Goal: Task Accomplishment & Management: Manage account settings

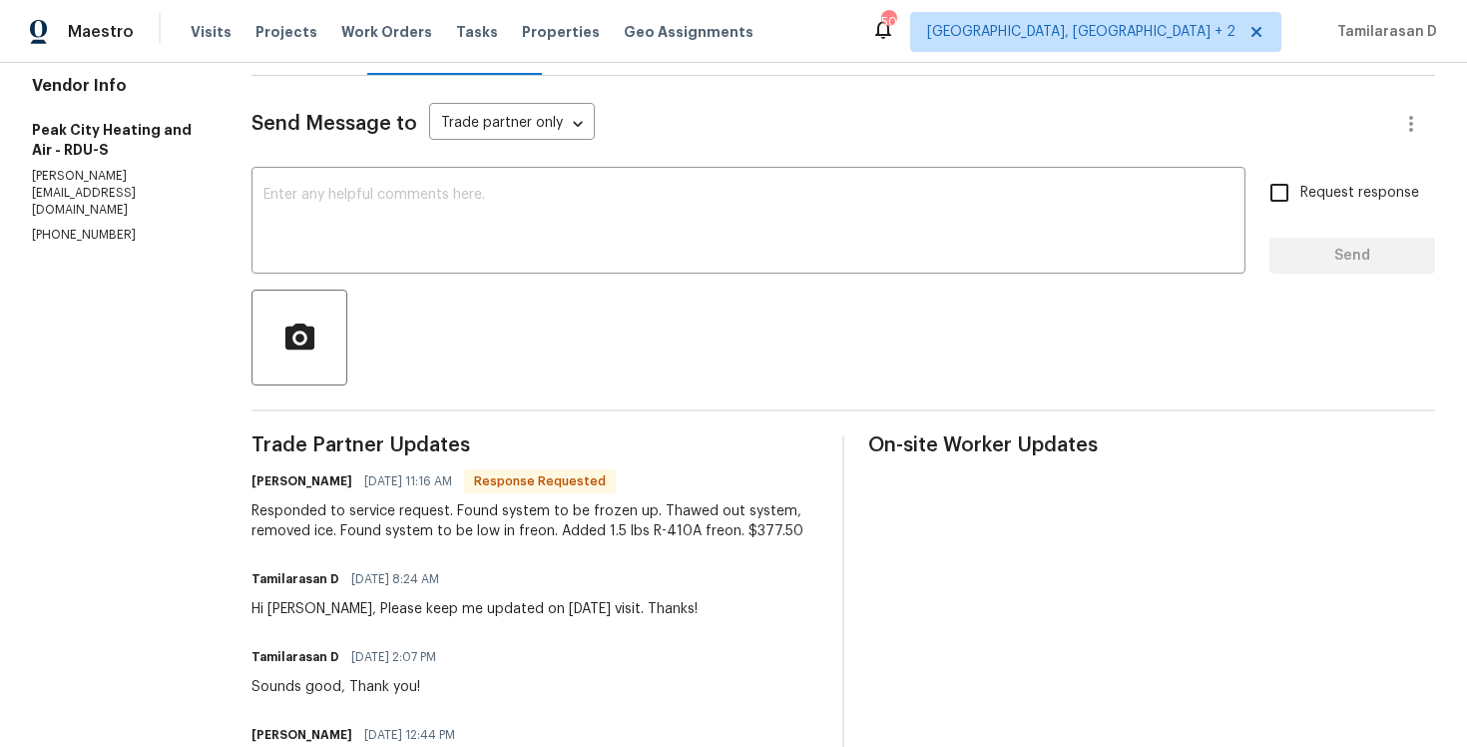
scroll to position [301, 0]
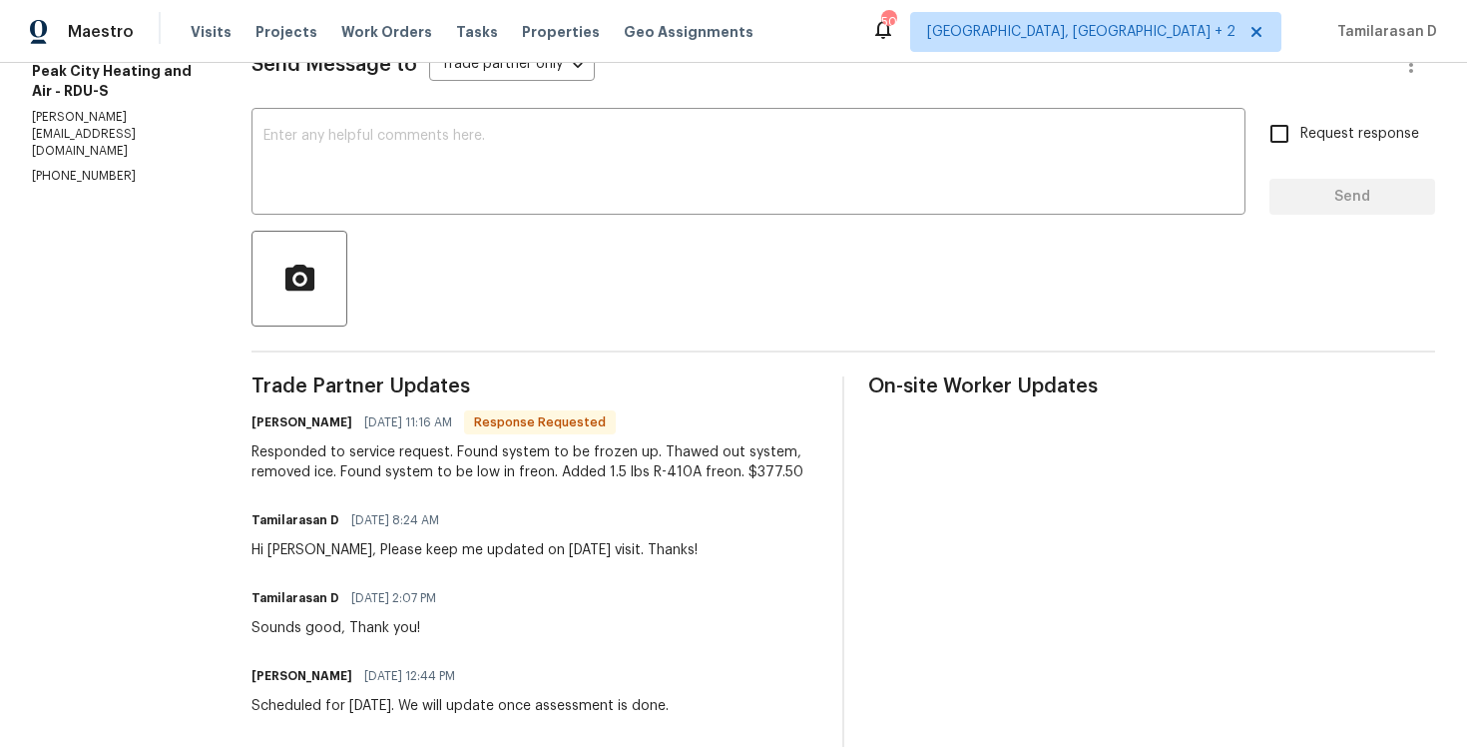
click at [368, 462] on div "Responded to service request. Found system to be frozen up. Thawed out system, …" at bounding box center [535, 462] width 567 height 40
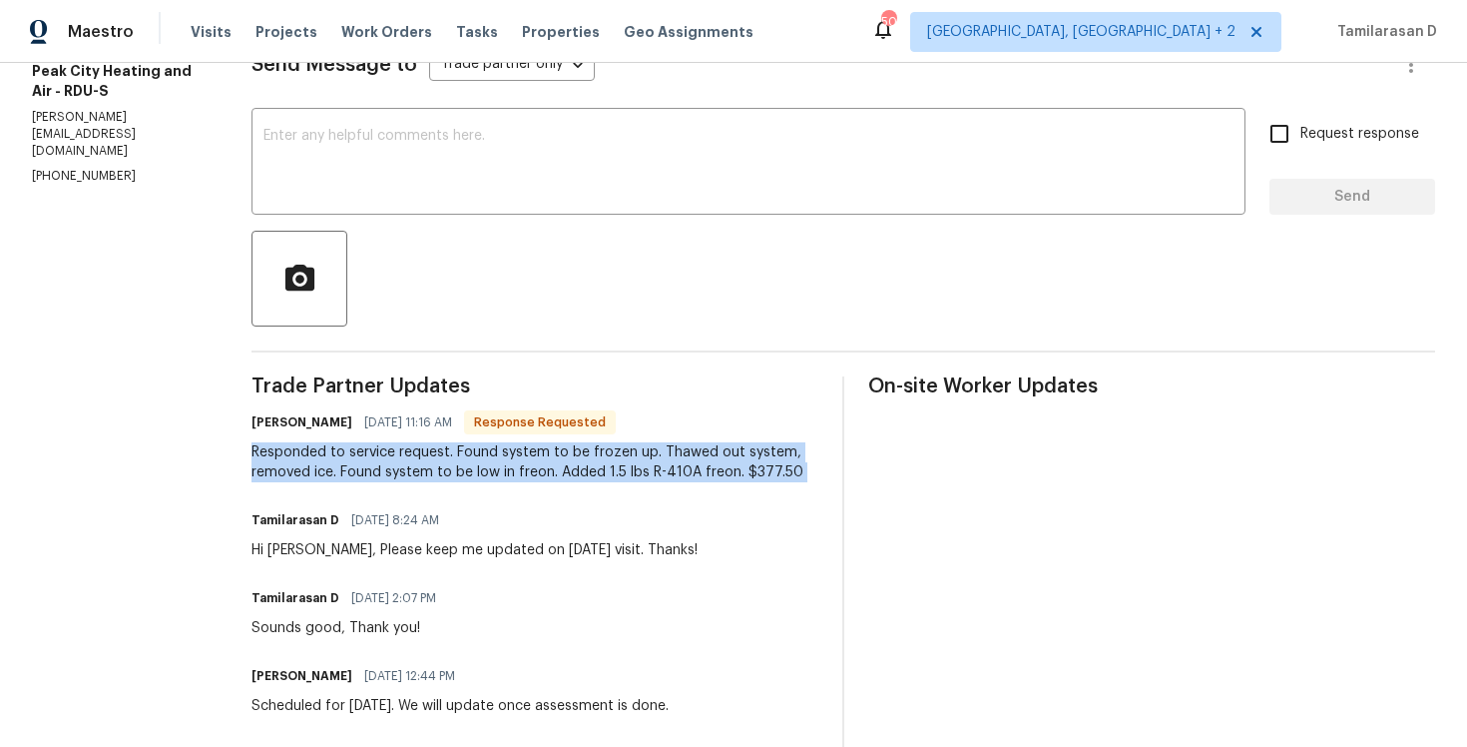
click at [341, 466] on div "Responded to service request. Found system to be frozen up. Thawed out system, …" at bounding box center [535, 462] width 567 height 40
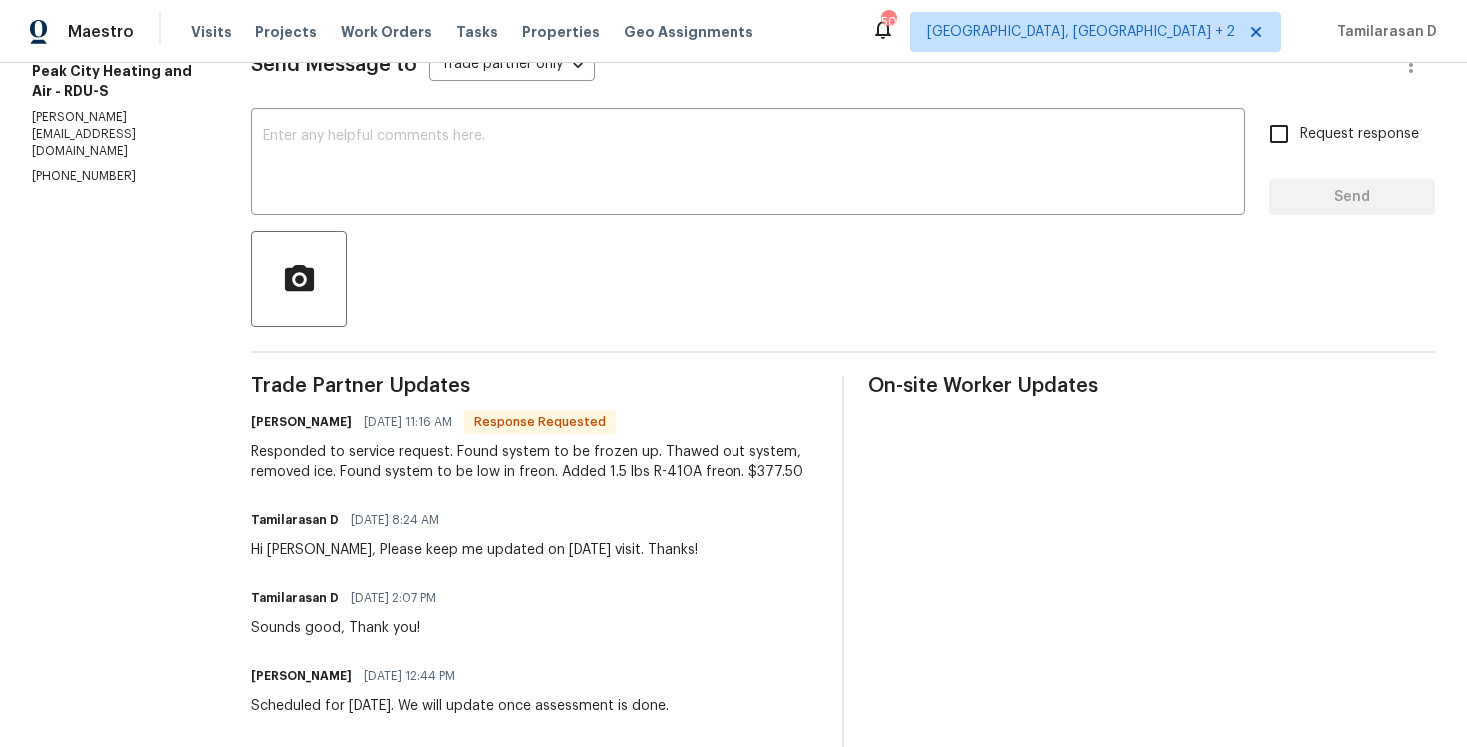
click at [341, 466] on div "Responded to service request. Found system to be frozen up. Thawed out system, …" at bounding box center [535, 462] width 567 height 40
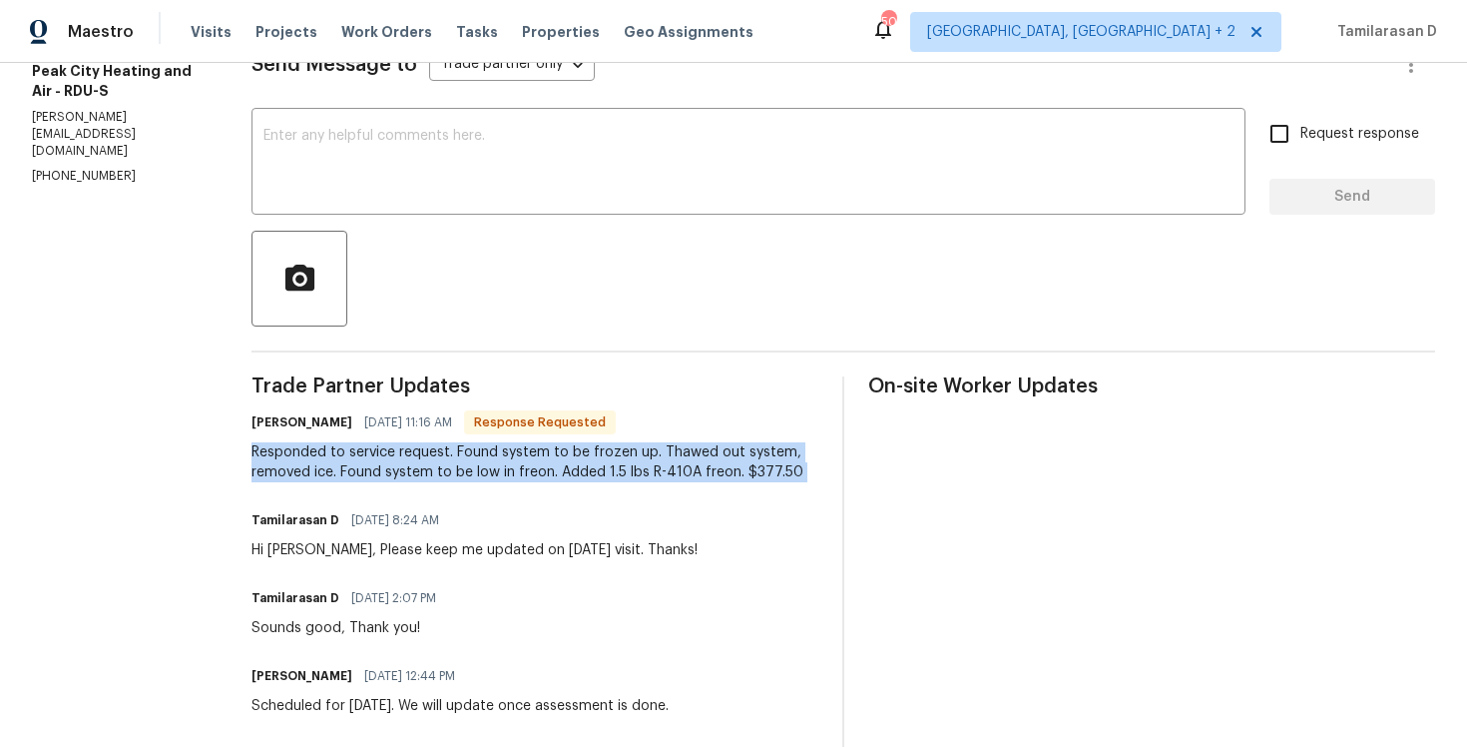
click at [341, 466] on div "Responded to service request. Found system to be frozen up. Thawed out system, …" at bounding box center [535, 462] width 567 height 40
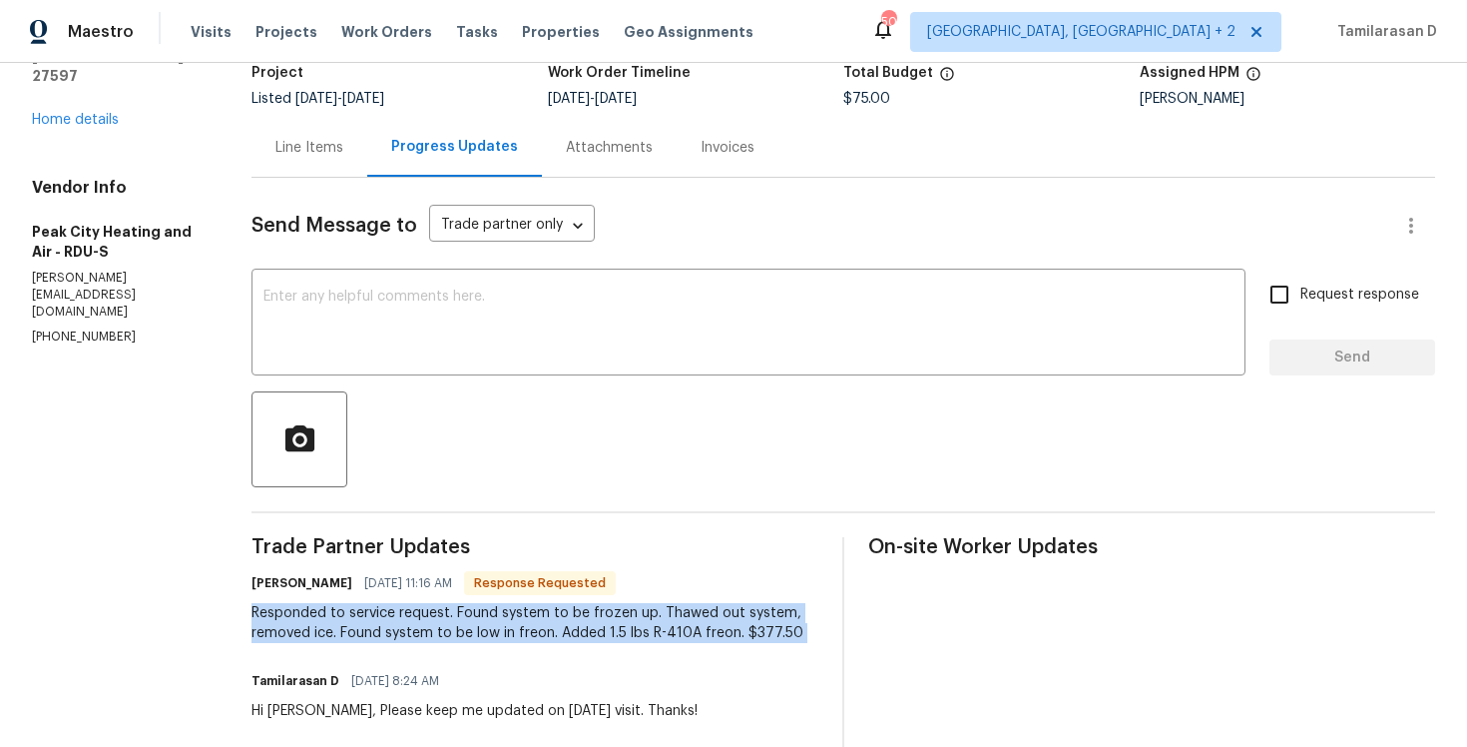
scroll to position [24, 0]
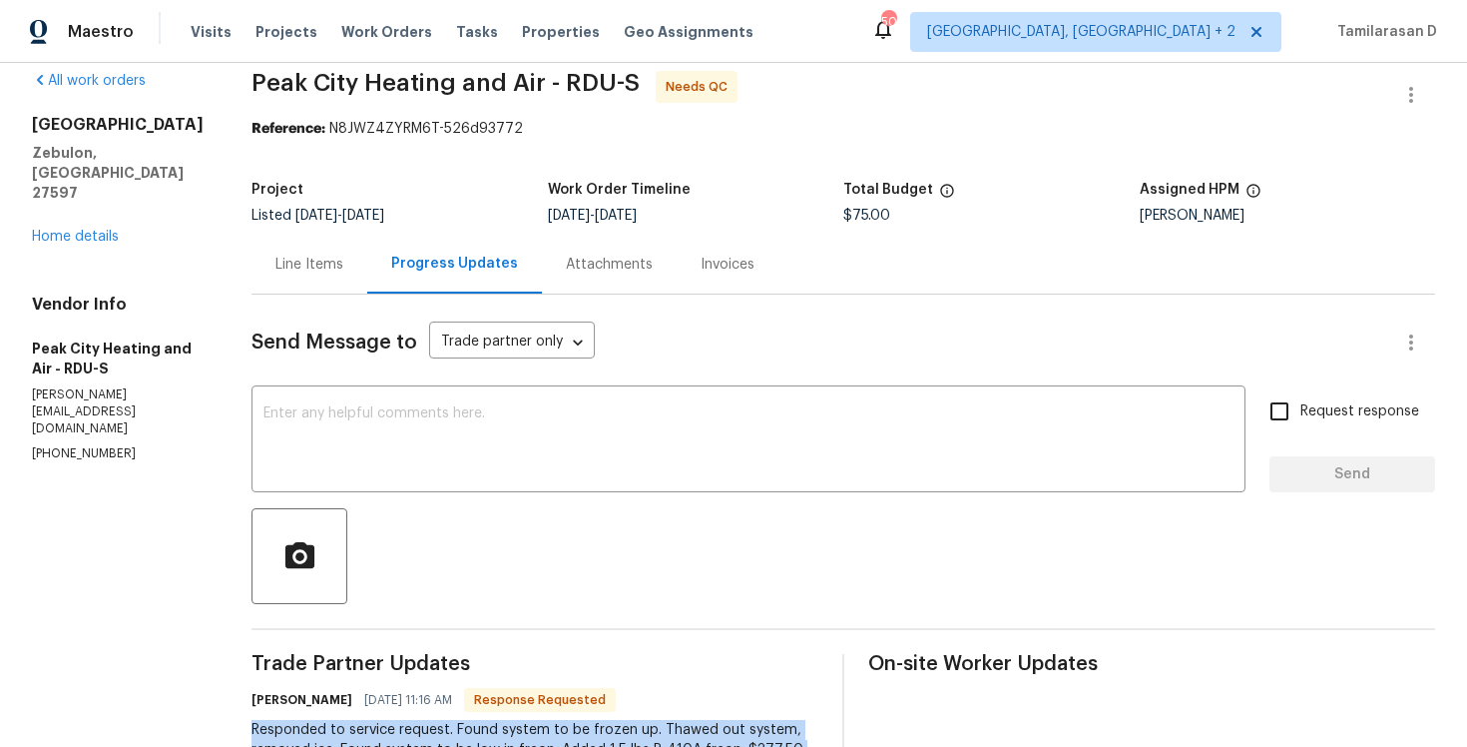
click at [284, 281] on div "Line Items" at bounding box center [310, 264] width 116 height 59
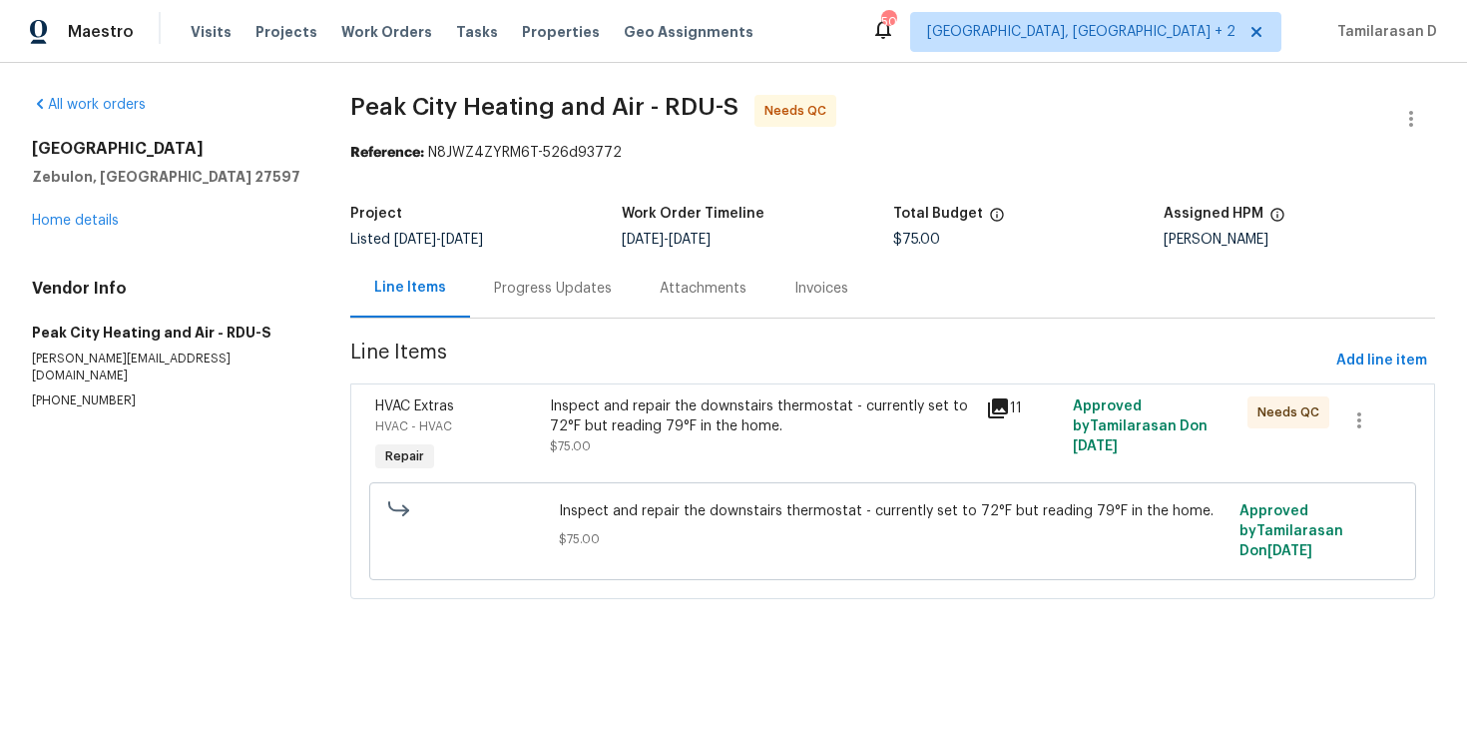
click at [629, 432] on div "Inspect and repair the downstairs thermostat - currently set to 72°F but readin…" at bounding box center [762, 416] width 424 height 40
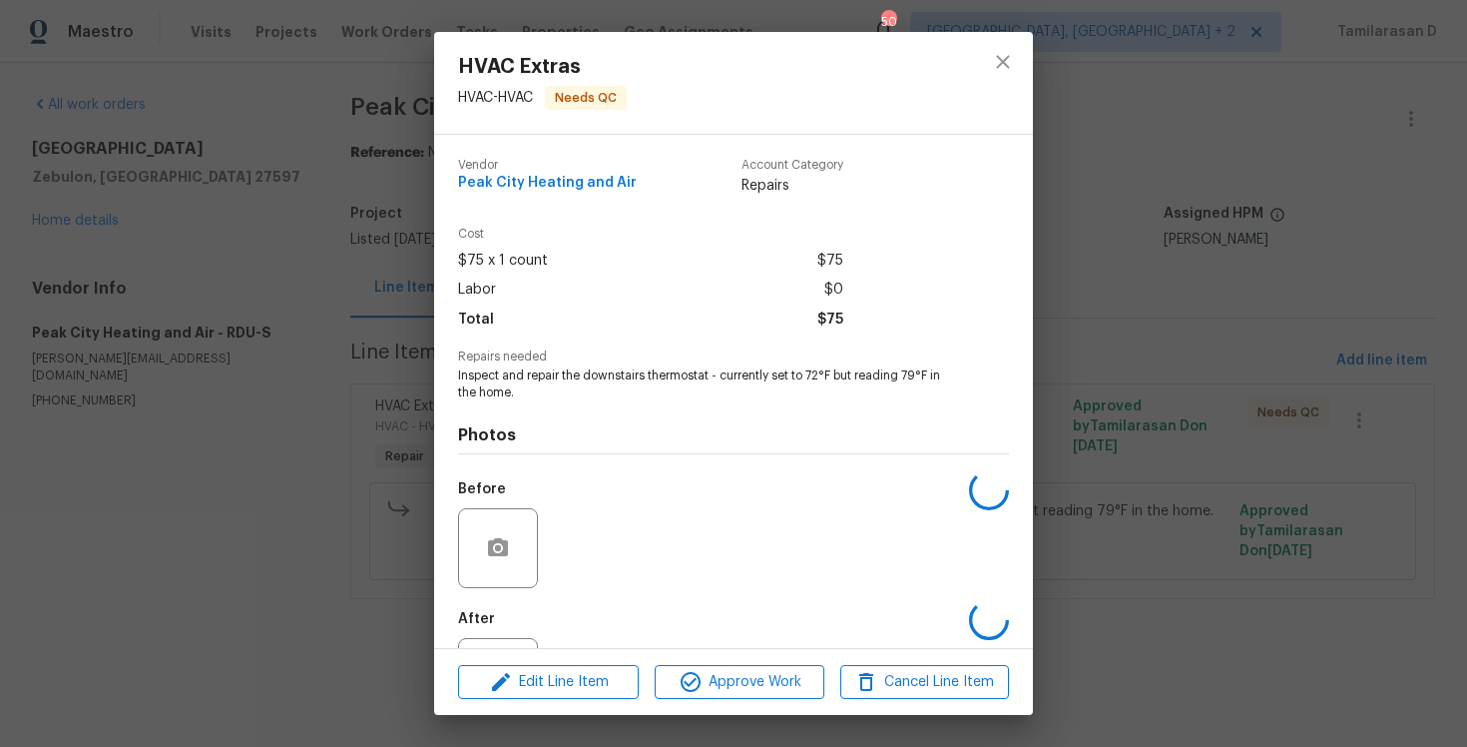
scroll to position [90, 0]
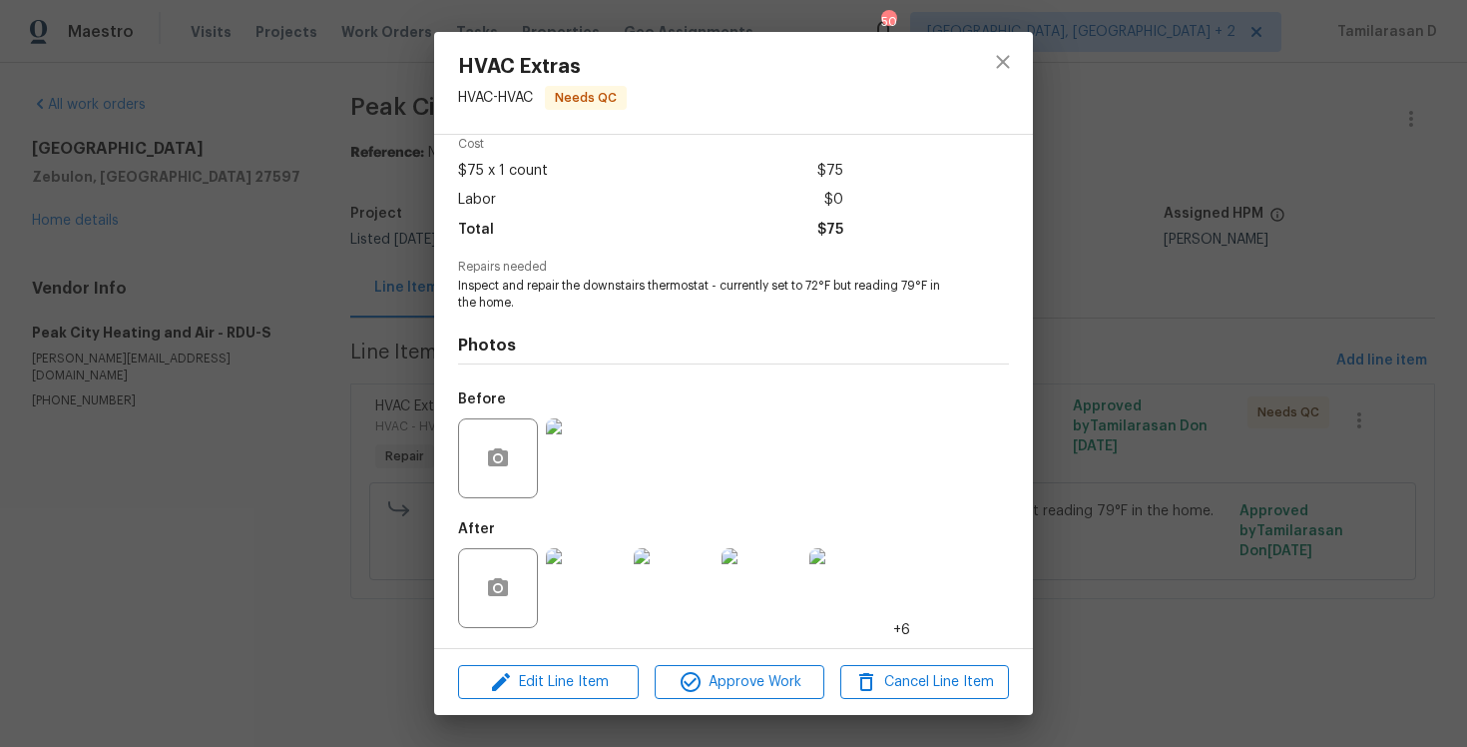
click at [610, 593] on img at bounding box center [586, 588] width 80 height 80
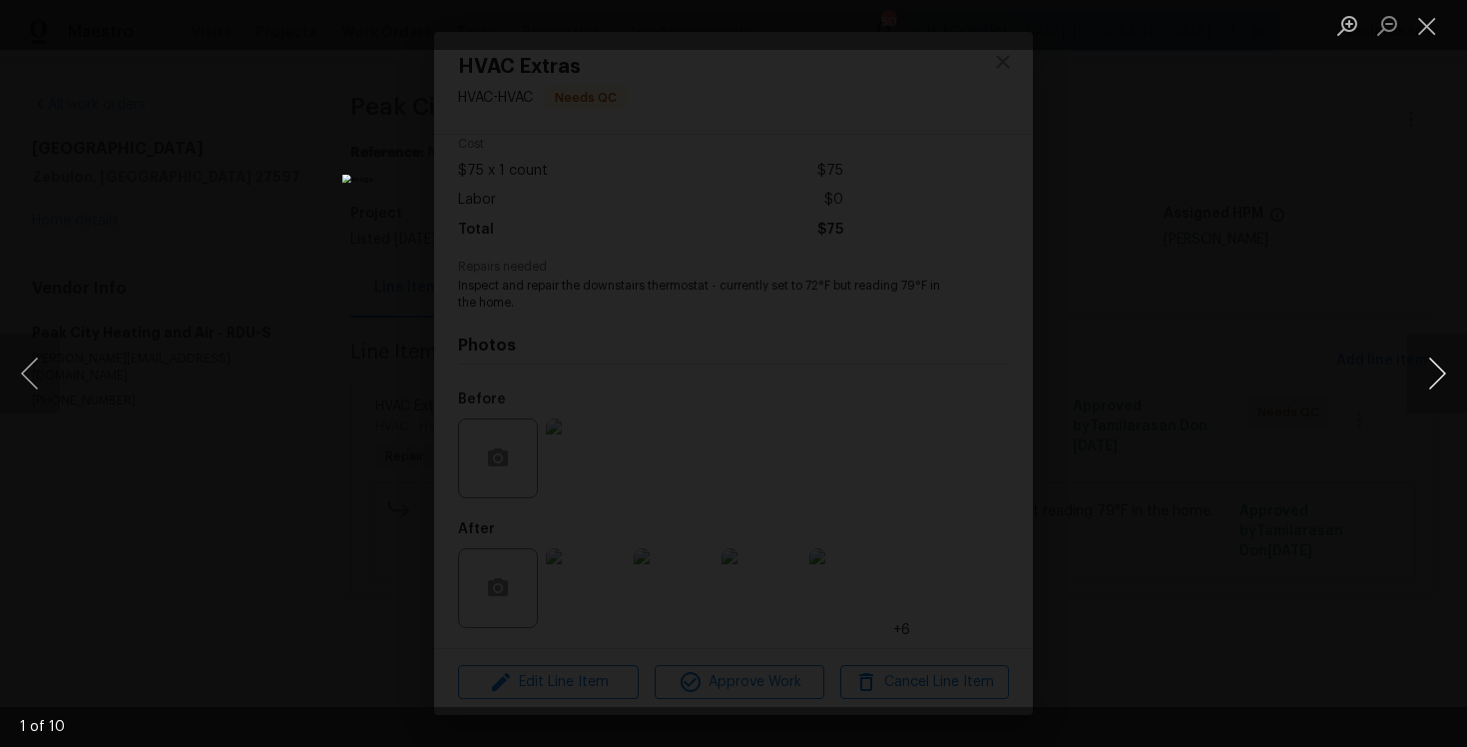
click at [1432, 368] on button "Next image" at bounding box center [1437, 373] width 60 height 80
click at [9, 369] on button "Previous image" at bounding box center [30, 373] width 60 height 80
click at [36, 367] on button "Previous image" at bounding box center [30, 373] width 60 height 80
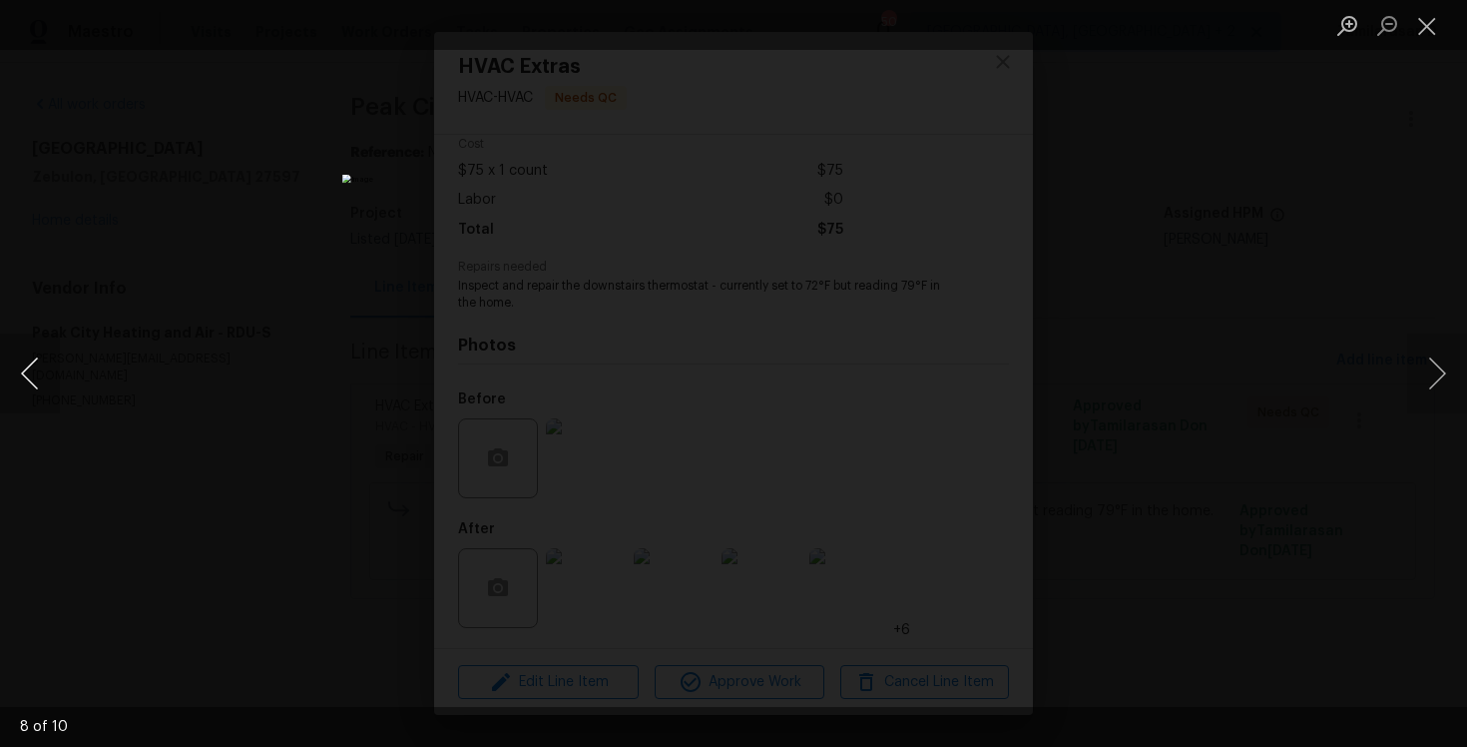
click at [36, 367] on button "Previous image" at bounding box center [30, 373] width 60 height 80
click at [55, 370] on button "Previous image" at bounding box center [30, 373] width 60 height 80
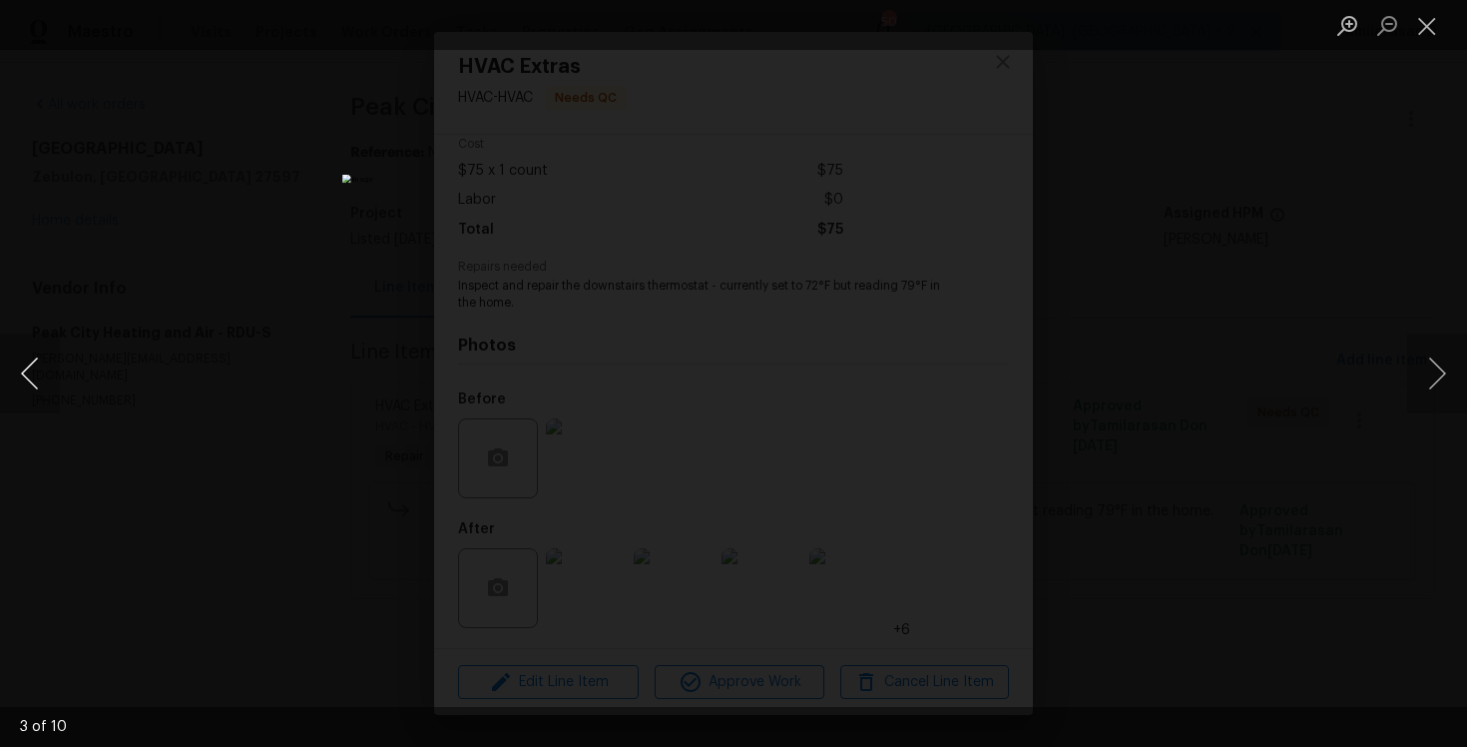
click at [55, 370] on button "Previous image" at bounding box center [30, 373] width 60 height 80
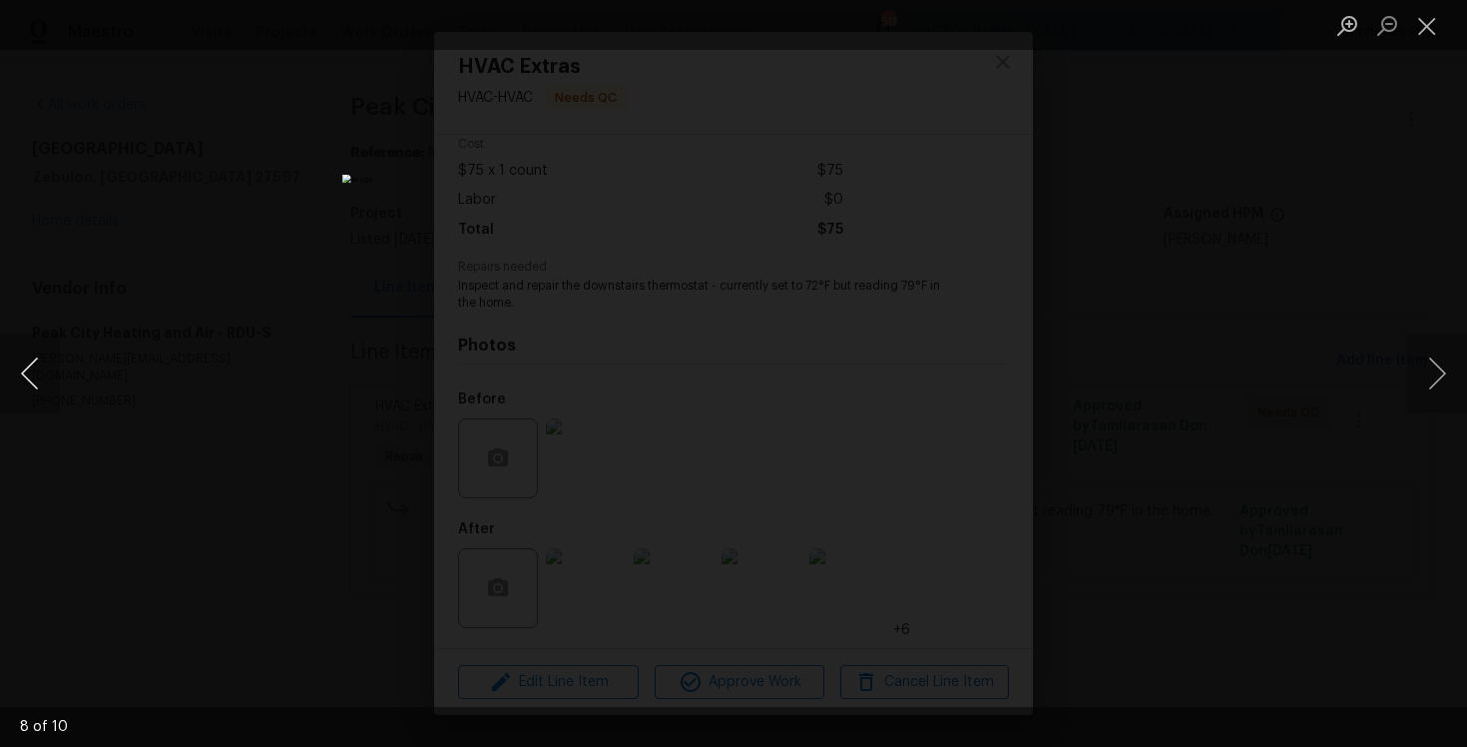
click at [55, 370] on button "Previous image" at bounding box center [30, 373] width 60 height 80
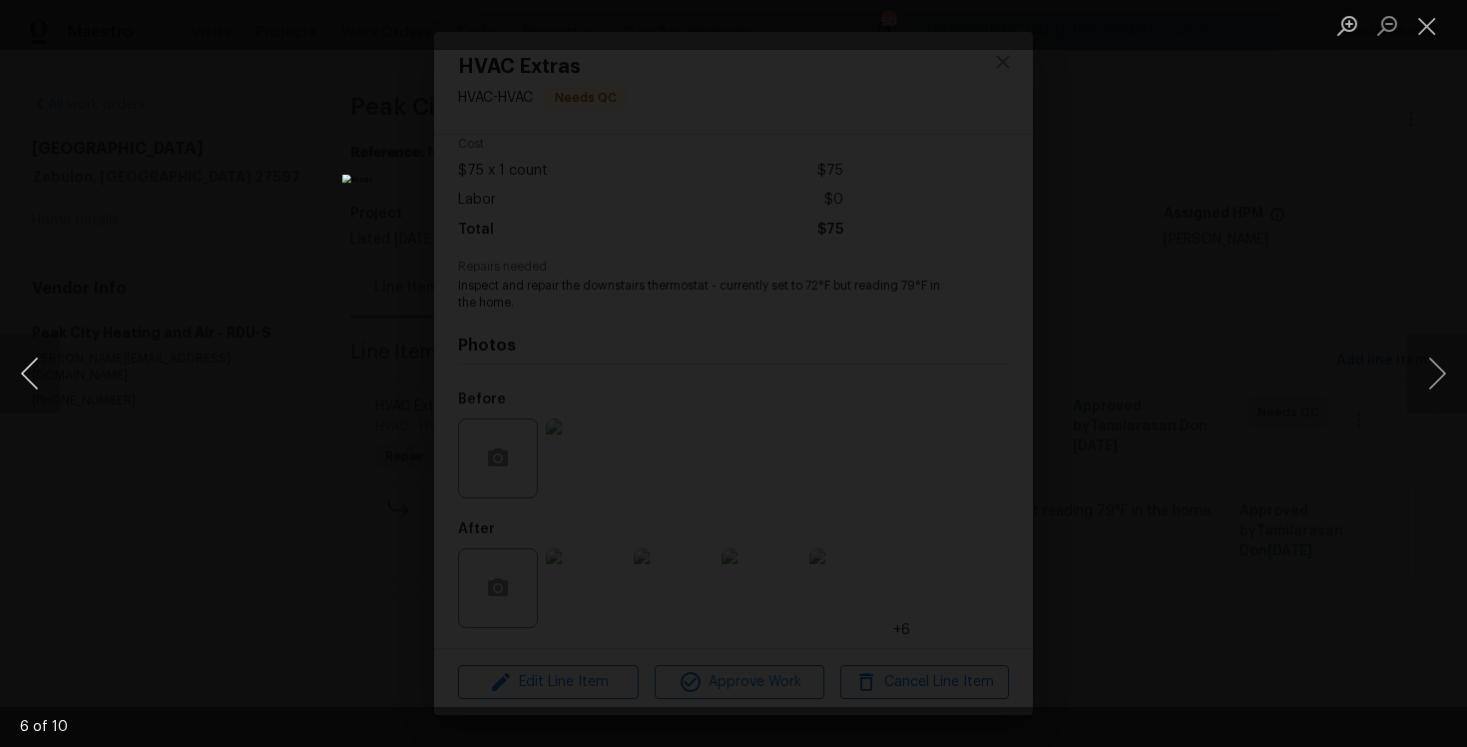
click at [55, 370] on button "Previous image" at bounding box center [30, 373] width 60 height 80
click at [1436, 375] on button "Next image" at bounding box center [1437, 373] width 60 height 80
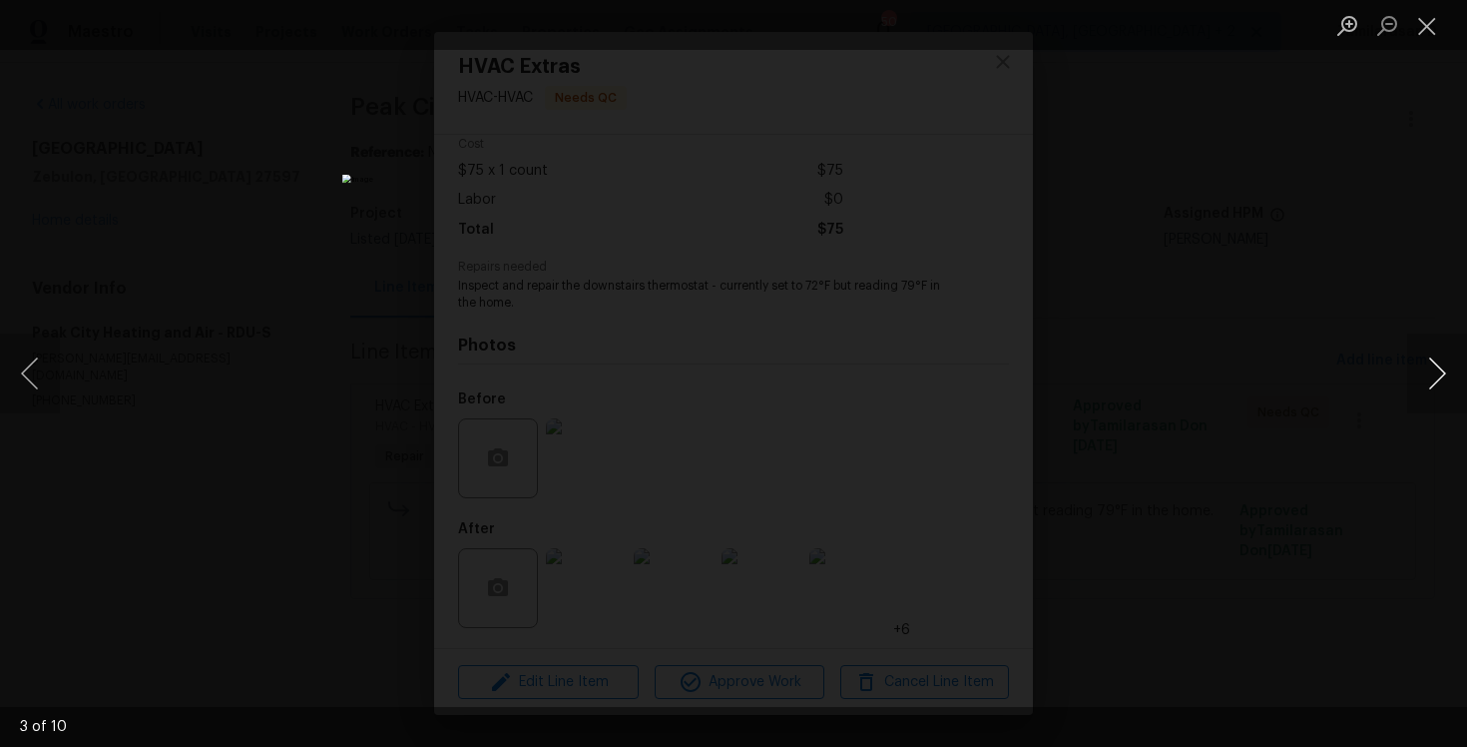
click at [1417, 349] on button "Next image" at bounding box center [1437, 373] width 60 height 80
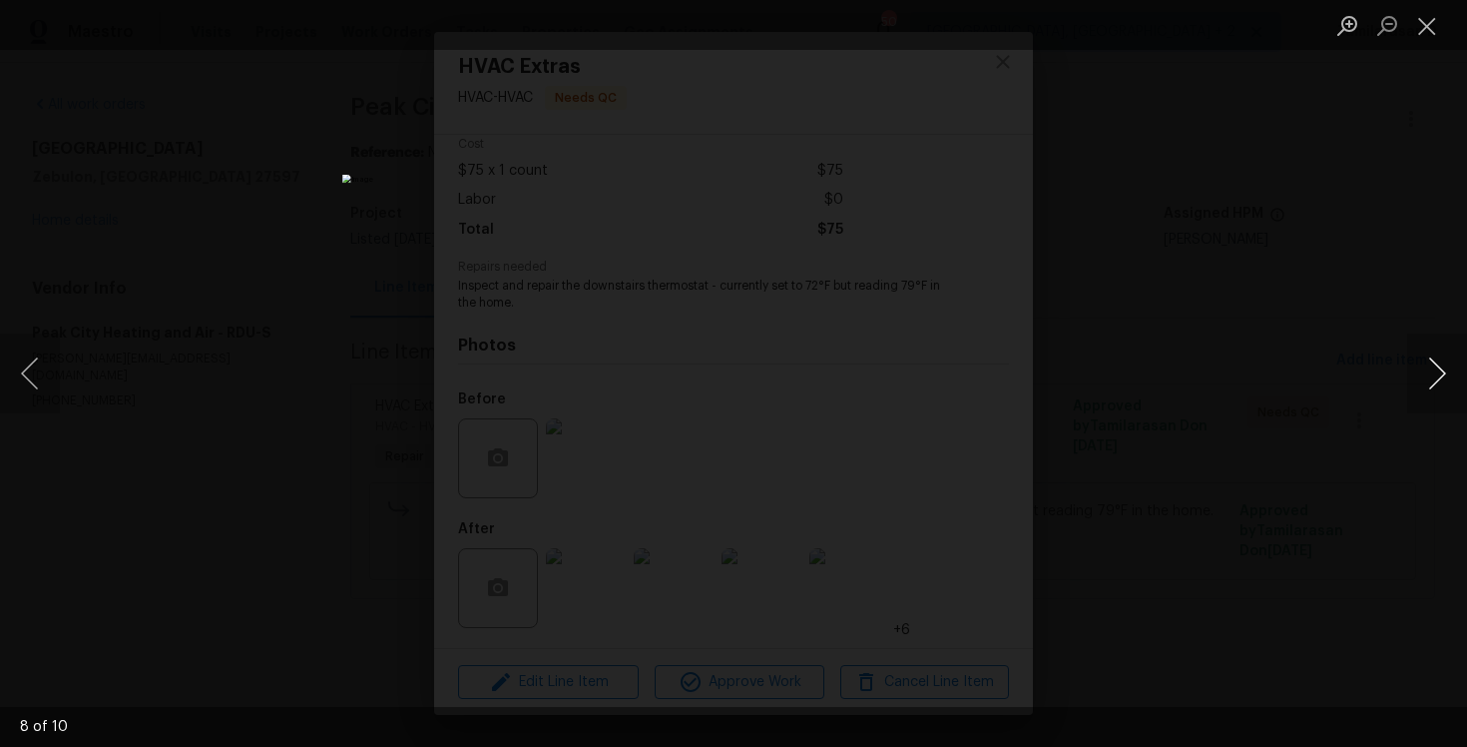
click at [1417, 349] on button "Next image" at bounding box center [1437, 373] width 60 height 80
click at [1419, 354] on button "Next image" at bounding box center [1437, 373] width 60 height 80
click at [1426, 361] on button "Next image" at bounding box center [1437, 373] width 60 height 80
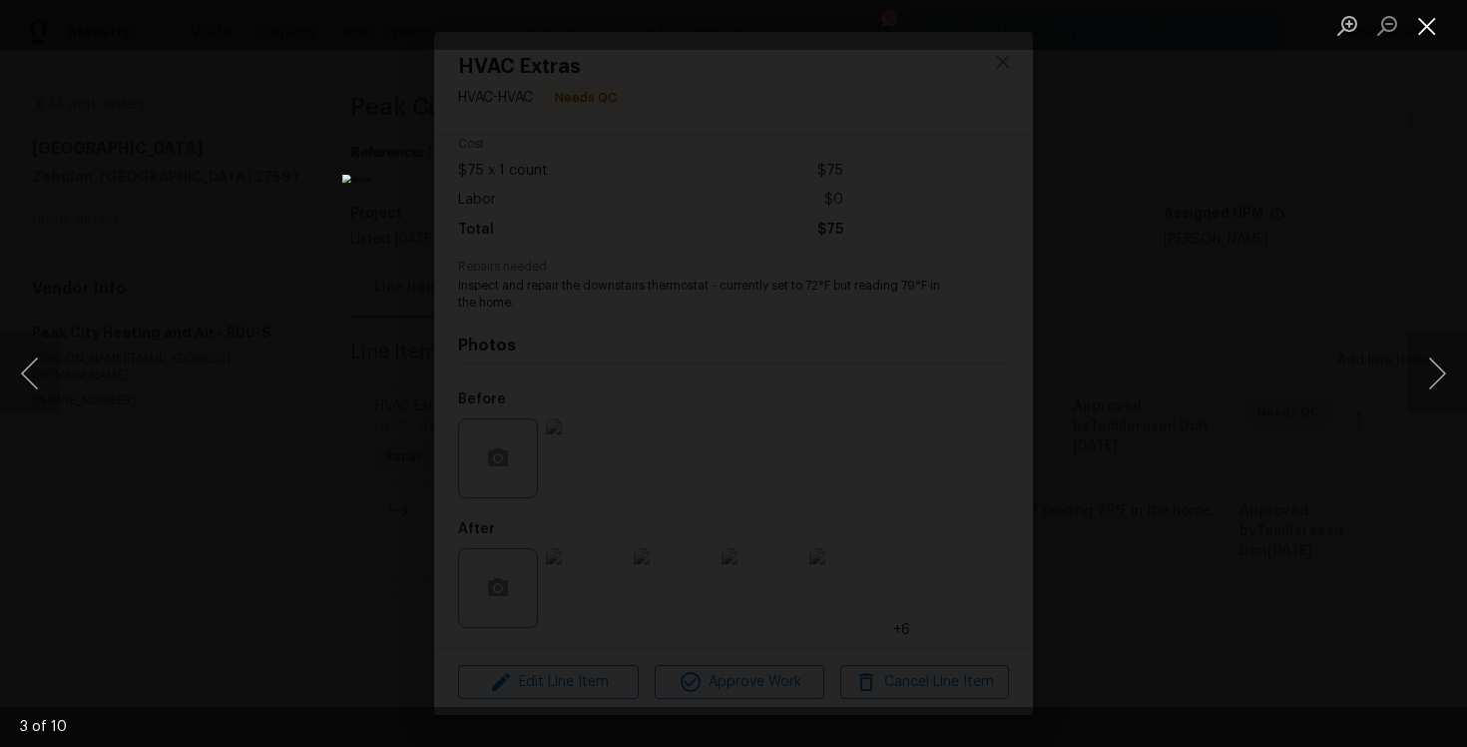
click at [1426, 35] on button "Close lightbox" at bounding box center [1427, 25] width 40 height 35
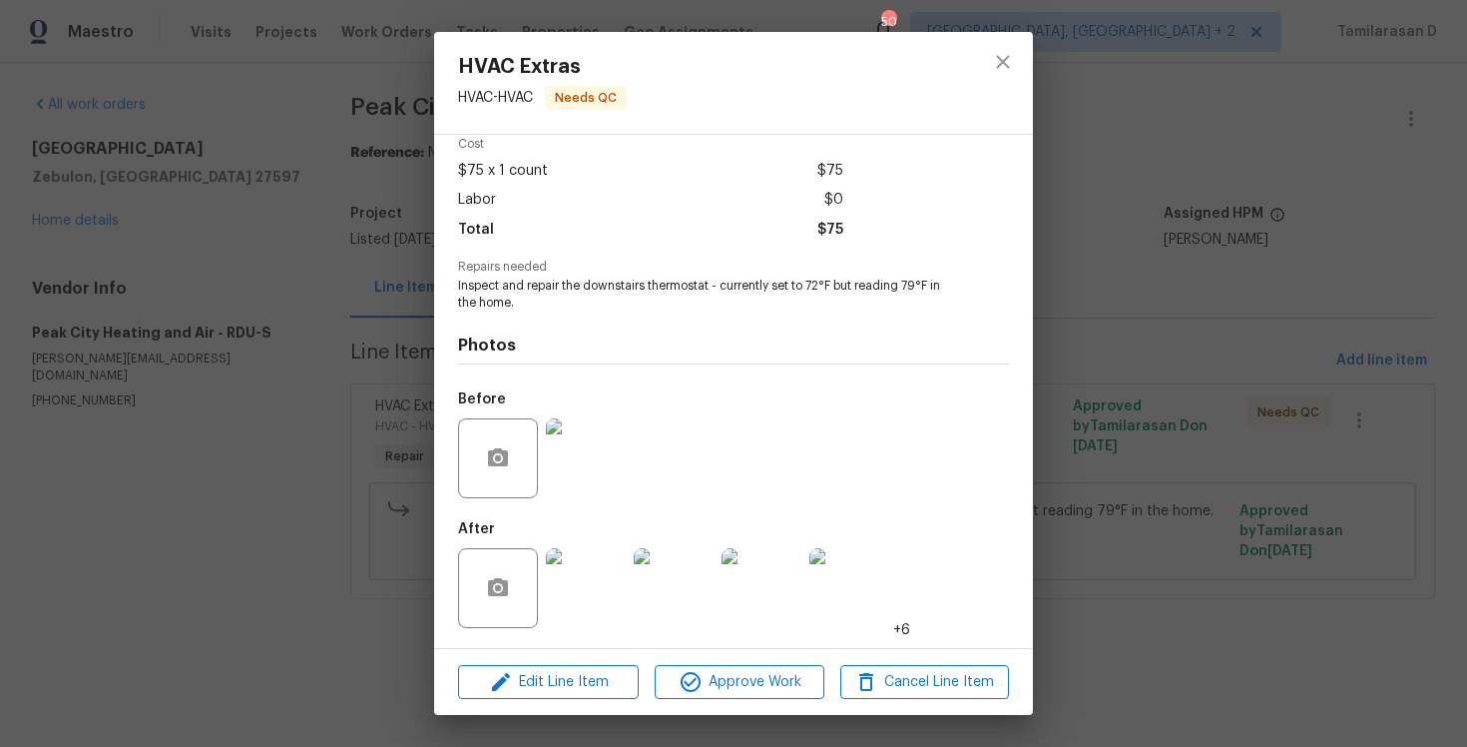
click at [398, 316] on div "HVAC Extras HVAC - HVAC Needs QC Vendor Peak City Heating and Air Account Categ…" at bounding box center [733, 373] width 1467 height 747
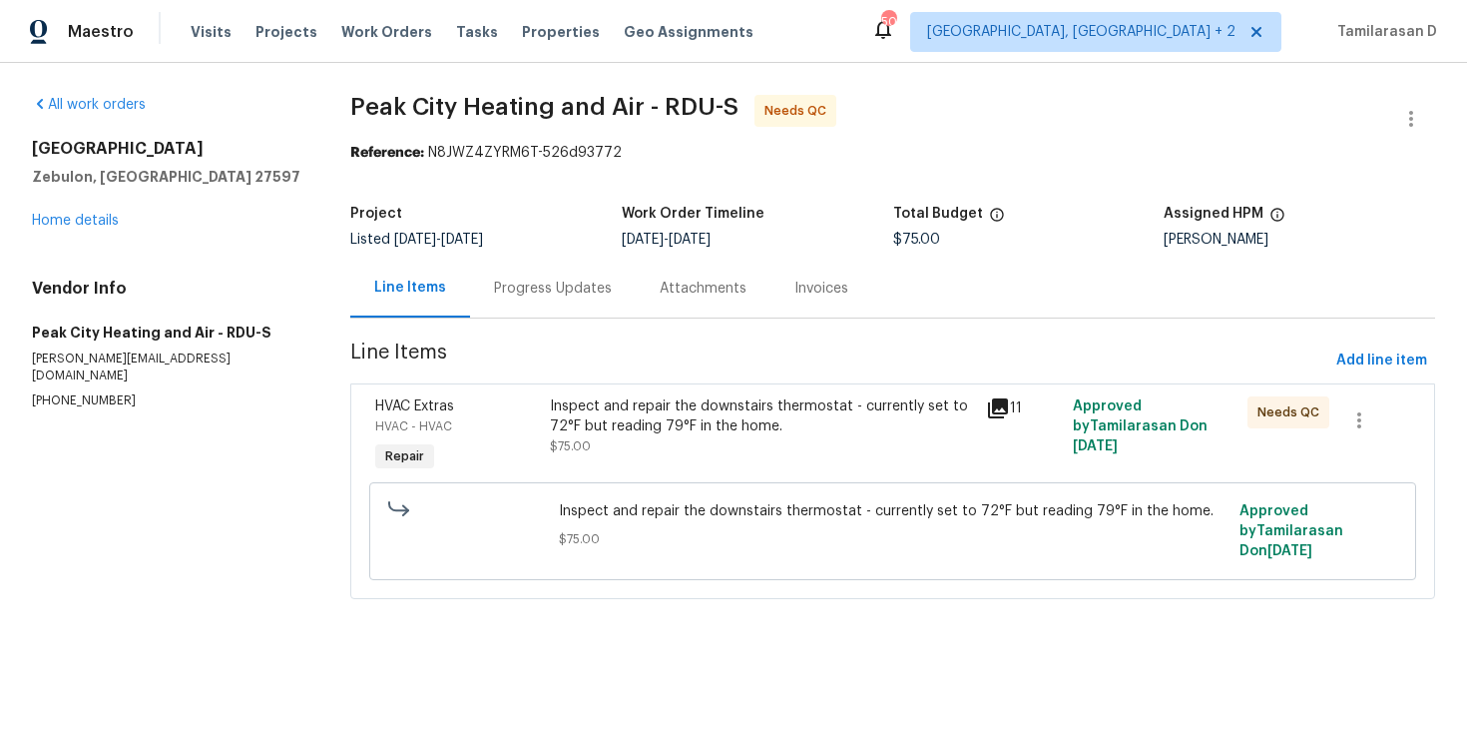
click at [552, 286] on div "Progress Updates" at bounding box center [553, 288] width 118 height 20
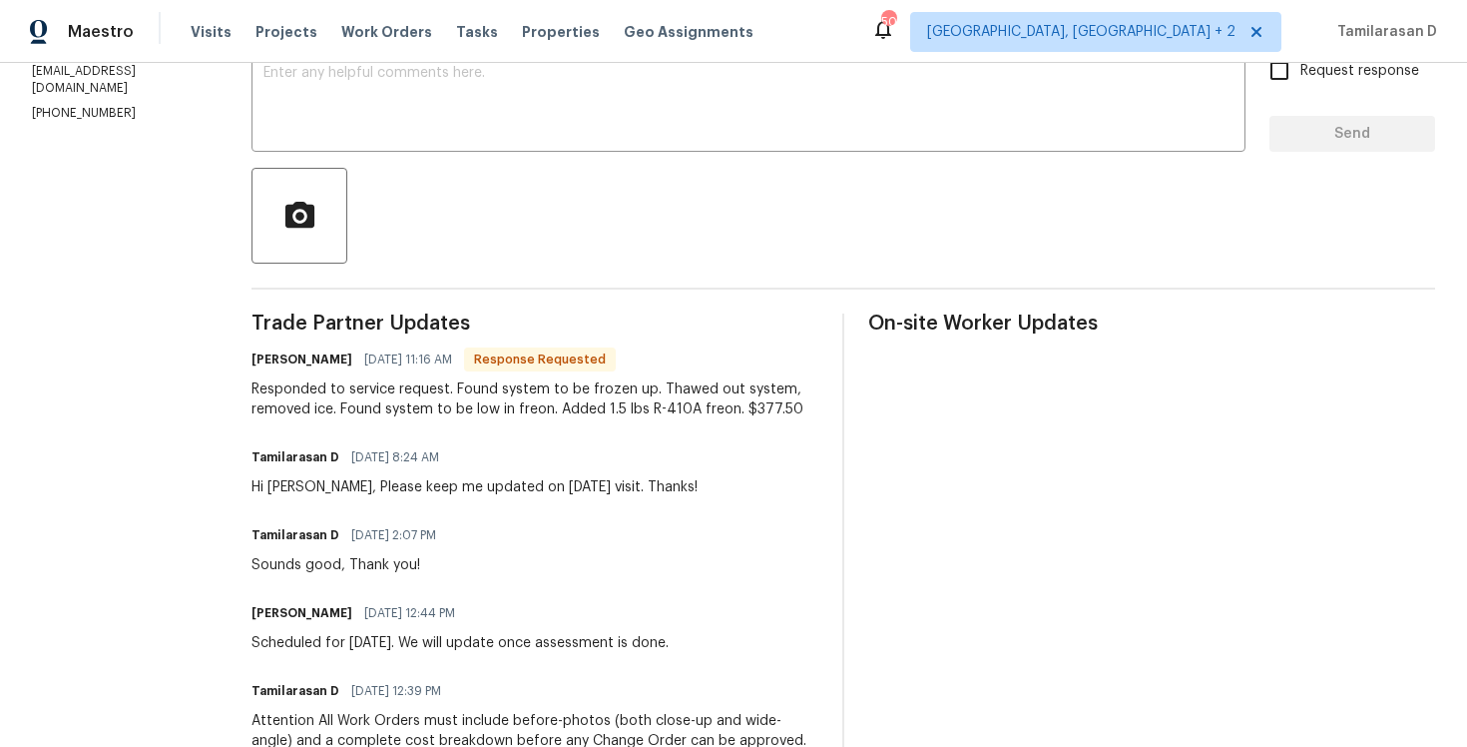
scroll to position [428, 0]
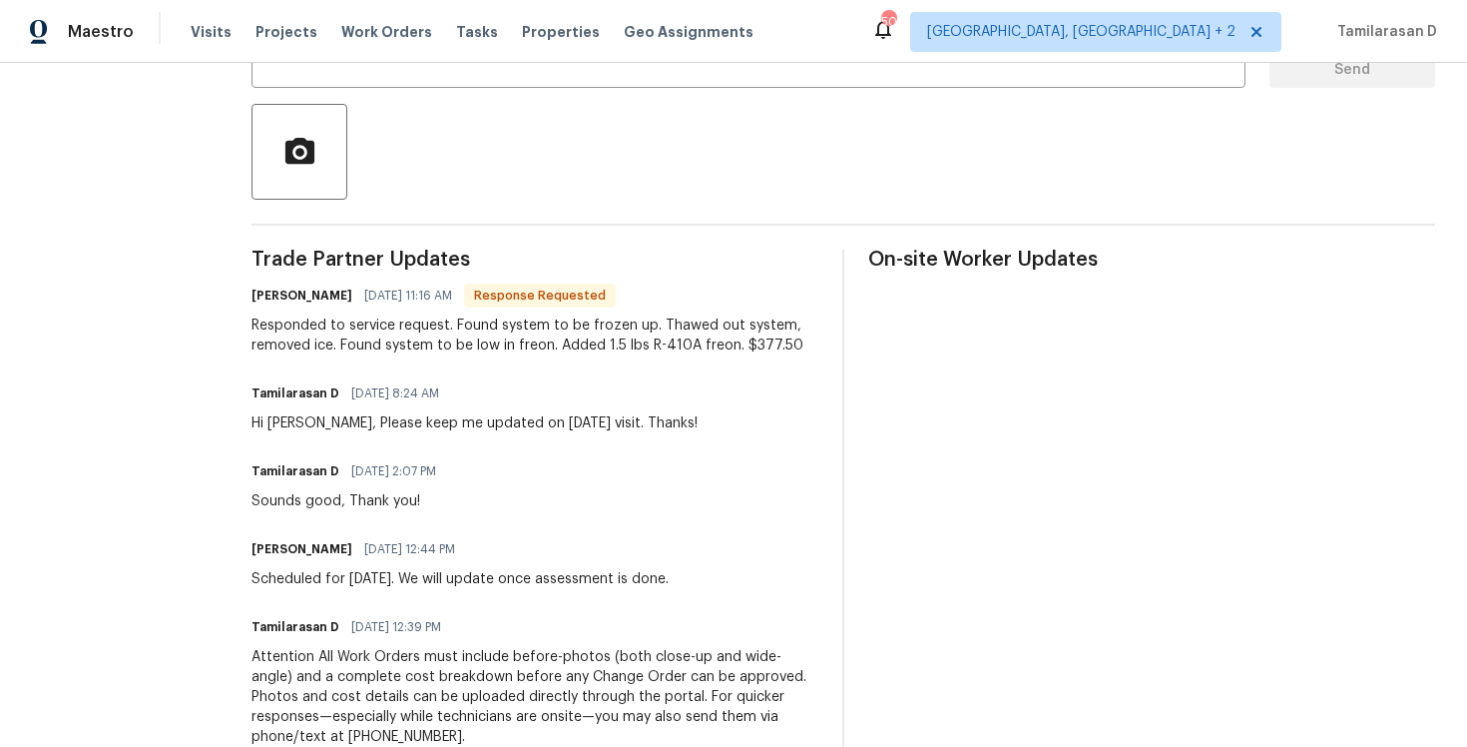
click at [429, 359] on div "Trade Partner Updates Jody Conner 10/07/2025 11:16 AM Response Requested Respon…" at bounding box center [535, 579] width 567 height 659
click at [429, 344] on div "Responded to service request. Found system to be frozen up. Thawed out system, …" at bounding box center [535, 335] width 567 height 40
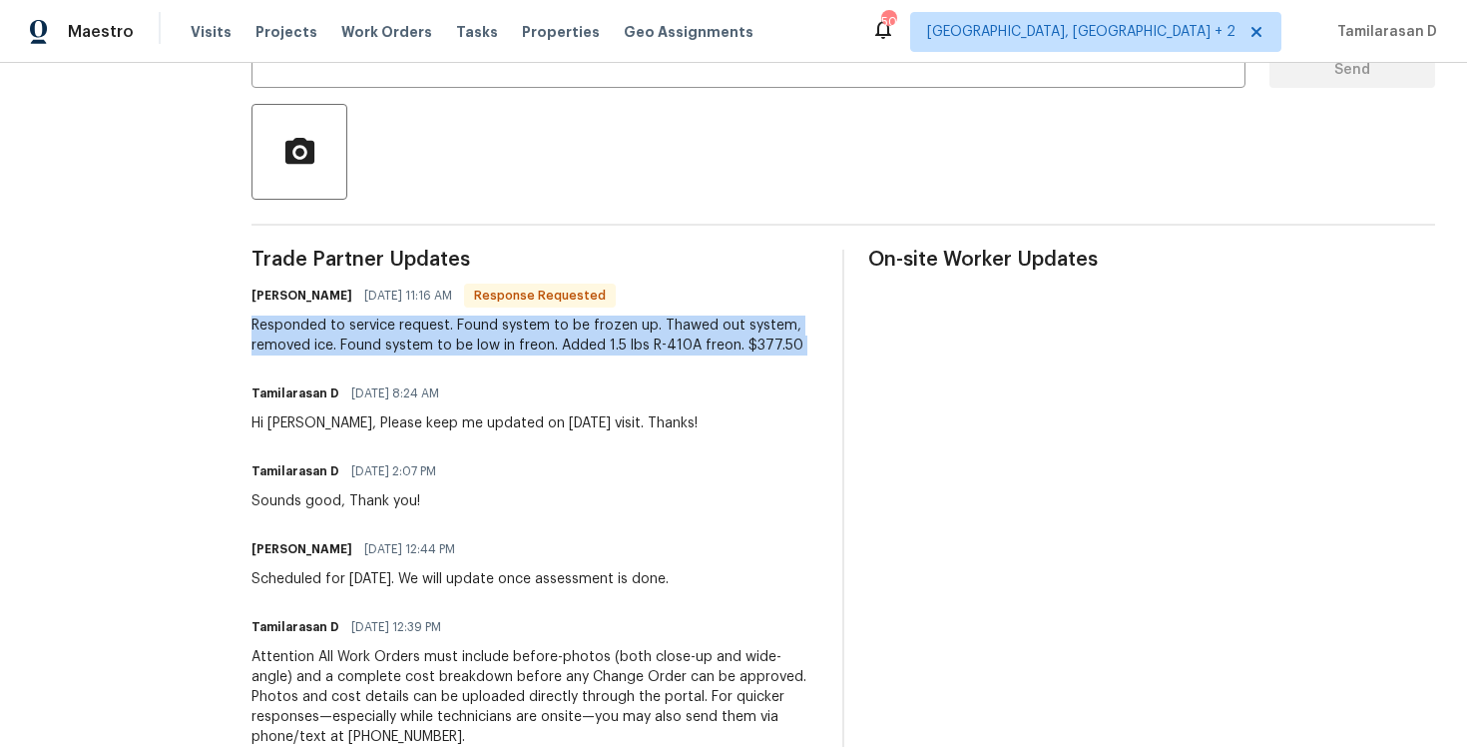
click at [429, 344] on div "Responded to service request. Found system to be frozen up. Thawed out system, …" at bounding box center [535, 335] width 567 height 40
copy div "Responded to service request. Found system to be frozen up. Thawed out system, …"
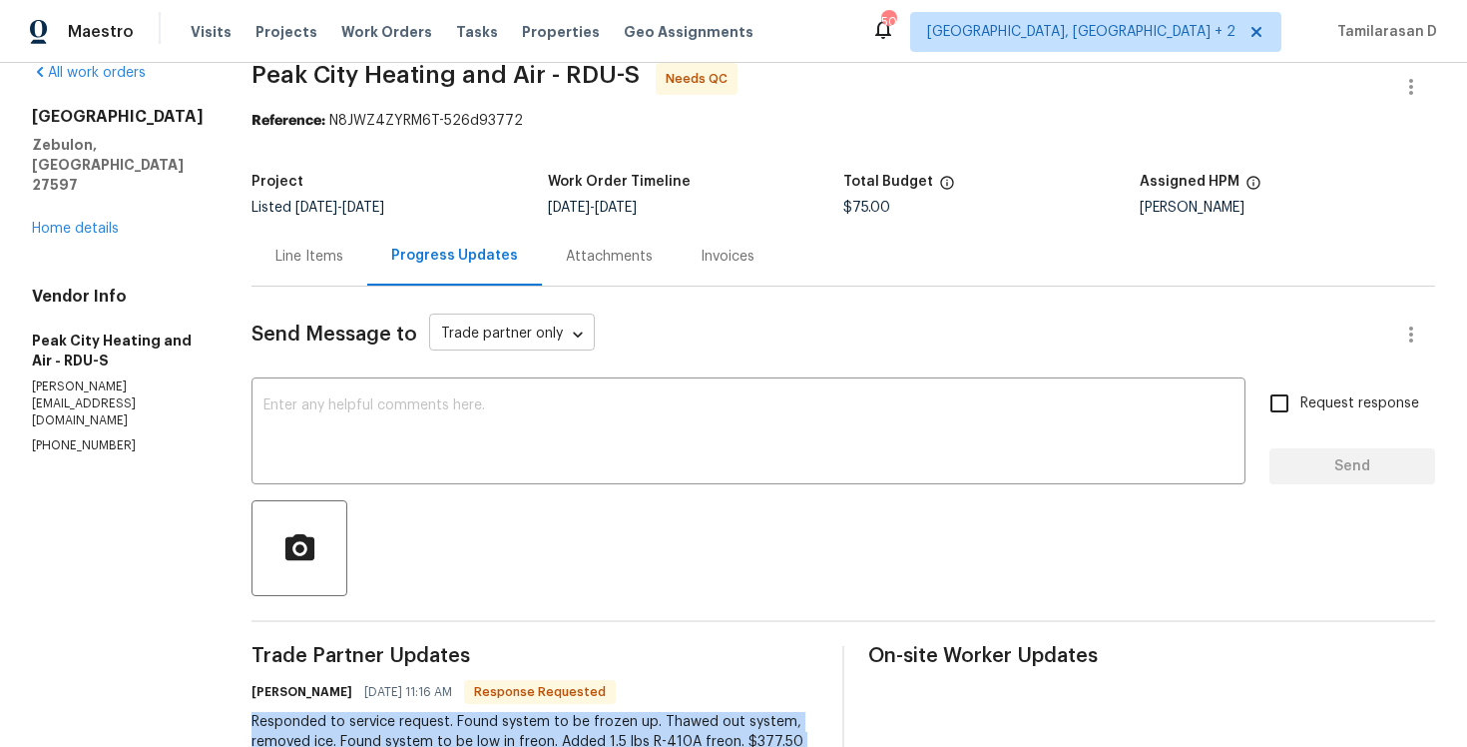
scroll to position [3, 0]
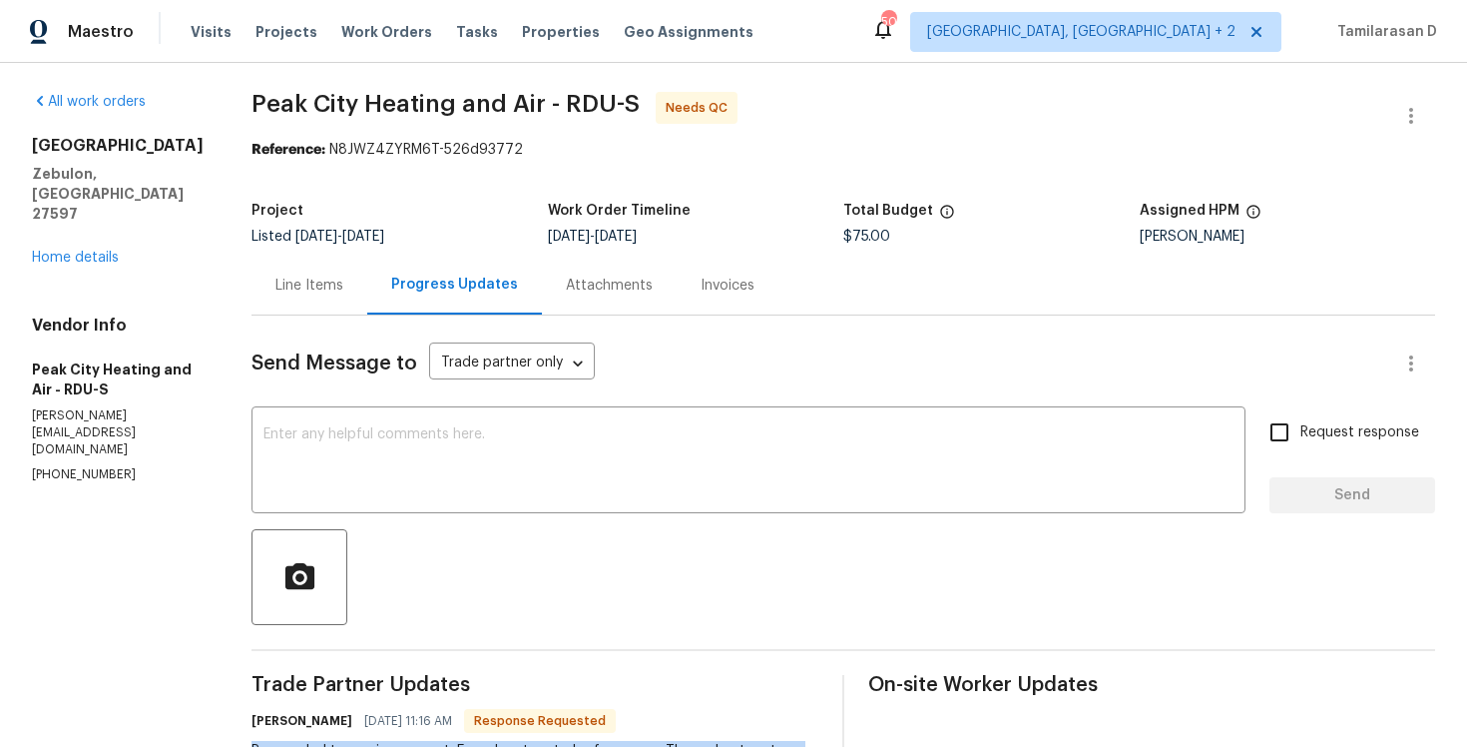
click at [295, 283] on div "Line Items" at bounding box center [309, 285] width 68 height 20
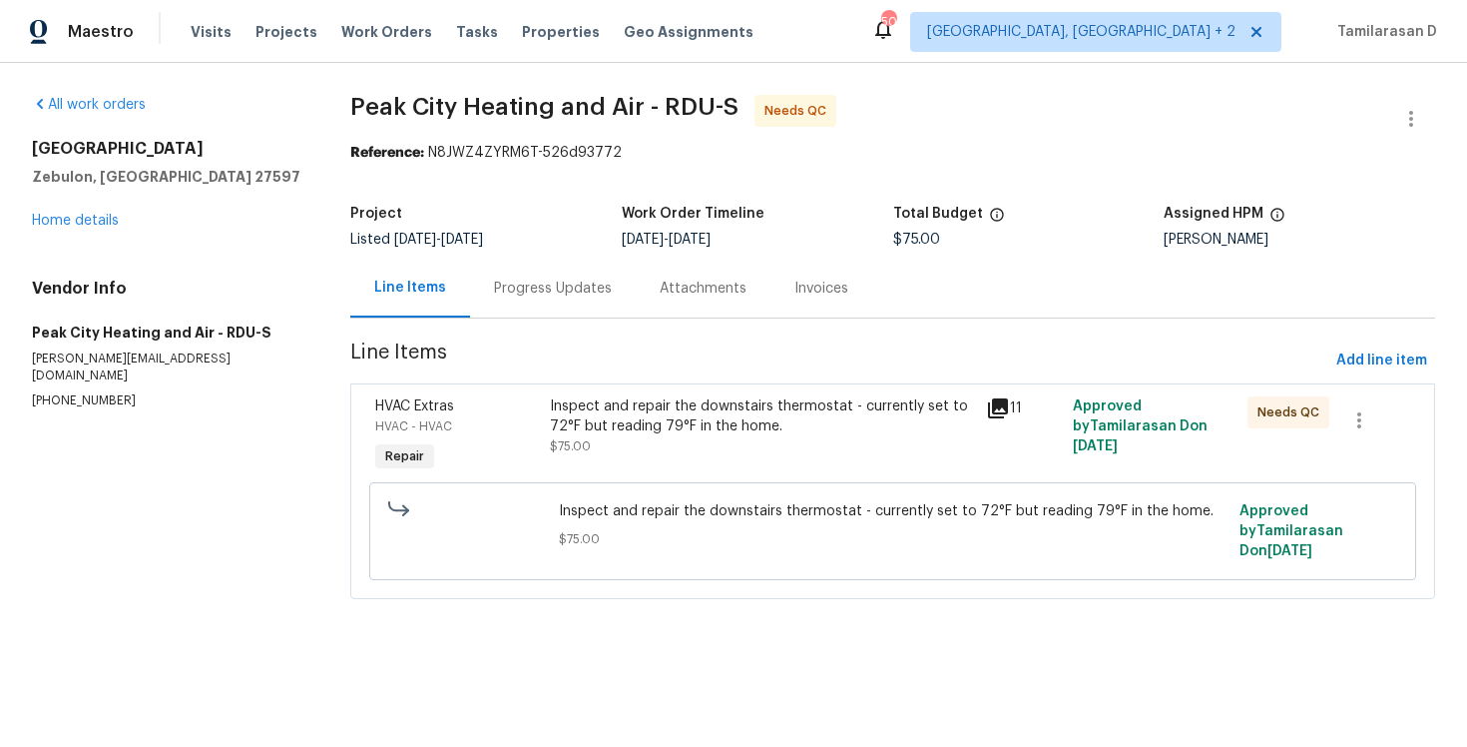
click at [550, 397] on div "Inspect and repair the downstairs thermostat - currently set to 72°F but readin…" at bounding box center [762, 416] width 424 height 40
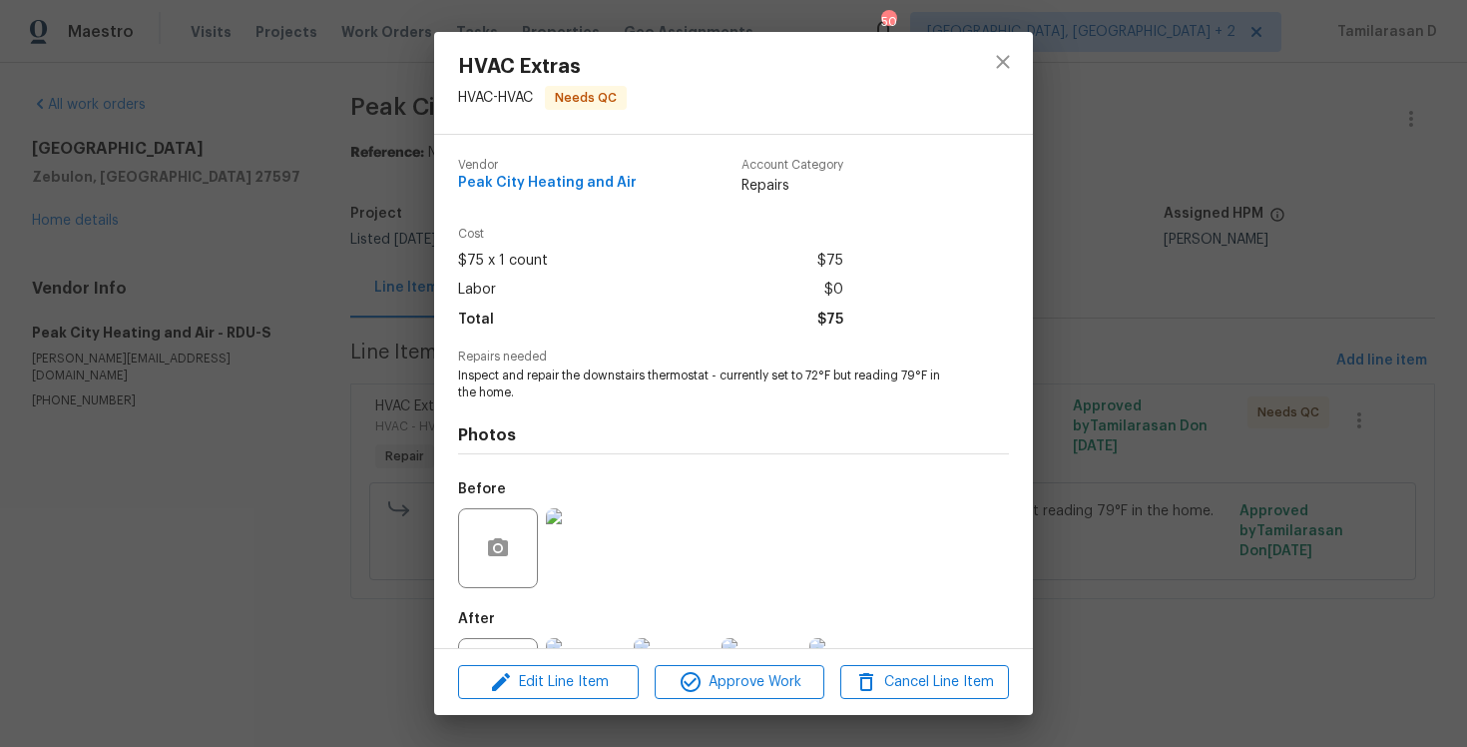
scroll to position [90, 0]
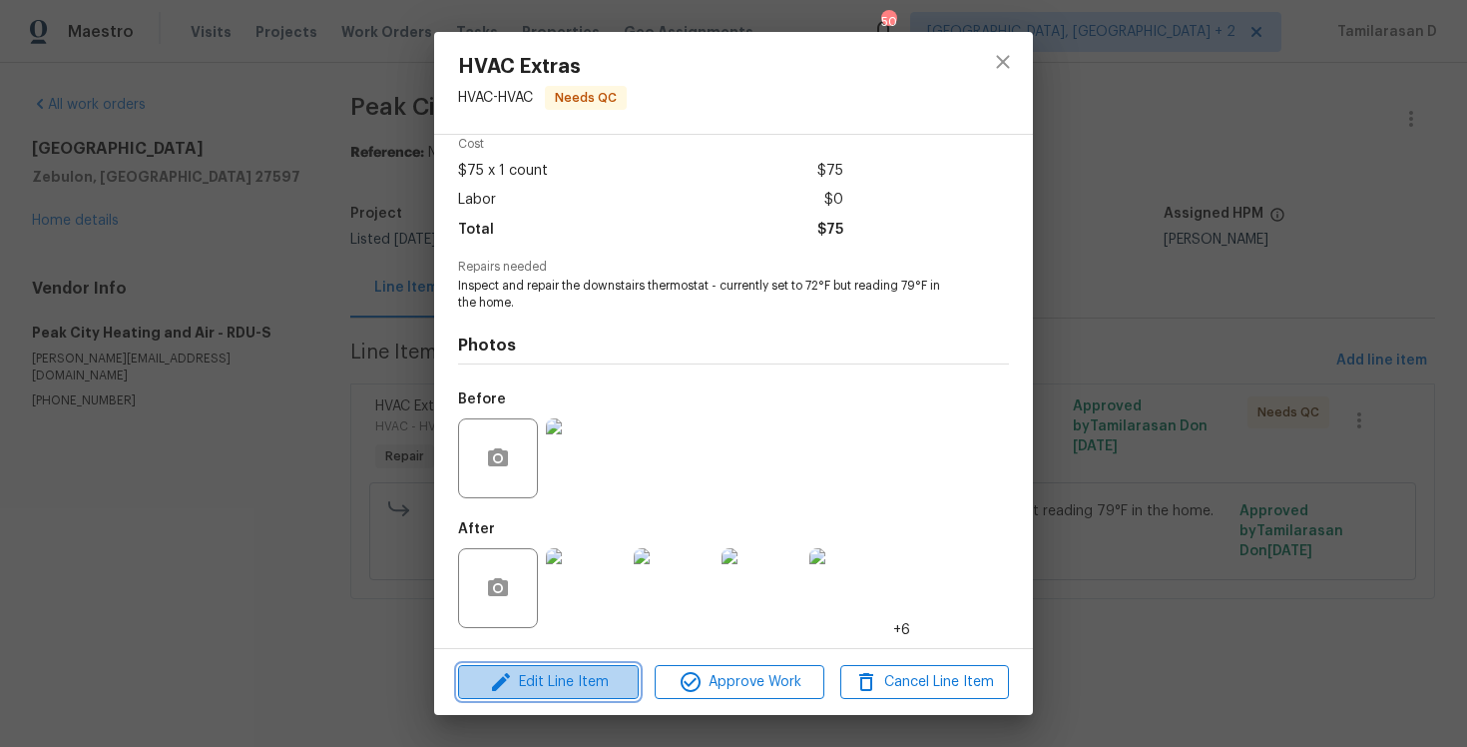
click at [579, 683] on span "Edit Line Item" at bounding box center [548, 682] width 169 height 25
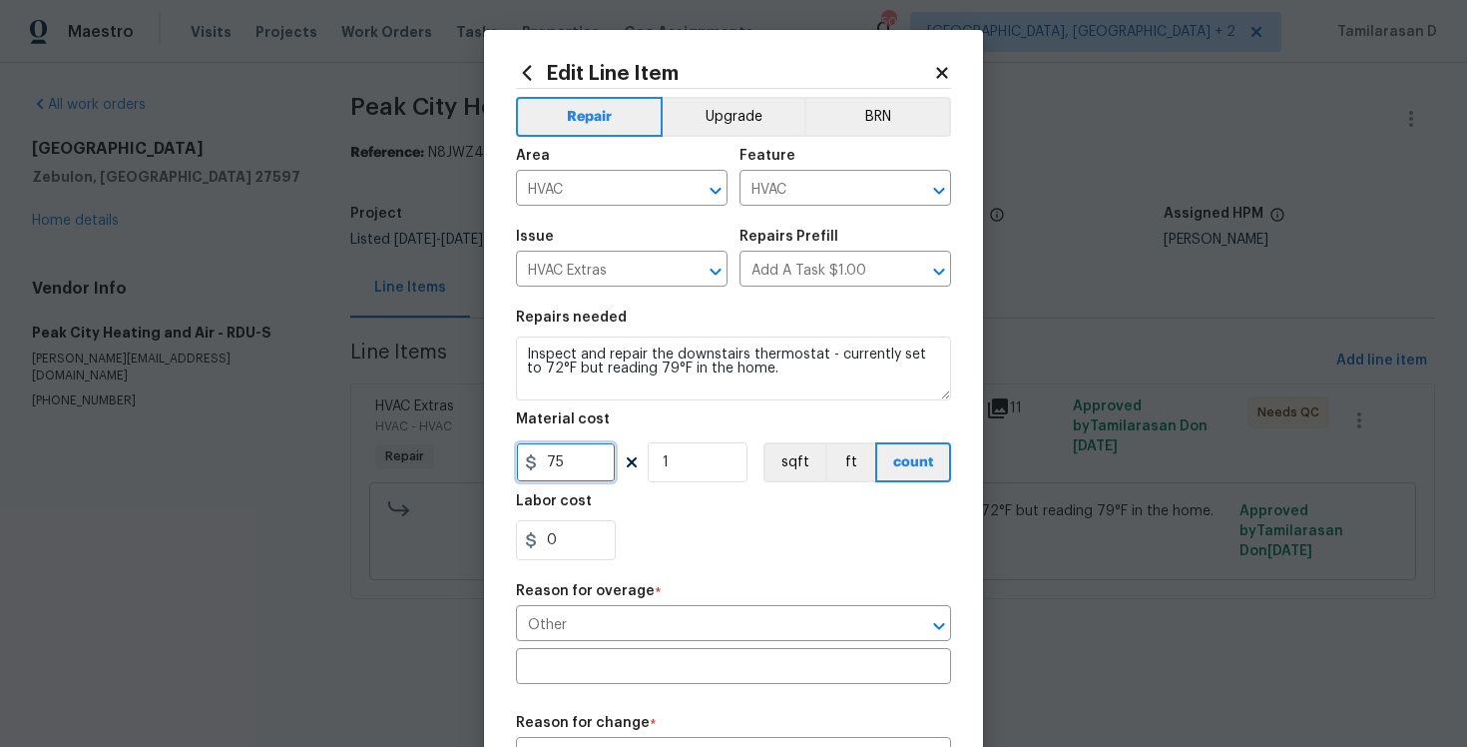
click at [555, 478] on input "75" at bounding box center [566, 462] width 100 height 40
click at [581, 672] on input "text" at bounding box center [733, 668] width 435 height 31
type input "377.5"
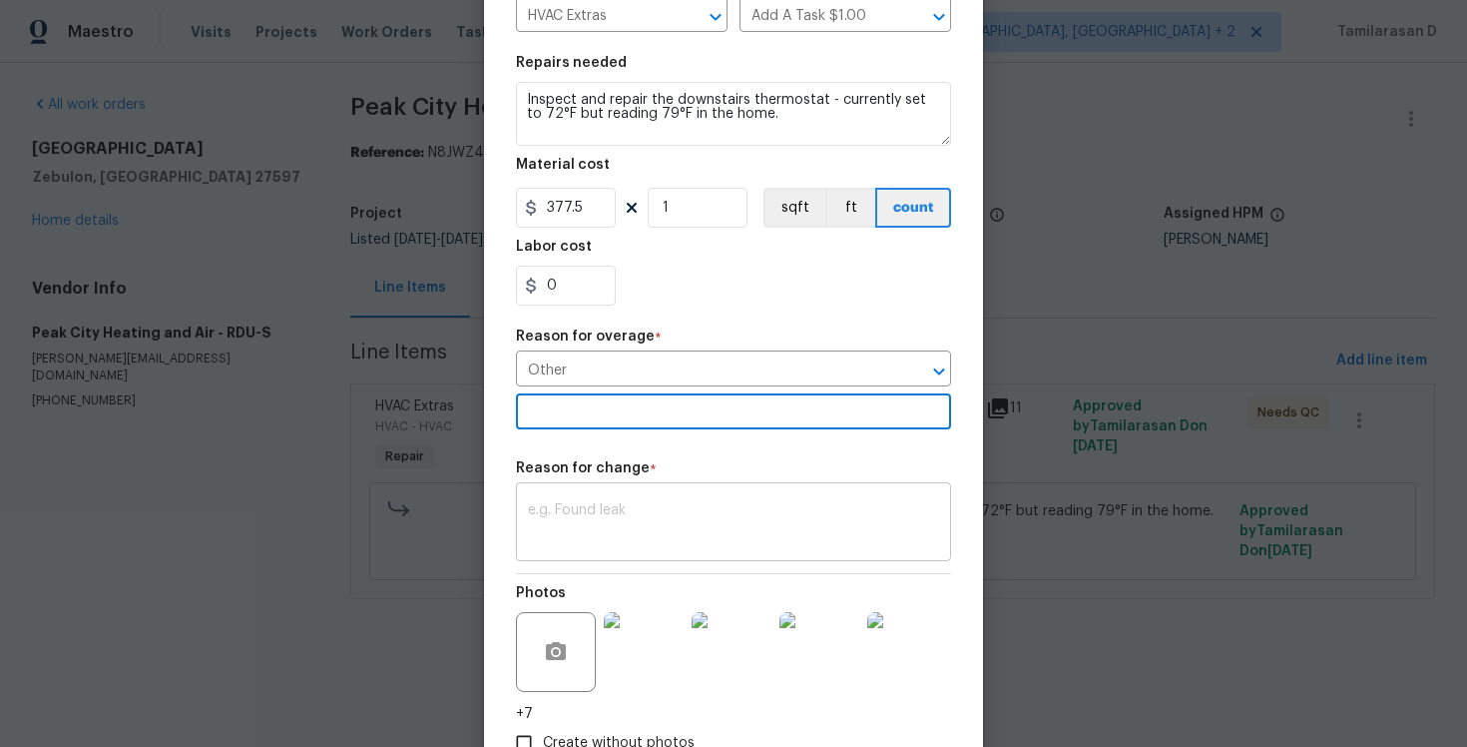
scroll to position [258, 0]
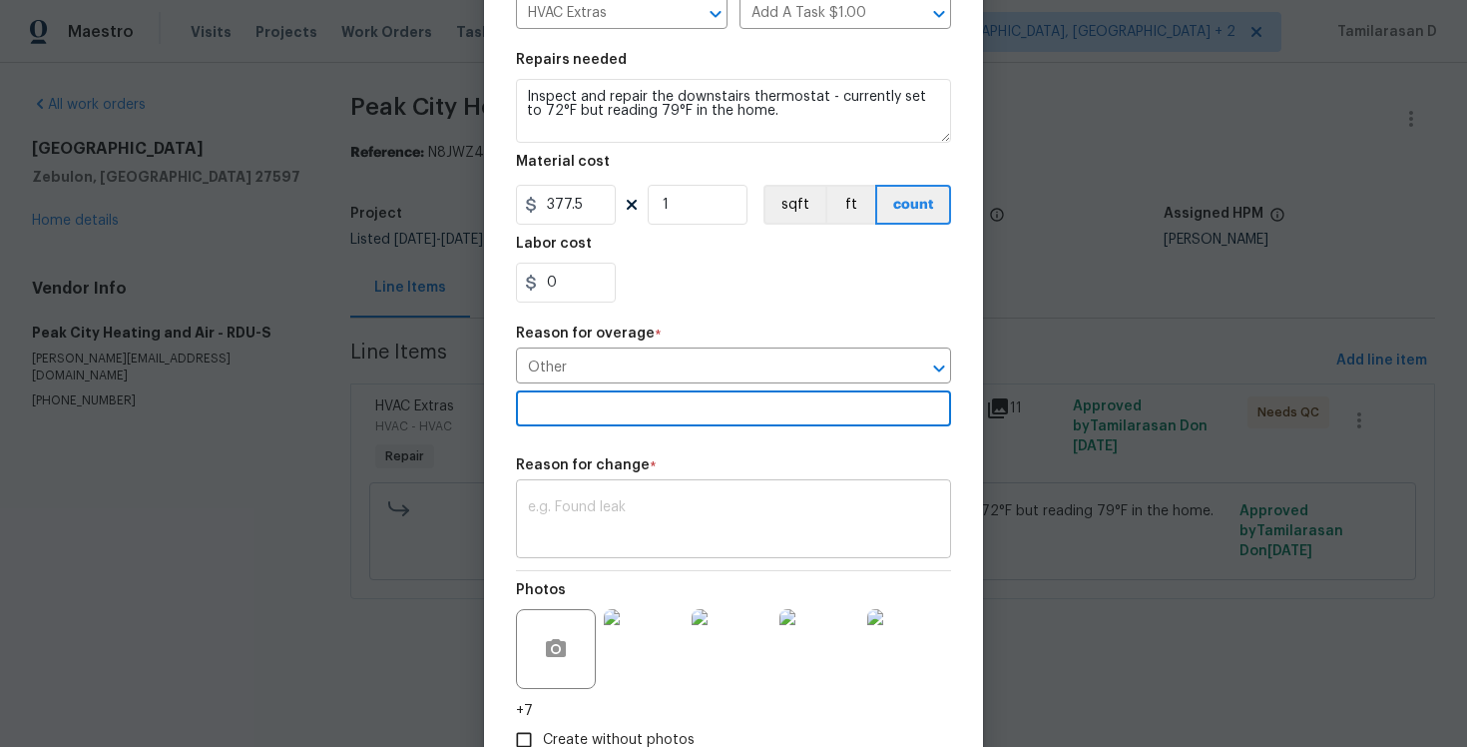
click at [551, 525] on textarea at bounding box center [733, 521] width 411 height 42
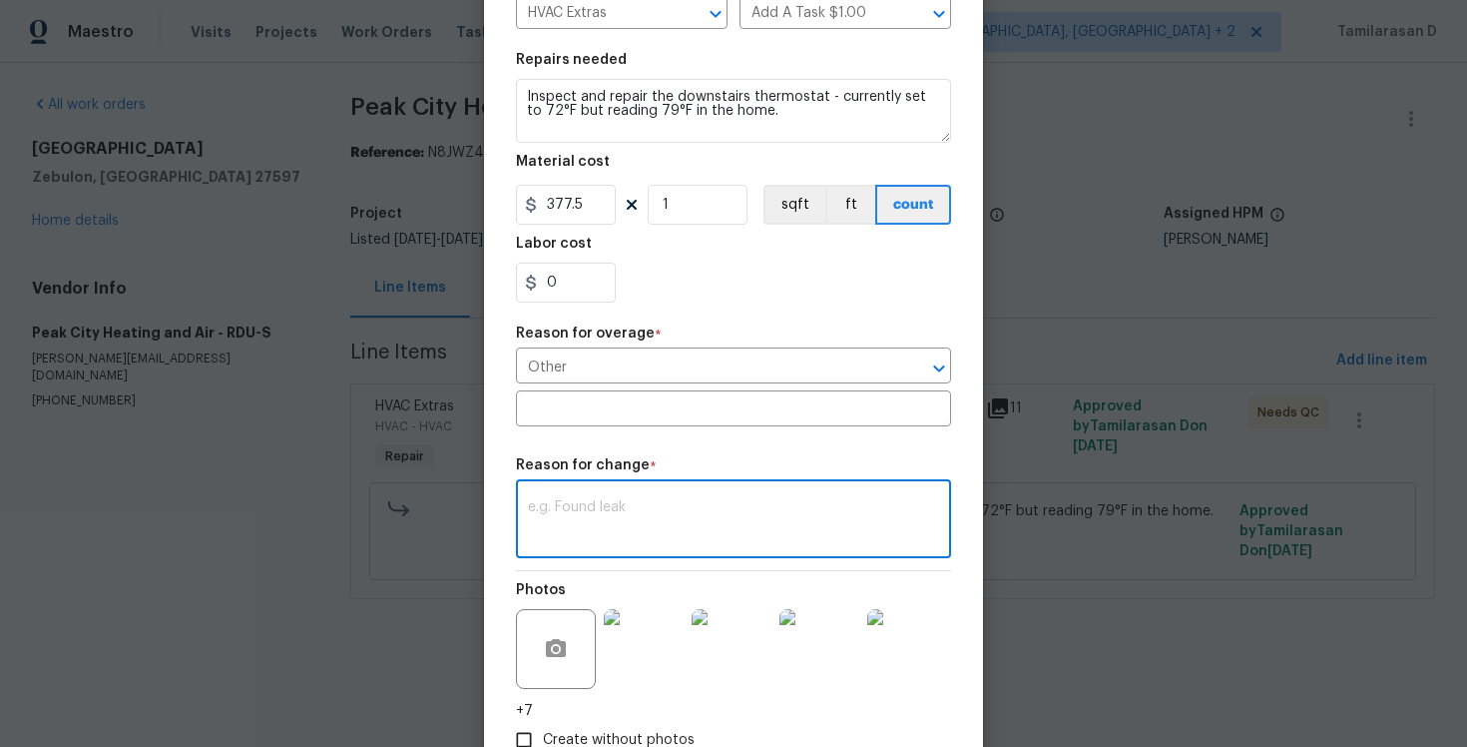
paste textarea "(TD) Updated per vendor’s final cost."
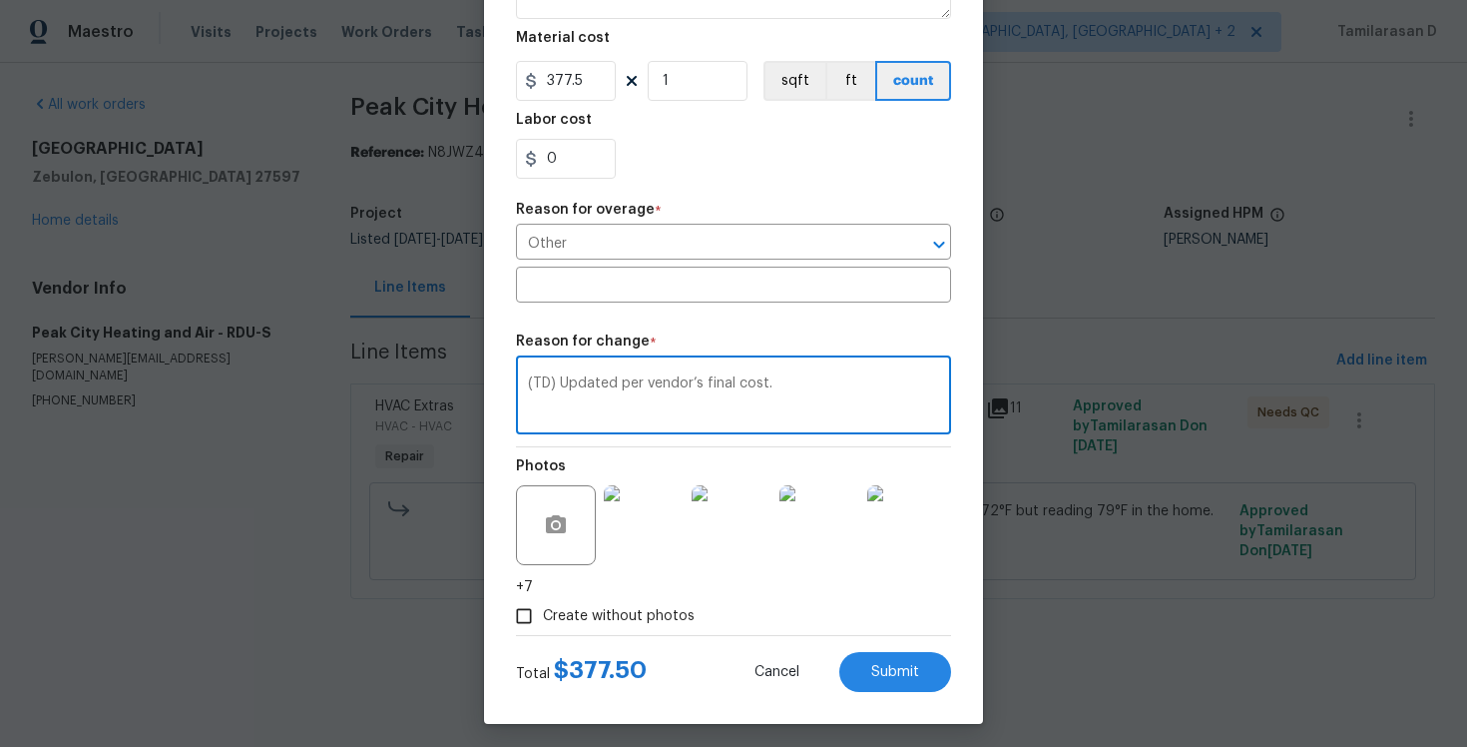
scroll to position [390, 0]
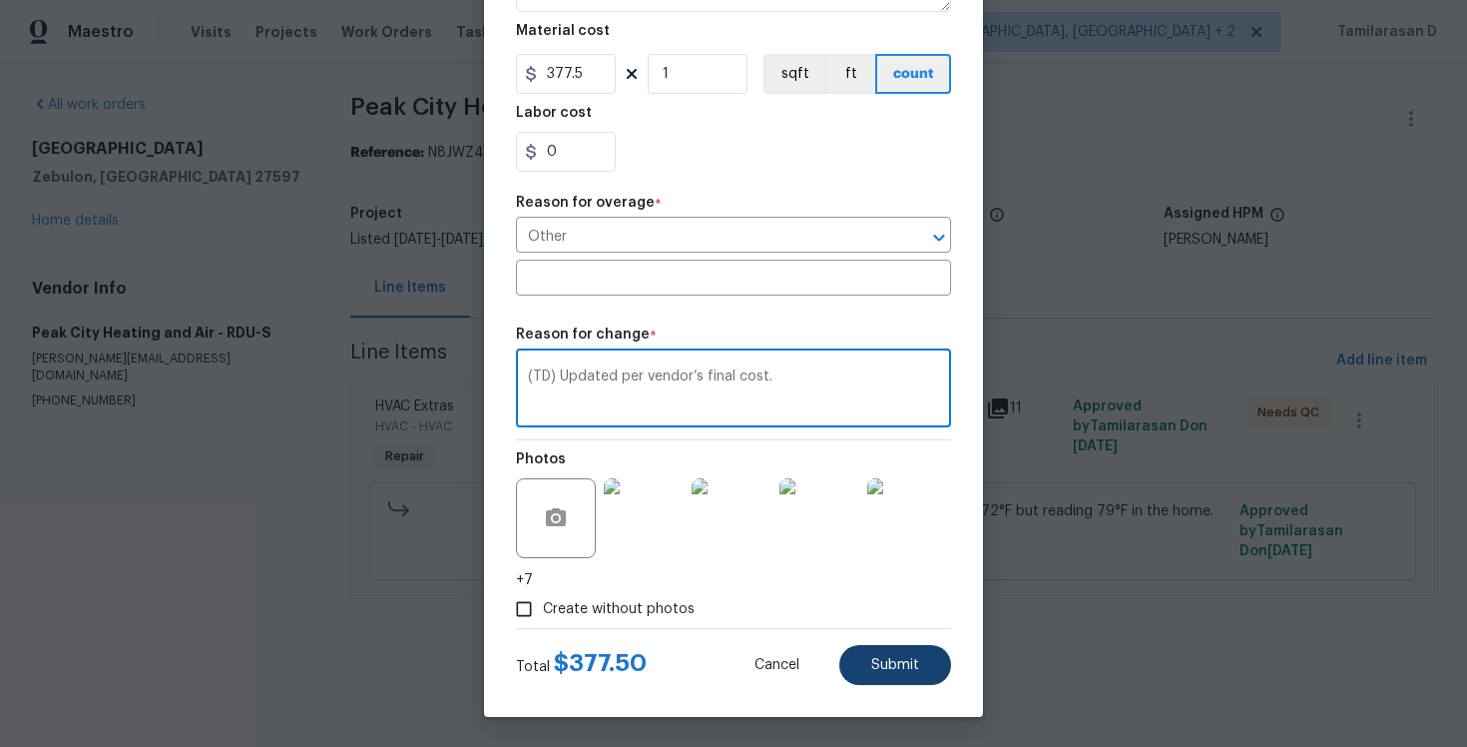
type textarea "(TD) Updated per vendor’s final cost."
click at [883, 661] on span "Submit" at bounding box center [895, 665] width 48 height 15
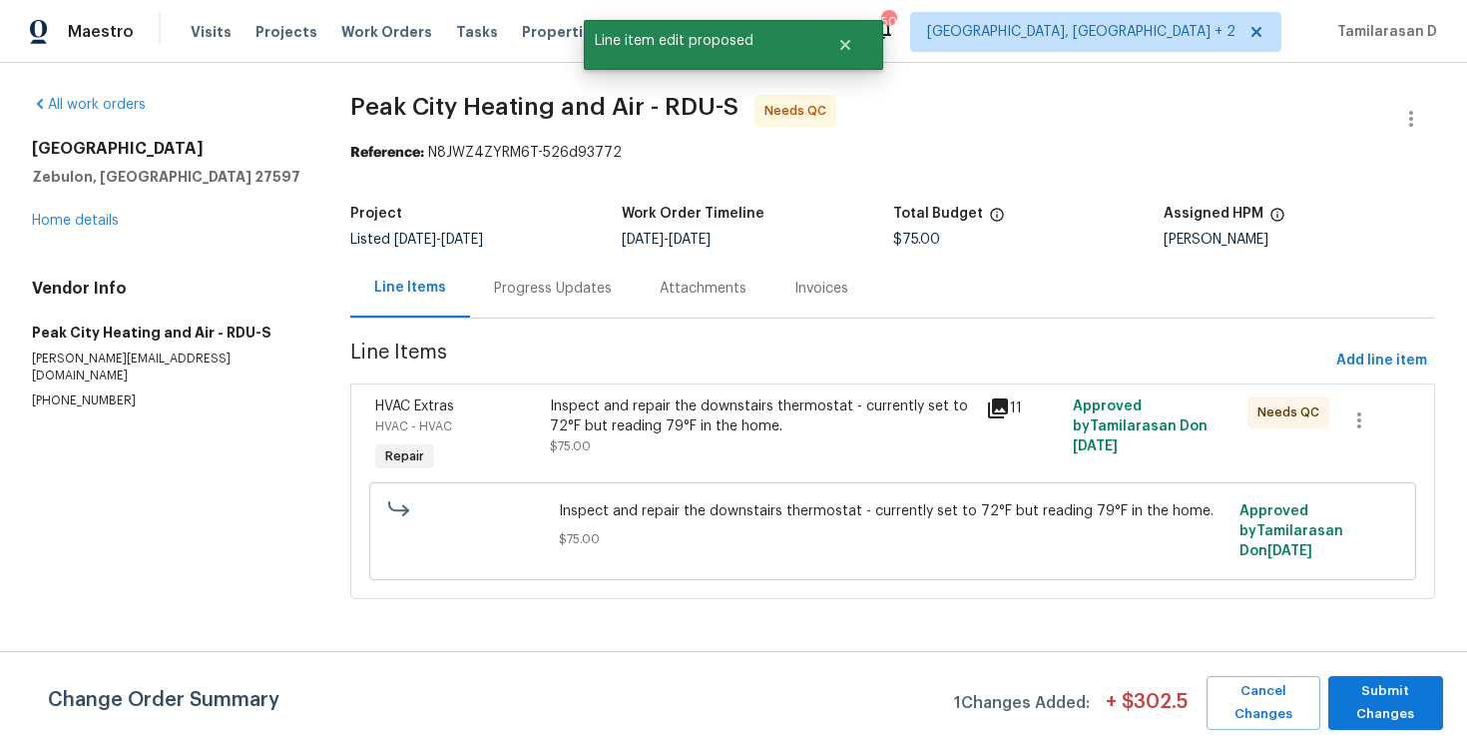
scroll to position [0, 0]
click at [1381, 720] on span "Submit Changes" at bounding box center [1386, 703] width 95 height 46
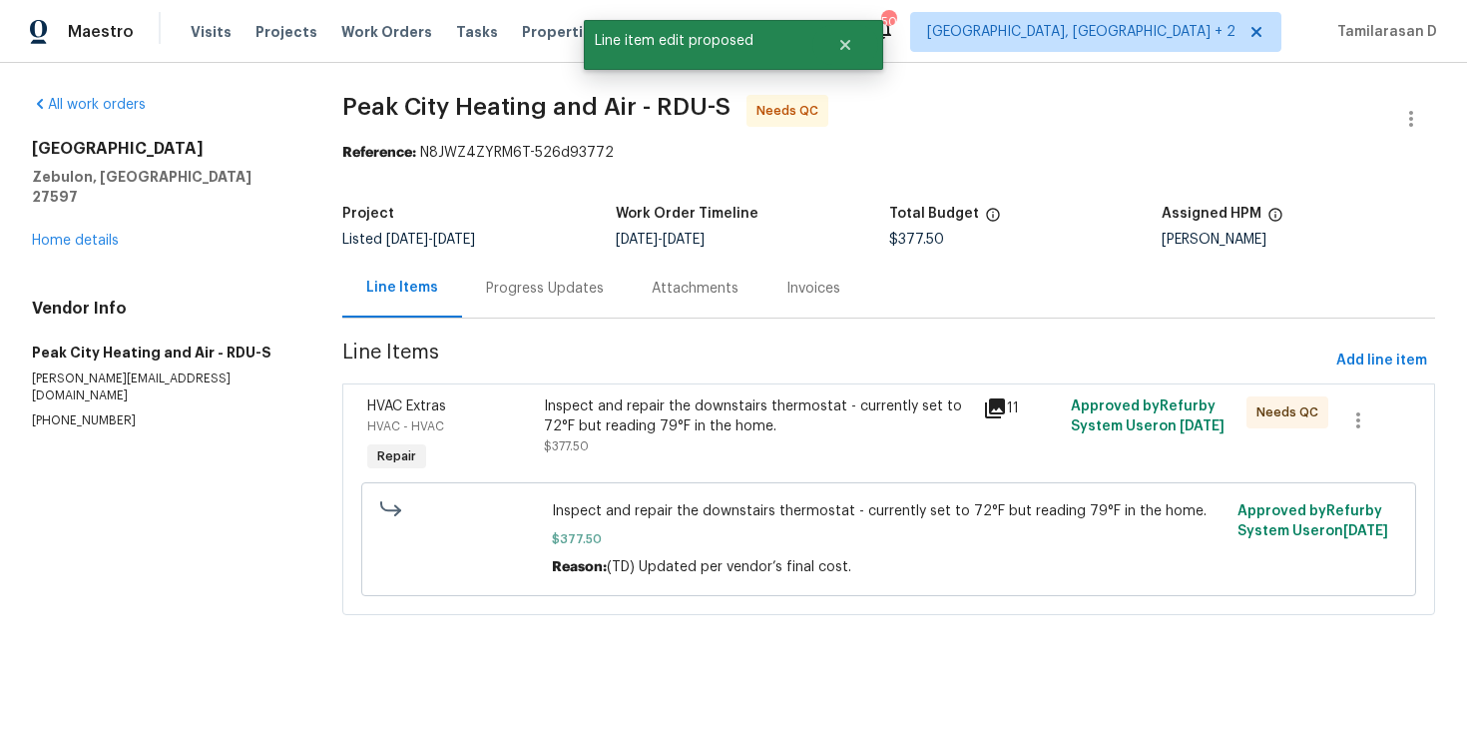
click at [546, 309] on div "Progress Updates" at bounding box center [545, 288] width 166 height 59
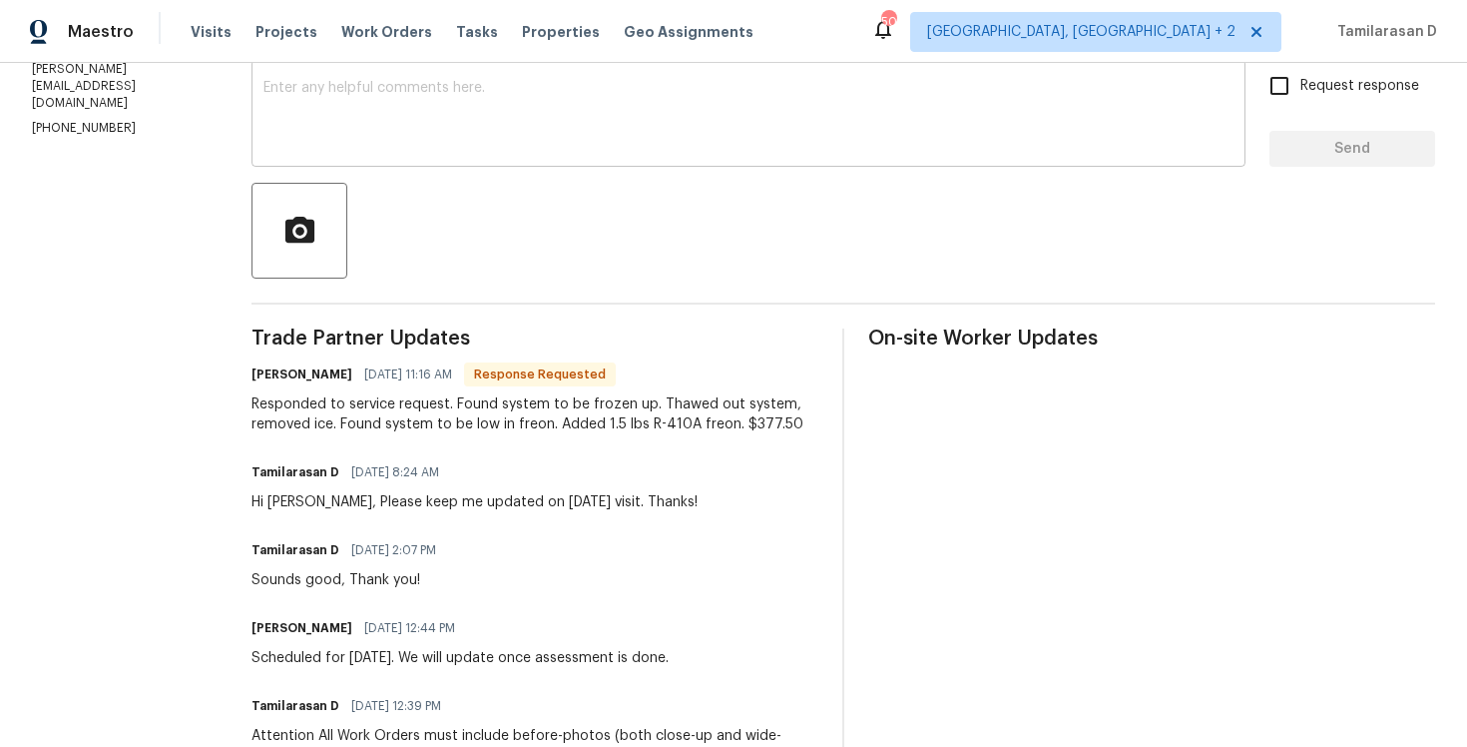
scroll to position [329, 0]
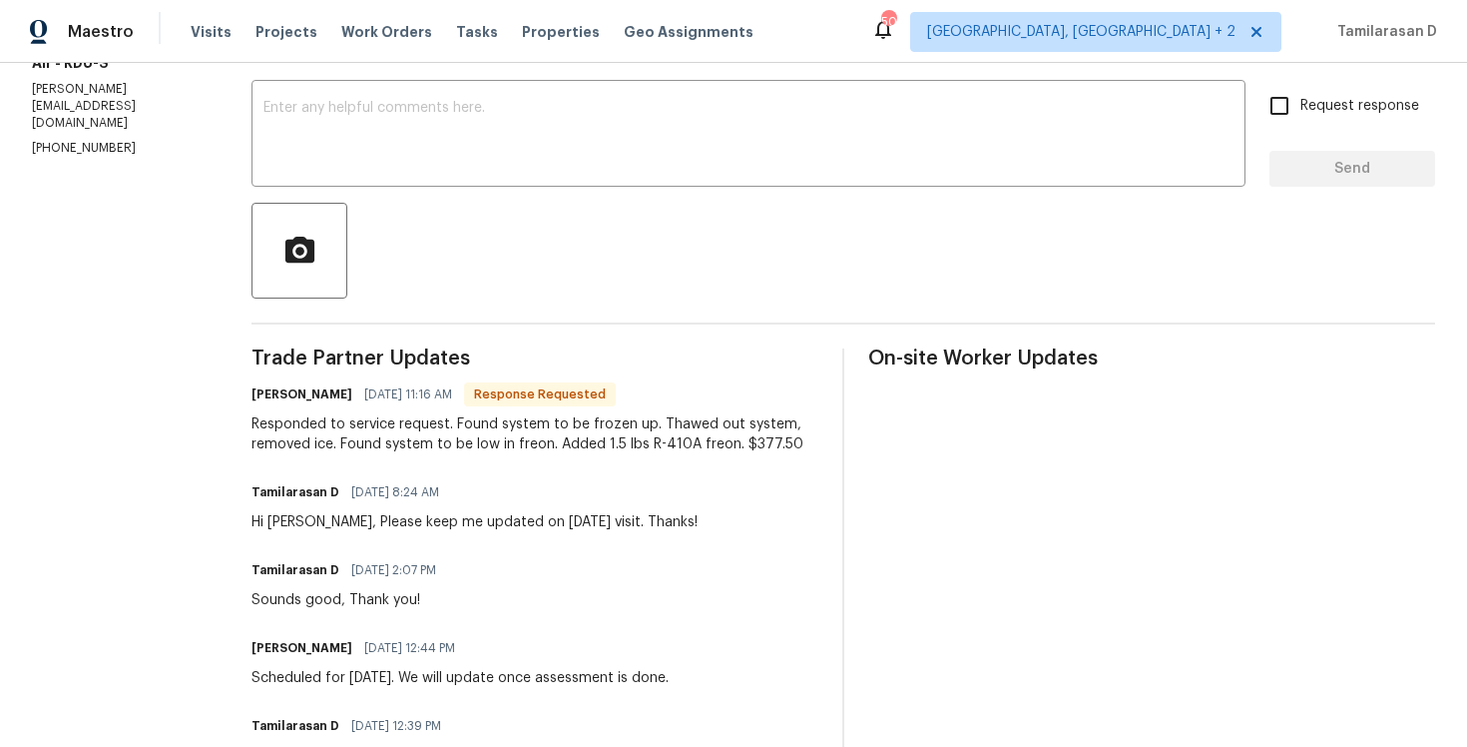
click at [418, 455] on div "Trade Partner Updates Jody Conner 10/07/2025 11:16 AM Response Requested Respon…" at bounding box center [535, 677] width 567 height 659
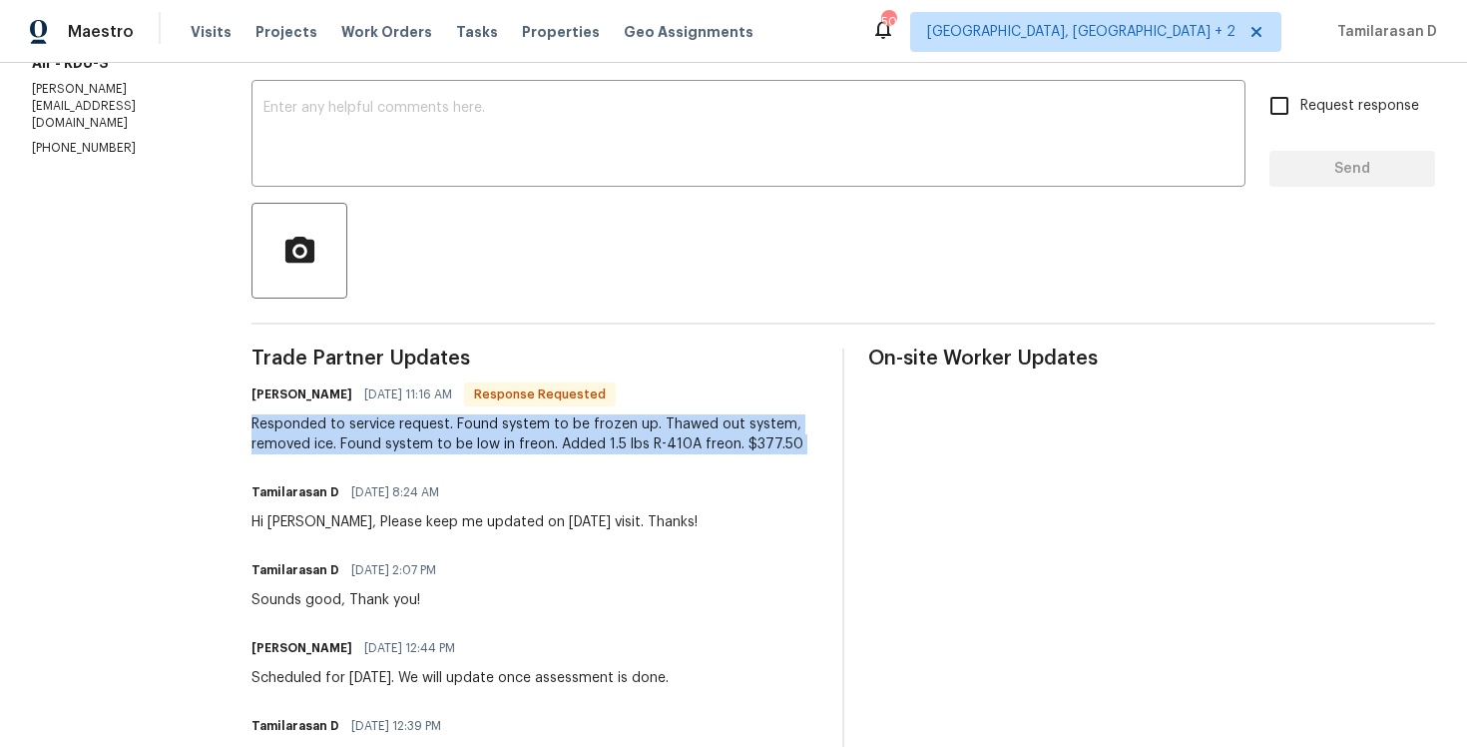
click at [418, 455] on div "Trade Partner Updates Jody Conner 10/07/2025 11:16 AM Response Requested Respon…" at bounding box center [535, 677] width 567 height 659
copy div "Responded to service request. Found system to be frozen up. Thawed out system, …"
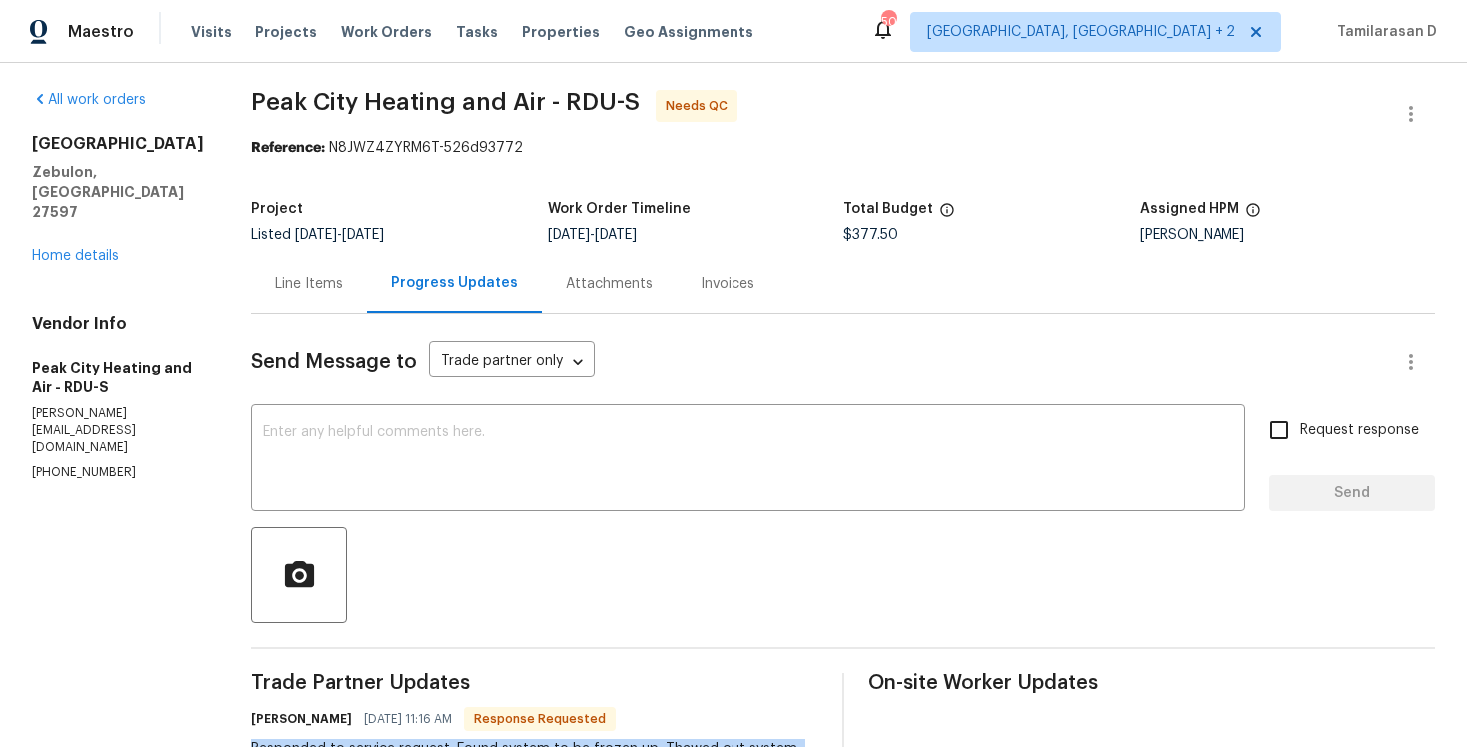
scroll to position [0, 0]
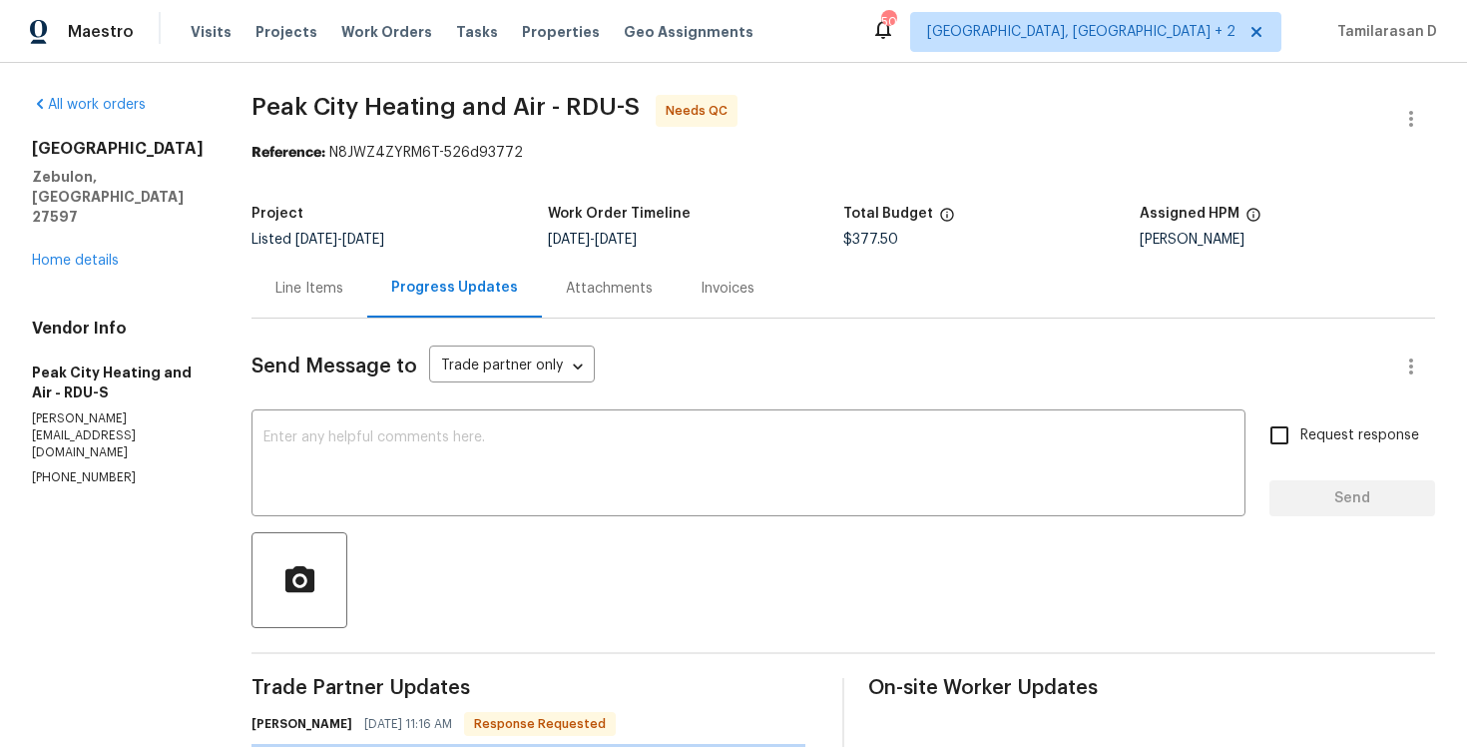
click at [318, 288] on div "Line Items" at bounding box center [309, 288] width 68 height 20
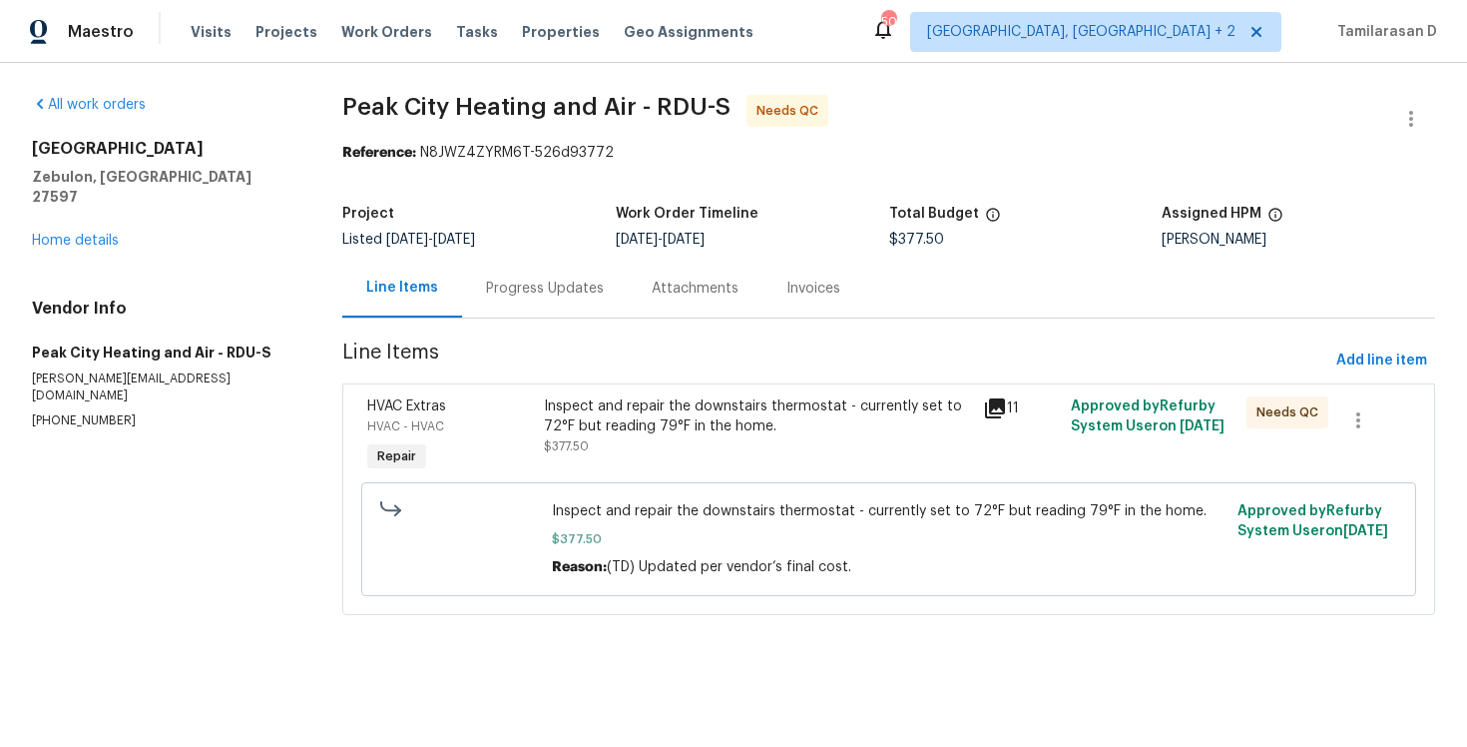
click at [499, 311] on div "Progress Updates" at bounding box center [545, 288] width 166 height 59
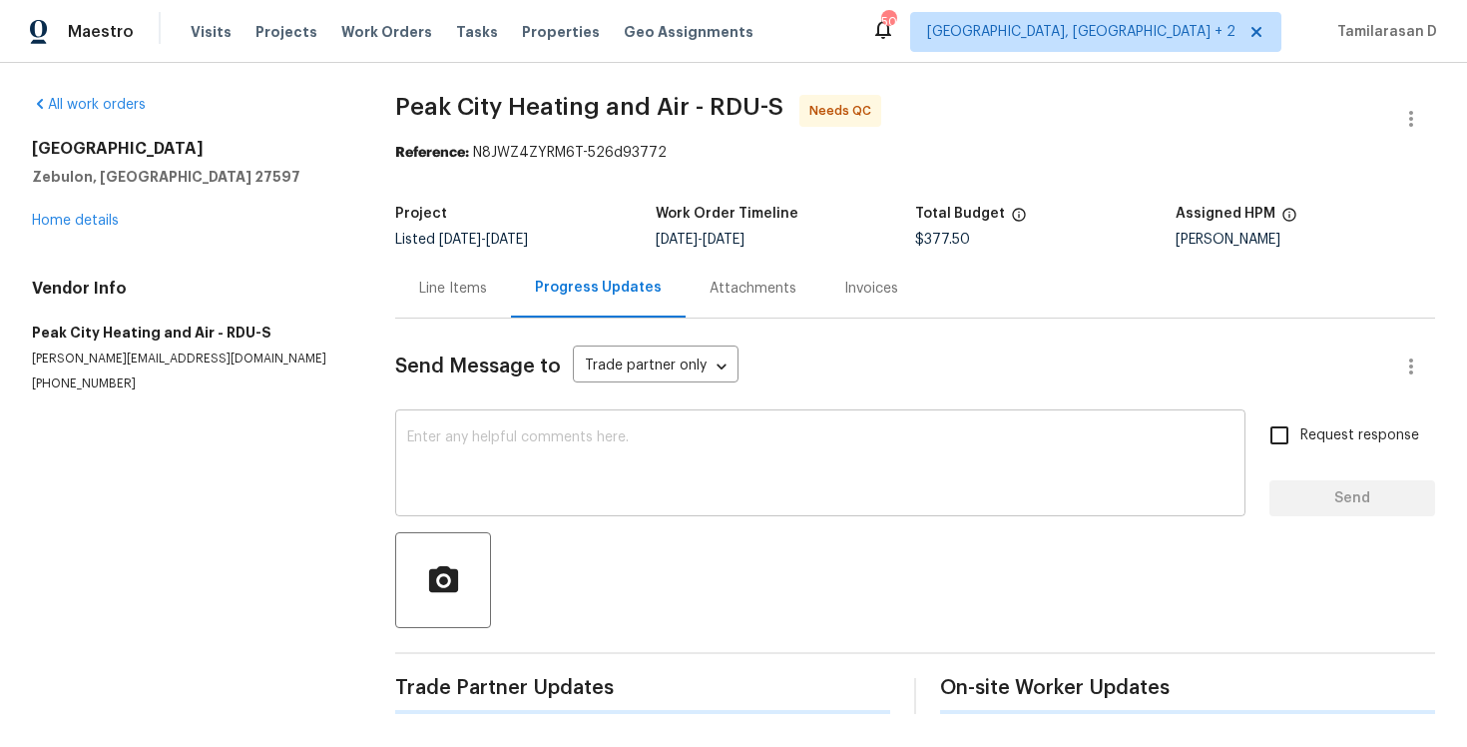
click at [500, 468] on textarea at bounding box center [820, 465] width 826 height 70
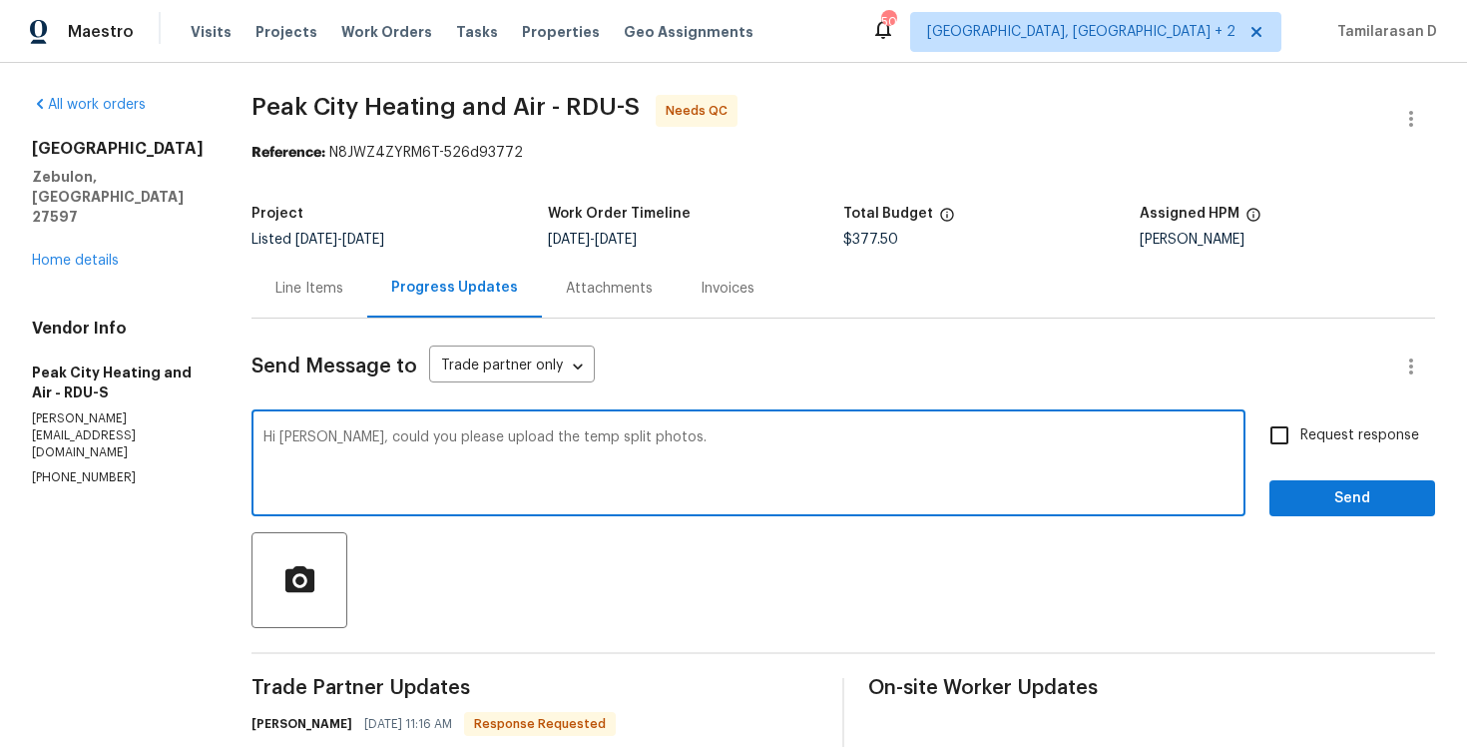
type textarea "Hi Jody, could you please upload the temp split photos."
click at [1289, 426] on input "Request response" at bounding box center [1280, 435] width 42 height 42
checkbox input "true"
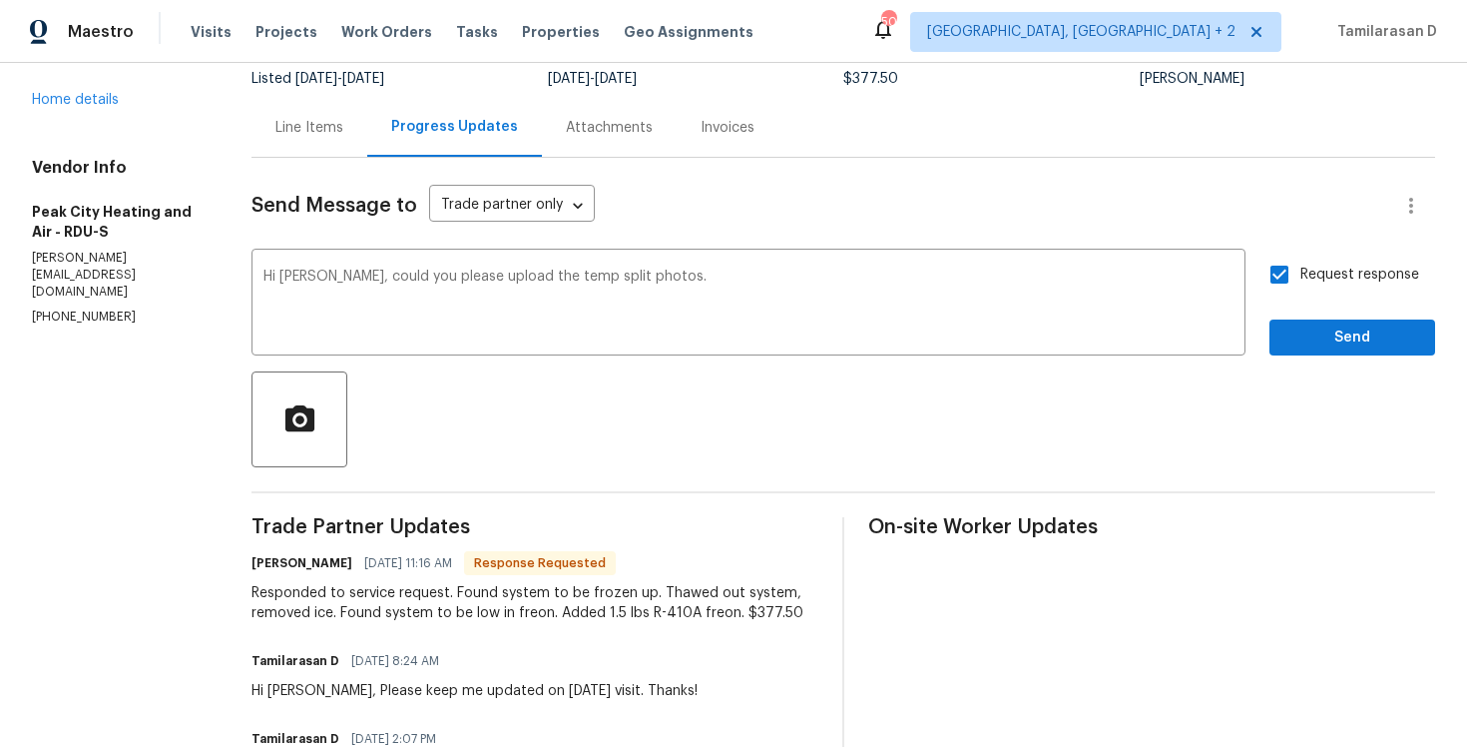
scroll to position [188, 0]
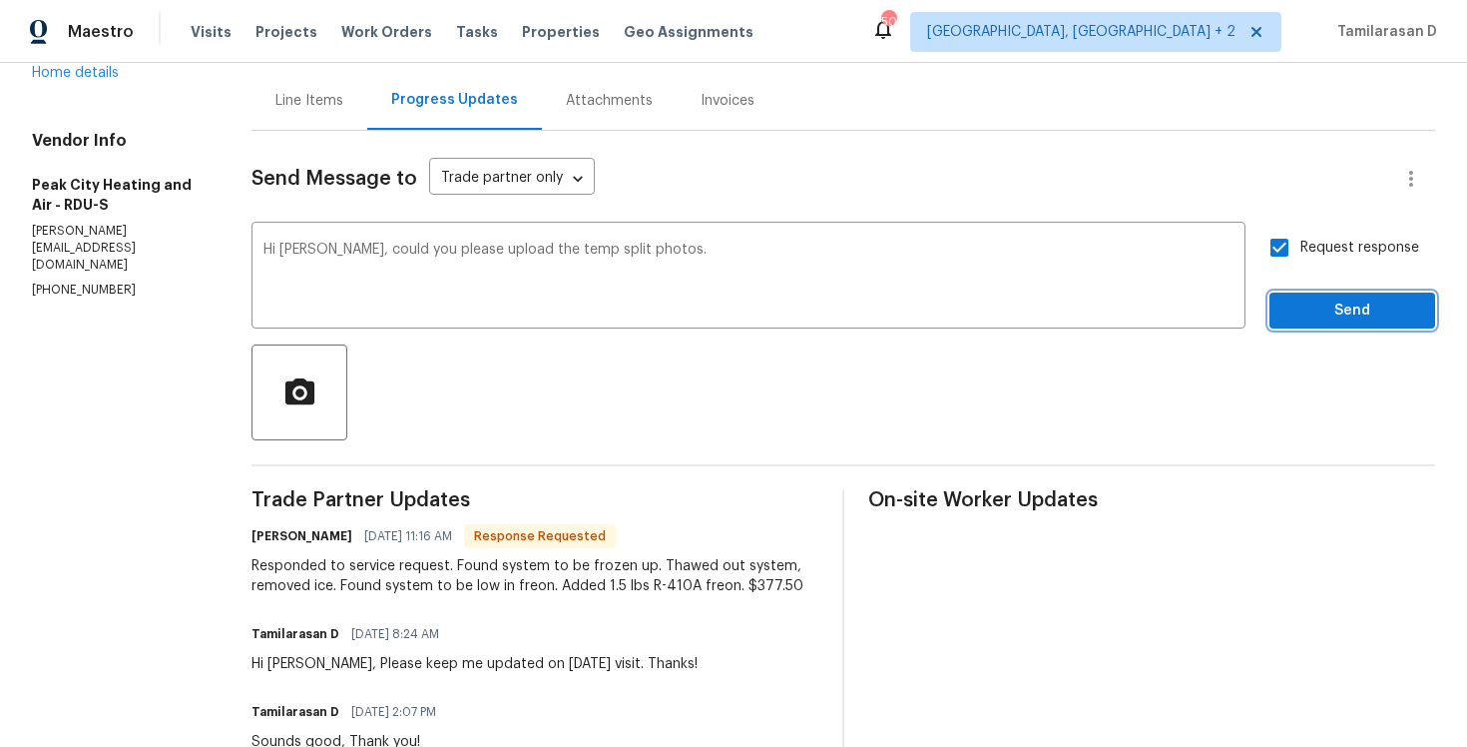
click at [1342, 308] on span "Send" at bounding box center [1353, 310] width 134 height 25
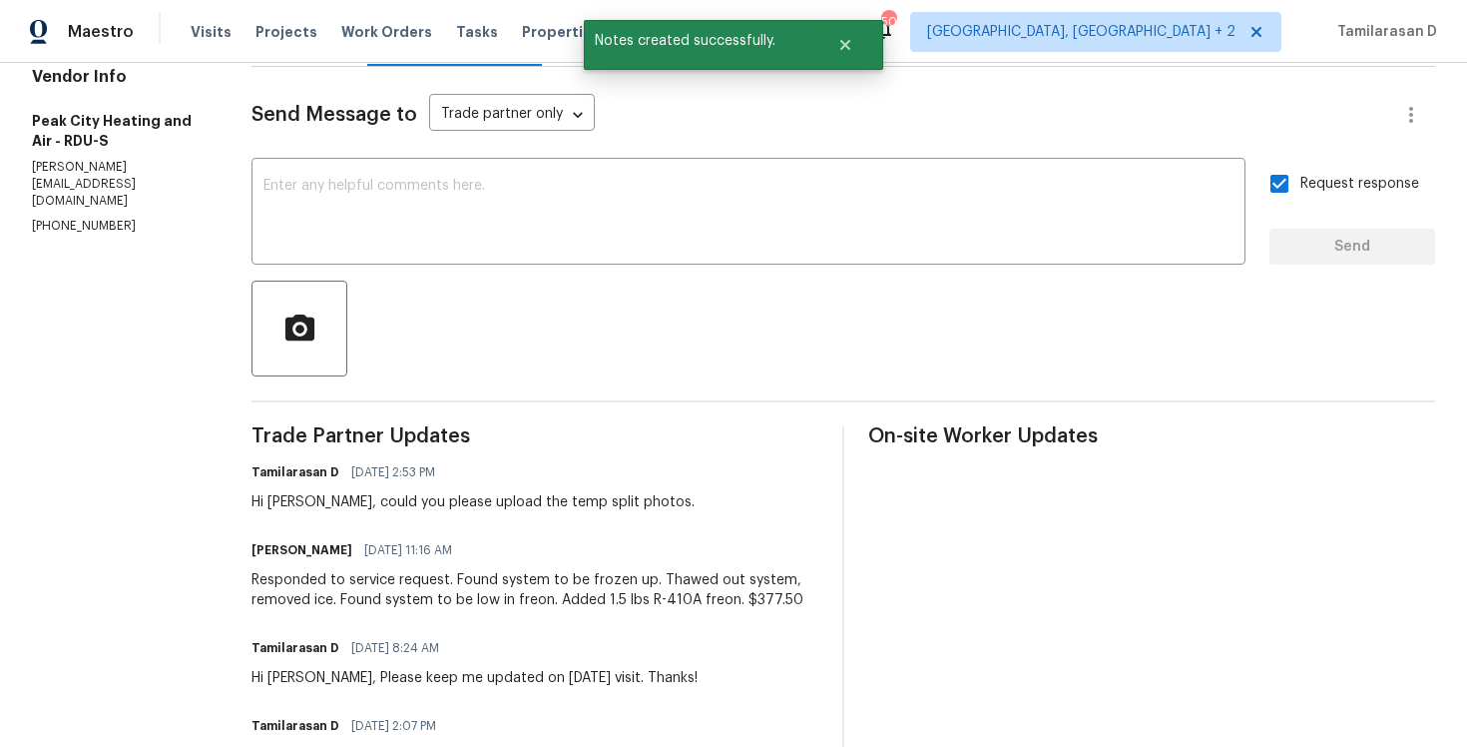
scroll to position [273, 0]
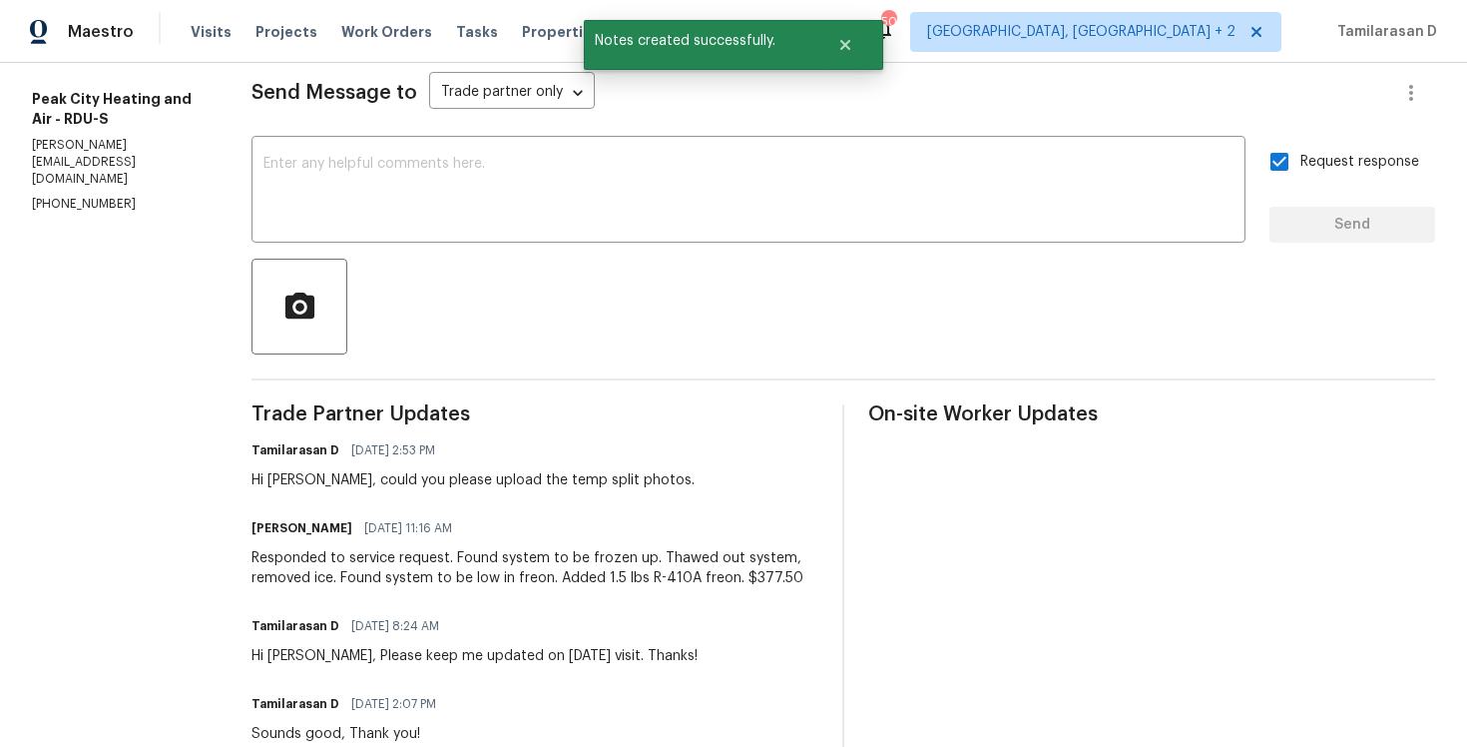
click at [336, 580] on div "Responded to service request. Found system to be frozen up. Thawed out system, …" at bounding box center [535, 568] width 567 height 40
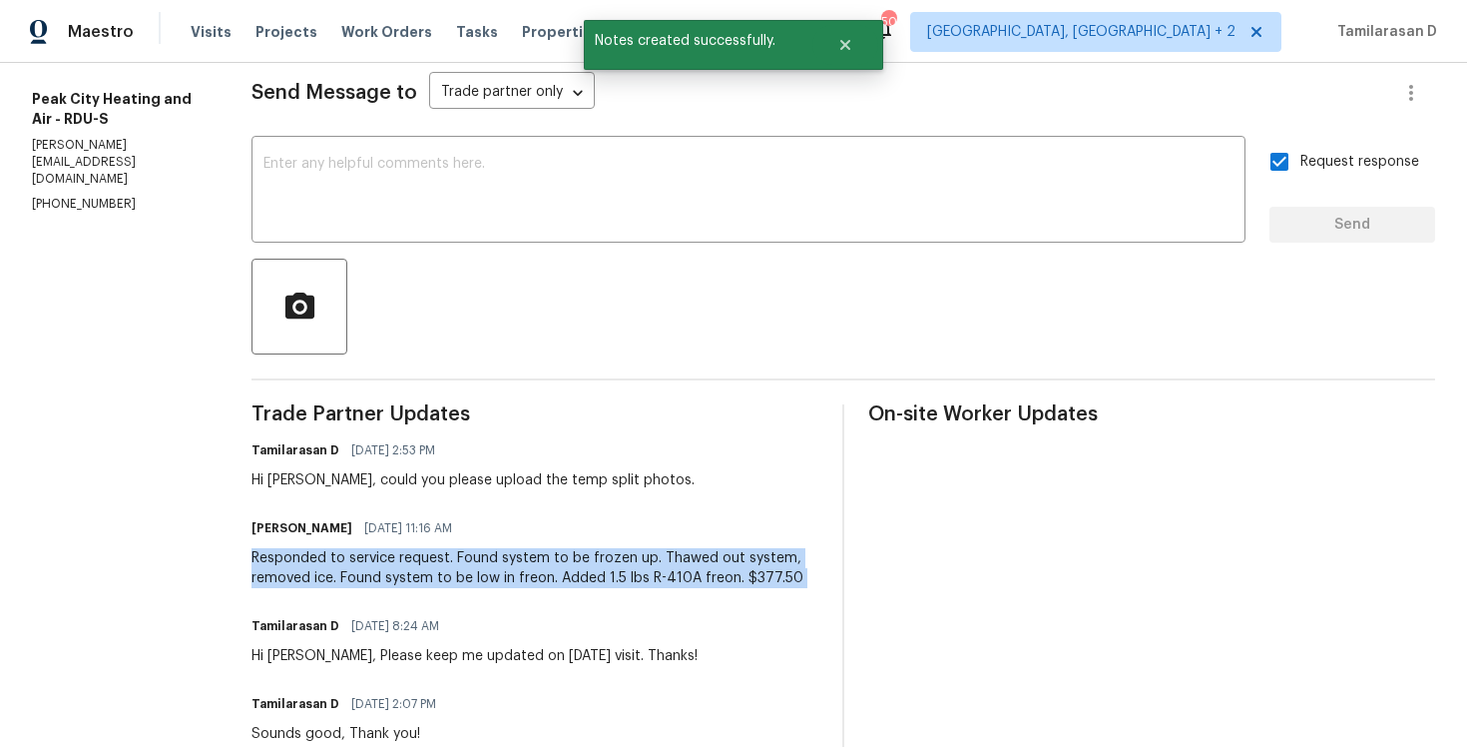
copy div "Responded to service request. Found system to be frozen up. Thawed out system, …"
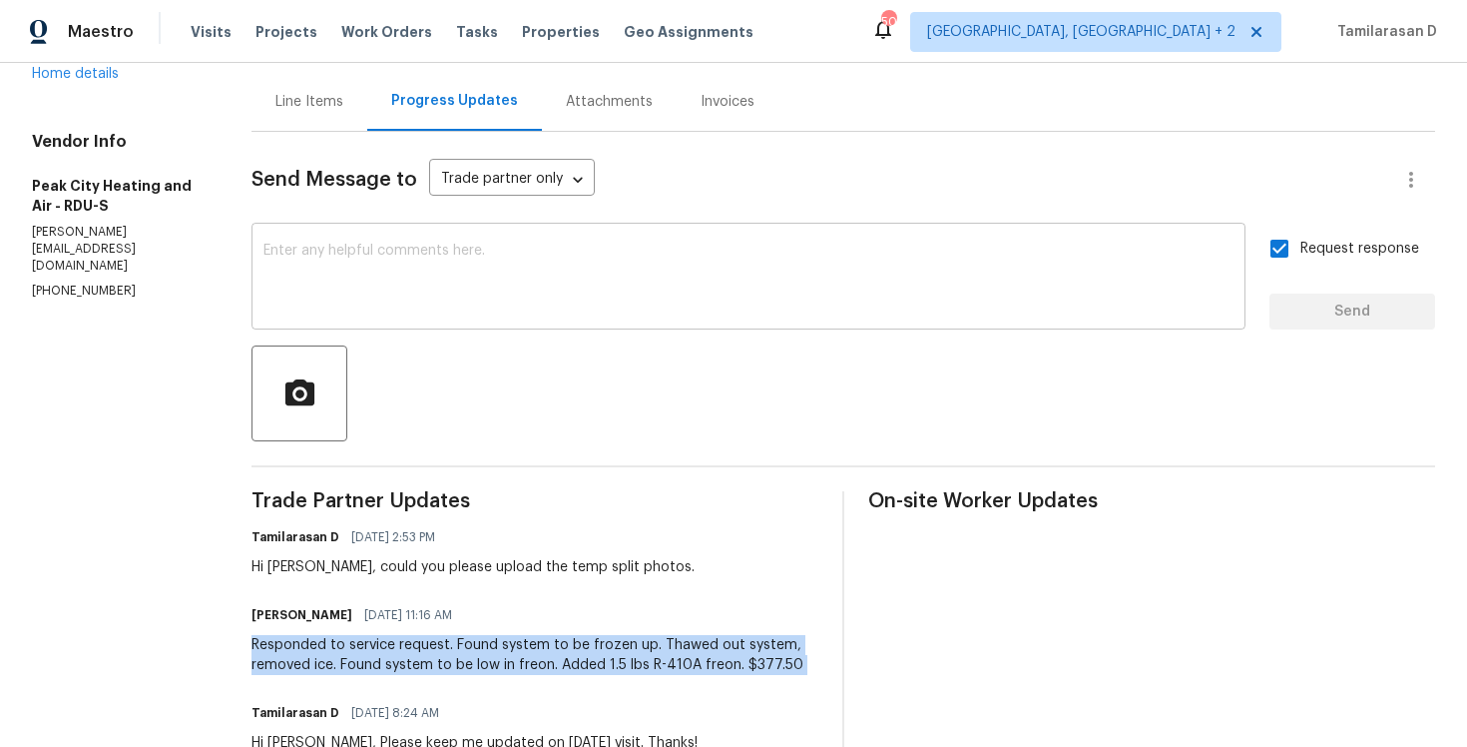
scroll to position [0, 0]
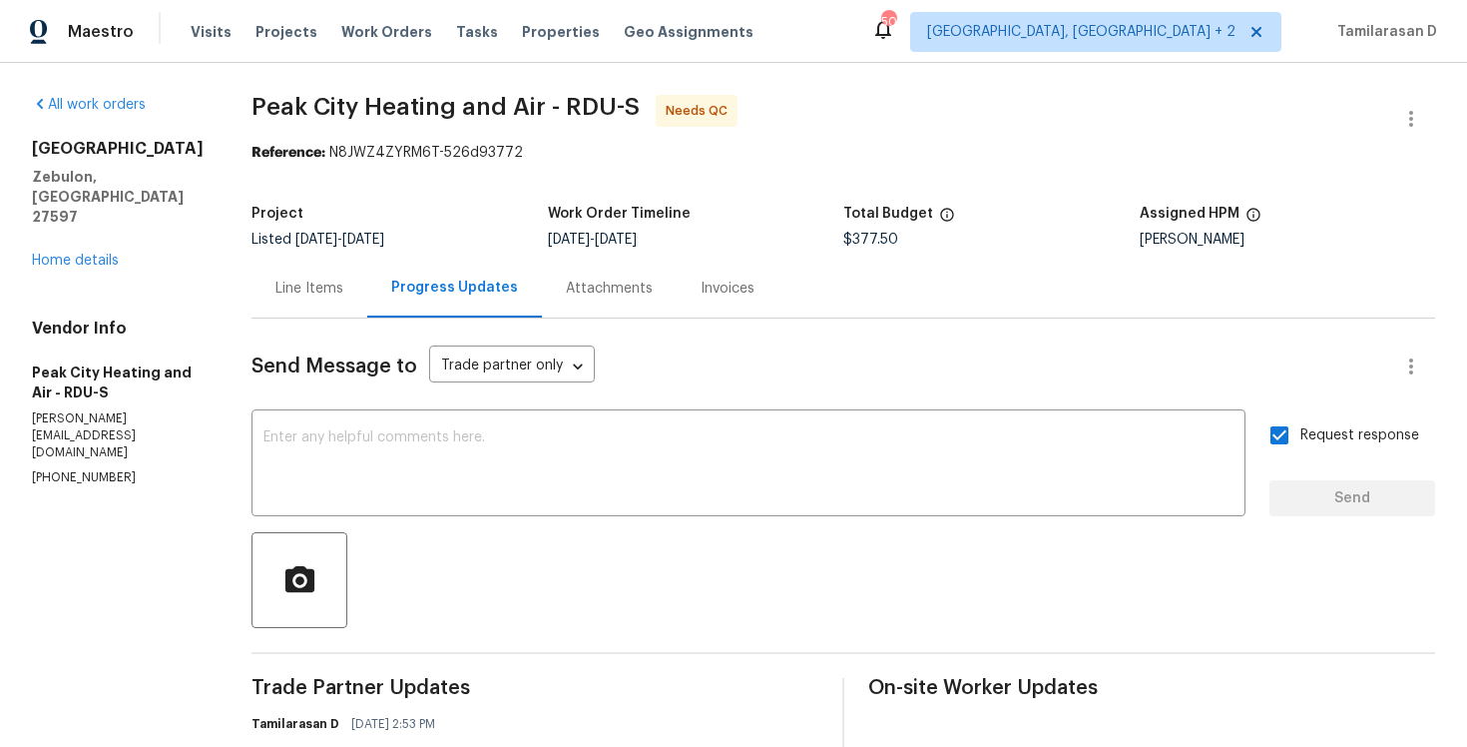
click at [296, 271] on div "Line Items" at bounding box center [310, 288] width 116 height 59
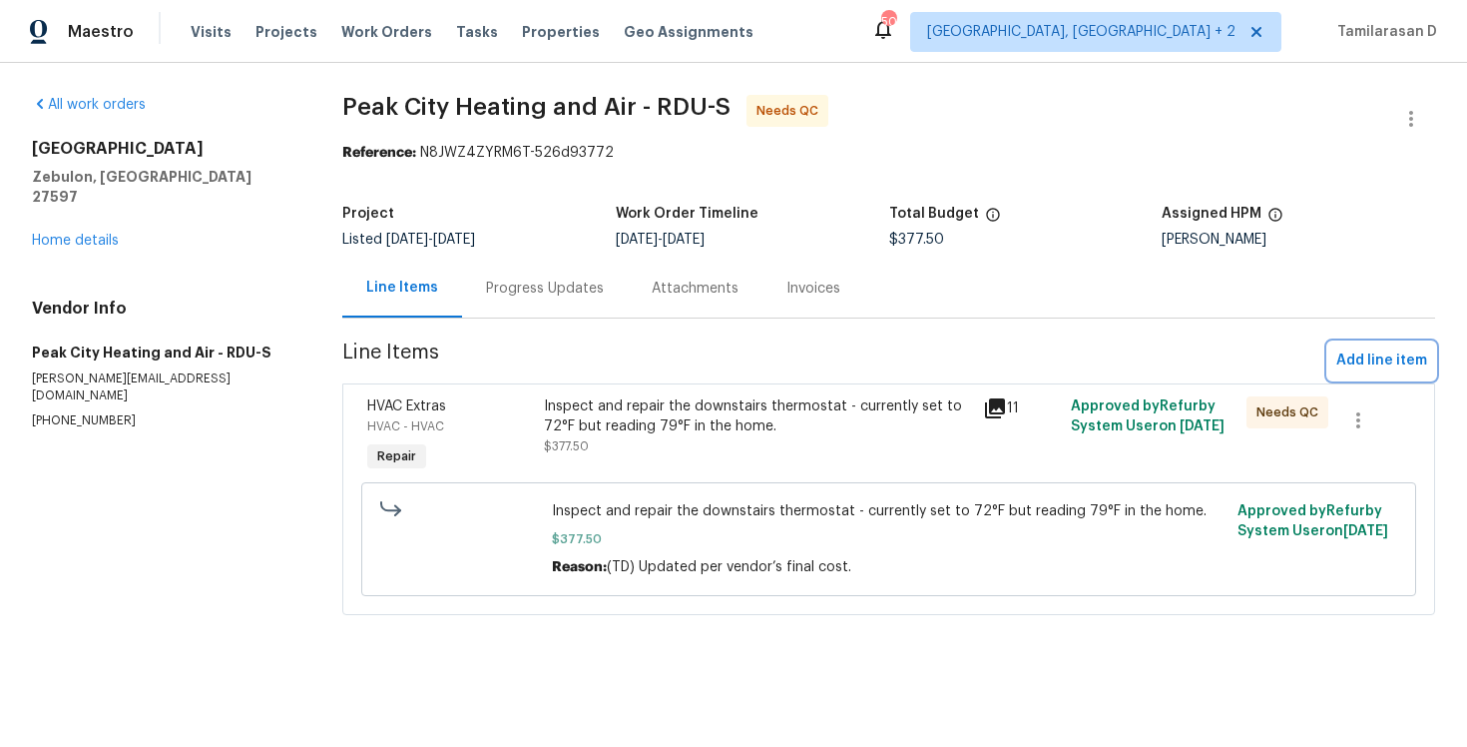
click at [1370, 359] on span "Add line item" at bounding box center [1382, 360] width 91 height 25
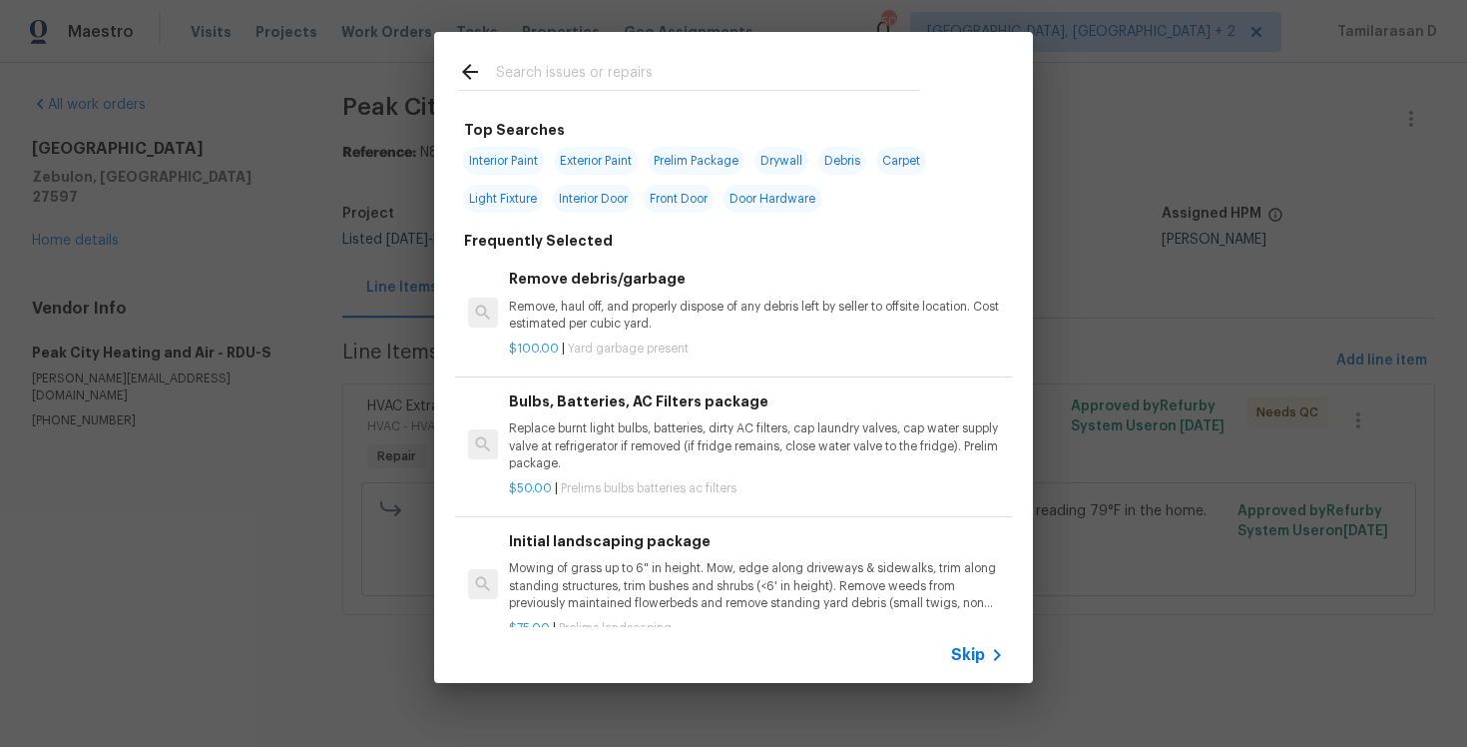
click at [959, 651] on span "Skip" at bounding box center [968, 655] width 34 height 20
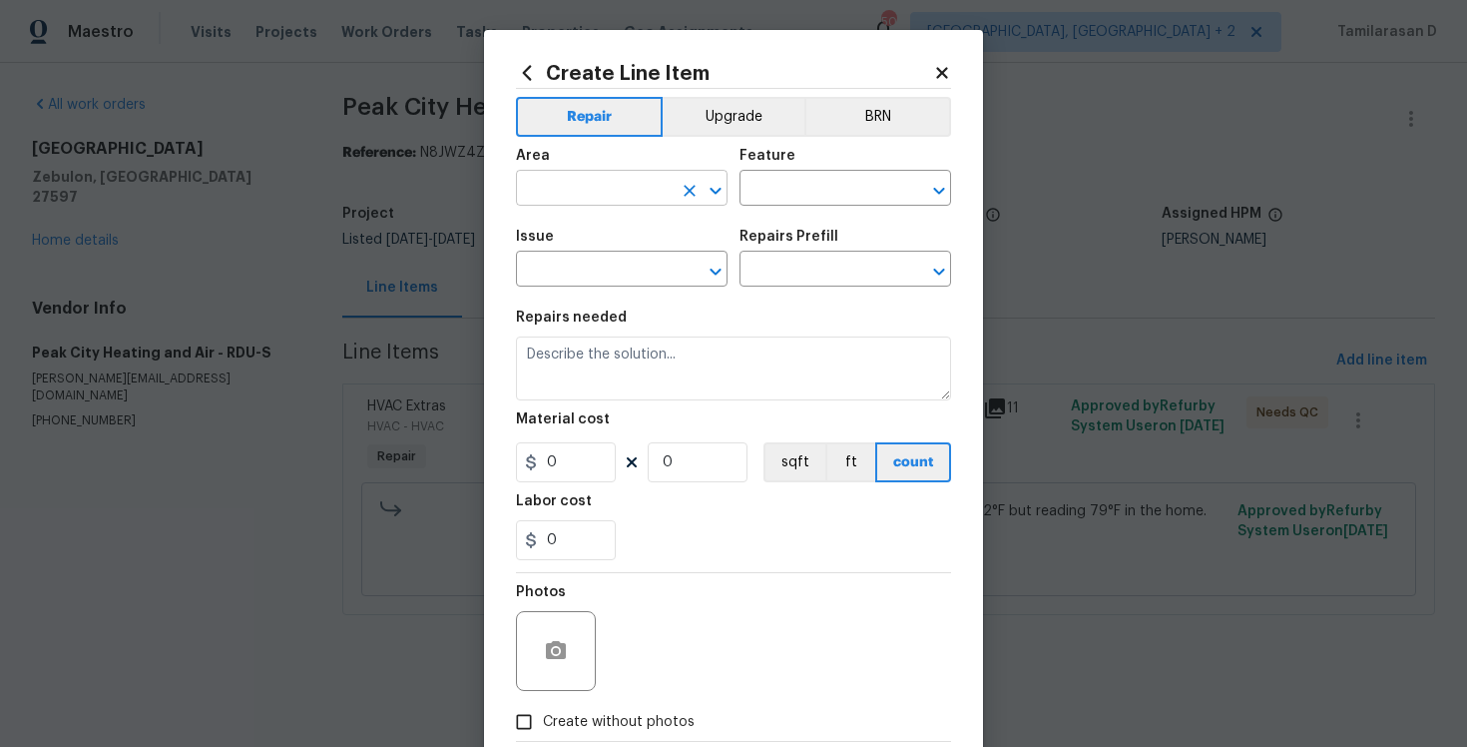
click at [577, 182] on input "text" at bounding box center [594, 190] width 156 height 31
click at [608, 261] on li "Interior Overall" at bounding box center [622, 268] width 212 height 33
type input "Interior Overall"
click at [774, 176] on input "text" at bounding box center [818, 190] width 156 height 31
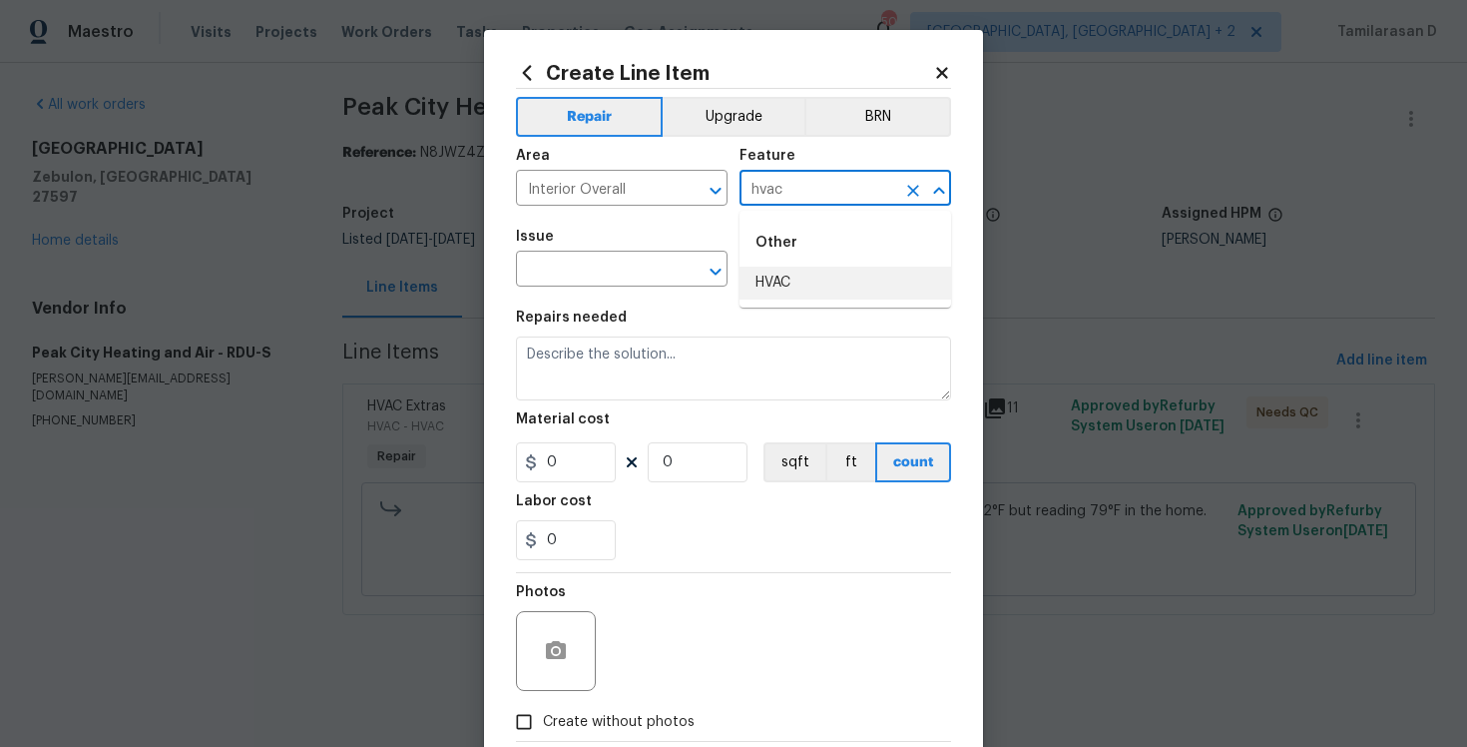
click at [783, 278] on li "HVAC" at bounding box center [846, 283] width 212 height 33
type input "HVAC"
click at [564, 275] on input "text" at bounding box center [594, 271] width 156 height 31
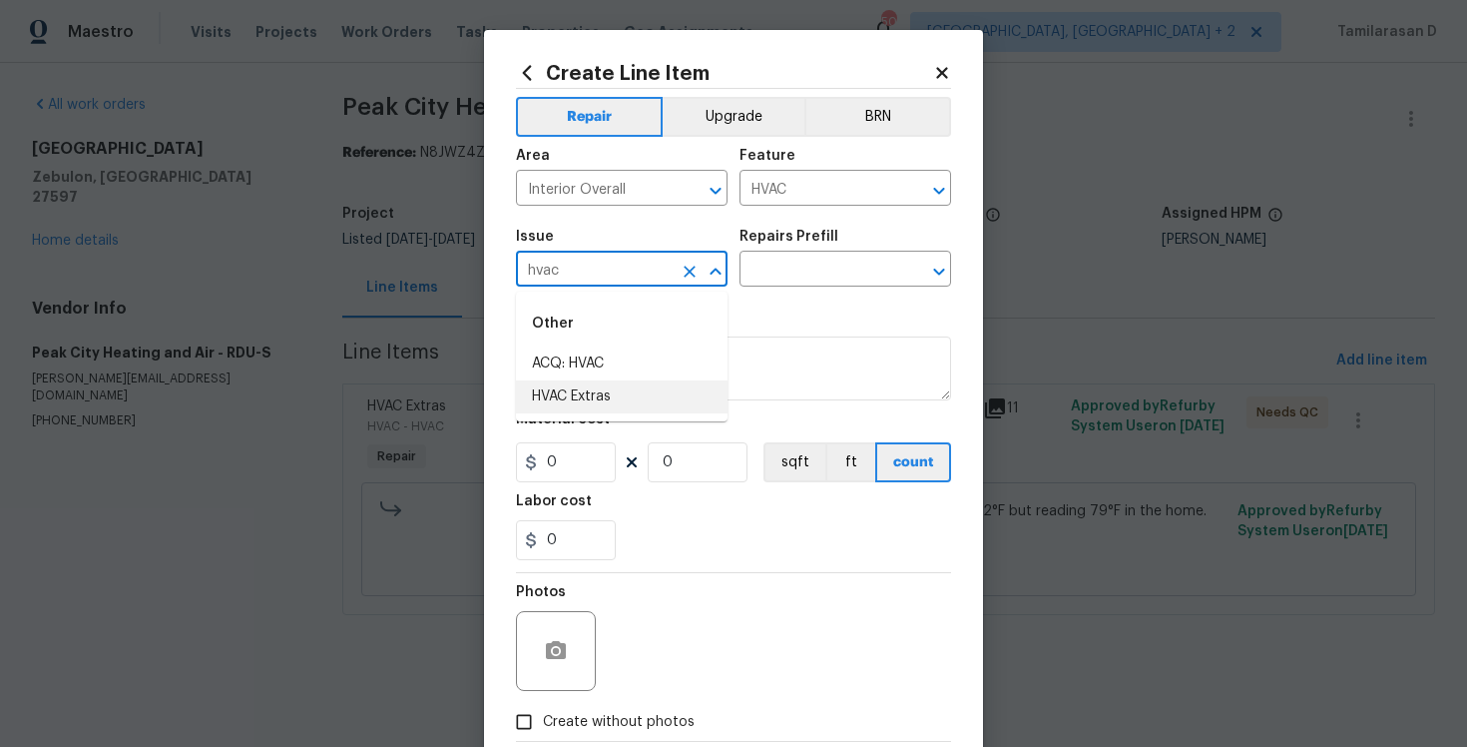
click at [591, 409] on li "HVAC Extras" at bounding box center [622, 396] width 212 height 33
type input "HVAC Extras"
click at [760, 290] on div "Issue HVAC Extras ​ Repairs Prefill ​" at bounding box center [733, 258] width 435 height 81
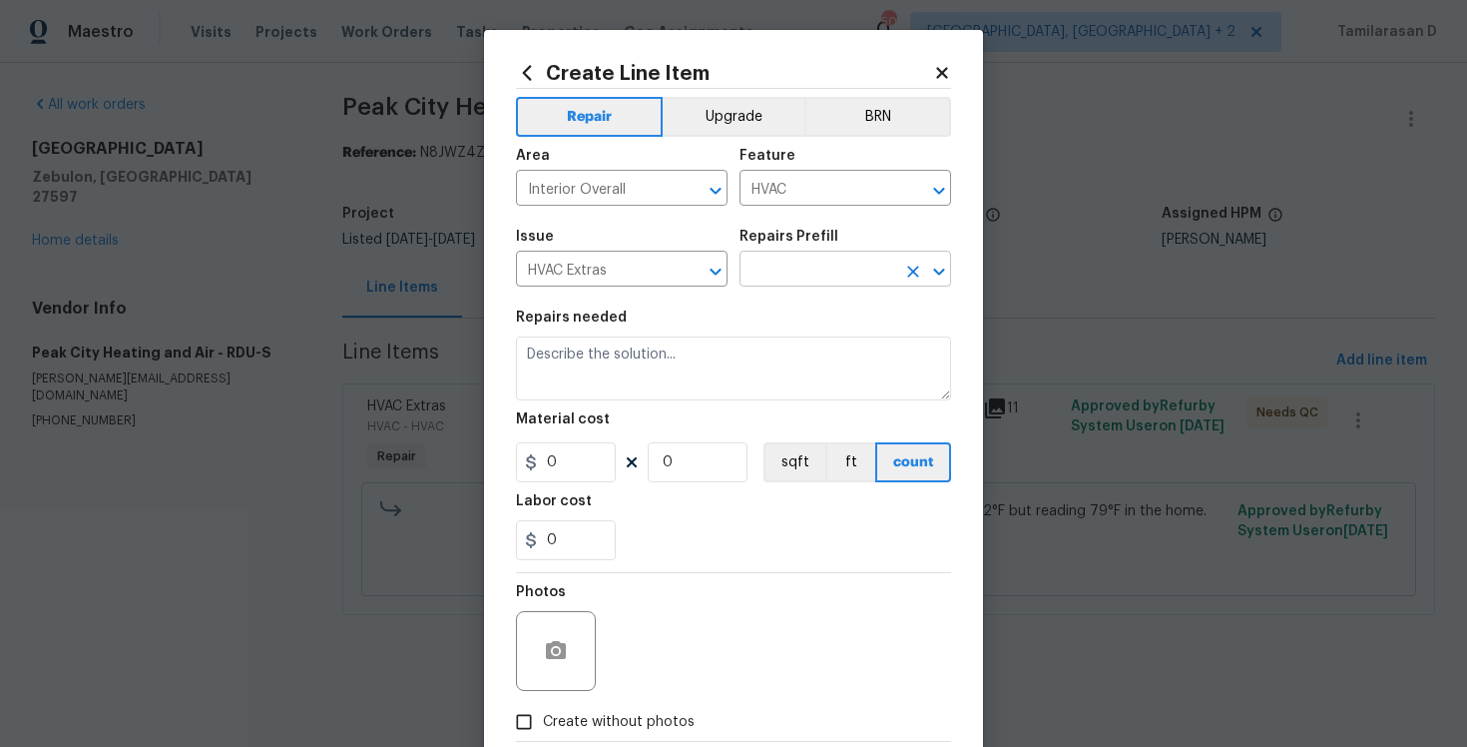
click at [769, 281] on input "text" at bounding box center [818, 271] width 156 height 31
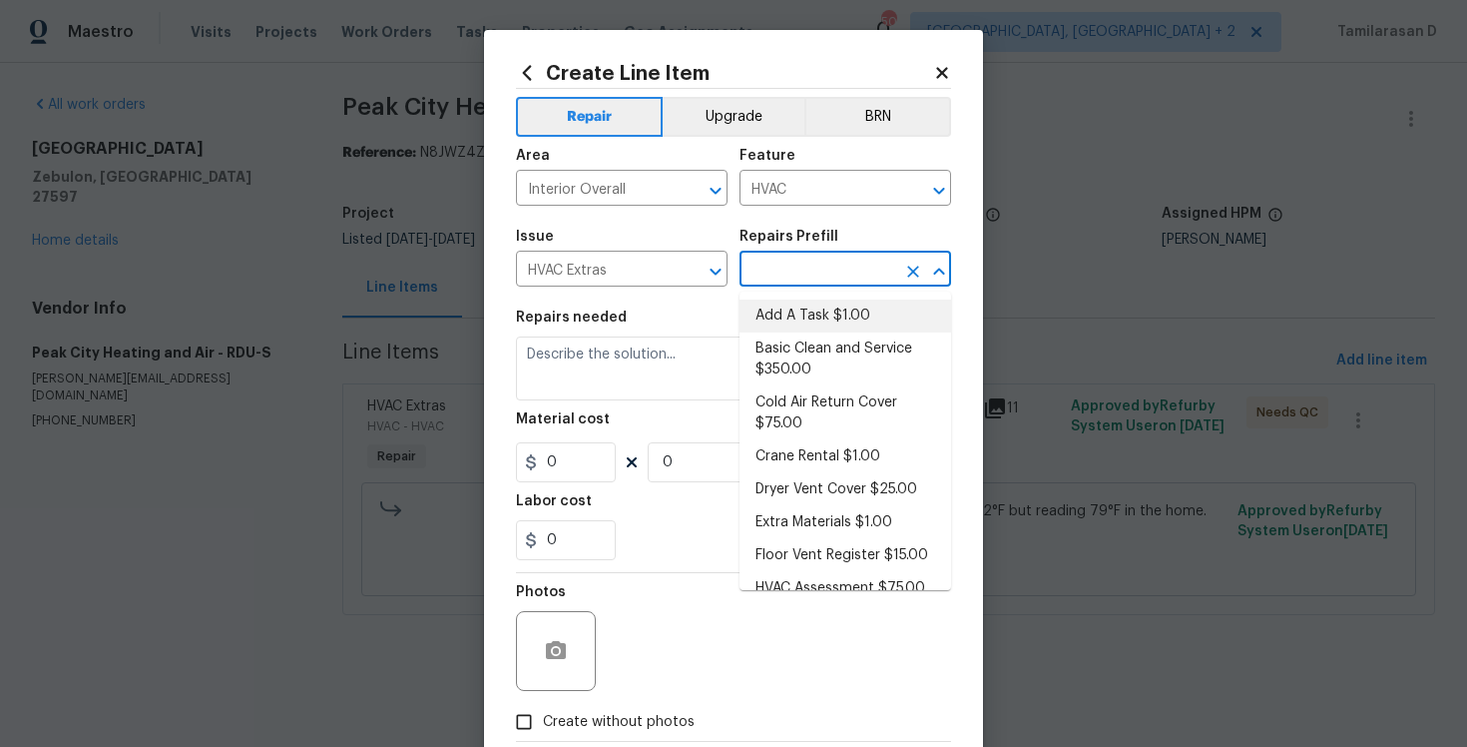
click at [767, 321] on li "Add A Task $1.00" at bounding box center [846, 315] width 212 height 33
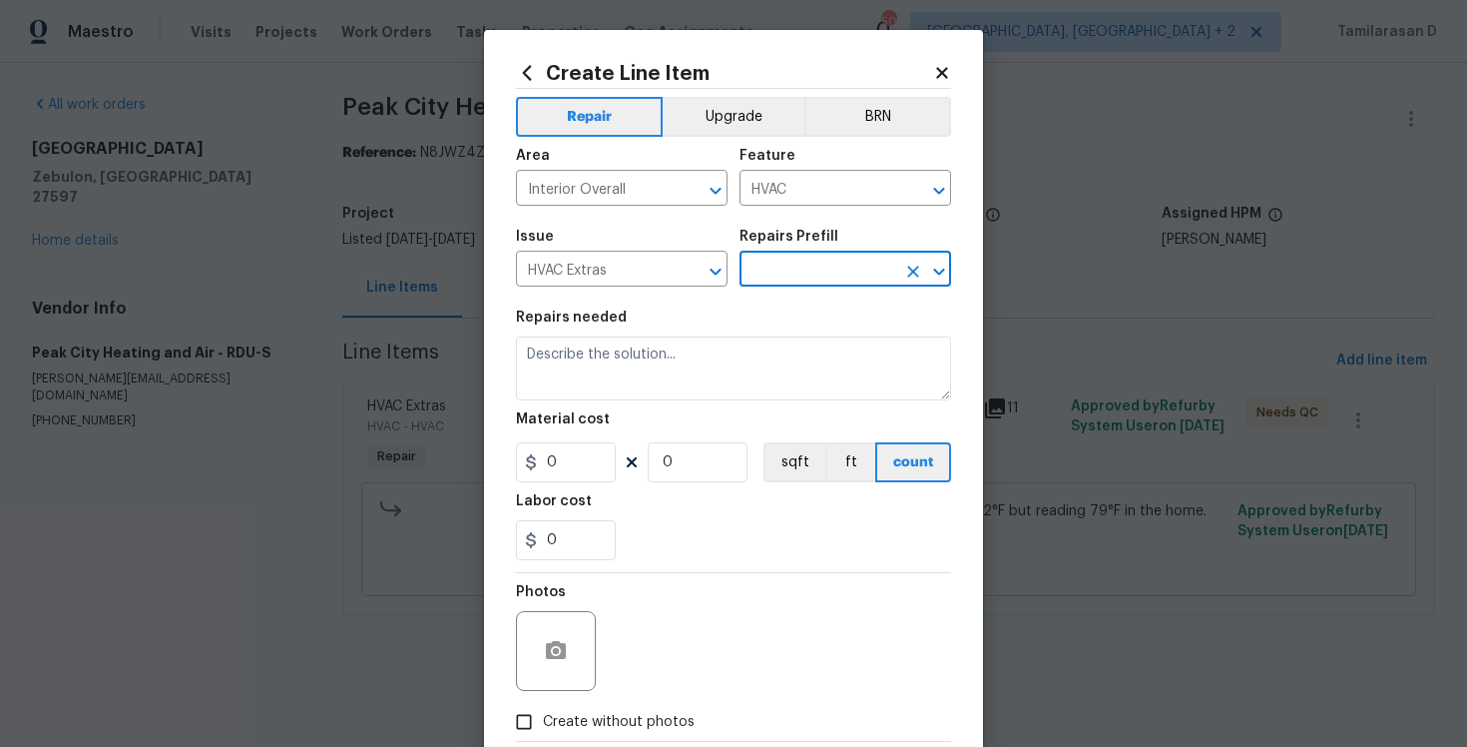
type input "Add A Task $1.00"
type textarea "HPM to detail"
type input "1"
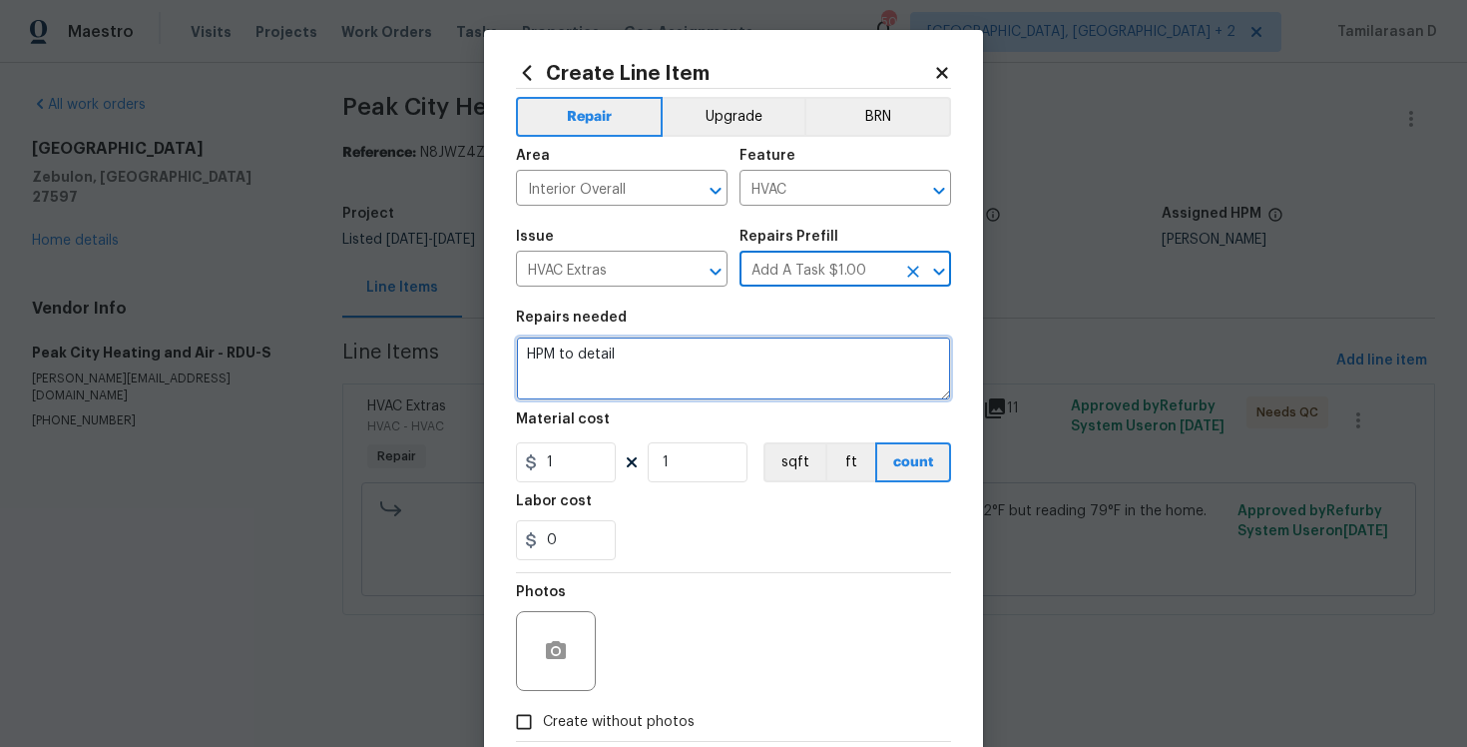
click at [629, 342] on textarea "HPM to detail" at bounding box center [733, 368] width 435 height 64
paste textarea "Peak City Heating and Air - TP stated "Responded to service request. Found syst…"
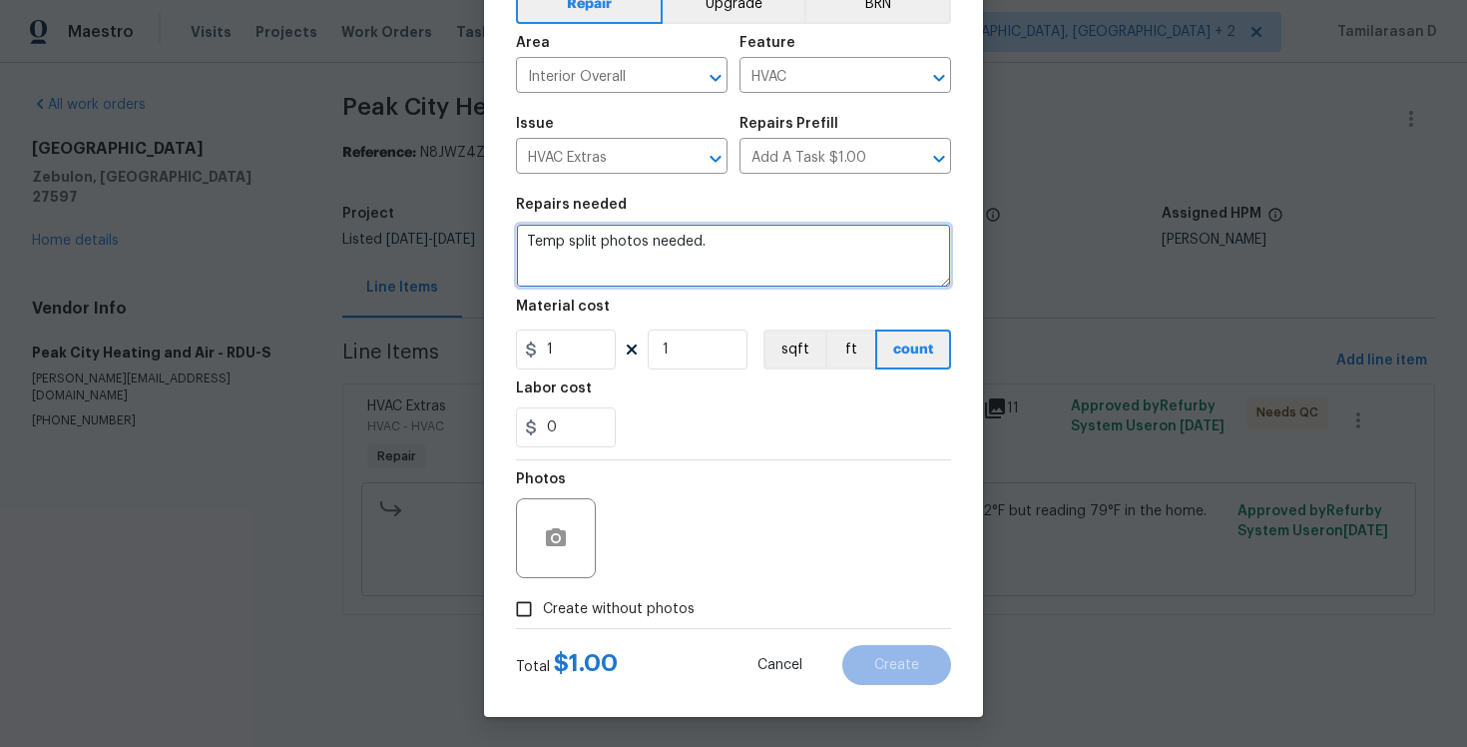
type textarea "Temp split photos needed."
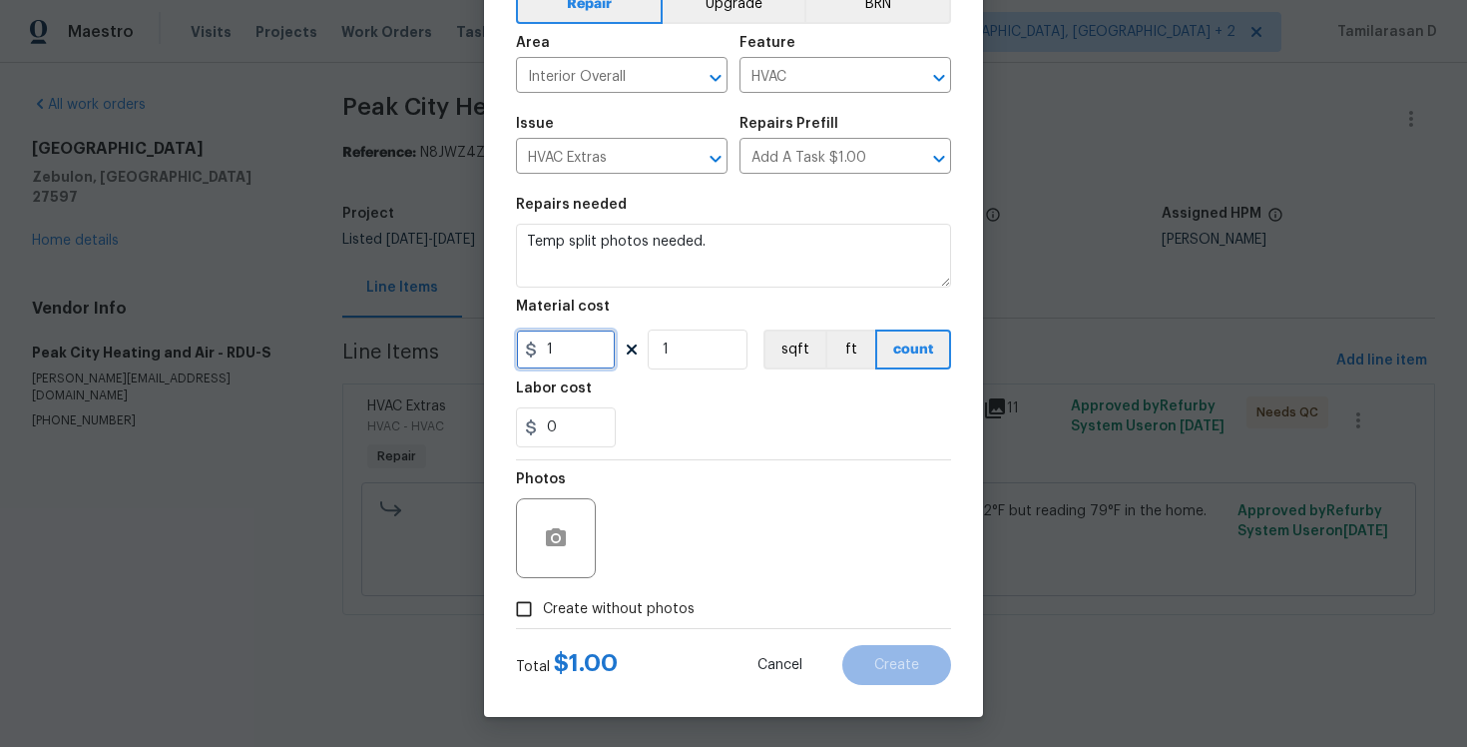
click at [561, 358] on input "1" at bounding box center [566, 349] width 100 height 40
type input "0"
click at [559, 606] on span "Create without photos" at bounding box center [619, 609] width 152 height 21
click at [543, 606] on input "Create without photos" at bounding box center [524, 609] width 38 height 38
checkbox input "true"
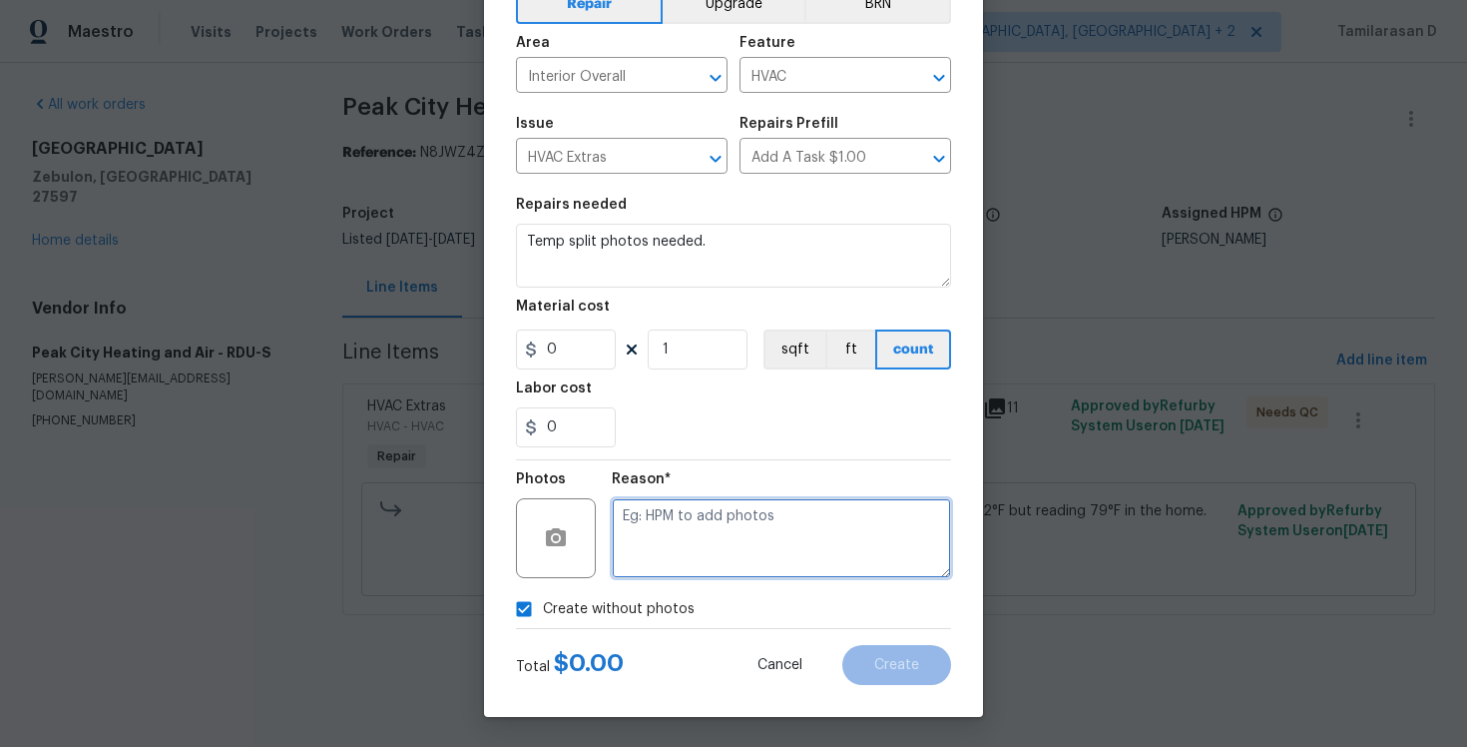
click at [691, 533] on textarea at bounding box center [781, 538] width 339 height 80
type textarea "N/A"
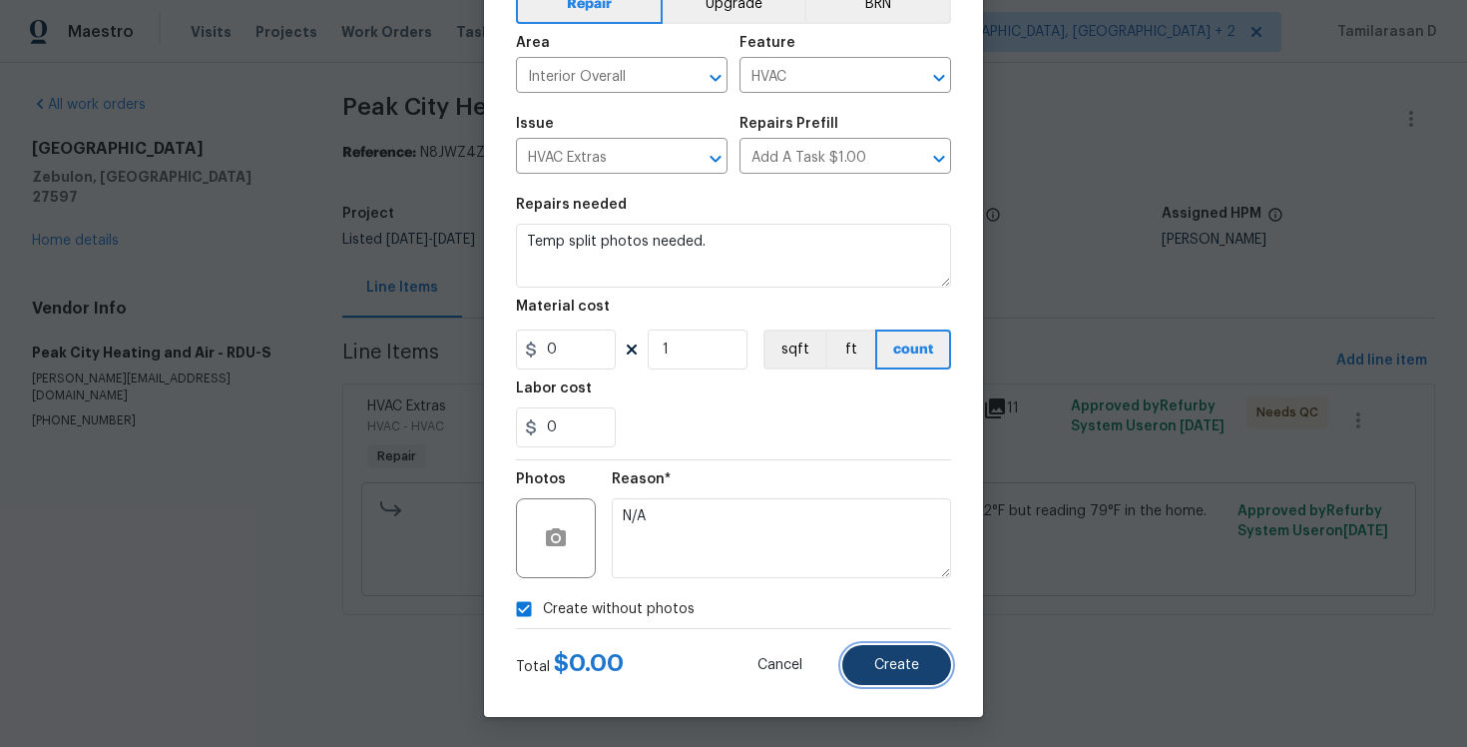
click at [914, 645] on button "Create" at bounding box center [896, 665] width 109 height 40
type input "0"
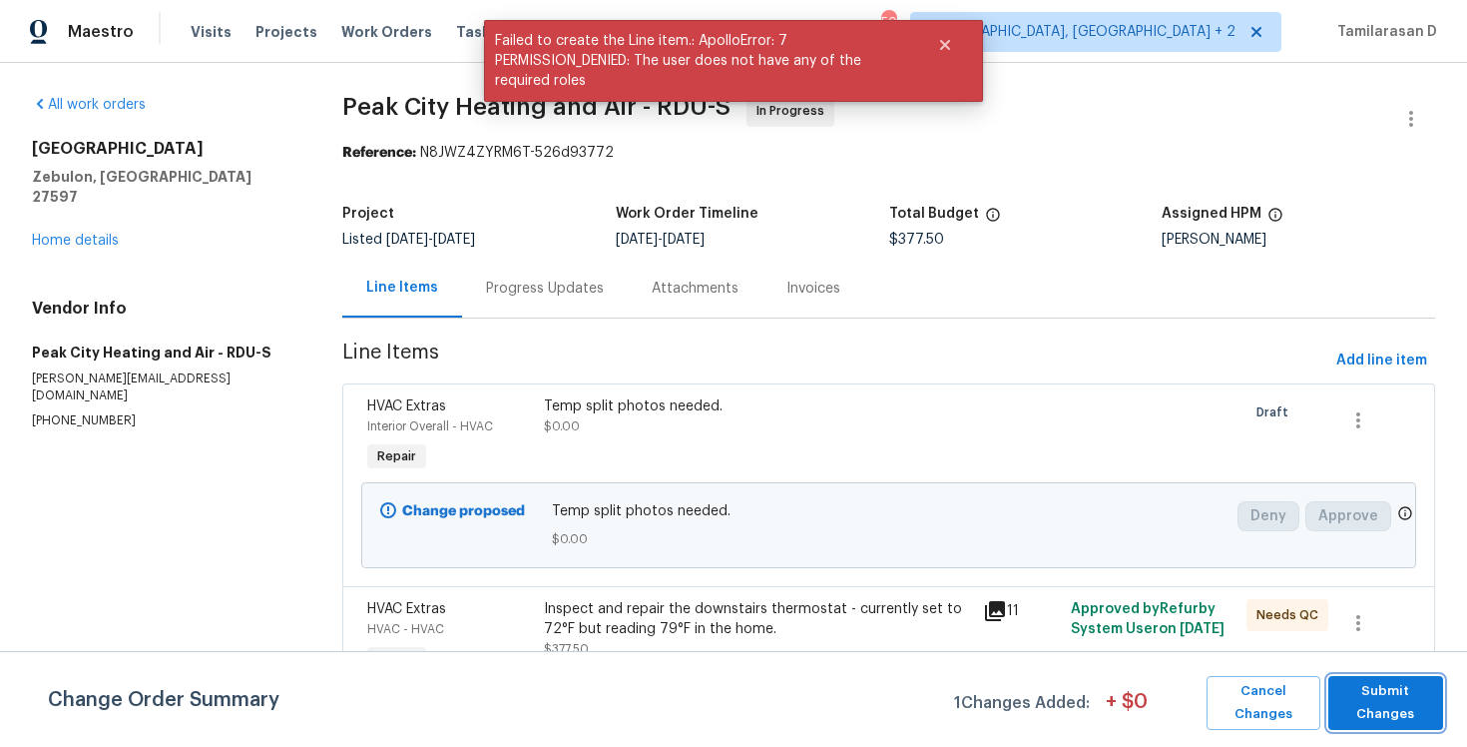
click at [1370, 702] on span "Submit Changes" at bounding box center [1386, 703] width 95 height 46
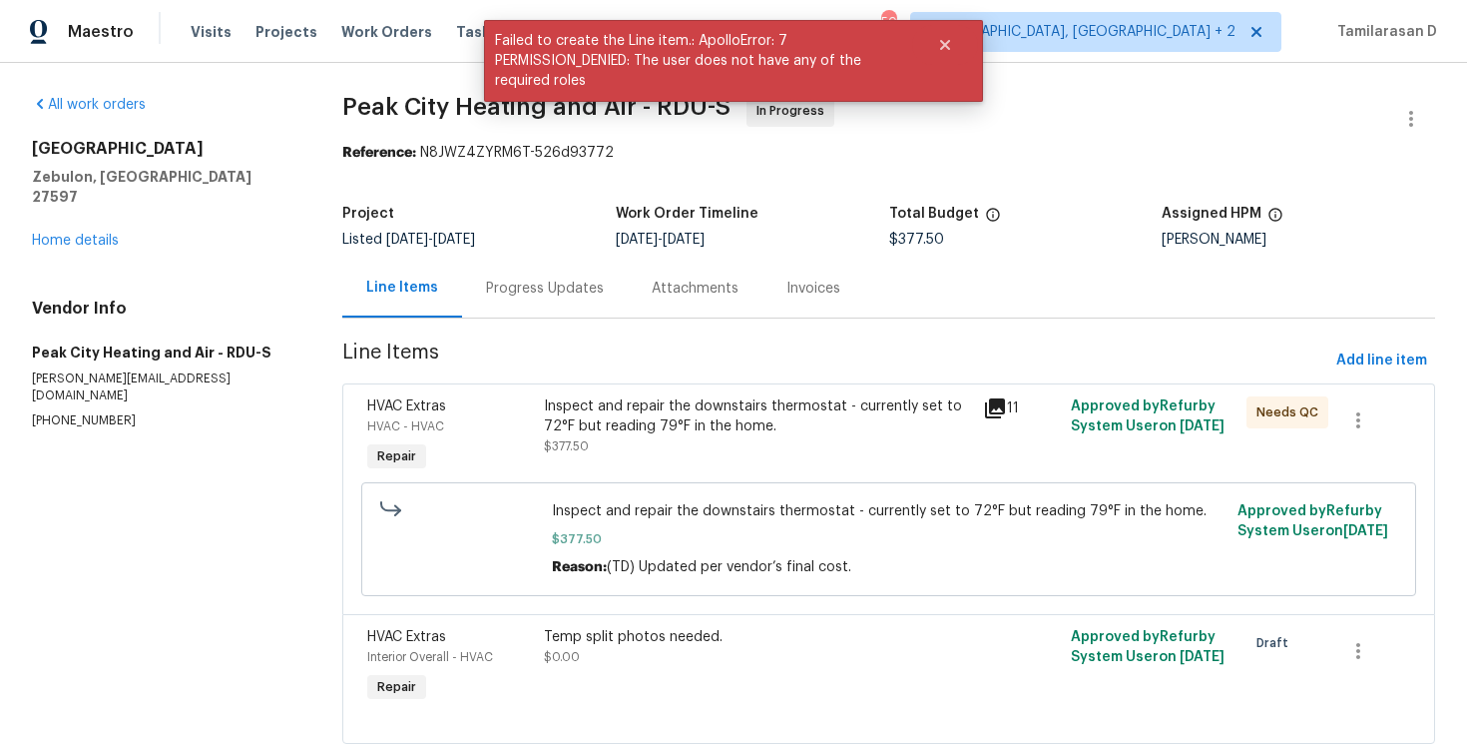
click at [577, 307] on div "Progress Updates" at bounding box center [545, 288] width 166 height 59
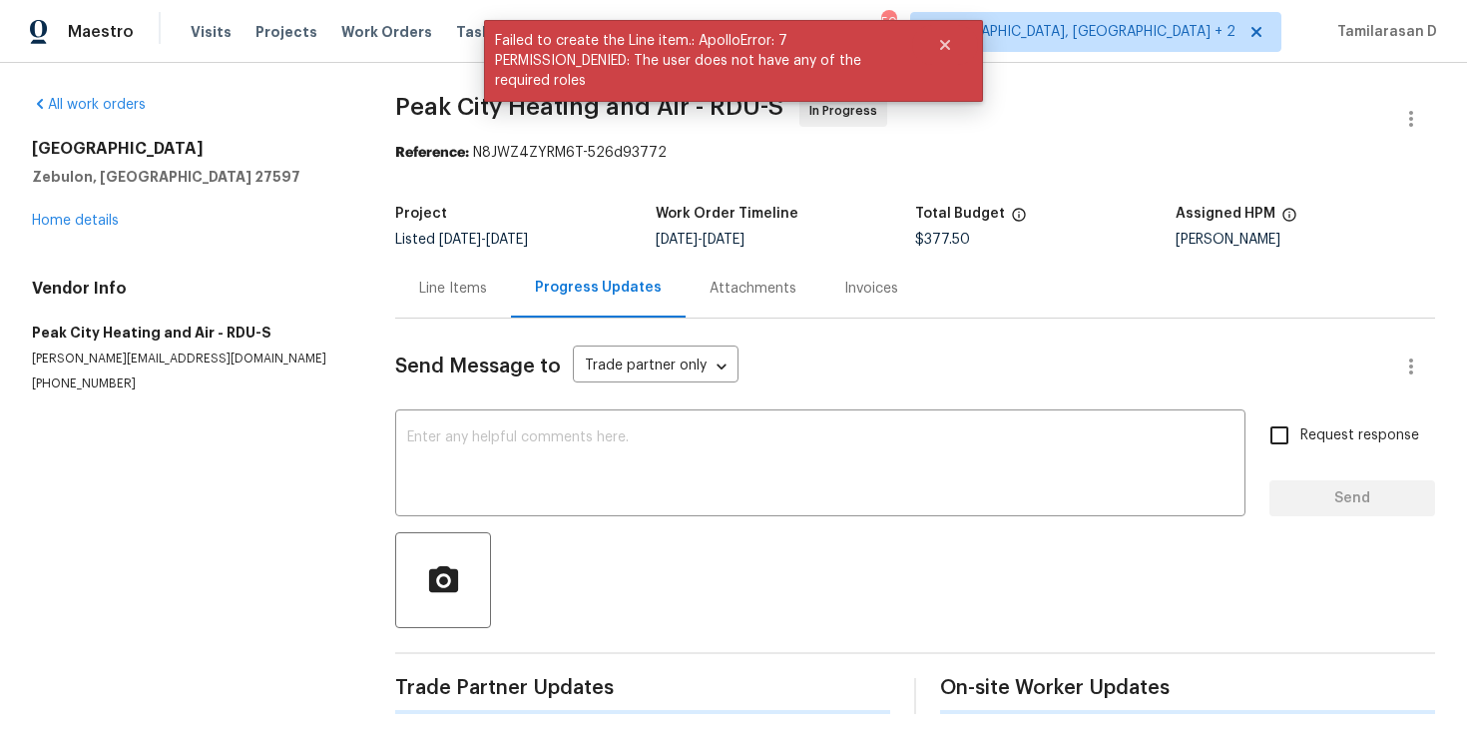
click at [577, 307] on div "Progress Updates" at bounding box center [598, 288] width 175 height 59
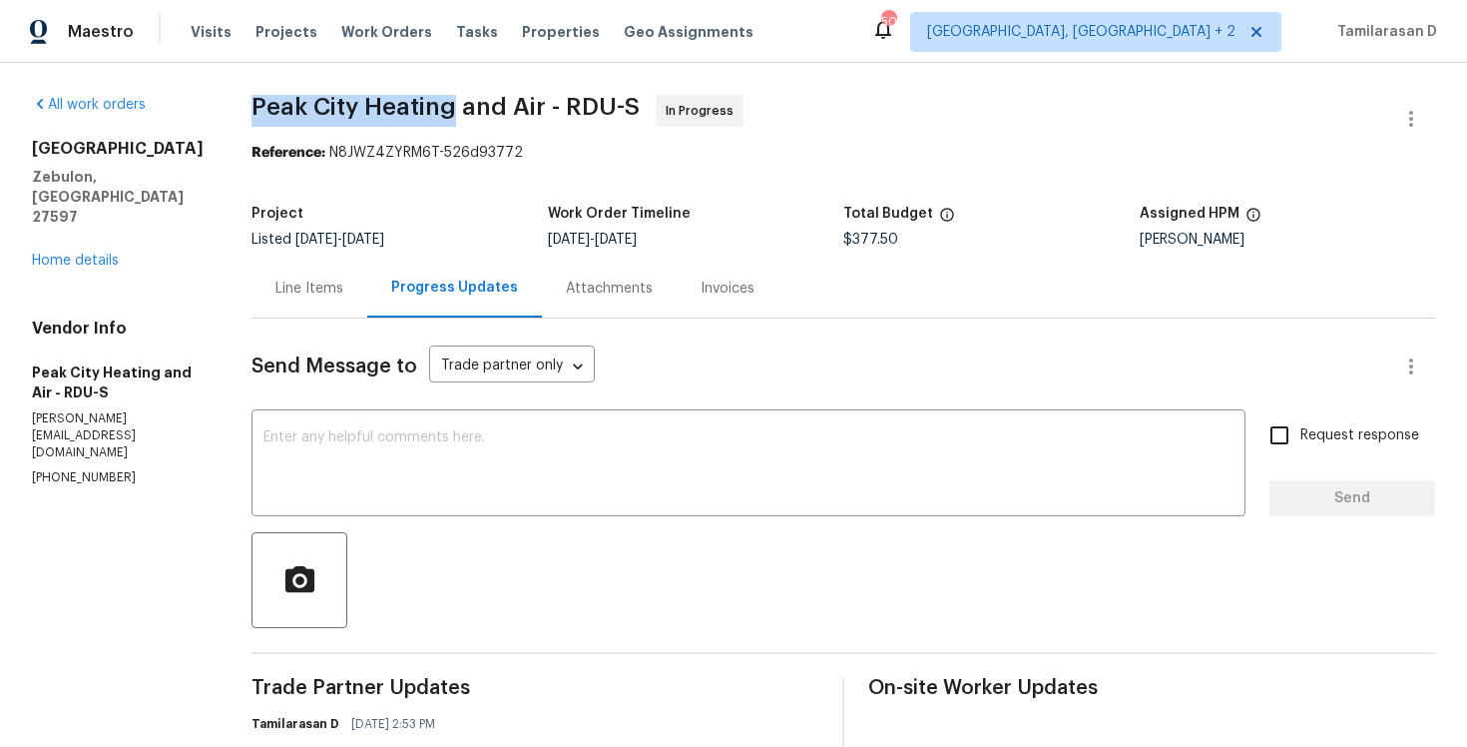
drag, startPoint x: 241, startPoint y: 108, endPoint x: 437, endPoint y: 114, distance: 196.7
click at [437, 114] on span "Peak City Heating and Air - RDU-S" at bounding box center [446, 107] width 388 height 24
copy span "Peak City Heating"
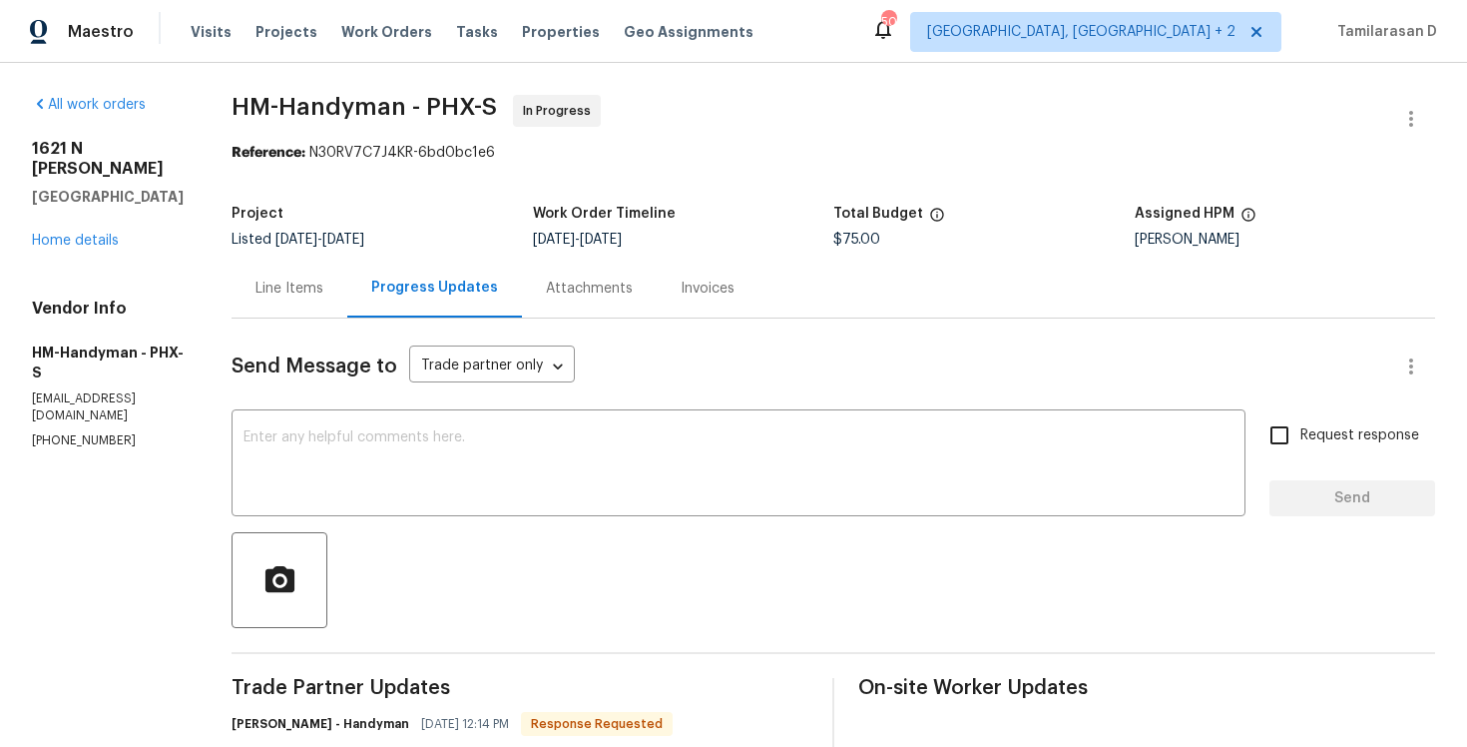
scroll to position [152, 0]
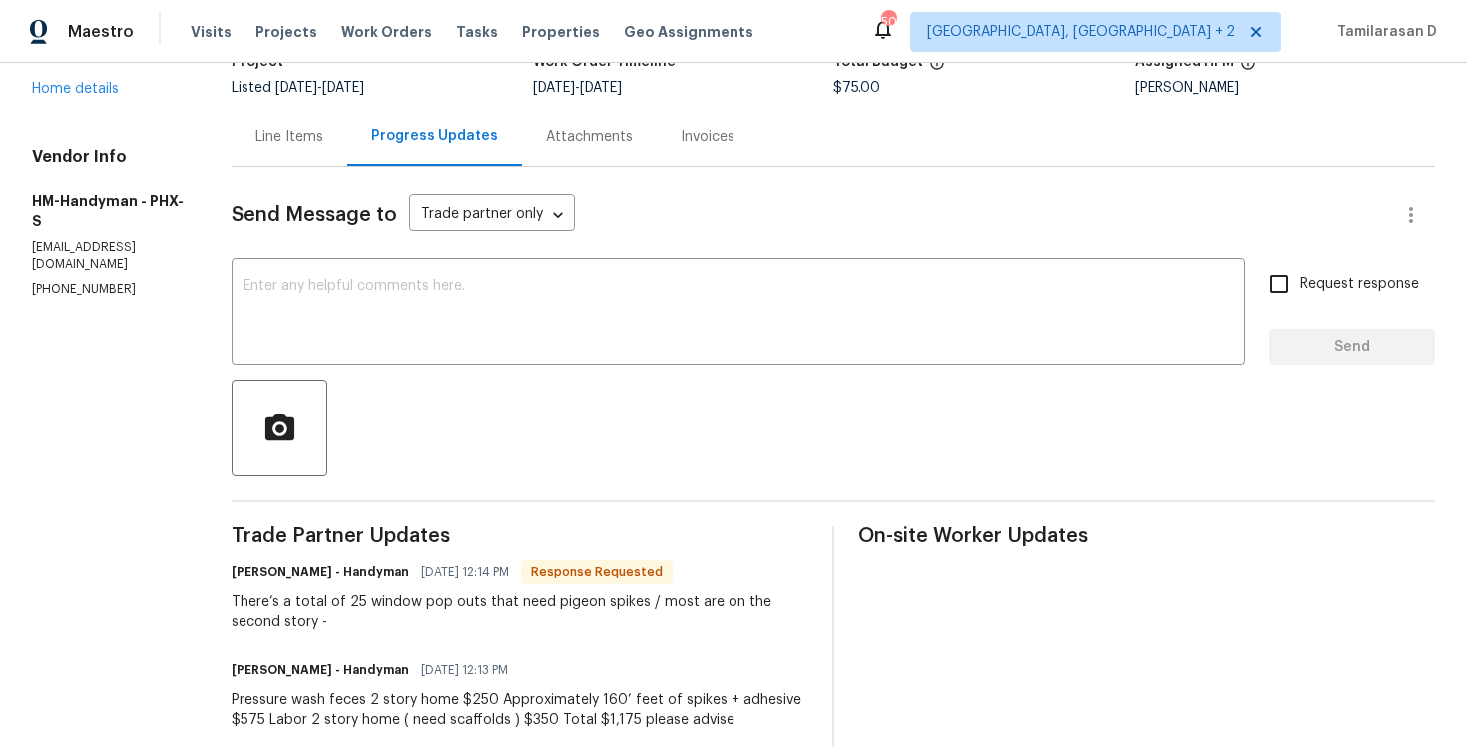
click at [345, 601] on div "There’s a total of 25 window pop outs that need pigeon spikes / most are on the…" at bounding box center [520, 612] width 577 height 40
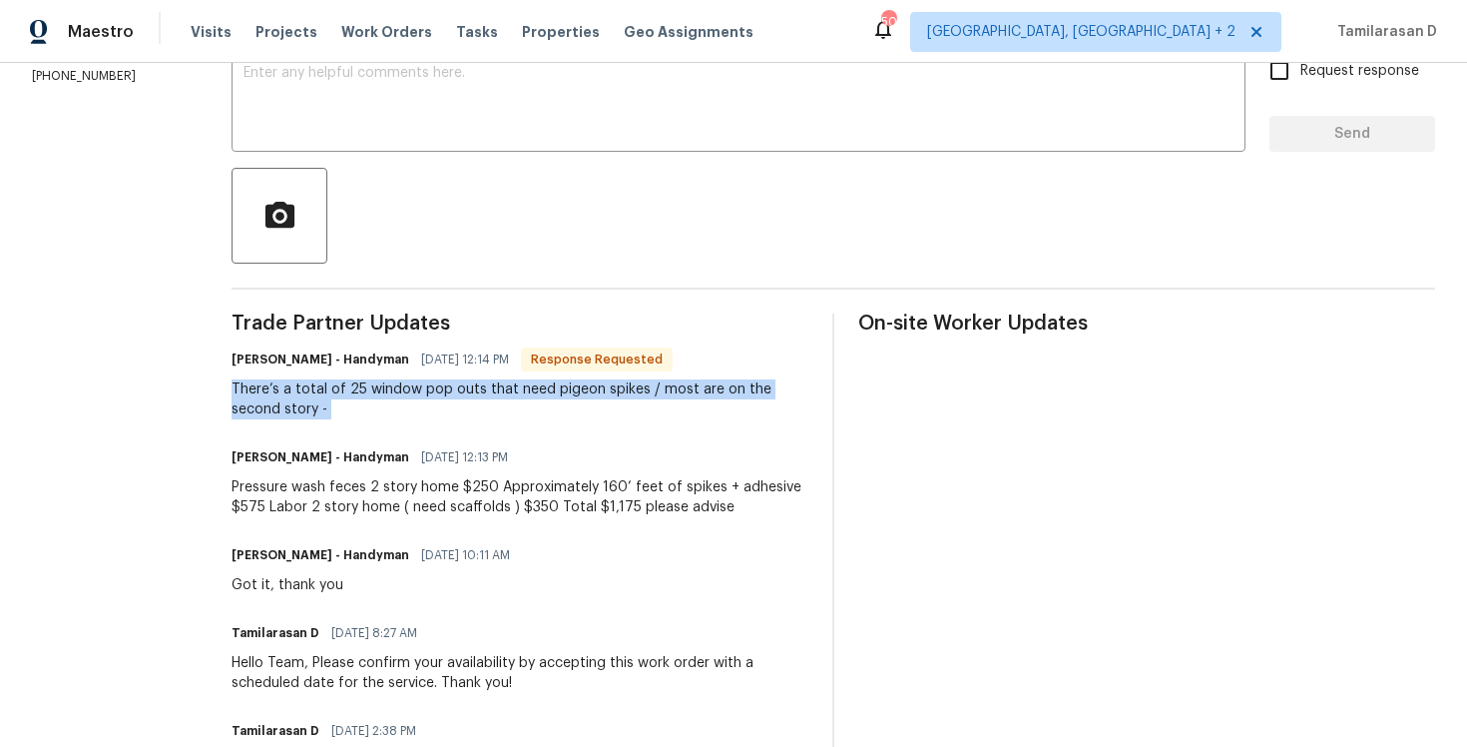
scroll to position [370, 0]
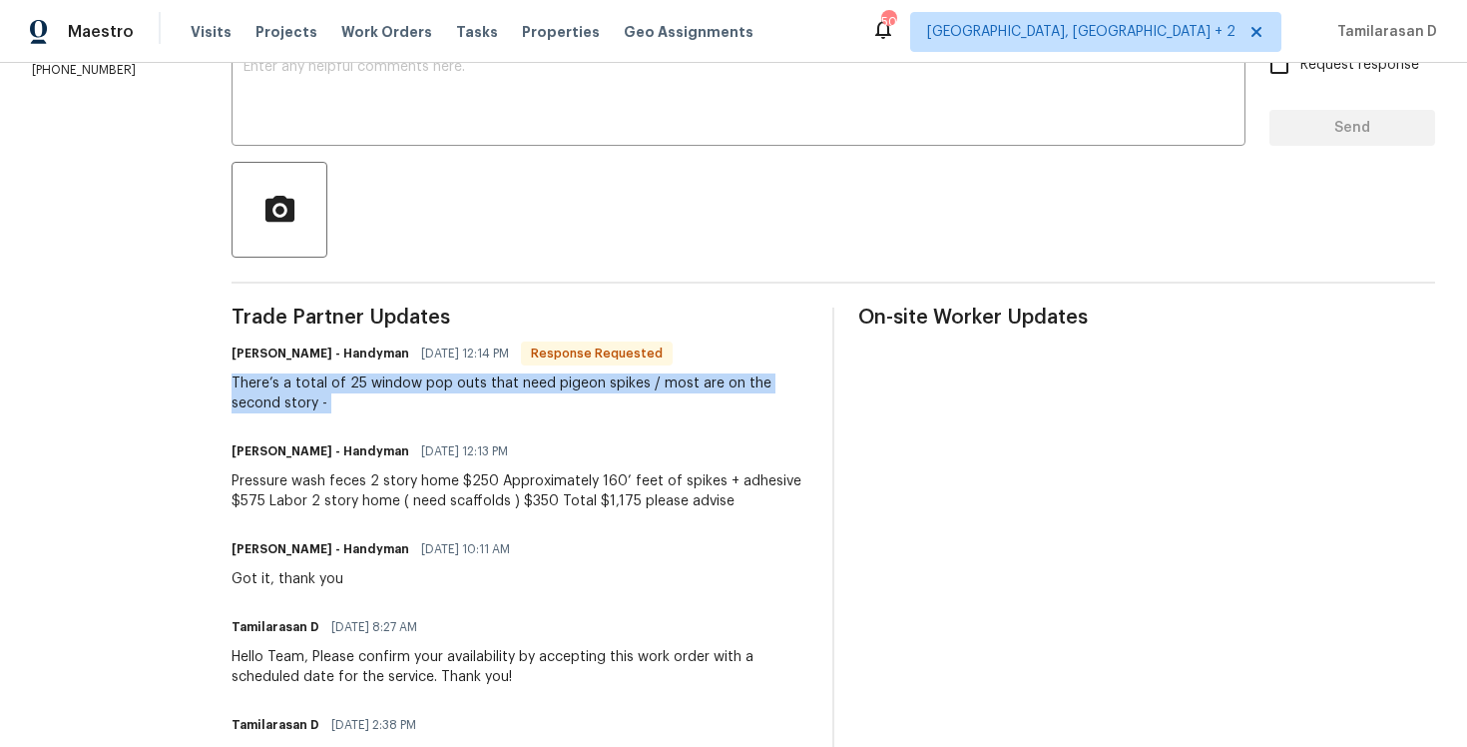
click at [320, 496] on div "Pressure wash feces 2 story home $250 Approximately 160’ feet of spikes + adhes…" at bounding box center [520, 491] width 577 height 40
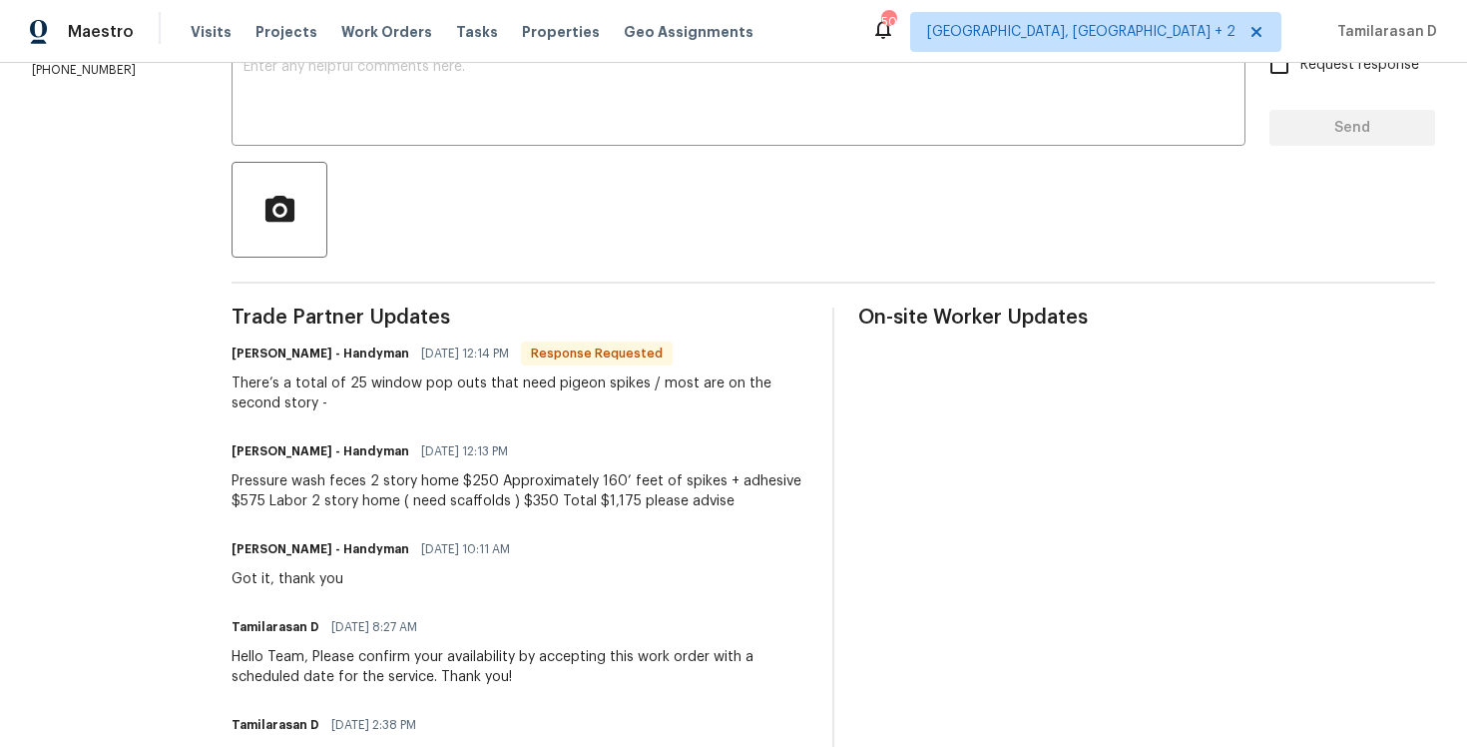
click at [320, 496] on div "Pressure wash feces 2 story home $250 Approximately 160’ feet of spikes + adhes…" at bounding box center [520, 491] width 577 height 40
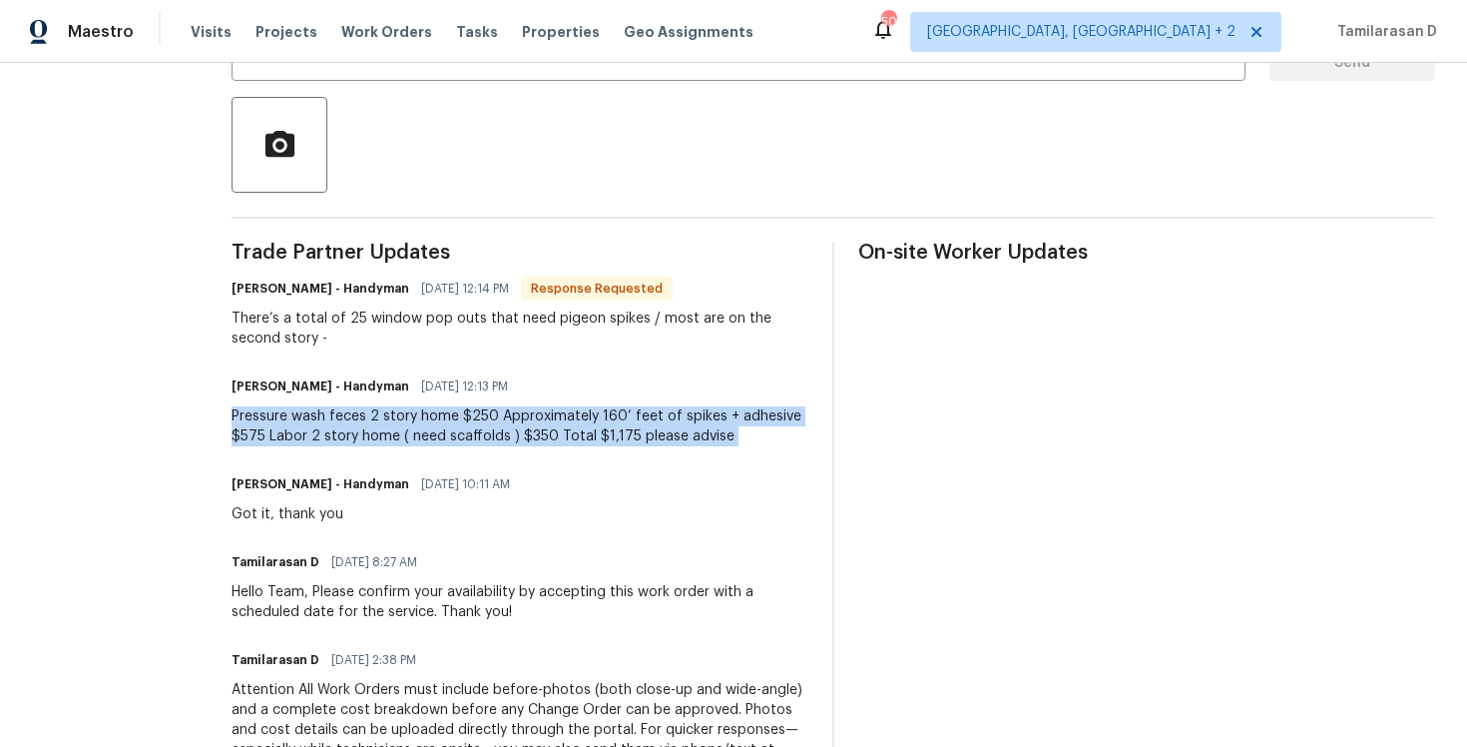
scroll to position [459, 0]
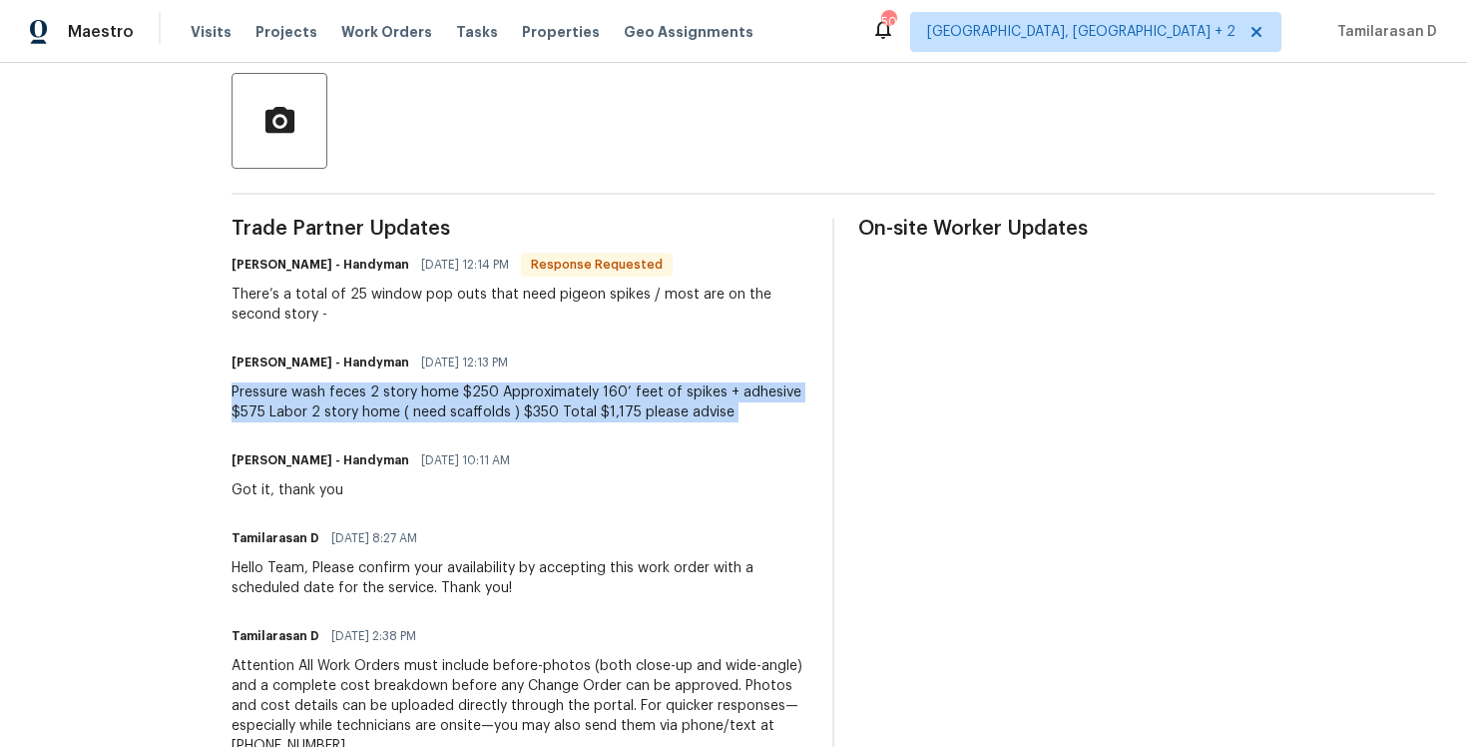
click at [321, 411] on div "Pressure wash feces 2 story home $250 Approximately 160’ feet of spikes + adhes…" at bounding box center [520, 402] width 577 height 40
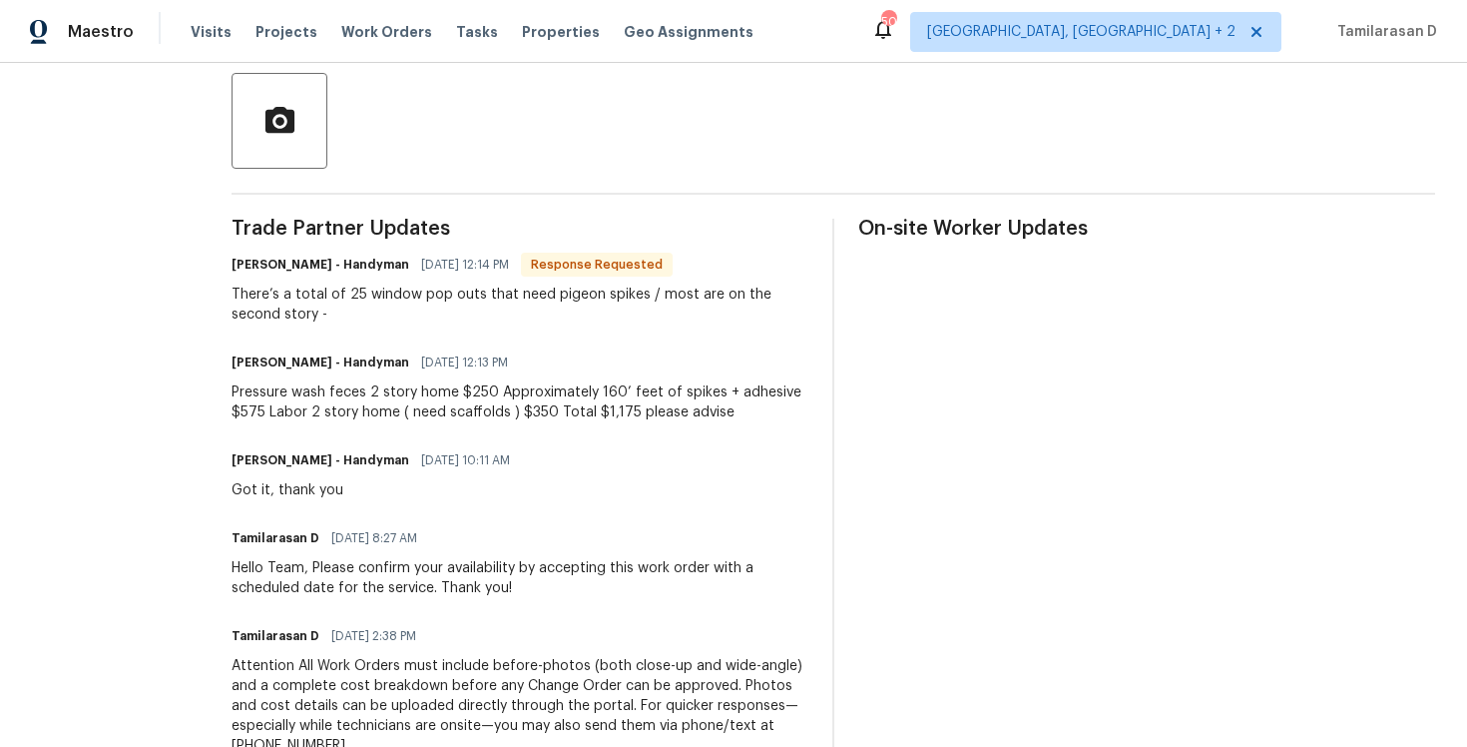
click at [321, 411] on div "Pressure wash feces 2 story home $250 Approximately 160’ feet of spikes + adhes…" at bounding box center [520, 402] width 577 height 40
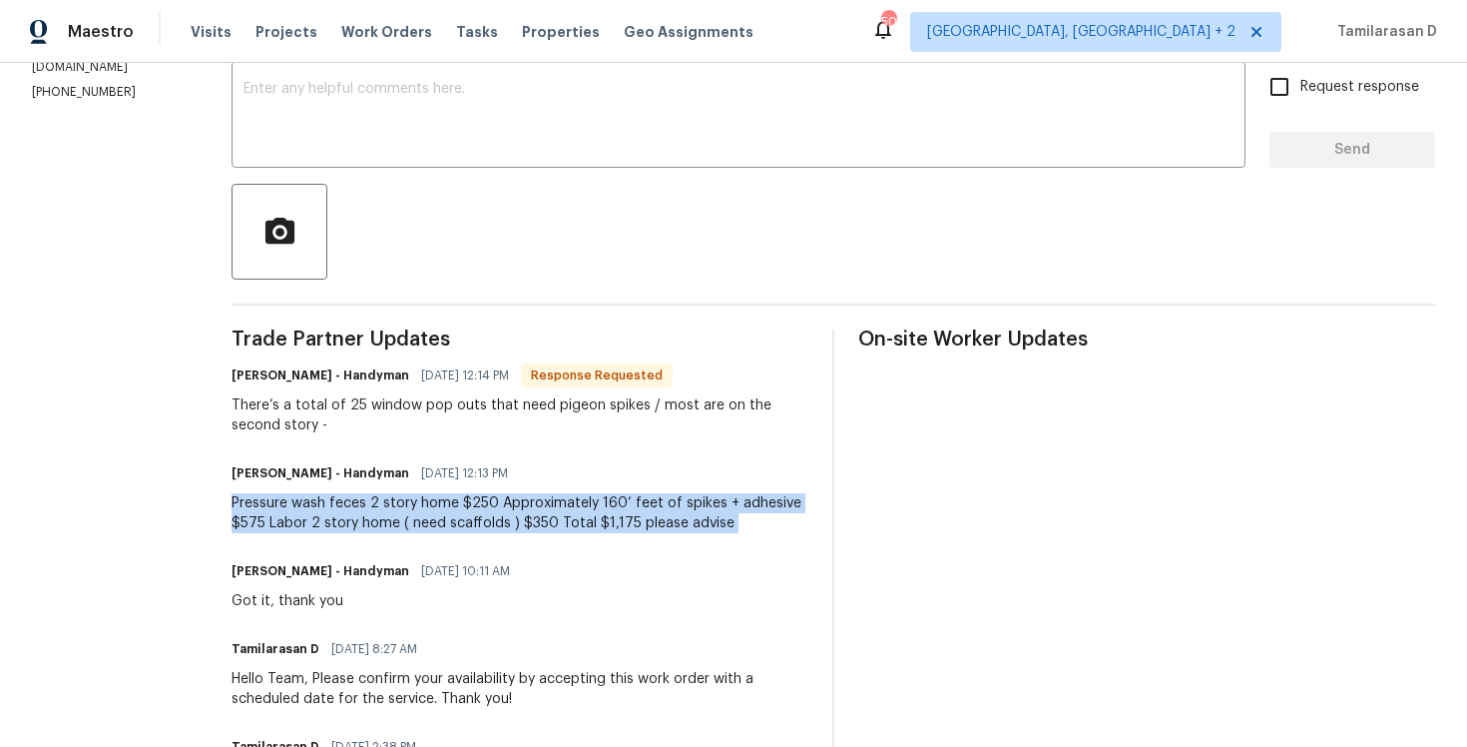
scroll to position [341, 0]
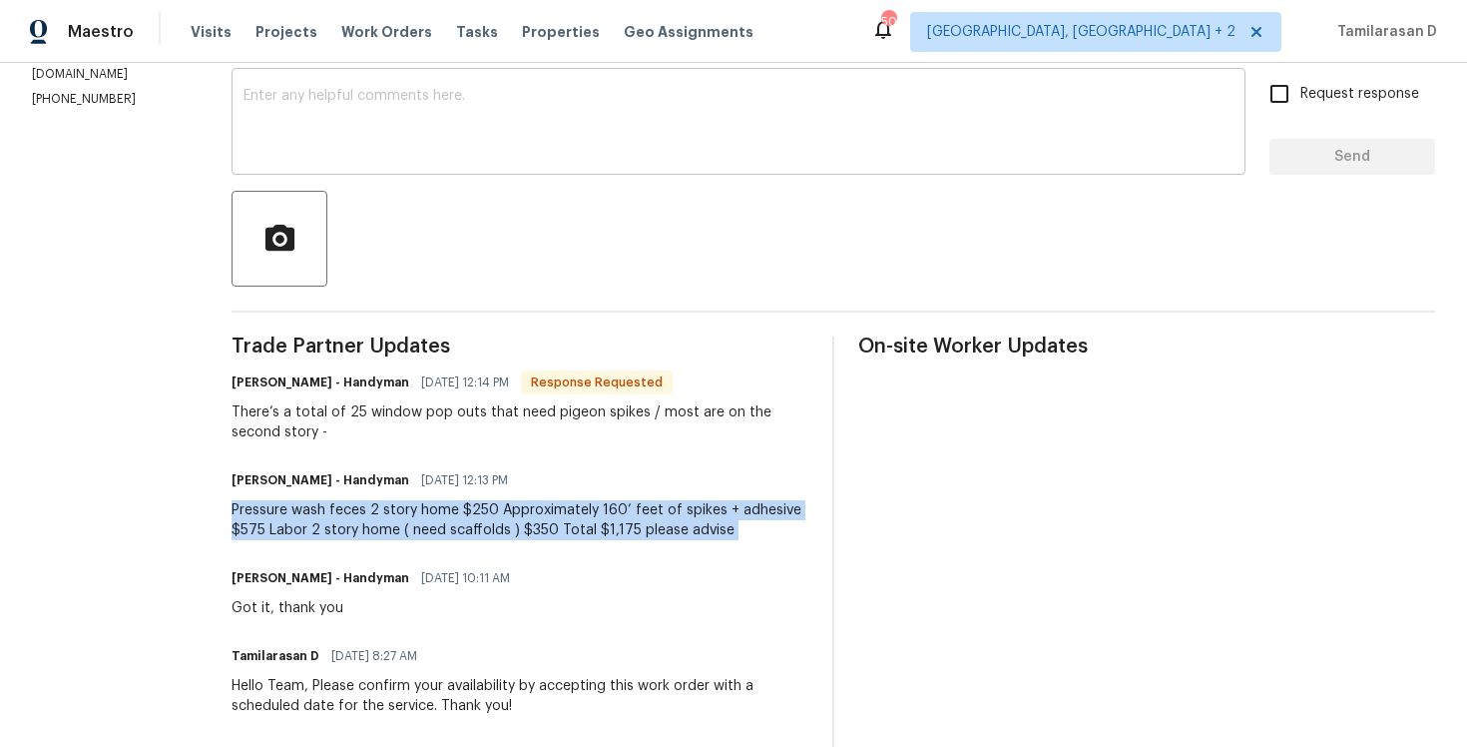
click at [332, 116] on textarea at bounding box center [739, 124] width 990 height 70
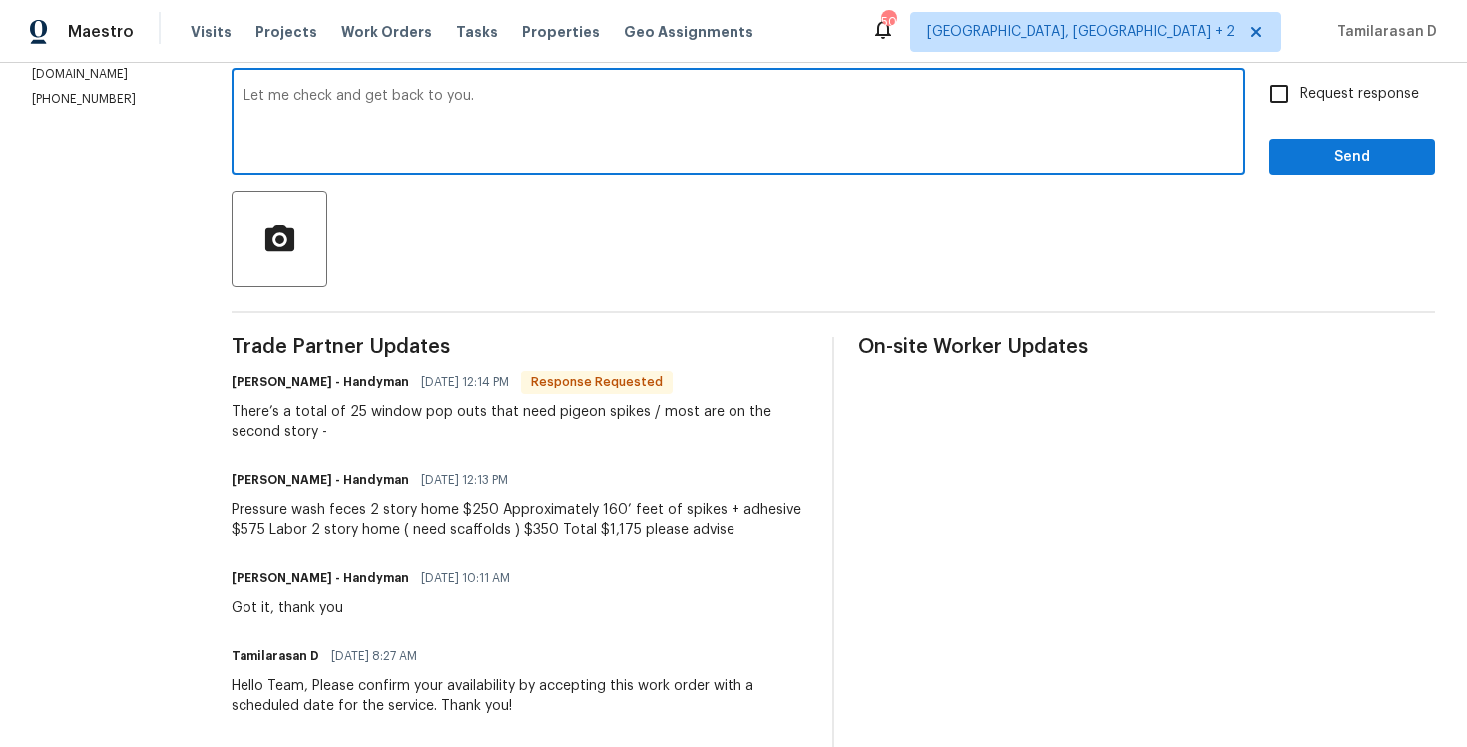
type textarea "Let me check and get back to you."
click at [1349, 141] on button "Send" at bounding box center [1353, 157] width 166 height 37
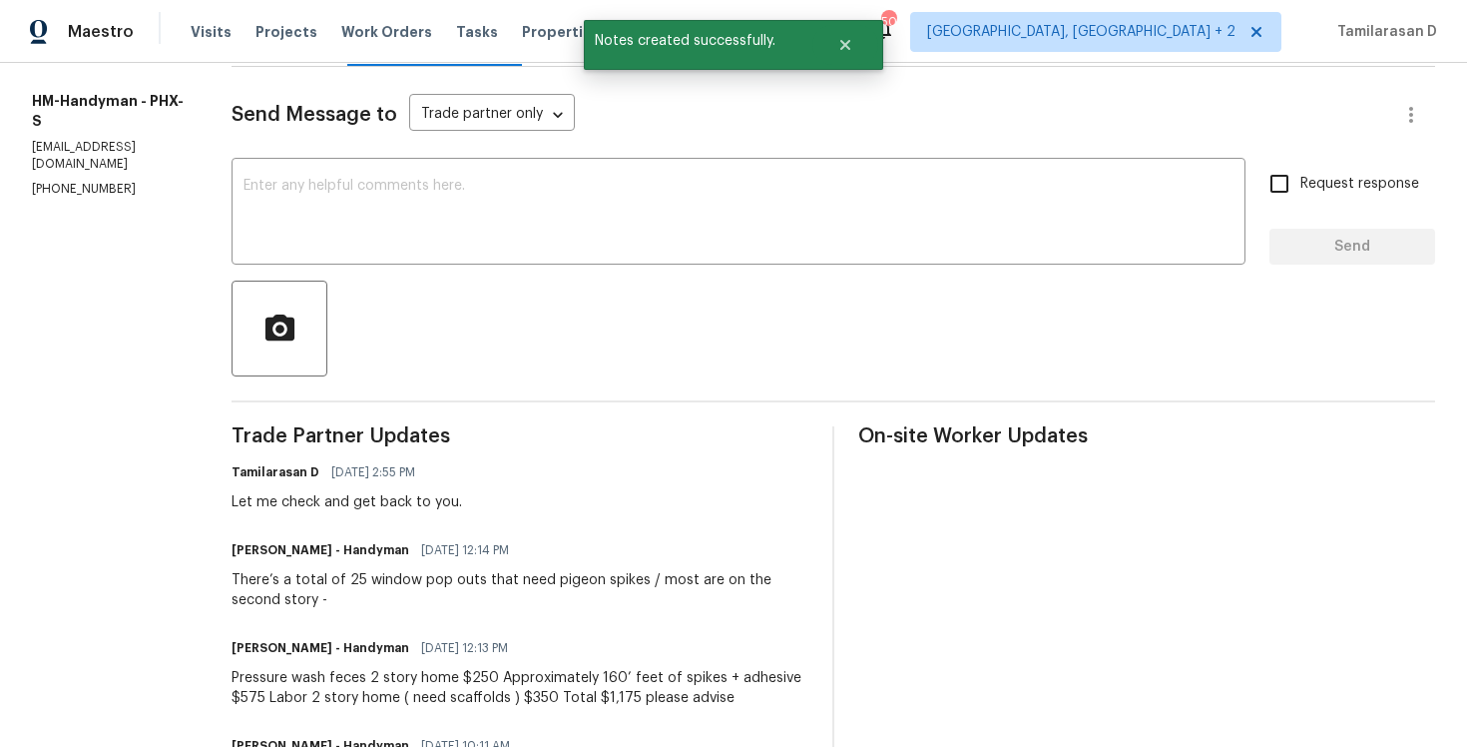
scroll to position [406, 0]
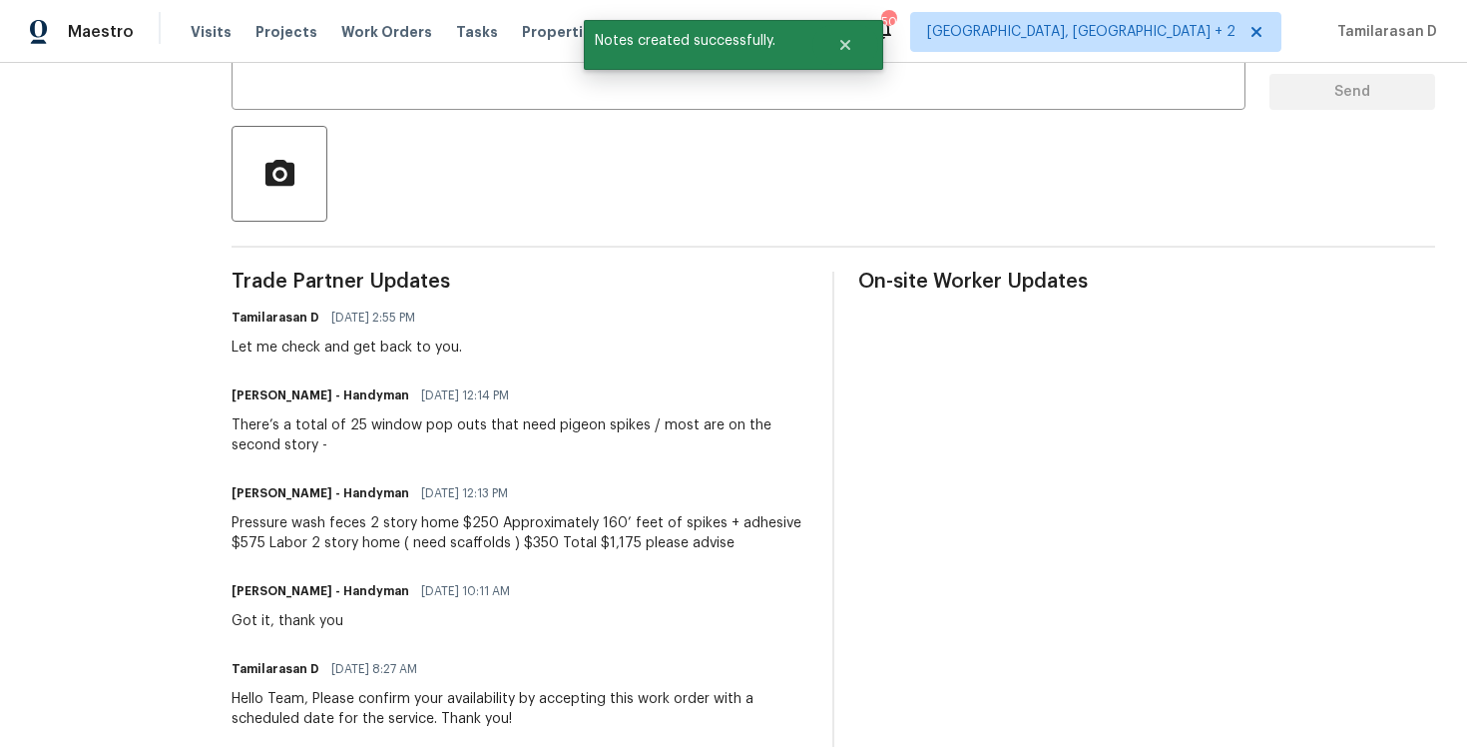
click at [336, 545] on div "Pressure wash feces 2 story home $250 Approximately 160’ feet of spikes + adhes…" at bounding box center [520, 533] width 577 height 40
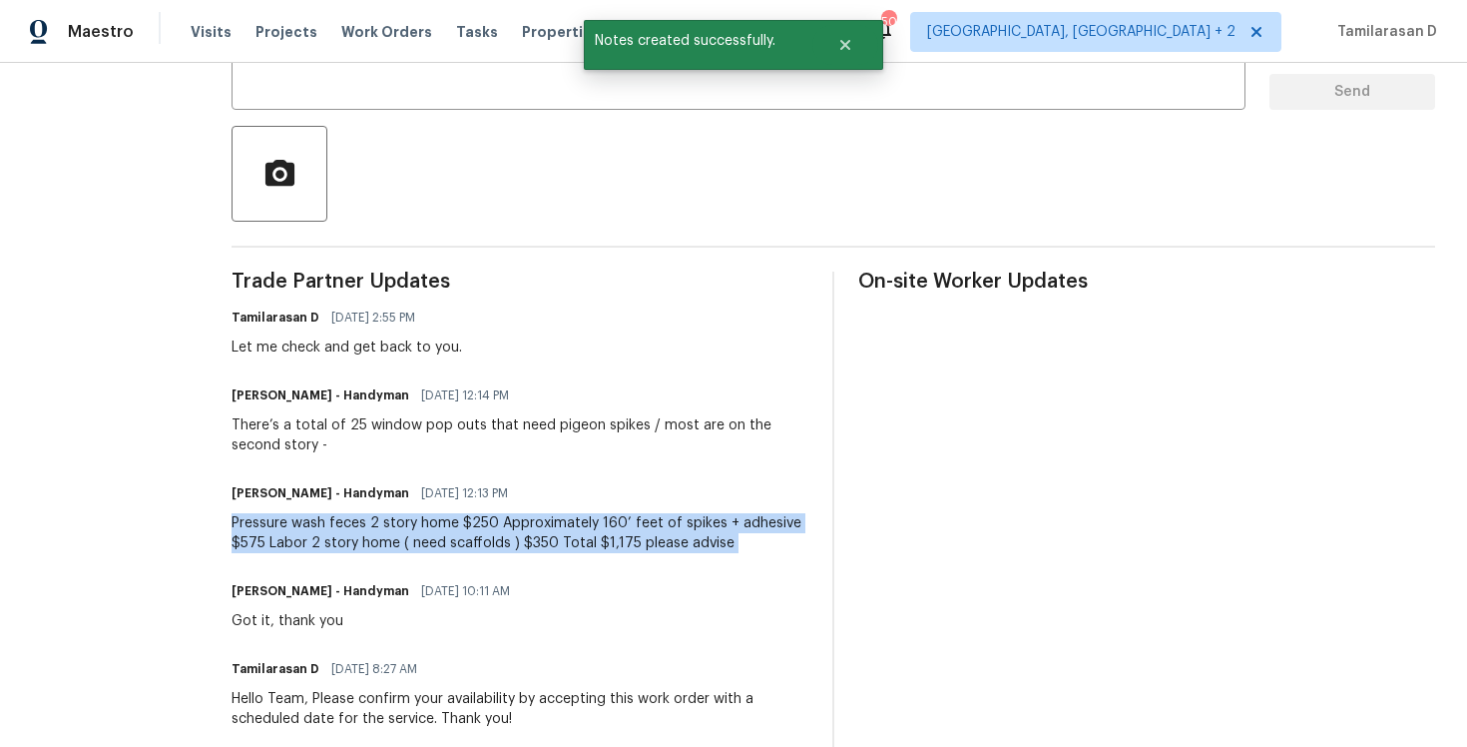
scroll to position [0, 0]
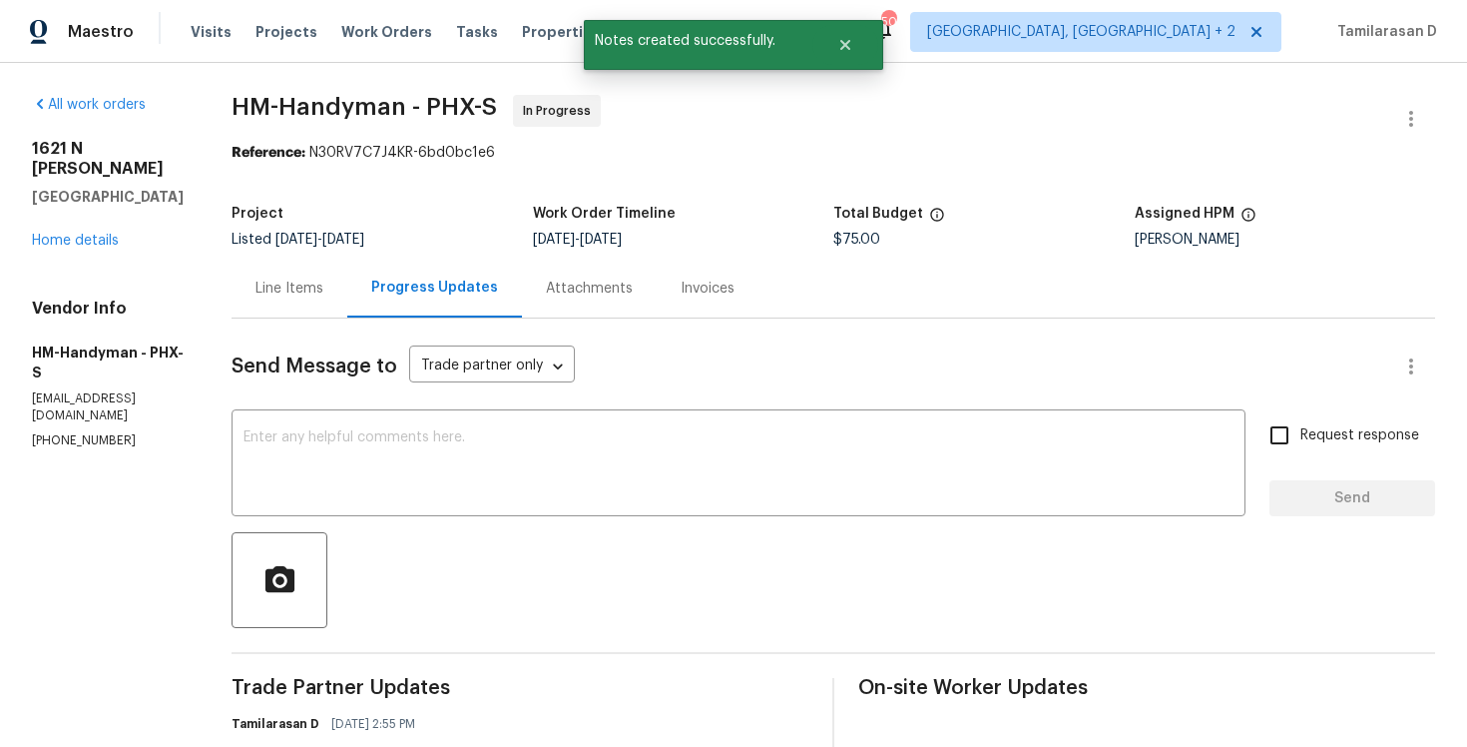
click at [318, 267] on div "Line Items" at bounding box center [290, 288] width 116 height 59
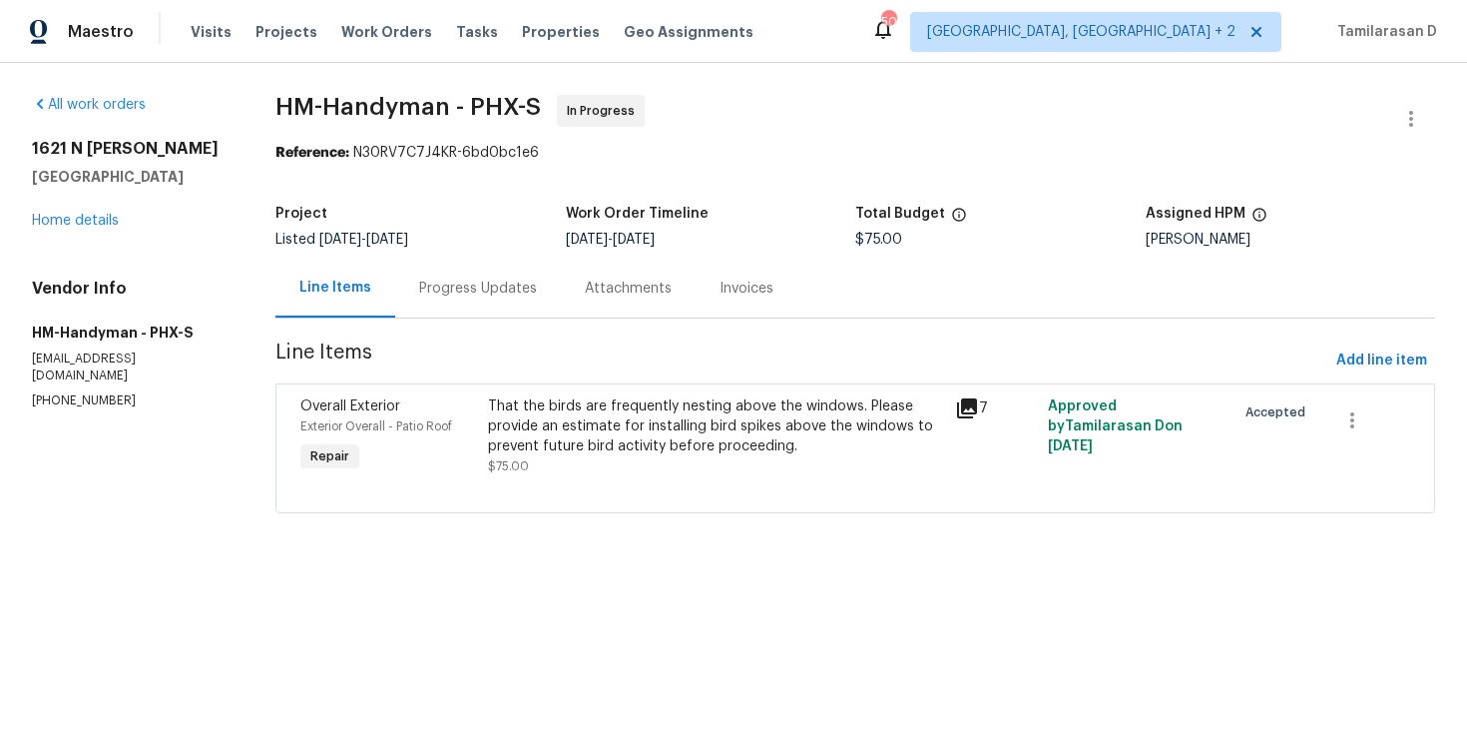
click at [583, 431] on div "That the birds are frequently nesting above the windows. Please provide an esti…" at bounding box center [715, 426] width 455 height 60
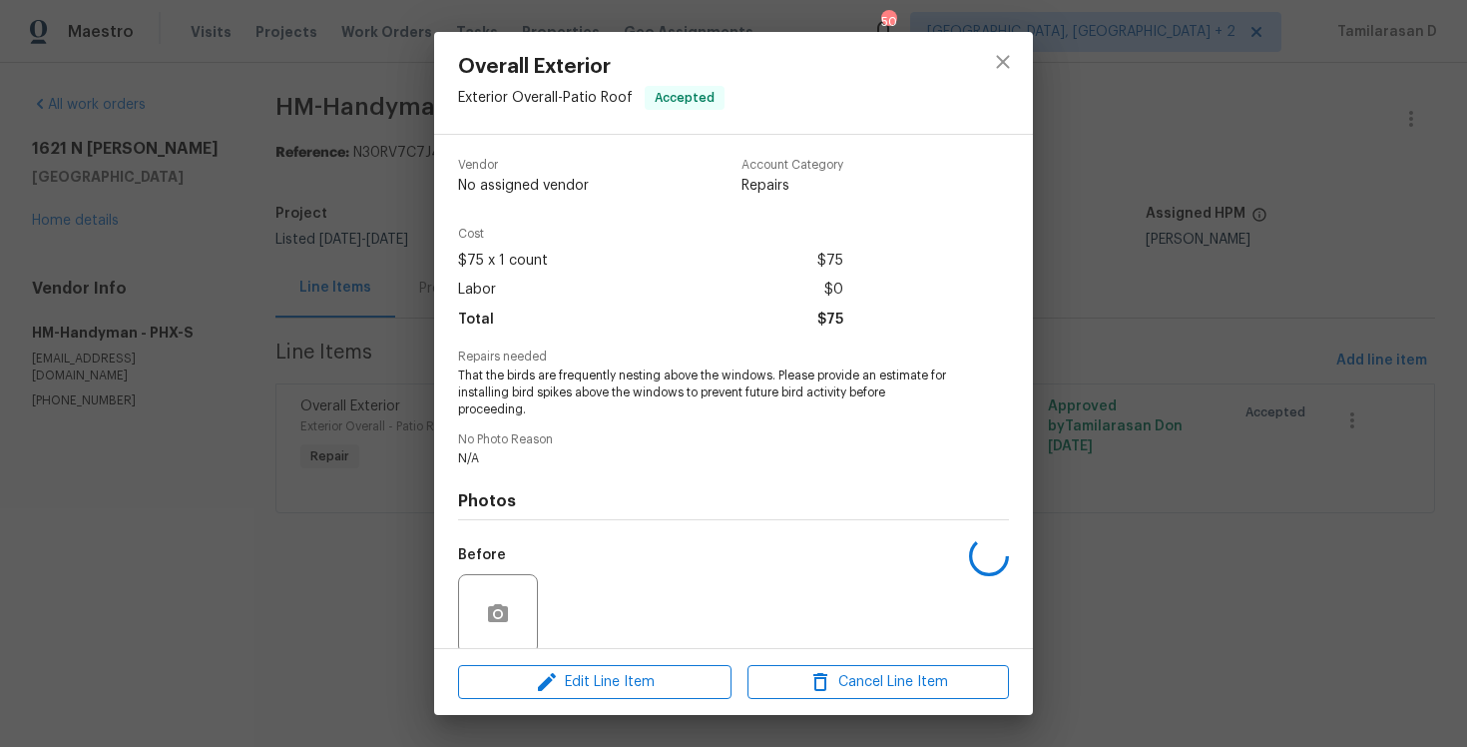
scroll to position [156, 0]
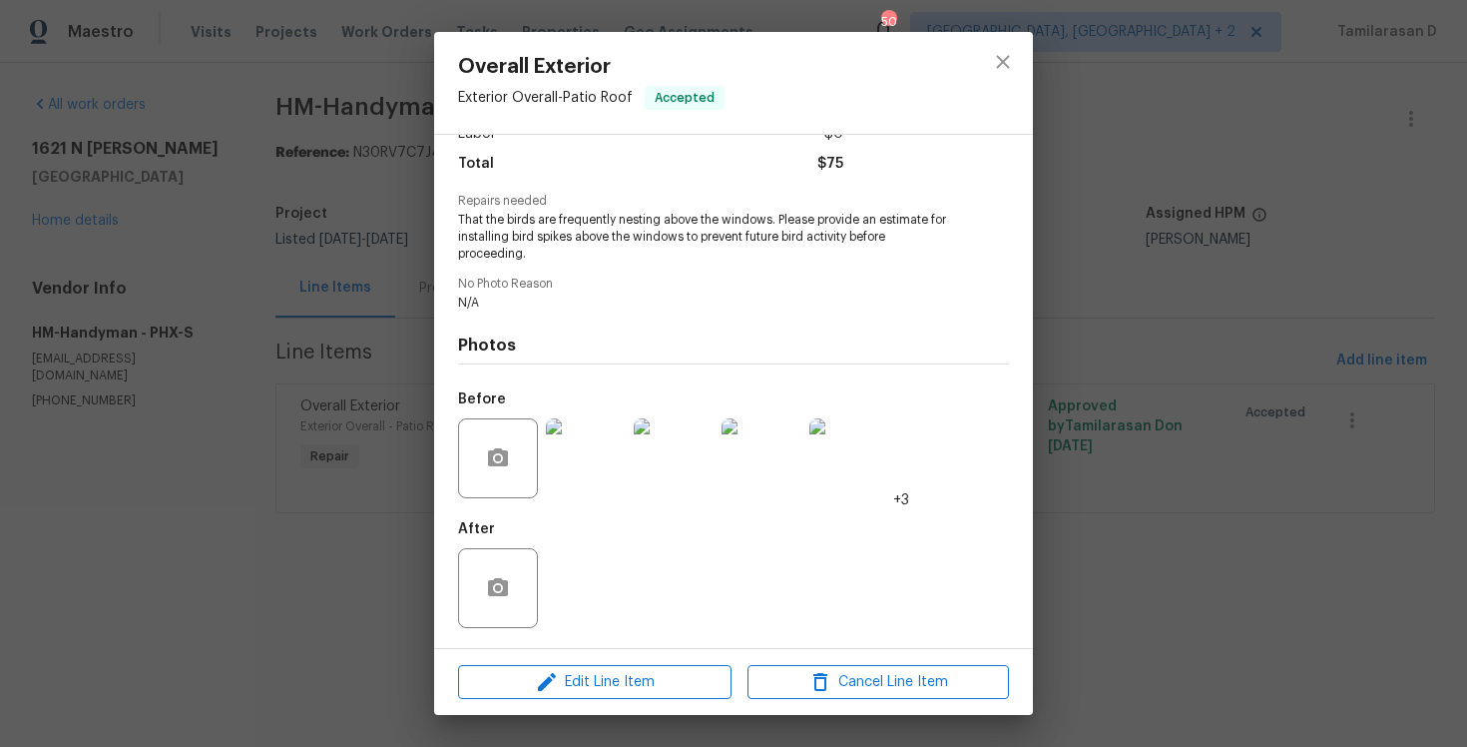
click at [595, 456] on img at bounding box center [586, 458] width 80 height 80
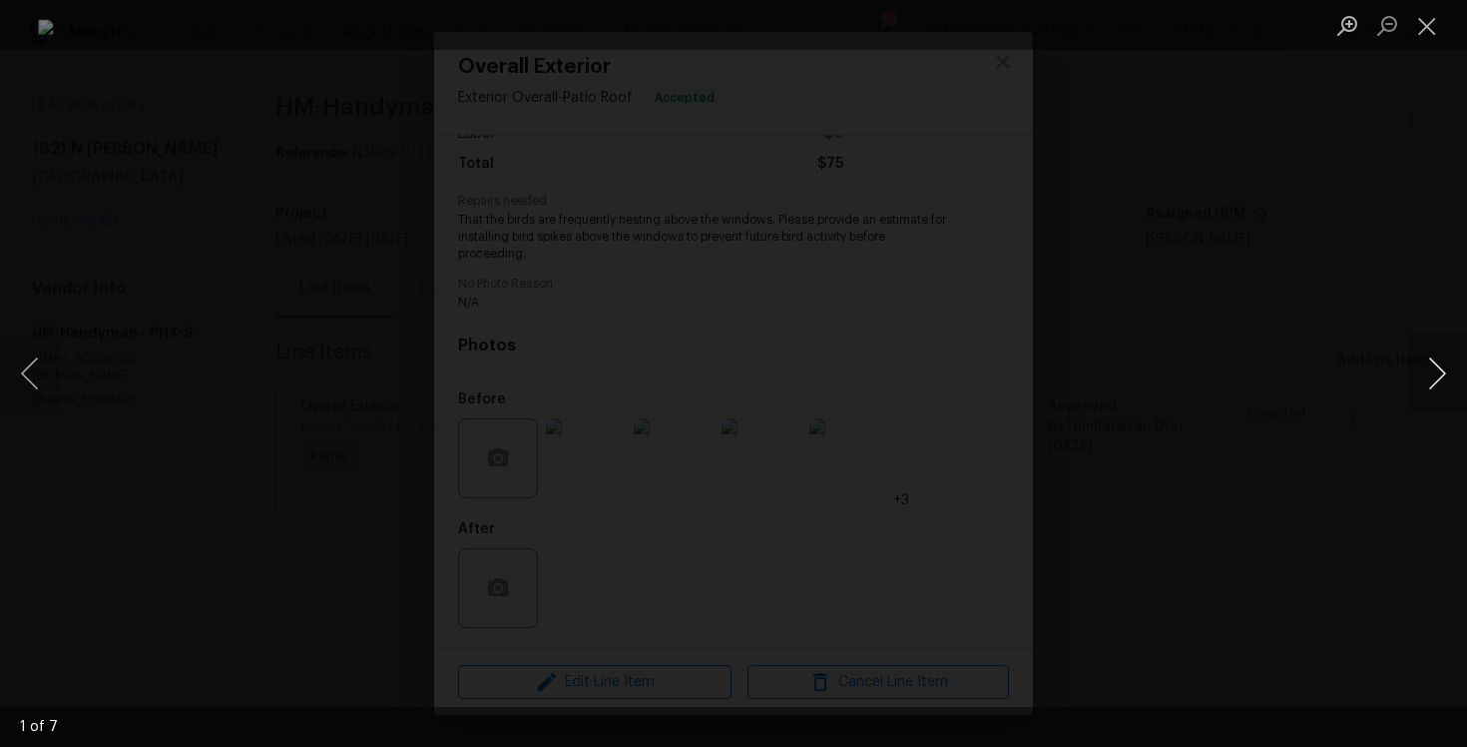
click at [1438, 368] on button "Next image" at bounding box center [1437, 373] width 60 height 80
click at [1427, 363] on button "Next image" at bounding box center [1437, 373] width 60 height 80
click at [1430, 25] on button "Close lightbox" at bounding box center [1427, 25] width 40 height 35
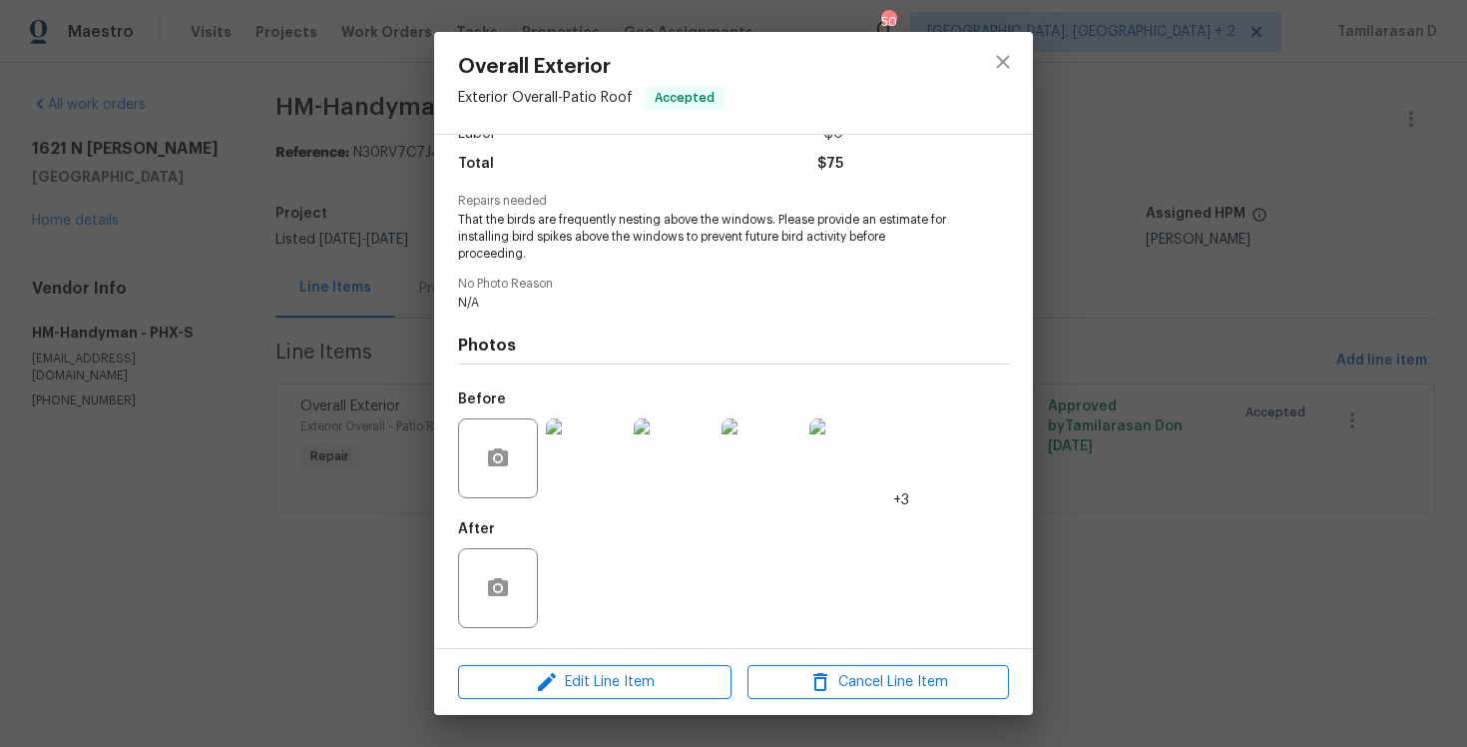
click at [432, 243] on div "Overall Exterior Exterior Overall - Patio Roof Accepted Vendor HM-Handyman Acco…" at bounding box center [733, 373] width 1467 height 747
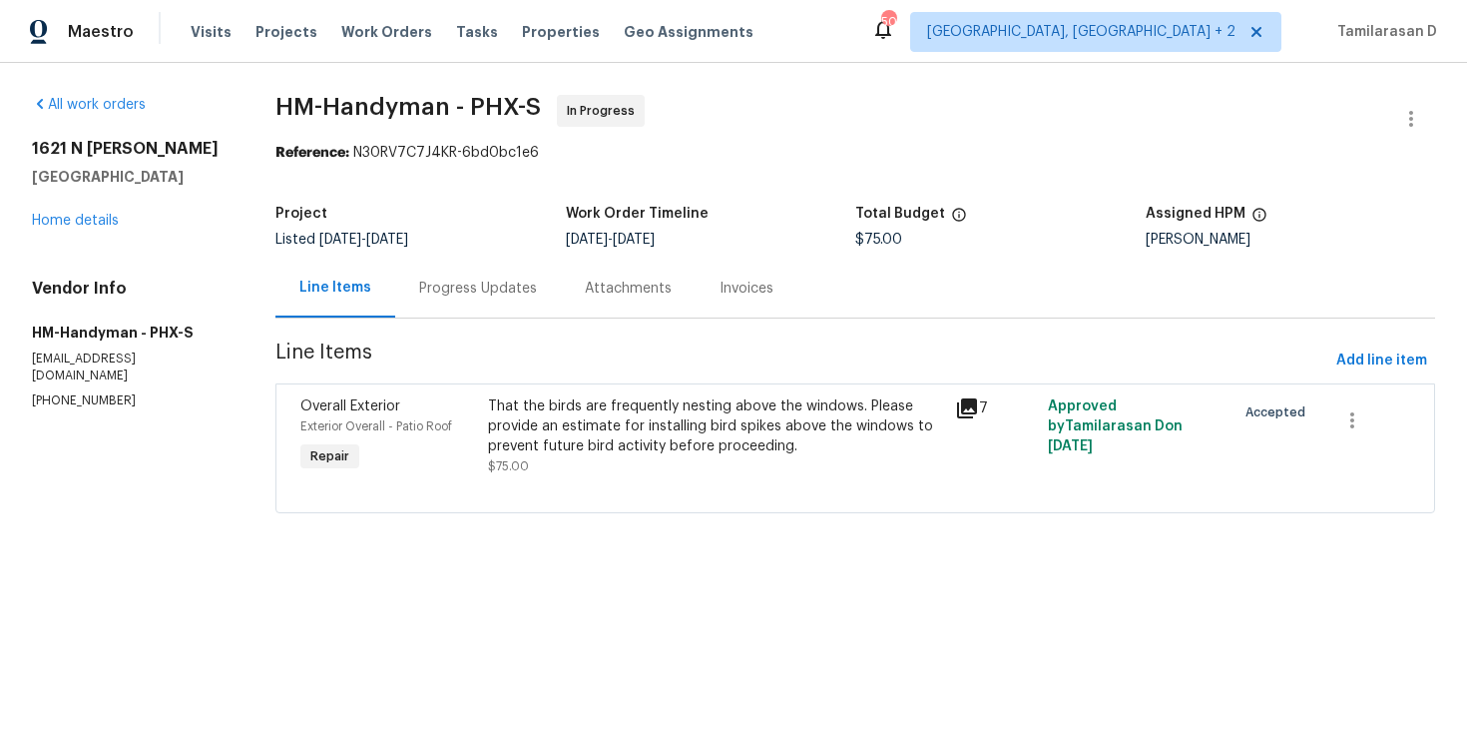
click at [443, 308] on div "Progress Updates" at bounding box center [478, 288] width 166 height 59
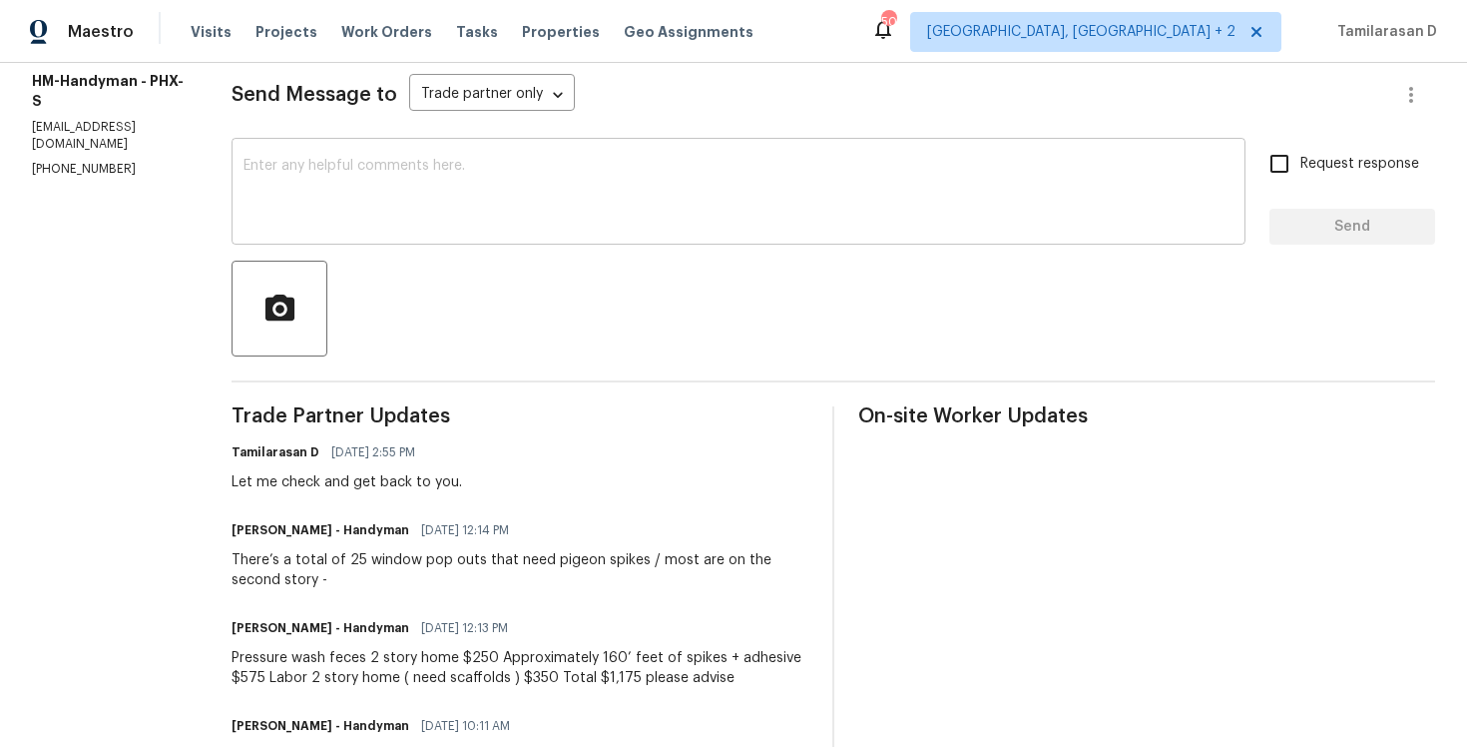
scroll to position [362, 0]
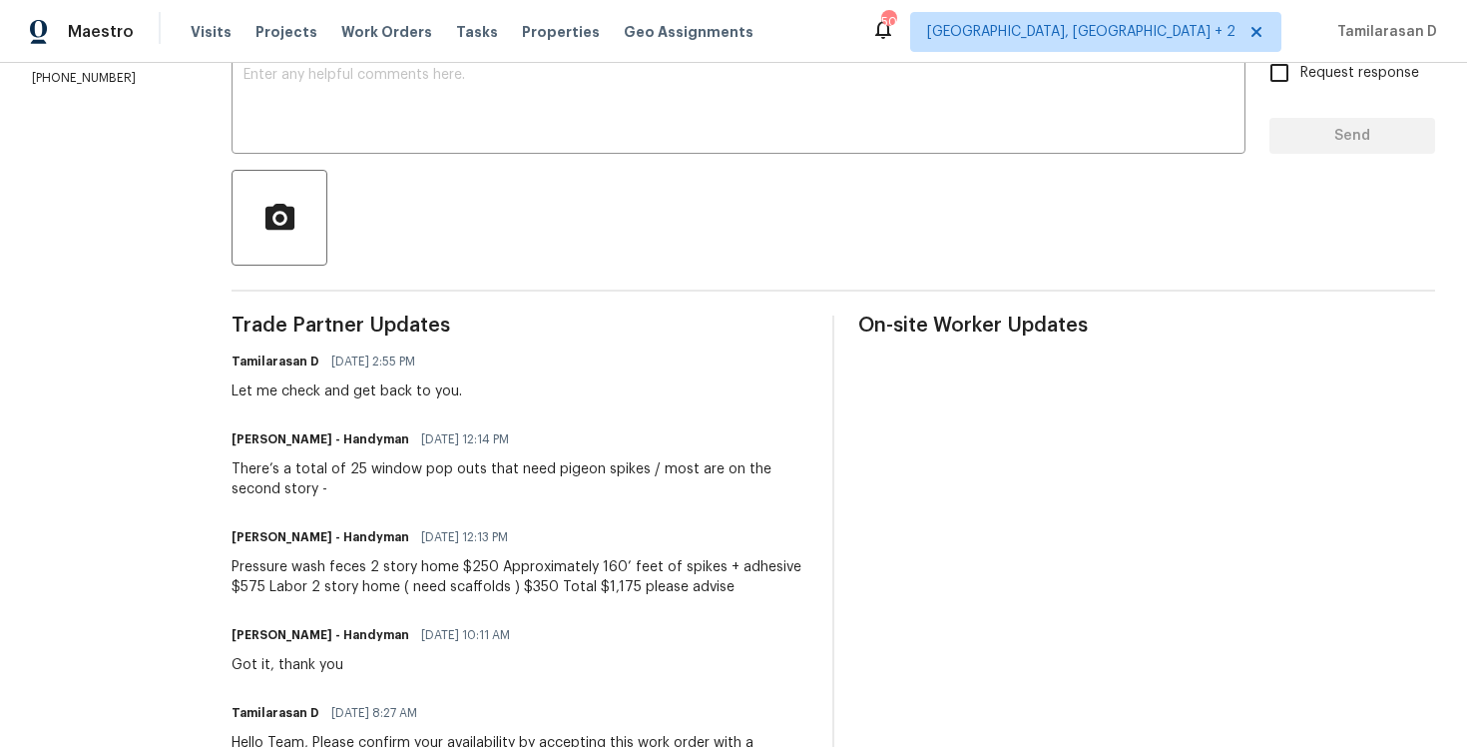
click at [357, 565] on div "Pressure wash feces 2 story home $250 Approximately 160’ feet of spikes + adhes…" at bounding box center [520, 577] width 577 height 40
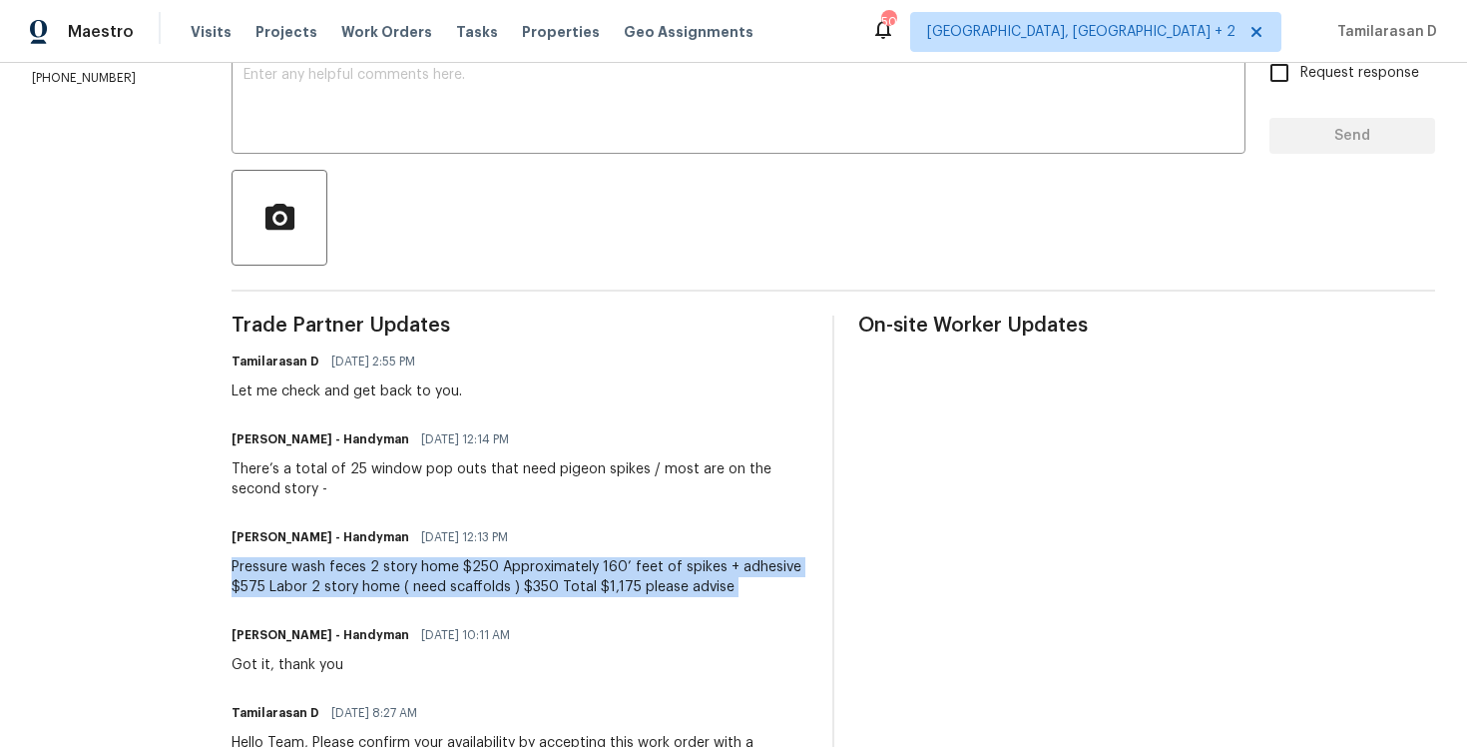
scroll to position [378, 0]
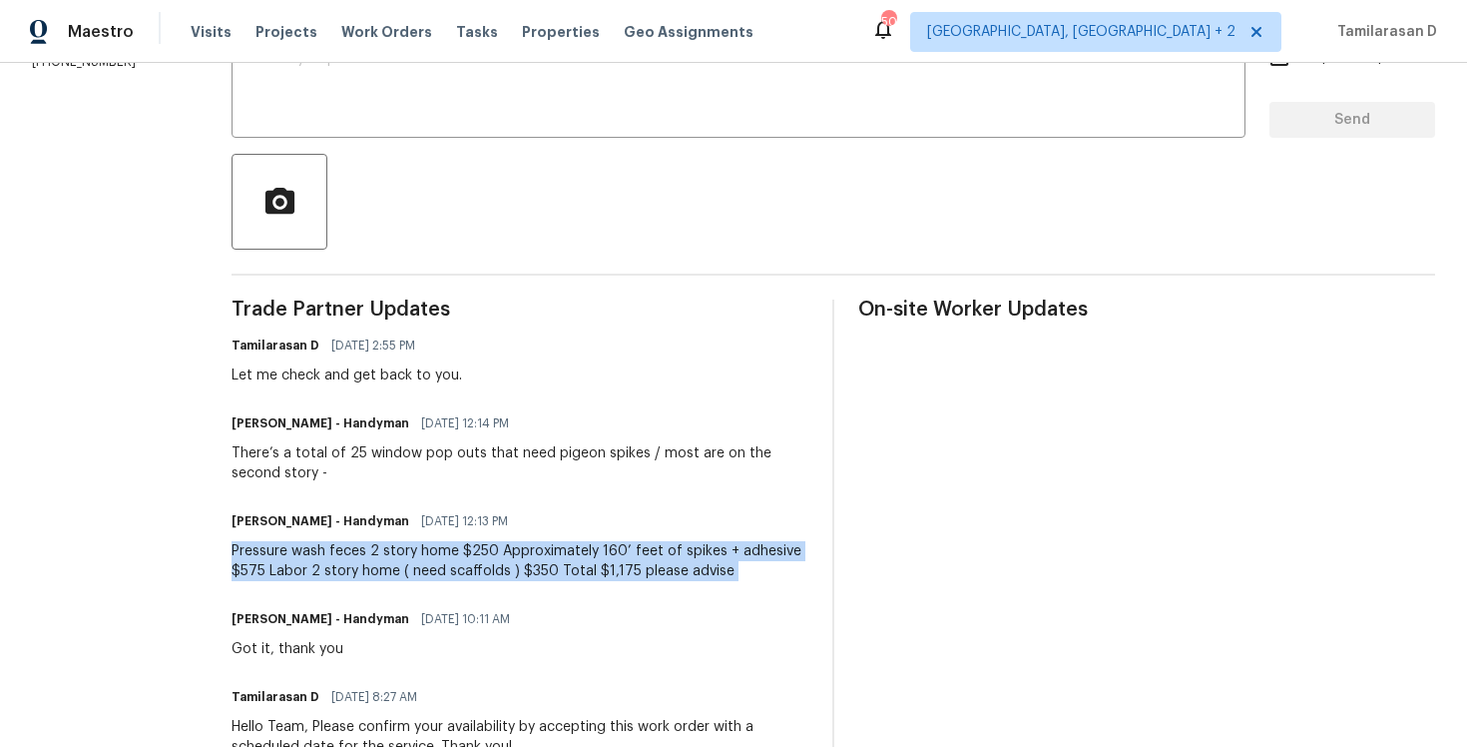
click at [360, 574] on div "Pressure wash feces 2 story home $250 Approximately 160’ feet of spikes + adhes…" at bounding box center [520, 561] width 577 height 40
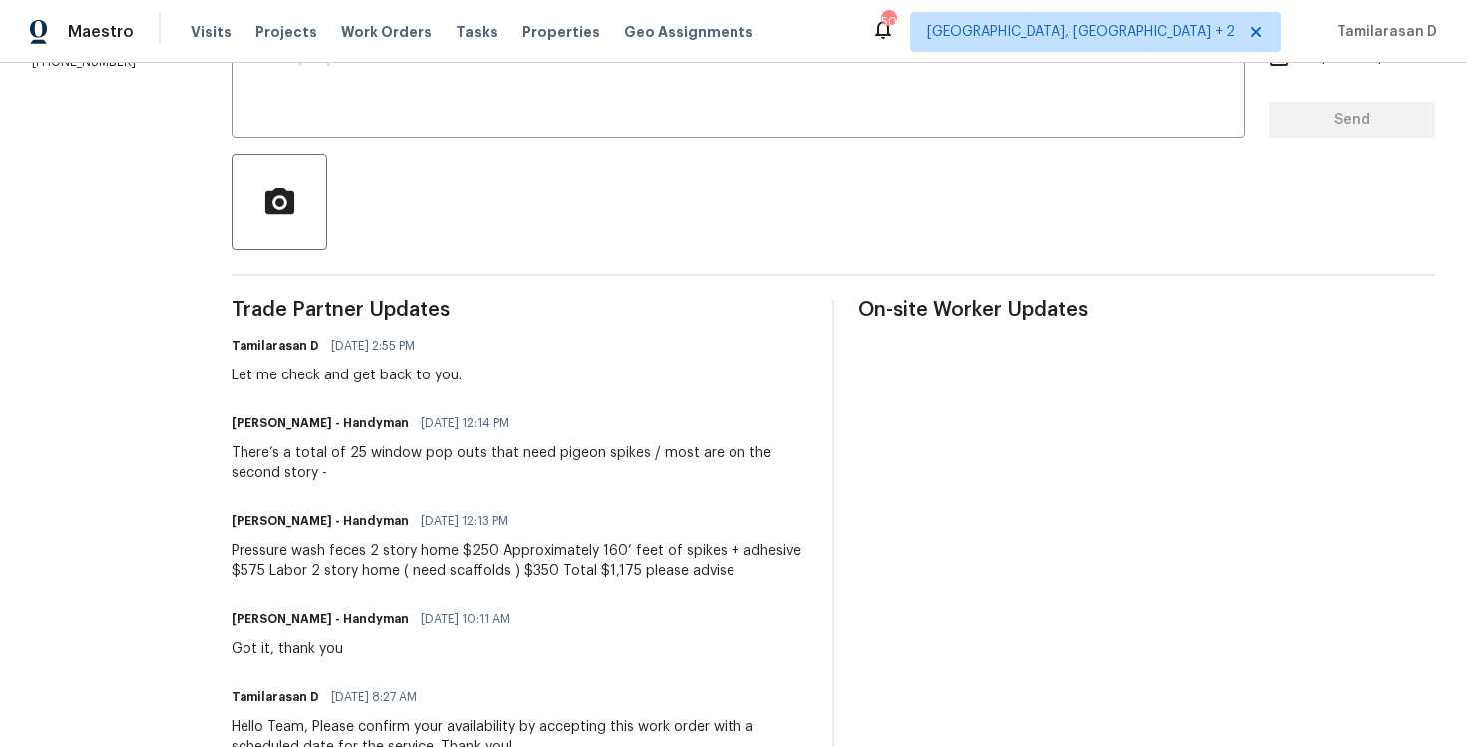
click at [360, 574] on div "Pressure wash feces 2 story home $250 Approximately 160’ feet of spikes + adhes…" at bounding box center [520, 561] width 577 height 40
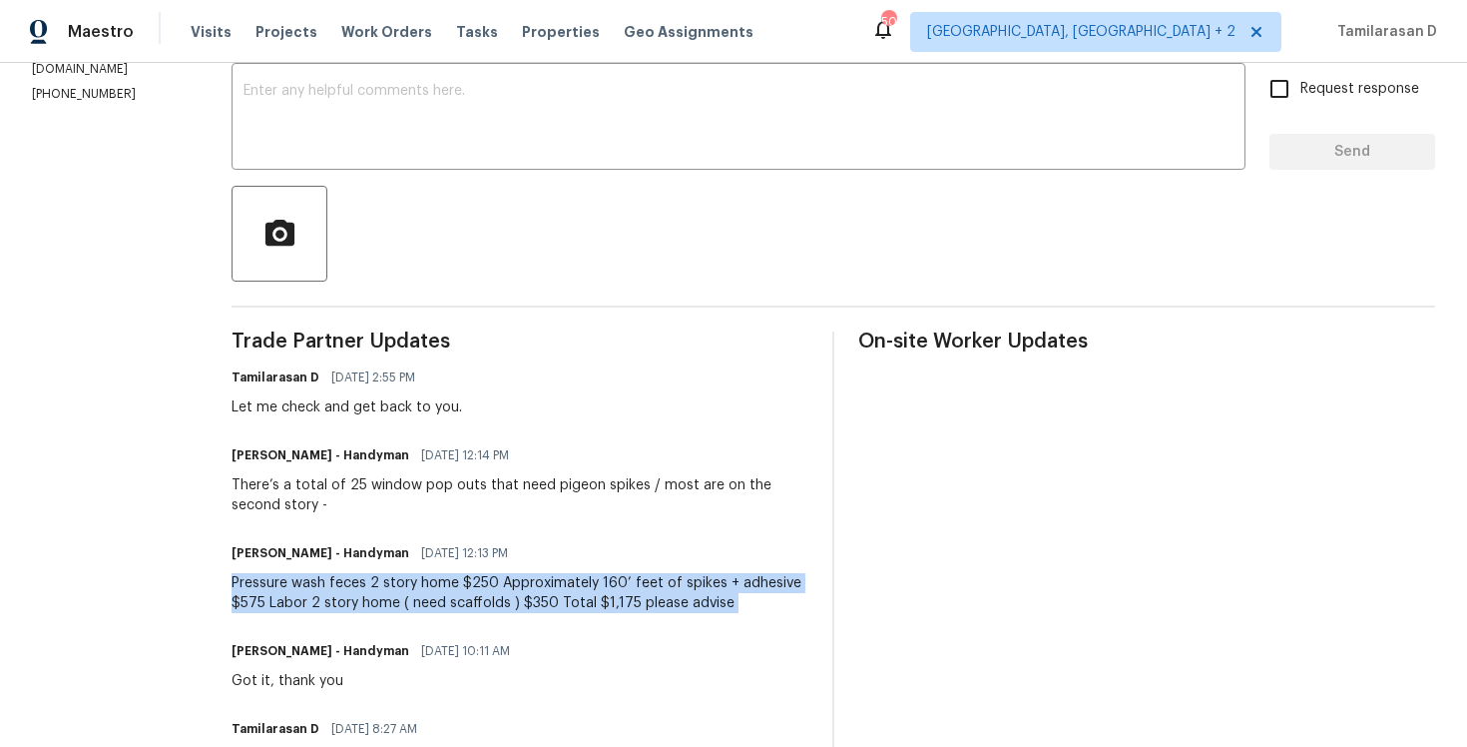
scroll to position [0, 0]
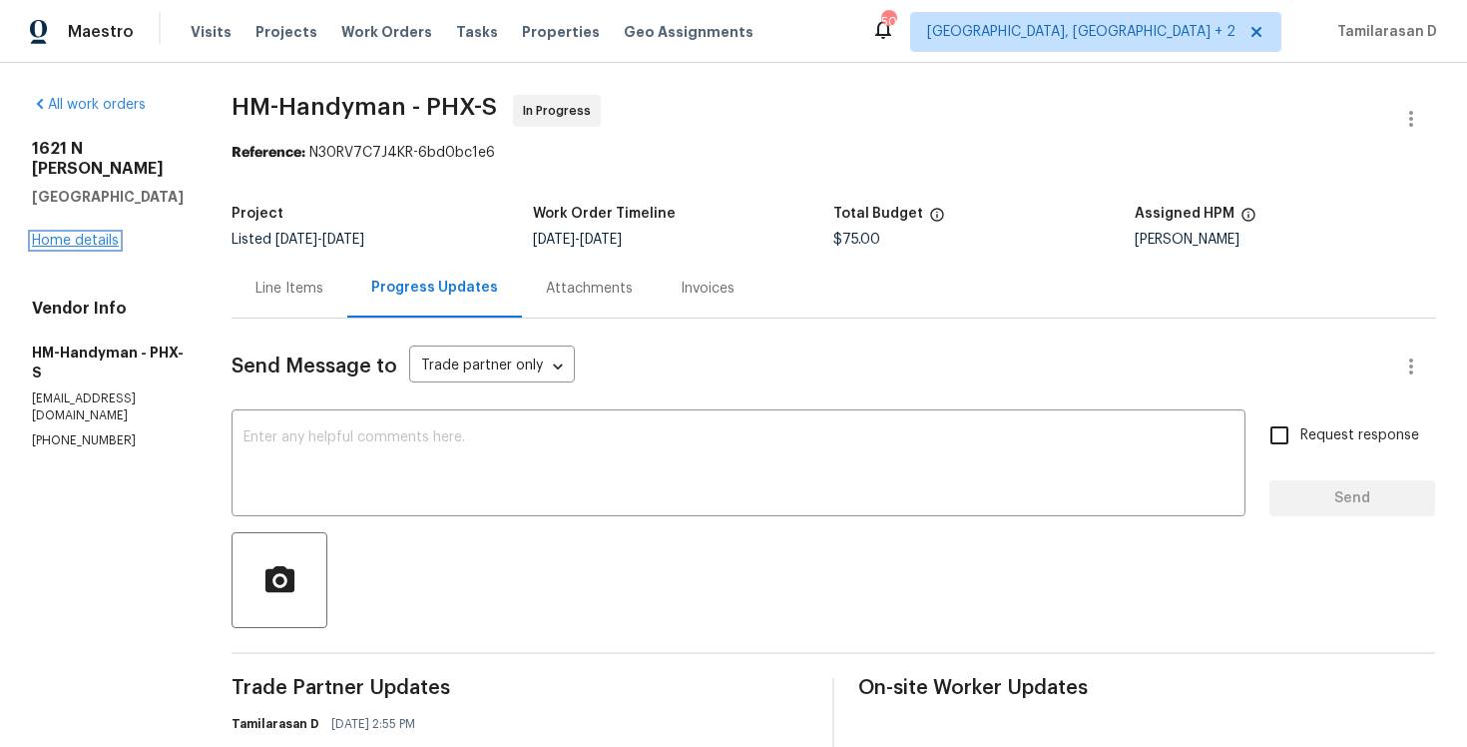
click at [95, 234] on link "Home details" at bounding box center [75, 241] width 87 height 14
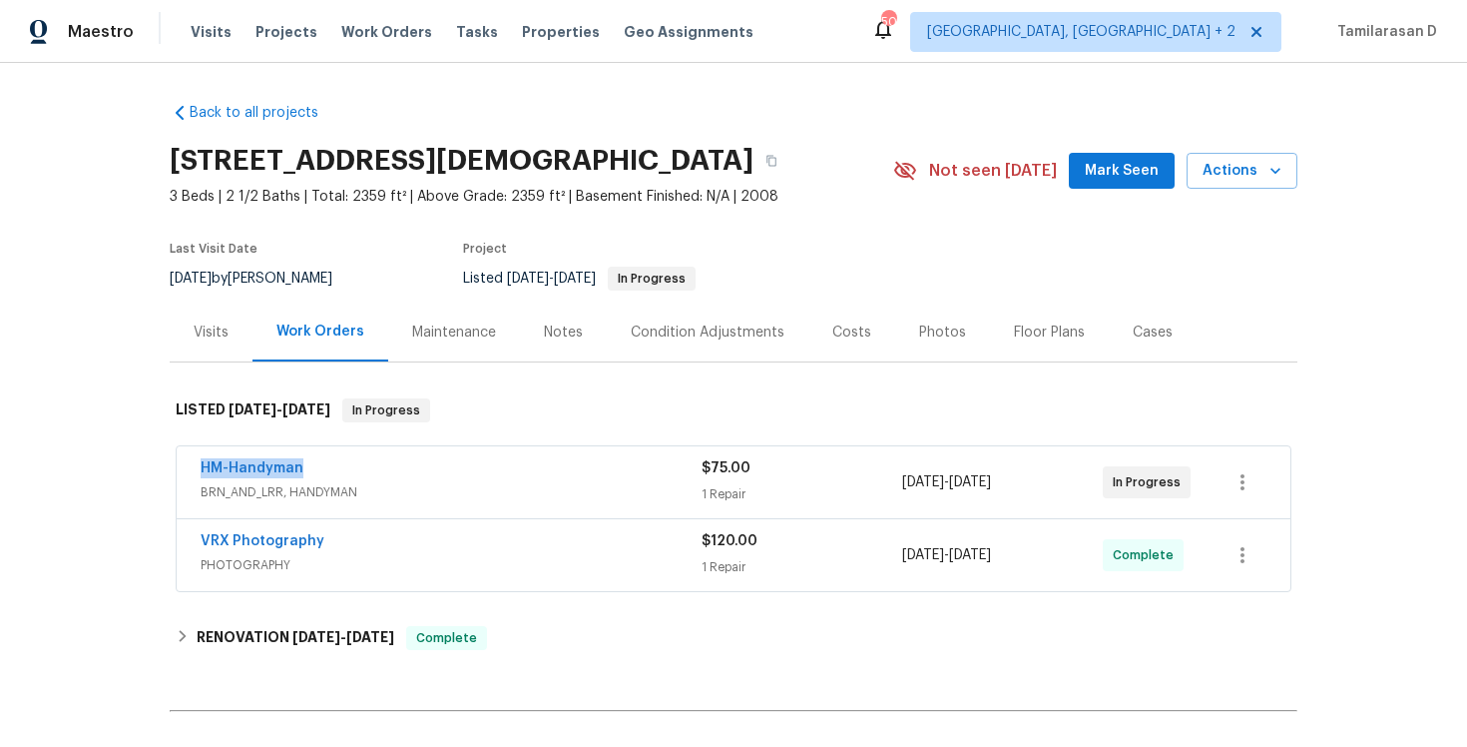
drag, startPoint x: 312, startPoint y: 466, endPoint x: 162, endPoint y: 466, distance: 150.7
click at [162, 466] on div "Back to all projects 1621 N Luther, Mesa, AZ 85207 3 Beds | 2 1/2 Baths | Total…" at bounding box center [733, 405] width 1467 height 684
copy link "HM-Handyman"
click at [250, 458] on span "HM-Handyman" at bounding box center [252, 468] width 103 height 20
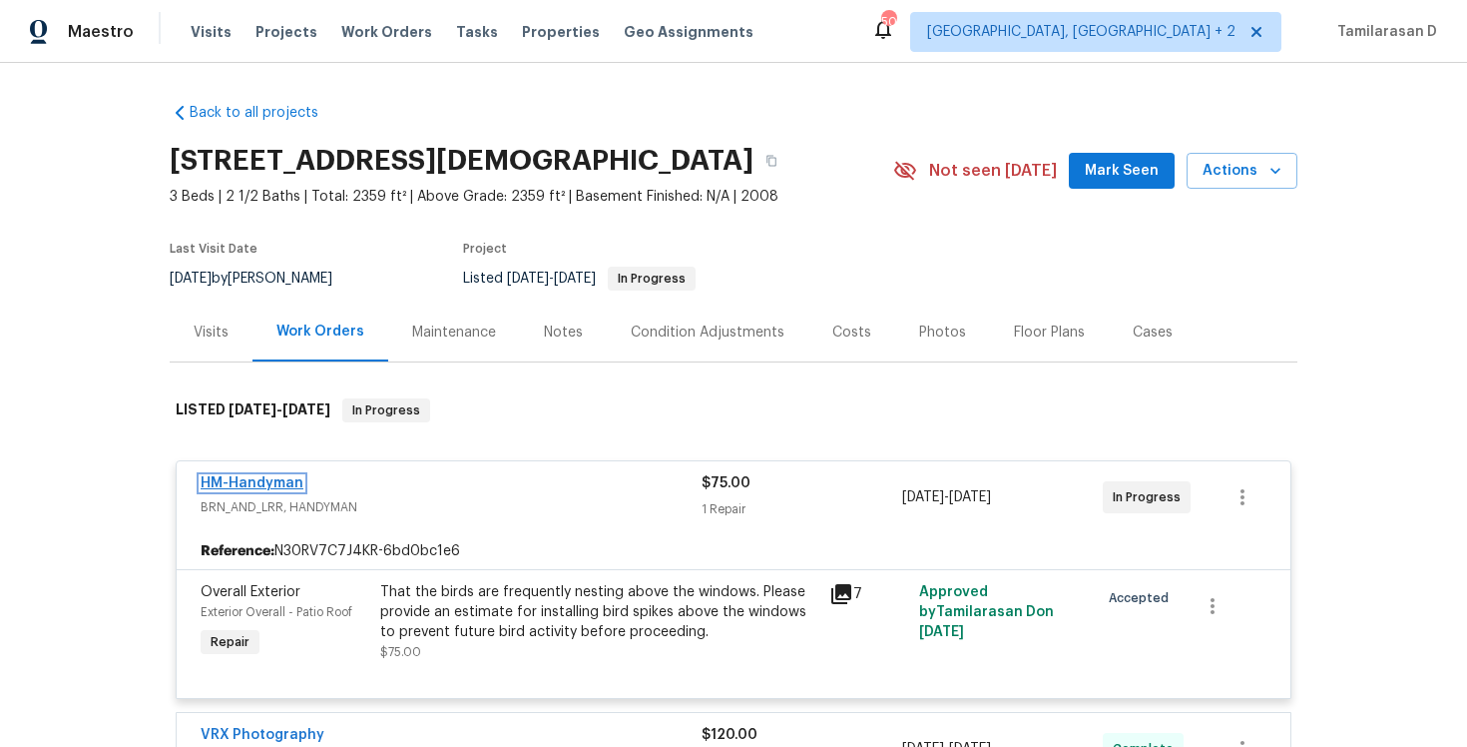
click at [262, 488] on link "HM-Handyman" at bounding box center [252, 483] width 103 height 14
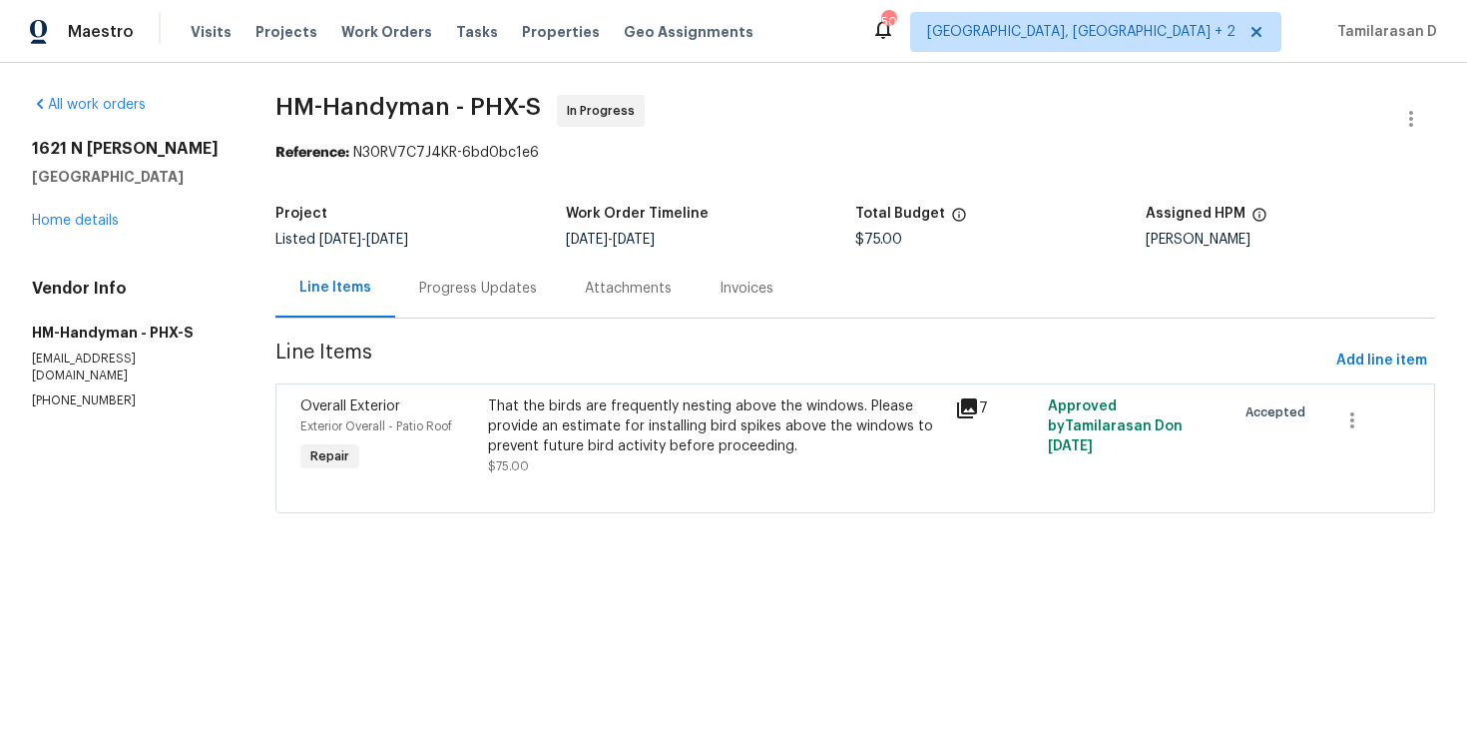
click at [560, 416] on div "That the birds are frequently nesting above the windows. Please provide an esti…" at bounding box center [715, 426] width 455 height 60
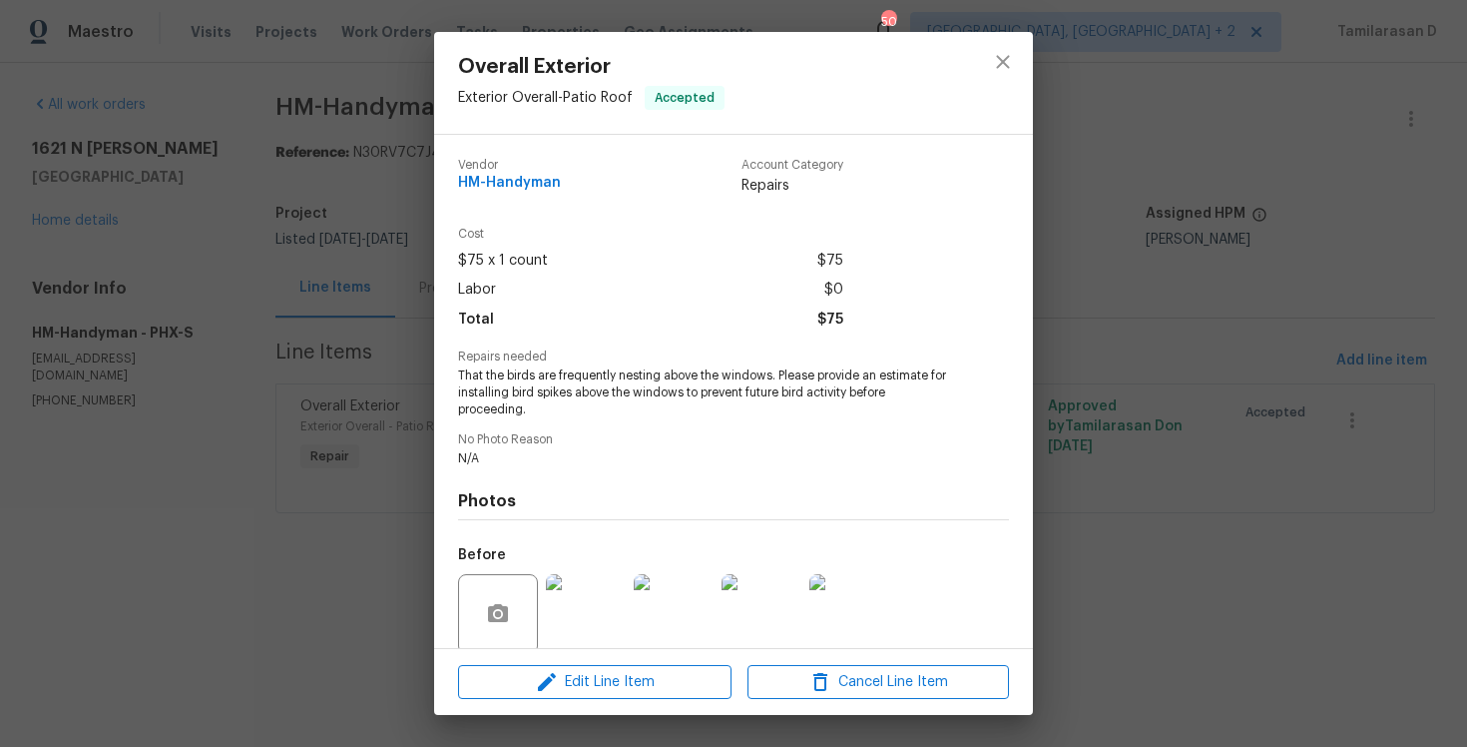
click at [506, 374] on span "That the birds are frequently nesting above the windows. Please provide an esti…" at bounding box center [706, 392] width 496 height 50
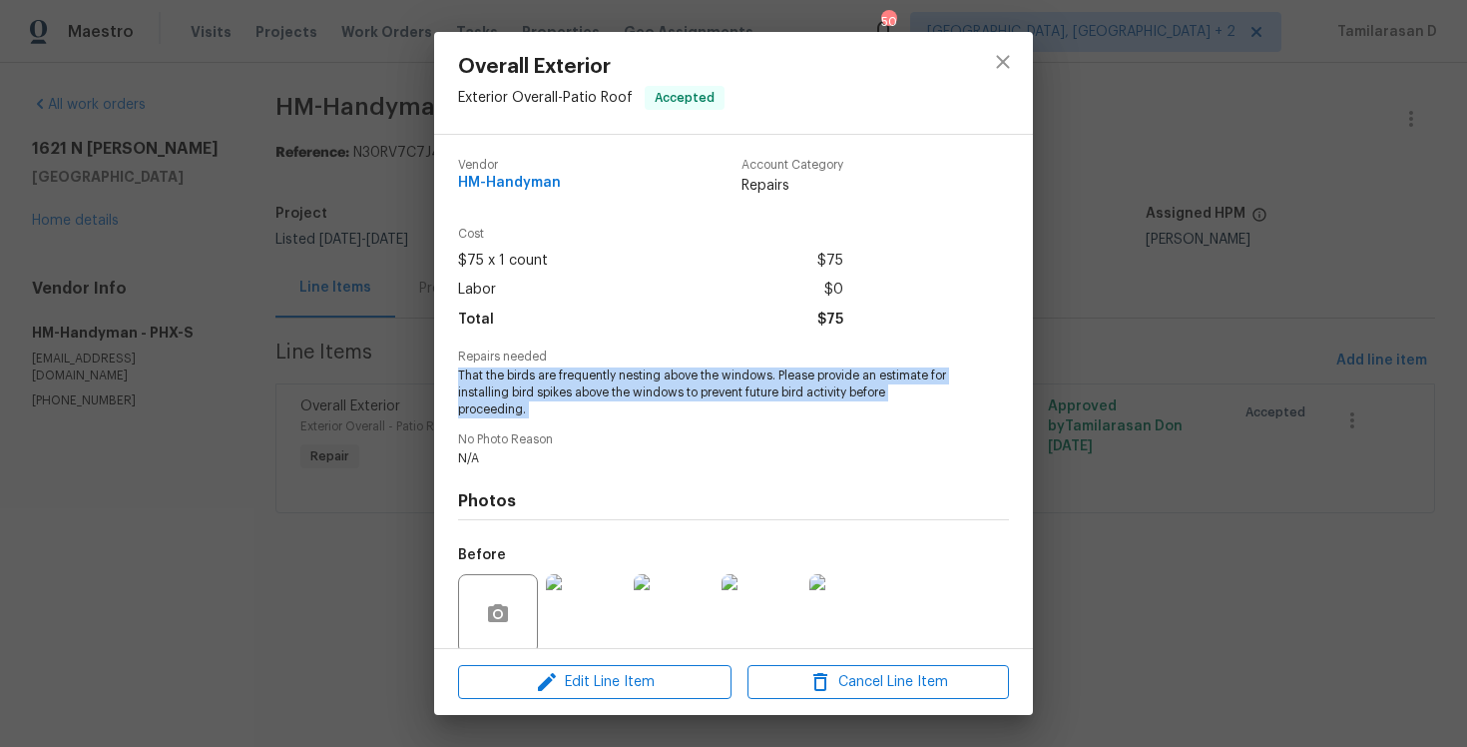
copy span "That the birds are frequently nesting above the windows. Please provide an esti…"
click at [355, 290] on div "Overall Exterior Exterior Overall - Patio Roof Accepted Vendor HM-Handyman Acco…" at bounding box center [733, 373] width 1467 height 747
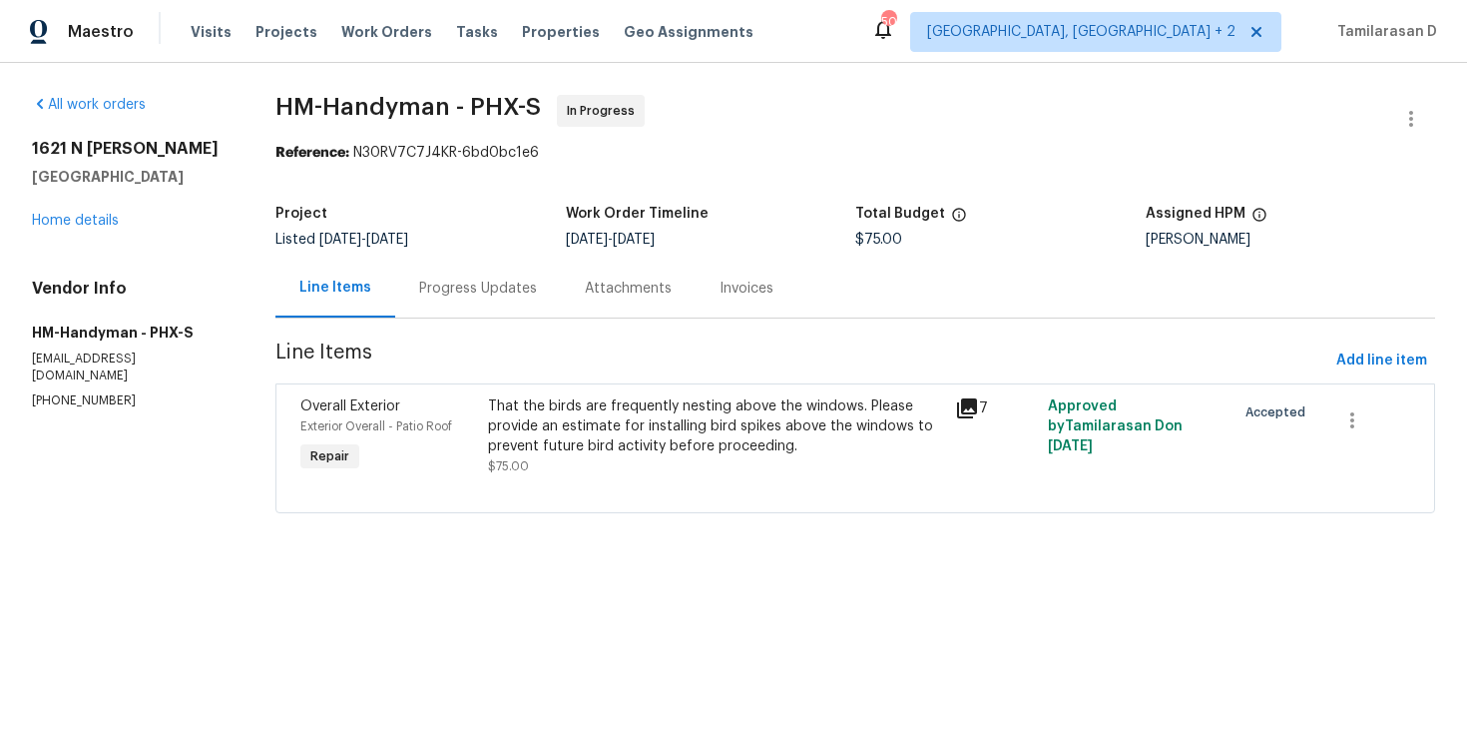
click at [467, 294] on div "Progress Updates" at bounding box center [478, 288] width 118 height 20
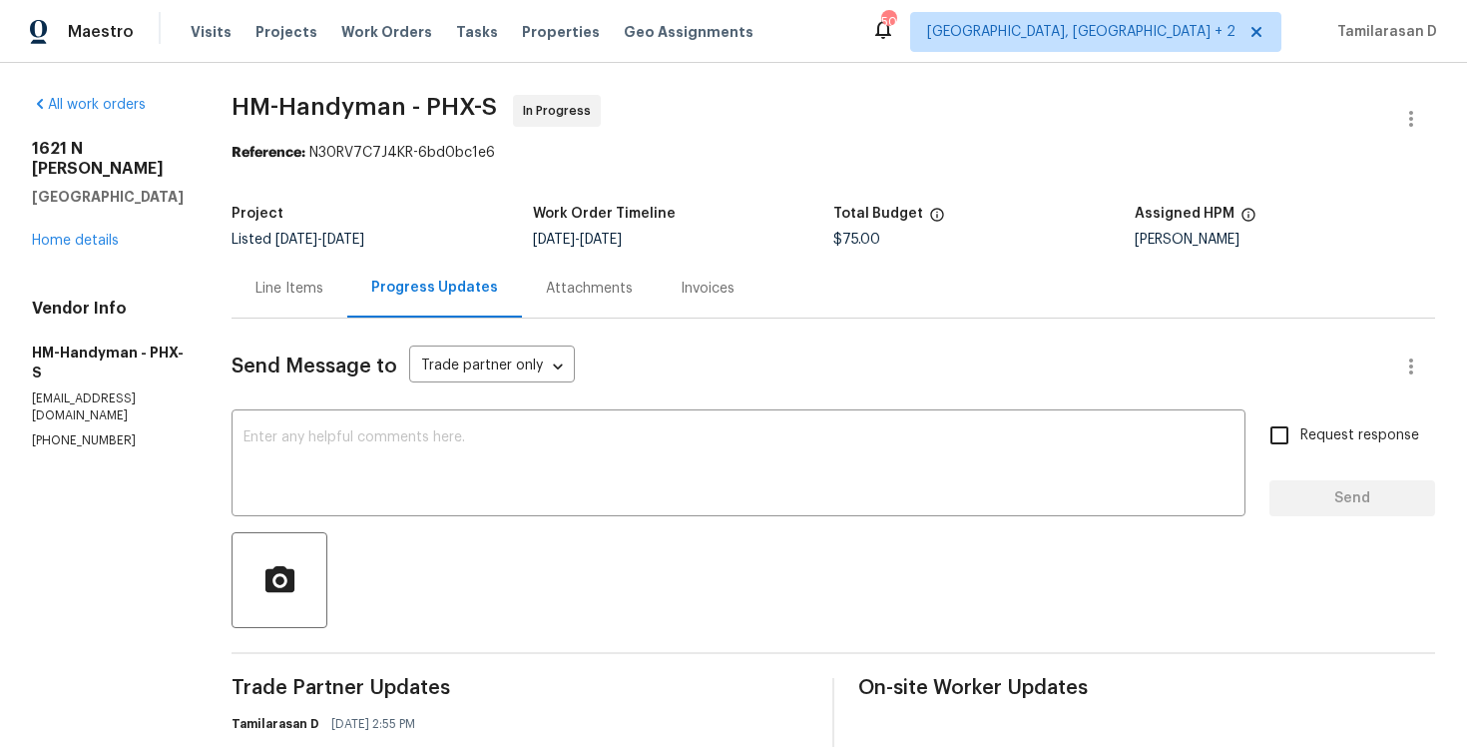
scroll to position [307, 0]
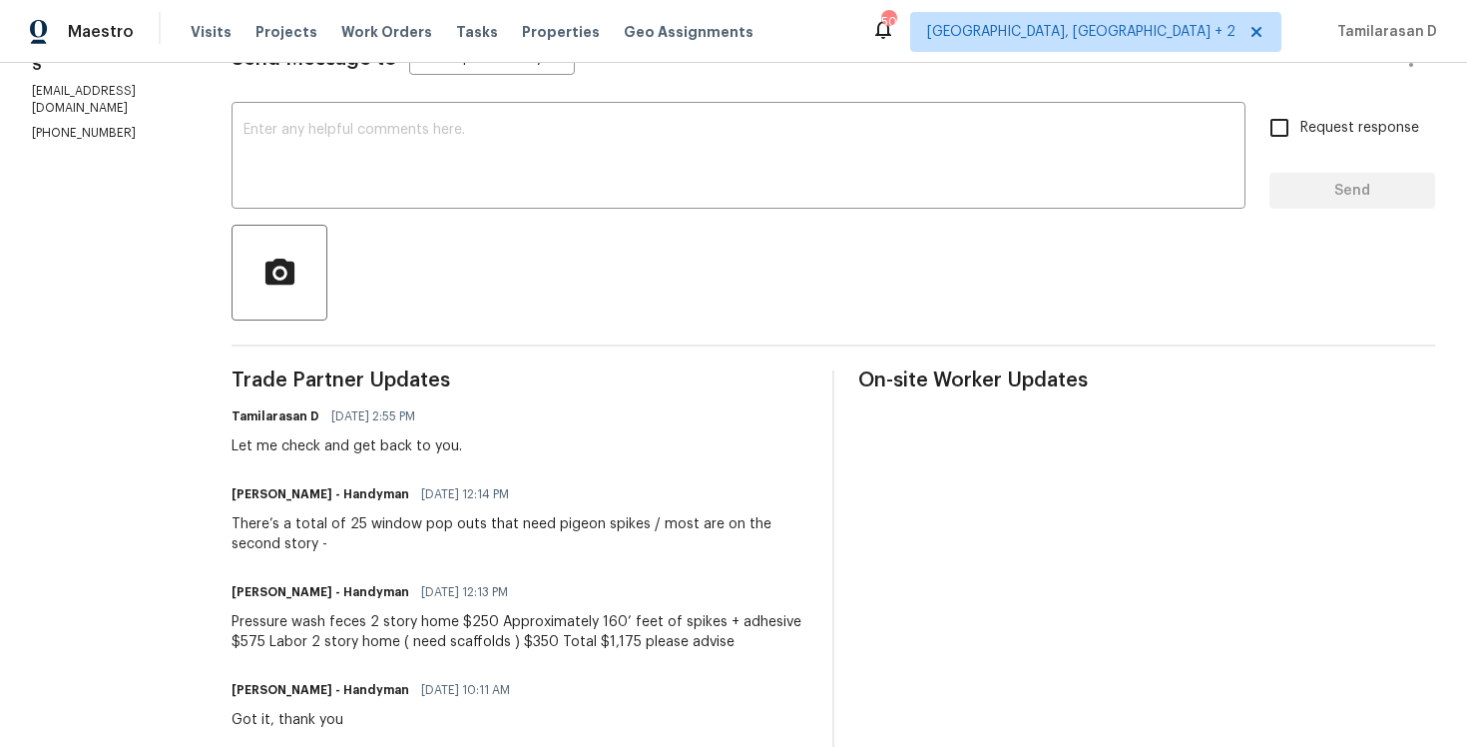
click at [316, 615] on div "Pressure wash feces 2 story home $250 Approximately 160’ feet of spikes + adhes…" at bounding box center [520, 632] width 577 height 40
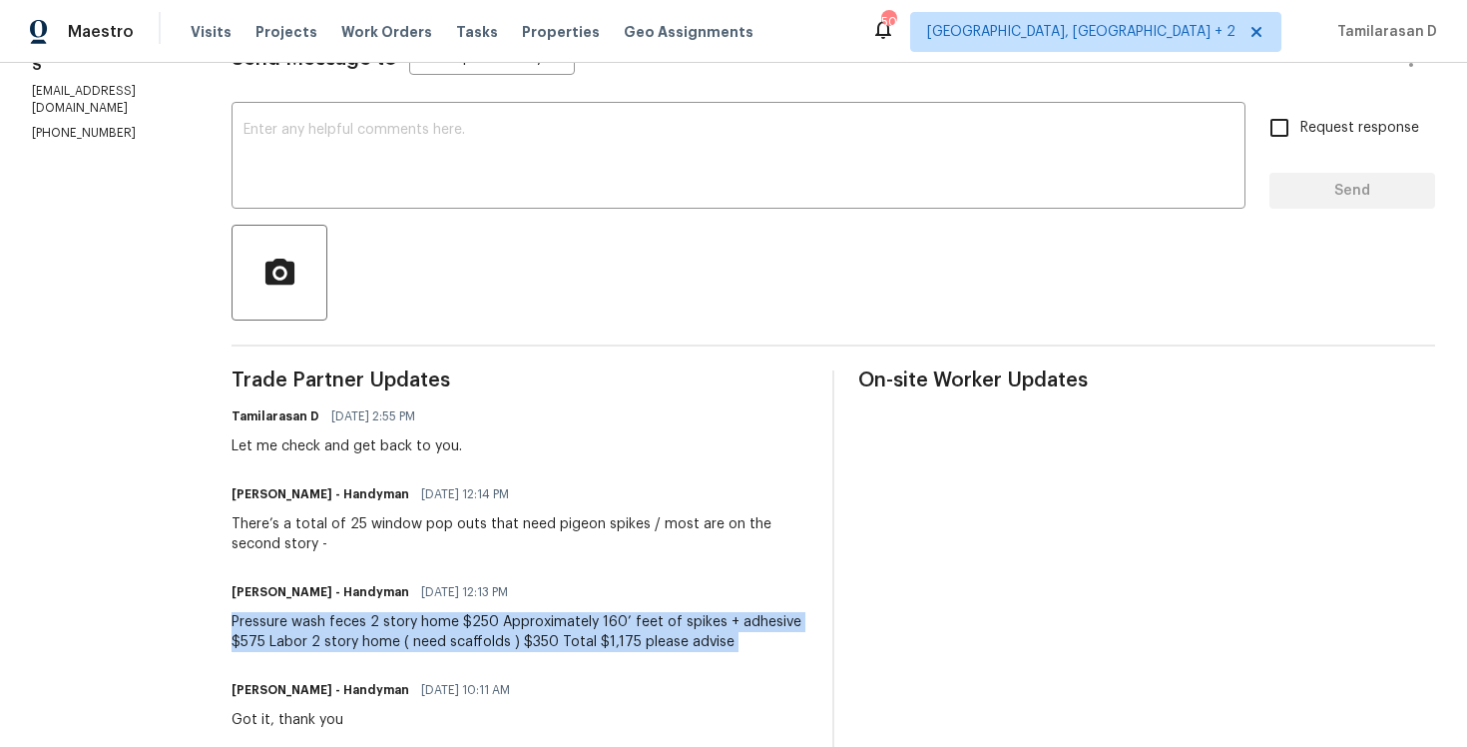
copy div "Pressure wash feces 2 story home $250 Approximately 160’ feet of spikes + adhes…"
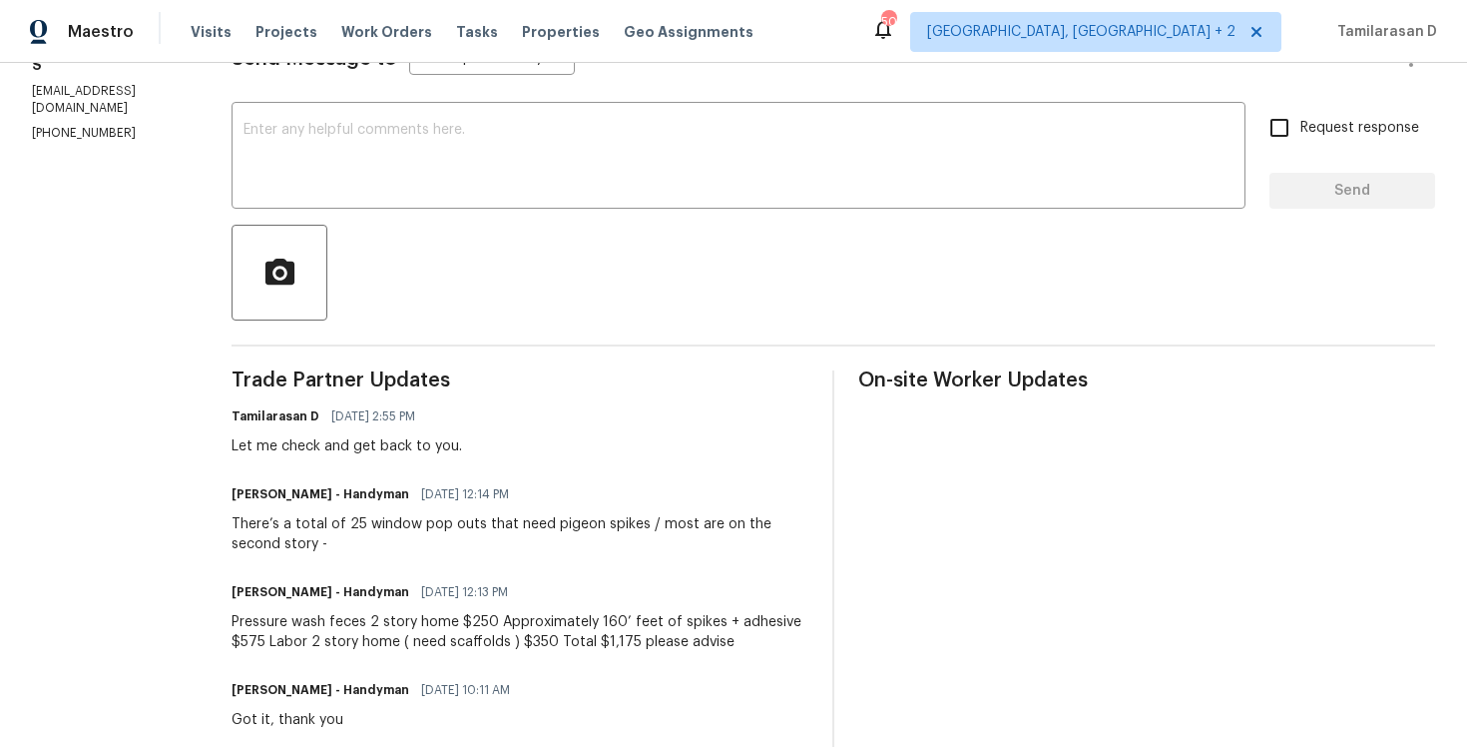
click at [299, 531] on div "There’s a total of 25 window pop outs that need pigeon spikes / most are on the…" at bounding box center [520, 534] width 577 height 40
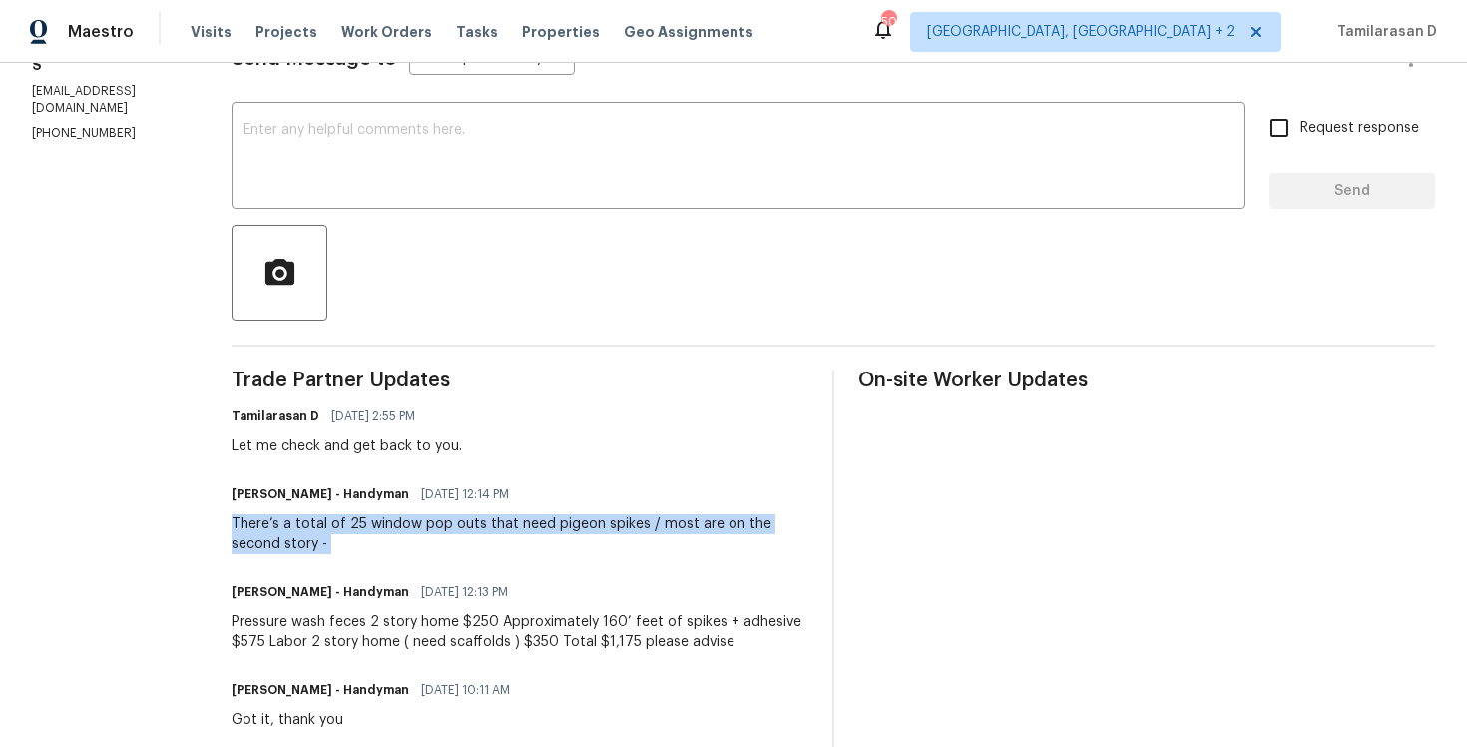
copy div "There’s a total of 25 window pop outs that need pigeon spikes / most are on the…"
click at [228, 177] on div "All work orders 1621 N Luther Mesa, AZ 85207 Home details Vendor Info HM-Handym…" at bounding box center [733, 466] width 1467 height 1423
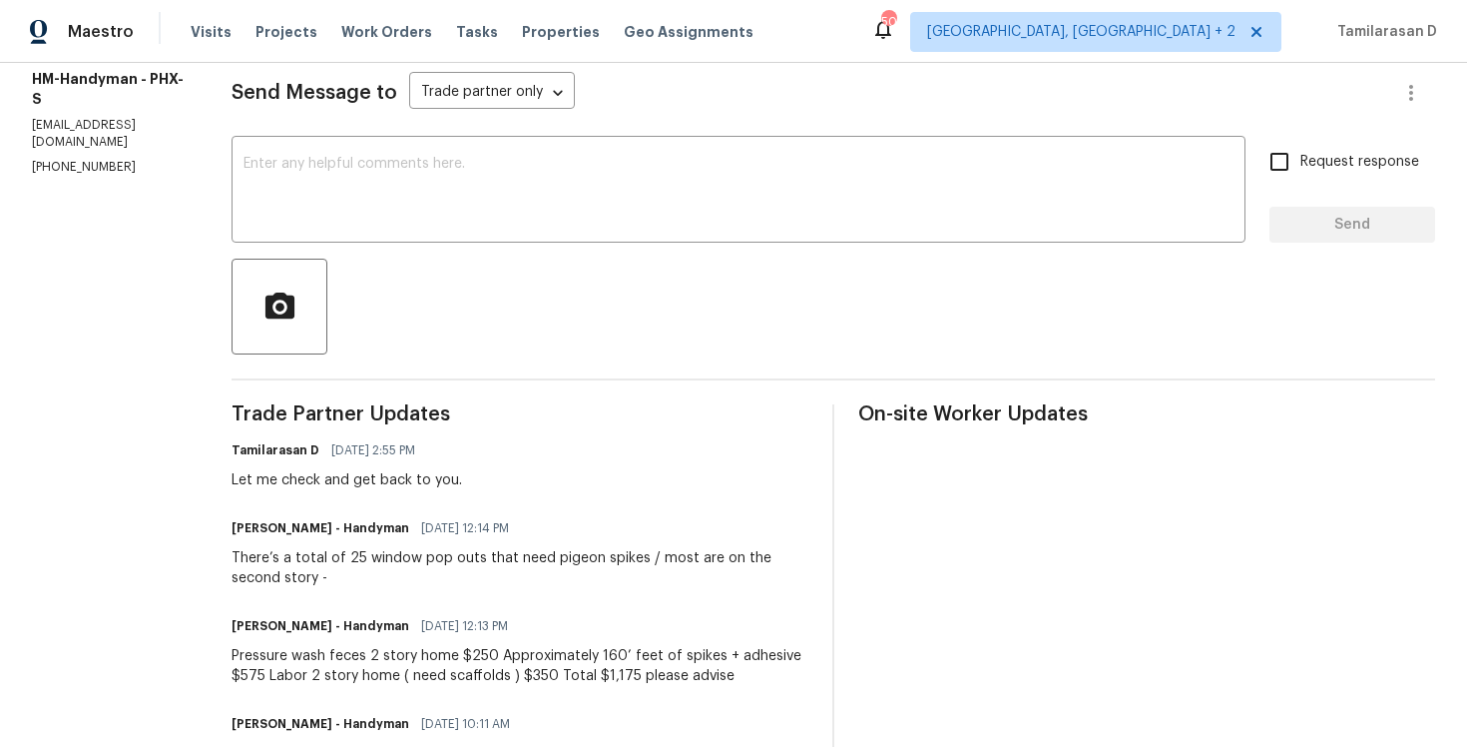
scroll to position [319, 0]
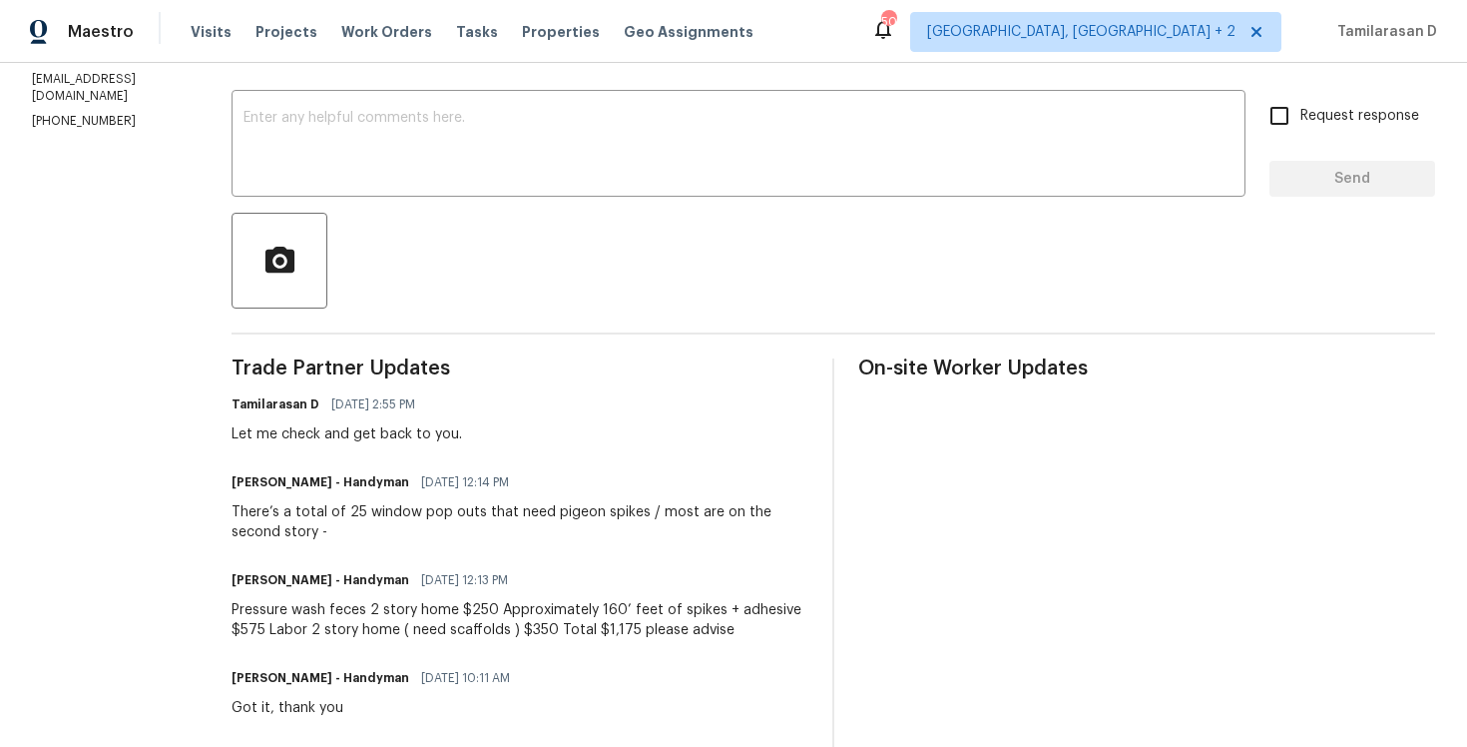
click at [301, 614] on div "Pressure wash feces 2 story home $250 Approximately 160’ feet of spikes + adhes…" at bounding box center [520, 620] width 577 height 40
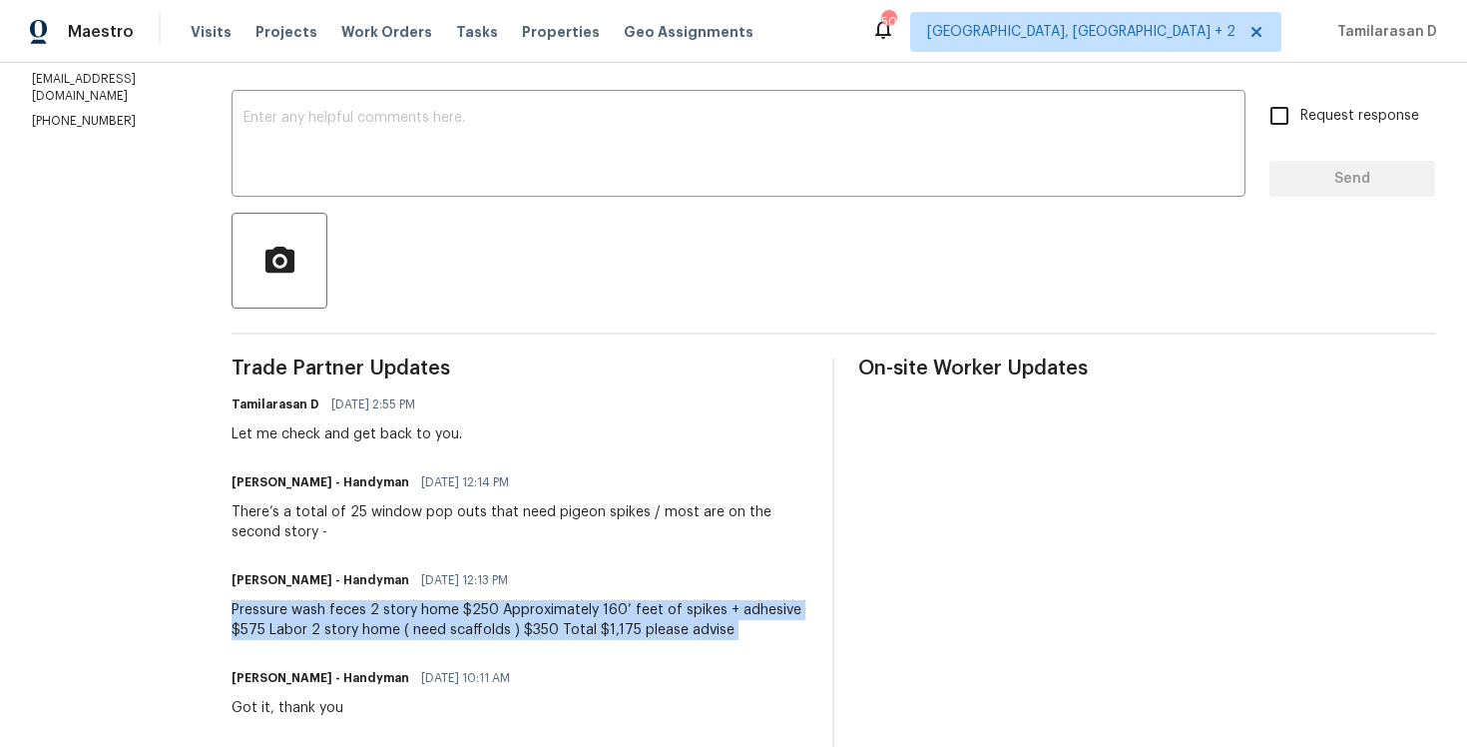
copy div "Pressure wash feces 2 story home $250 Approximately 160’ feet of spikes + adhes…"
click at [351, 510] on div "There’s a total of 25 window pop outs that need pigeon spikes / most are on the…" at bounding box center [520, 522] width 577 height 40
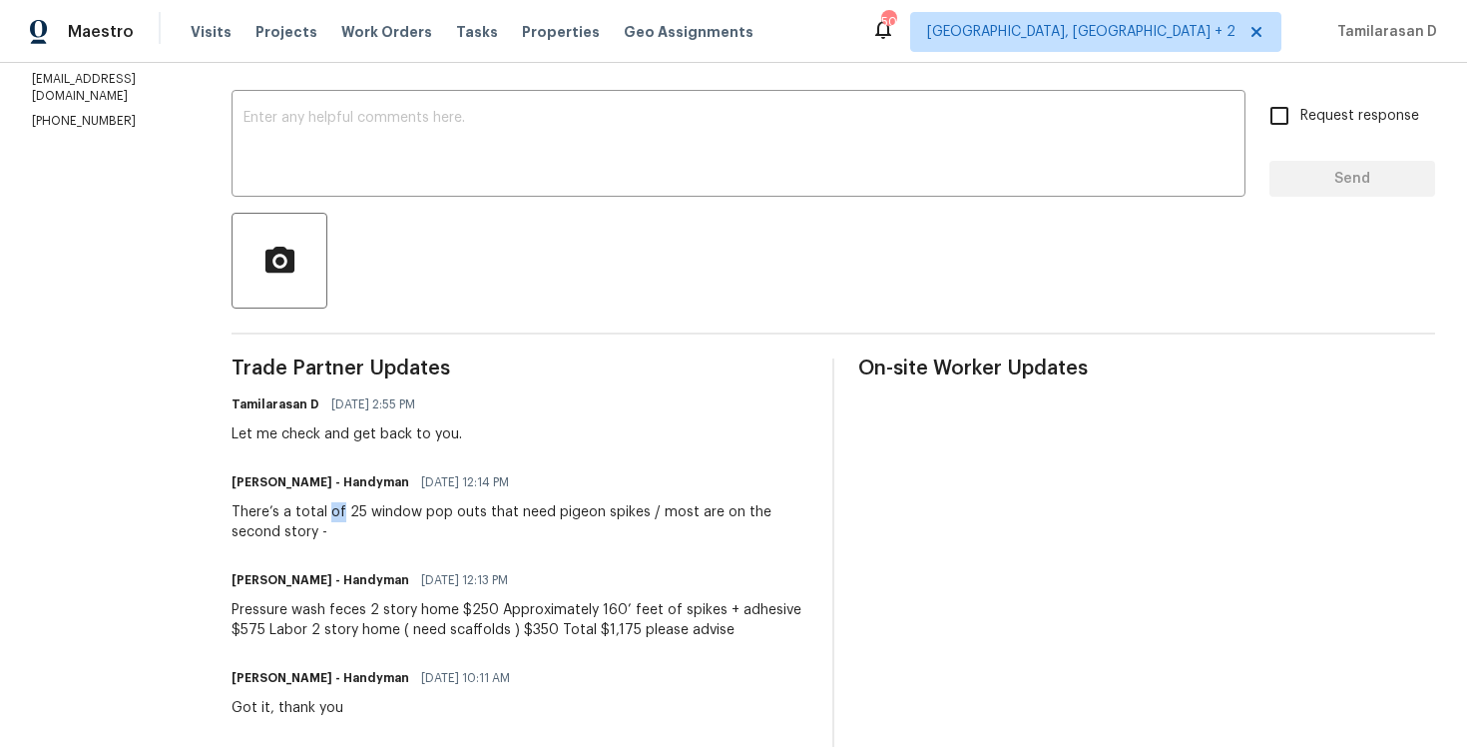
click at [351, 510] on div "There’s a total of 25 window pop outs that need pigeon spikes / most are on the…" at bounding box center [520, 522] width 577 height 40
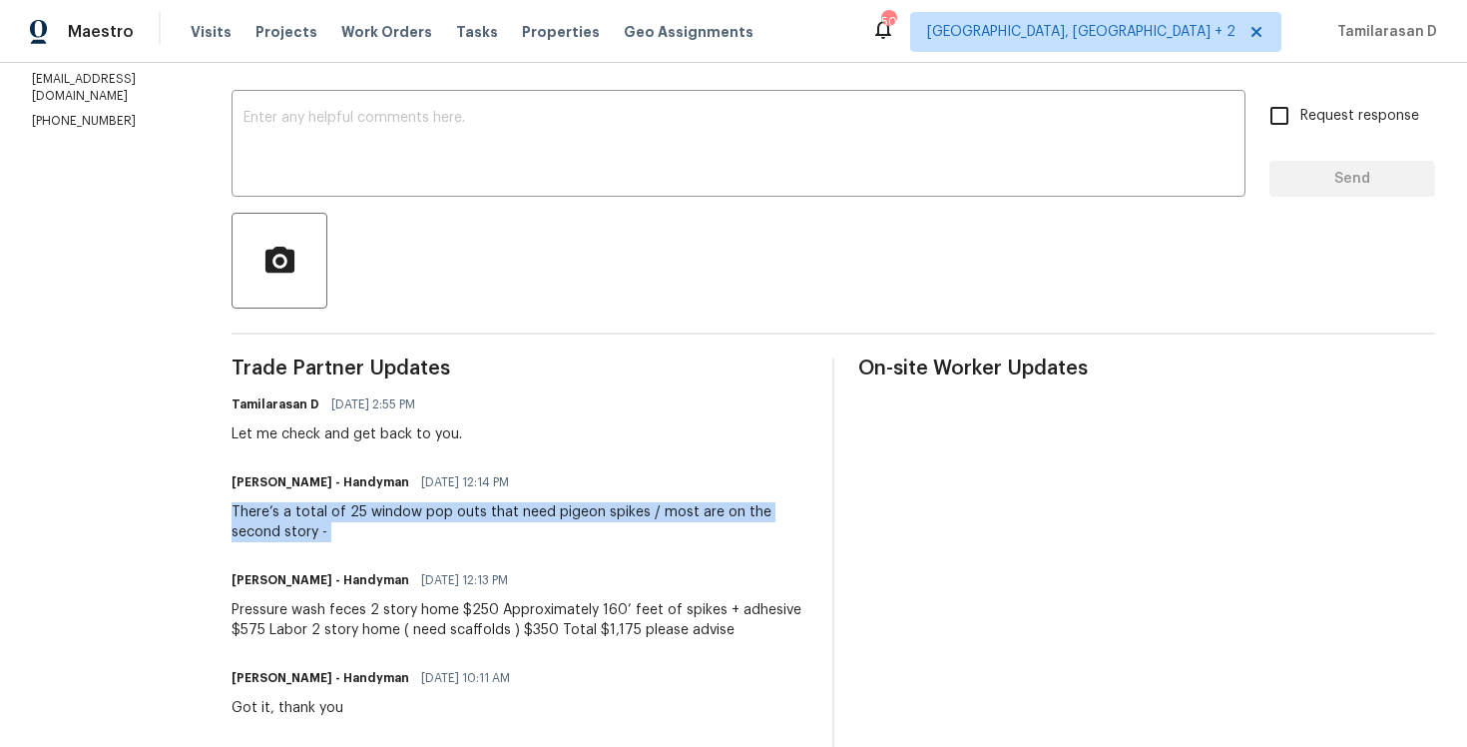
copy div "There’s a total of 25 window pop outs that need pigeon spikes / most are on the…"
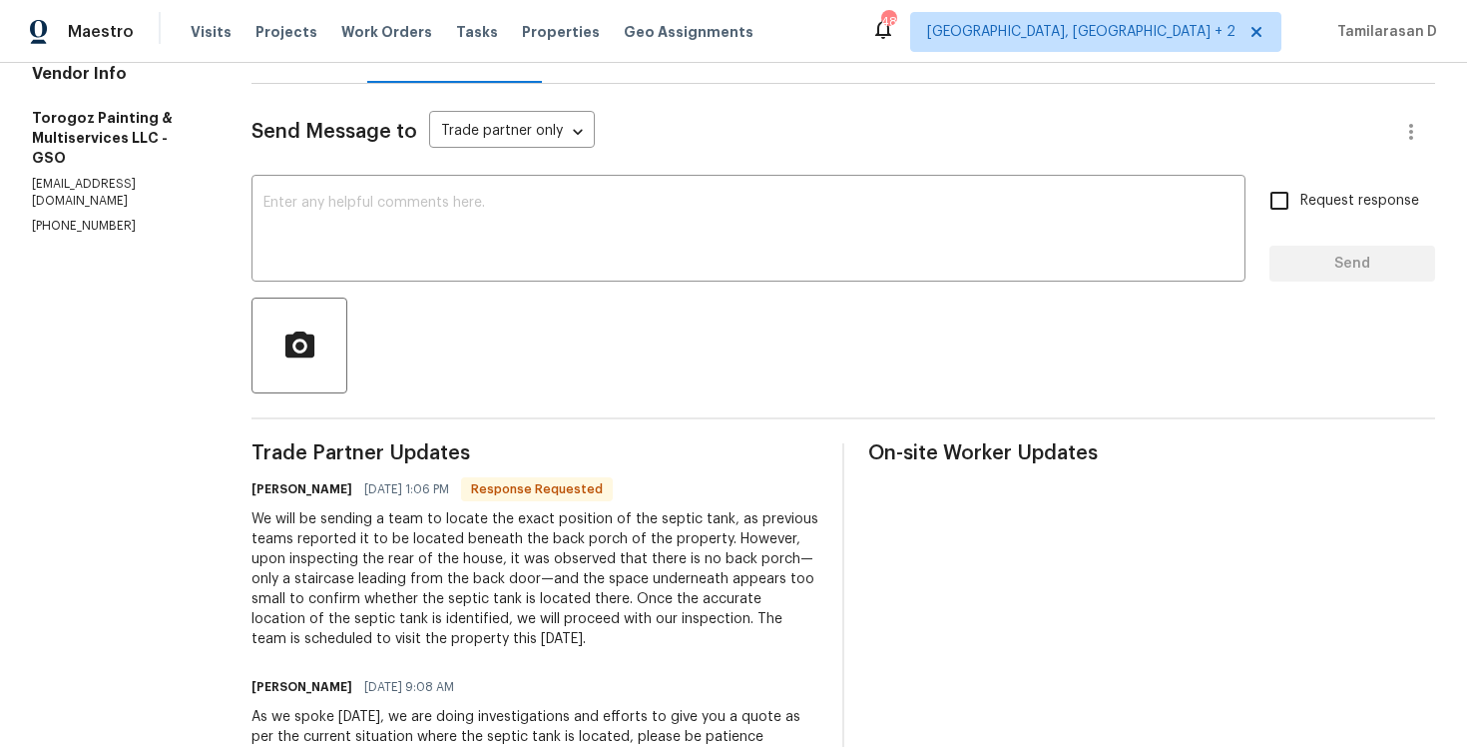
scroll to position [330, 0]
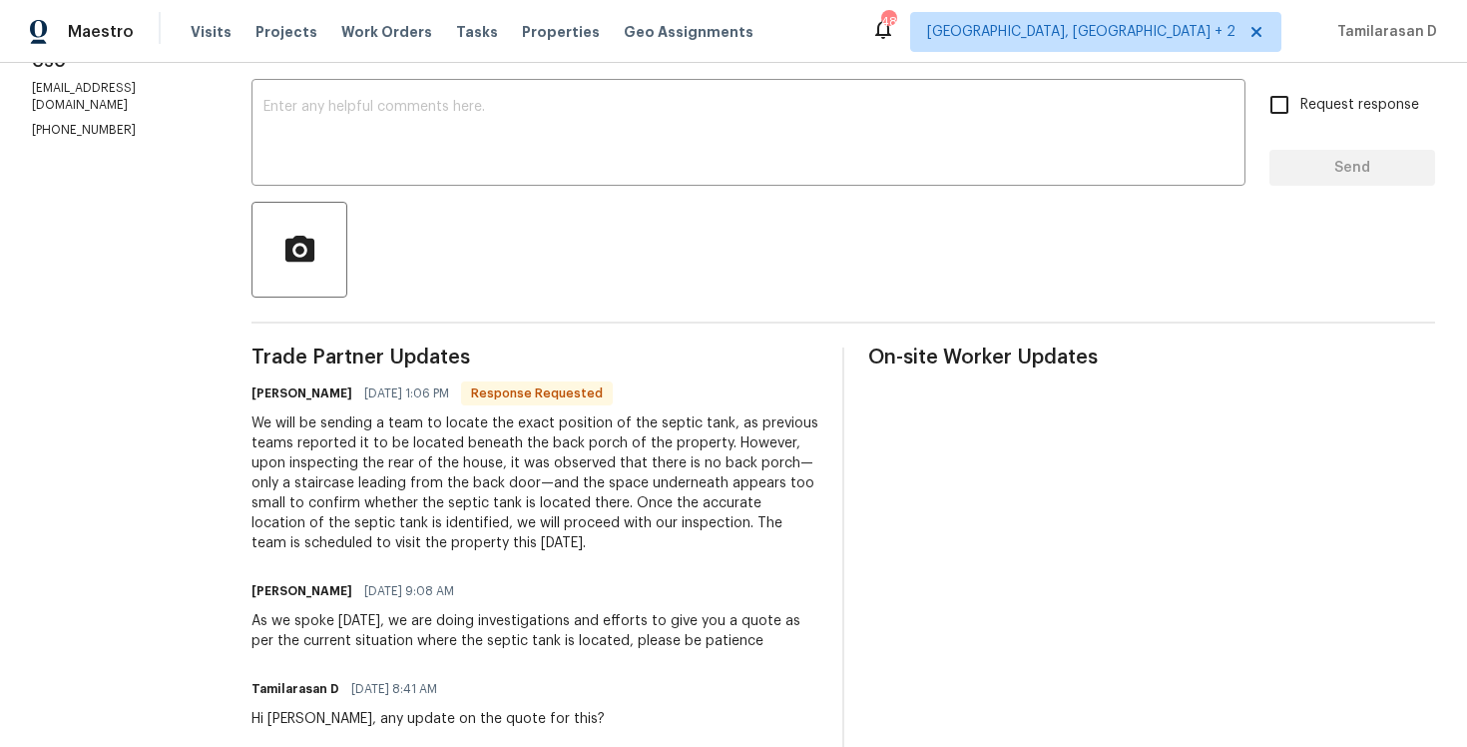
click at [410, 495] on div "We will be sending a team to locate the exact position of the septic tank, as p…" at bounding box center [535, 483] width 567 height 140
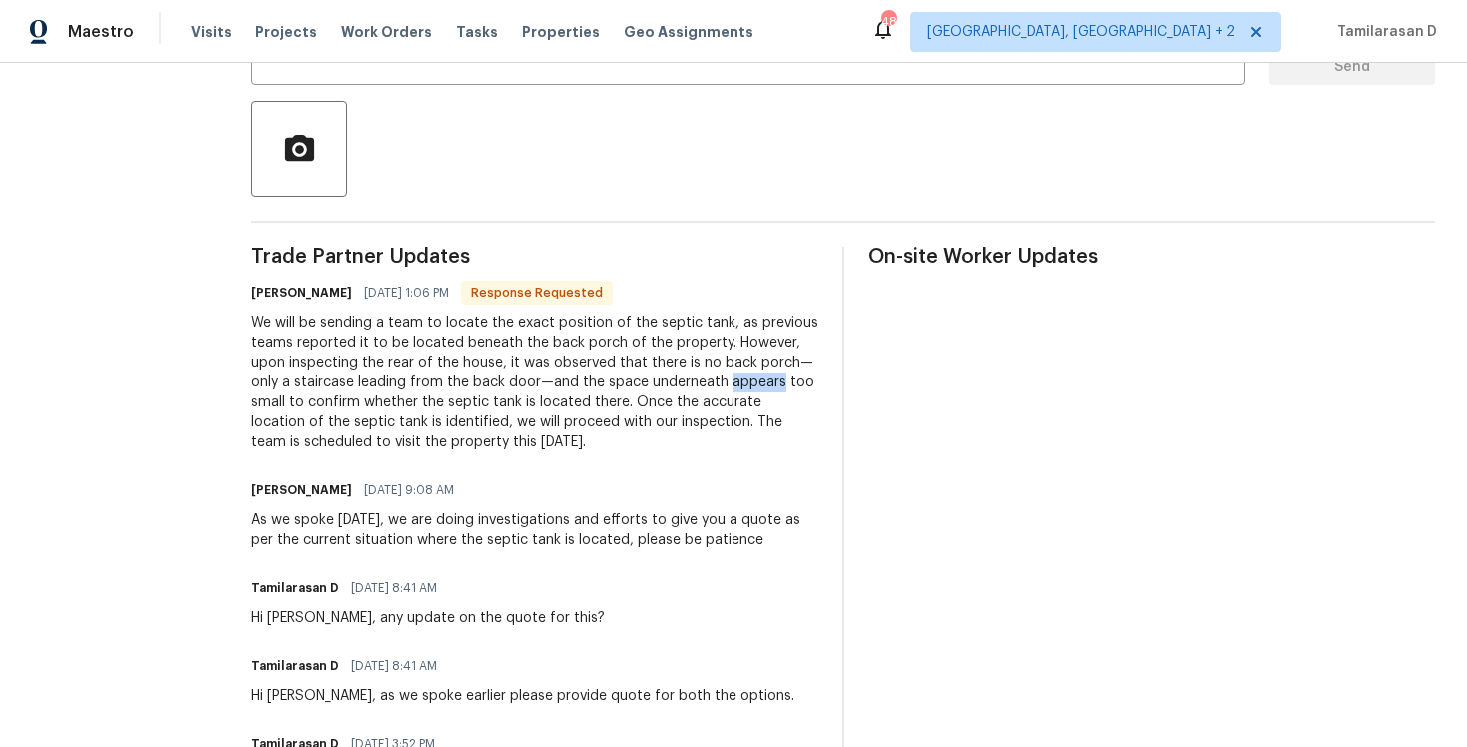
scroll to position [439, 0]
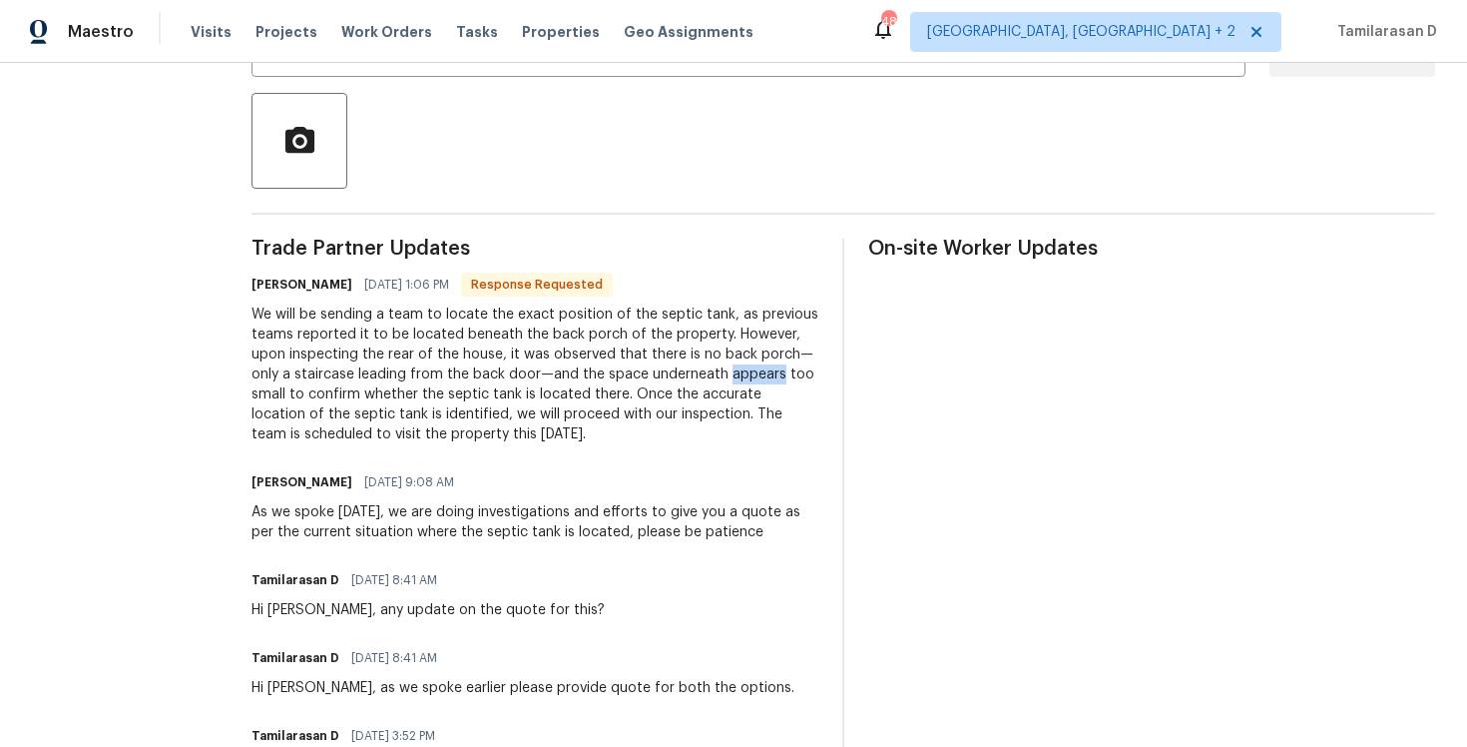
click at [351, 518] on div "As we spoke yesterday, we are doing investigations and efforts to give you a qu…" at bounding box center [535, 522] width 567 height 40
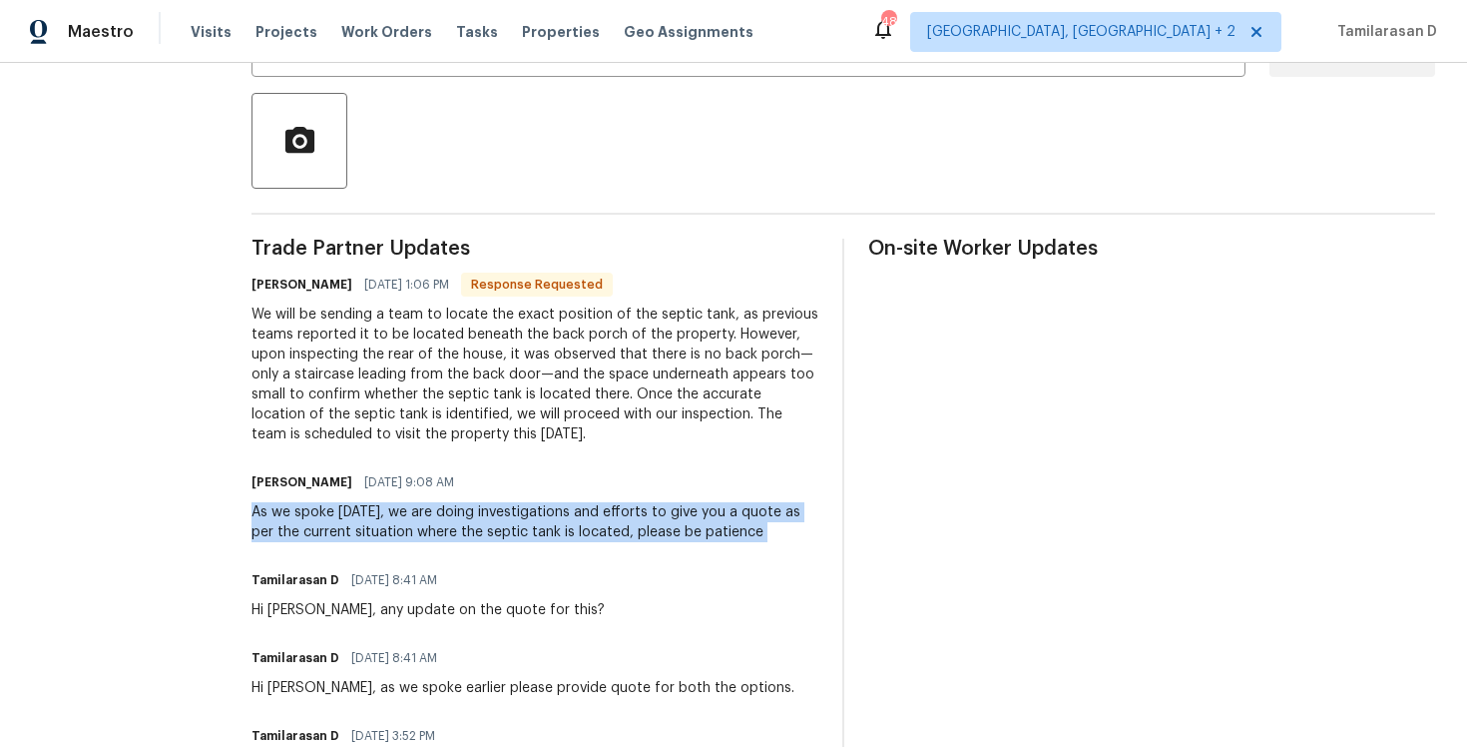
click at [351, 518] on div "As we spoke yesterday, we are doing investigations and efforts to give you a qu…" at bounding box center [535, 522] width 567 height 40
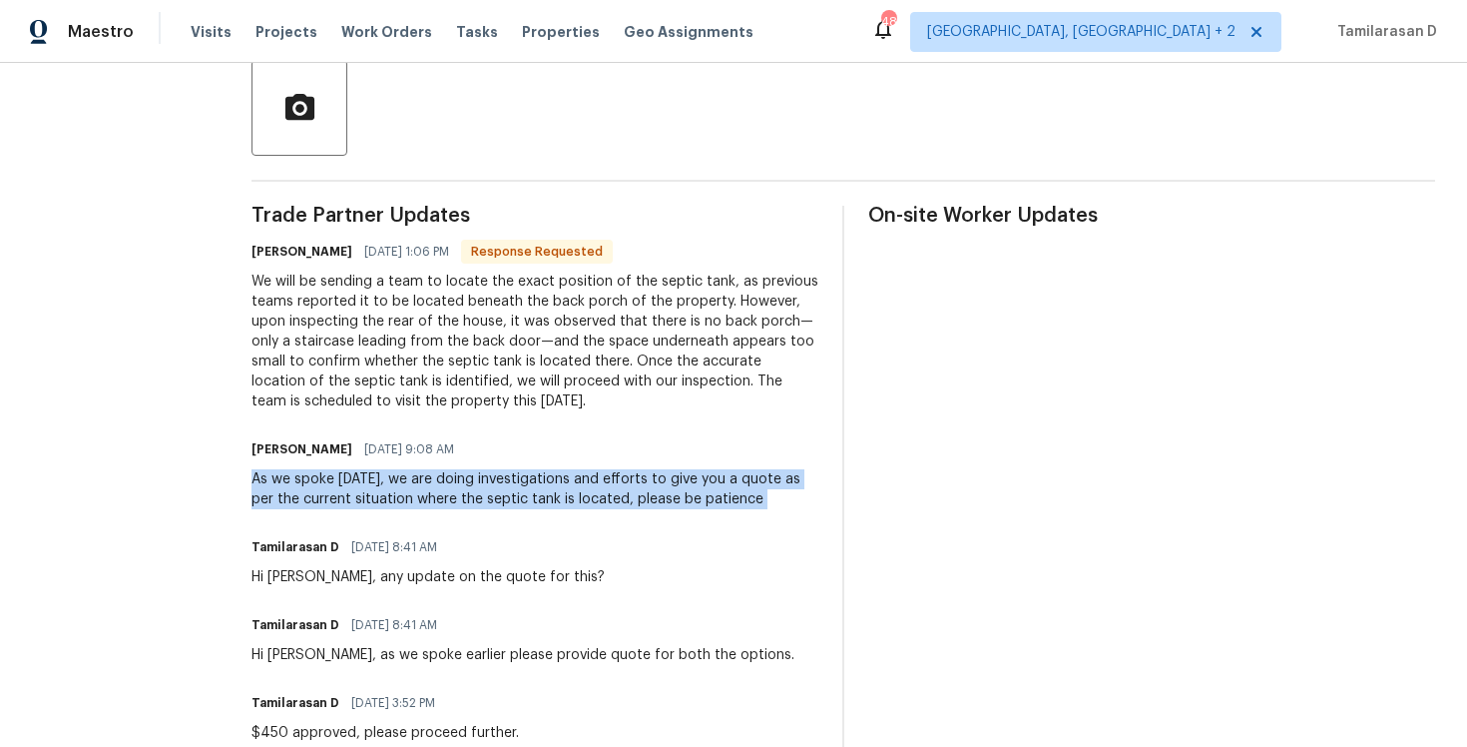
click at [370, 478] on div "As we spoke yesterday, we are doing investigations and efforts to give you a qu…" at bounding box center [535, 489] width 567 height 40
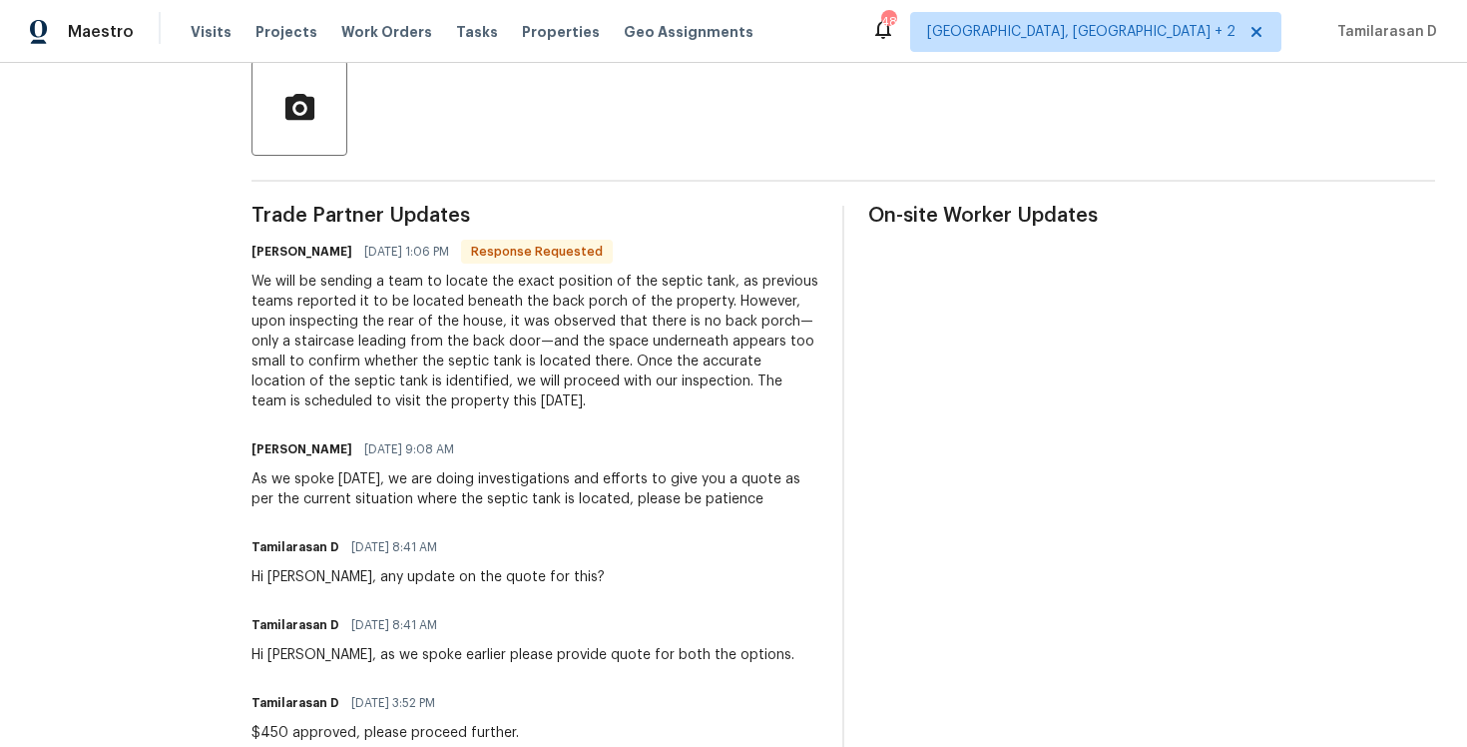
click at [370, 478] on div "As we spoke yesterday, we are doing investigations and efforts to give you a qu…" at bounding box center [535, 489] width 567 height 40
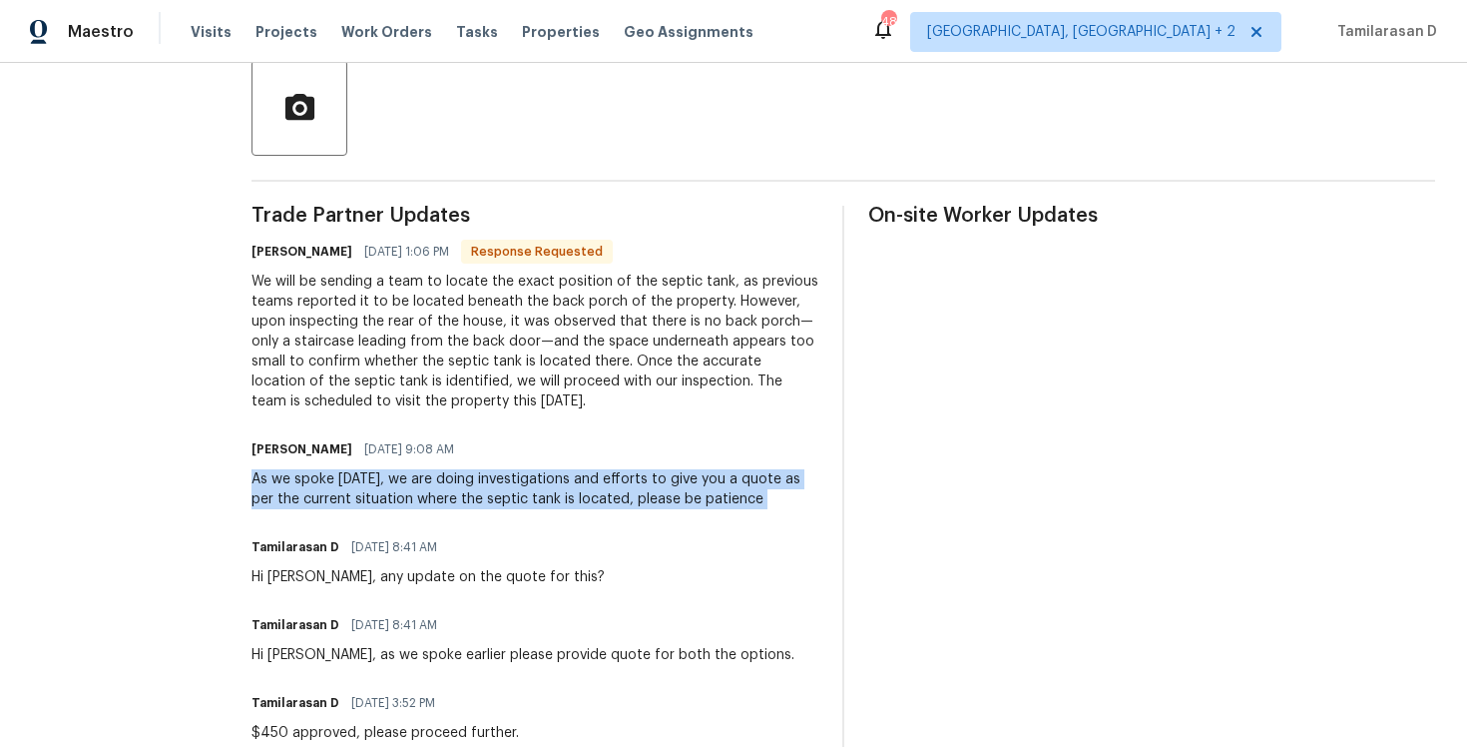
click at [389, 485] on div "As we spoke yesterday, we are doing investigations and efforts to give you a qu…" at bounding box center [535, 489] width 567 height 40
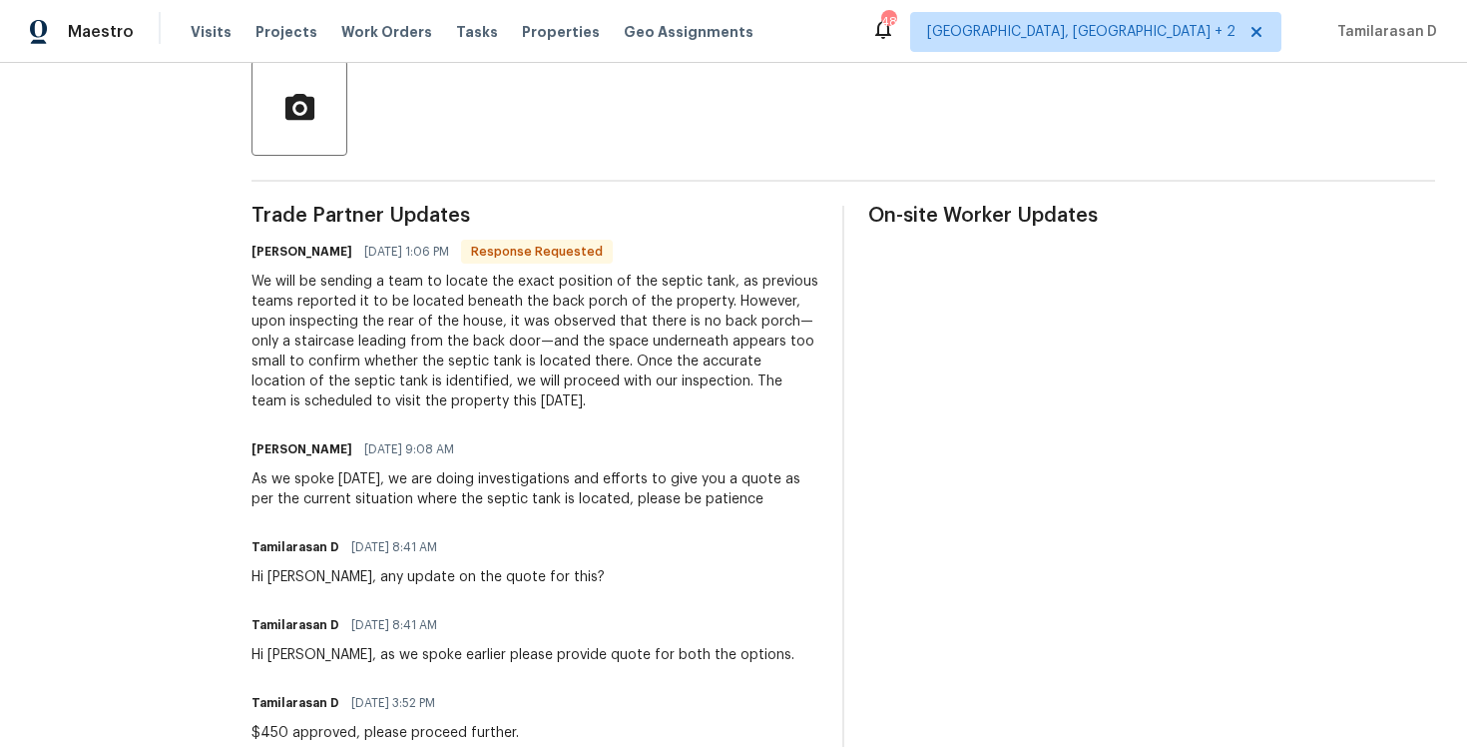
click at [389, 485] on div "As we spoke yesterday, we are doing investigations and efforts to give you a qu…" at bounding box center [535, 489] width 567 height 40
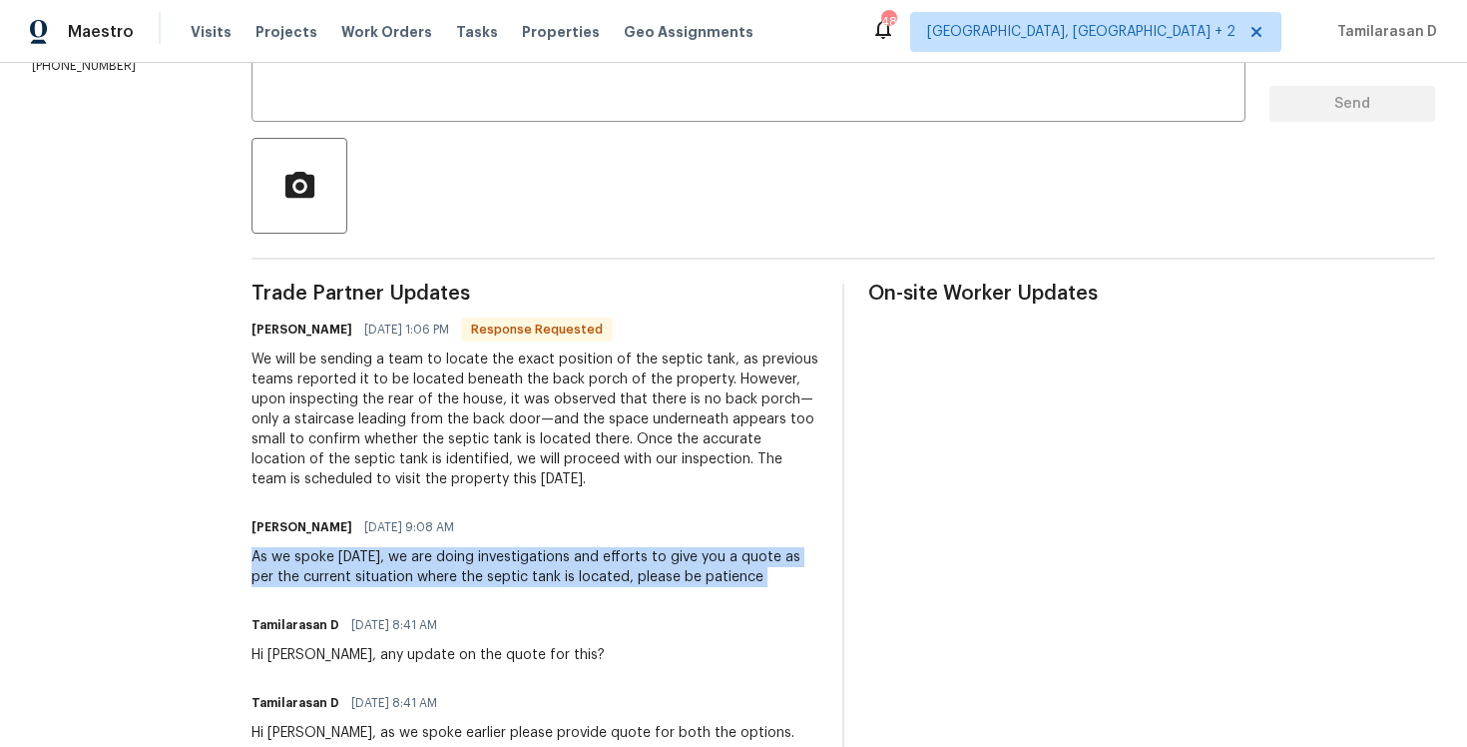
scroll to position [390, 0]
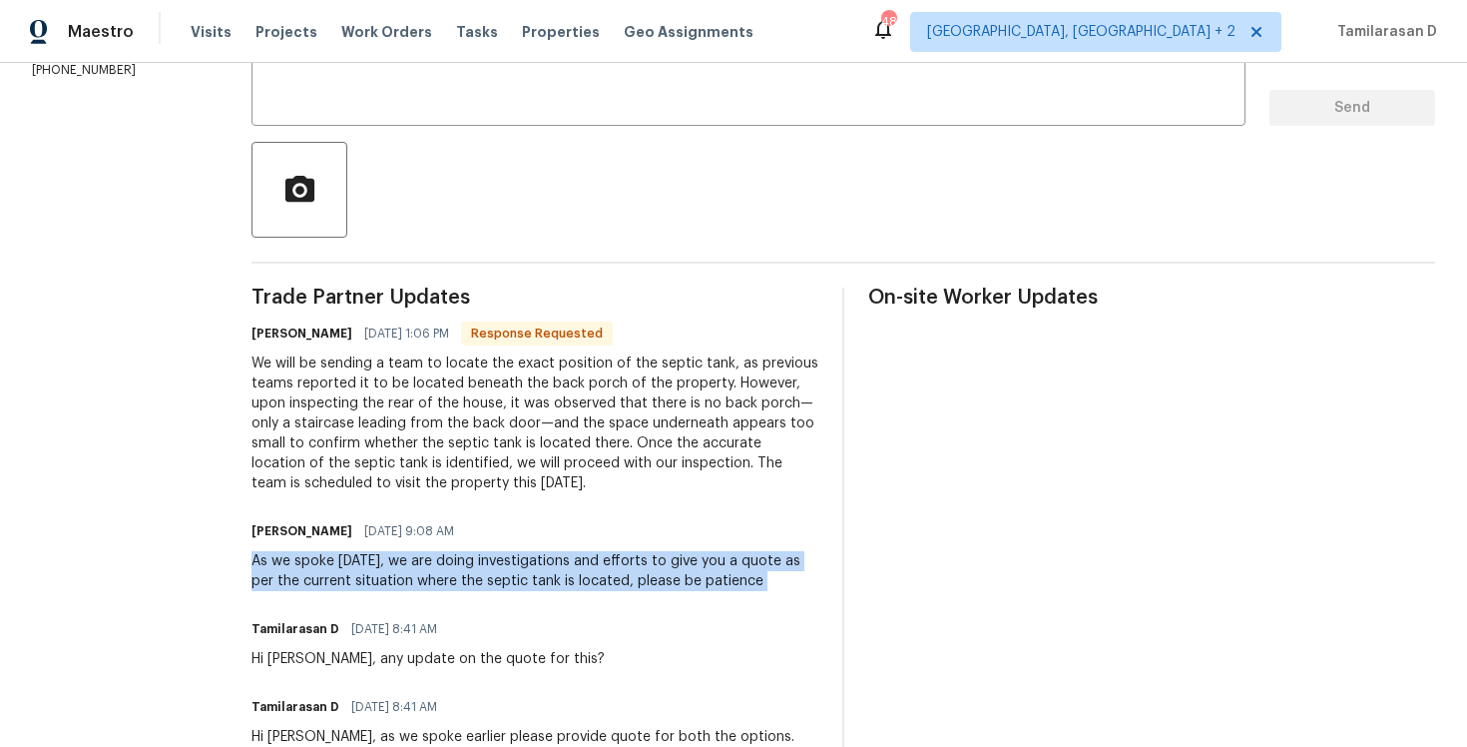
click at [381, 445] on div "We will be sending a team to locate the exact position of the septic tank, as p…" at bounding box center [535, 423] width 567 height 140
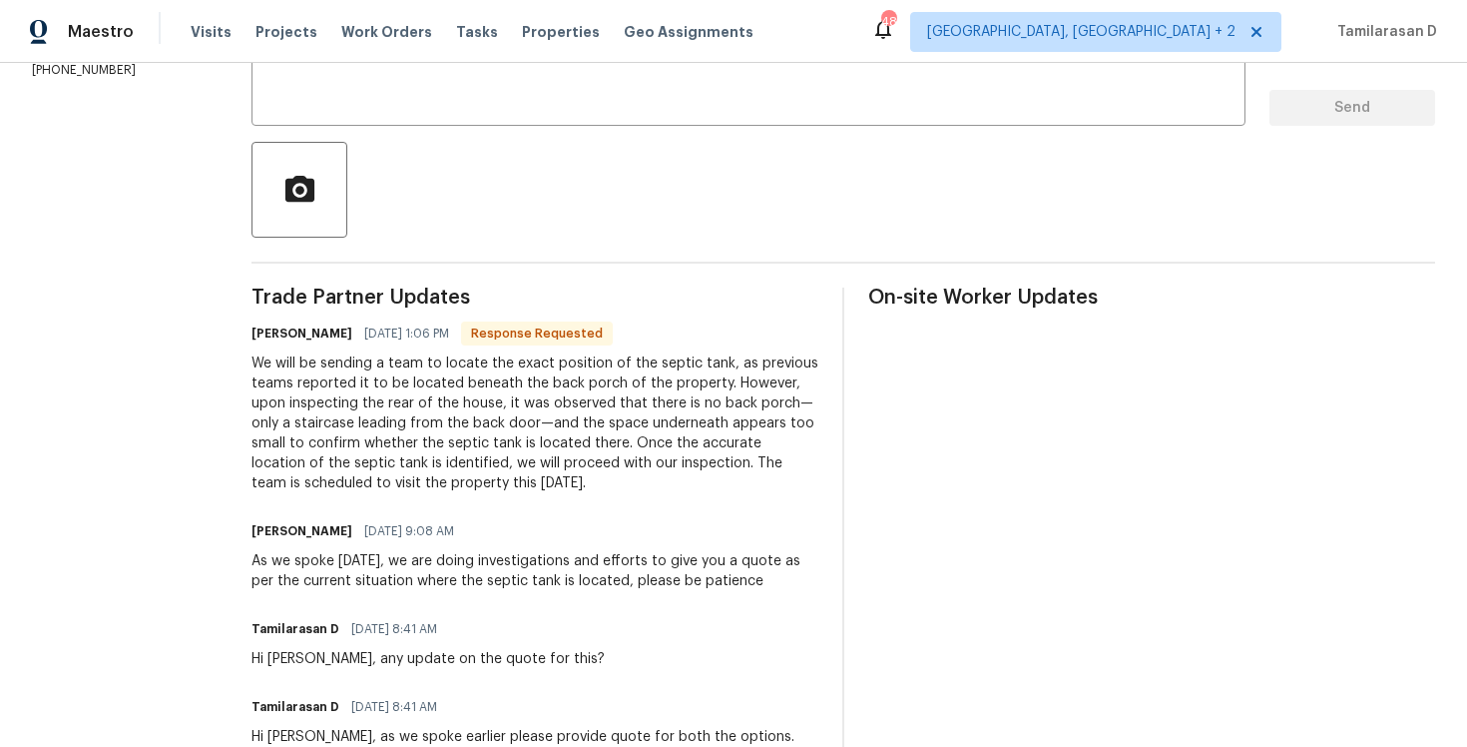
click at [381, 445] on div "We will be sending a team to locate the exact position of the septic tank, as p…" at bounding box center [535, 423] width 567 height 140
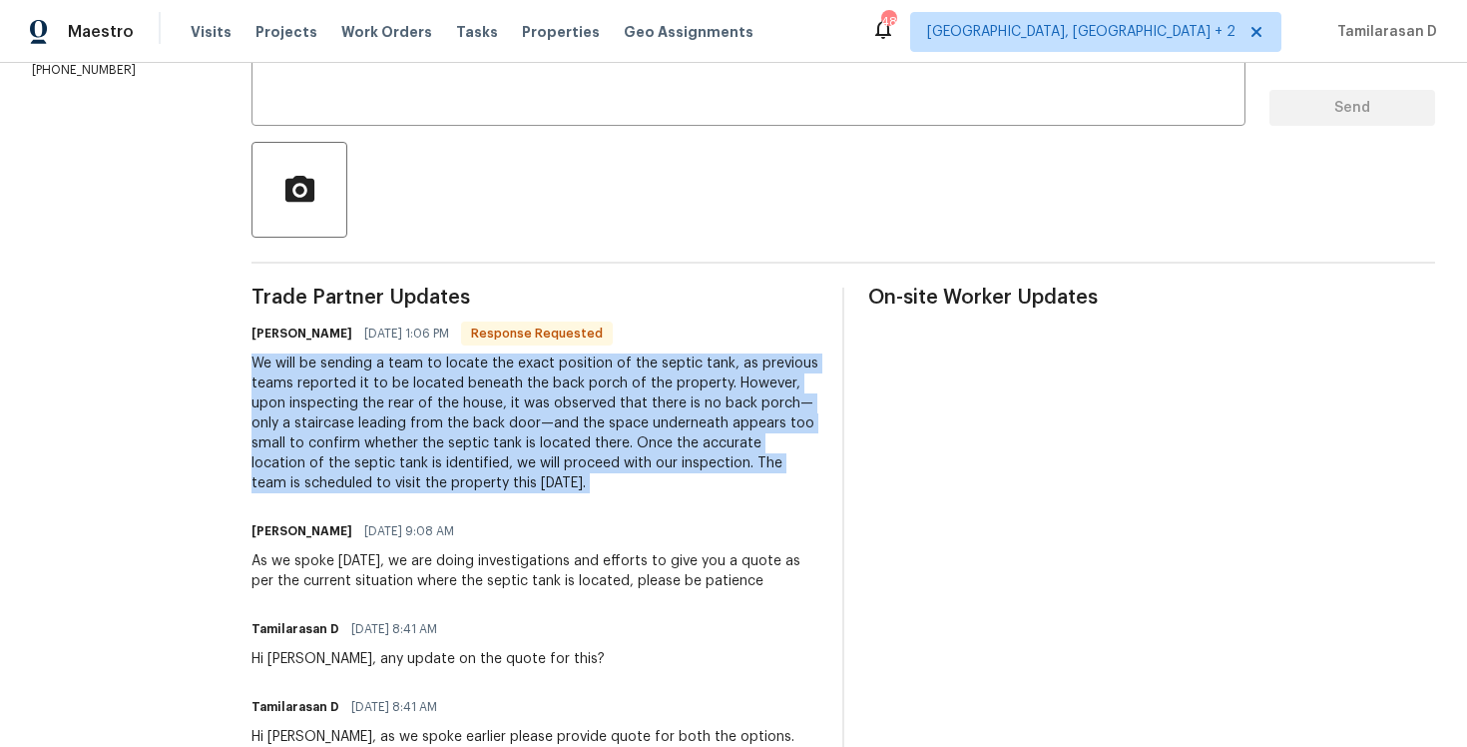
click at [381, 445] on div "We will be sending a team to locate the exact position of the septic tank, as p…" at bounding box center [535, 423] width 567 height 140
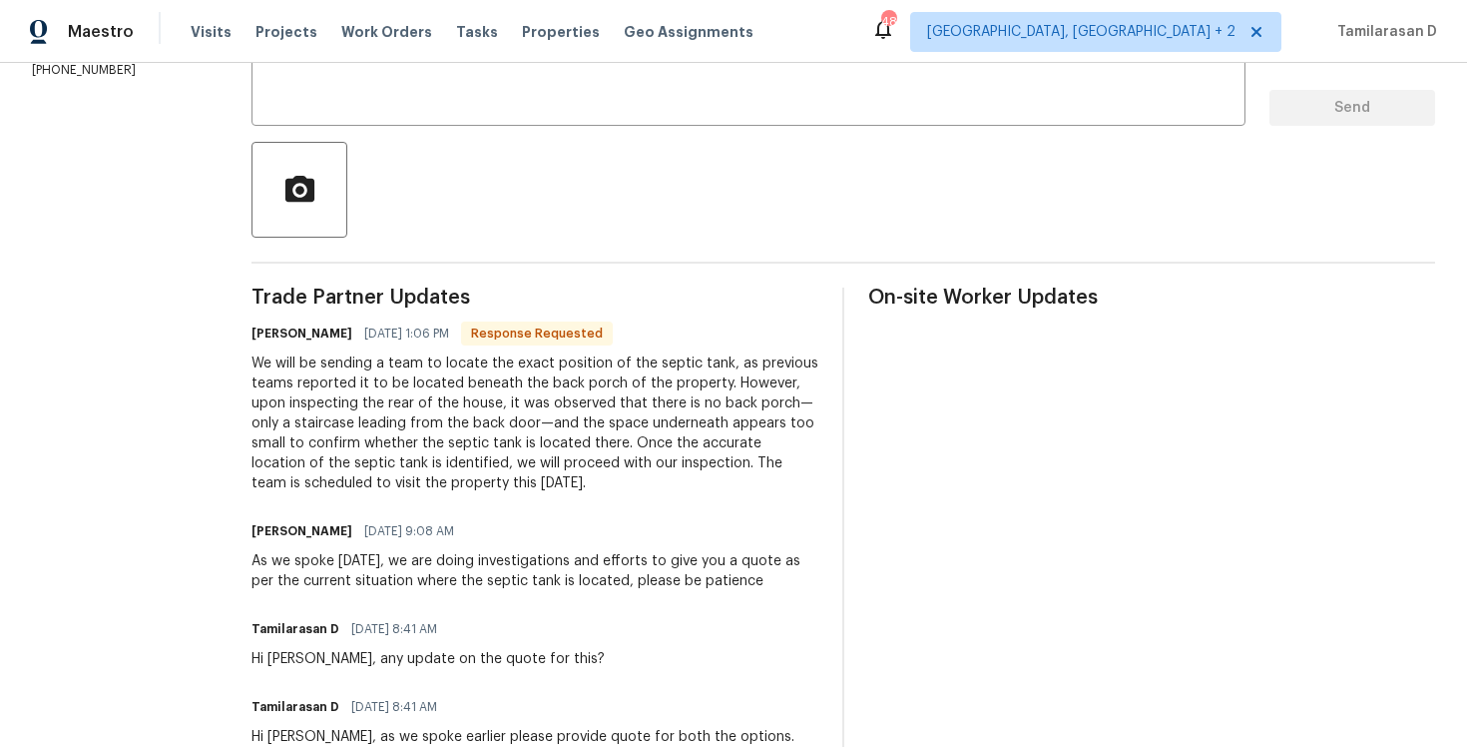
click at [381, 445] on div "We will be sending a team to locate the exact position of the septic tank, as p…" at bounding box center [535, 423] width 567 height 140
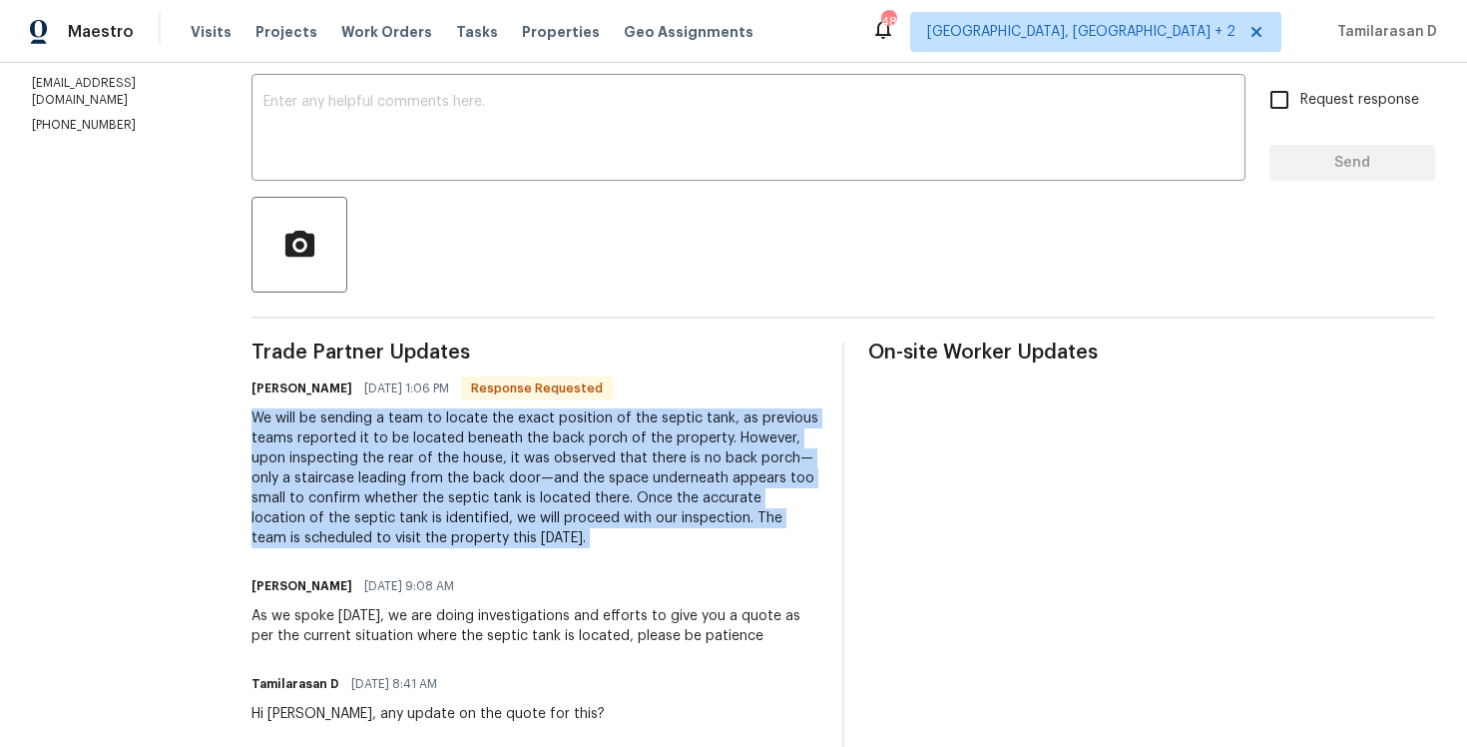
scroll to position [321, 0]
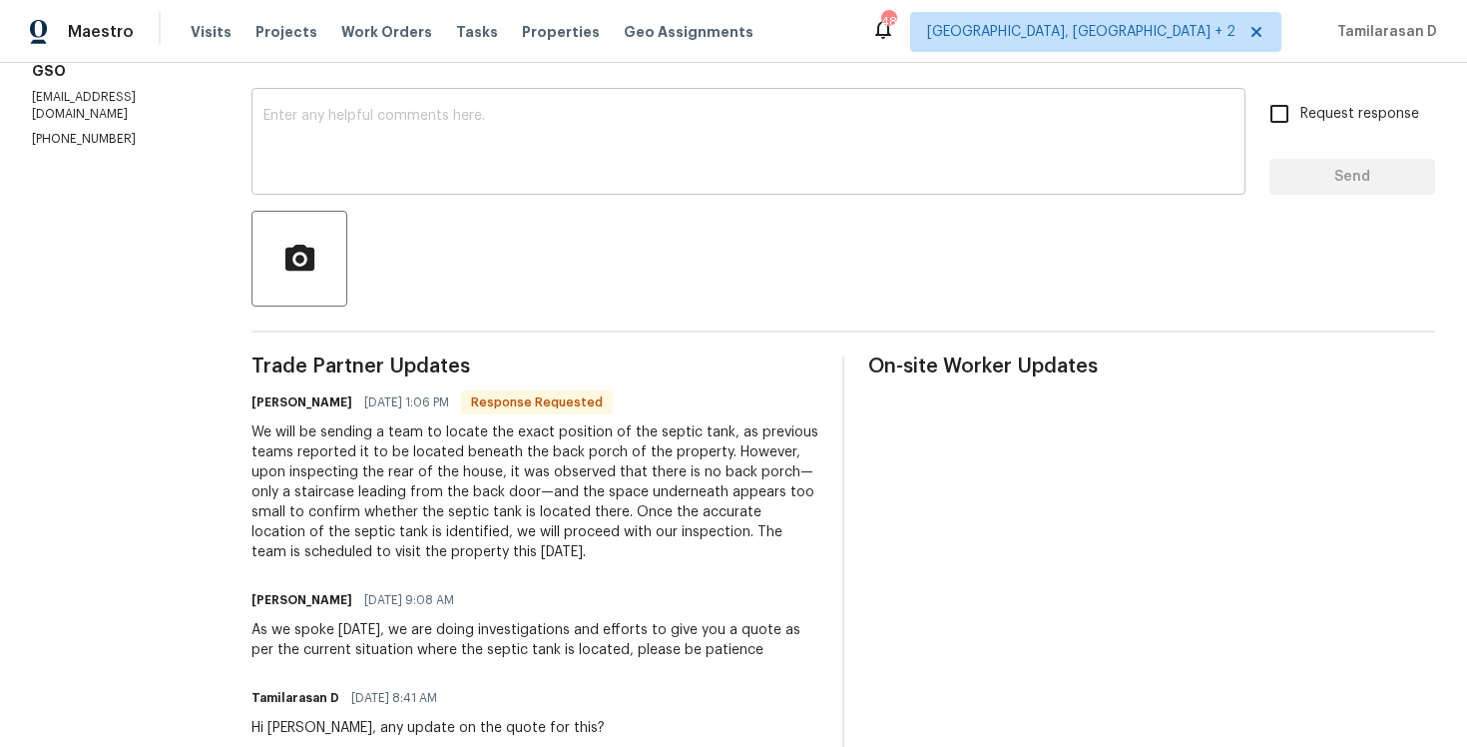
click at [370, 172] on textarea at bounding box center [749, 144] width 970 height 70
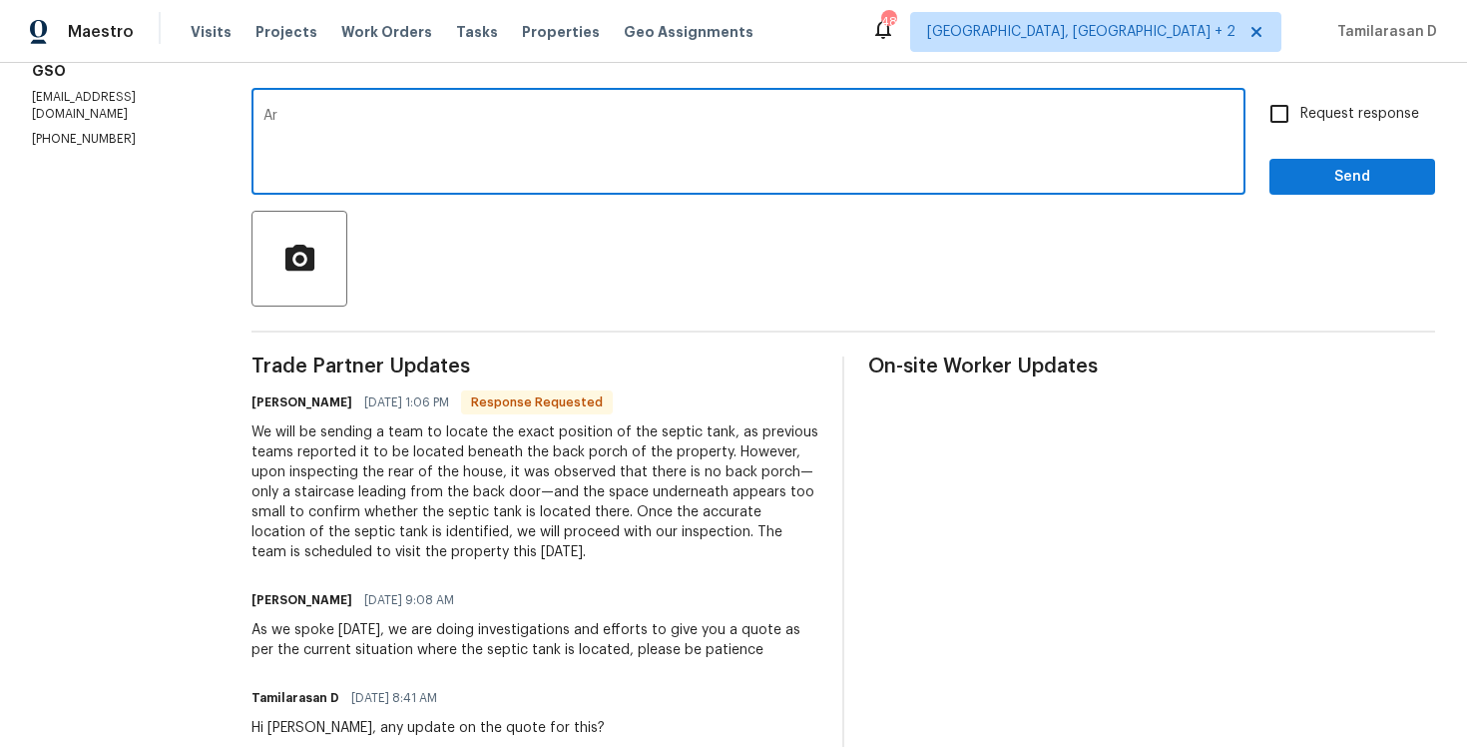
type textarea "A"
click at [398, 449] on div "We will be sending a team to locate the exact position of the septic tank, as p…" at bounding box center [535, 492] width 567 height 140
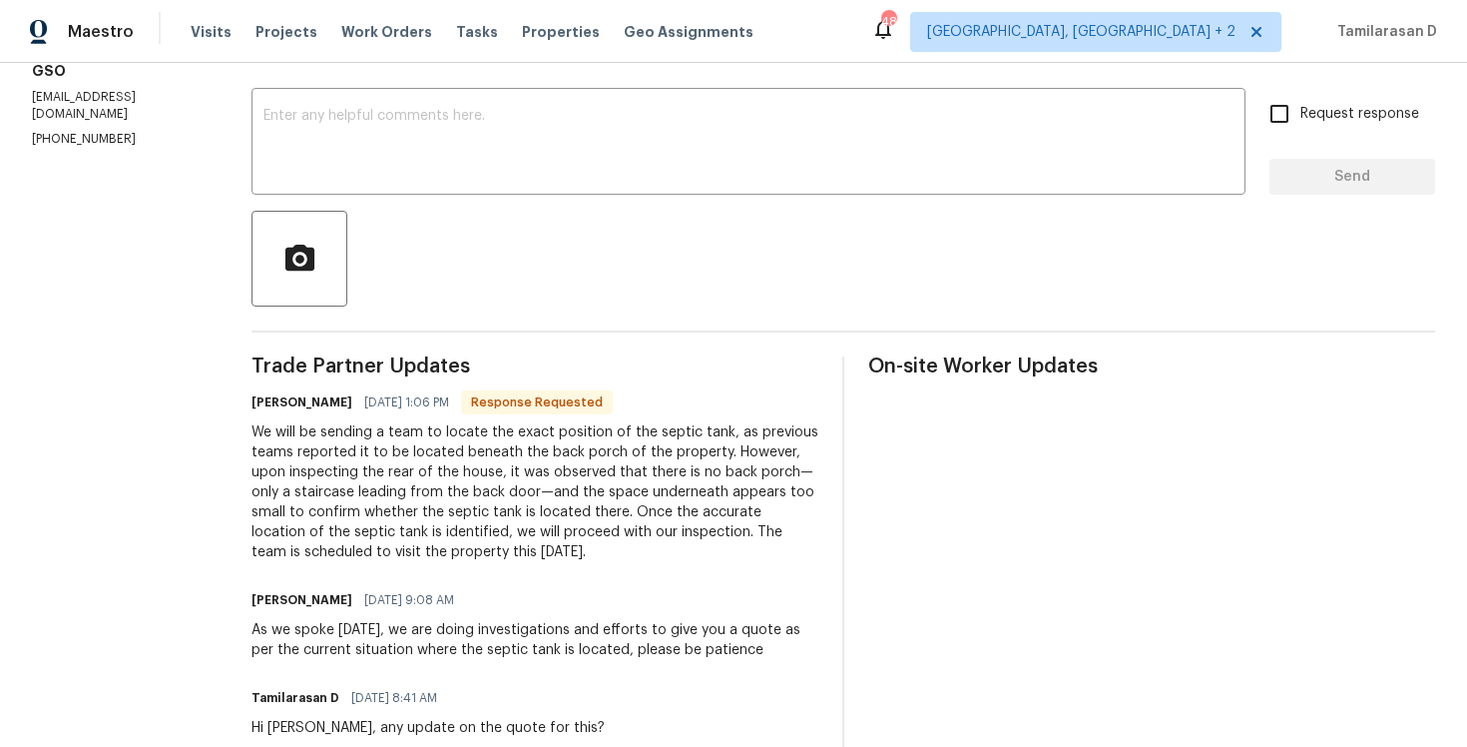
click at [398, 449] on div "We will be sending a team to locate the exact position of the septic tank, as p…" at bounding box center [535, 492] width 567 height 140
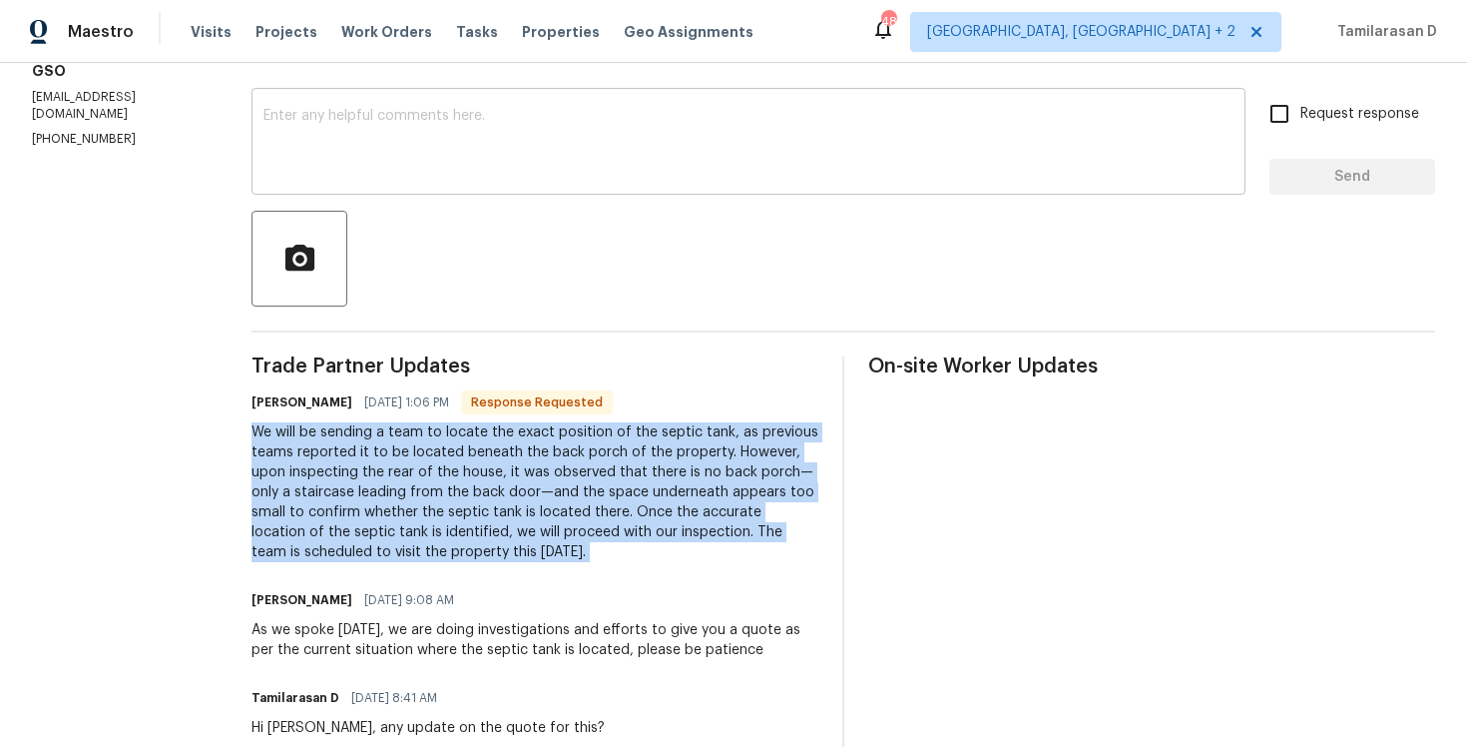
click at [322, 143] on textarea at bounding box center [749, 144] width 970 height 70
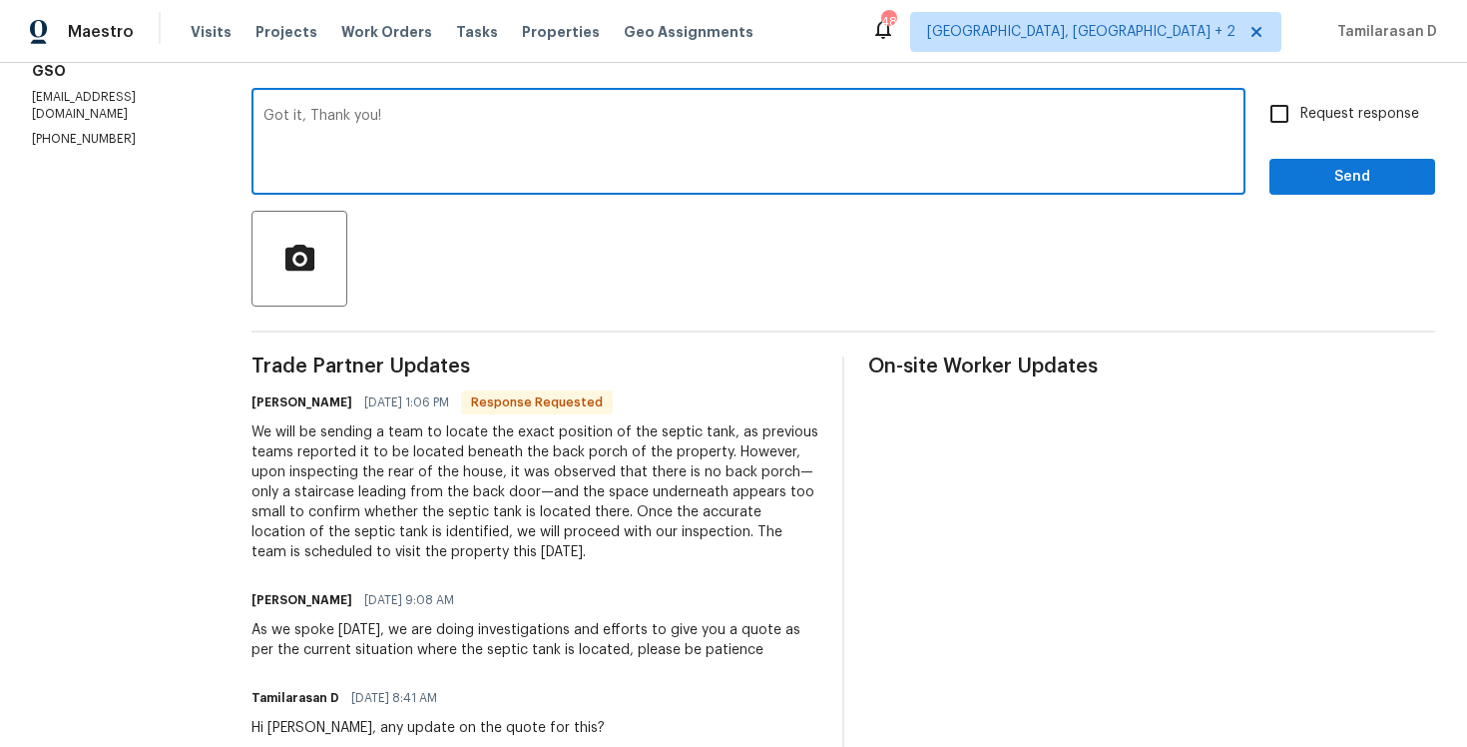
type textarea "Got it, Thank you!"
click at [1412, 186] on span "Send" at bounding box center [1353, 177] width 134 height 25
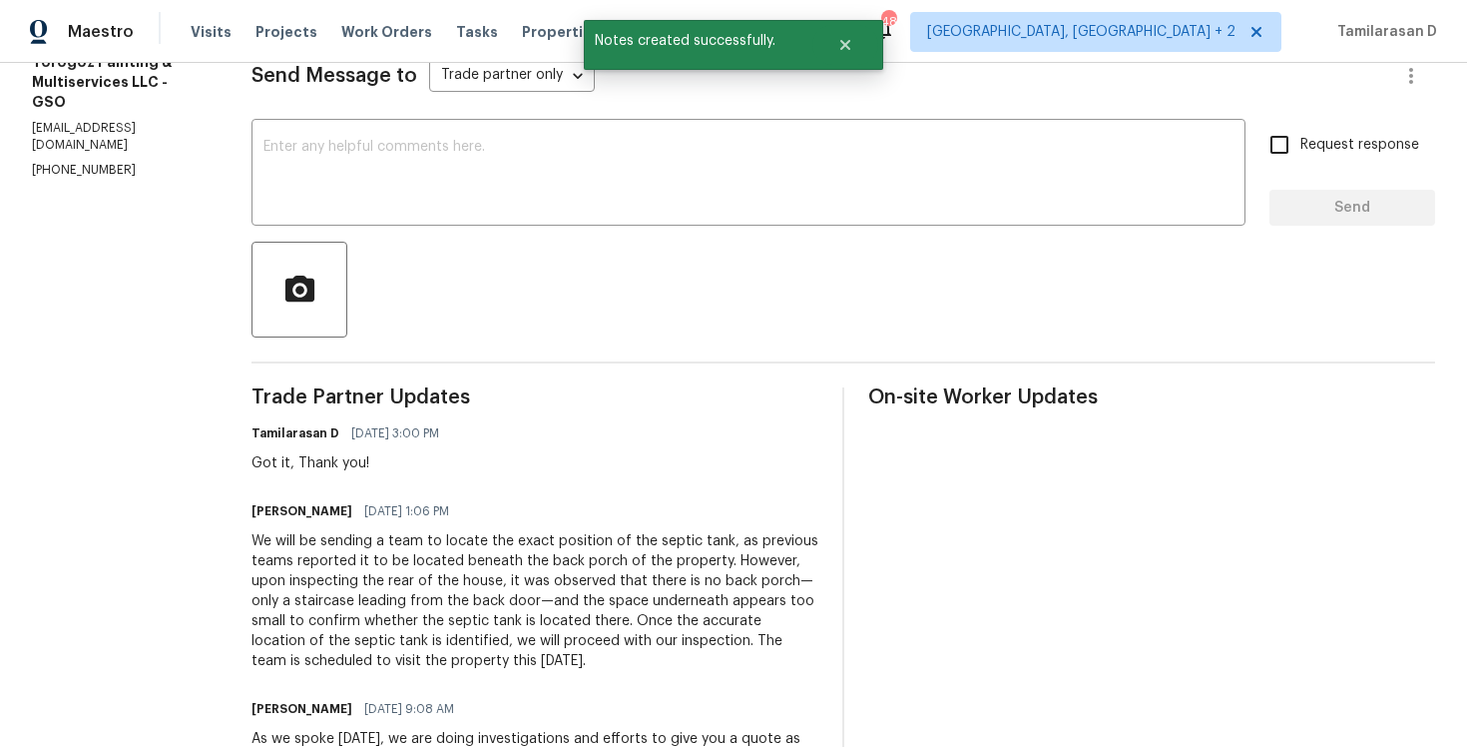
scroll to position [422, 0]
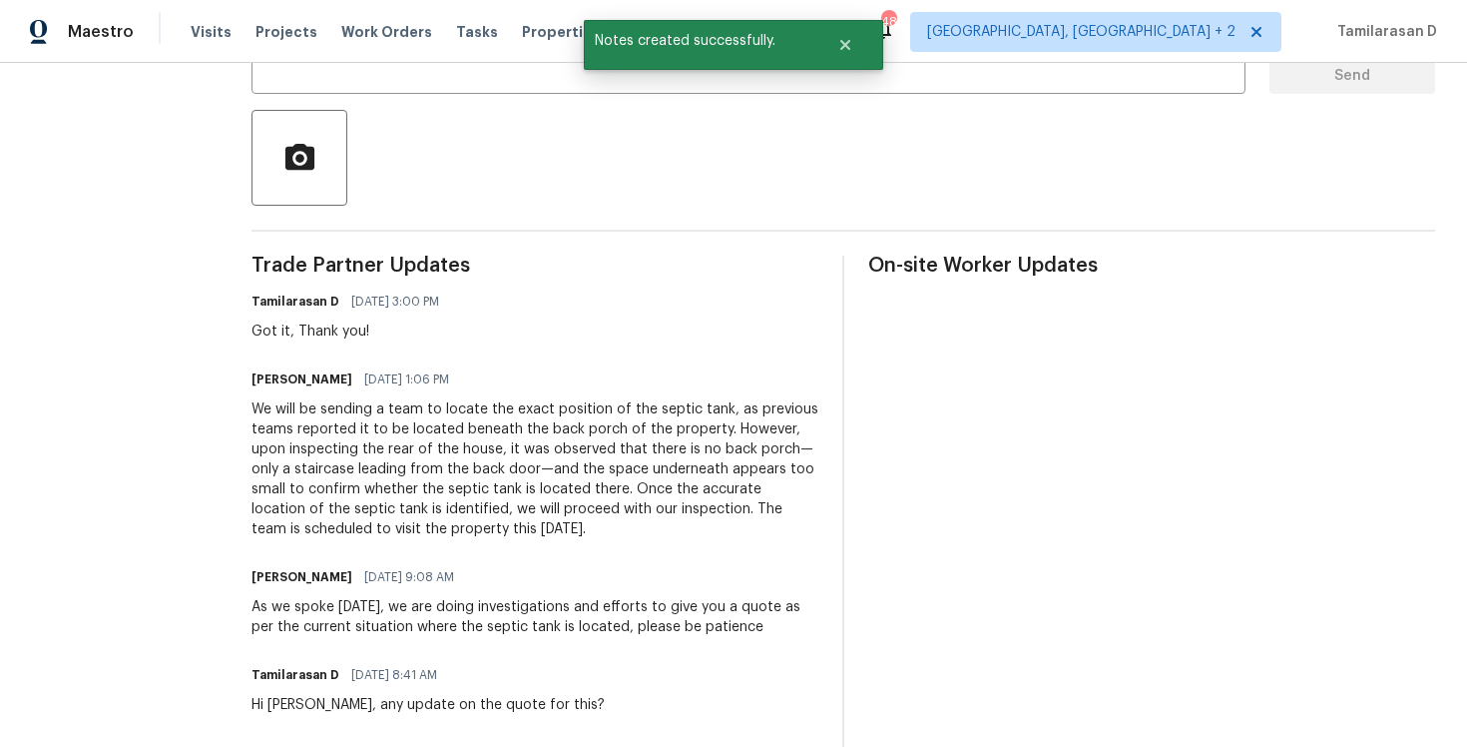
click at [372, 594] on div "Ricardo Arturo 10/07/2025 9:08 AM As we spoke yesterday, we are doing investiga…" at bounding box center [535, 600] width 567 height 74
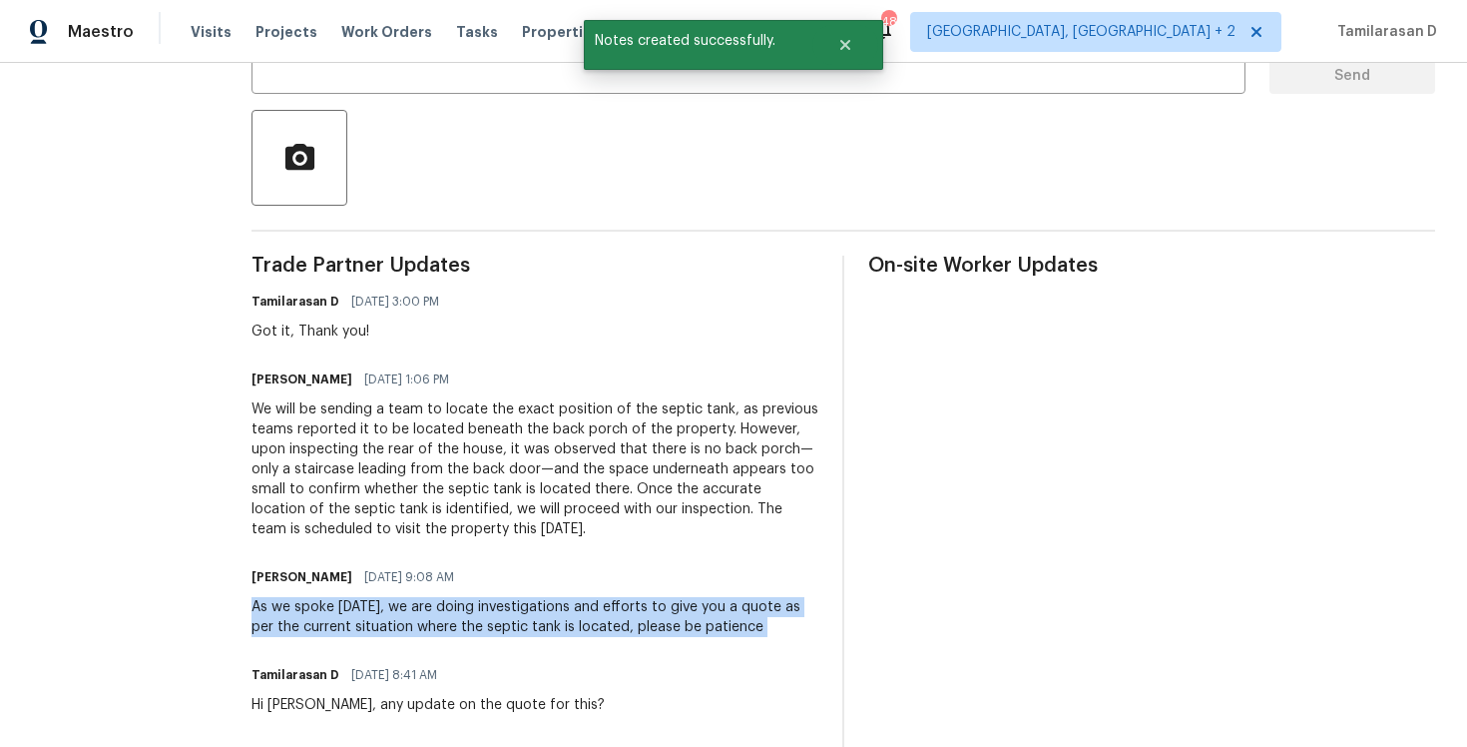
click at [366, 455] on div "We will be sending a team to locate the exact position of the septic tank, as p…" at bounding box center [535, 469] width 567 height 140
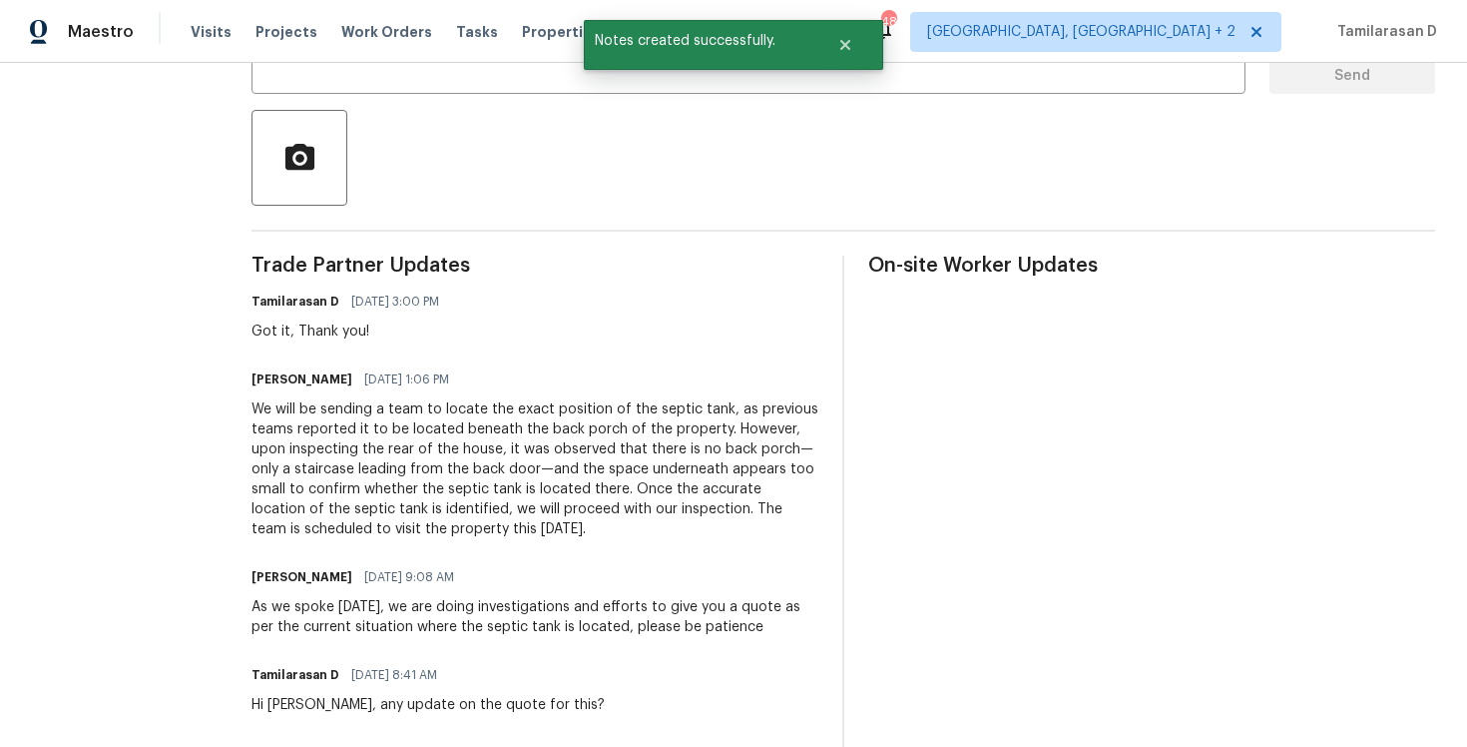
click at [366, 455] on div "We will be sending a team to locate the exact position of the septic tank, as p…" at bounding box center [535, 469] width 567 height 140
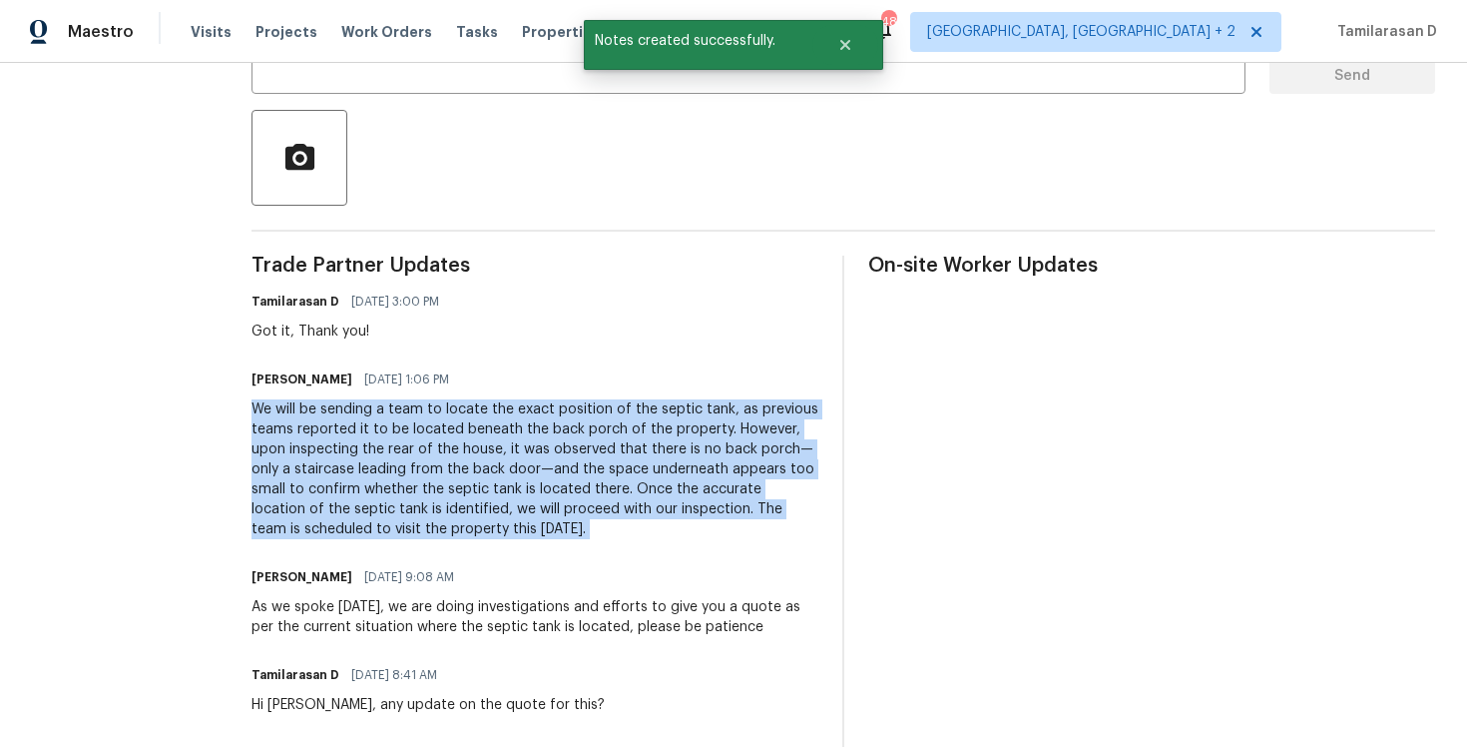
copy div "We will be sending a team to locate the exact position of the septic tank, as p…"
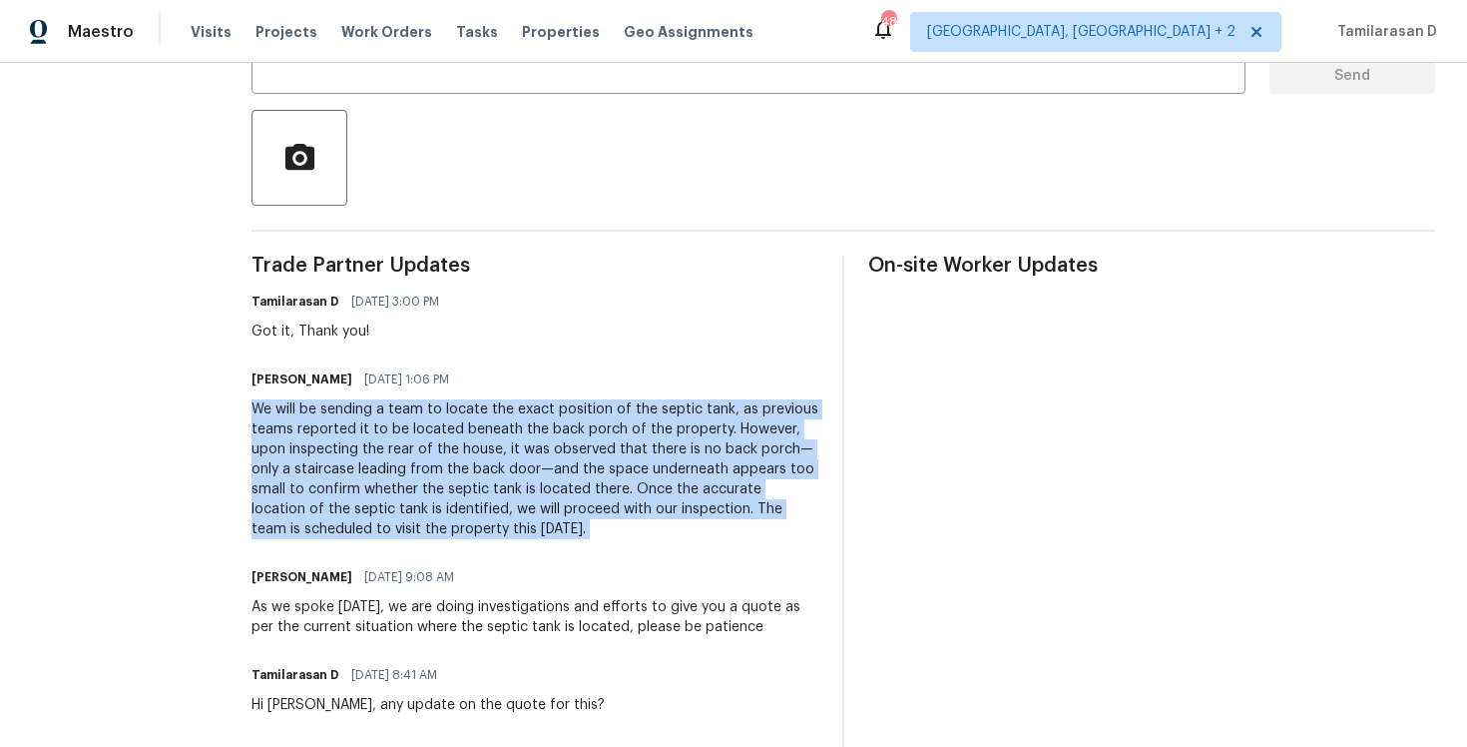
scroll to position [0, 0]
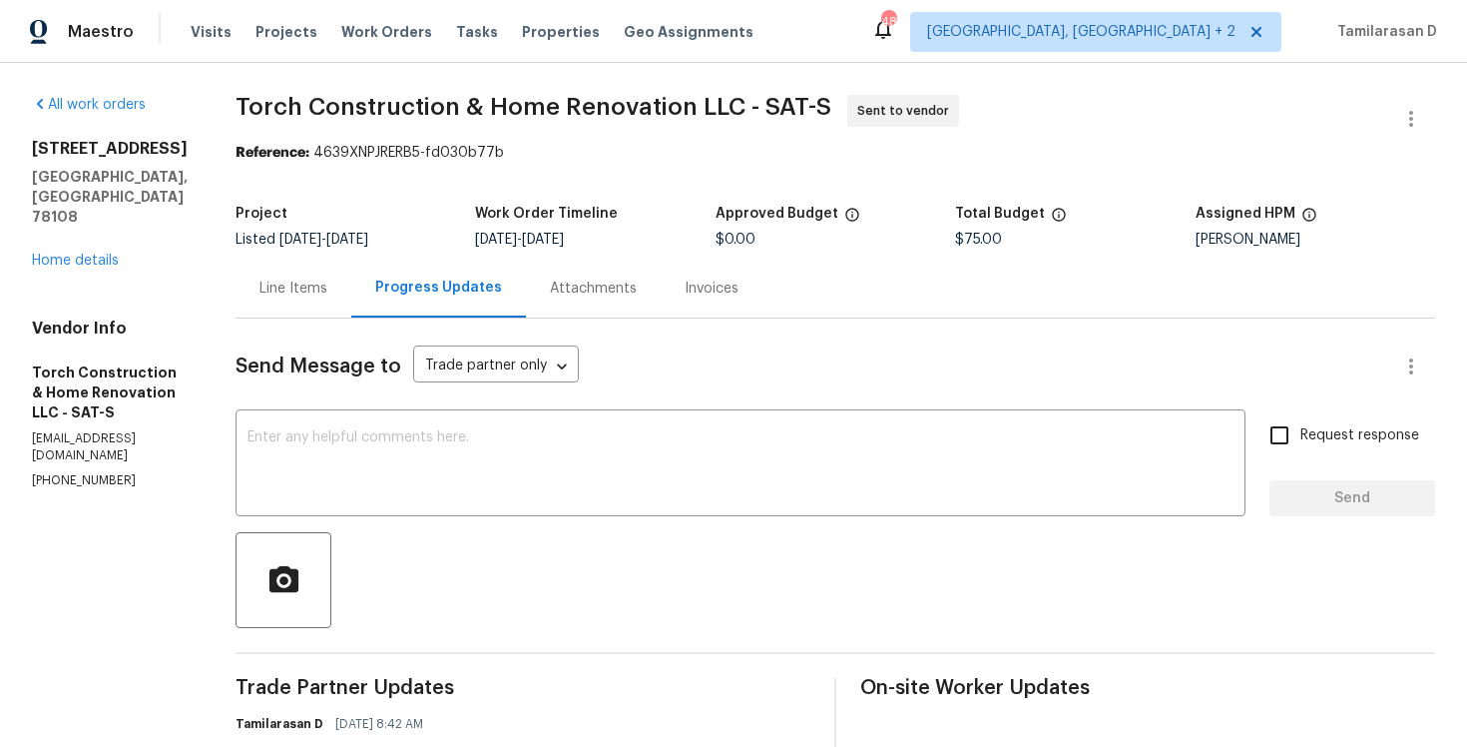
click at [327, 279] on div "Line Items" at bounding box center [294, 288] width 68 height 20
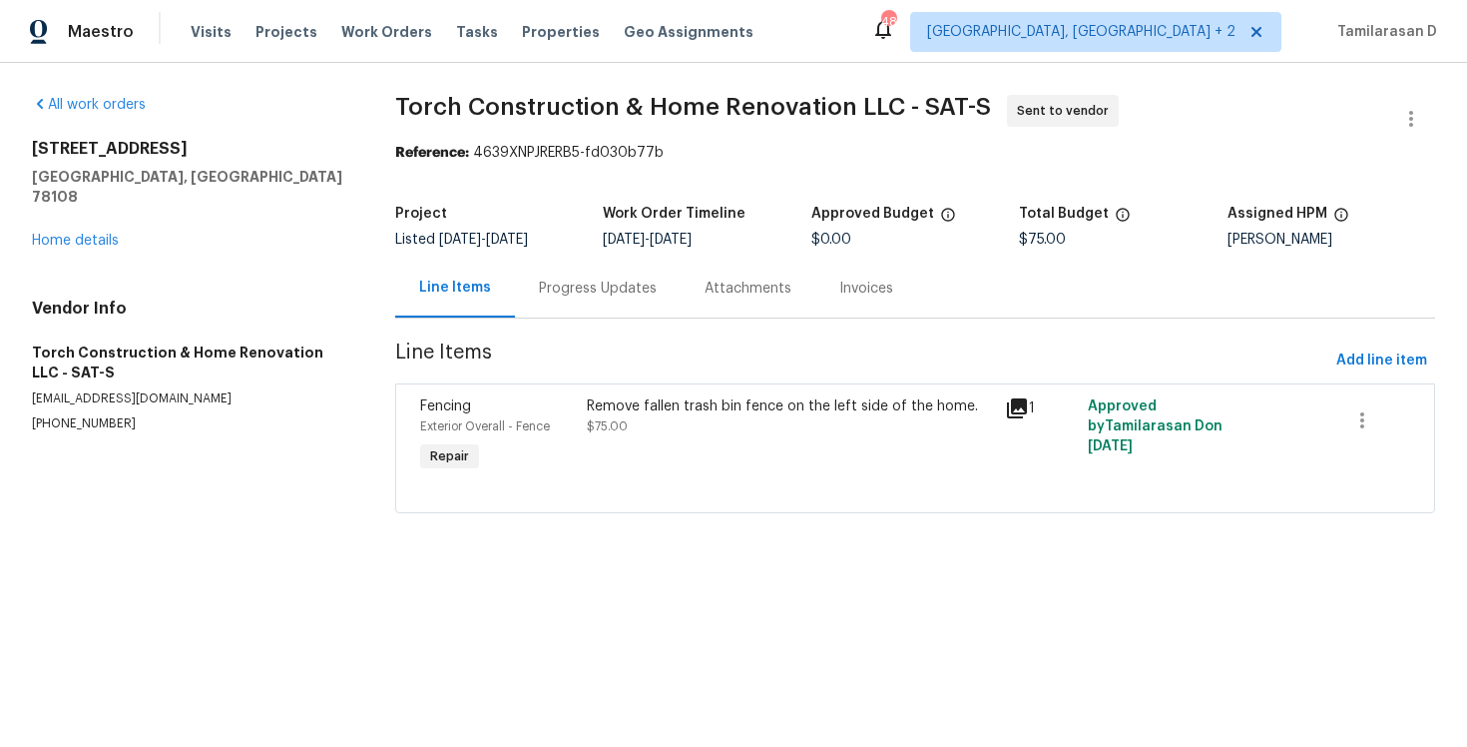
click at [685, 437] on div "Remove fallen trash bin fence on the left side of the home. $75.00" at bounding box center [789, 436] width 417 height 92
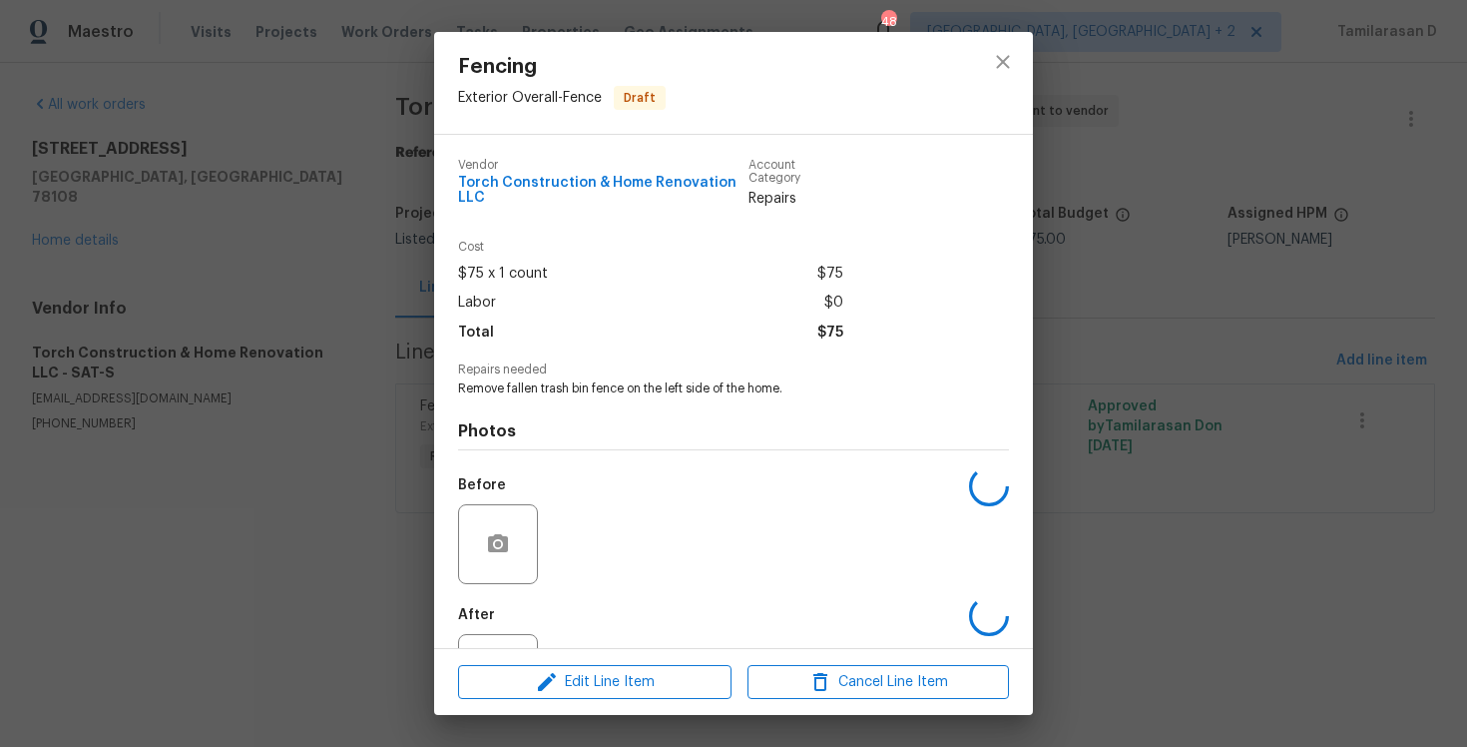
scroll to position [86, 0]
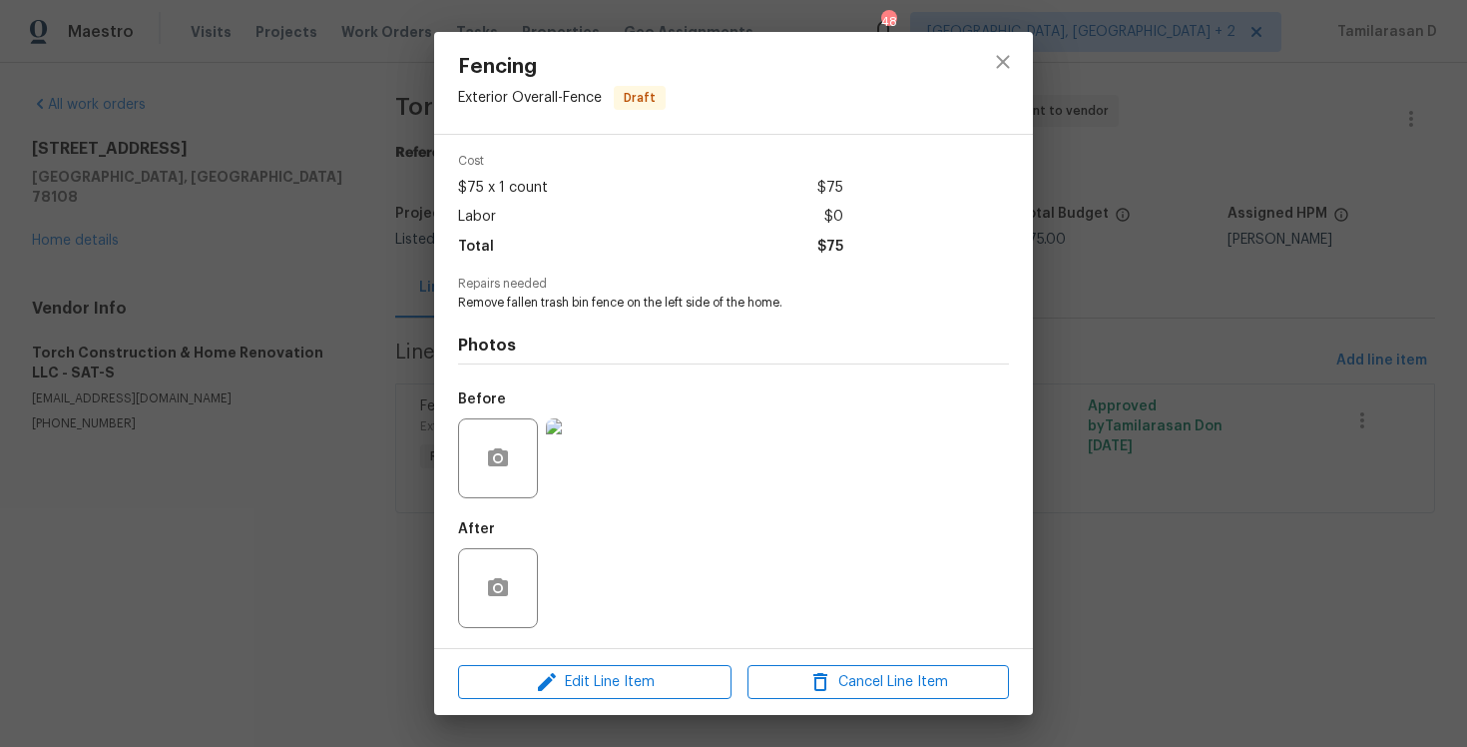
click at [367, 320] on div "Fencing Exterior Overall - Fence Draft Vendor Torch Construction & Home Renovat…" at bounding box center [733, 373] width 1467 height 747
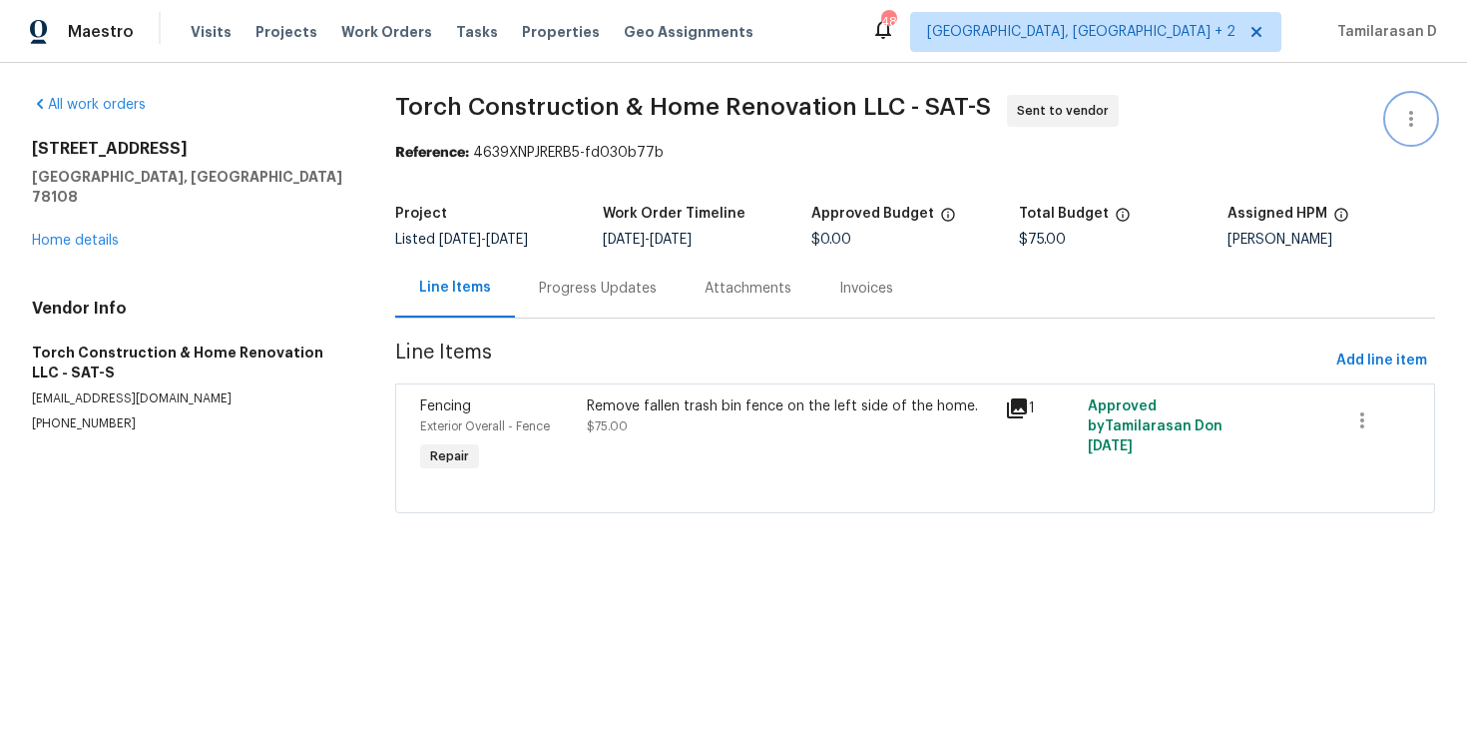
click at [1404, 122] on icon "button" at bounding box center [1411, 119] width 24 height 24
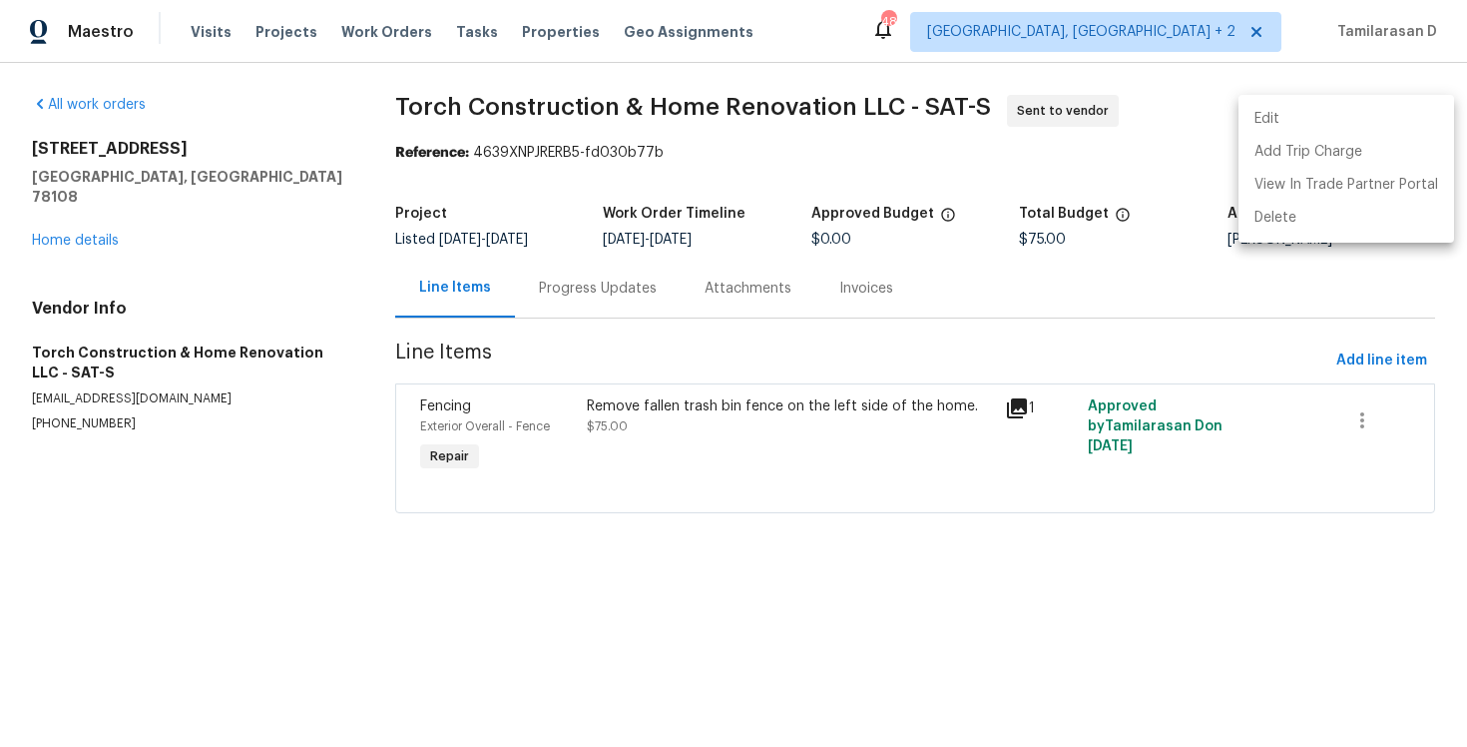
click at [1304, 118] on li "Edit" at bounding box center [1347, 119] width 216 height 33
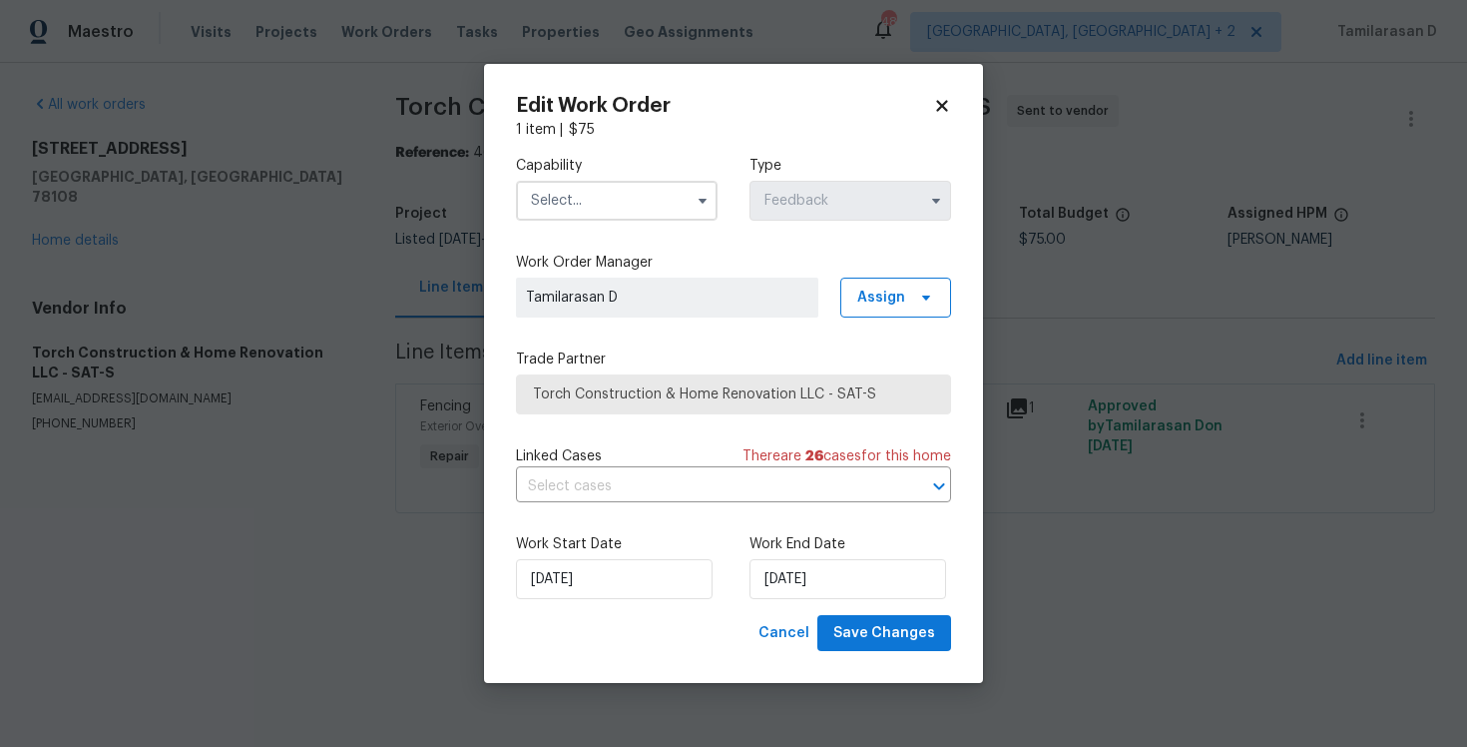
click at [663, 202] on input "text" at bounding box center [617, 201] width 202 height 40
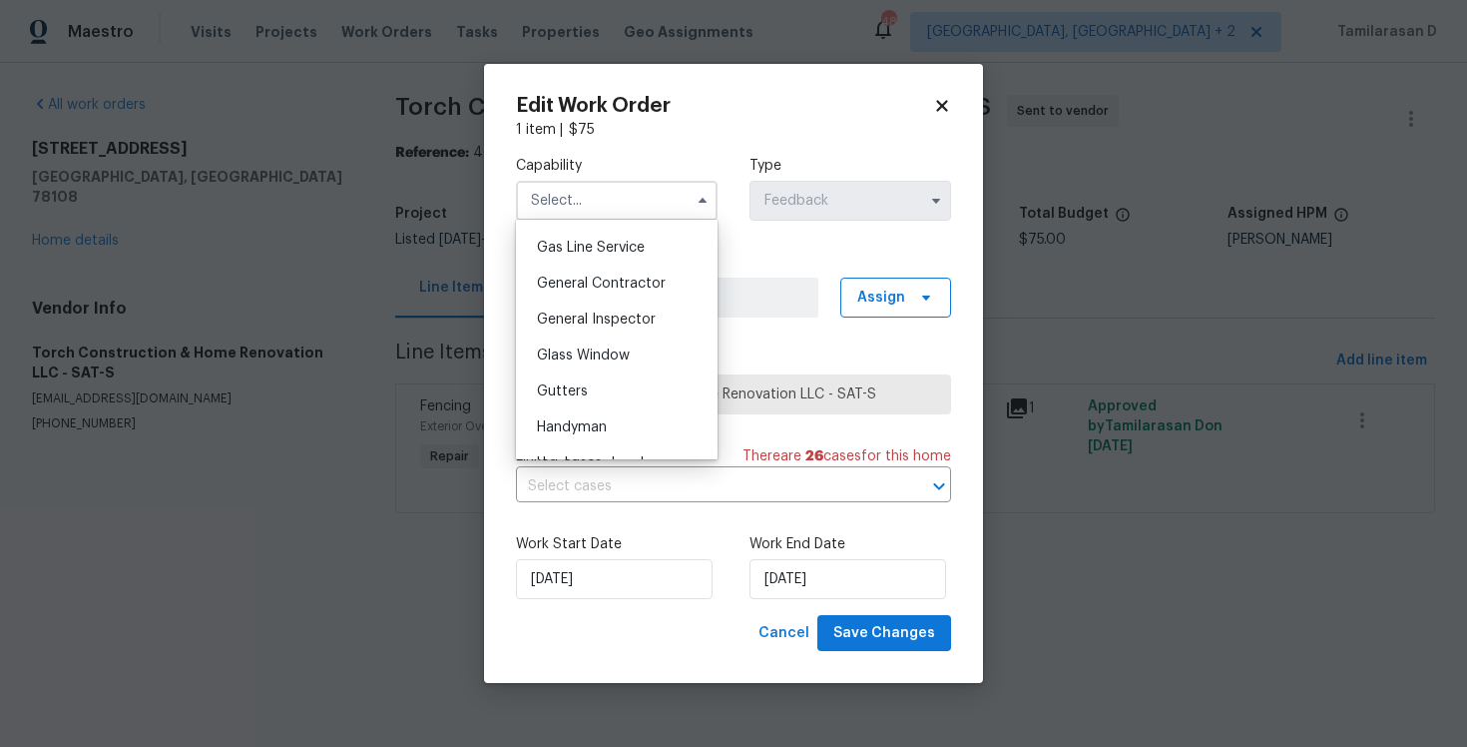
scroll to position [903, 0]
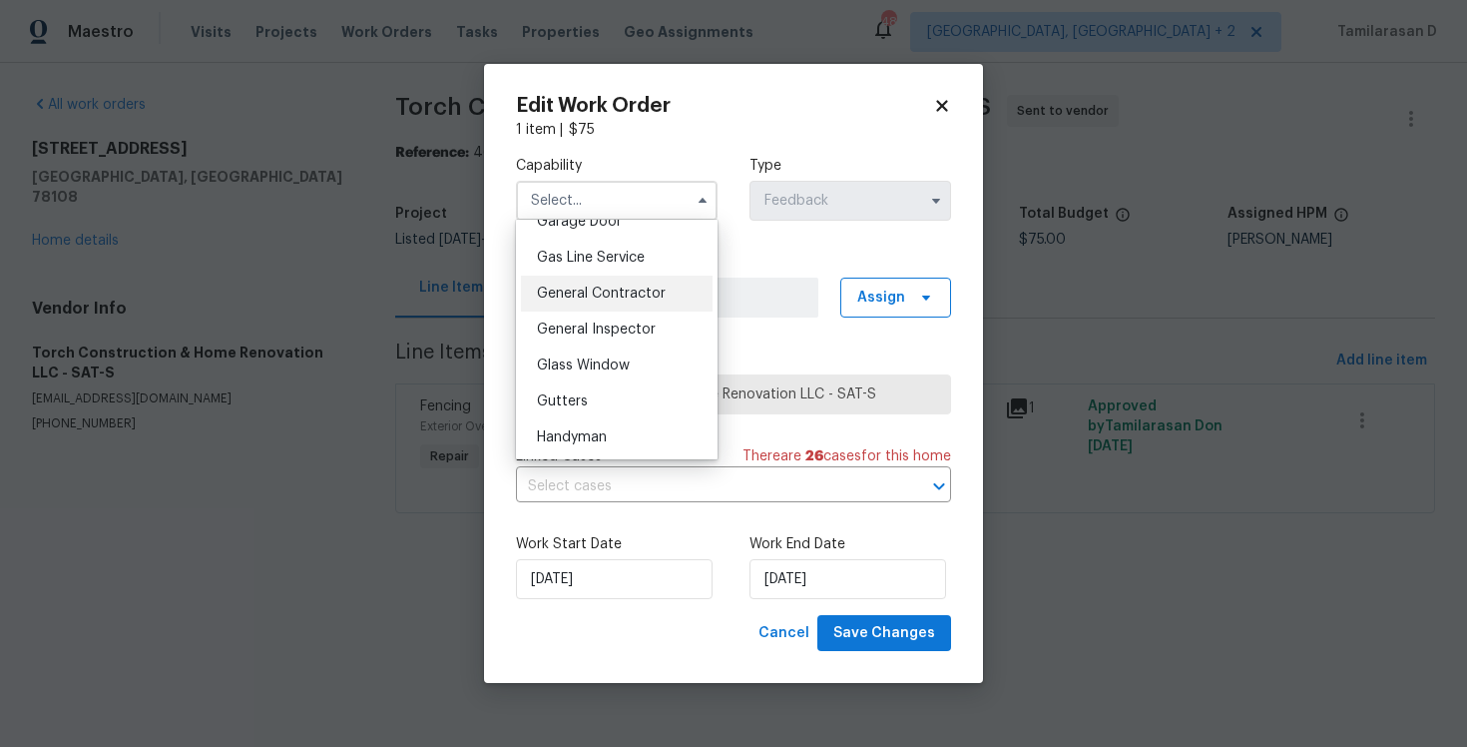
click at [592, 295] on span "General Contractor" at bounding box center [601, 293] width 129 height 14
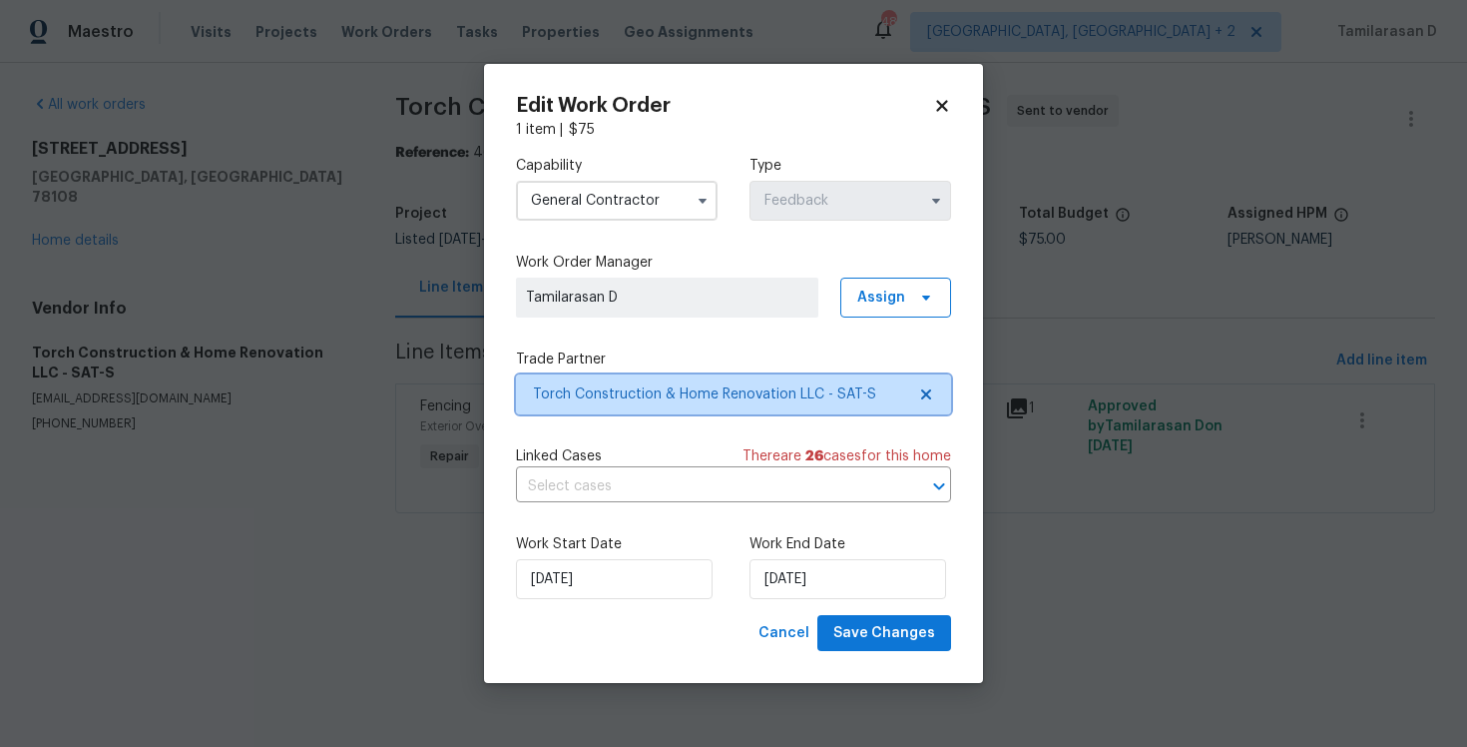
click at [614, 398] on span "Torch Construction & Home Renovation LLC - SAT-S" at bounding box center [719, 394] width 372 height 20
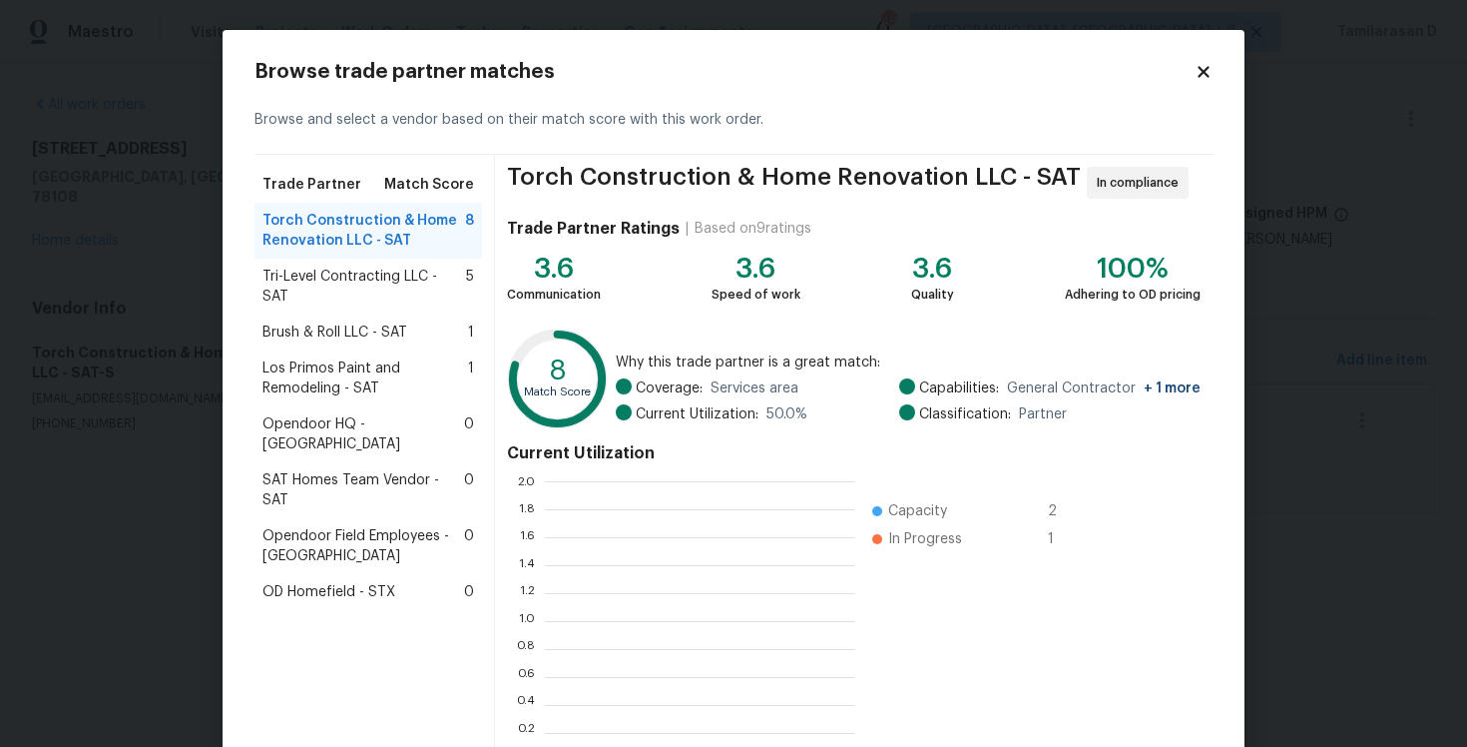
scroll to position [279, 310]
click at [302, 253] on div "Torch Construction & Home Renovation LLC - SAT 8" at bounding box center [369, 231] width 228 height 56
click at [326, 284] on span "Tri-Level Contracting LLC - SAT" at bounding box center [365, 287] width 204 height 40
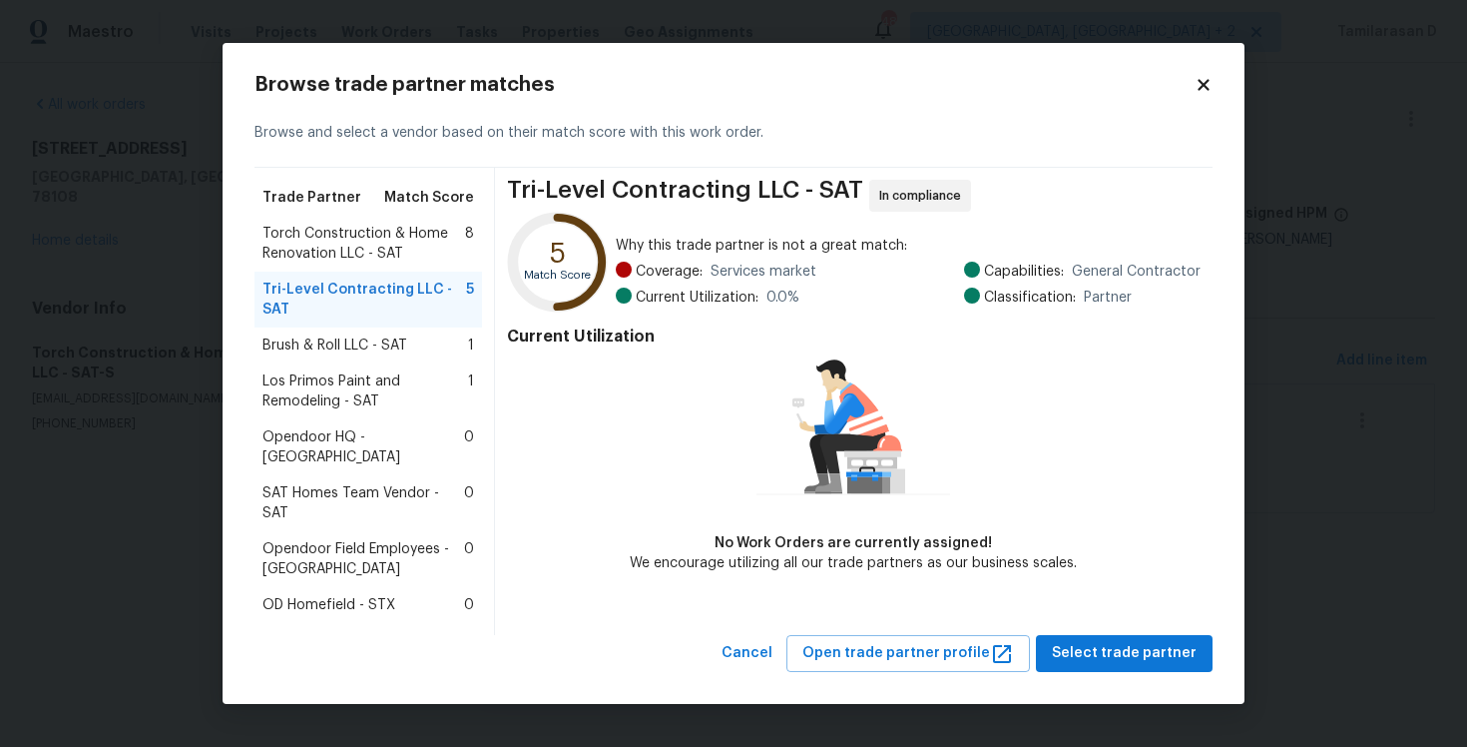
click at [1205, 91] on icon at bounding box center [1203, 85] width 11 height 11
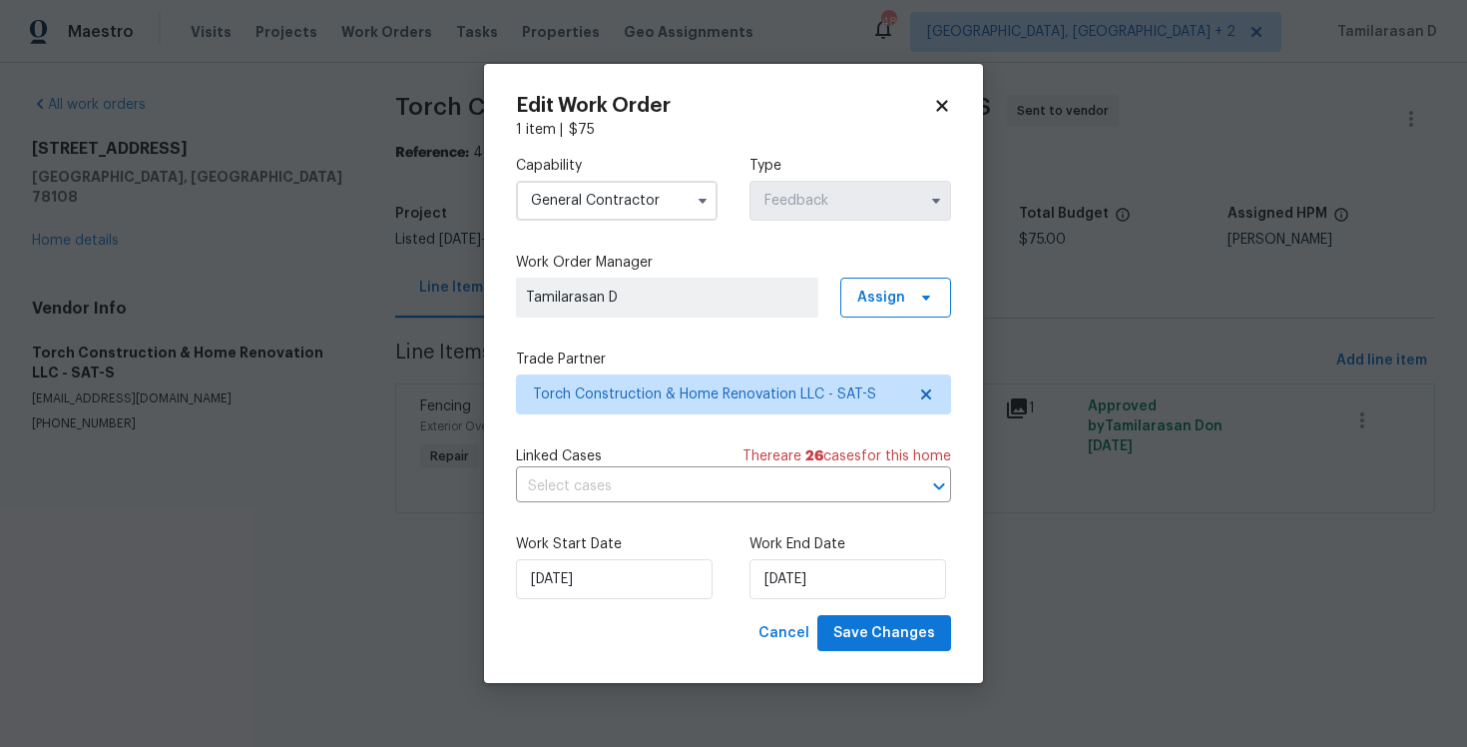
click at [608, 217] on input "General Contractor" at bounding box center [617, 201] width 202 height 40
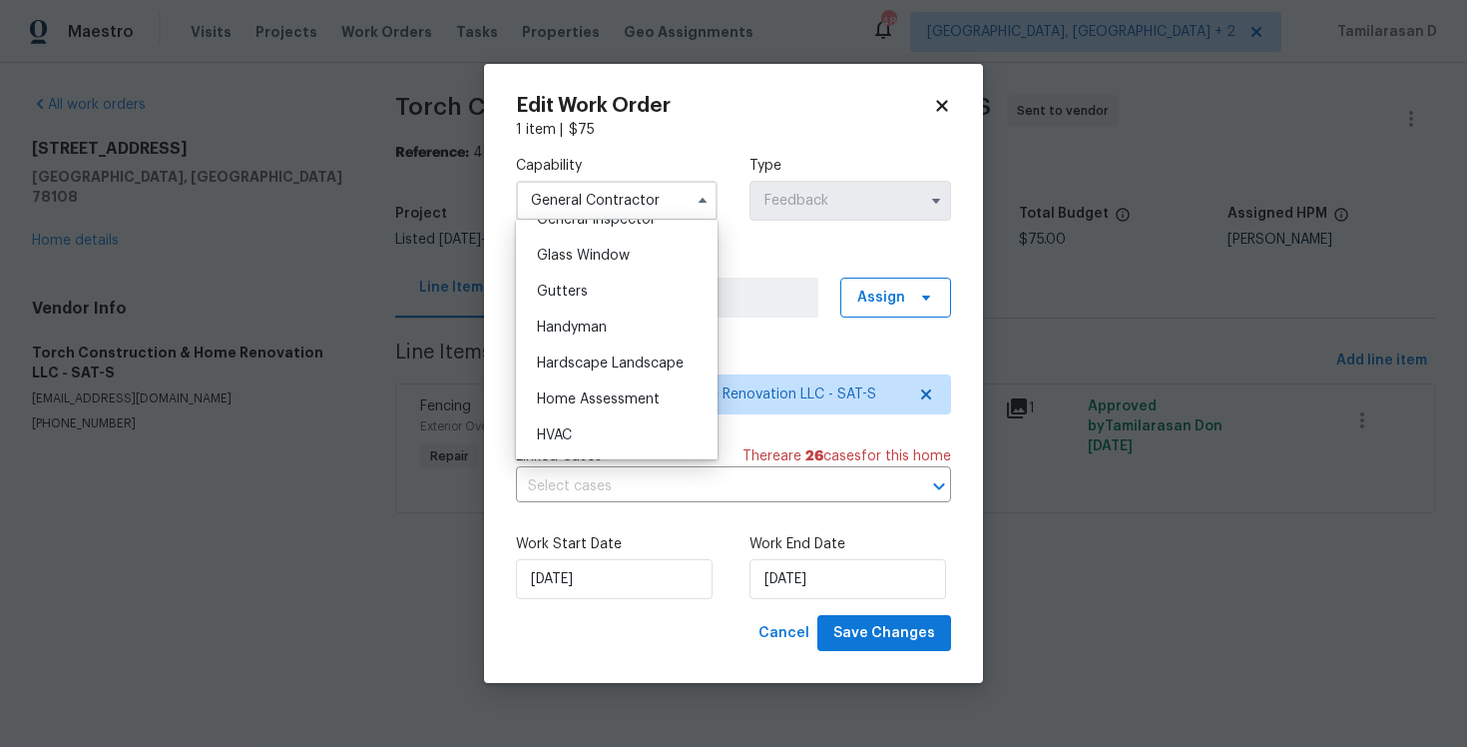
scroll to position [1024, 0]
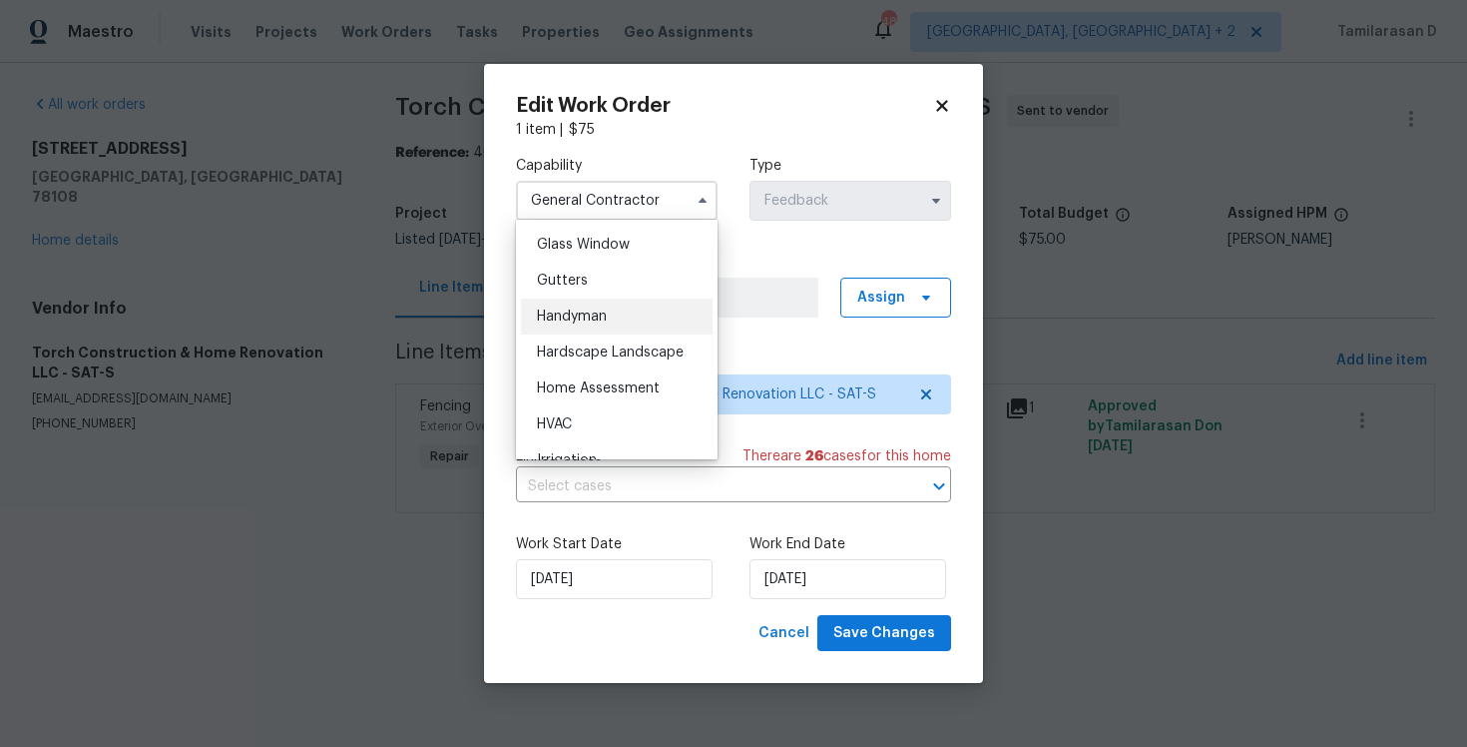
click at [584, 317] on span "Handyman" at bounding box center [572, 316] width 70 height 14
type input "Handyman"
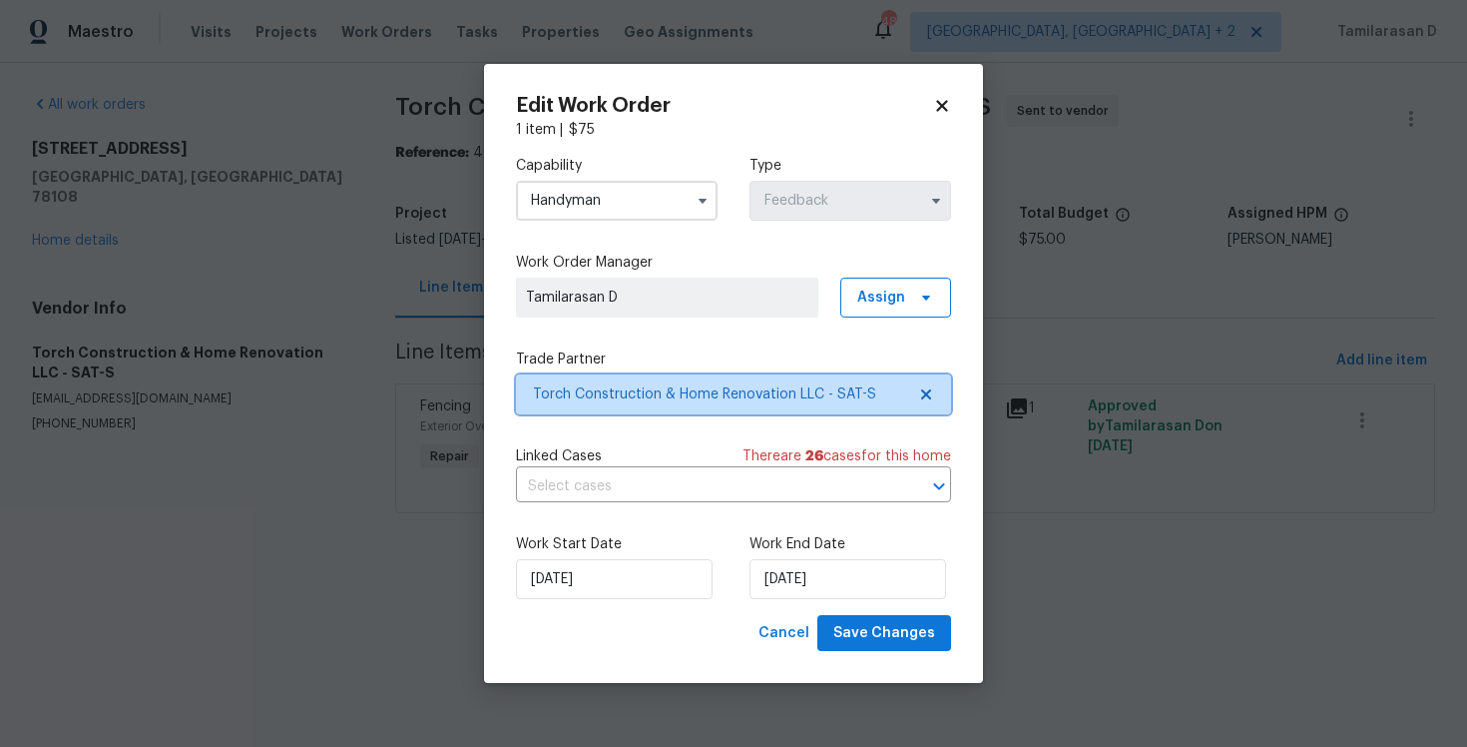
click at [604, 387] on span "Torch Construction & Home Renovation LLC - SAT-S" at bounding box center [719, 394] width 372 height 20
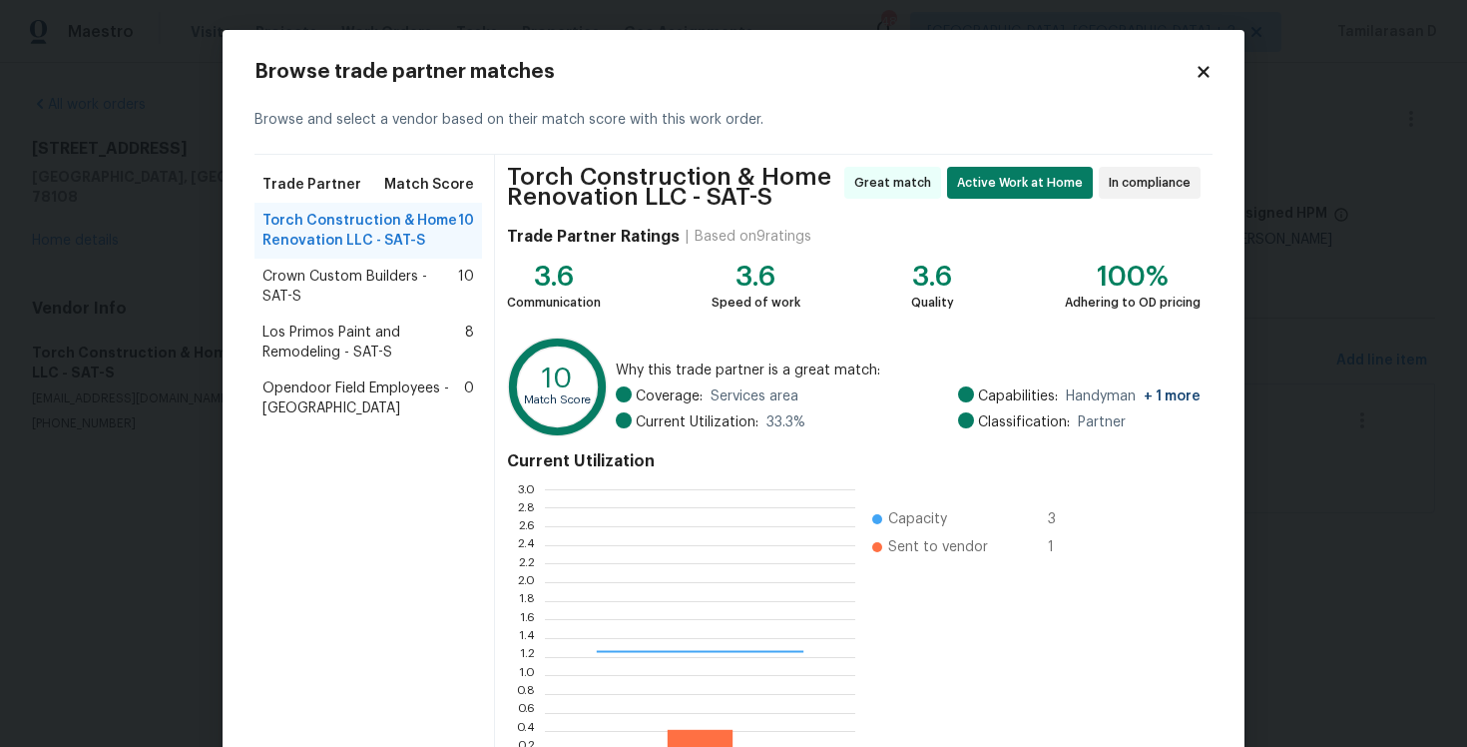
scroll to position [279, 310]
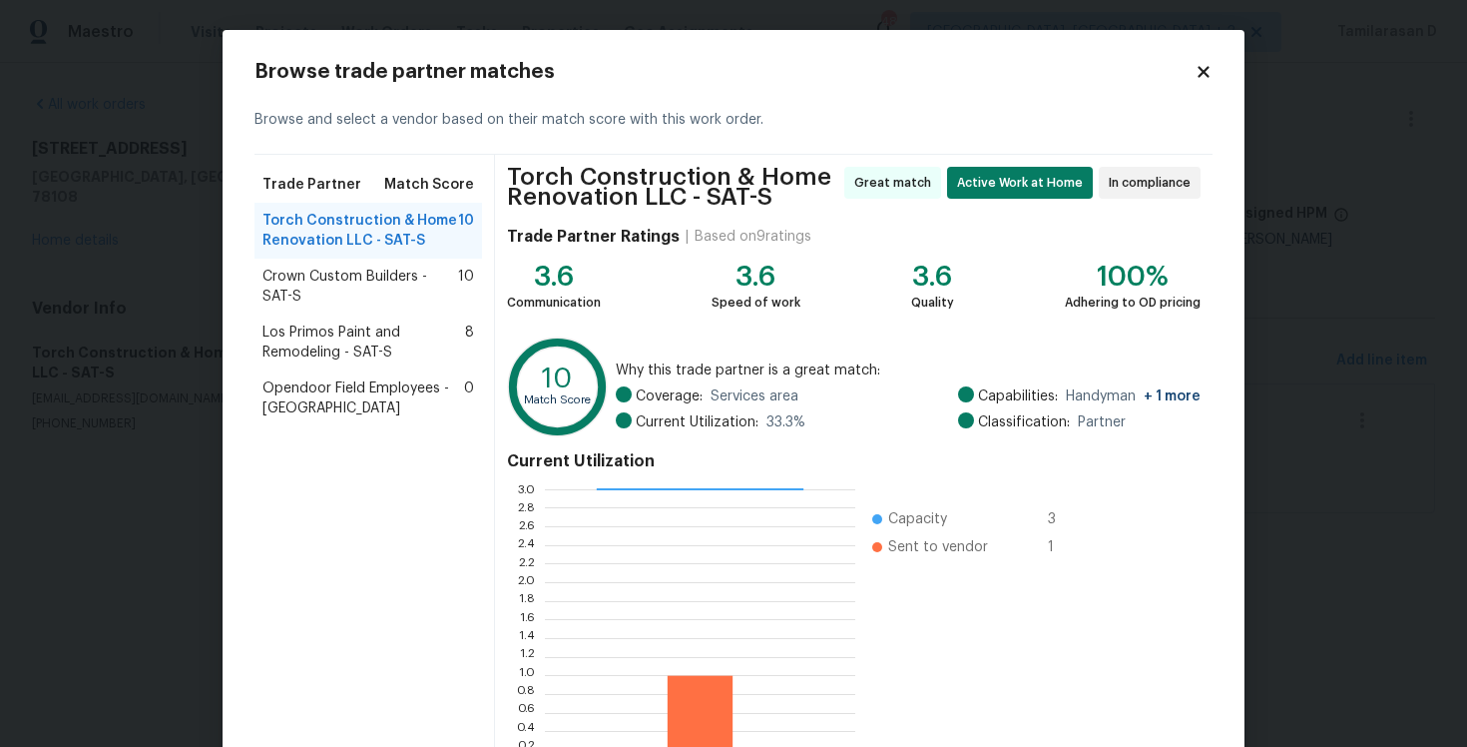
click at [297, 276] on span "Crown Custom Builders - SAT-S" at bounding box center [361, 287] width 196 height 40
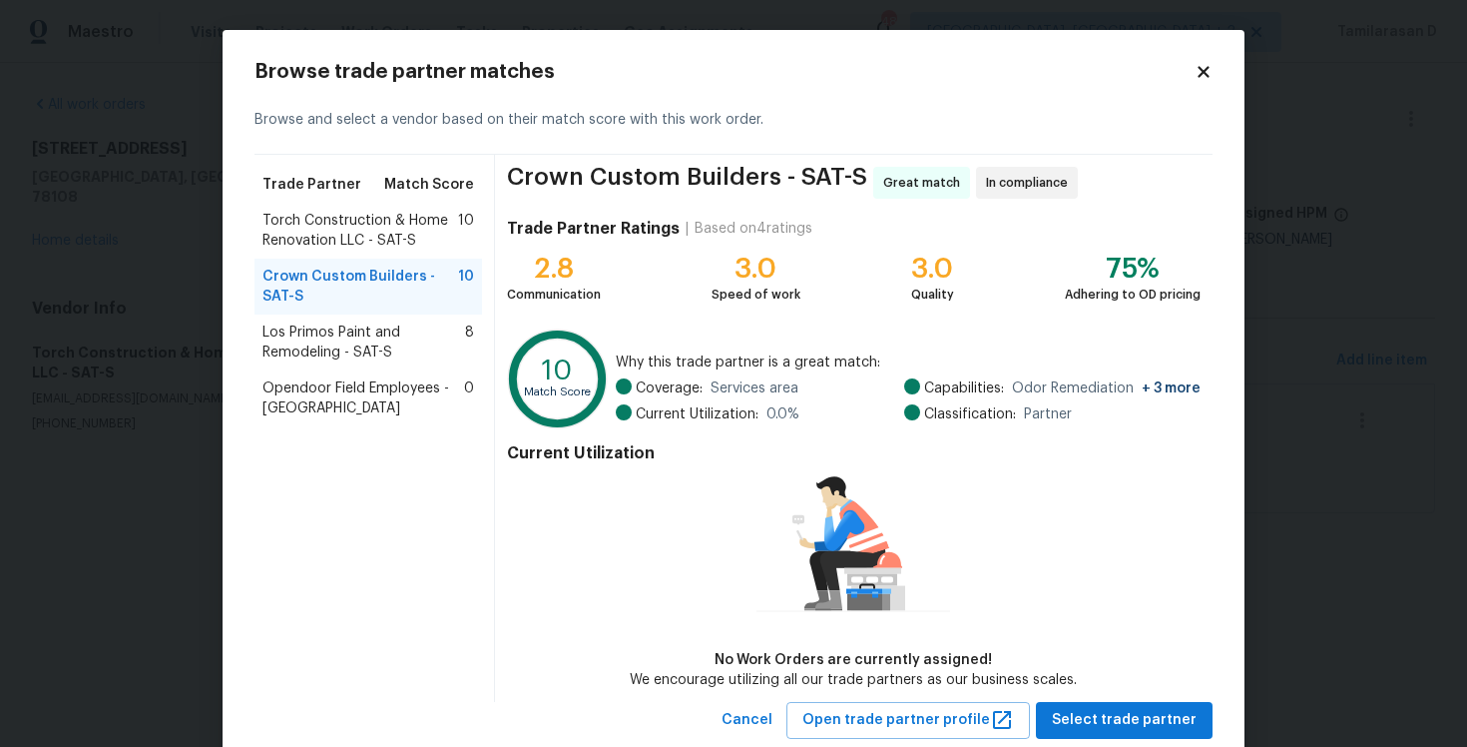
scroll to position [52, 0]
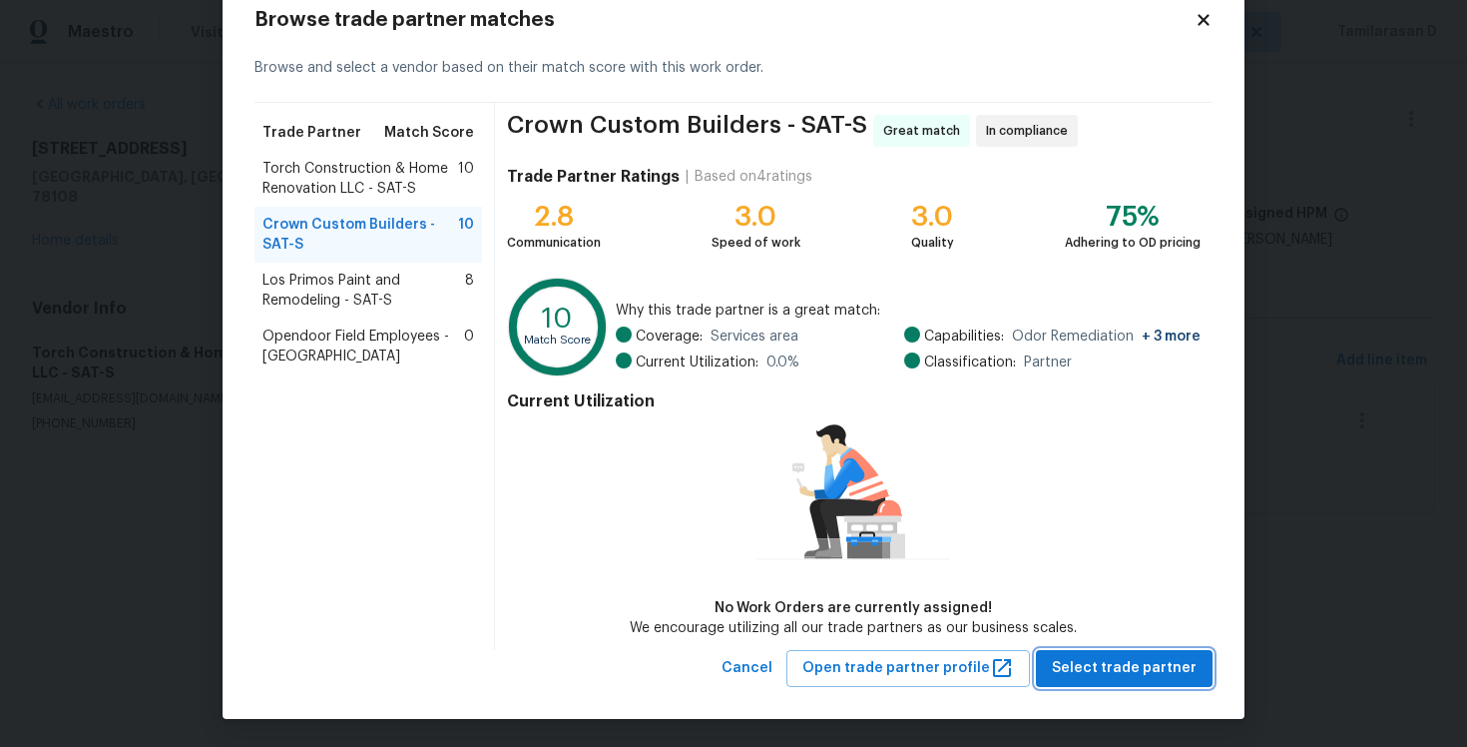
click at [1117, 660] on span "Select trade partner" at bounding box center [1124, 668] width 145 height 25
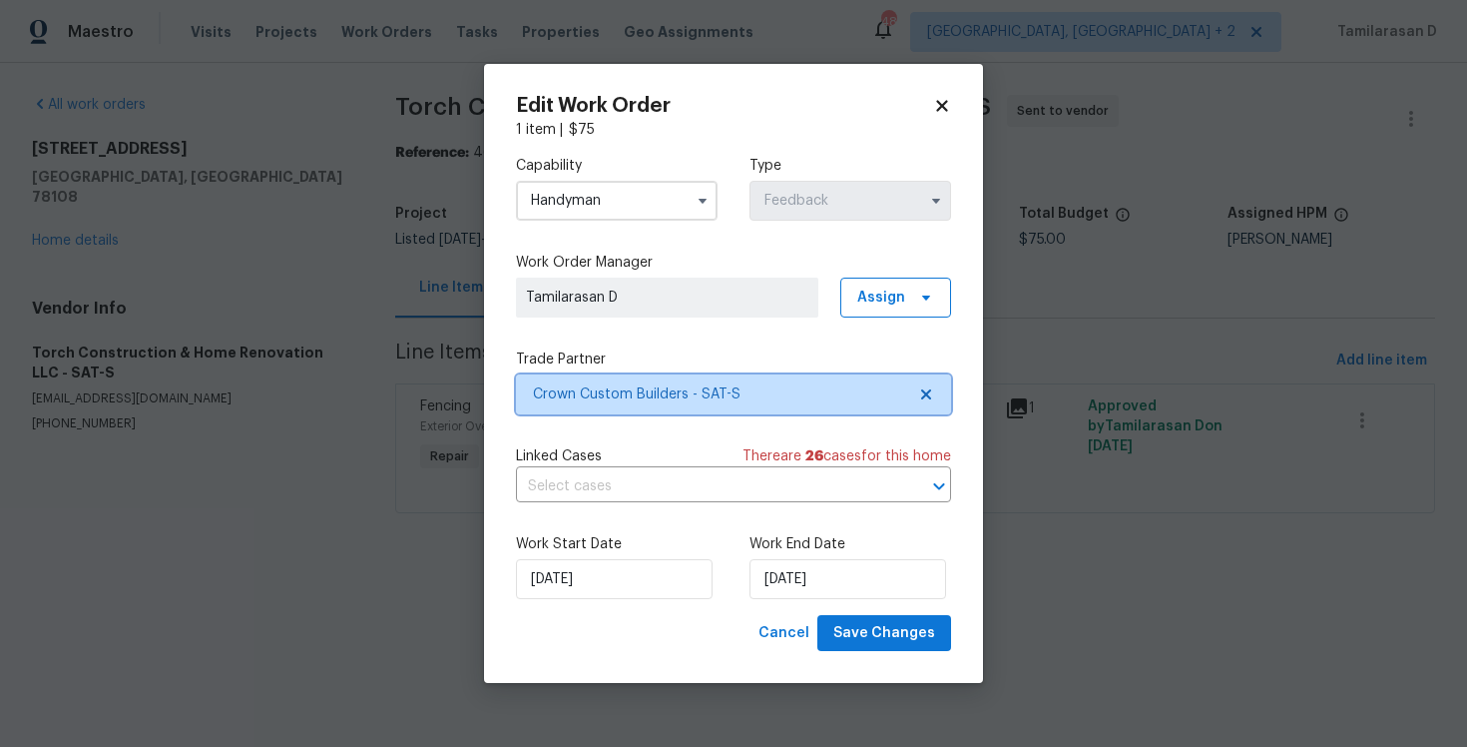
scroll to position [0, 0]
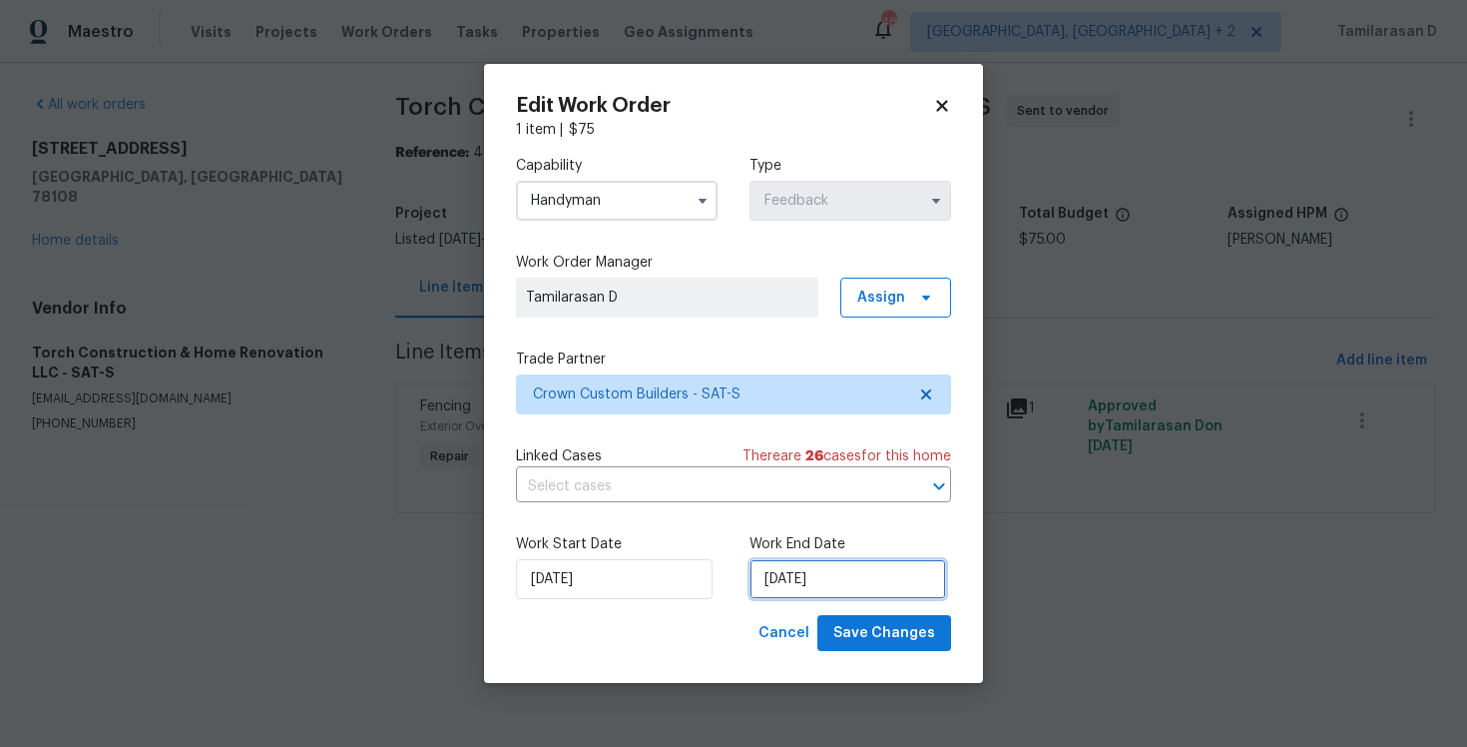
click at [794, 587] on input "08/10/2025" at bounding box center [848, 579] width 197 height 40
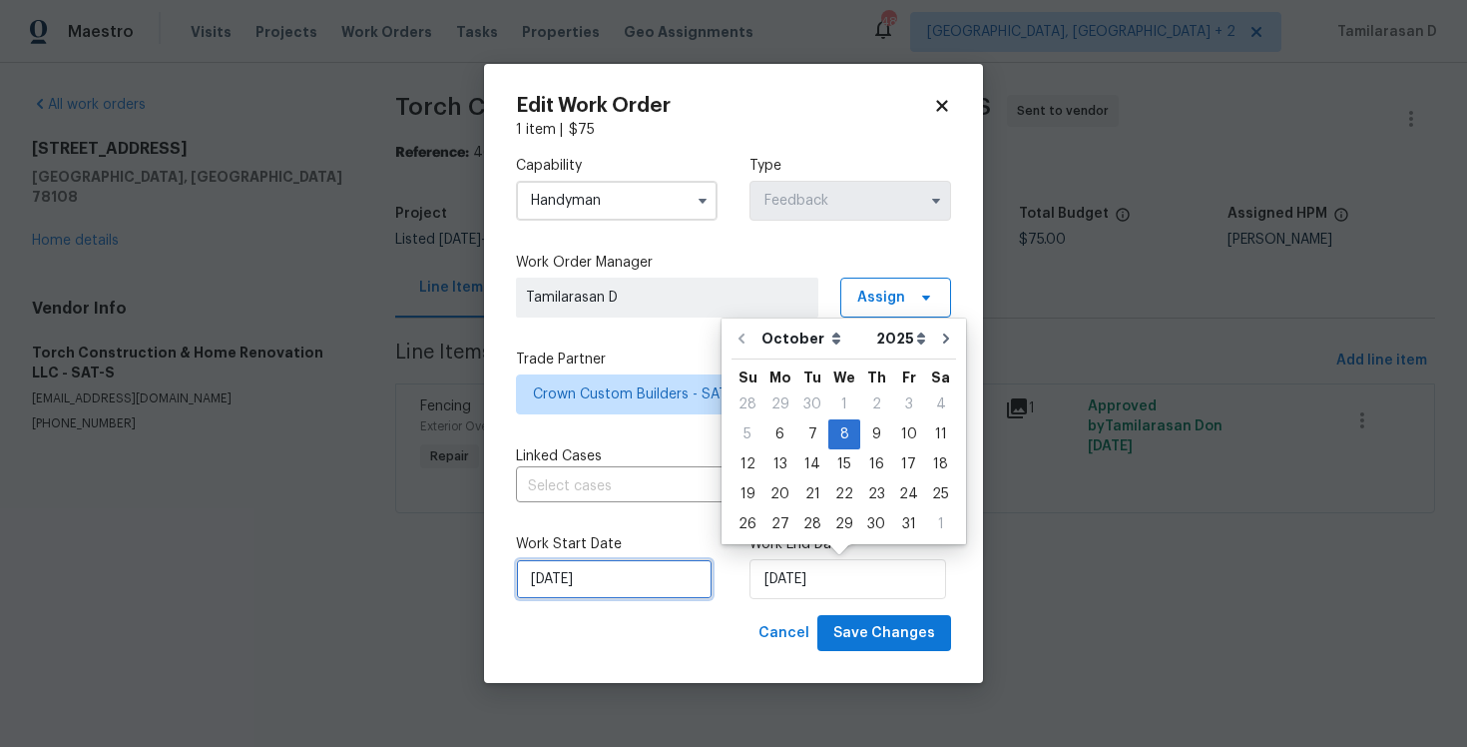
click at [627, 591] on input "06/10/2025" at bounding box center [614, 579] width 197 height 40
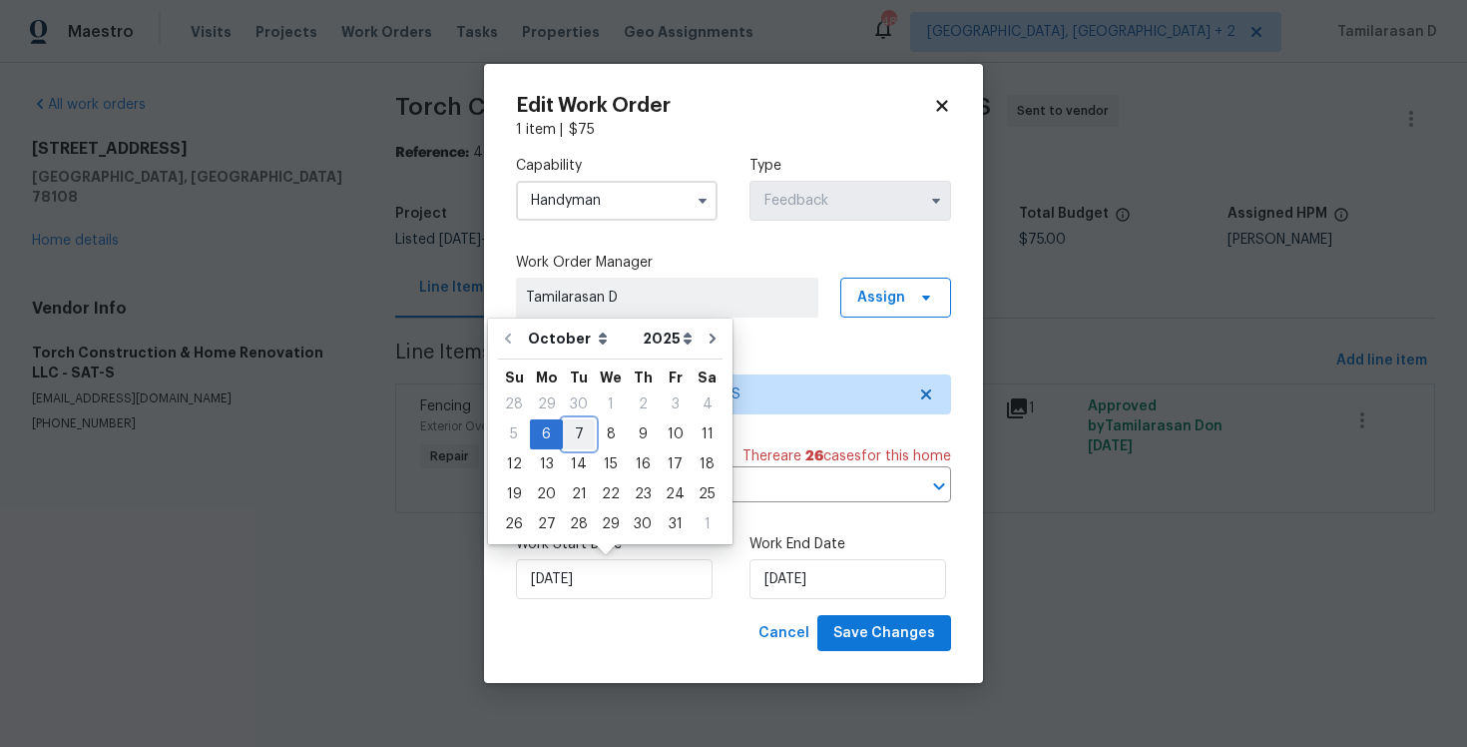
click at [588, 432] on div "7" at bounding box center [579, 434] width 32 height 28
type input "07/10/2025"
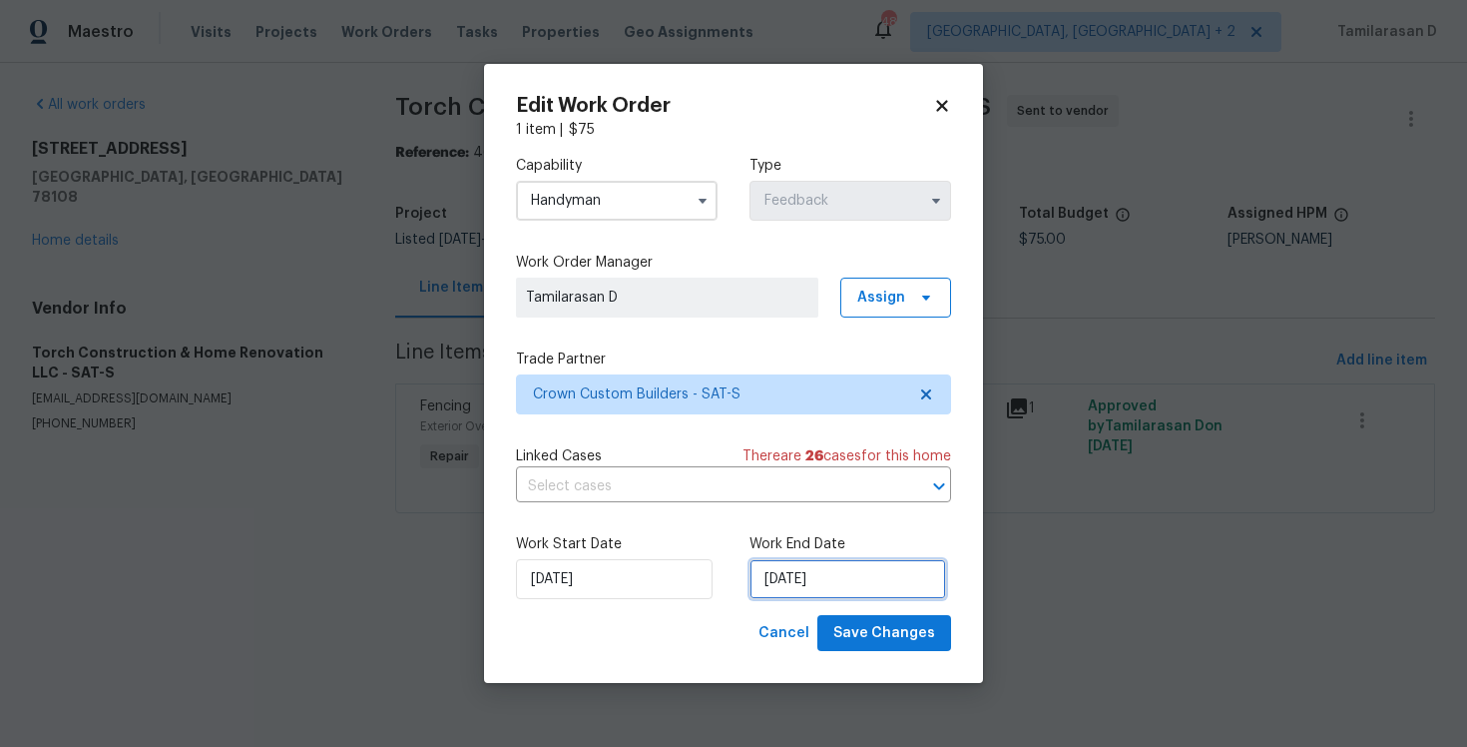
click at [785, 566] on input "08/10/2025" at bounding box center [848, 579] width 197 height 40
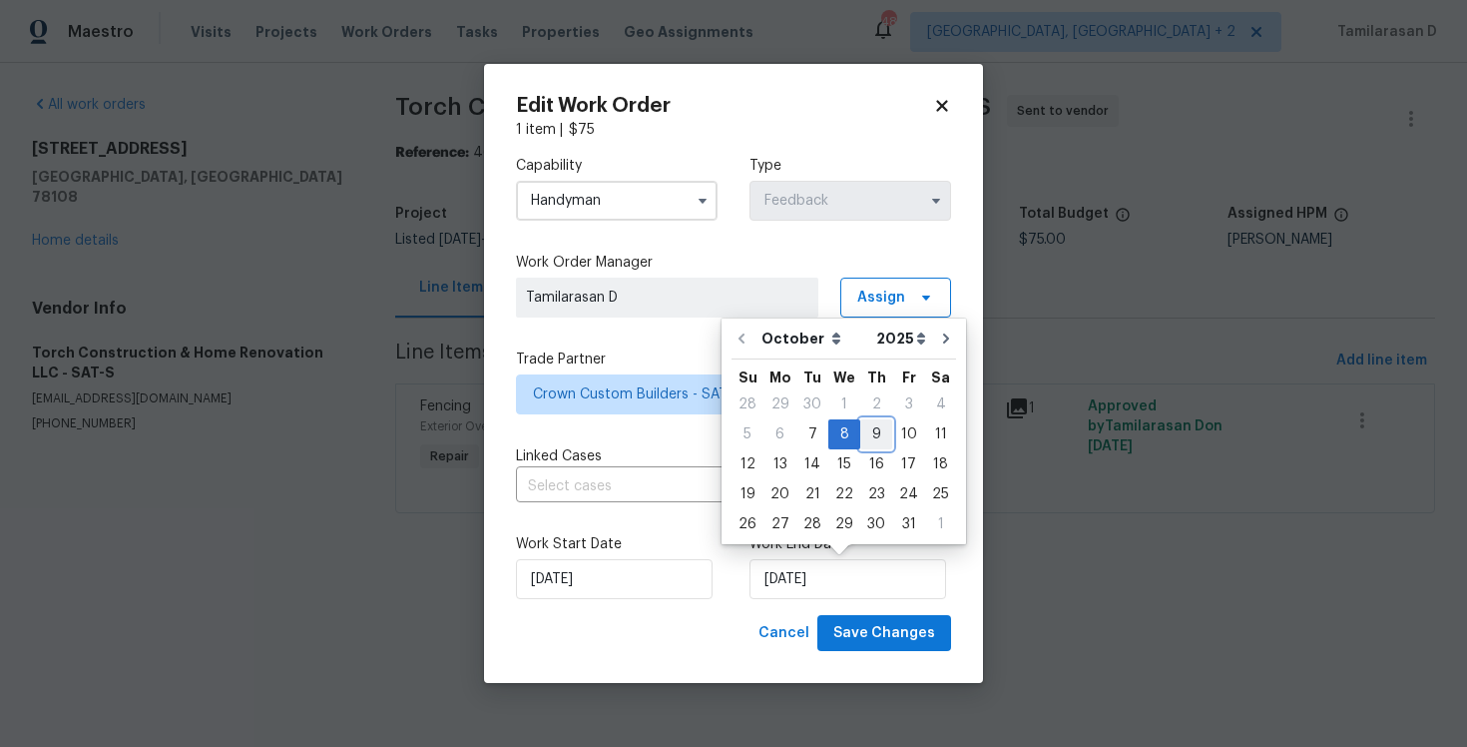
click at [877, 446] on div "9" at bounding box center [876, 434] width 32 height 28
type input "09/10/2025"
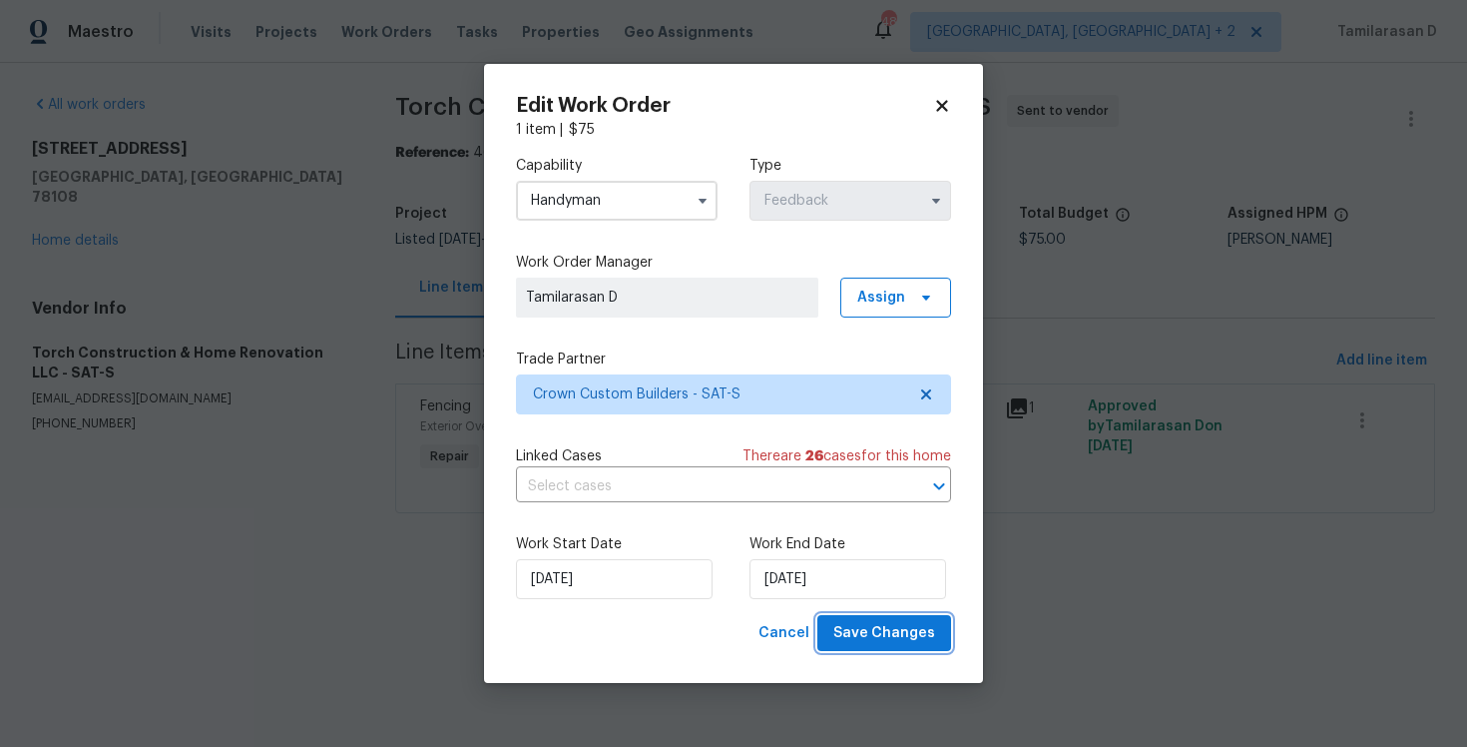
click at [873, 629] on span "Save Changes" at bounding box center [884, 633] width 102 height 25
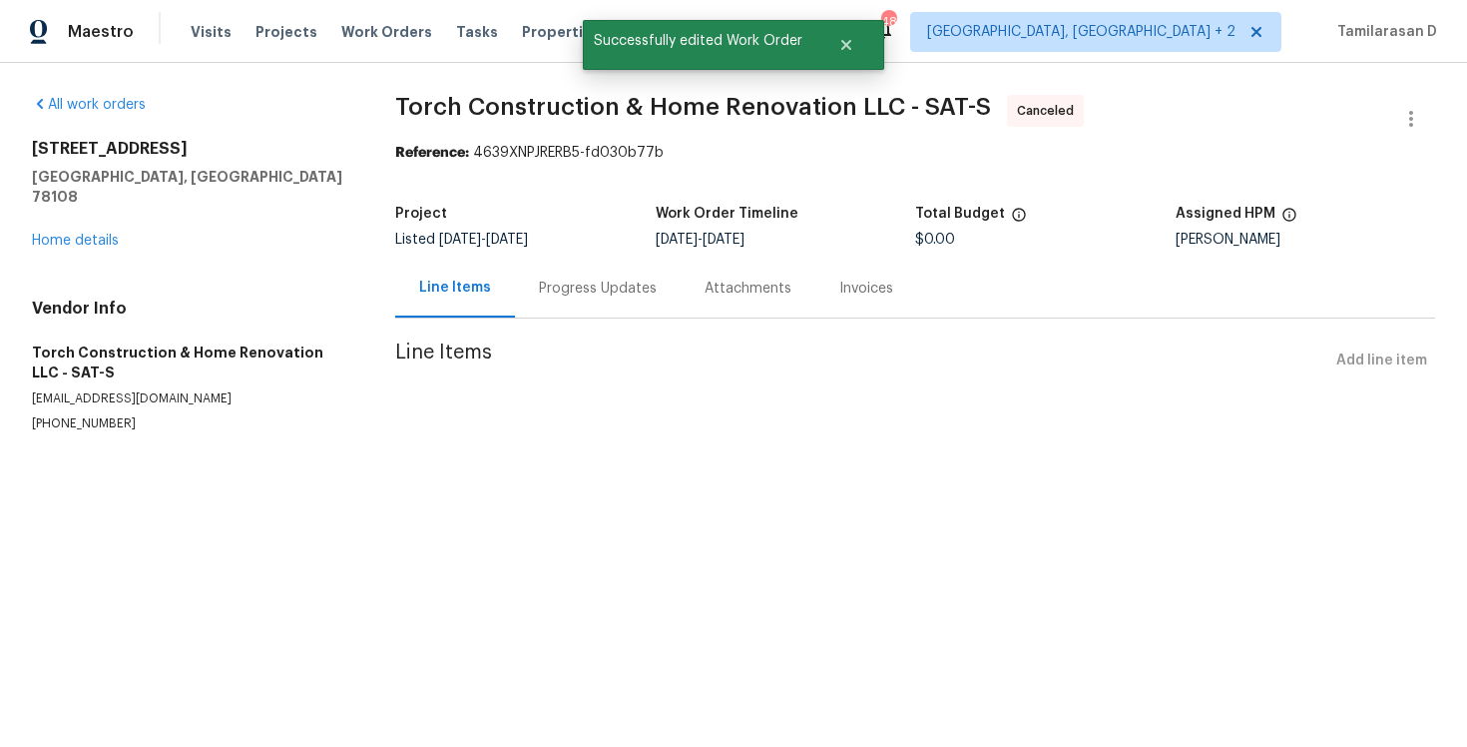
click at [601, 268] on div "Progress Updates" at bounding box center [598, 288] width 166 height 59
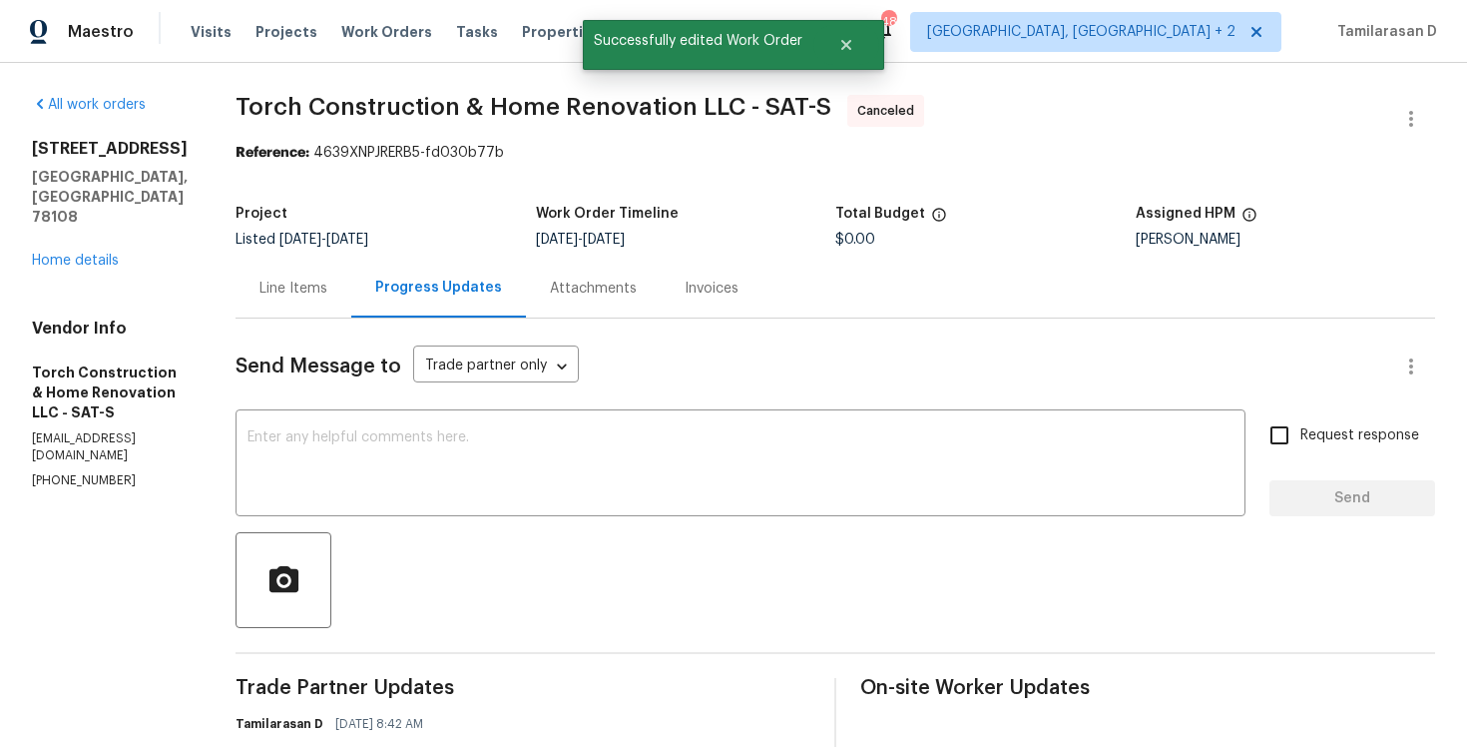
scroll to position [408, 0]
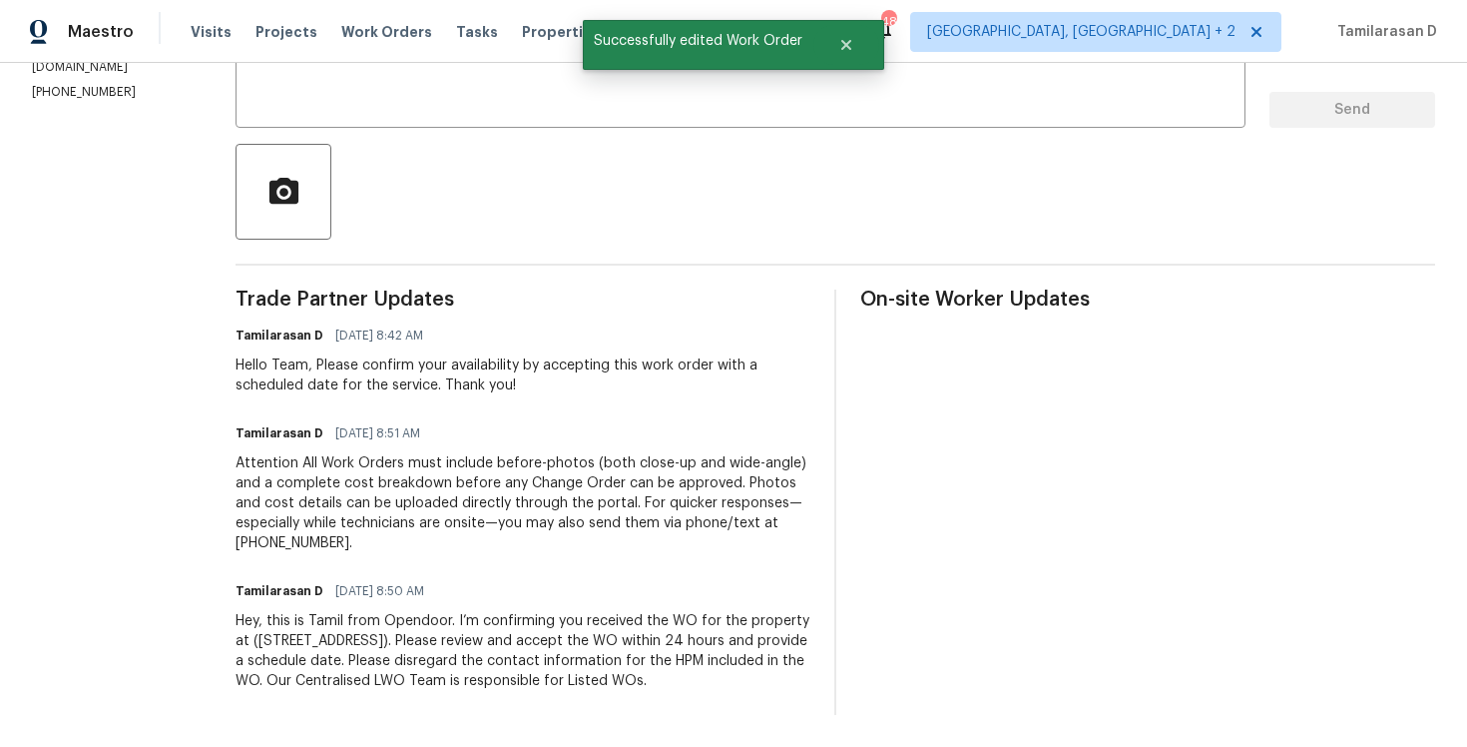
click at [382, 640] on div "Hey, this is Tamil from Opendoor. I’m confirming you received the WO for the pr…" at bounding box center [523, 651] width 575 height 80
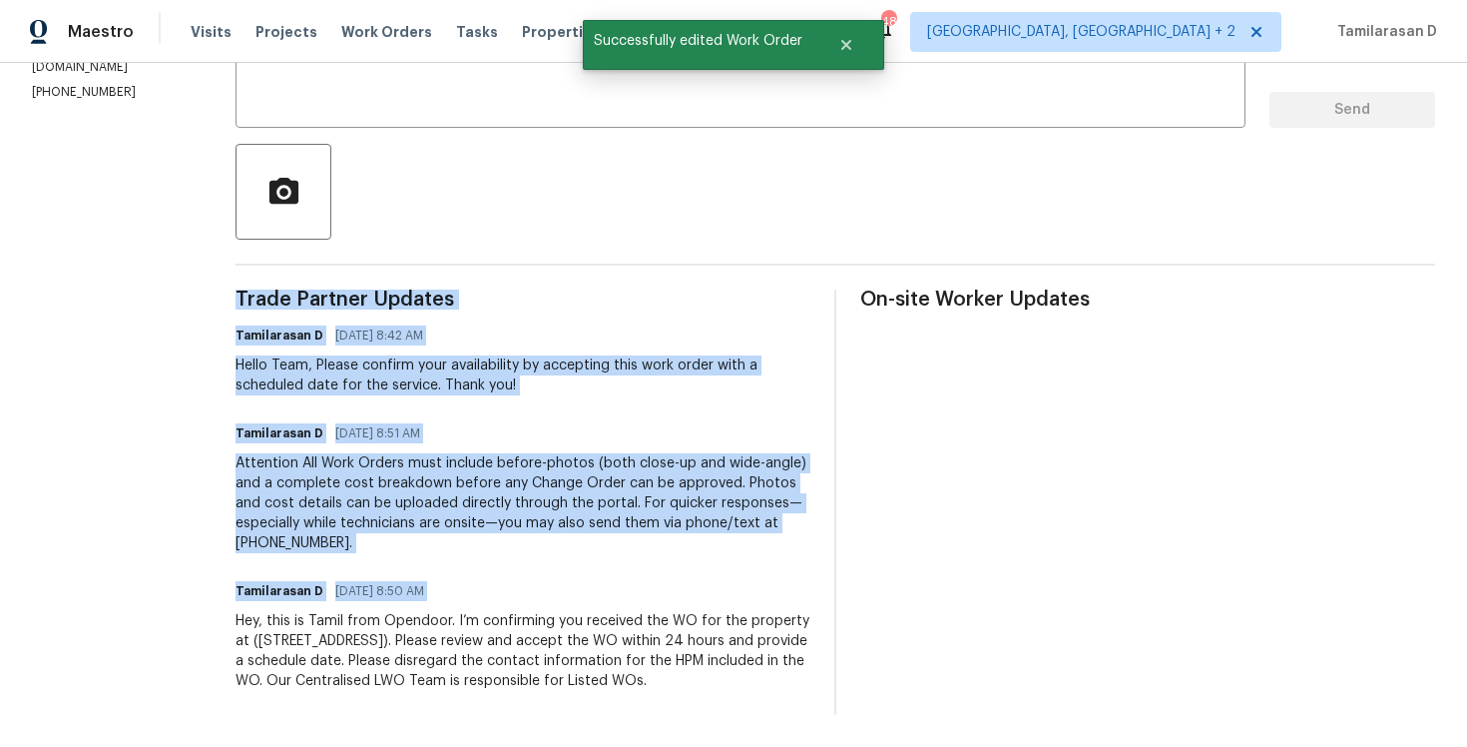
copy div "Trade Partner Updates Tamilarasan D 10/07/2025 8:42 AM Hello Team, Please confi…"
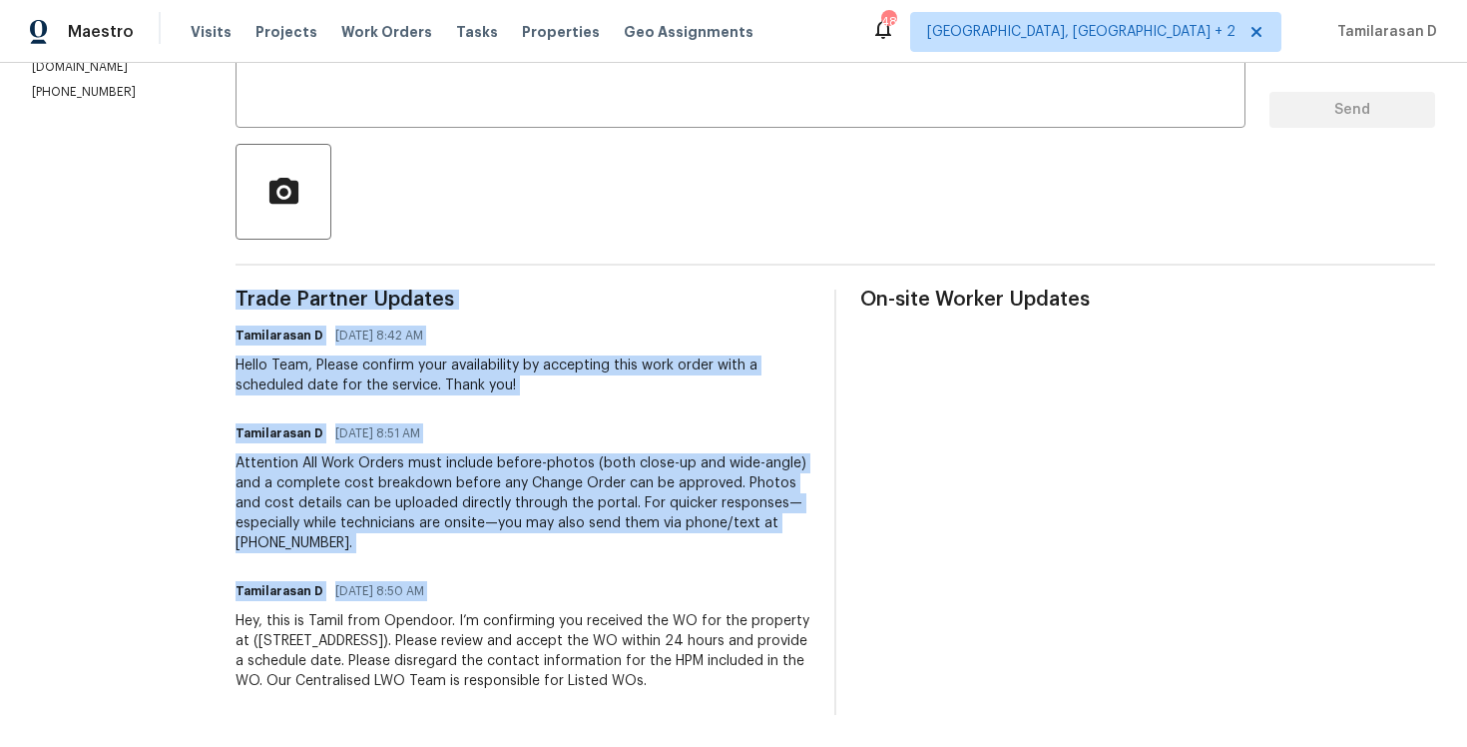
scroll to position [0, 0]
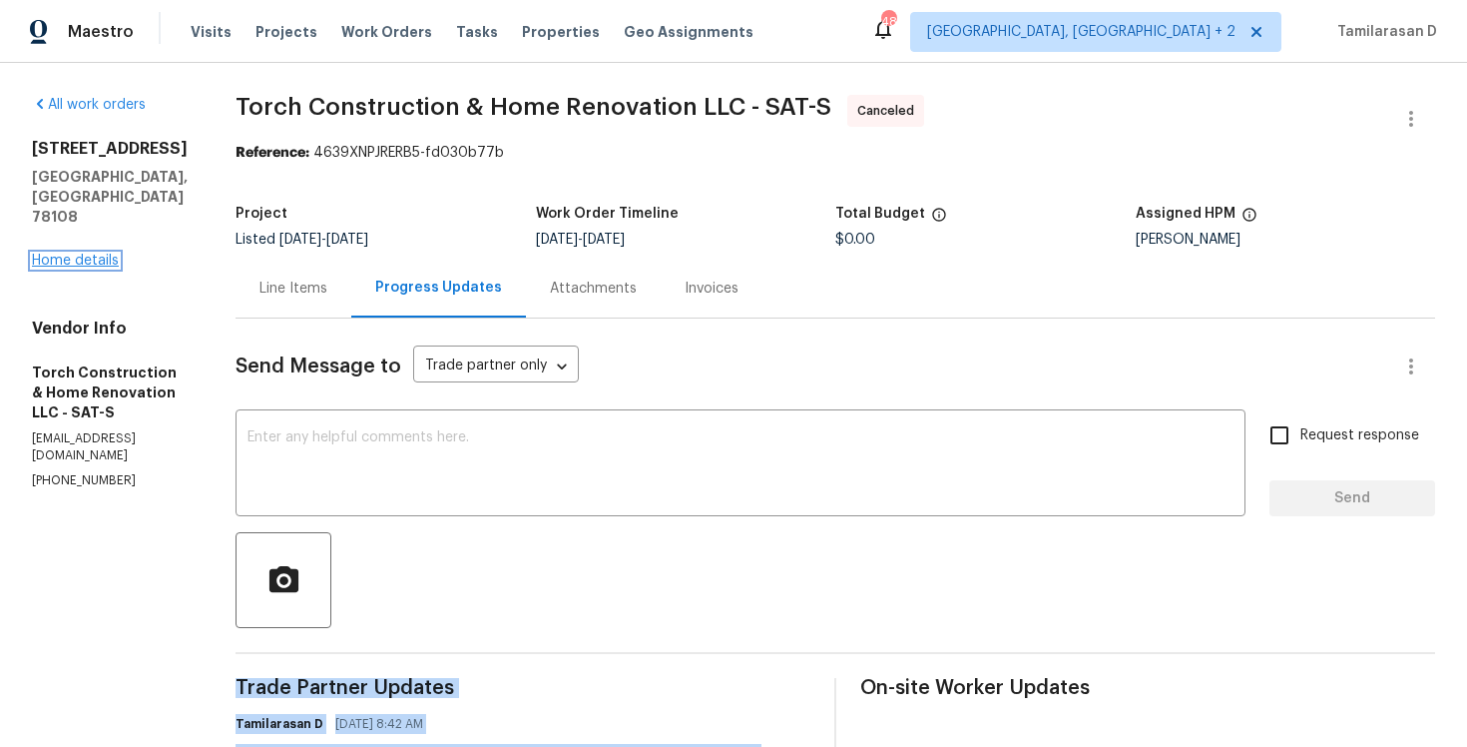
click at [86, 254] on link "Home details" at bounding box center [75, 261] width 87 height 14
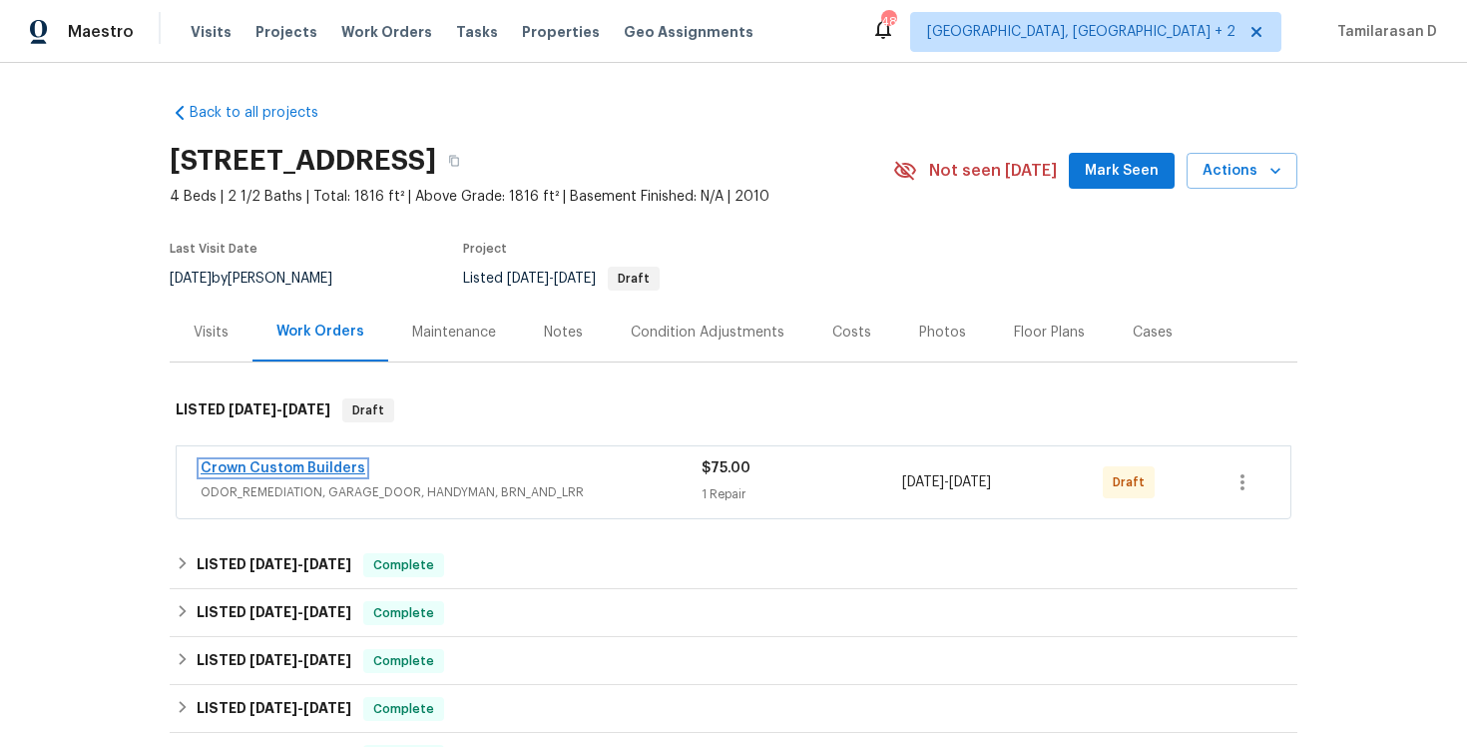
click at [247, 467] on link "Crown Custom Builders" at bounding box center [283, 468] width 165 height 14
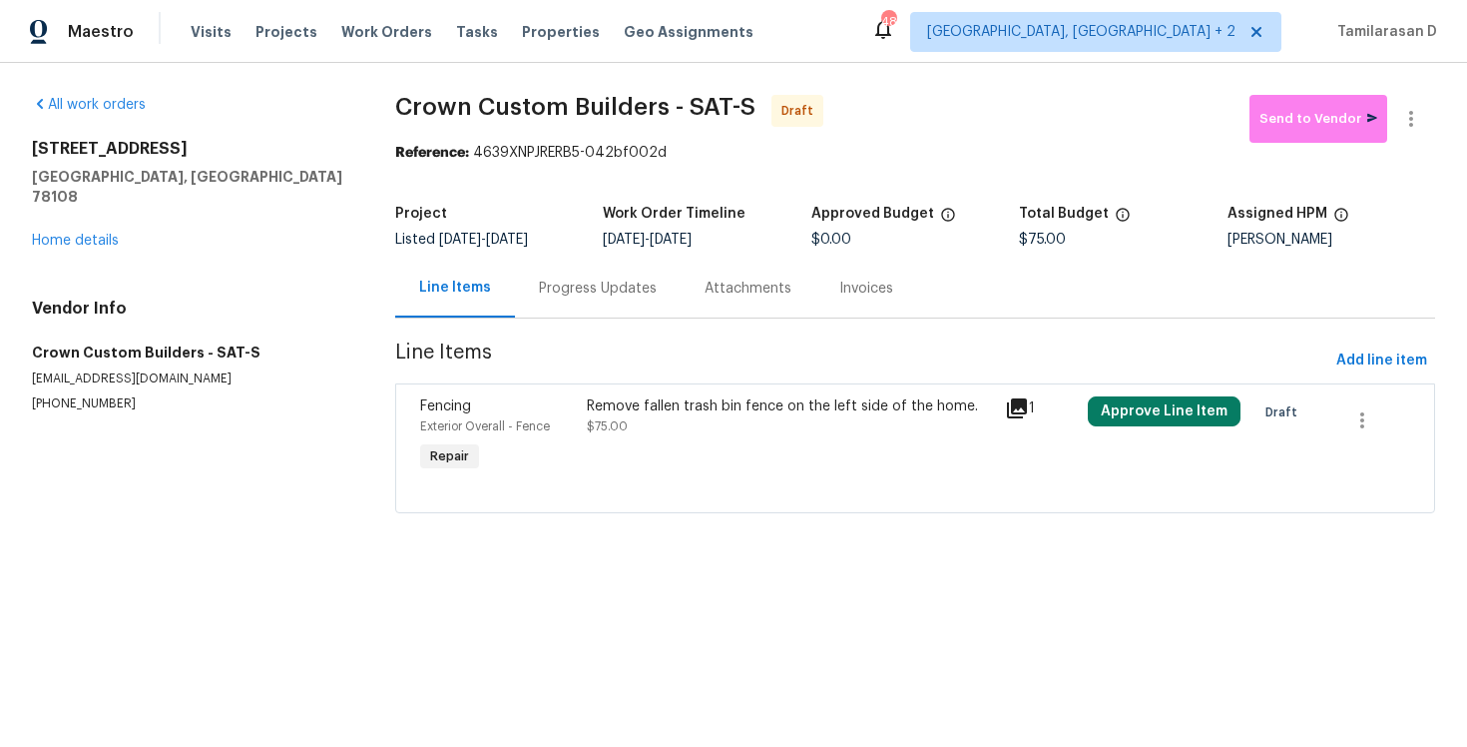
click at [539, 282] on div "Progress Updates" at bounding box center [598, 288] width 118 height 20
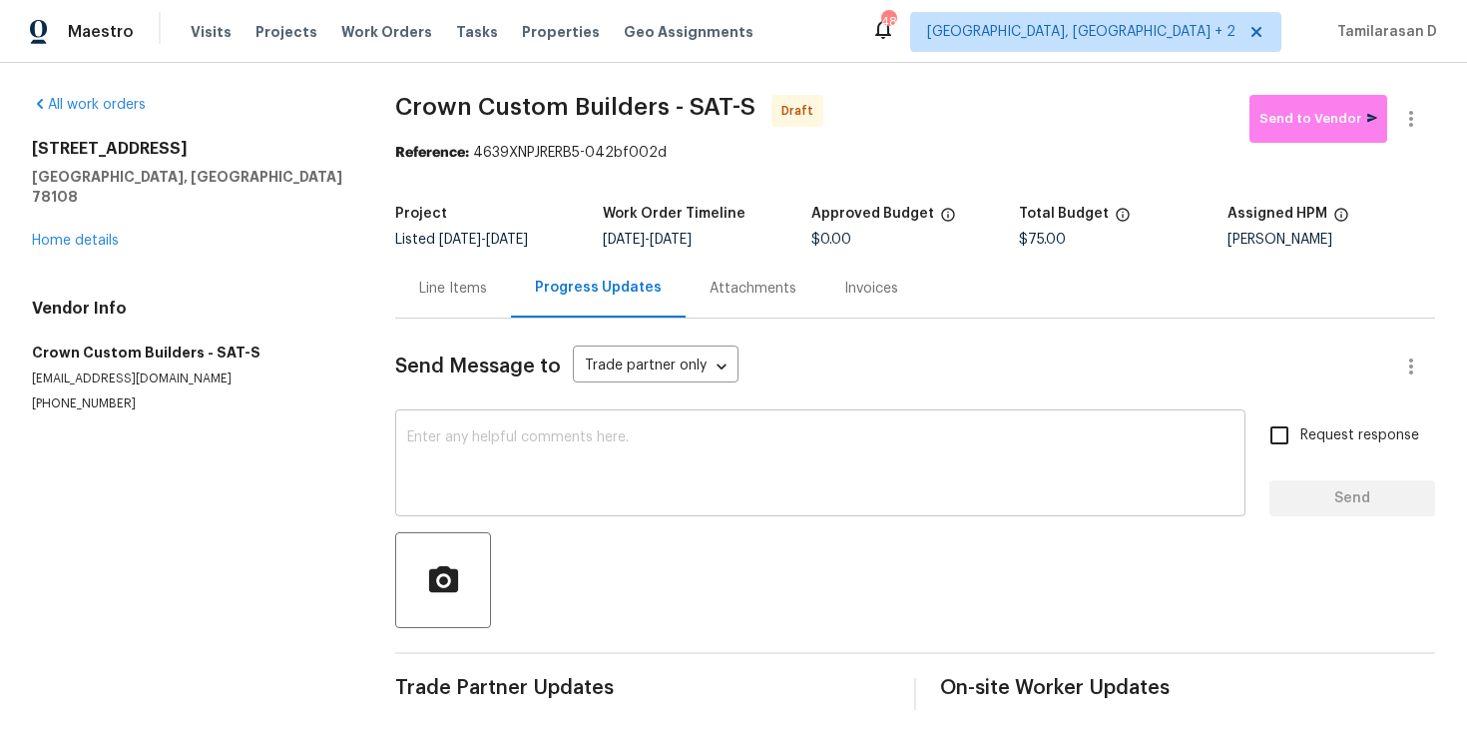
click at [466, 456] on textarea at bounding box center [820, 465] width 826 height 70
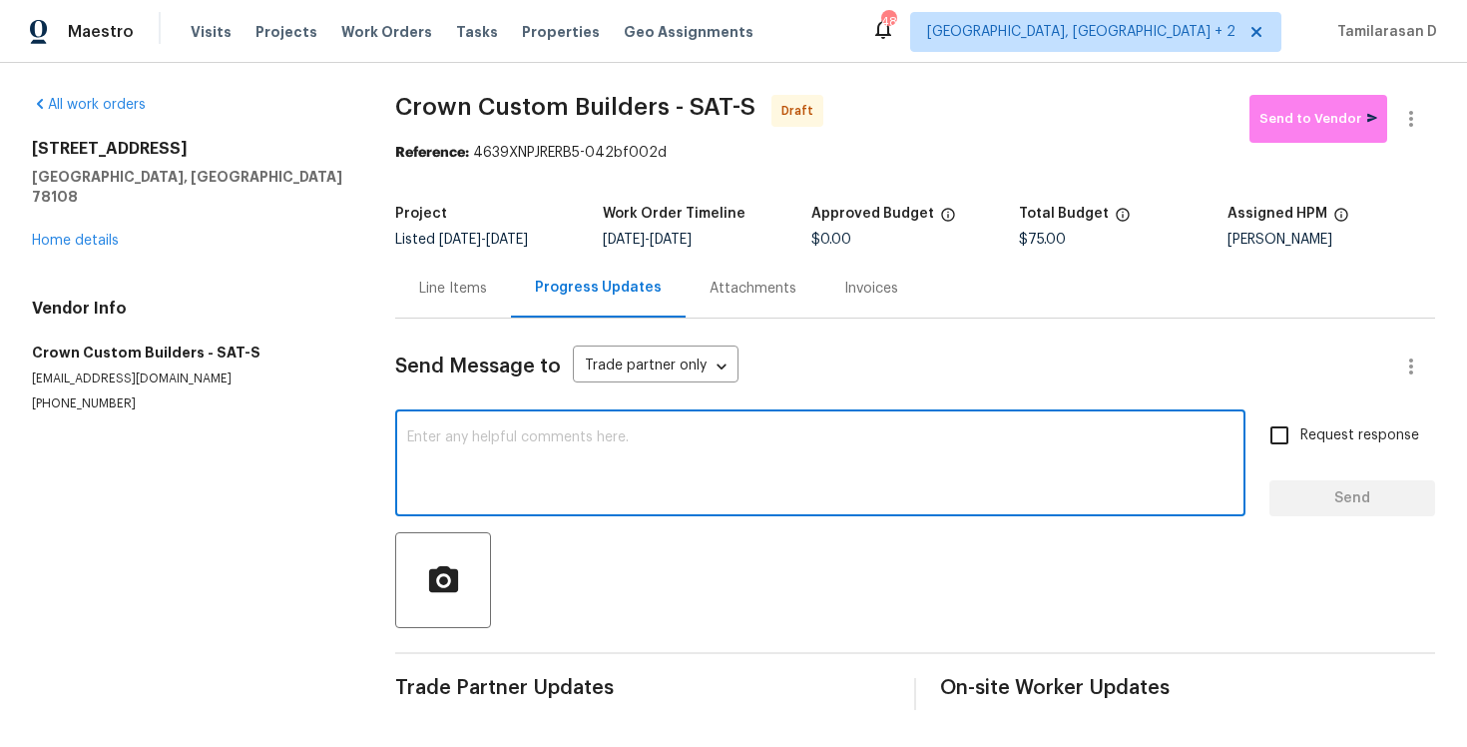
paste textarea "Hey, this is Tamil from Opendoor. I’m confirming you received the WO for the pr…"
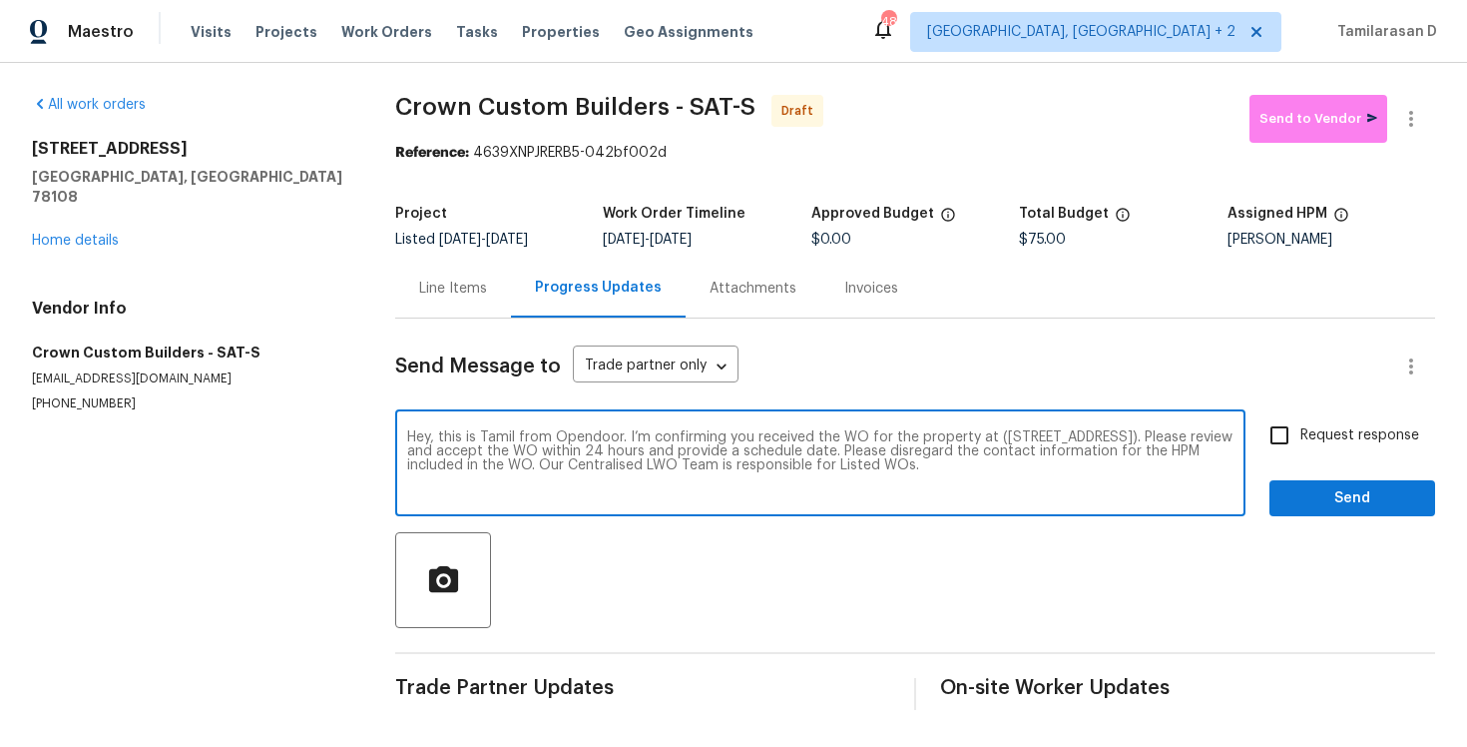
type textarea "Hey, this is Tamil from Opendoor. I’m confirming you received the WO for the pr…"
click at [1278, 414] on input "Request response" at bounding box center [1280, 435] width 42 height 42
checkbox input "true"
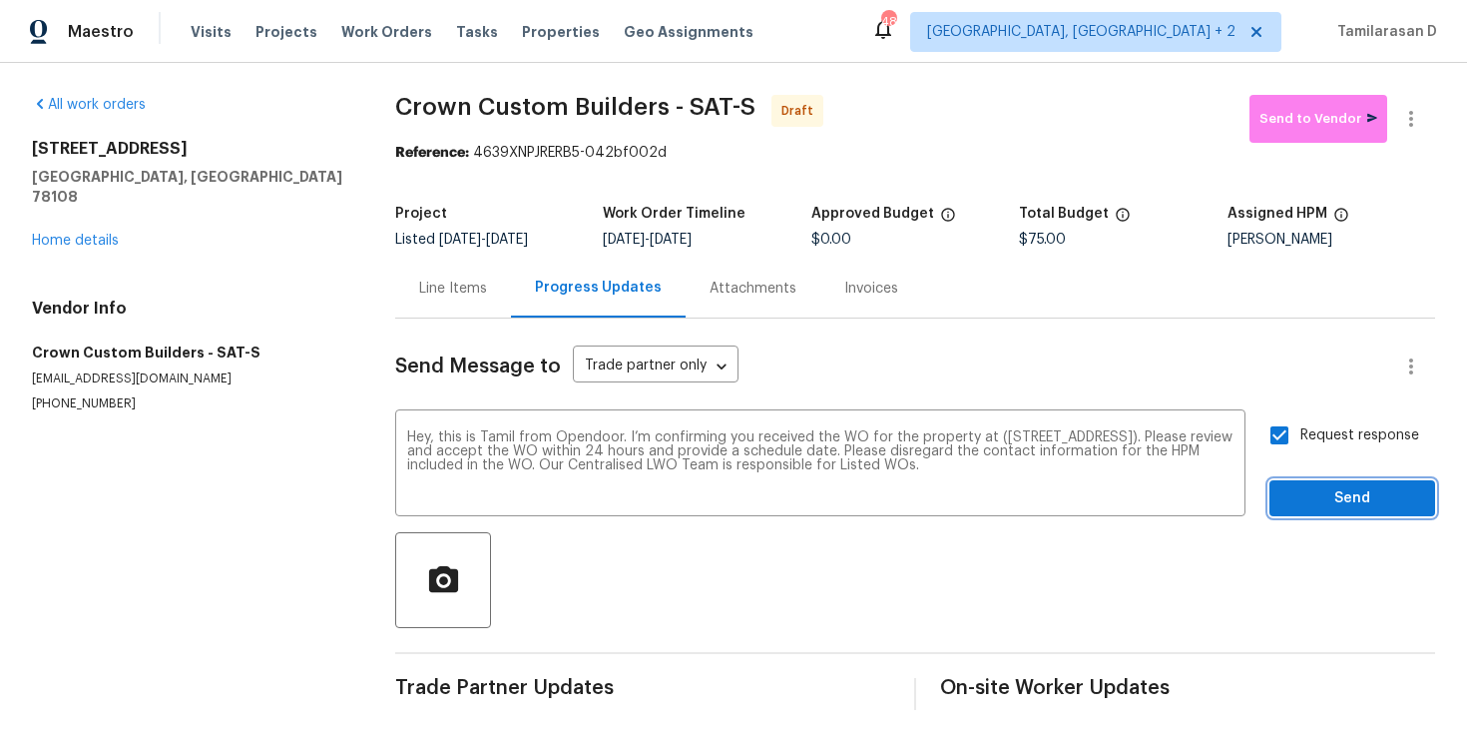
click at [1343, 490] on span "Send" at bounding box center [1353, 498] width 134 height 25
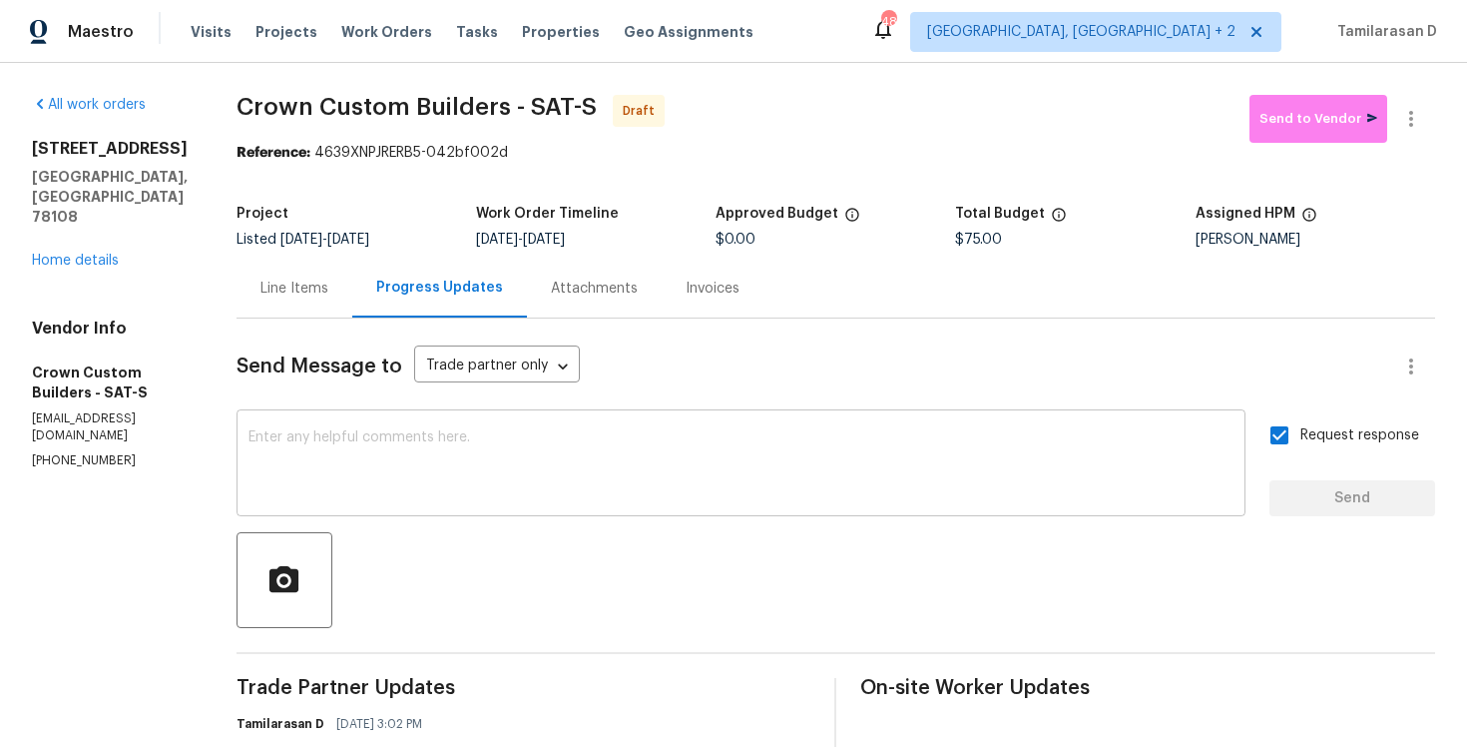
click at [442, 446] on textarea at bounding box center [741, 465] width 985 height 70
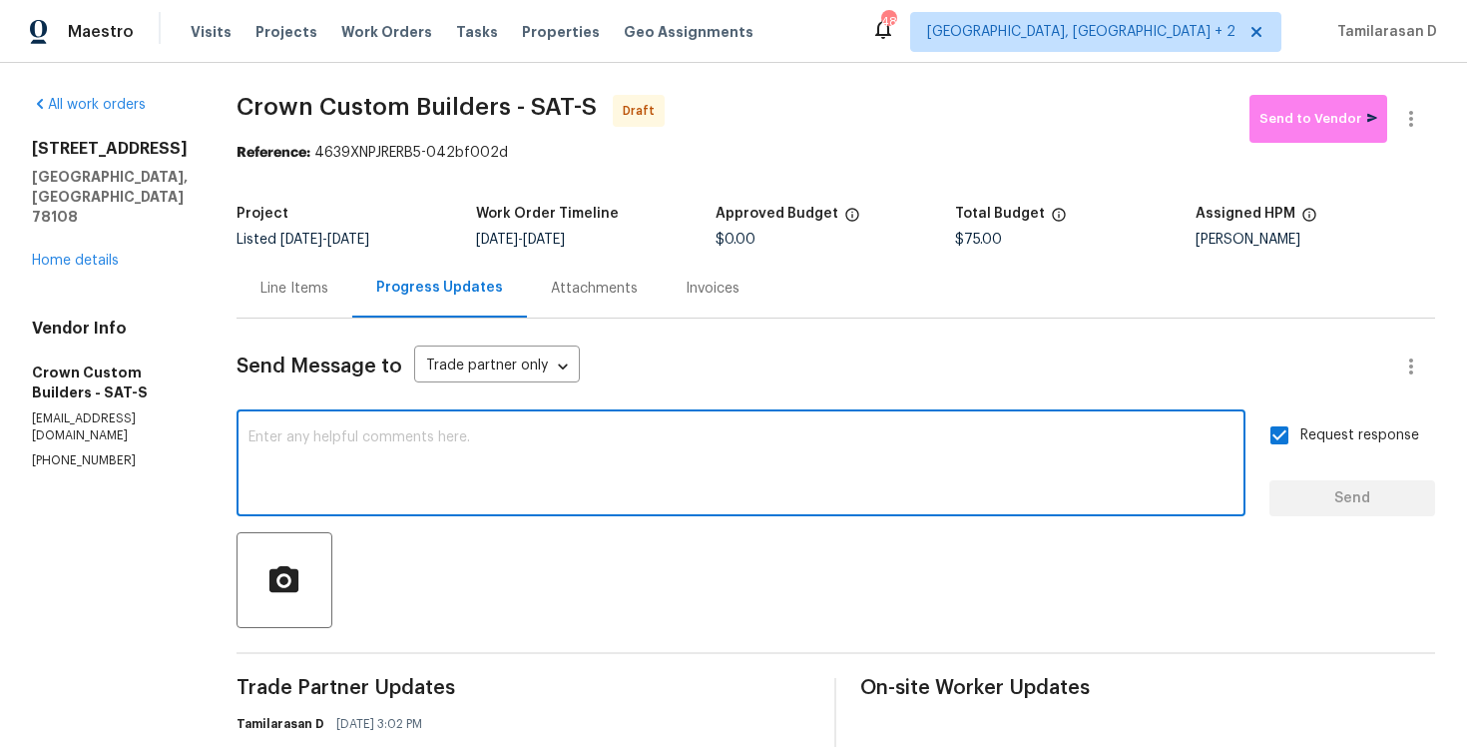
paste textarea "Attention All Work Orders must include before-photos (both close-up and wide-an…"
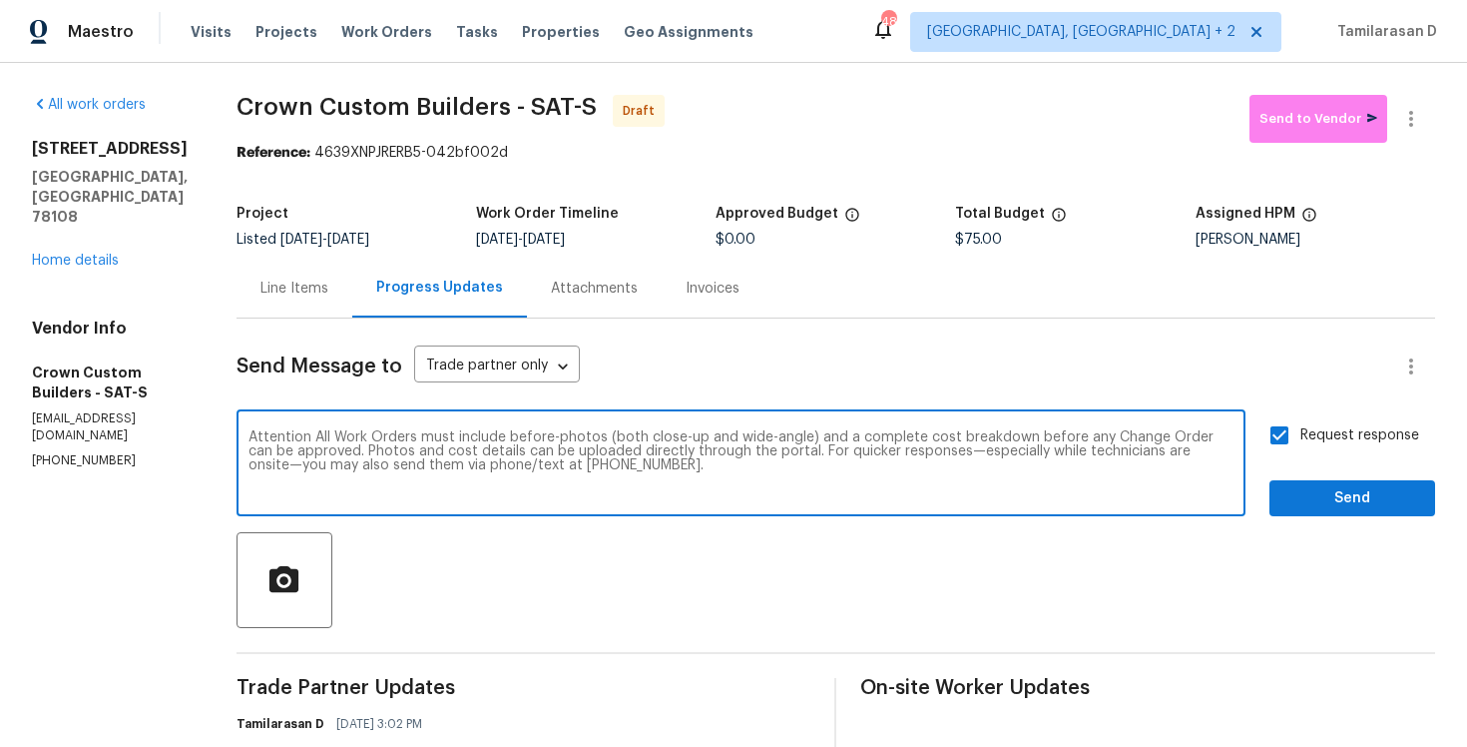
type textarea "Attention All Work Orders must include before-photos (both close-up and wide-an…"
click at [1309, 487] on span "Send" at bounding box center [1353, 498] width 134 height 25
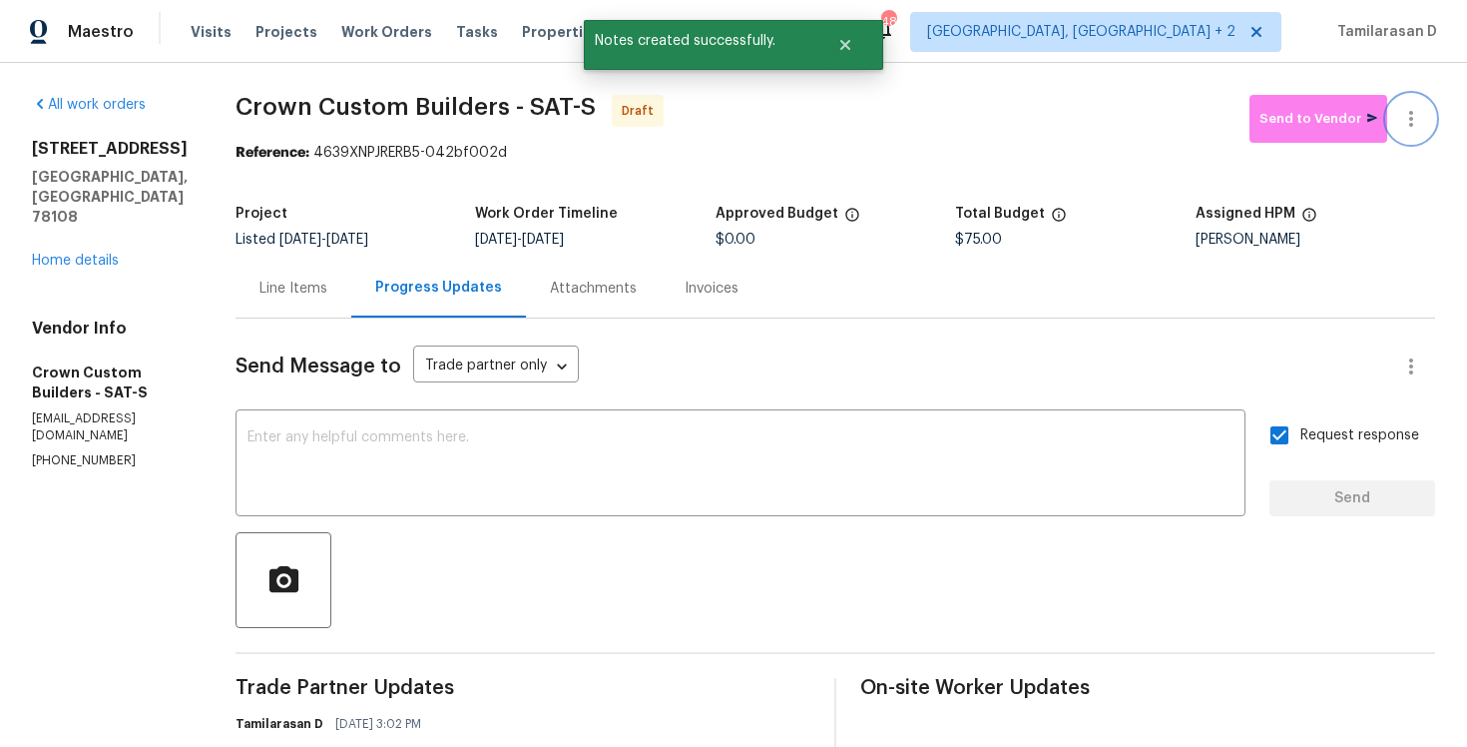
click at [1414, 112] on icon "button" at bounding box center [1411, 119] width 24 height 24
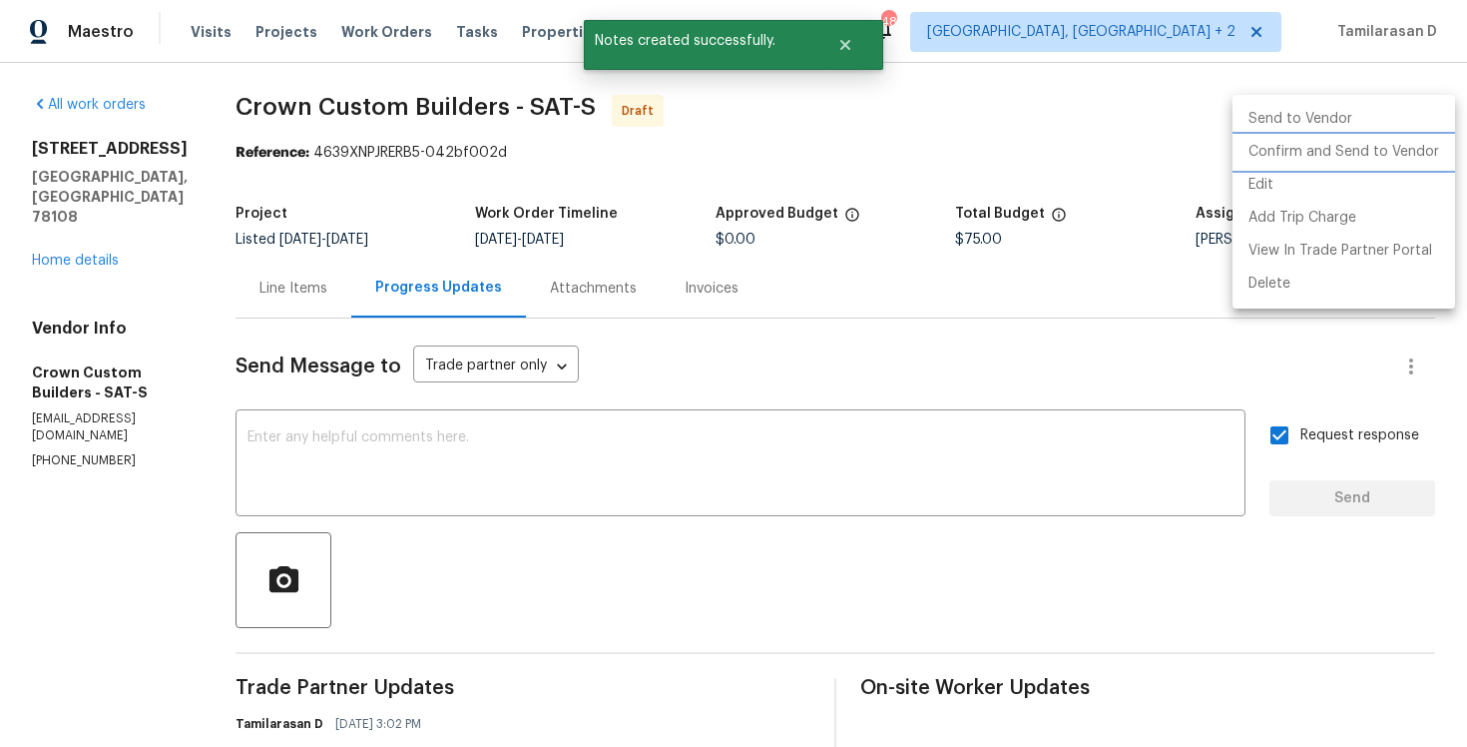
click at [1296, 151] on li "Confirm and Send to Vendor" at bounding box center [1344, 152] width 223 height 33
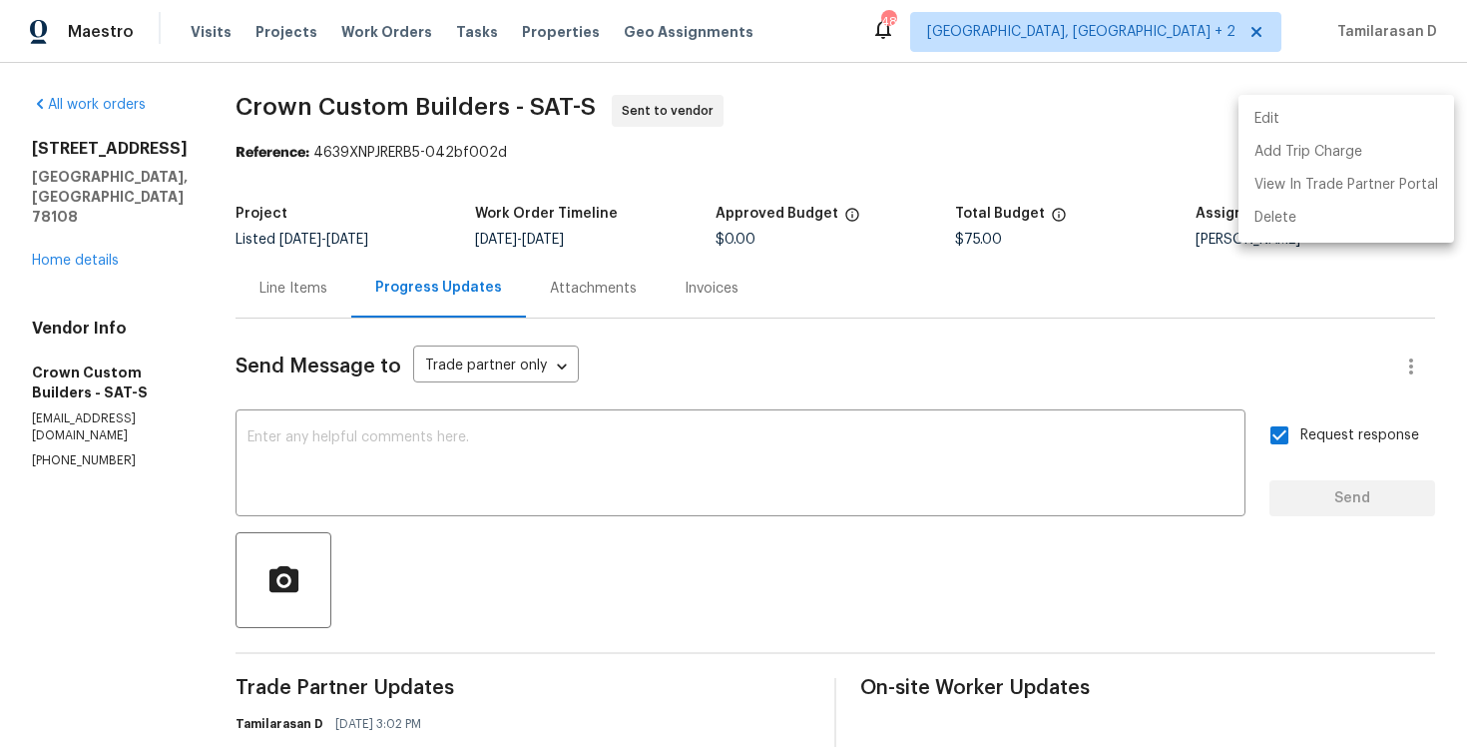
click at [770, 363] on div at bounding box center [733, 373] width 1467 height 747
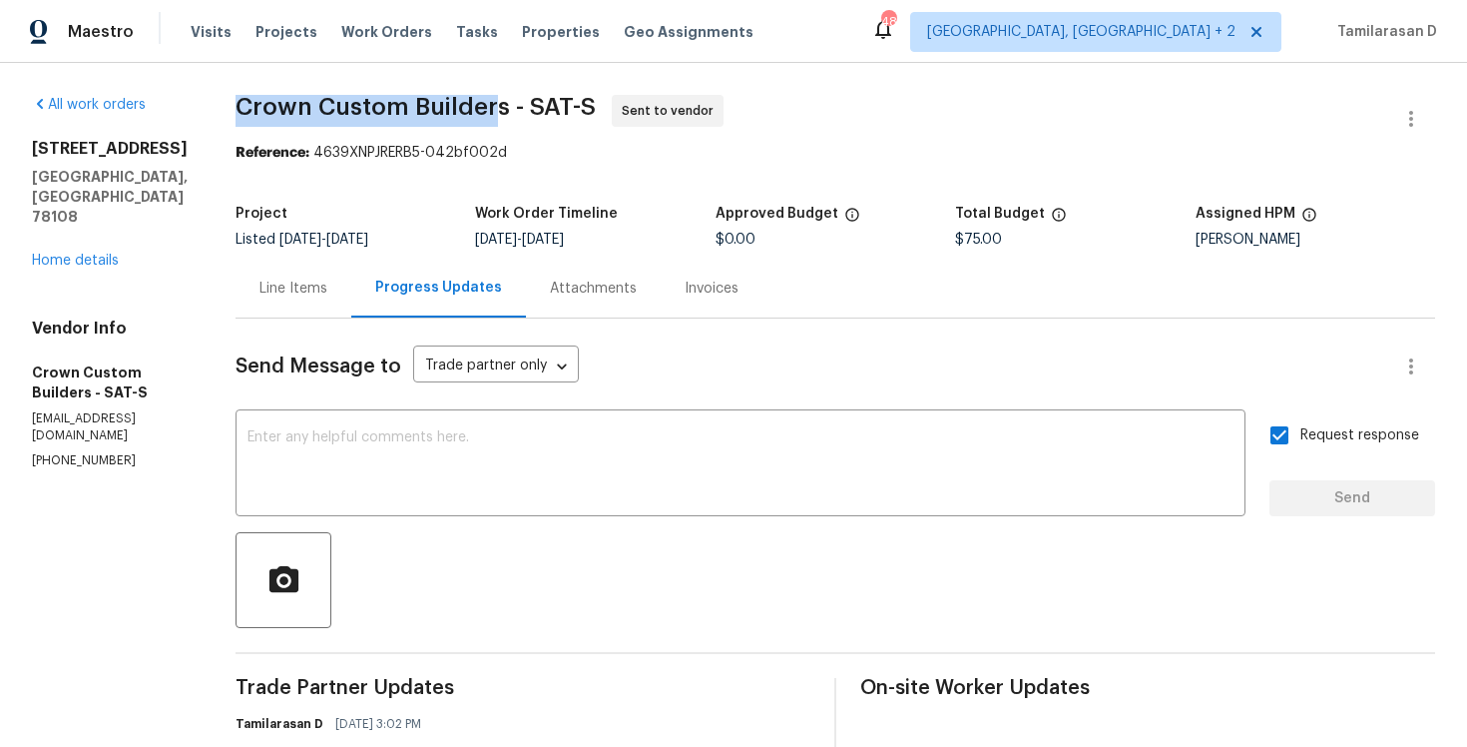
drag, startPoint x: 232, startPoint y: 109, endPoint x: 485, endPoint y: 110, distance: 253.5
click at [485, 110] on span "Crown Custom Builders - SAT-S" at bounding box center [416, 107] width 360 height 24
copy span "Crown Custom Builder"
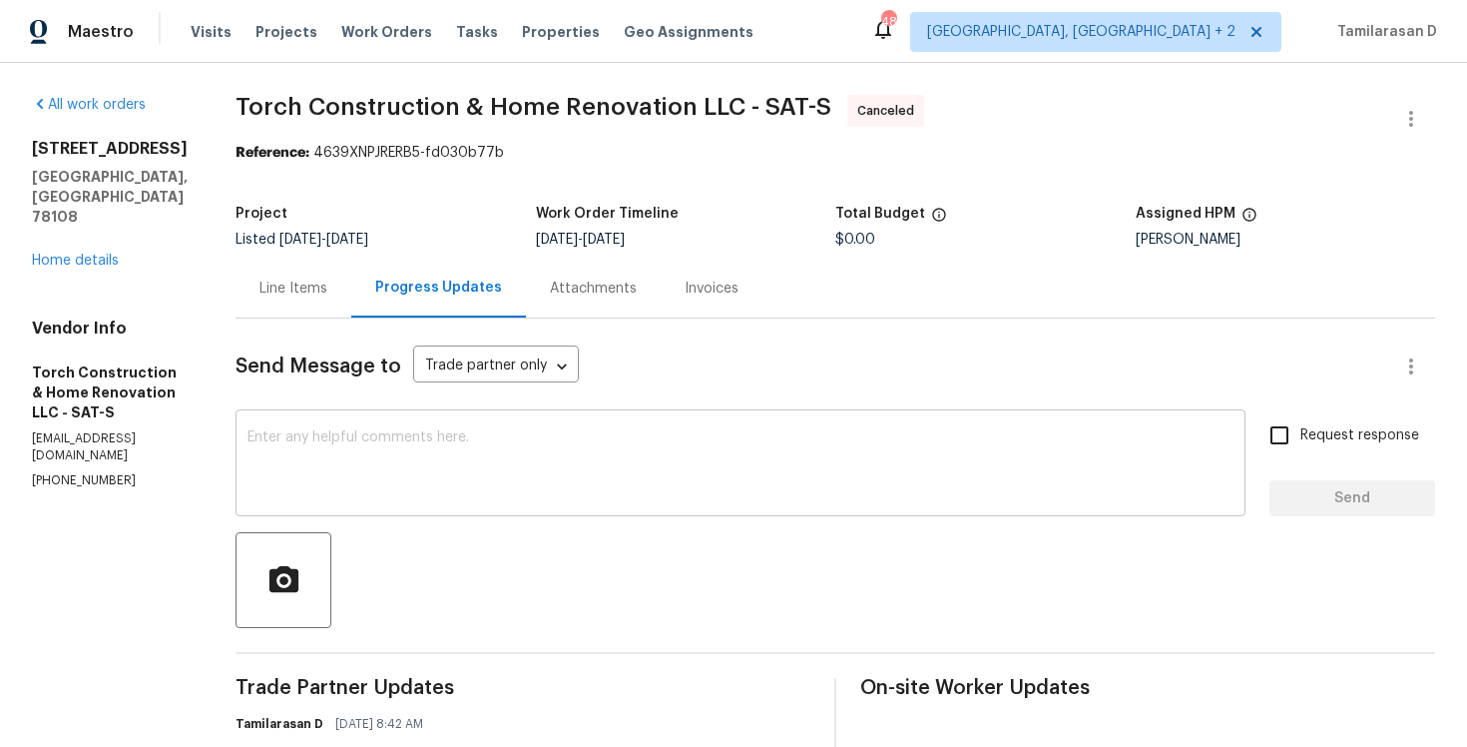
click at [371, 469] on textarea at bounding box center [741, 465] width 986 height 70
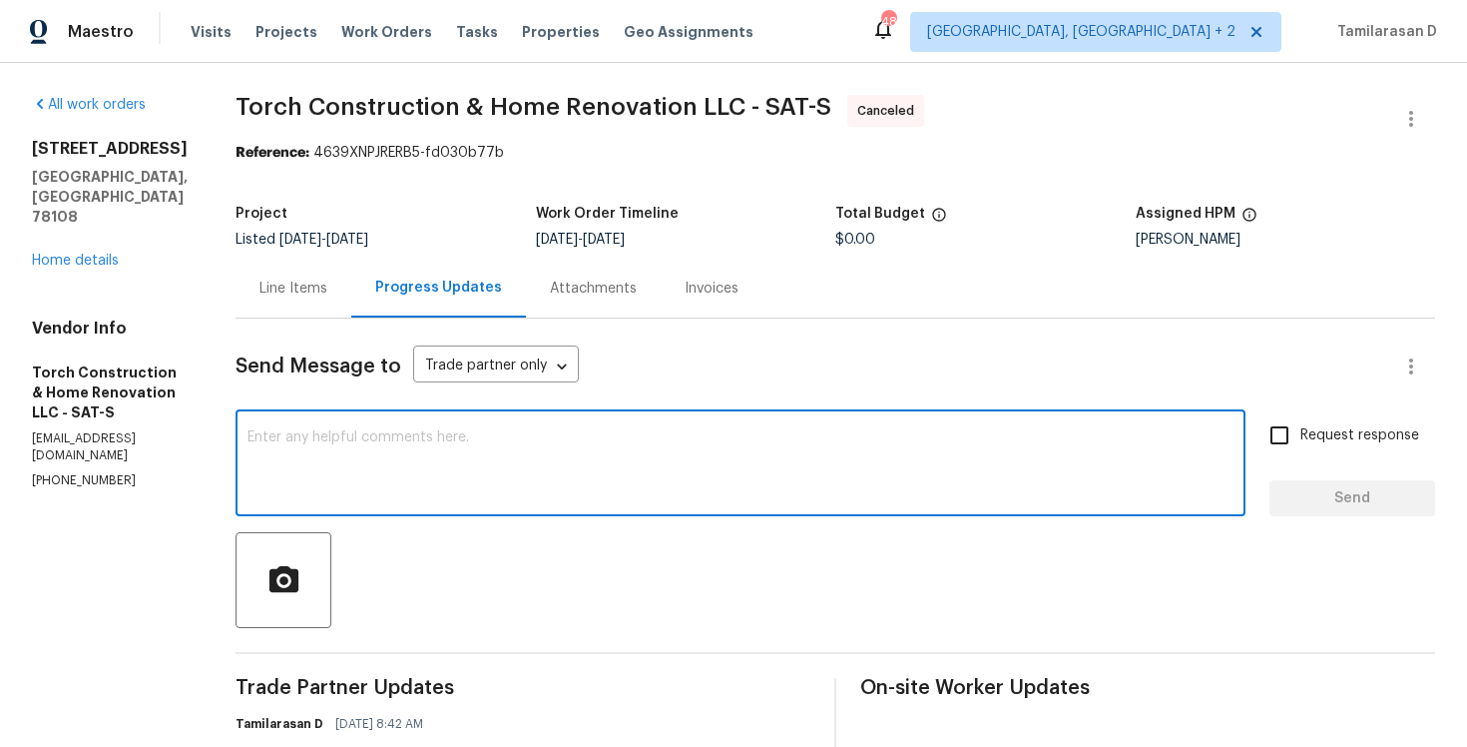
paste textarea "Hello Team, We are canceling this WO as we did not receive any response from yo…"
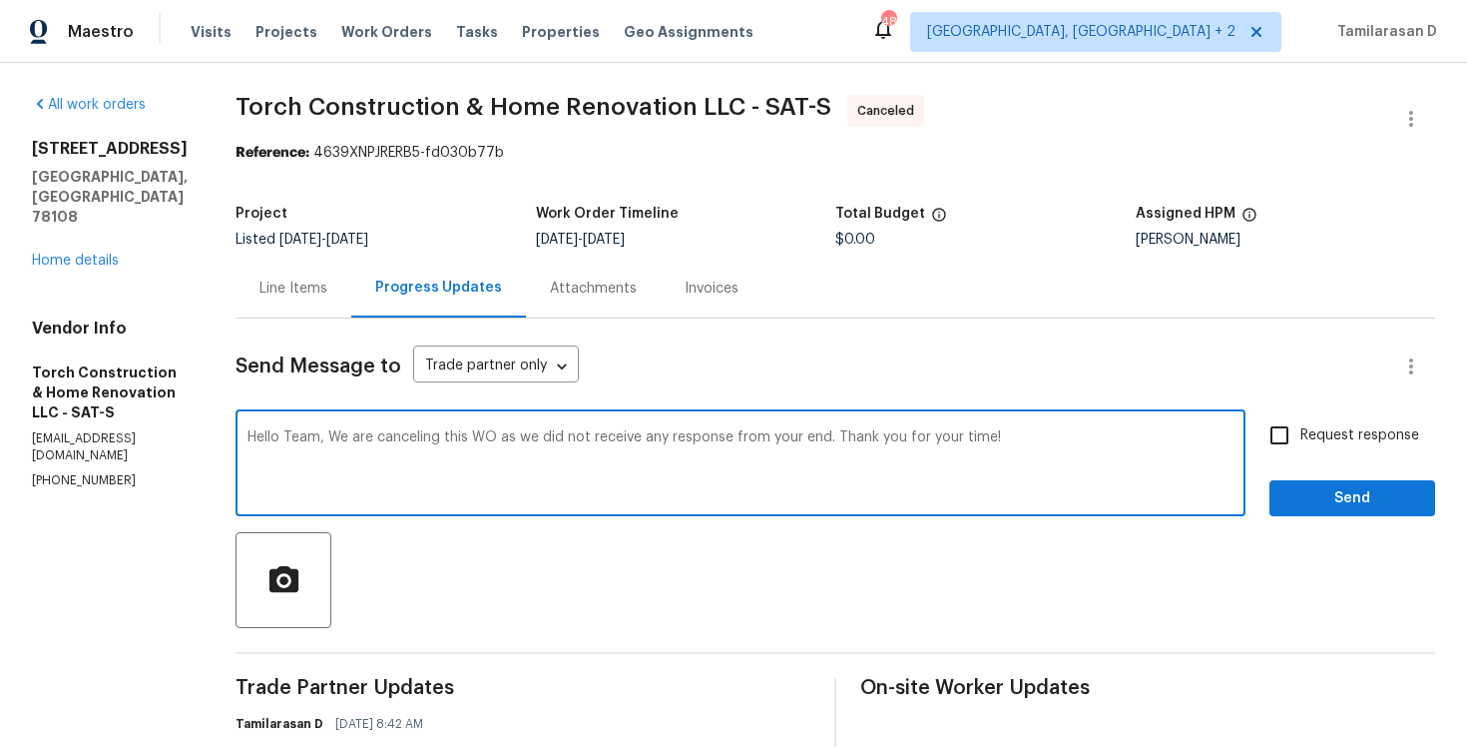
type textarea "Hello Team, We are canceling this WO as we did not receive any response from yo…"
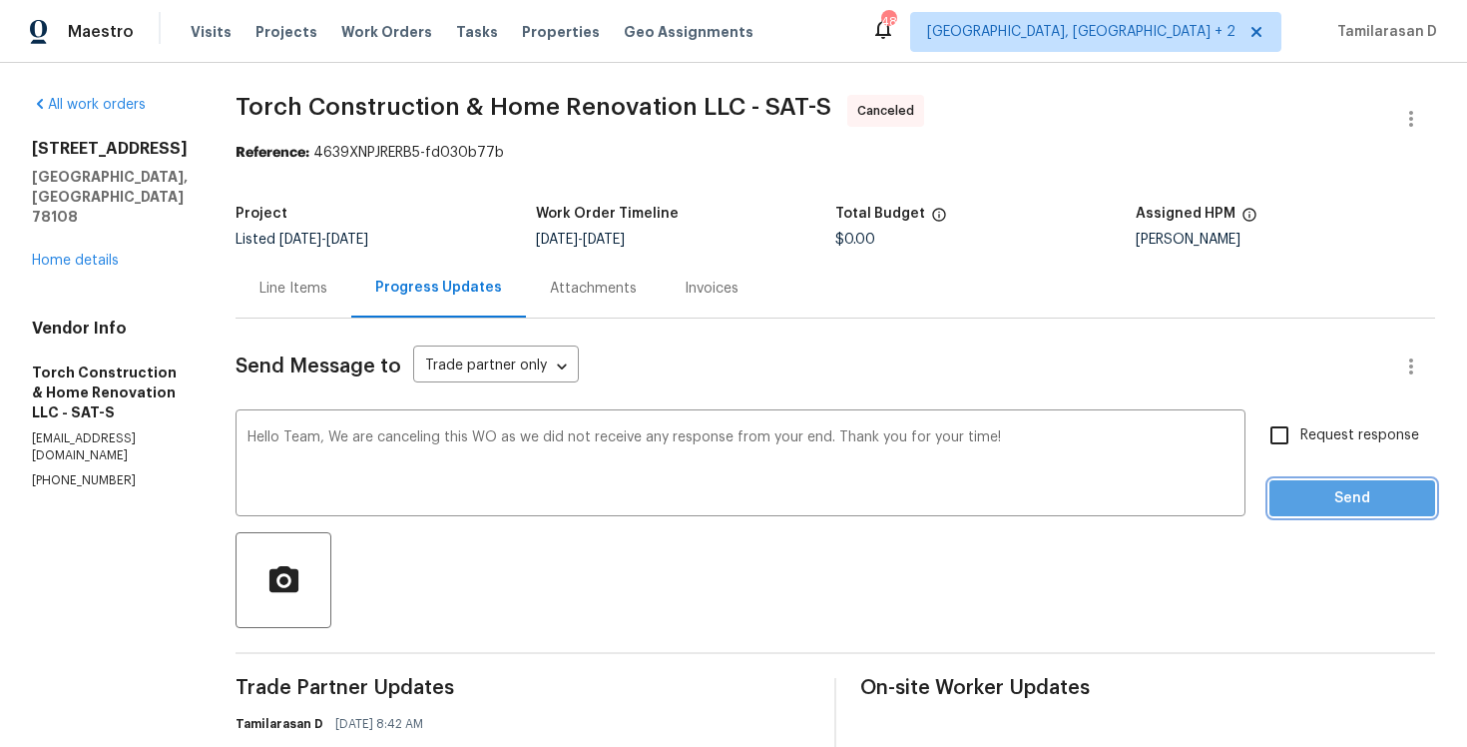
click at [1354, 512] on button "Send" at bounding box center [1353, 498] width 166 height 37
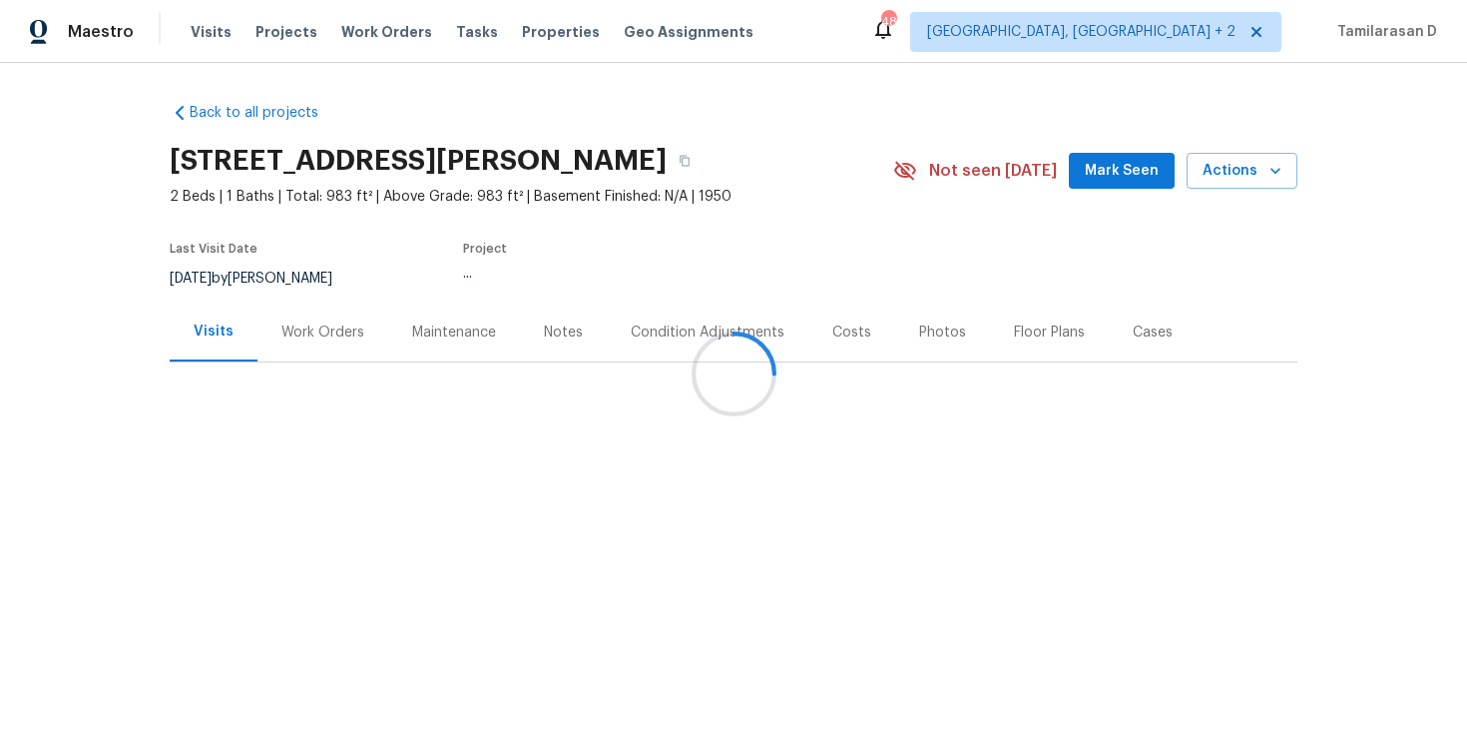
click at [326, 329] on div at bounding box center [733, 373] width 1467 height 747
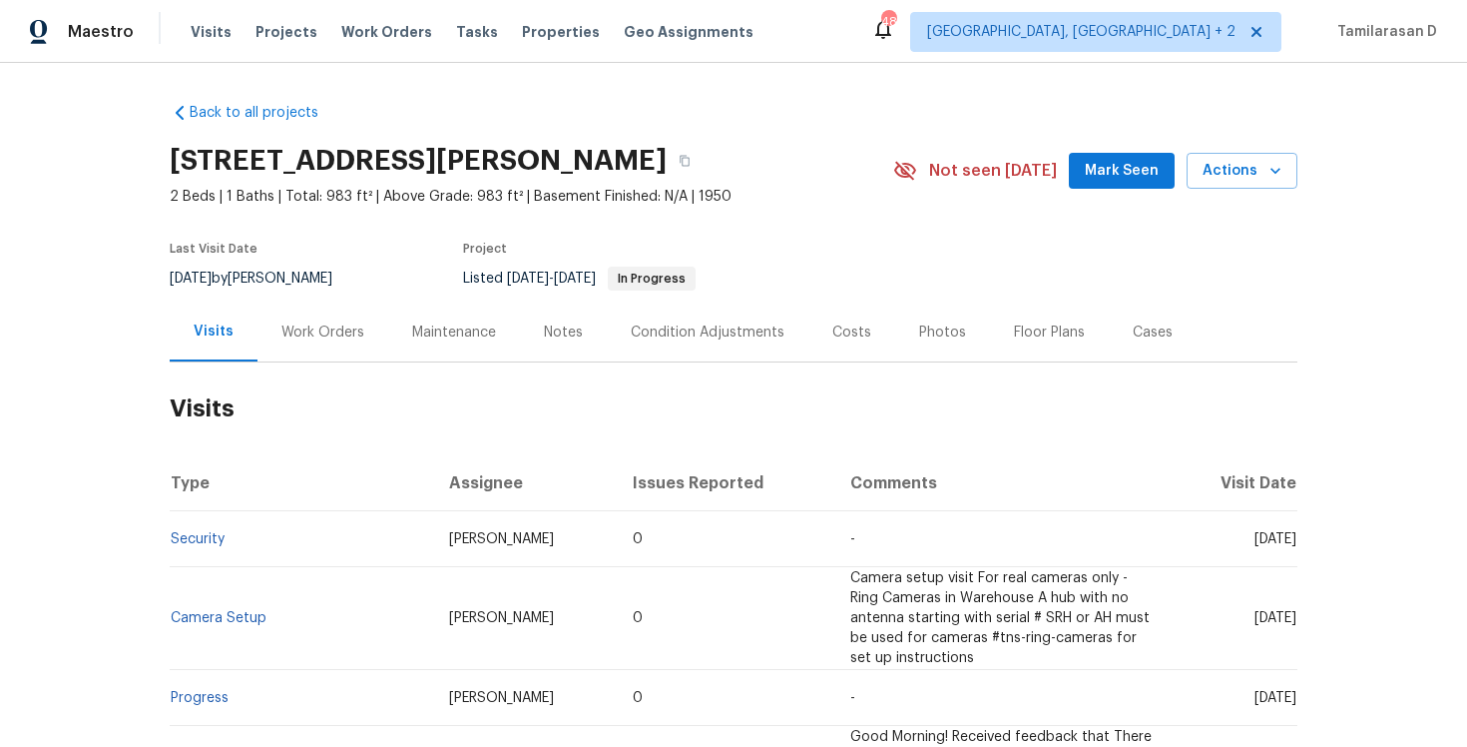
click at [312, 331] on div "Work Orders" at bounding box center [322, 332] width 83 height 20
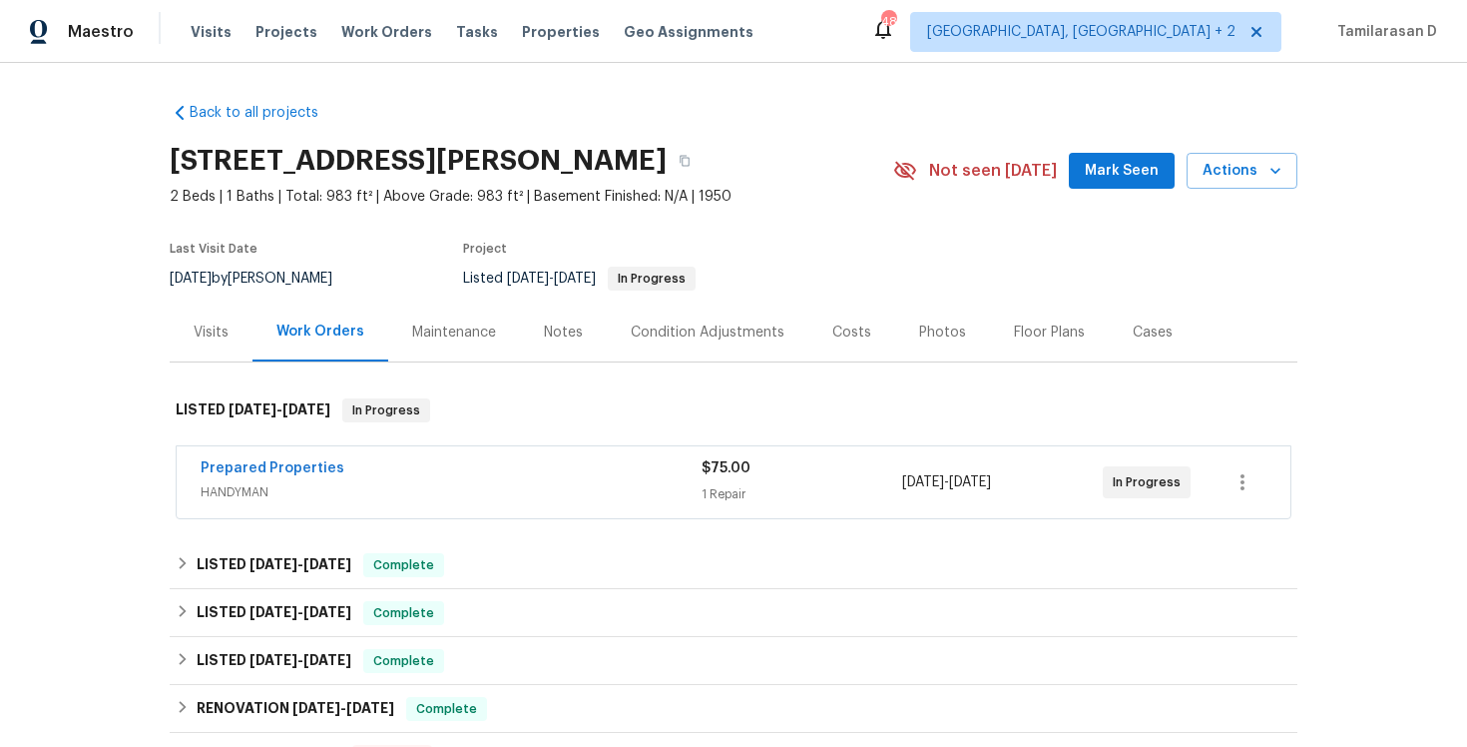
scroll to position [43, 0]
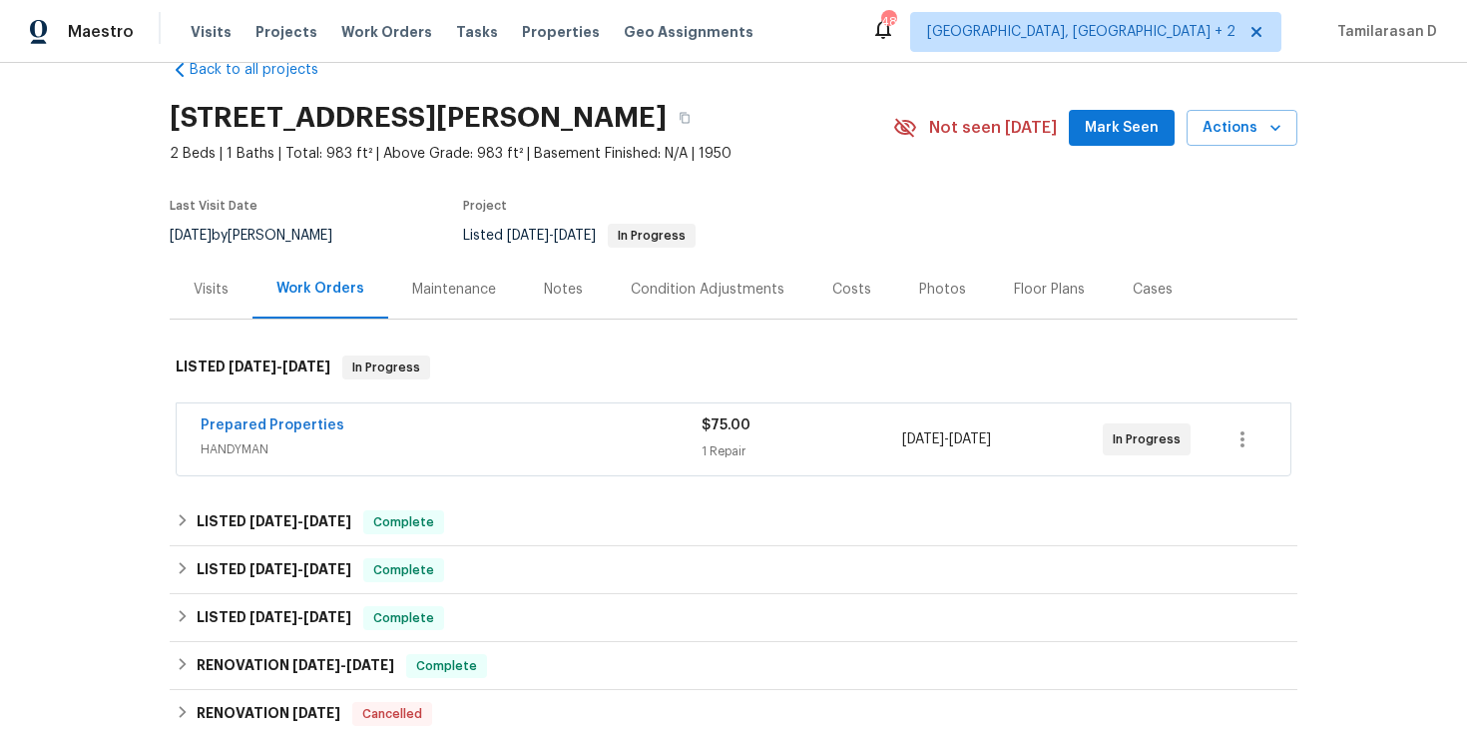
click at [288, 417] on span "Prepared Properties" at bounding box center [273, 425] width 144 height 20
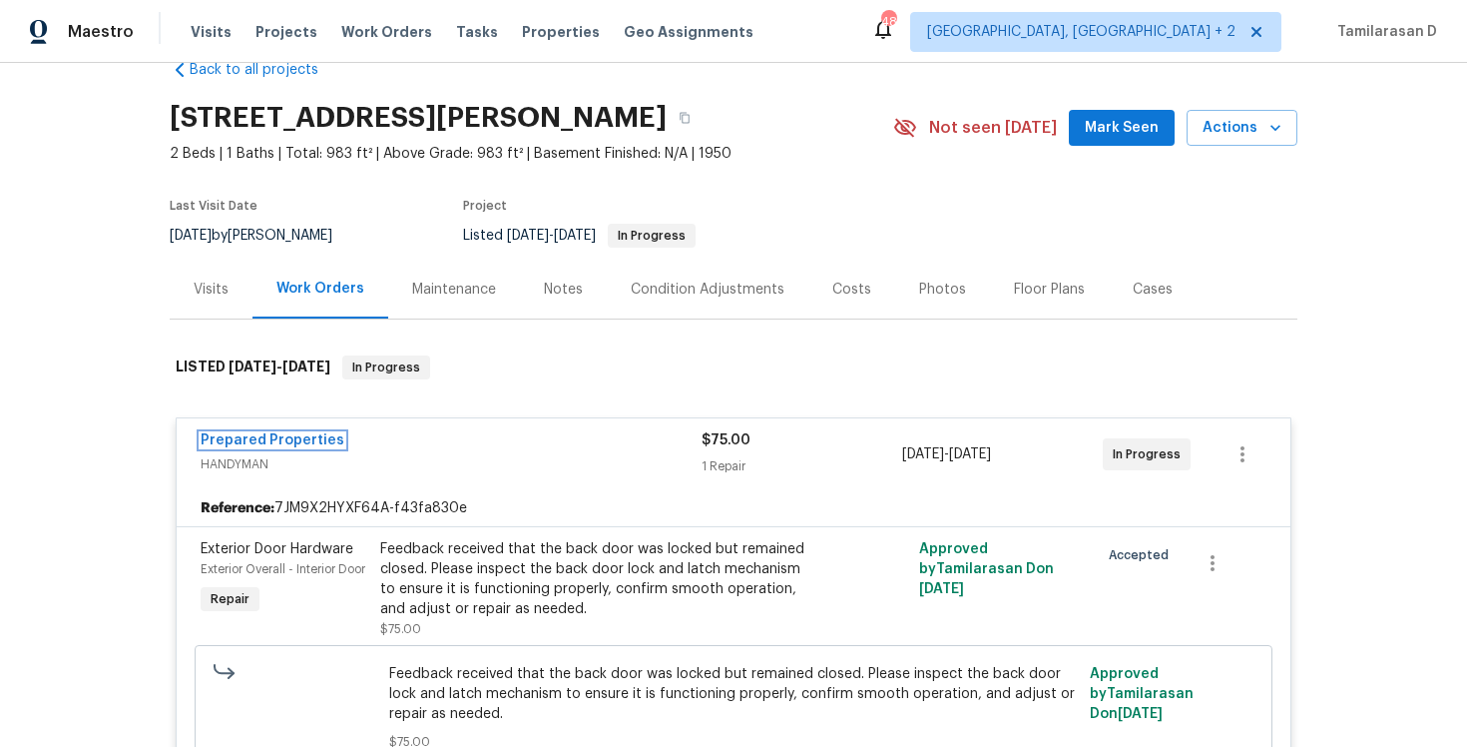
click at [283, 439] on link "Prepared Properties" at bounding box center [273, 440] width 144 height 14
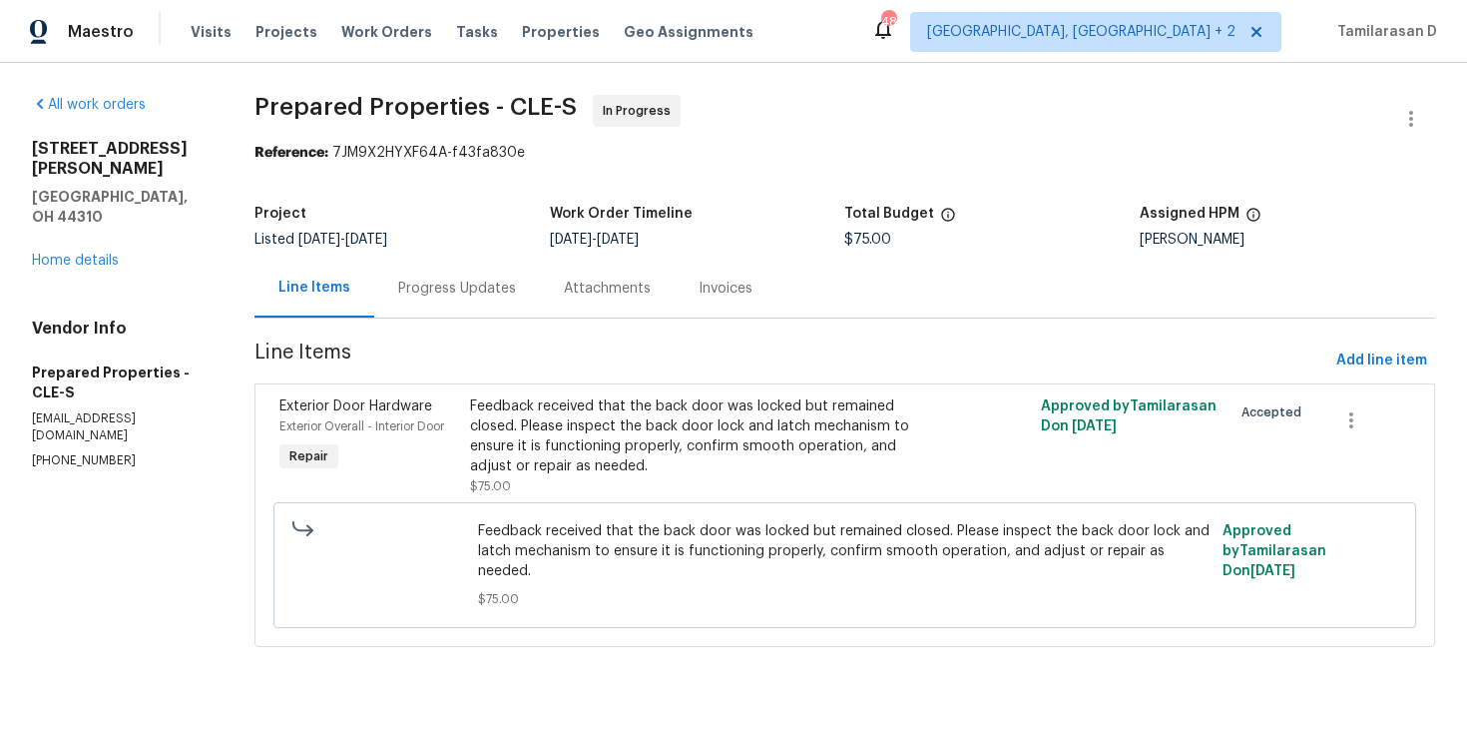
click at [451, 287] on div "Progress Updates" at bounding box center [457, 288] width 118 height 20
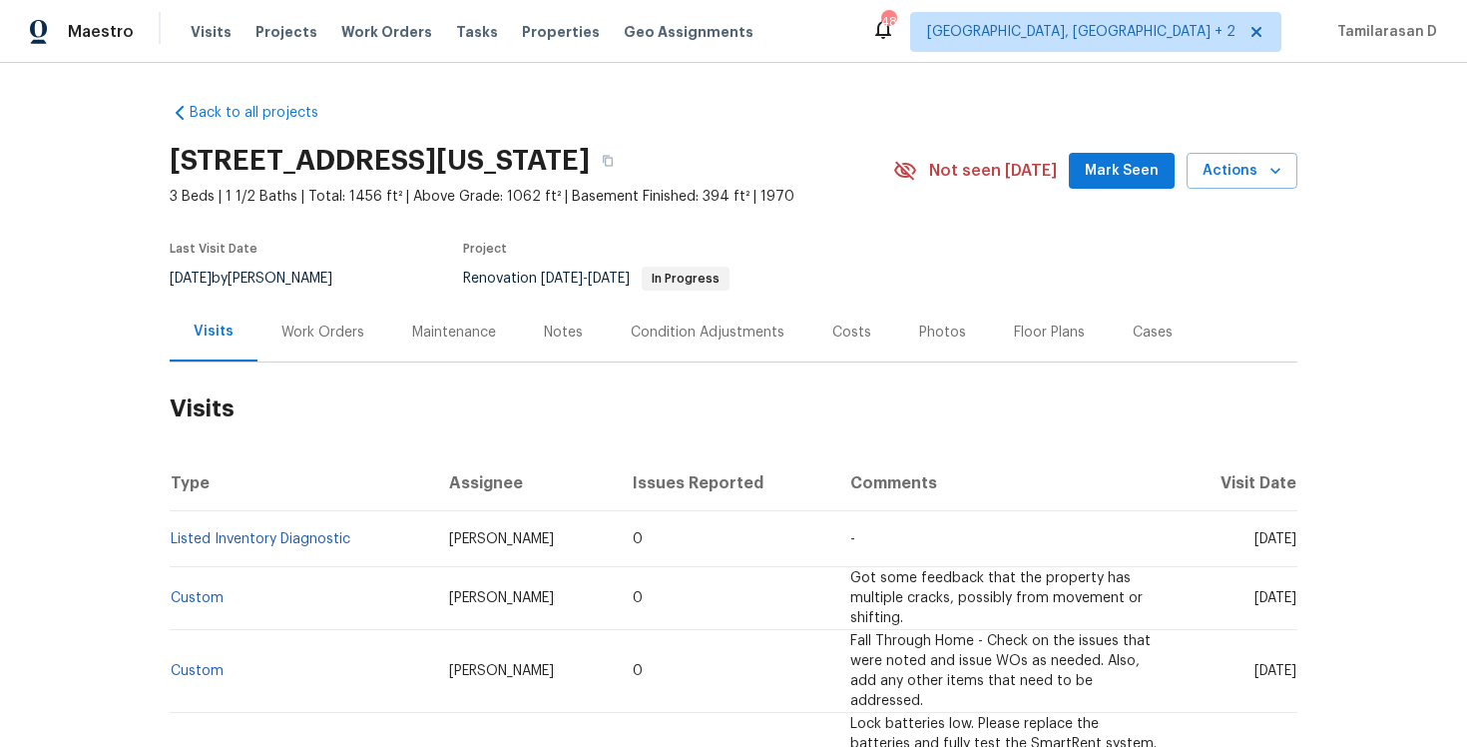
click at [309, 329] on div "Work Orders" at bounding box center [322, 332] width 83 height 20
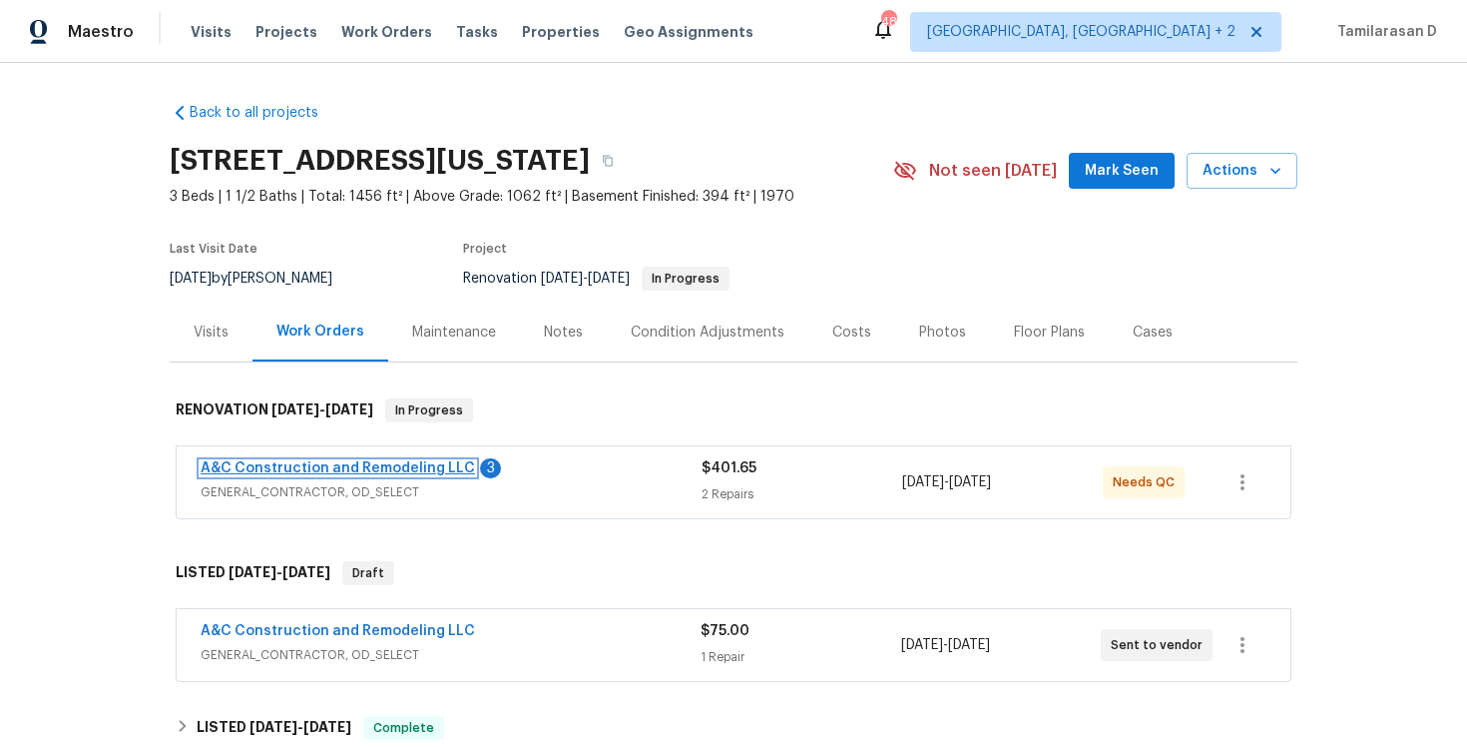
click at [304, 462] on link "A&C Construction and Remodeling LLC" at bounding box center [338, 468] width 274 height 14
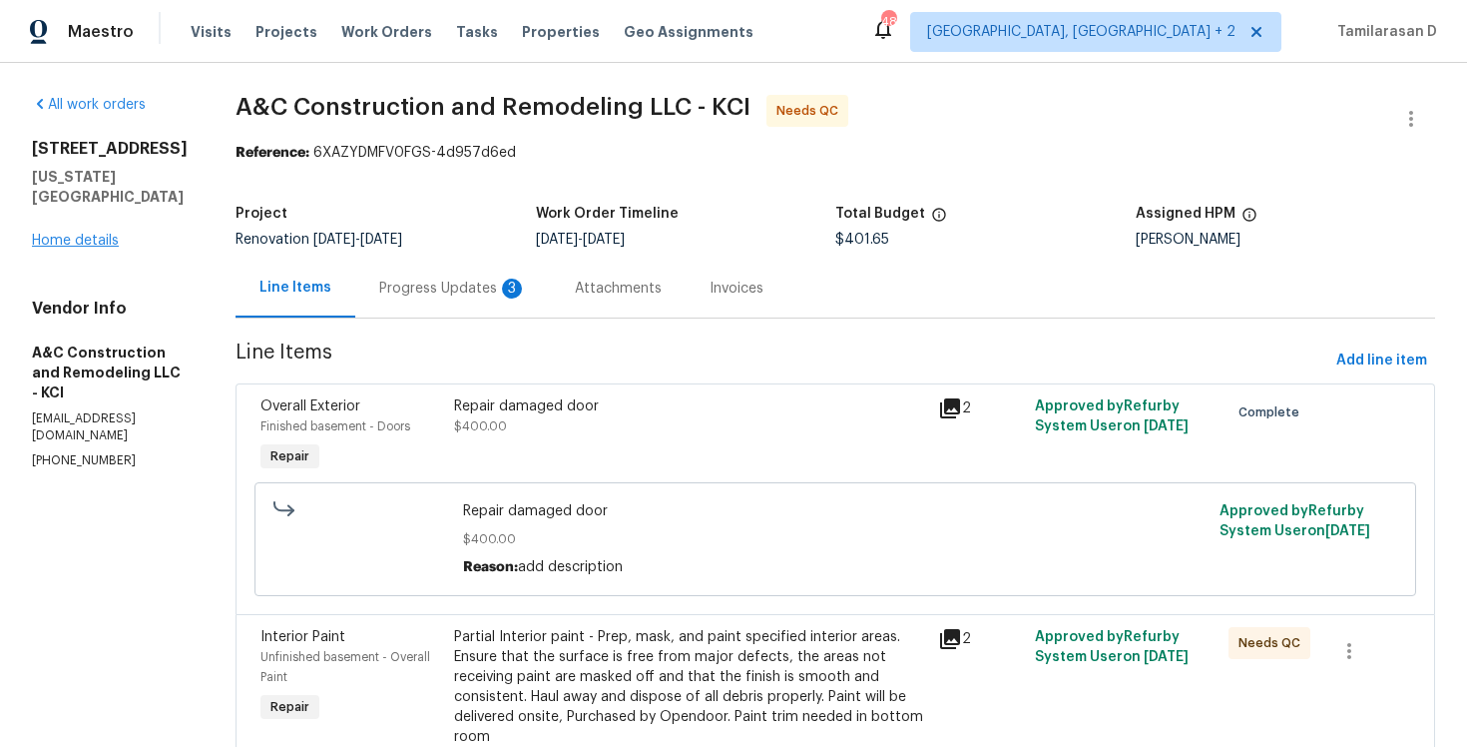
click at [70, 234] on link "Home details" at bounding box center [75, 241] width 87 height 14
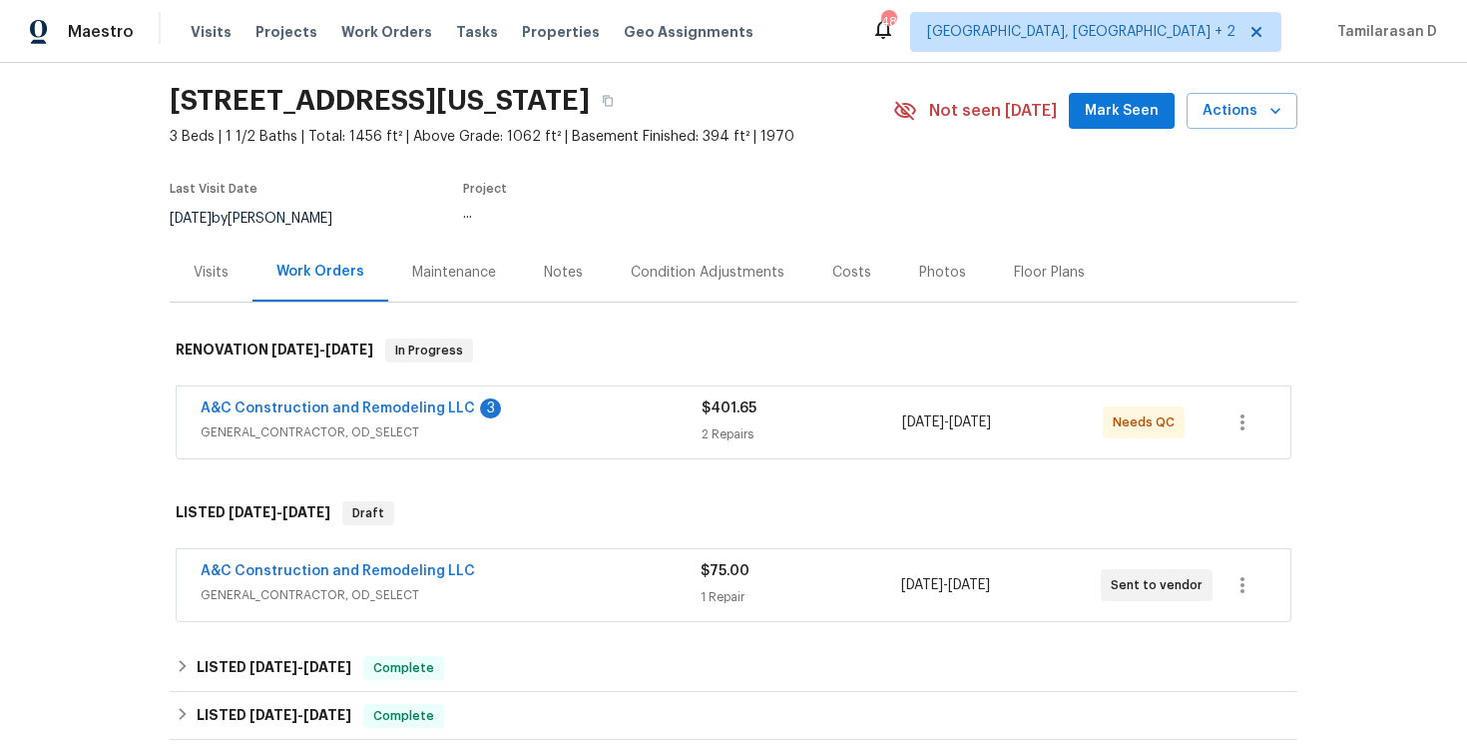
scroll to position [107, 0]
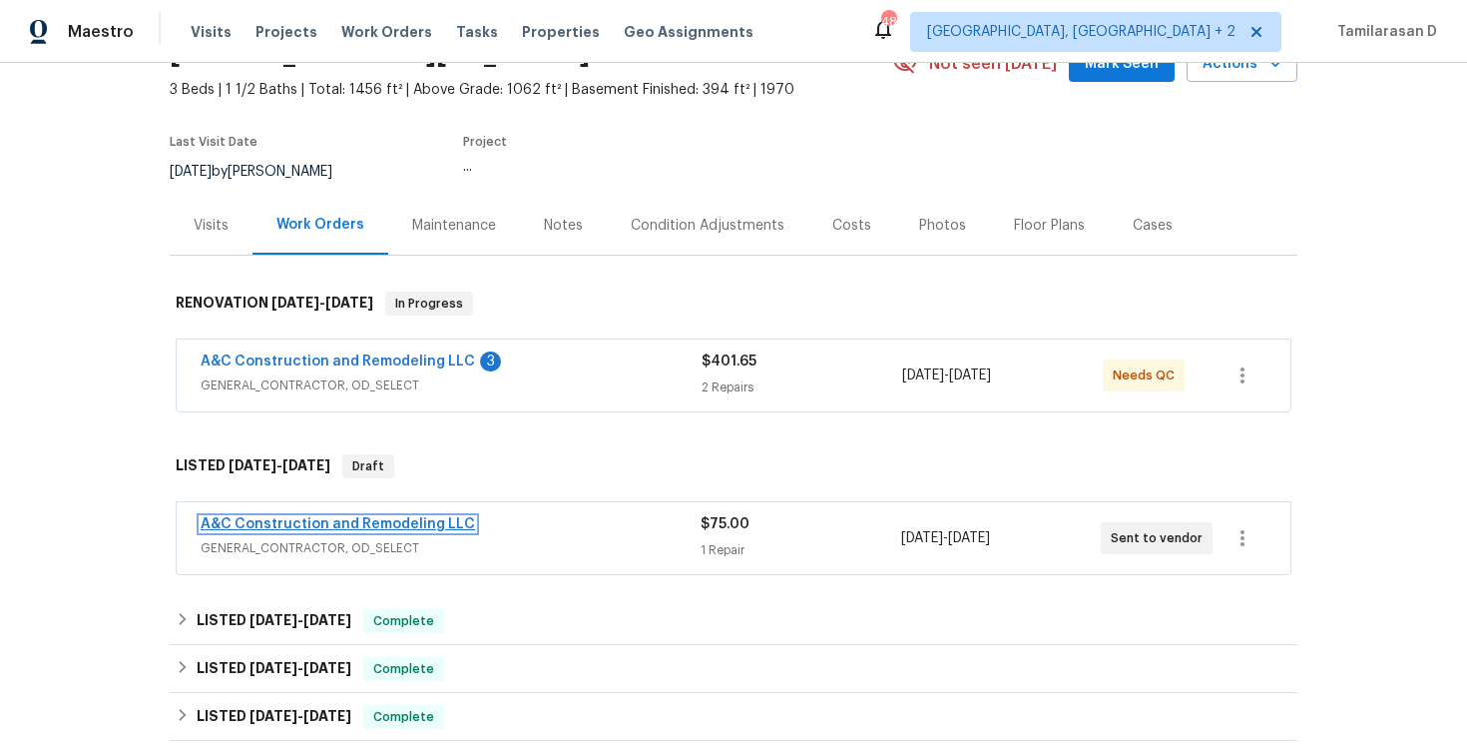
click at [328, 528] on link "A&C Construction and Remodeling LLC" at bounding box center [338, 524] width 274 height 14
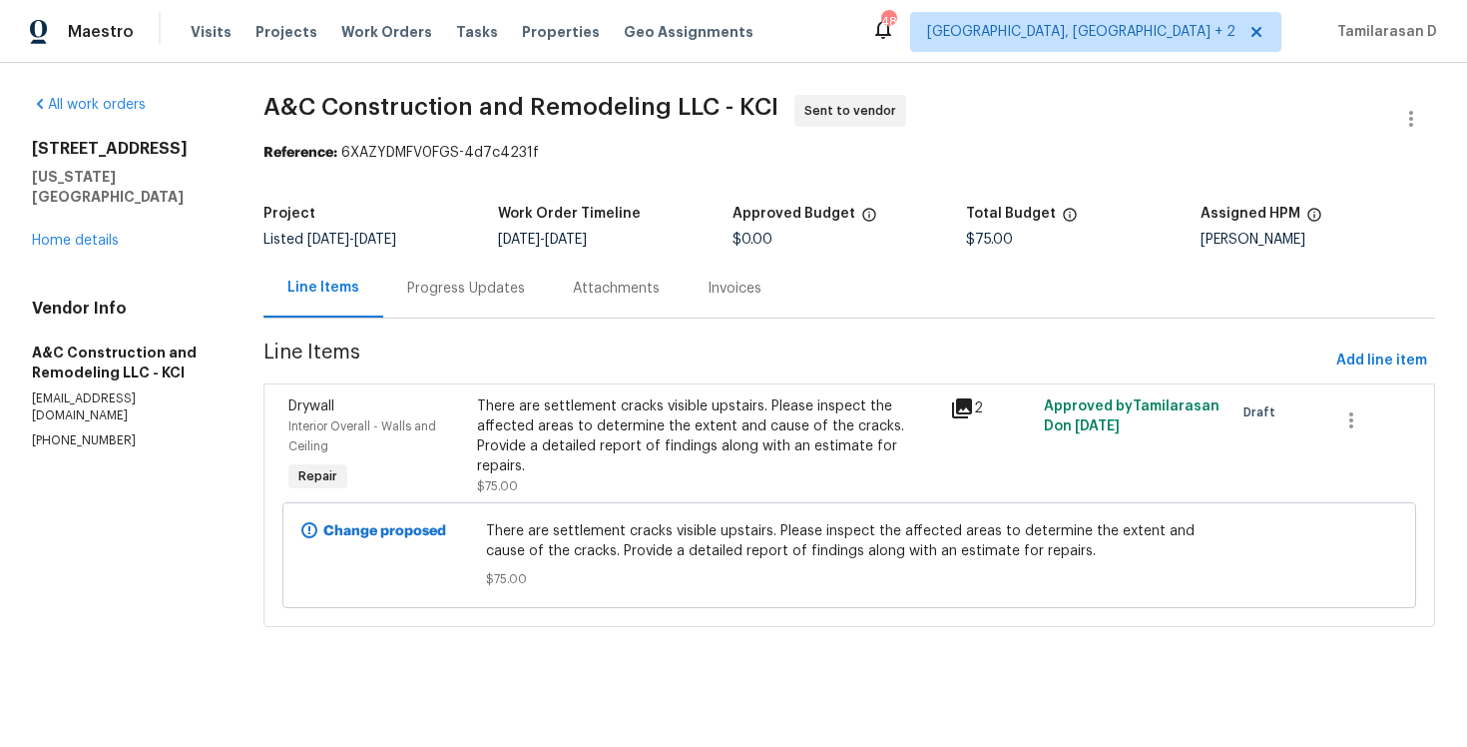
click at [531, 303] on div "Progress Updates" at bounding box center [466, 288] width 166 height 59
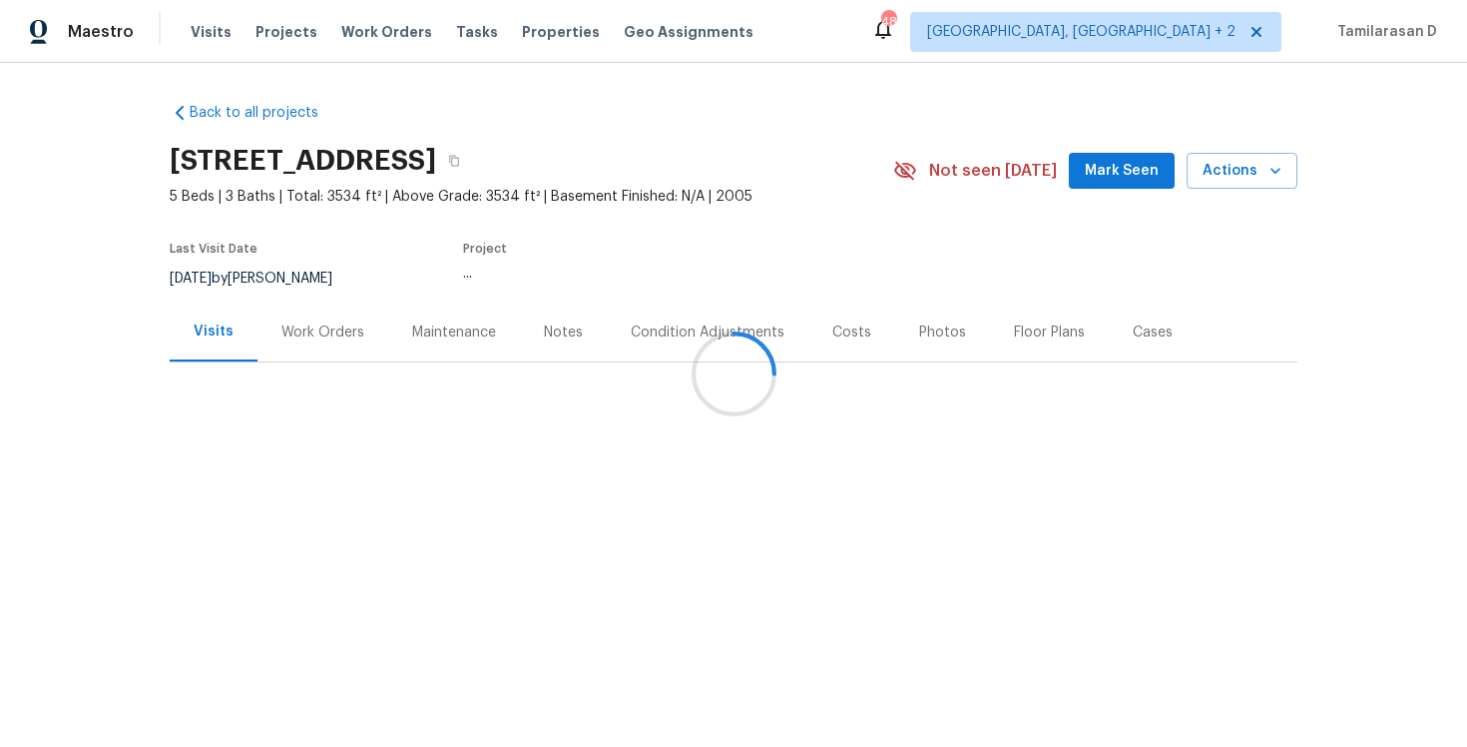
click at [335, 344] on div "Work Orders" at bounding box center [323, 331] width 131 height 59
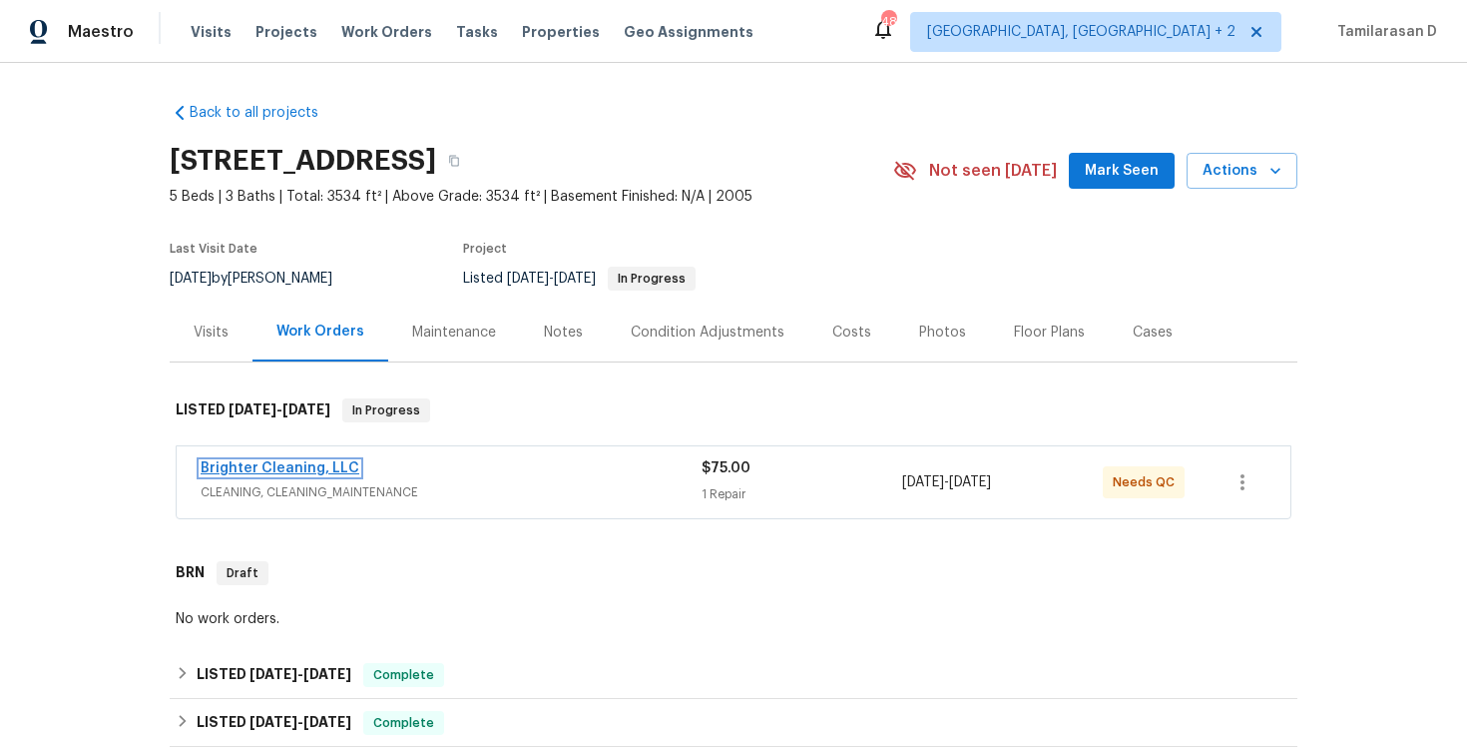
click at [299, 461] on link "Brighter Cleaning, LLC" at bounding box center [280, 468] width 159 height 14
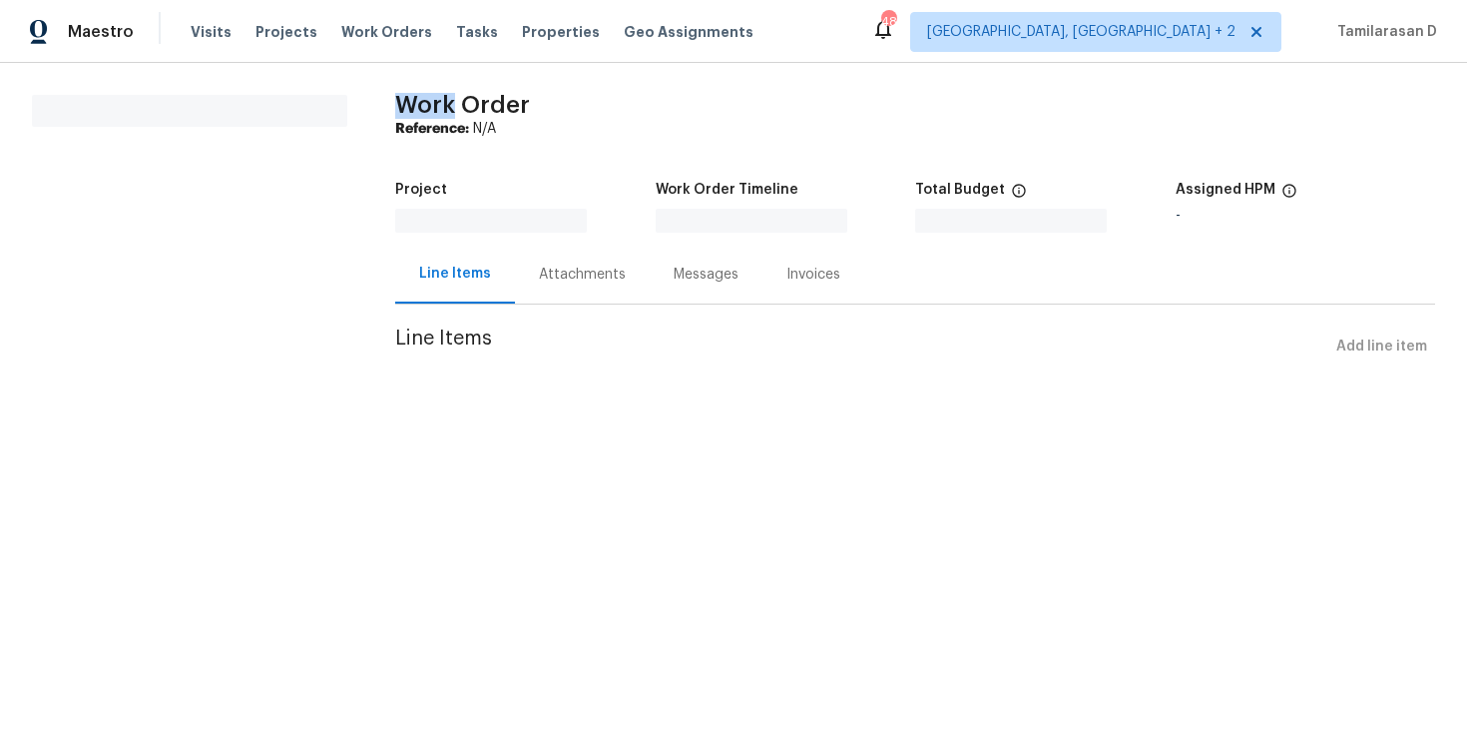
click at [299, 421] on html "Maestro Visits Projects Work Orders Tasks Properties Geo Assignments 48 [GEOGRA…" at bounding box center [733, 210] width 1467 height 421
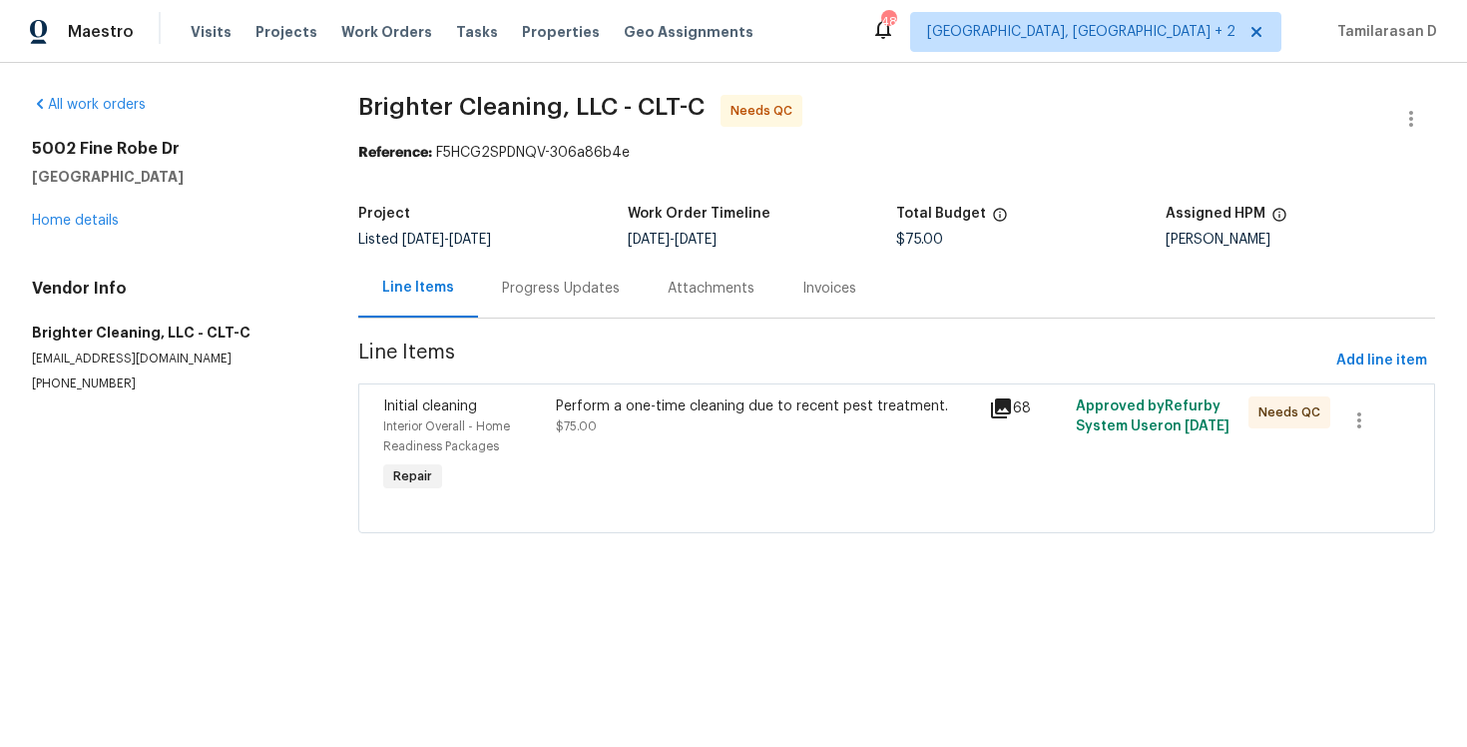
click at [540, 291] on div "Progress Updates" at bounding box center [561, 288] width 118 height 20
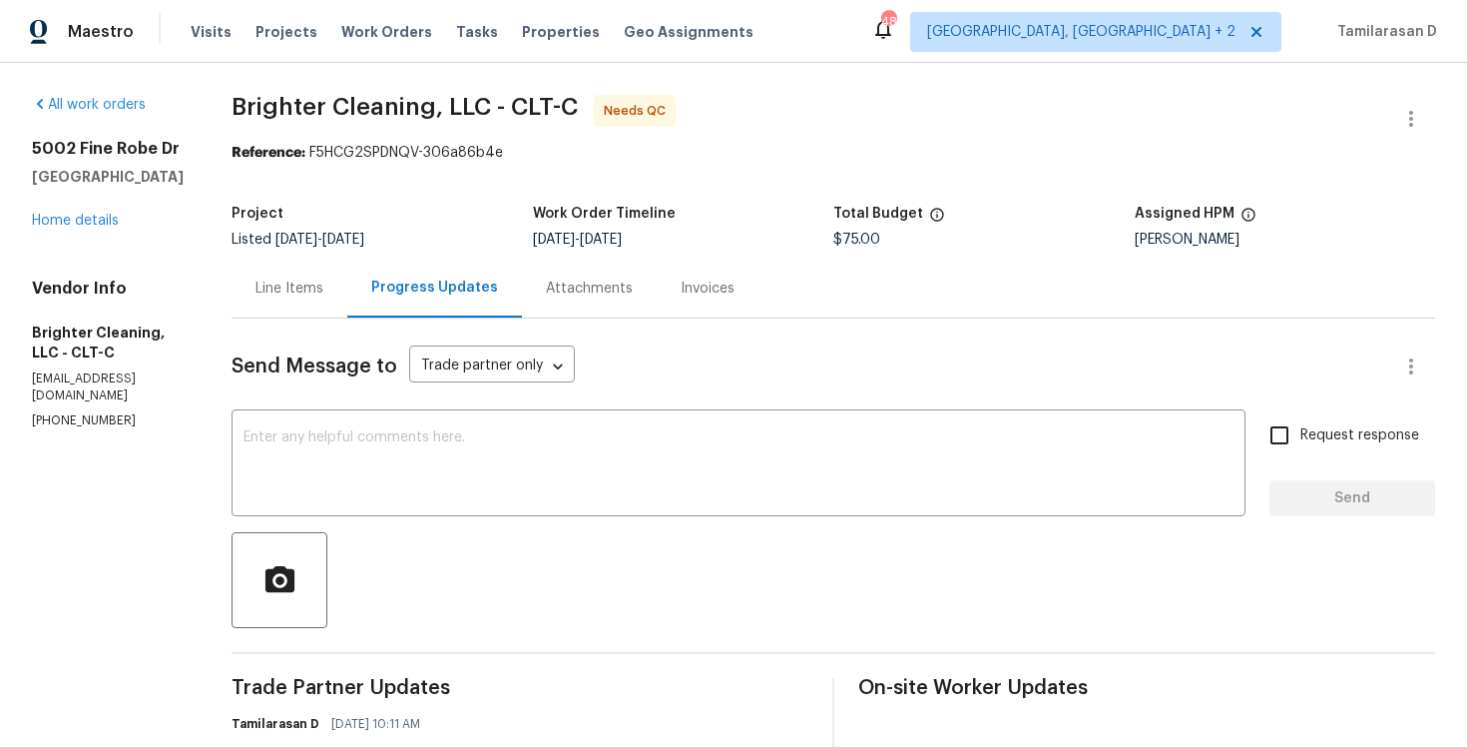
click at [304, 302] on div "Line Items" at bounding box center [290, 288] width 116 height 59
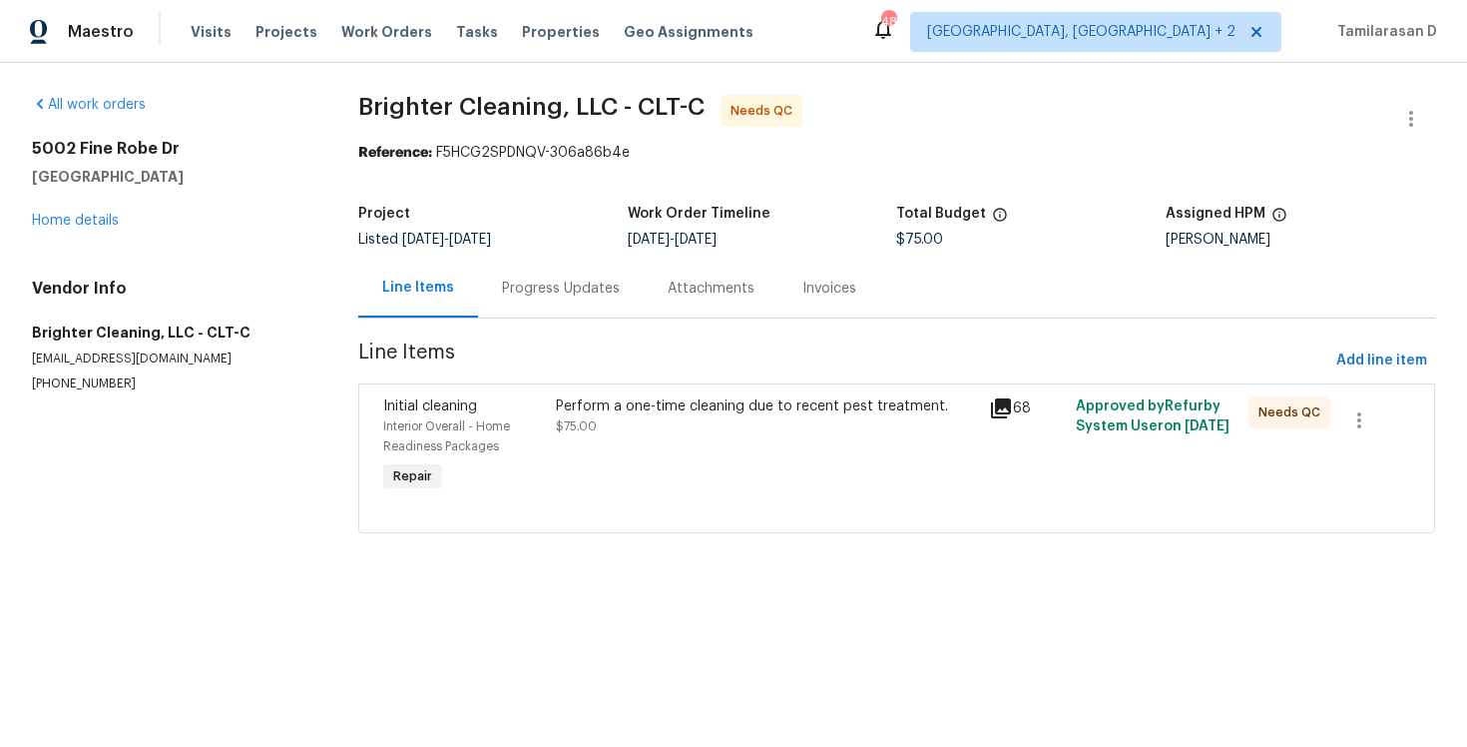
click at [674, 418] on div "Perform a one-time cleaning due to recent pest treatment. $75.00" at bounding box center [766, 416] width 421 height 40
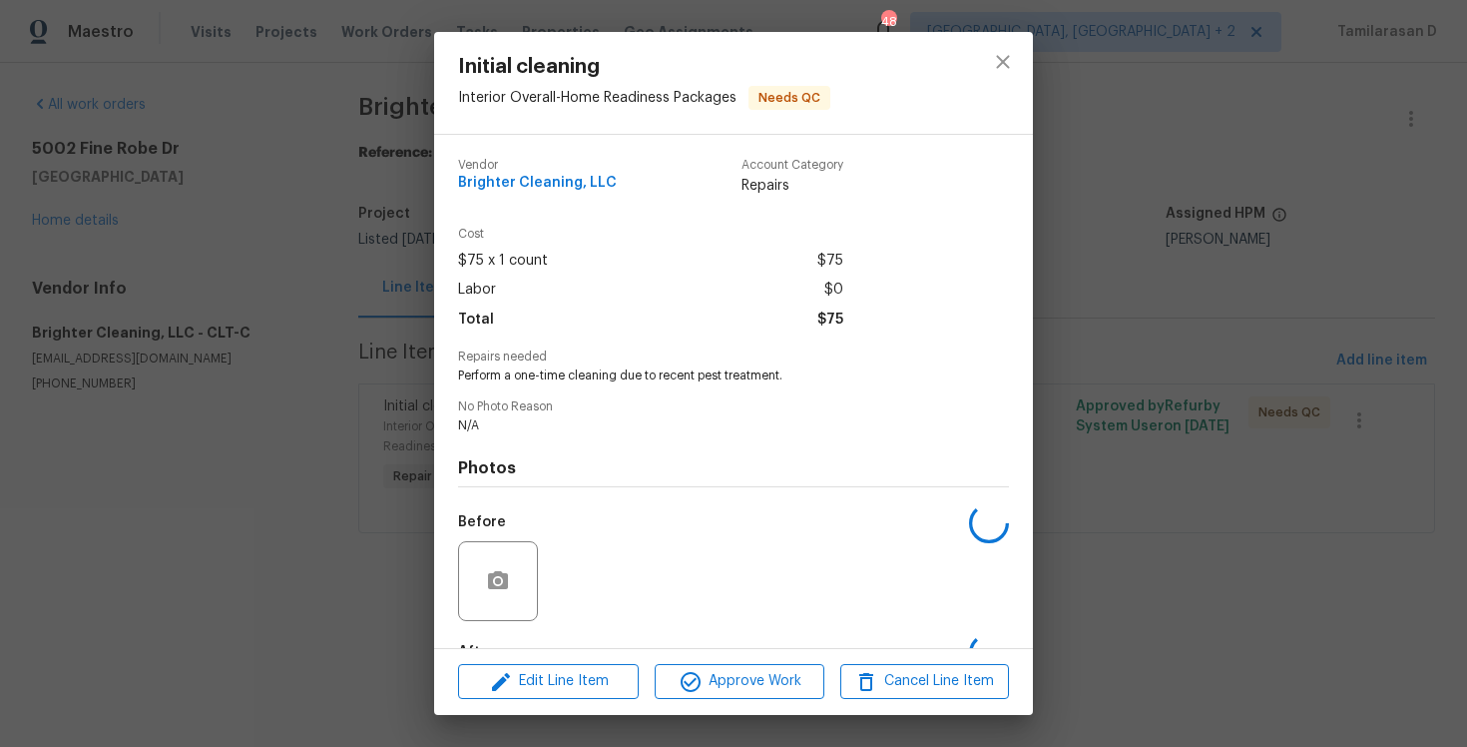
scroll to position [123, 0]
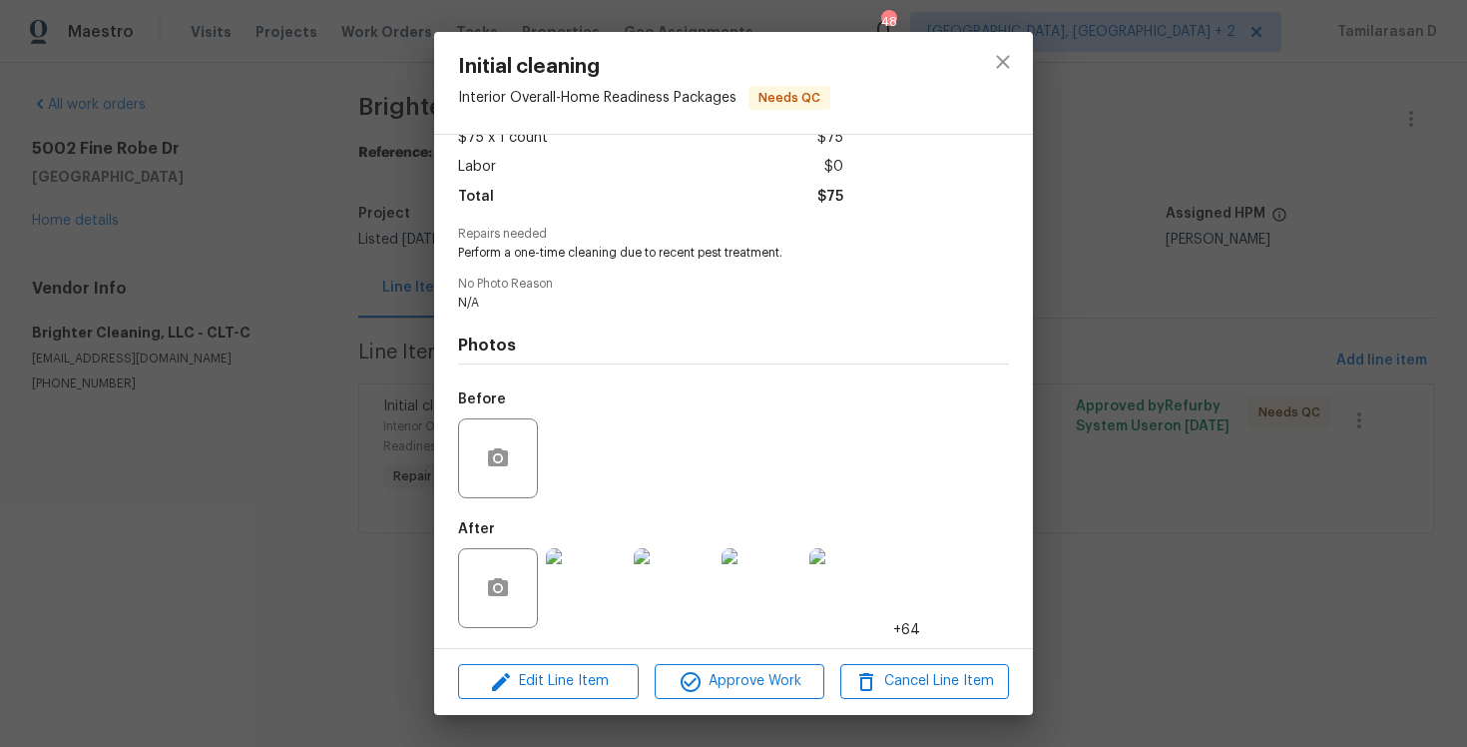
click at [591, 588] on img at bounding box center [586, 588] width 80 height 80
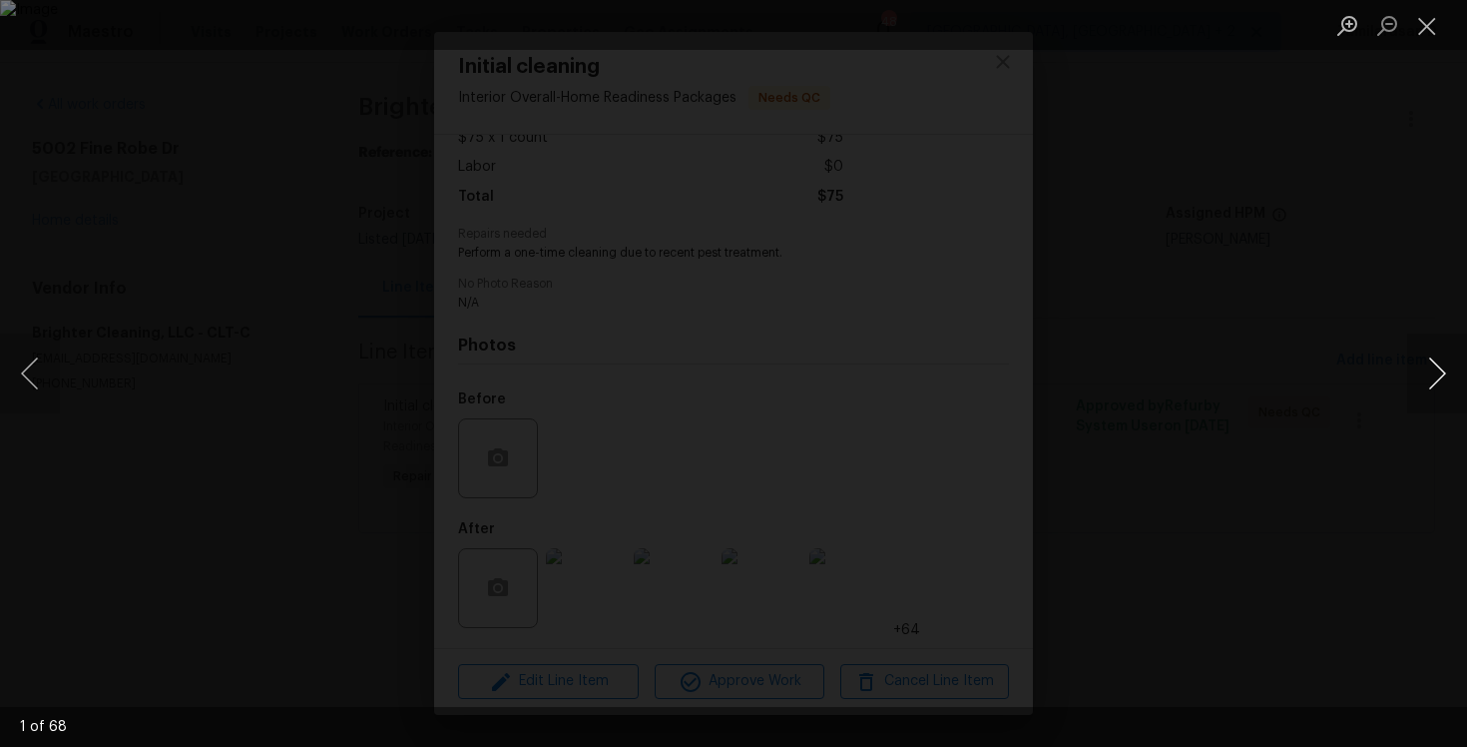
click at [1443, 371] on button "Next image" at bounding box center [1437, 373] width 60 height 80
click at [1459, 366] on button "Next image" at bounding box center [1437, 373] width 60 height 80
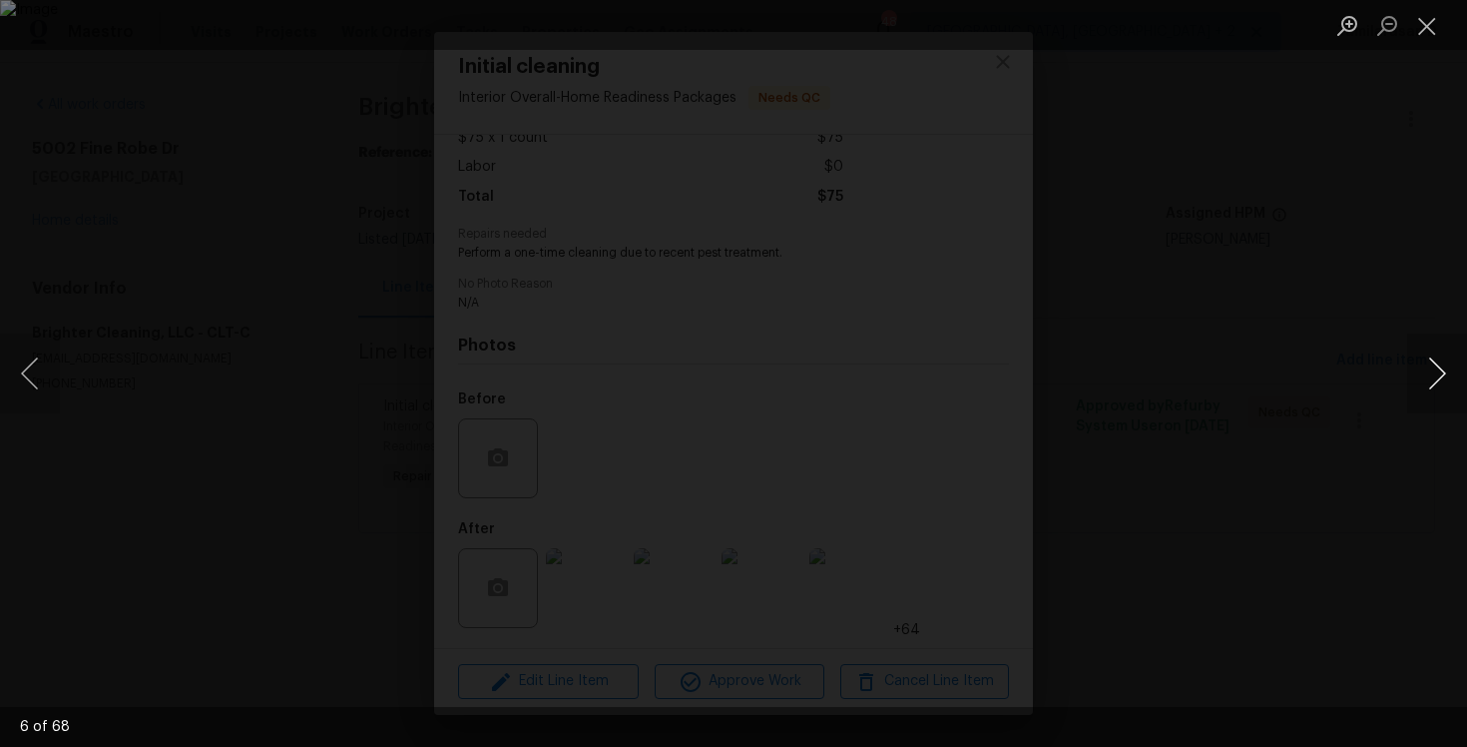
click at [1459, 366] on button "Next image" at bounding box center [1437, 373] width 60 height 80
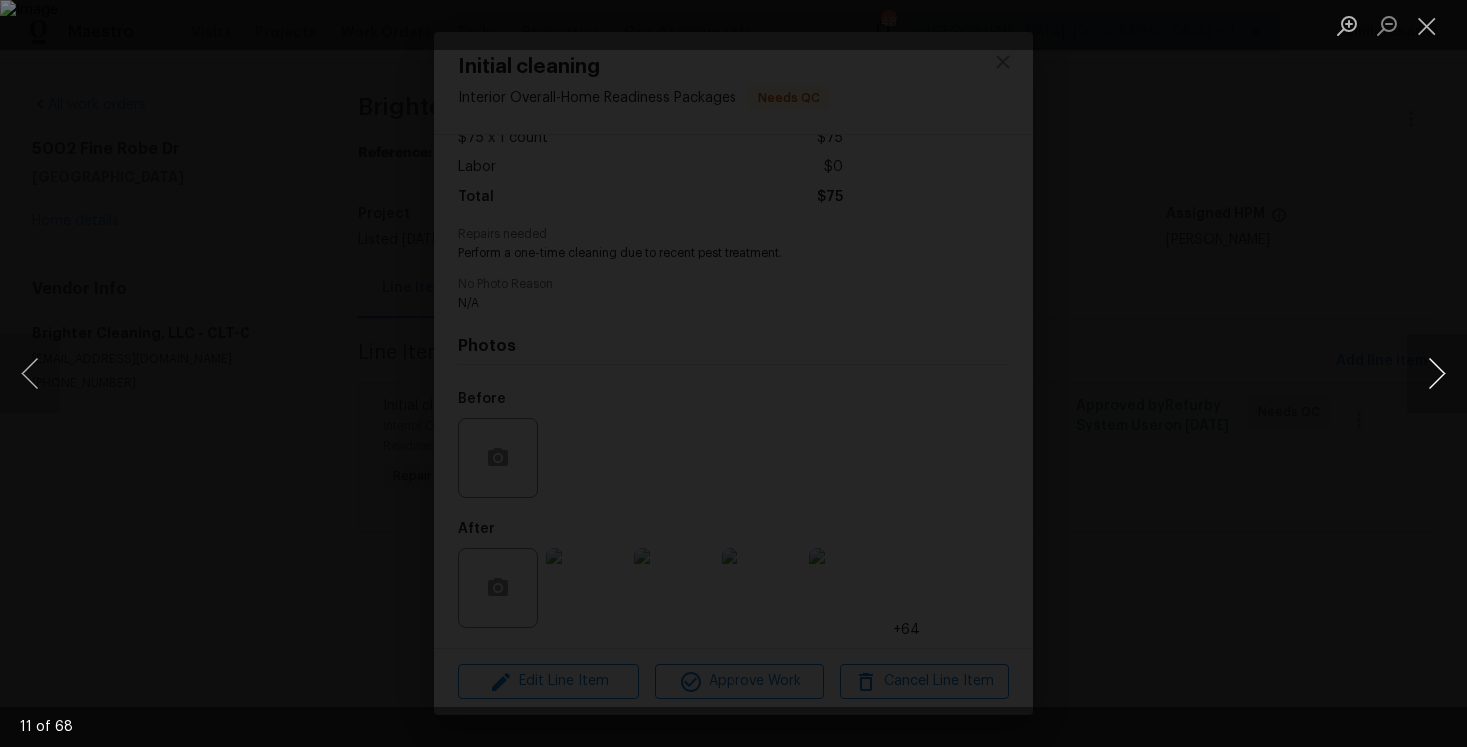
click at [1459, 366] on button "Next image" at bounding box center [1437, 373] width 60 height 80
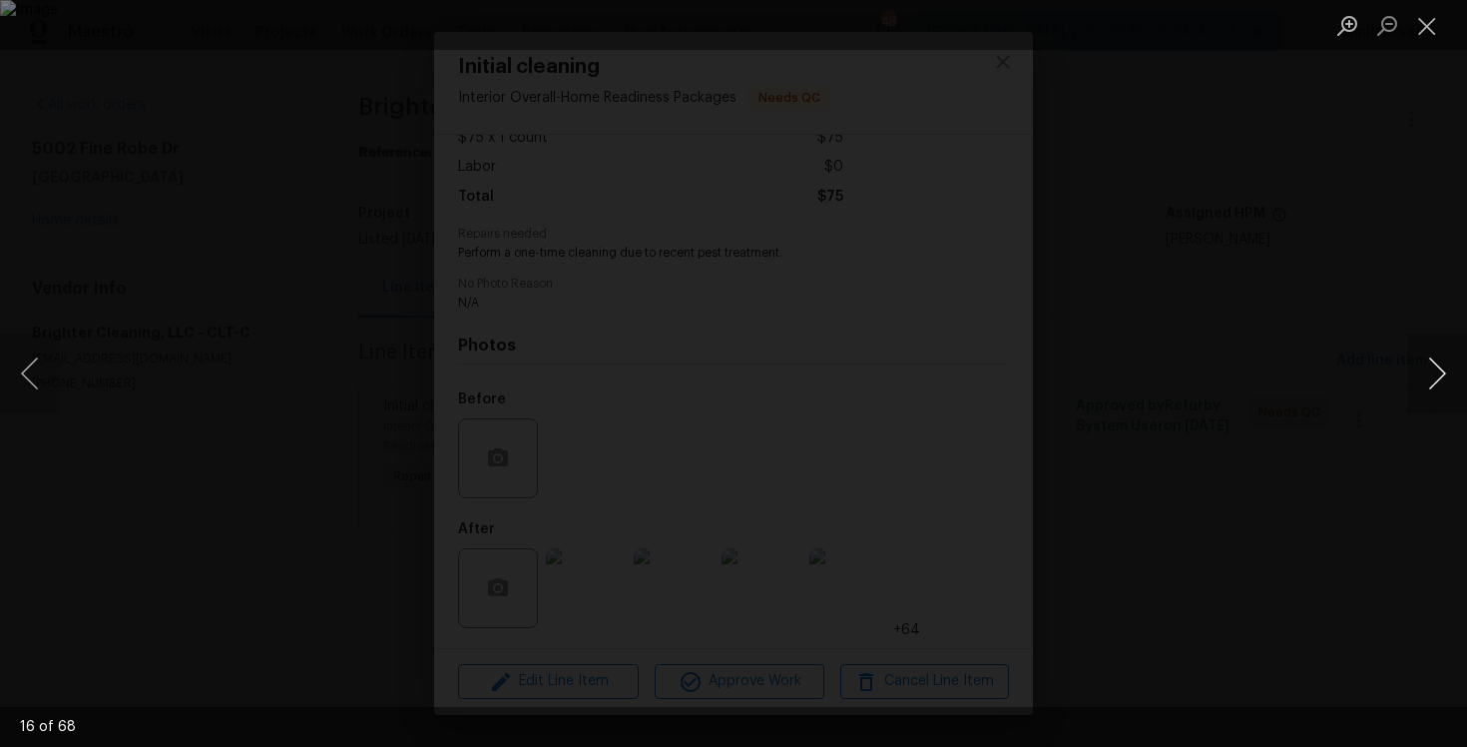
click at [1459, 366] on button "Next image" at bounding box center [1437, 373] width 60 height 80
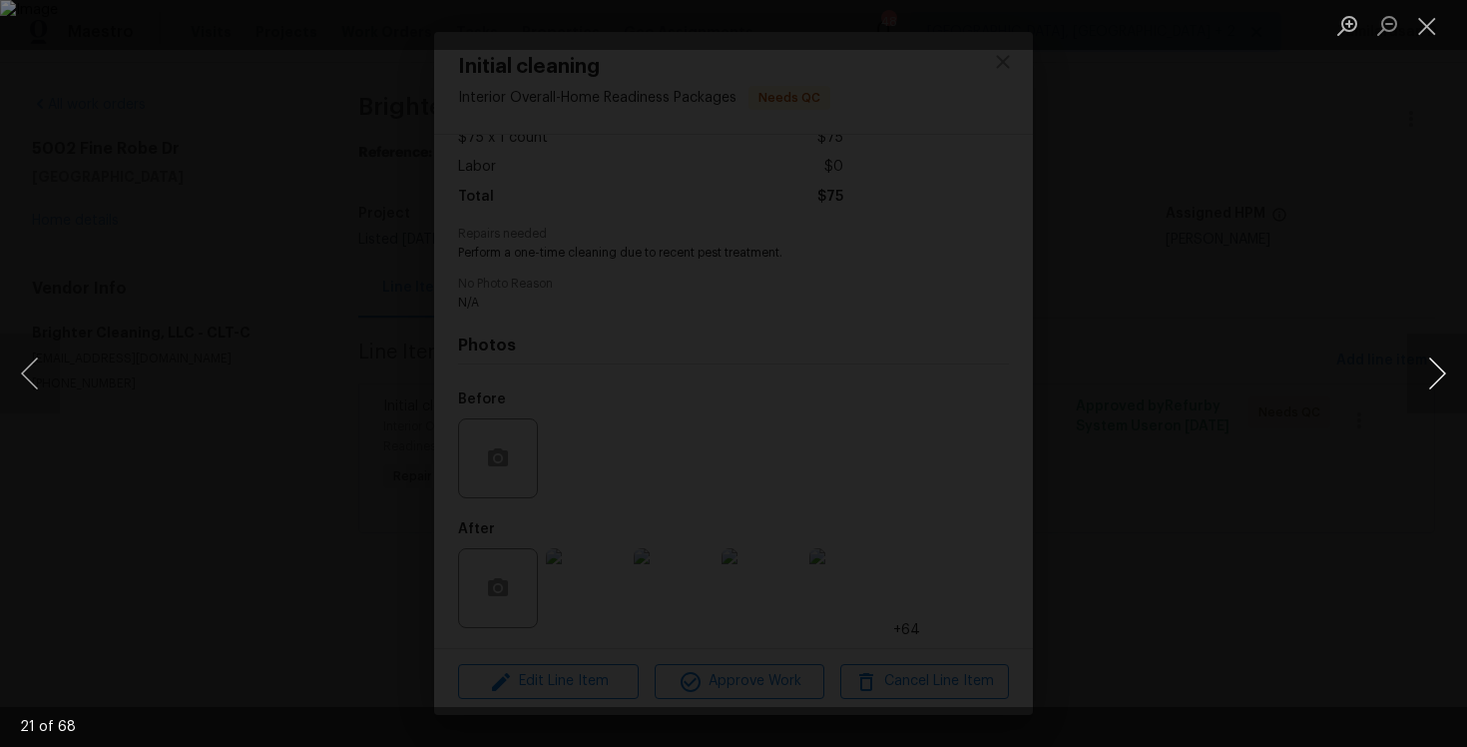
click at [1459, 366] on button "Next image" at bounding box center [1437, 373] width 60 height 80
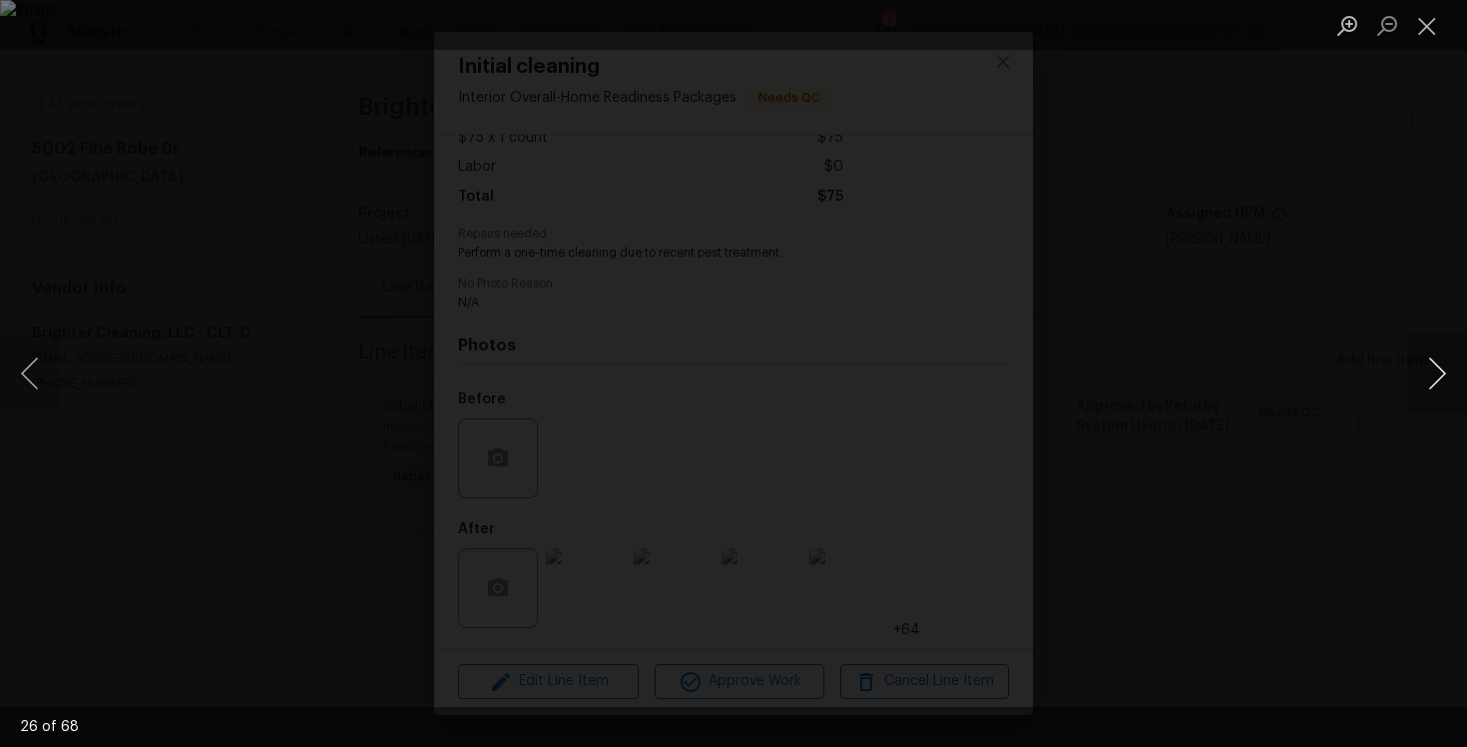
click at [1459, 366] on button "Next image" at bounding box center [1437, 373] width 60 height 80
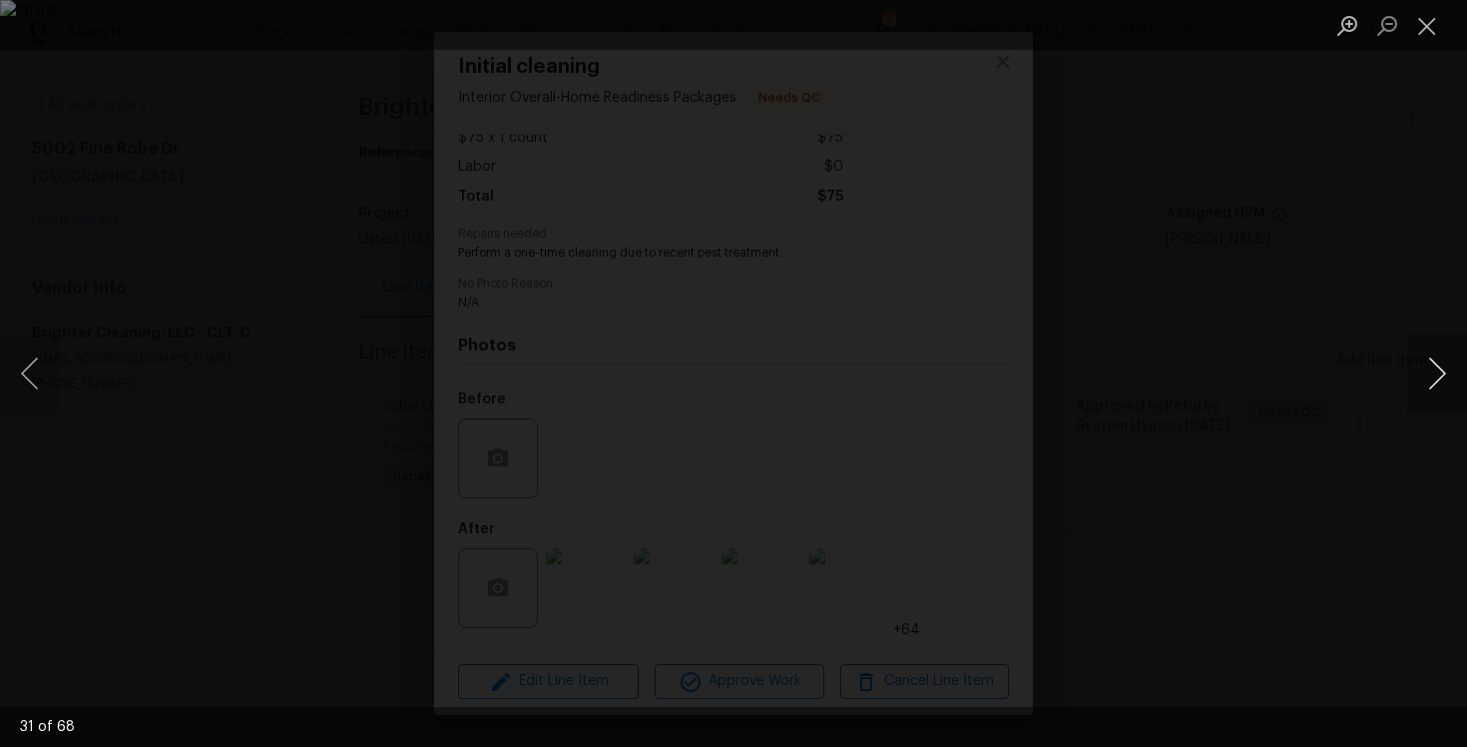
click at [1459, 366] on button "Next image" at bounding box center [1437, 373] width 60 height 80
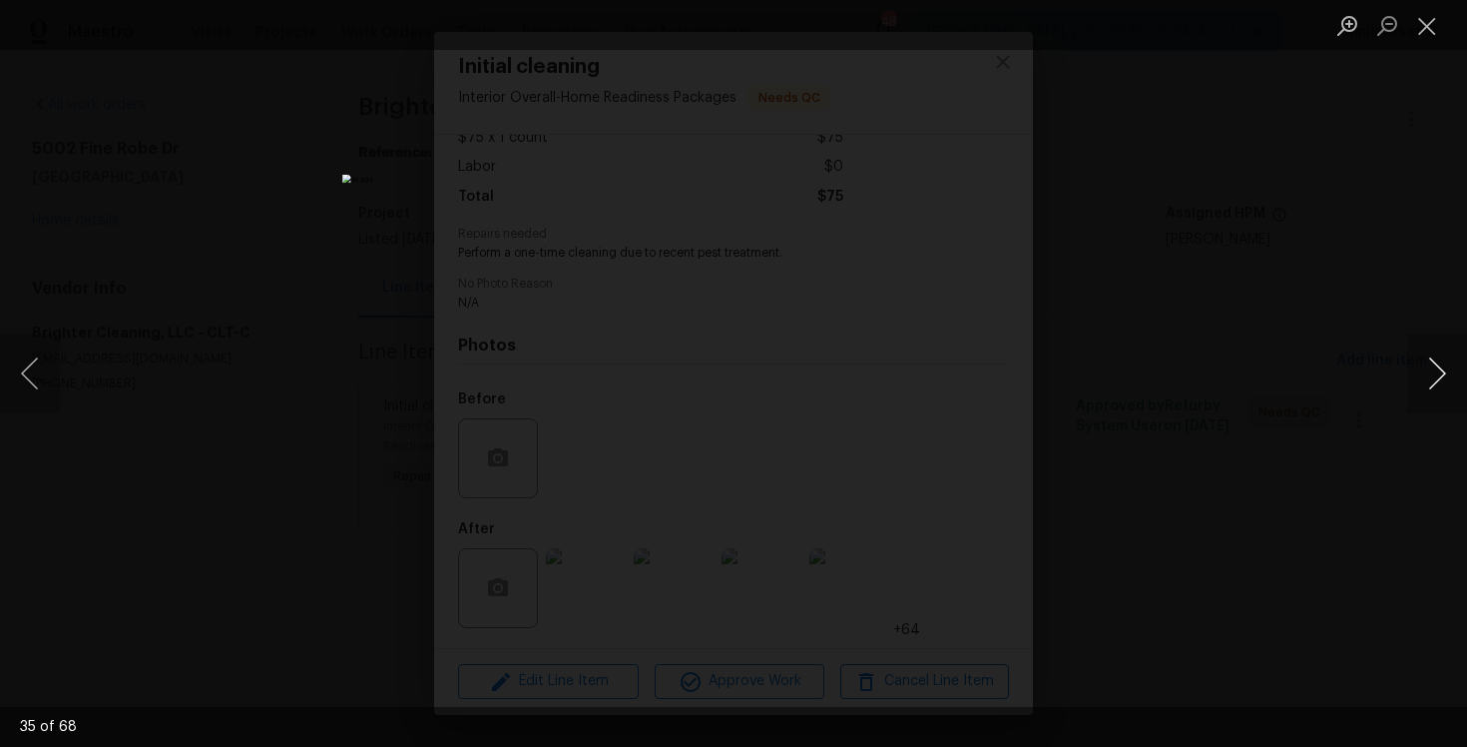
click at [1459, 366] on button "Next image" at bounding box center [1437, 373] width 60 height 80
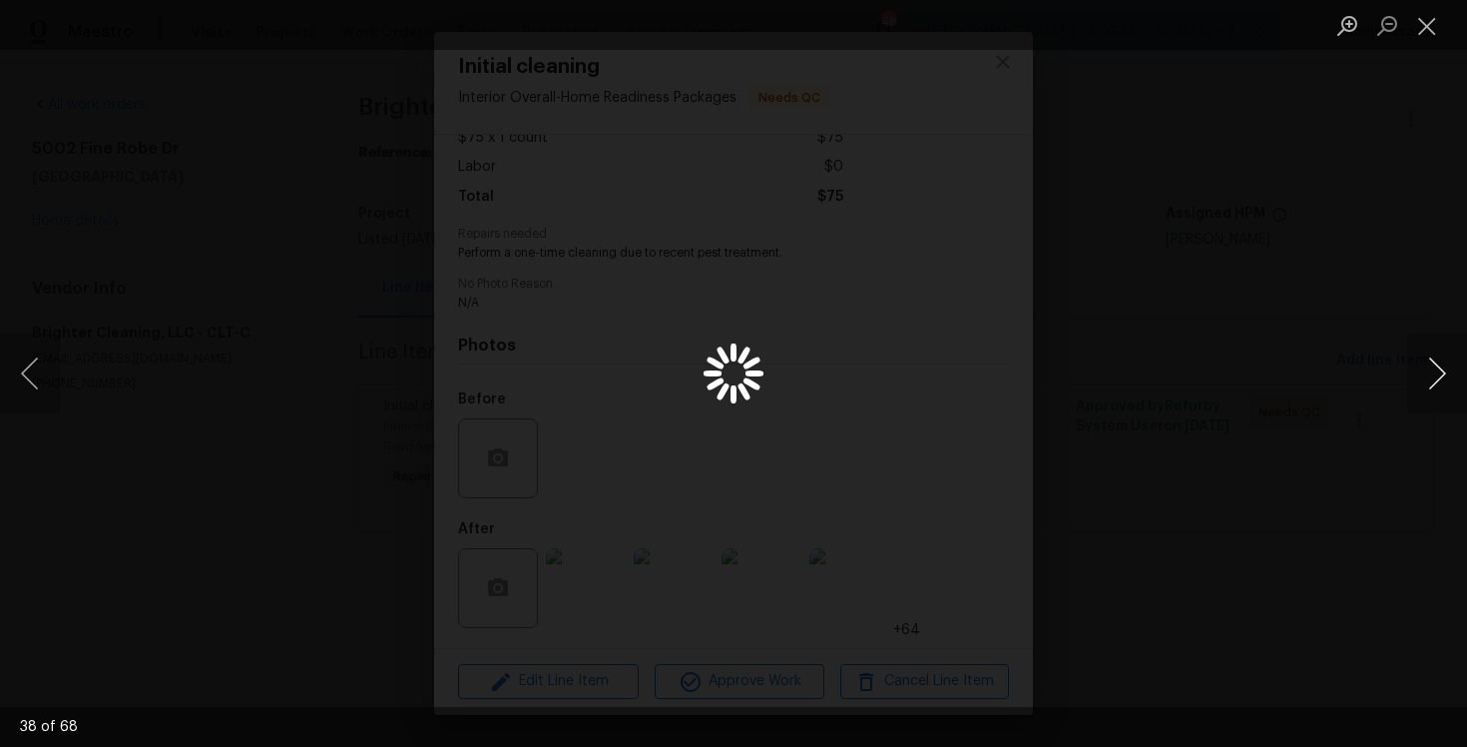
click at [1459, 366] on button "Next image" at bounding box center [1437, 373] width 60 height 80
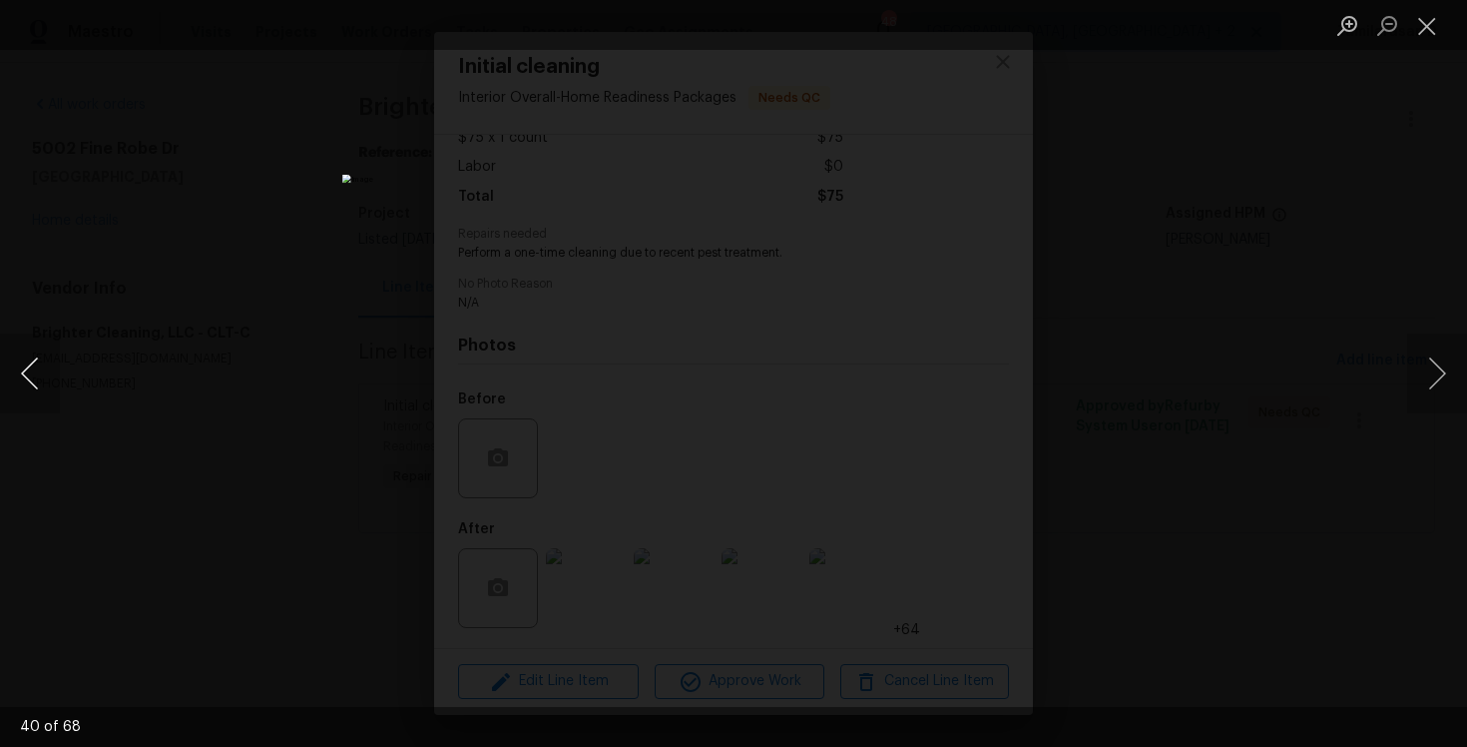
click at [38, 403] on button "Previous image" at bounding box center [30, 373] width 60 height 80
click at [1445, 362] on button "Next image" at bounding box center [1437, 373] width 60 height 80
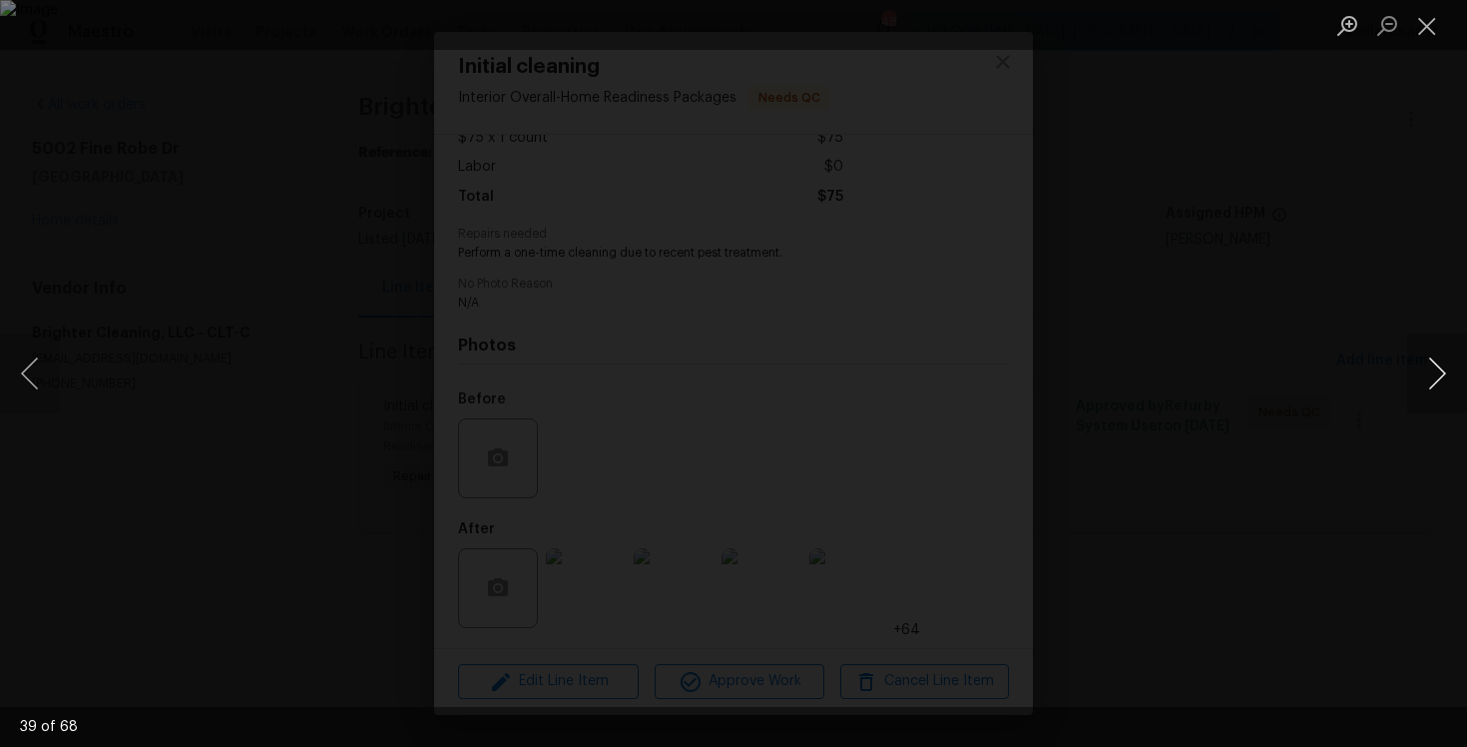
click at [1445, 362] on button "Next image" at bounding box center [1437, 373] width 60 height 80
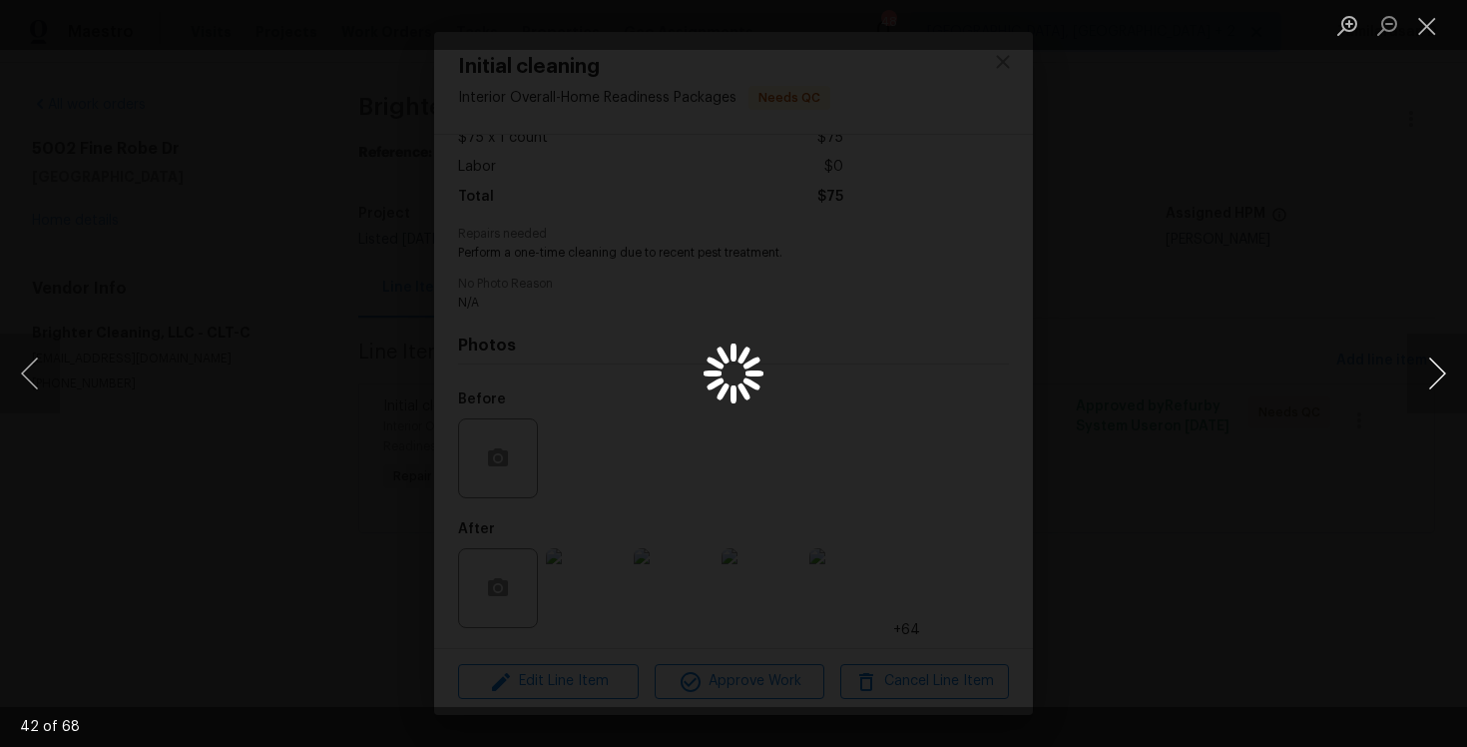
click at [1445, 362] on button "Next image" at bounding box center [1437, 373] width 60 height 80
click at [1424, 36] on button "Close lightbox" at bounding box center [1427, 25] width 40 height 35
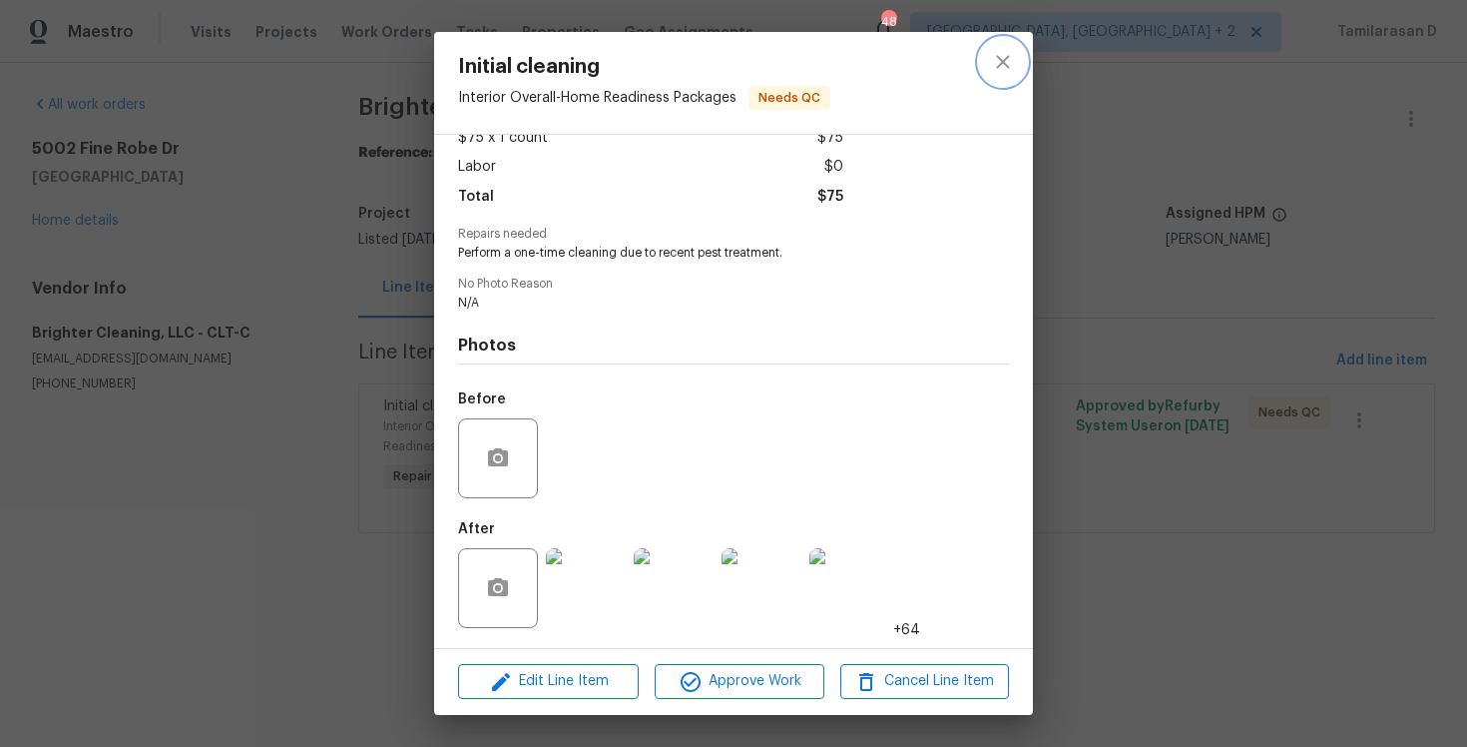
click at [1004, 63] on icon "close" at bounding box center [1002, 61] width 13 height 13
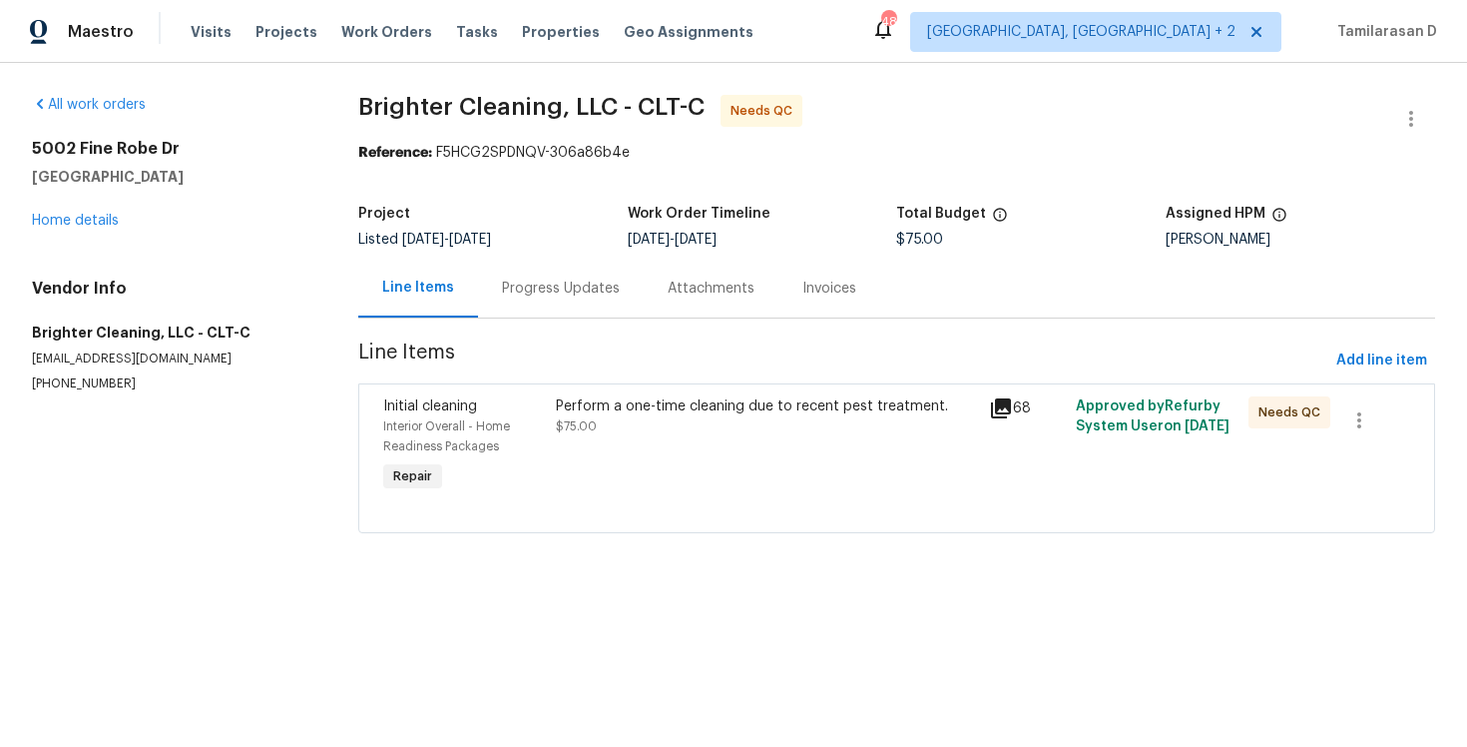
click at [555, 293] on div "Progress Updates" at bounding box center [561, 288] width 118 height 20
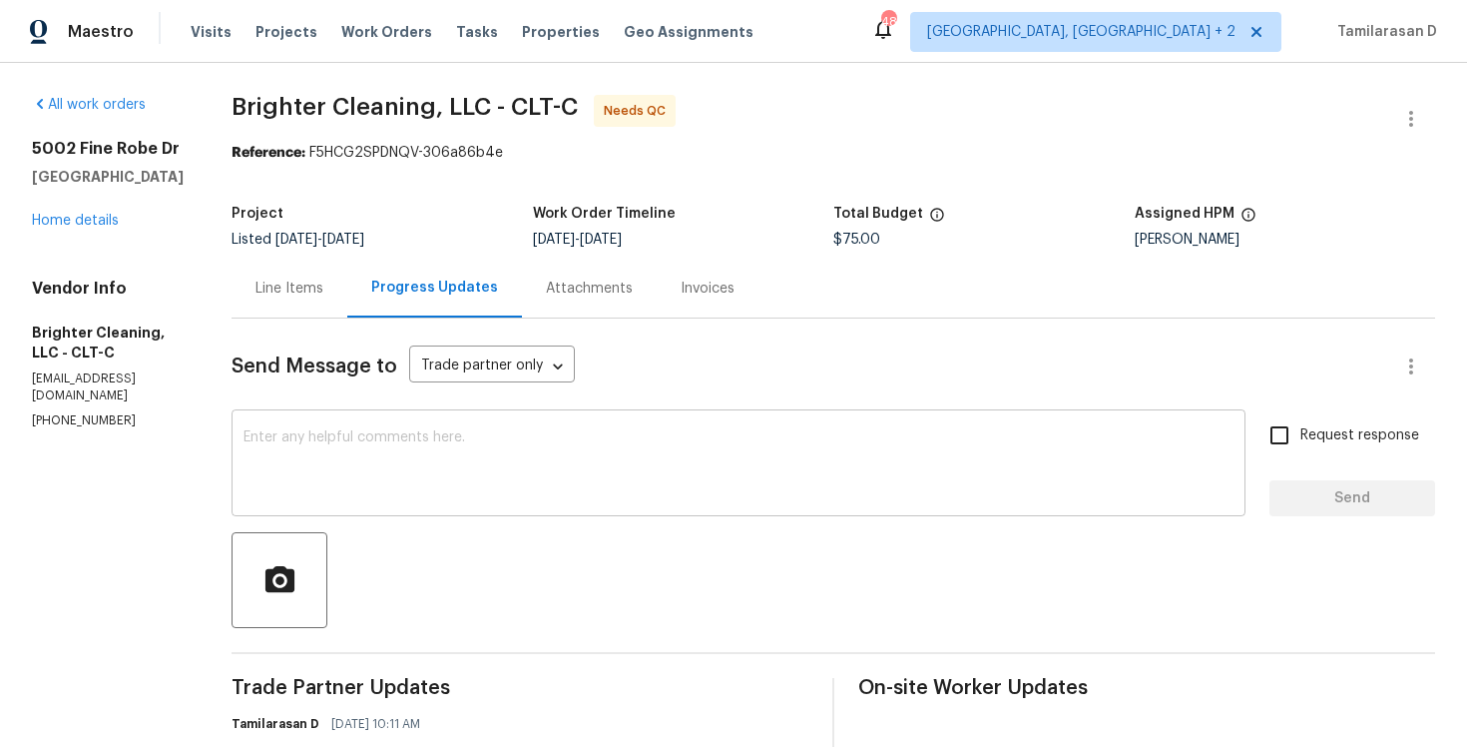
click at [395, 424] on div "x ​" at bounding box center [739, 465] width 1014 height 102
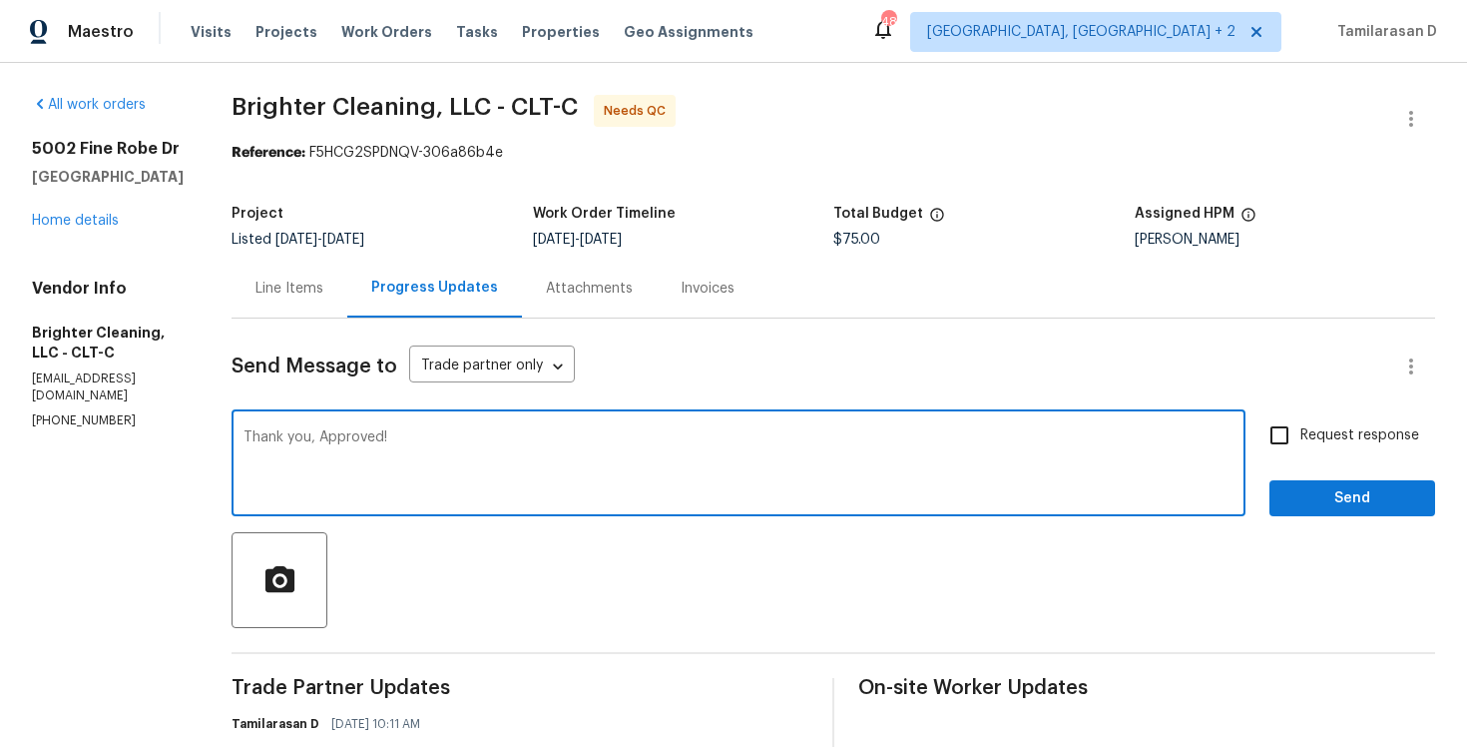
type textarea "Thank you, Approved!"
click at [1339, 501] on span "Send" at bounding box center [1353, 498] width 134 height 25
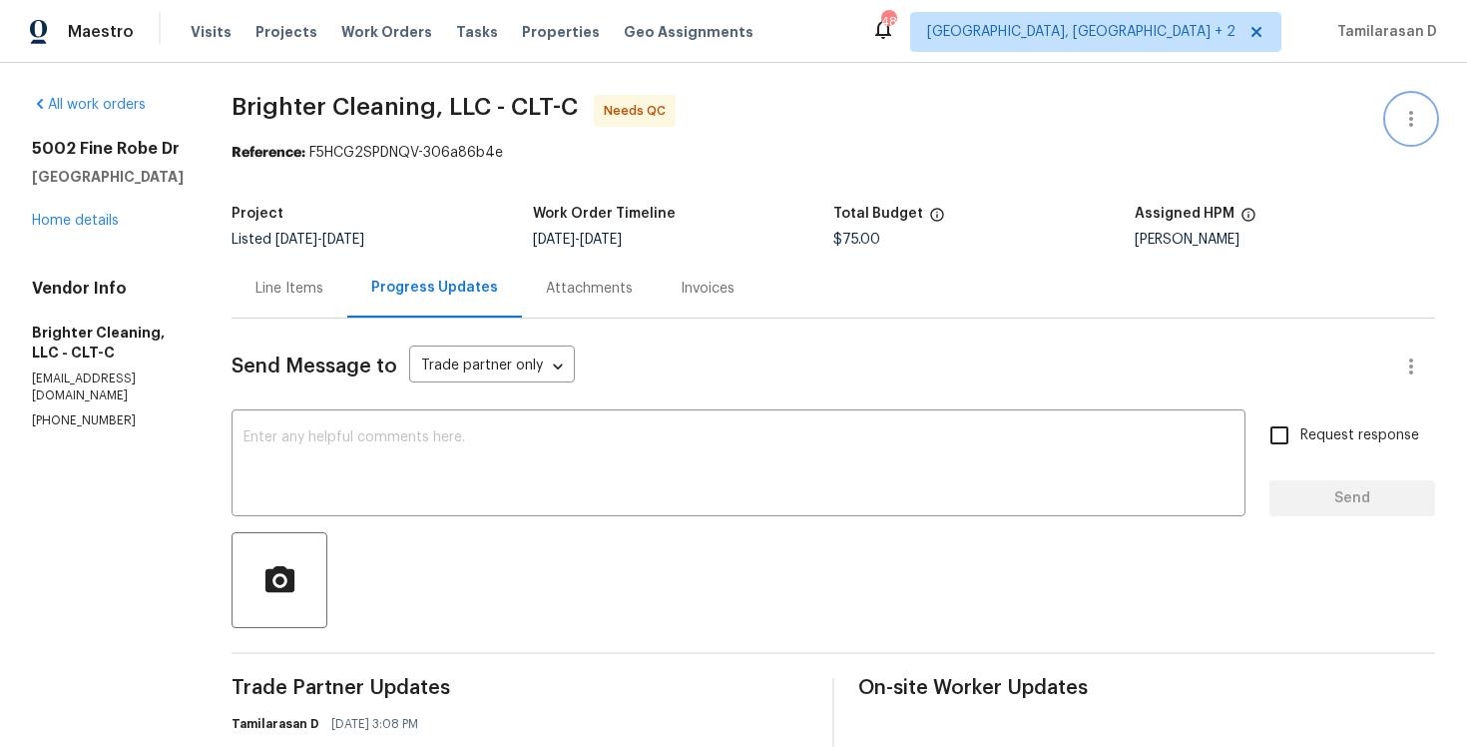
click at [1400, 114] on icon "button" at bounding box center [1411, 119] width 24 height 24
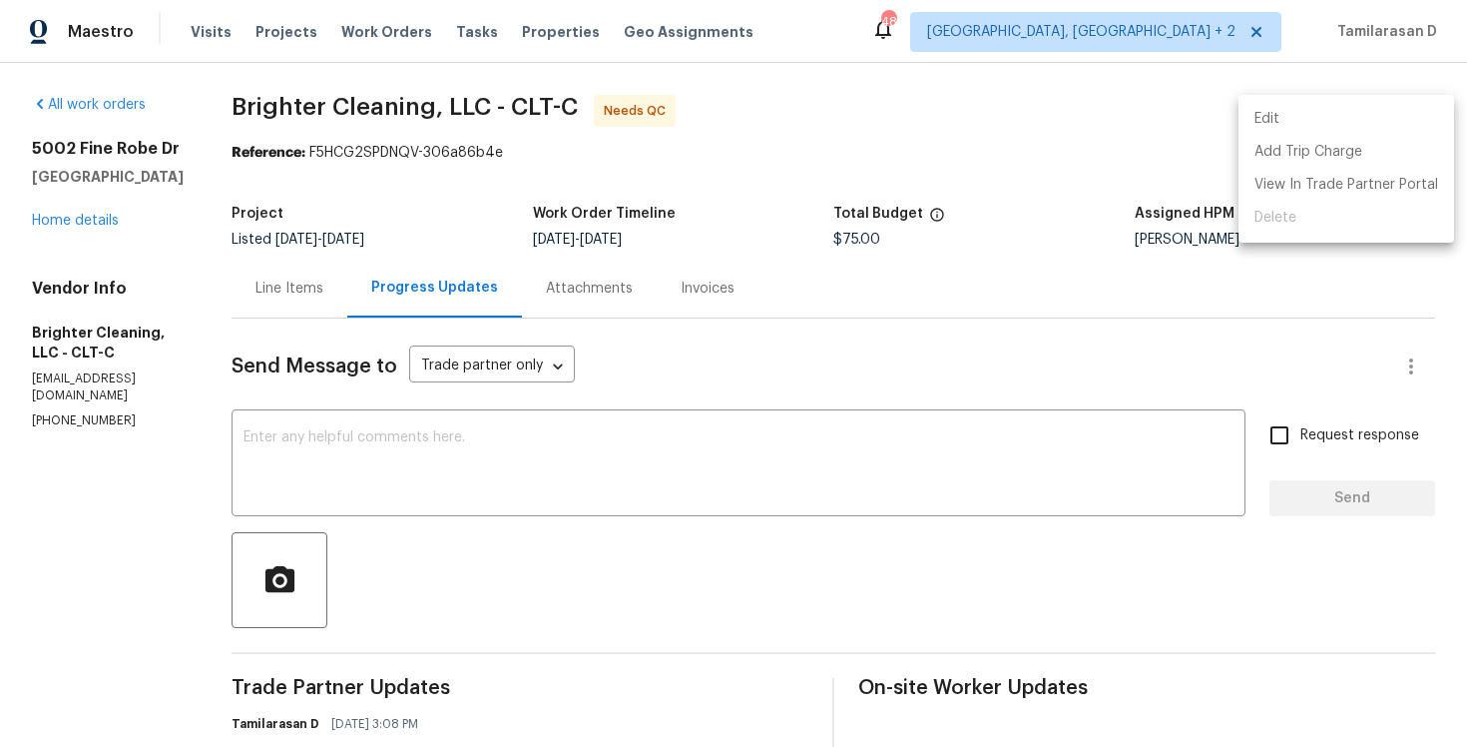
click at [1257, 110] on li "Edit" at bounding box center [1347, 119] width 216 height 33
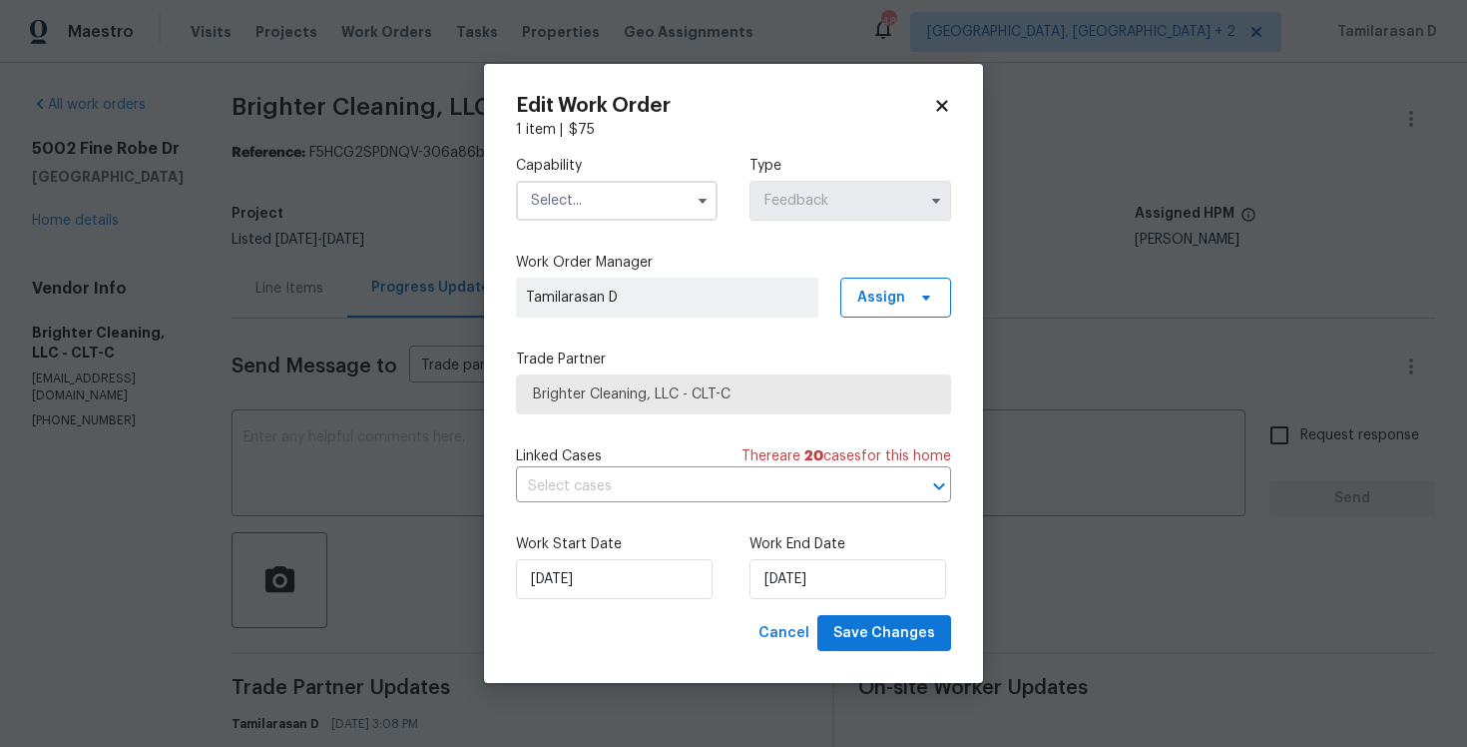
click at [637, 199] on input "text" at bounding box center [617, 201] width 202 height 40
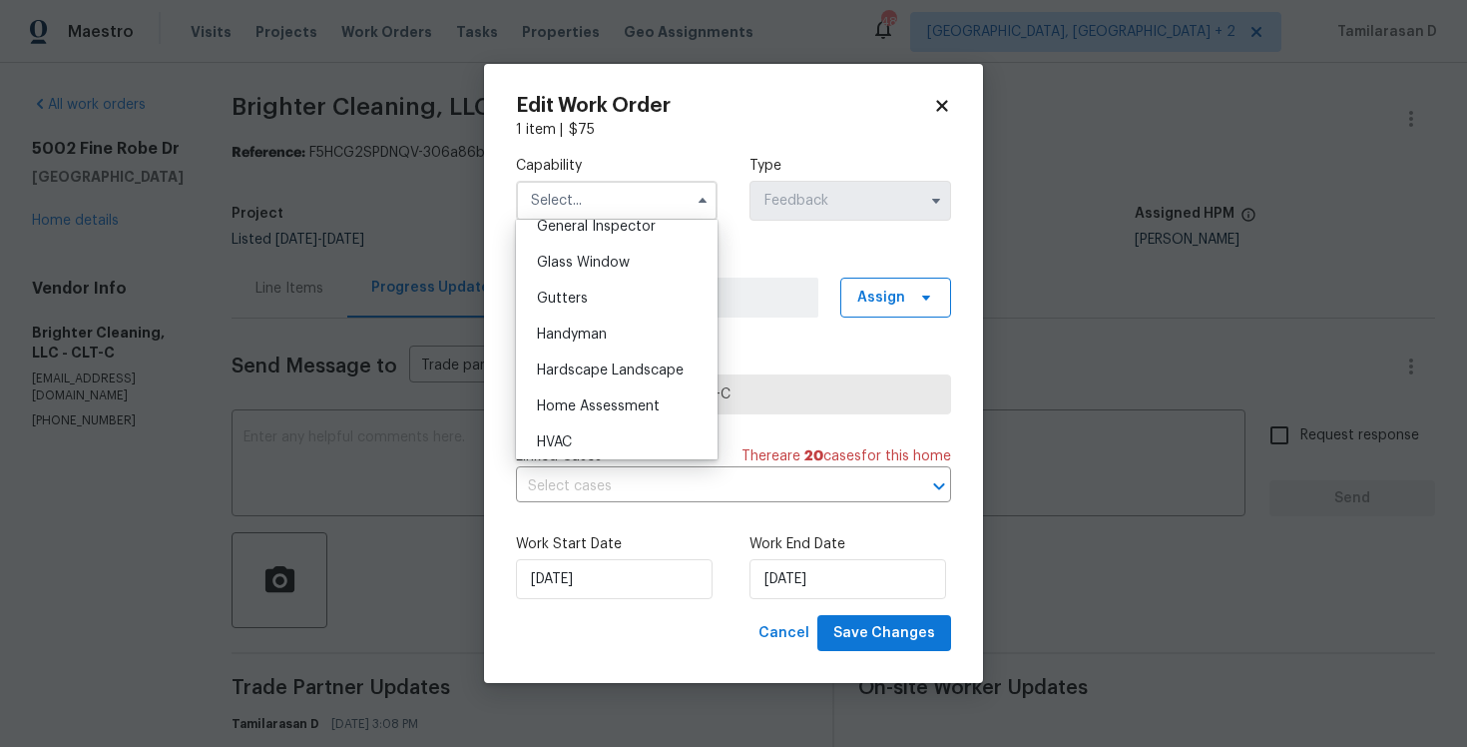
scroll to position [1029, 0]
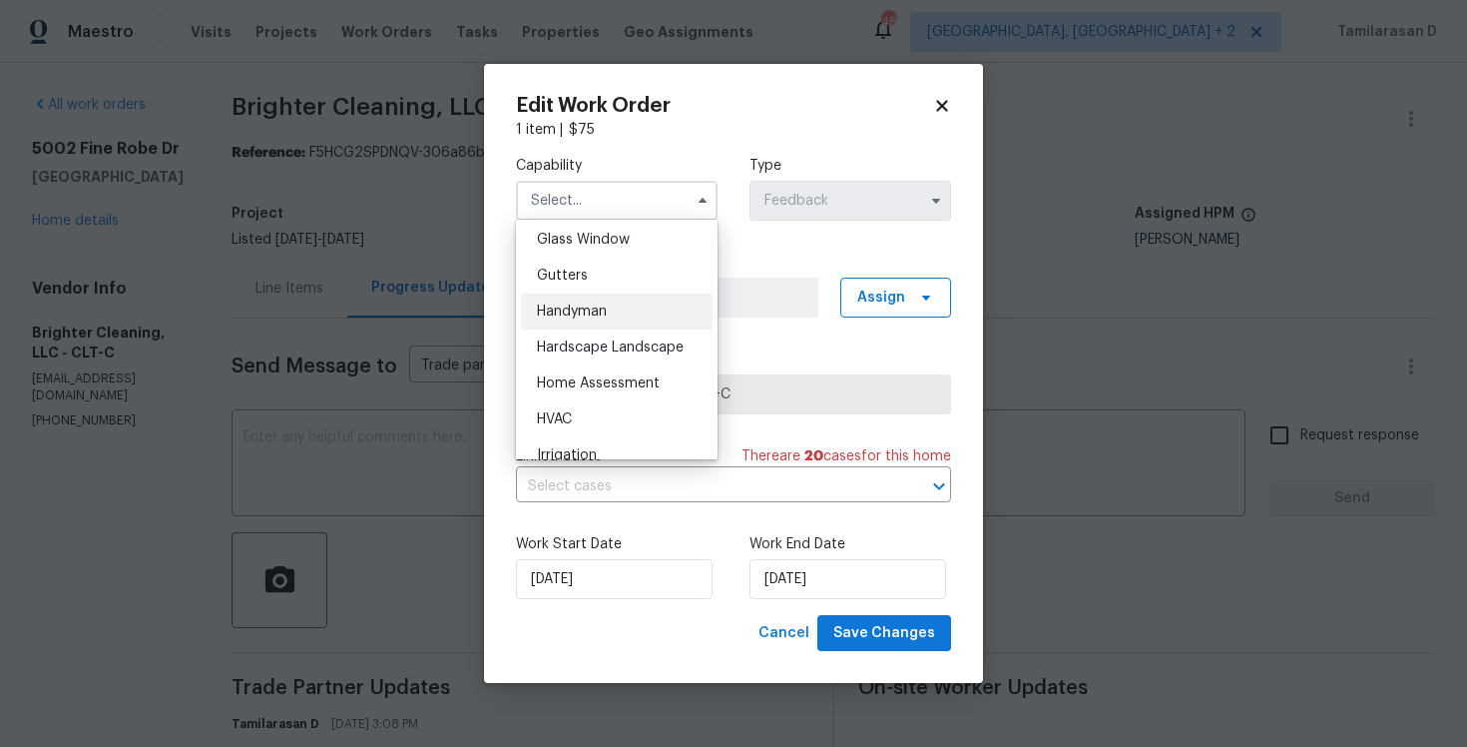
click at [580, 328] on div "Handyman" at bounding box center [617, 311] width 192 height 36
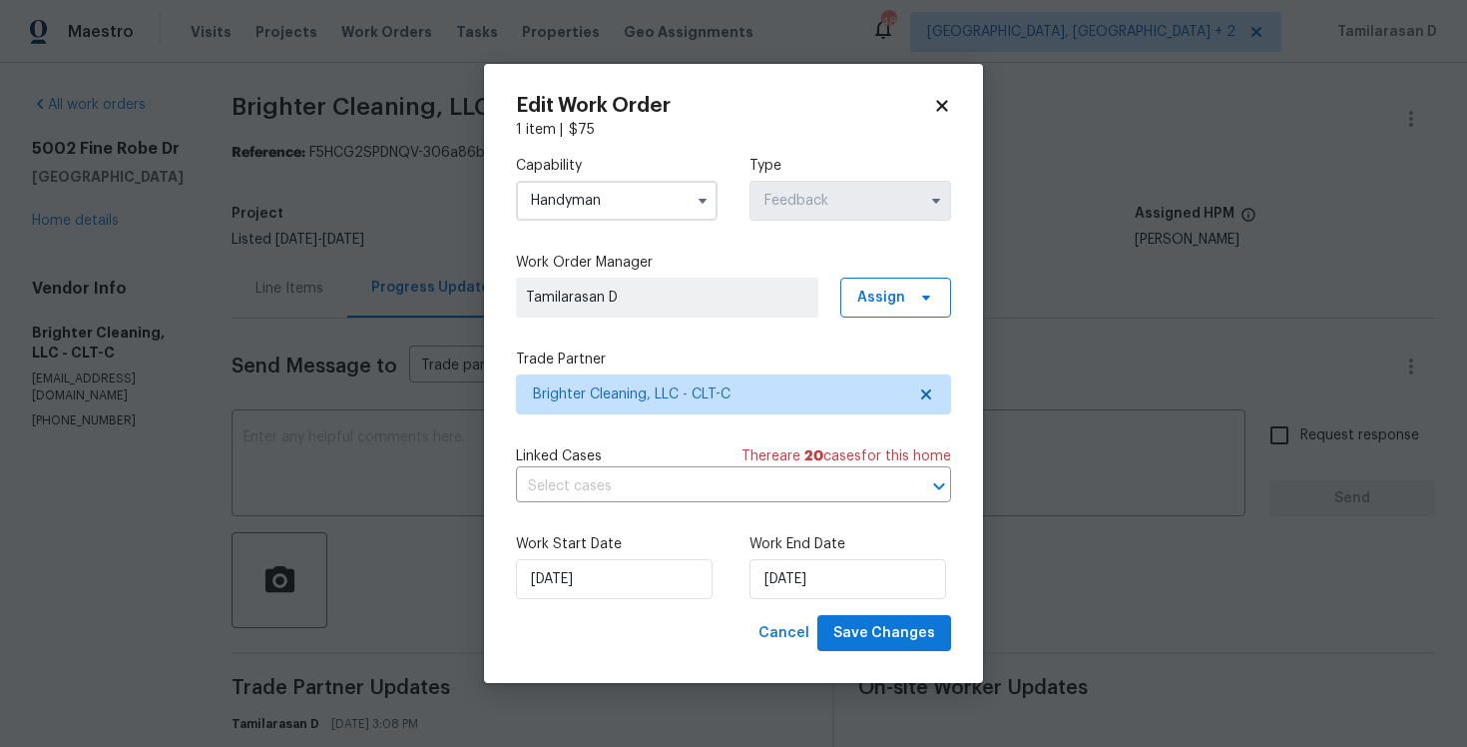
click at [579, 196] on input "Handyman" at bounding box center [617, 201] width 202 height 40
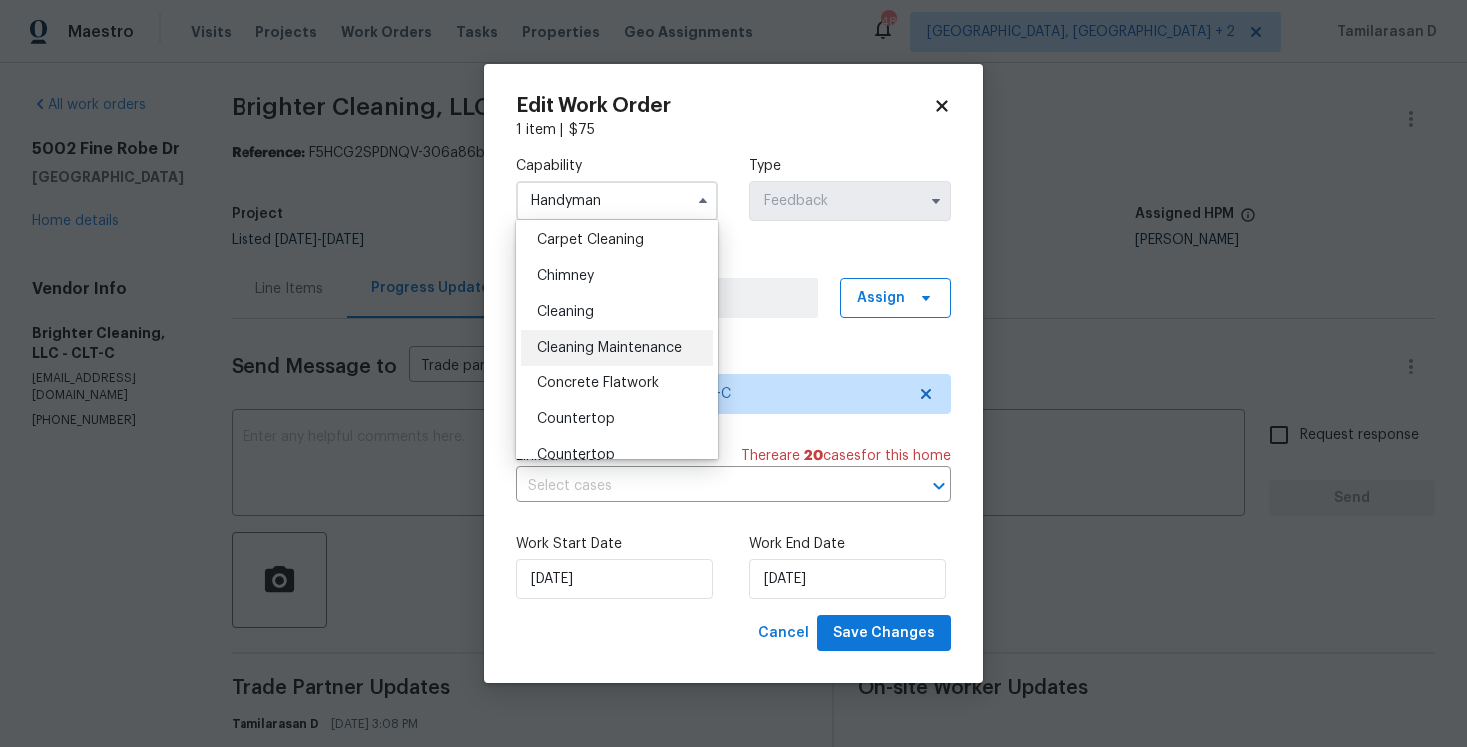
scroll to position [229, 0]
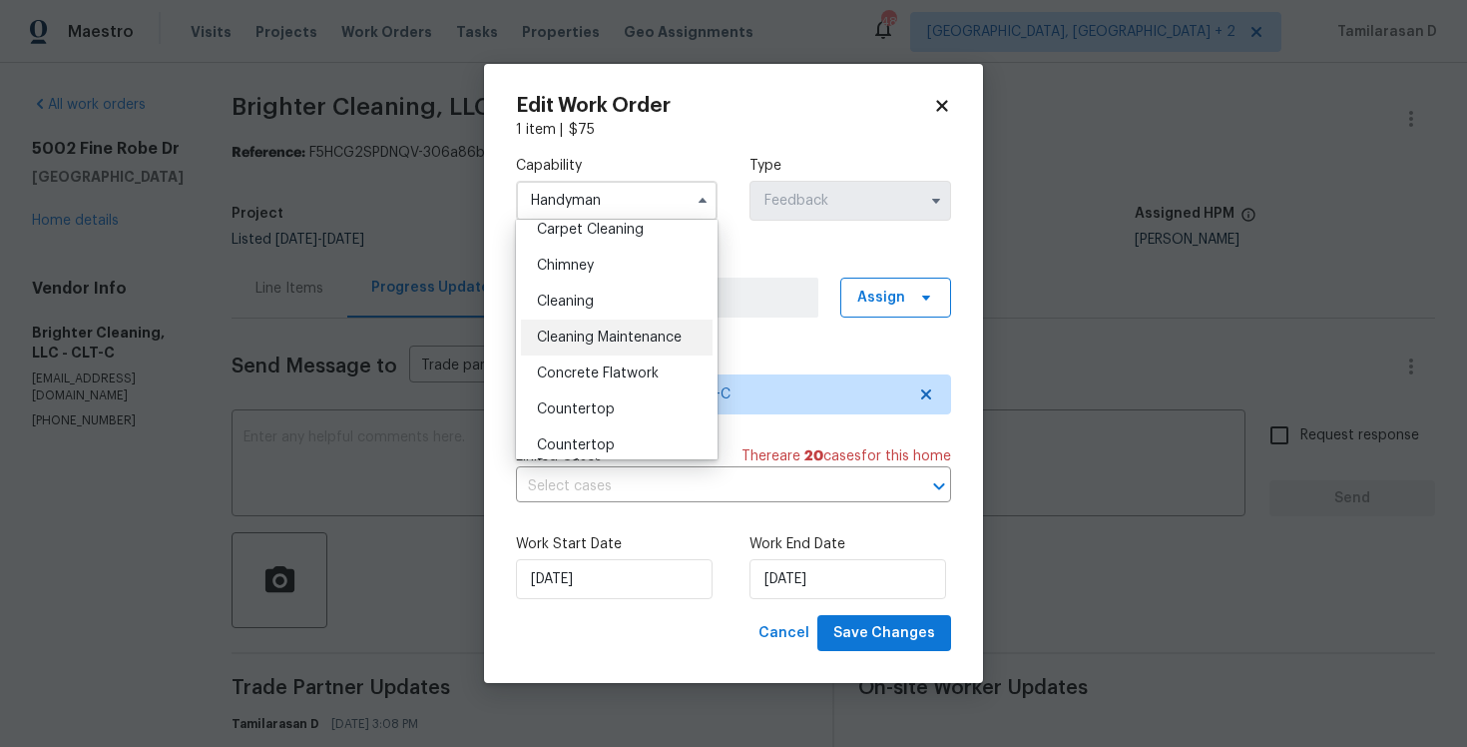
click at [578, 330] on span "Cleaning Maintenance" at bounding box center [609, 337] width 145 height 14
type input "Cleaning Maintenance"
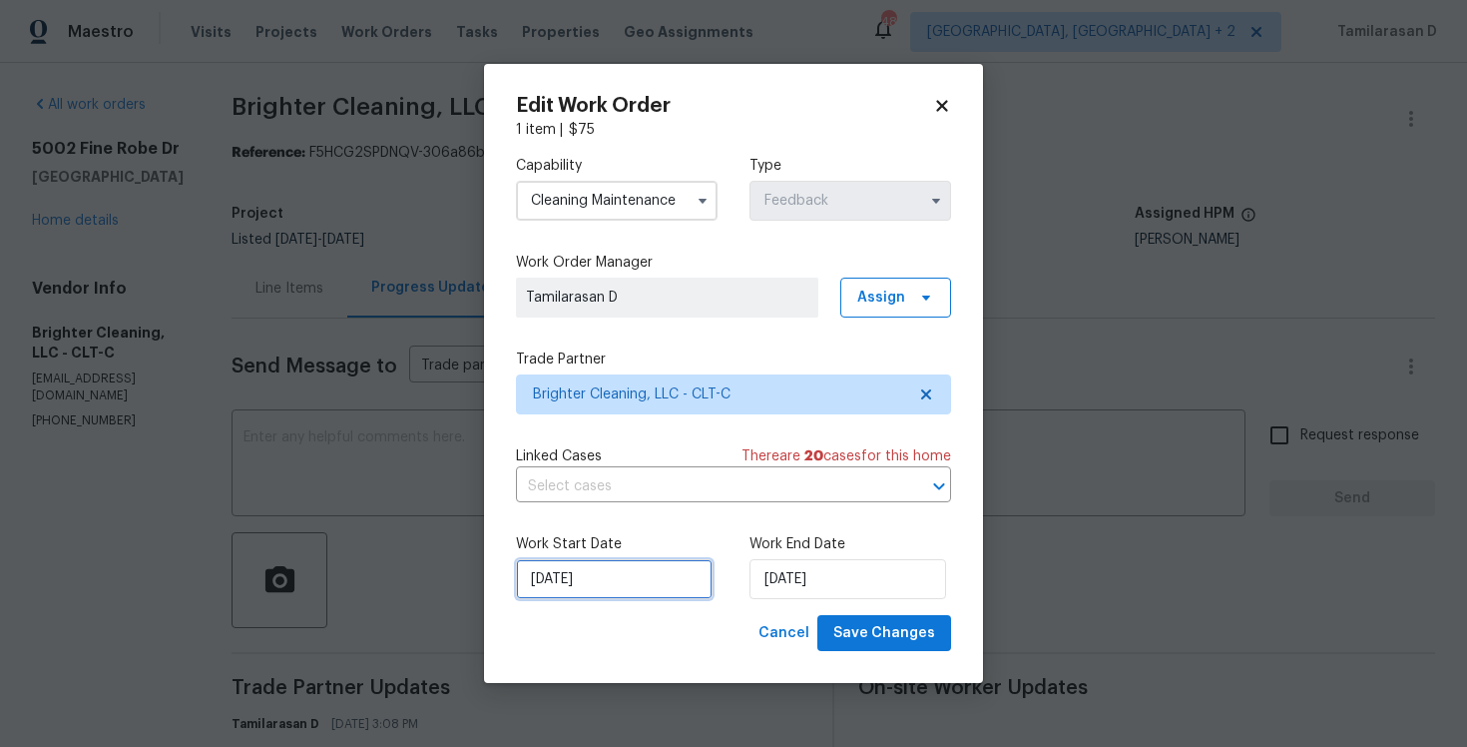
click at [591, 582] on input "06/10/2025" at bounding box center [614, 579] width 197 height 40
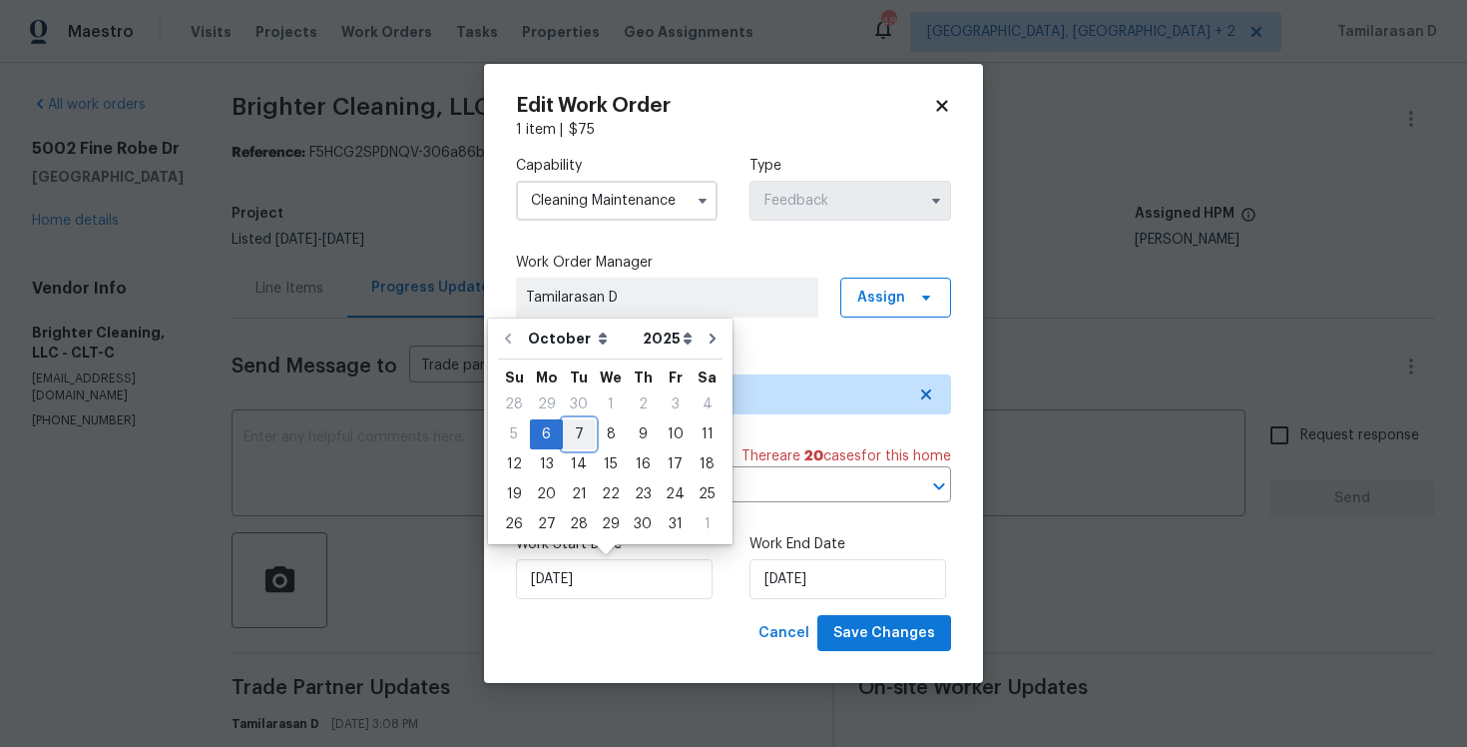
click at [574, 426] on div "7" at bounding box center [579, 434] width 32 height 28
type input "07/10/2025"
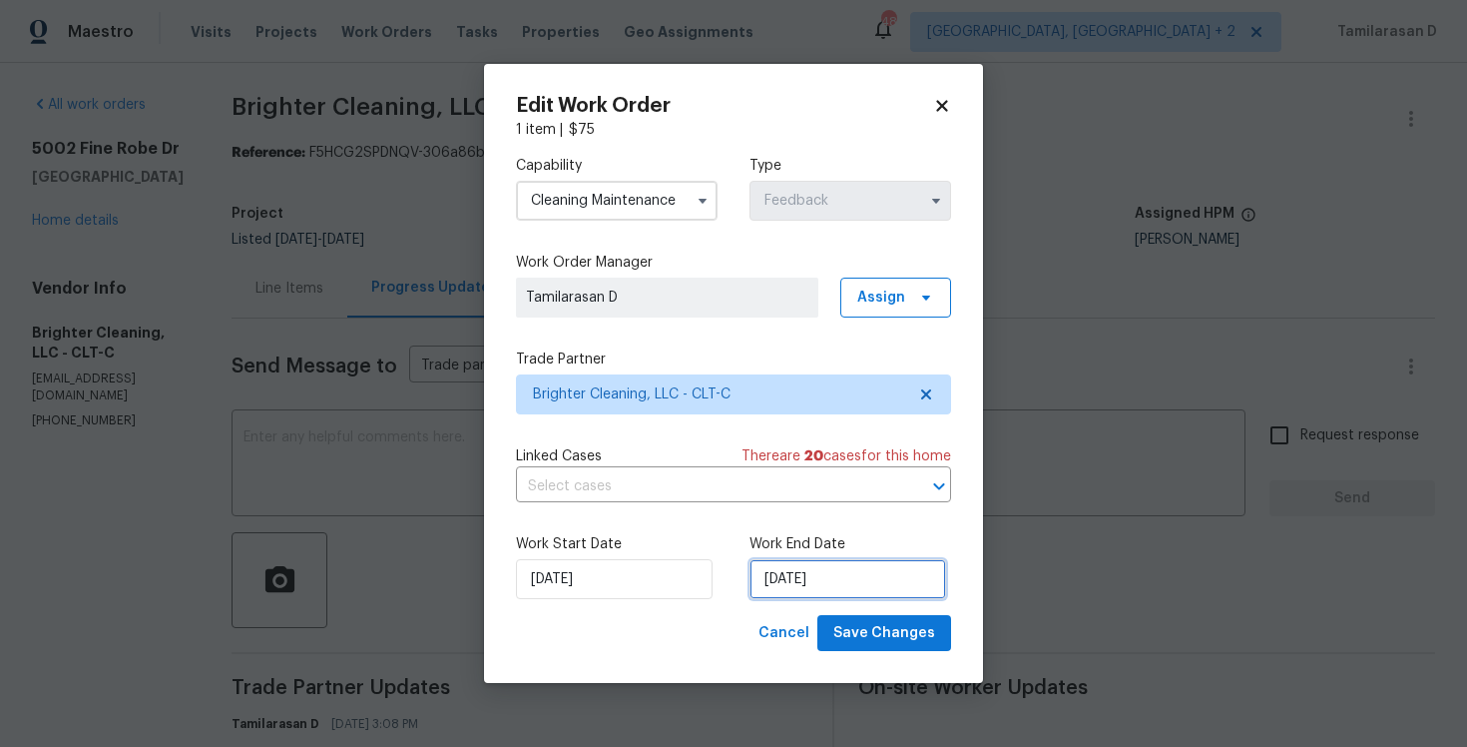
click at [792, 581] on input "08/10/2025" at bounding box center [848, 579] width 197 height 40
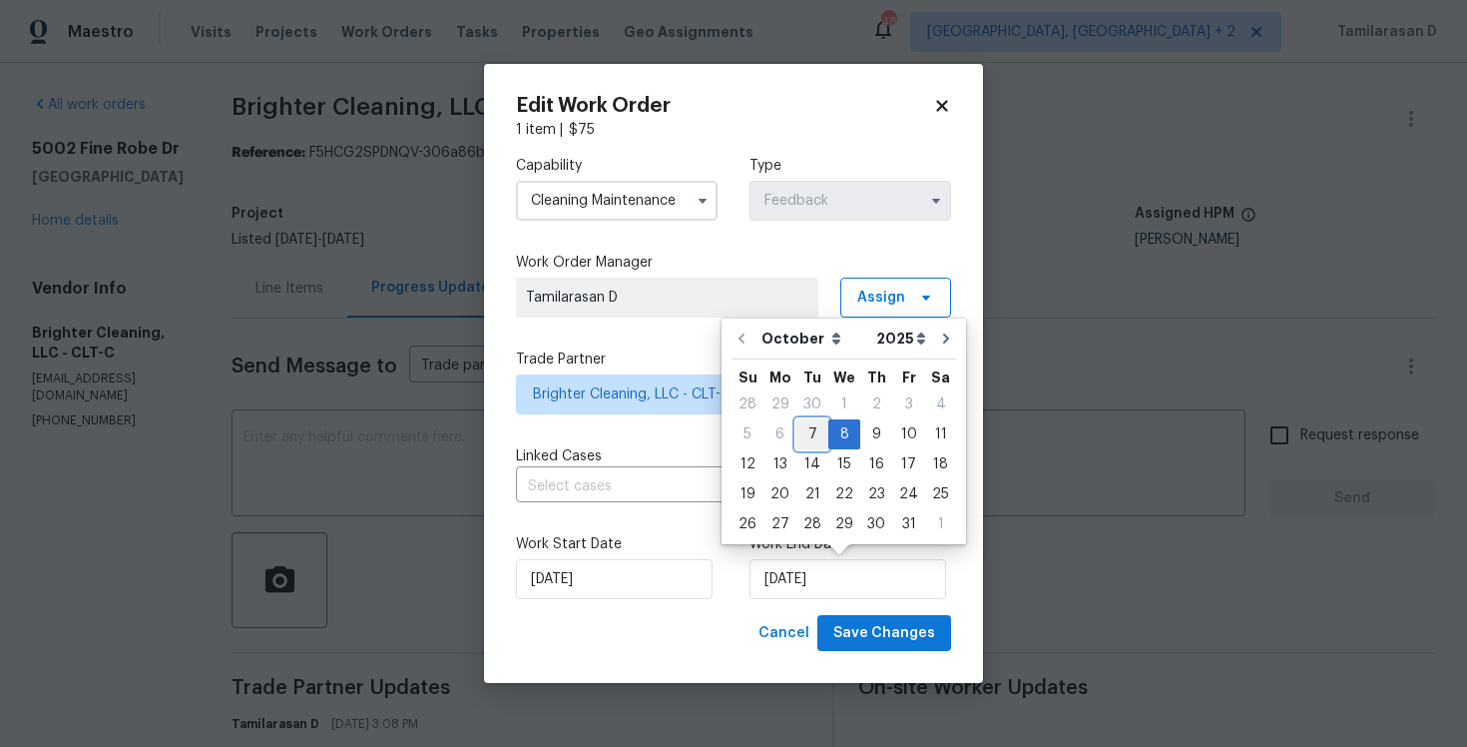
click at [798, 434] on div "7" at bounding box center [813, 434] width 32 height 28
type input "07/10/2025"
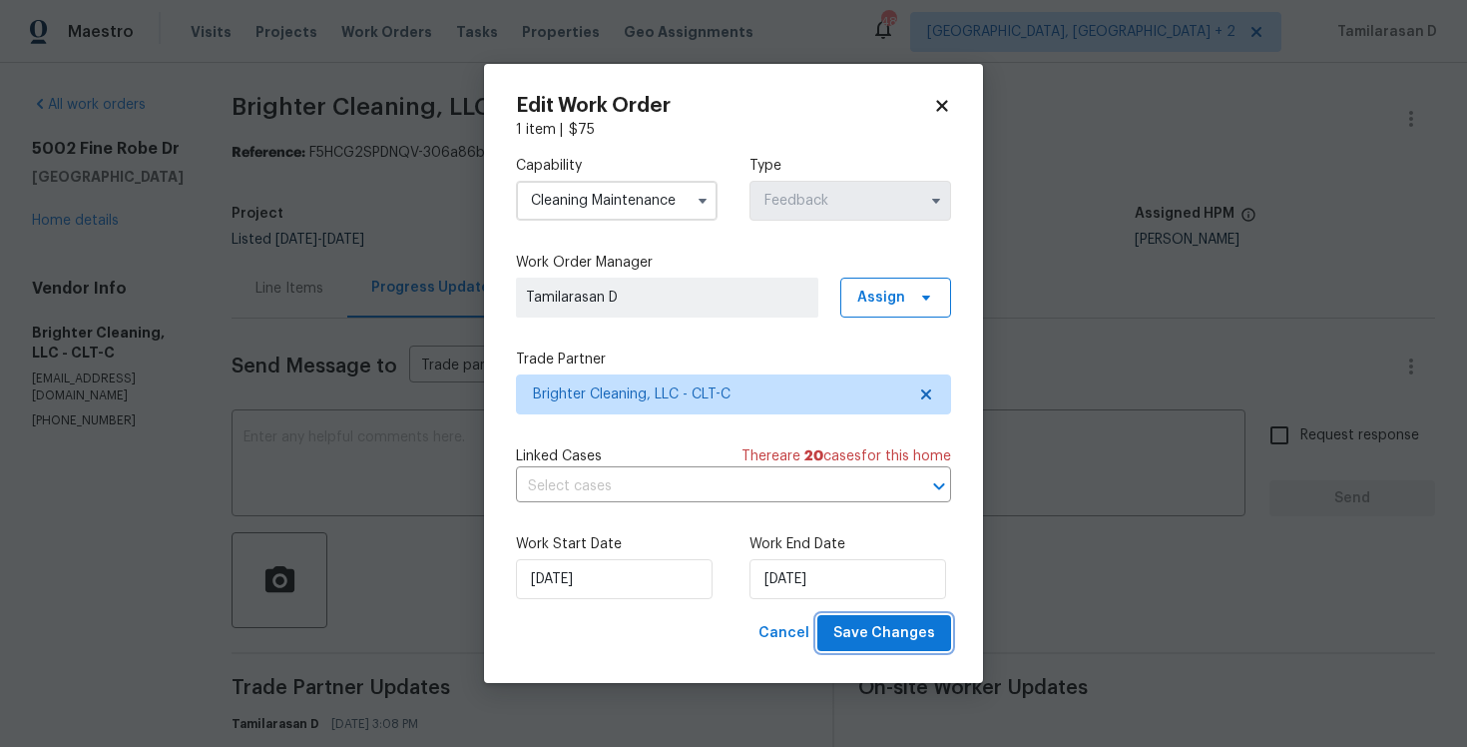
click at [865, 627] on span "Save Changes" at bounding box center [884, 633] width 102 height 25
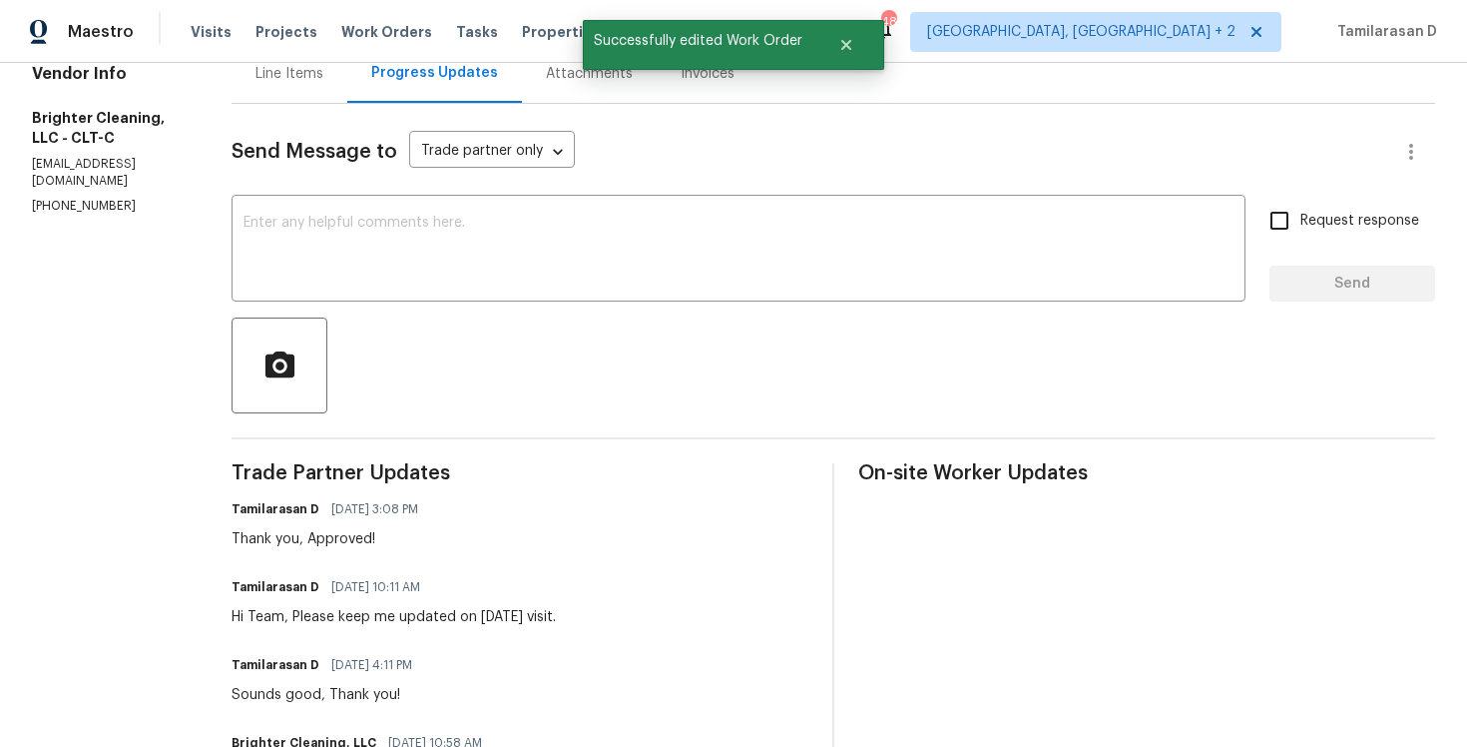
scroll to position [0, 0]
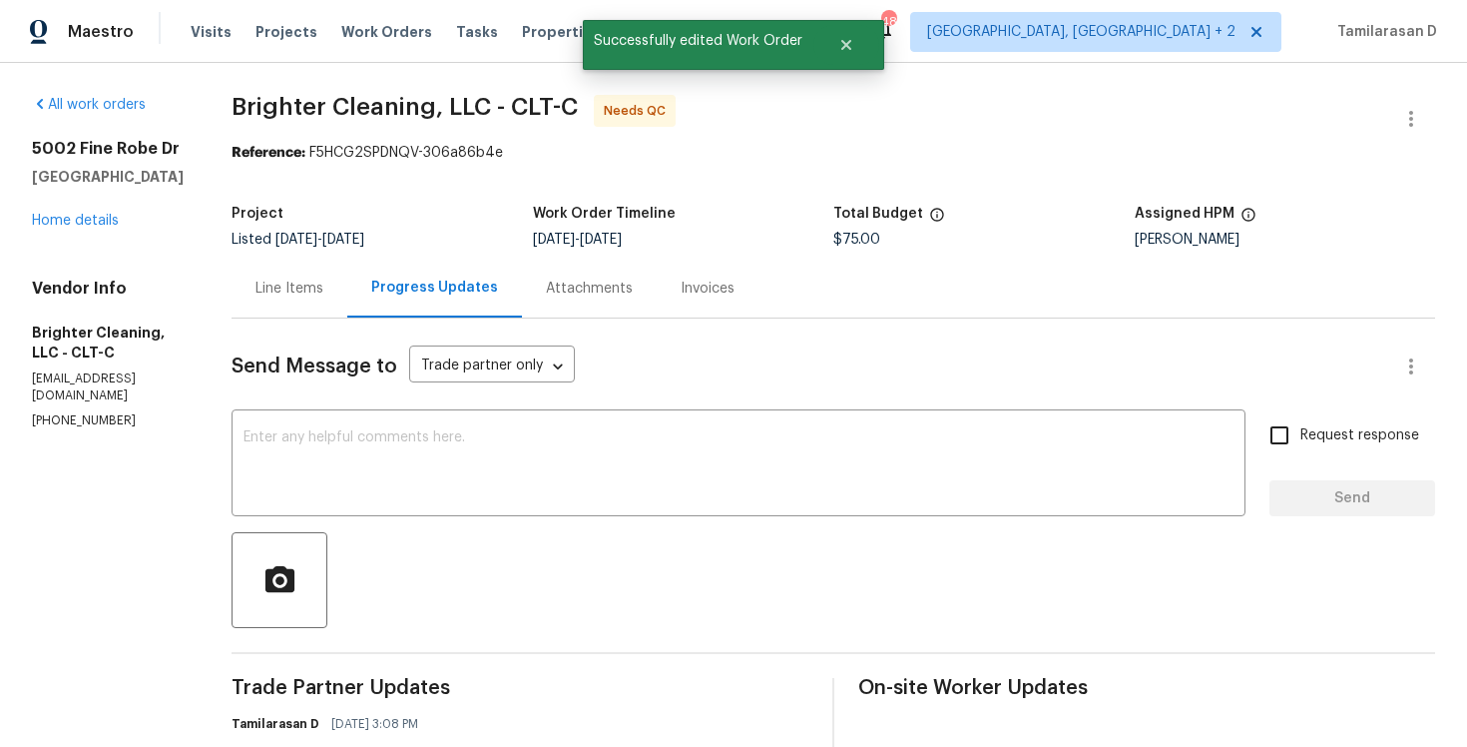
click at [274, 283] on div "Line Items" at bounding box center [290, 288] width 68 height 20
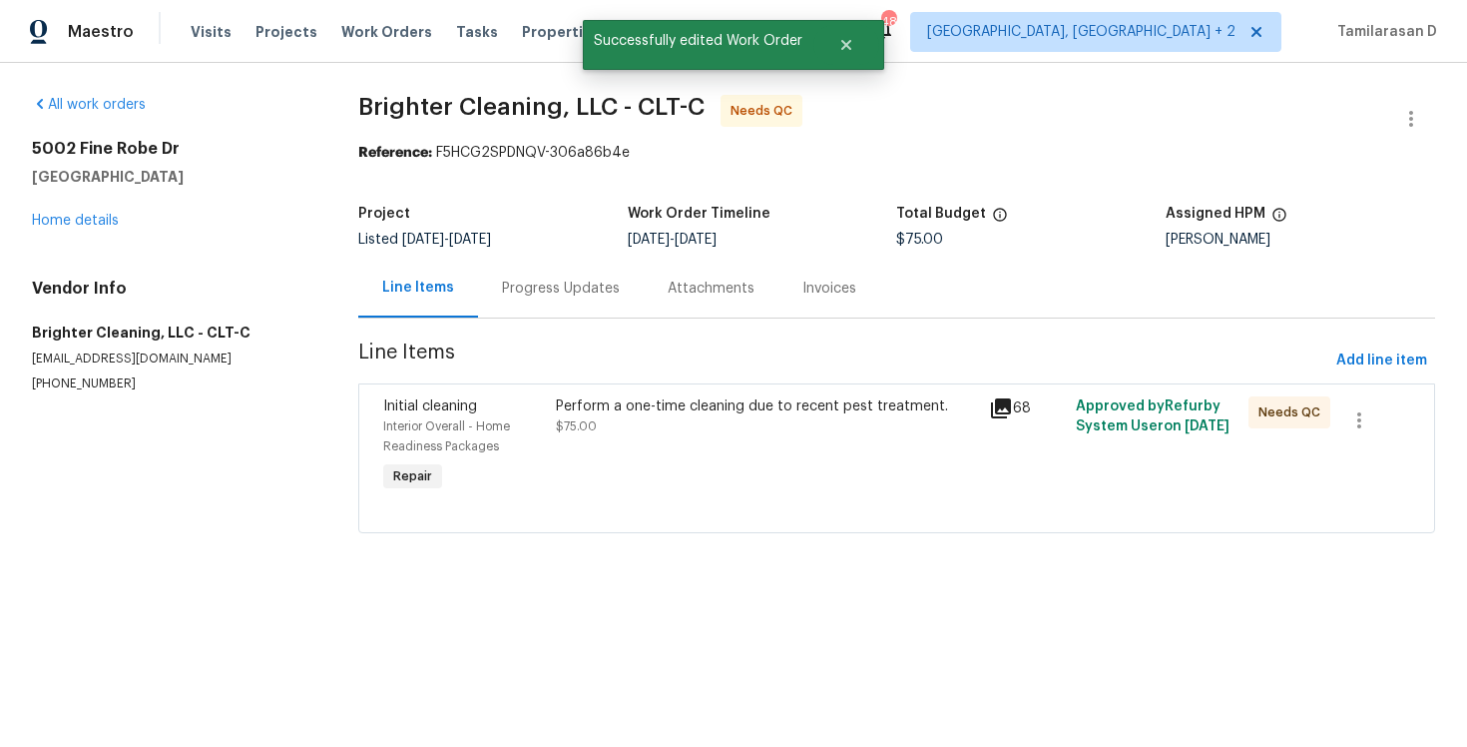
click at [632, 425] on div "Perform a one-time cleaning due to recent pest treatment. $75.00" at bounding box center [766, 416] width 421 height 40
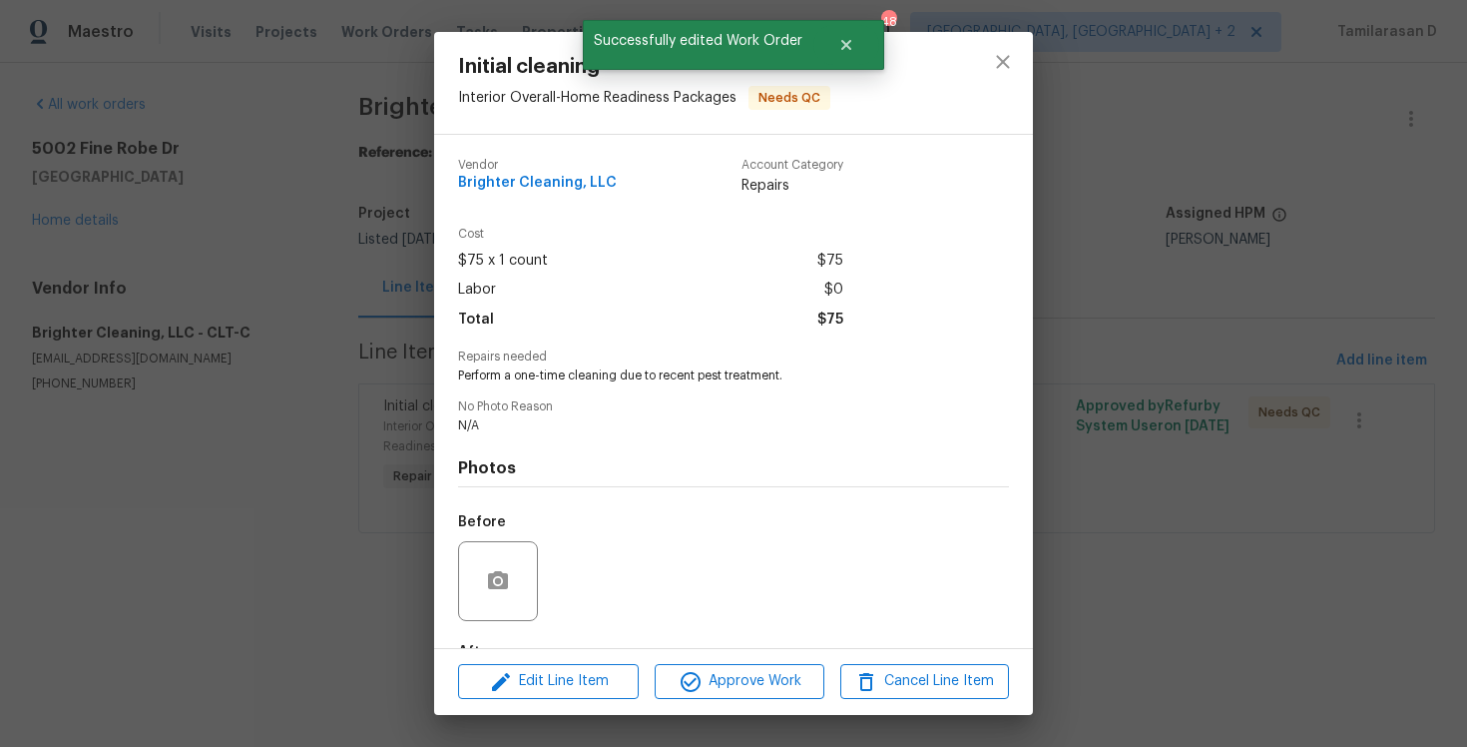
scroll to position [123, 0]
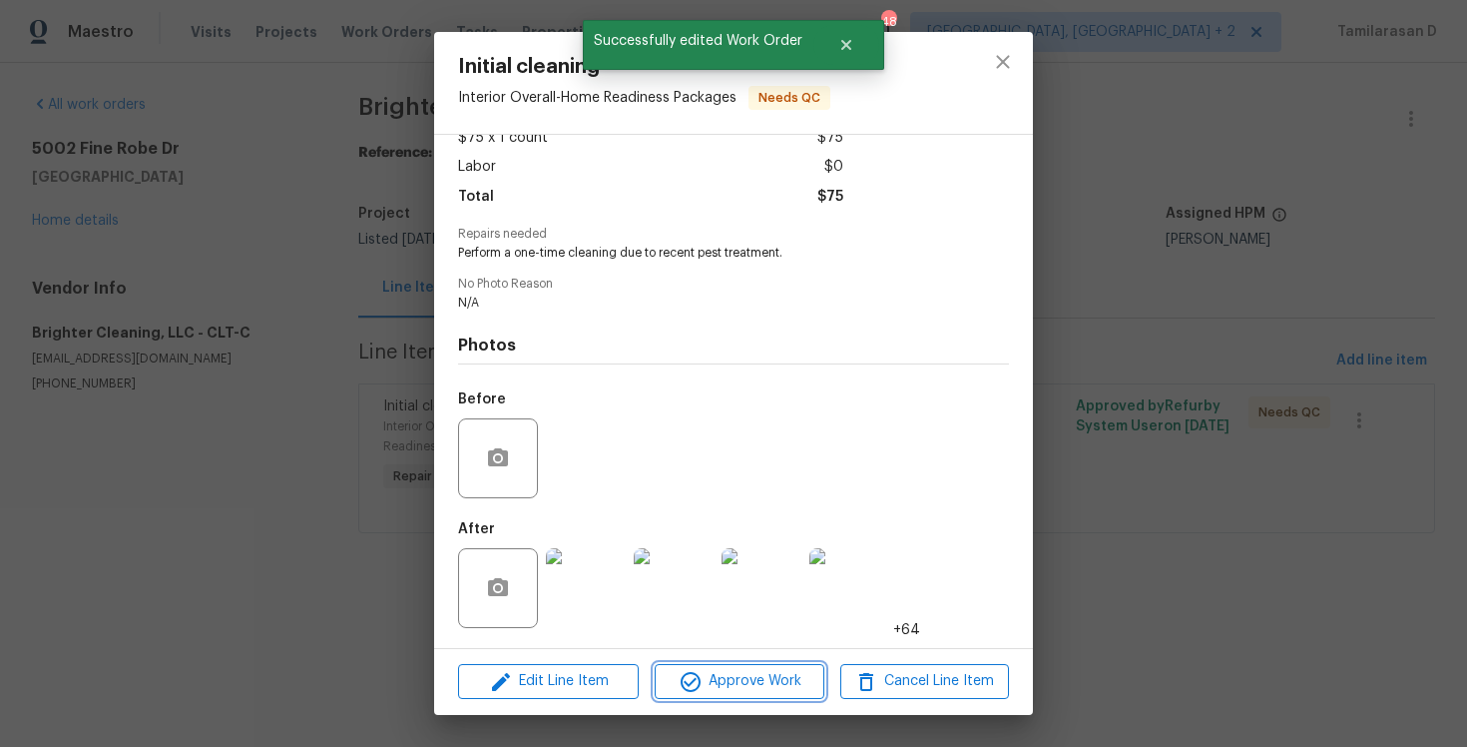
click at [696, 687] on icon "button" at bounding box center [691, 682] width 20 height 20
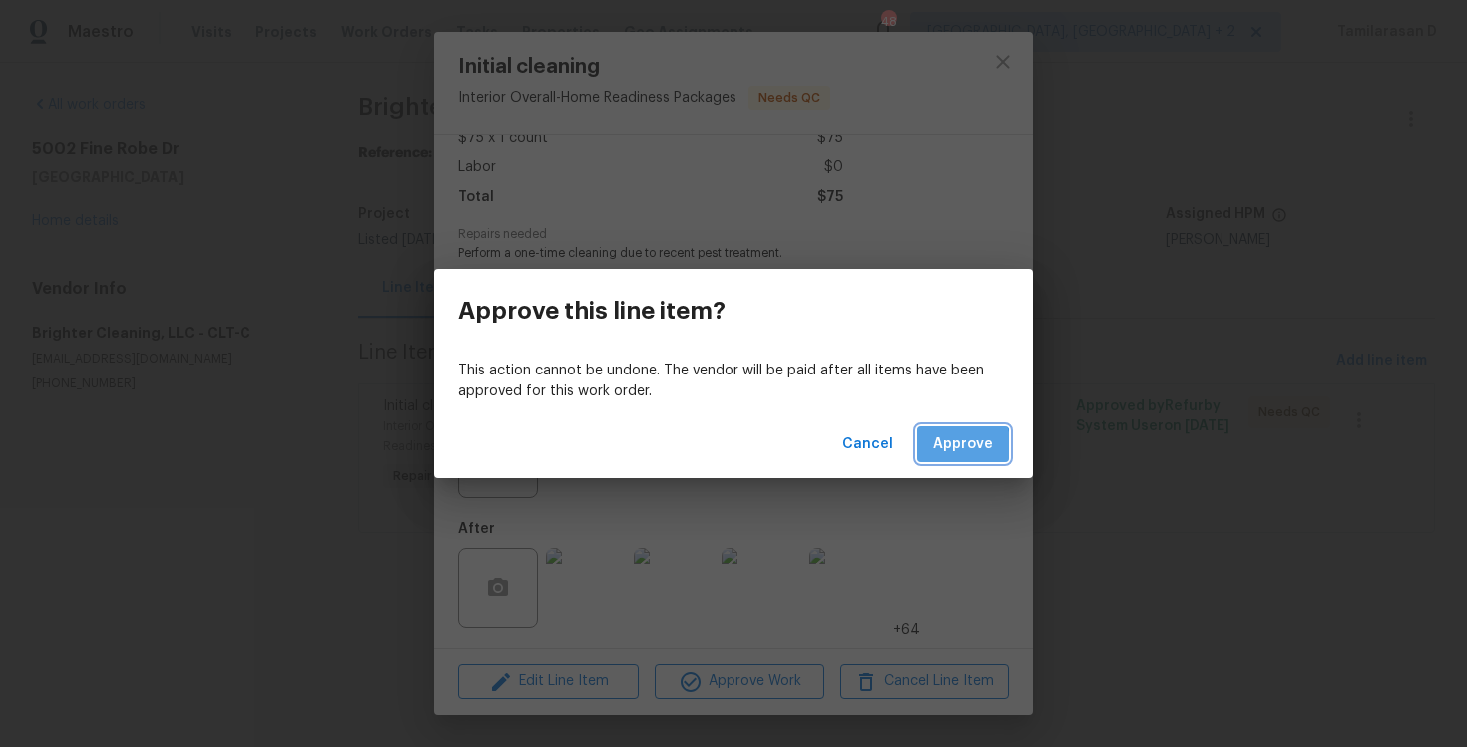
click at [945, 448] on span "Approve" at bounding box center [963, 444] width 60 height 25
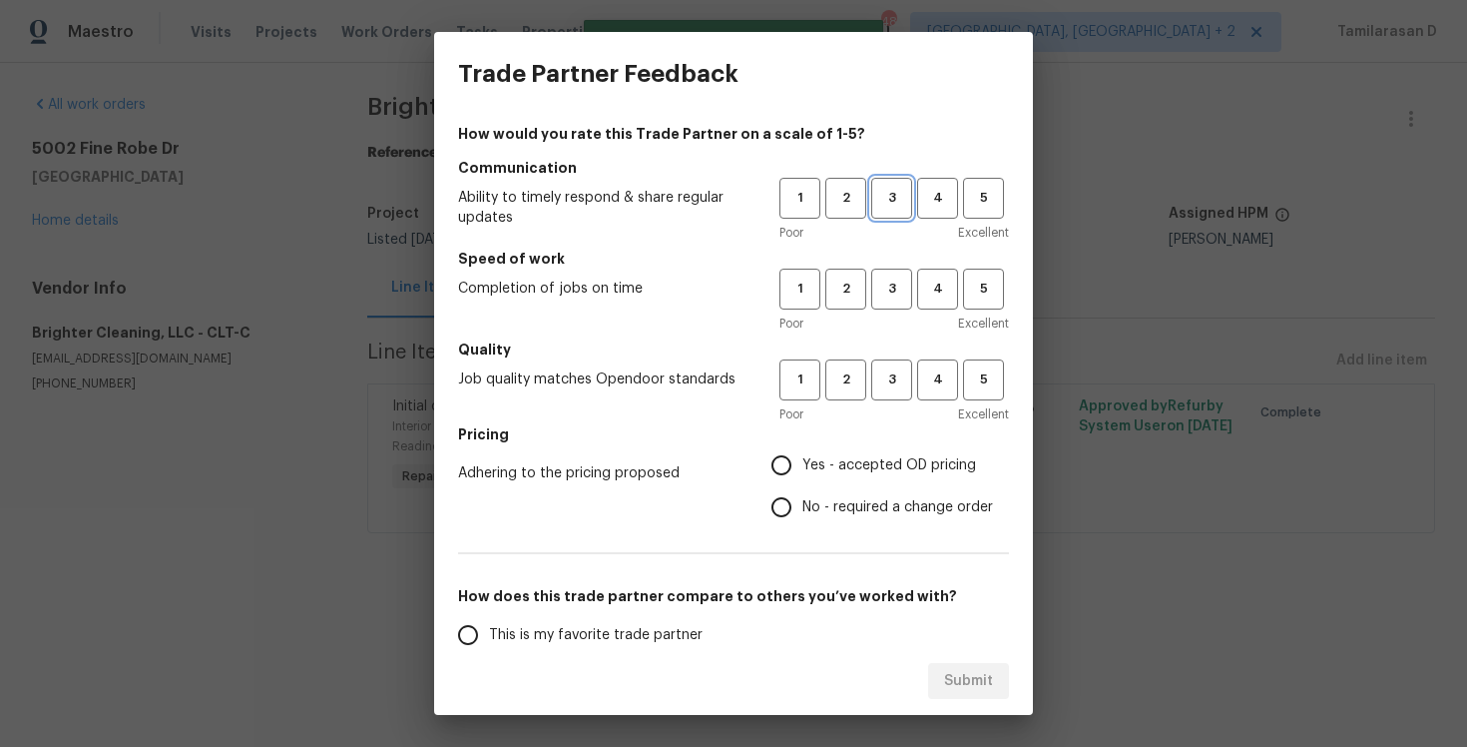
click at [877, 196] on span "3" at bounding box center [891, 198] width 37 height 23
click at [885, 284] on span "3" at bounding box center [891, 288] width 37 height 23
click at [885, 376] on span "3" at bounding box center [891, 379] width 37 height 23
click at [802, 453] on input "Yes - accepted OD pricing" at bounding box center [782, 465] width 42 height 42
radio input "true"
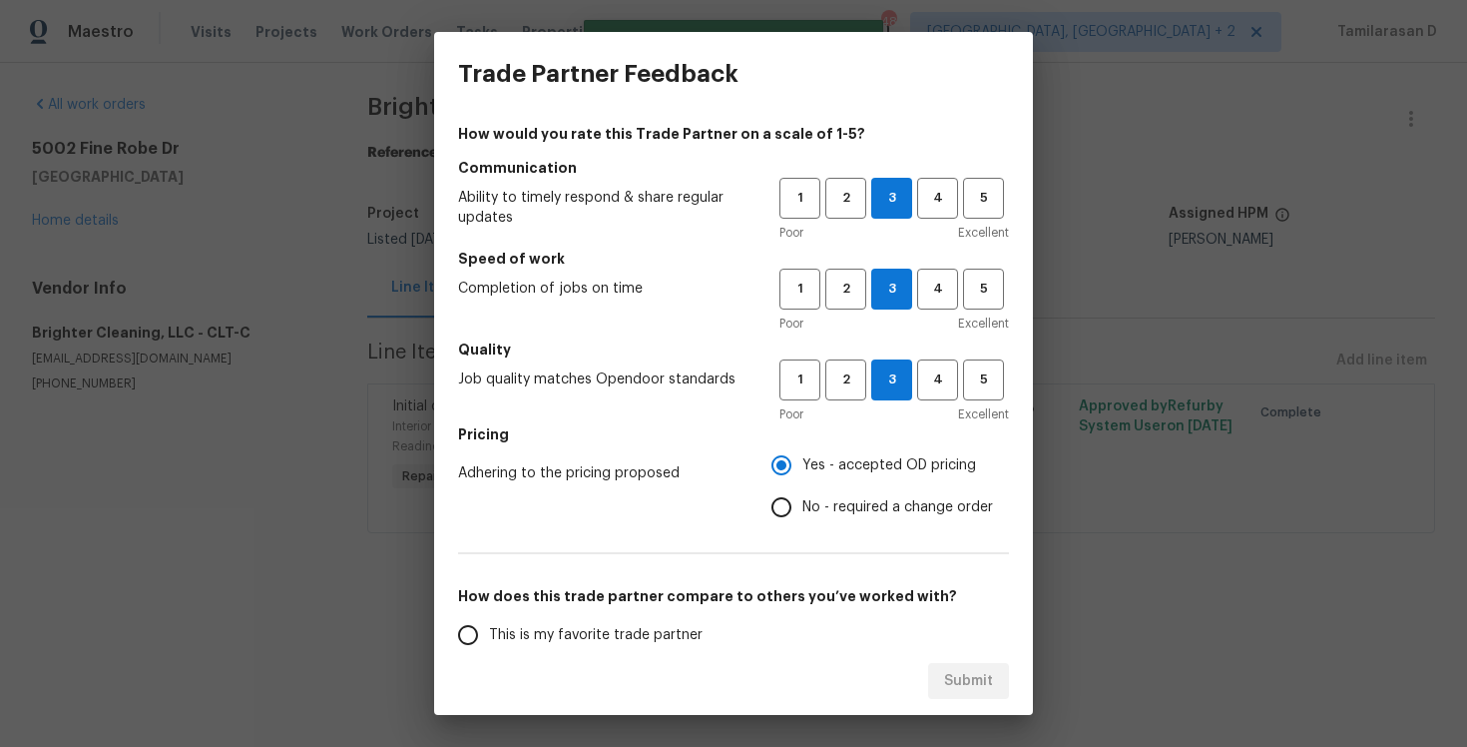
scroll to position [267, 0]
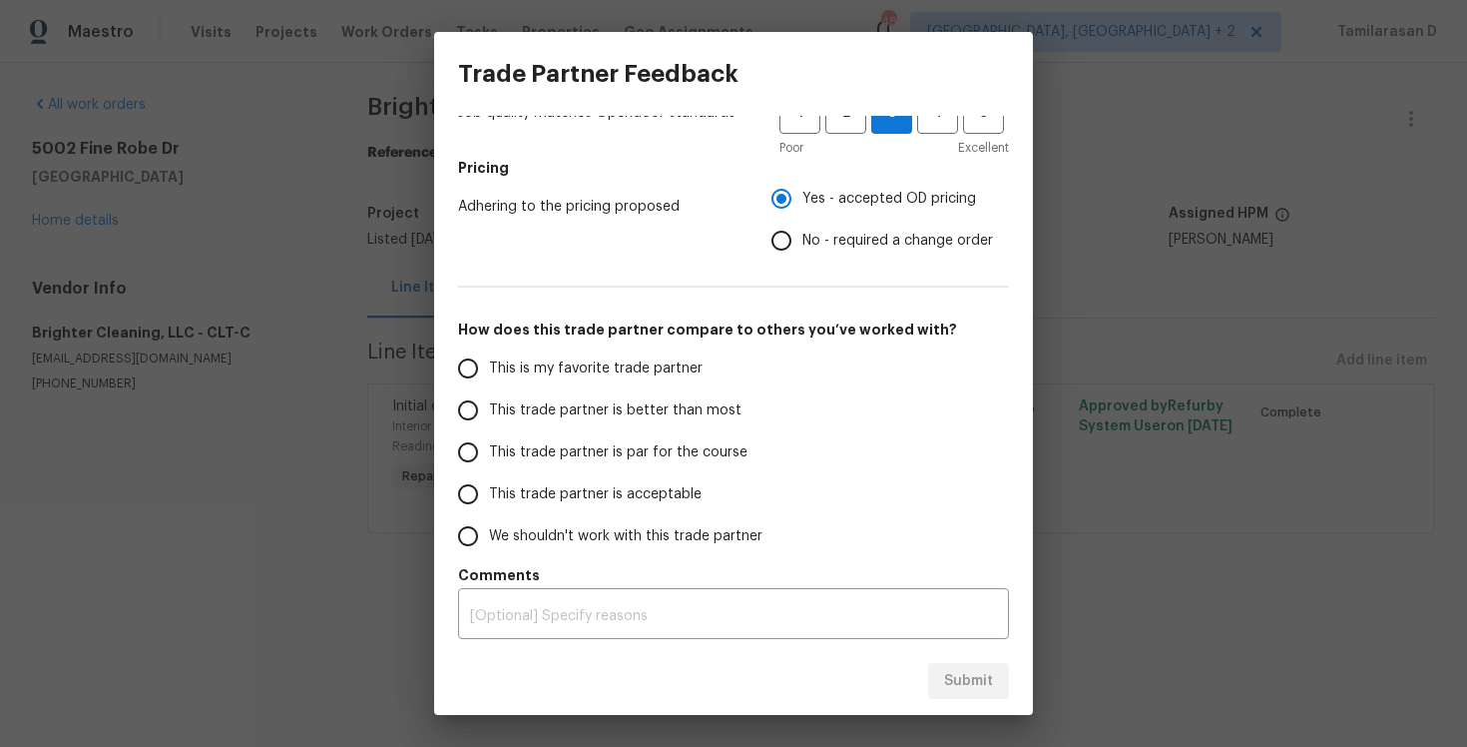
click at [473, 447] on input "This trade partner is par for the course" at bounding box center [468, 452] width 42 height 42
click at [972, 673] on span "Submit" at bounding box center [968, 681] width 49 height 25
radio input "true"
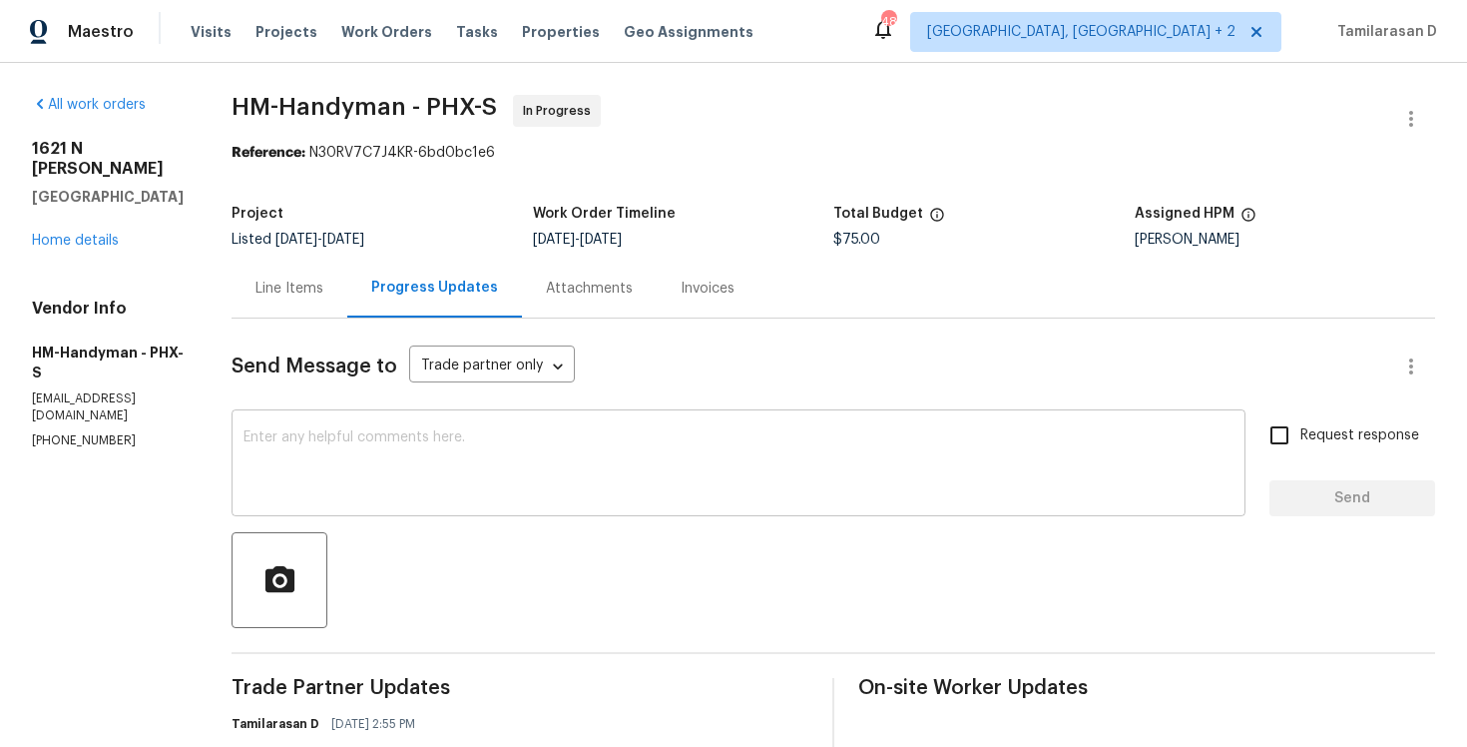
click at [383, 442] on textarea at bounding box center [739, 465] width 990 height 70
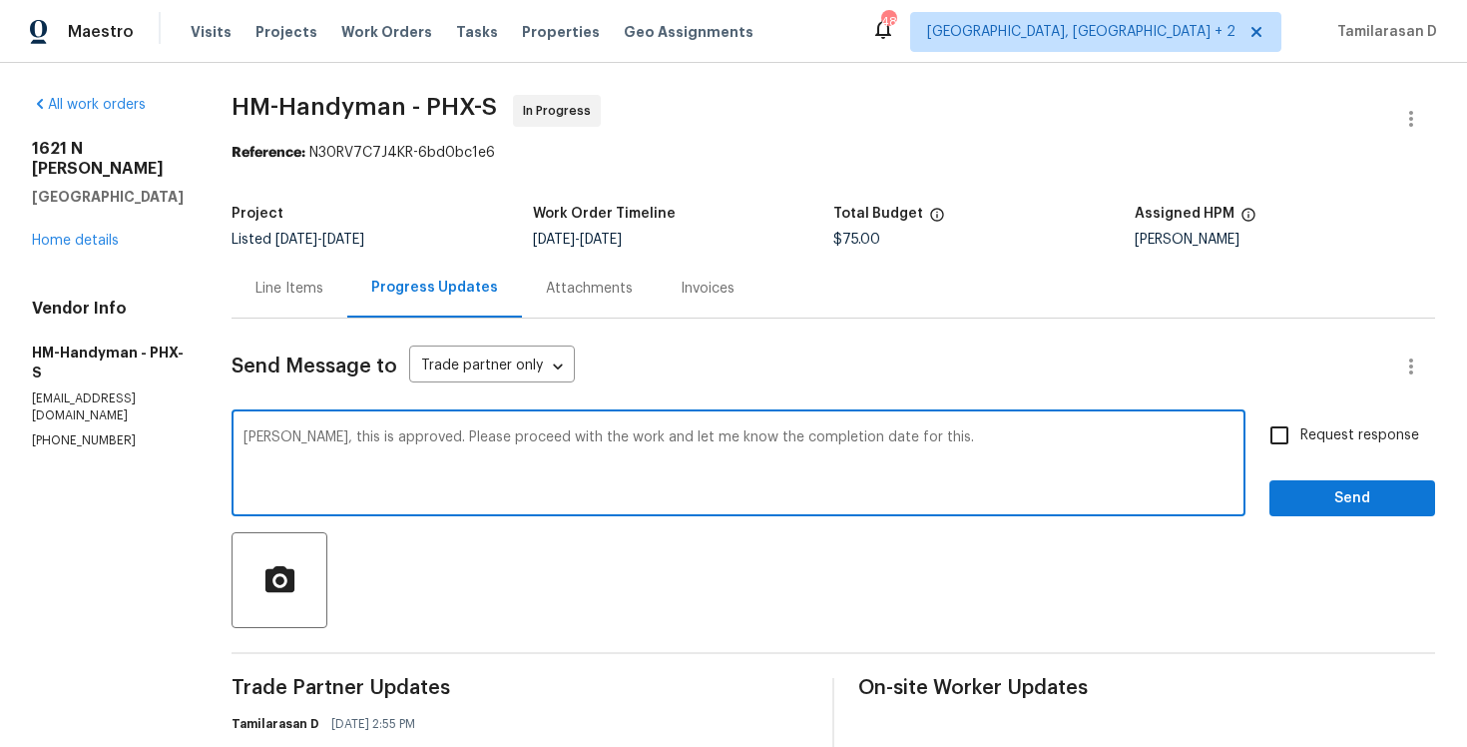
type textarea "[PERSON_NAME], this is approved. Please proceed with the work and let me know t…"
click at [1299, 440] on input "Request response" at bounding box center [1280, 435] width 42 height 42
checkbox input "true"
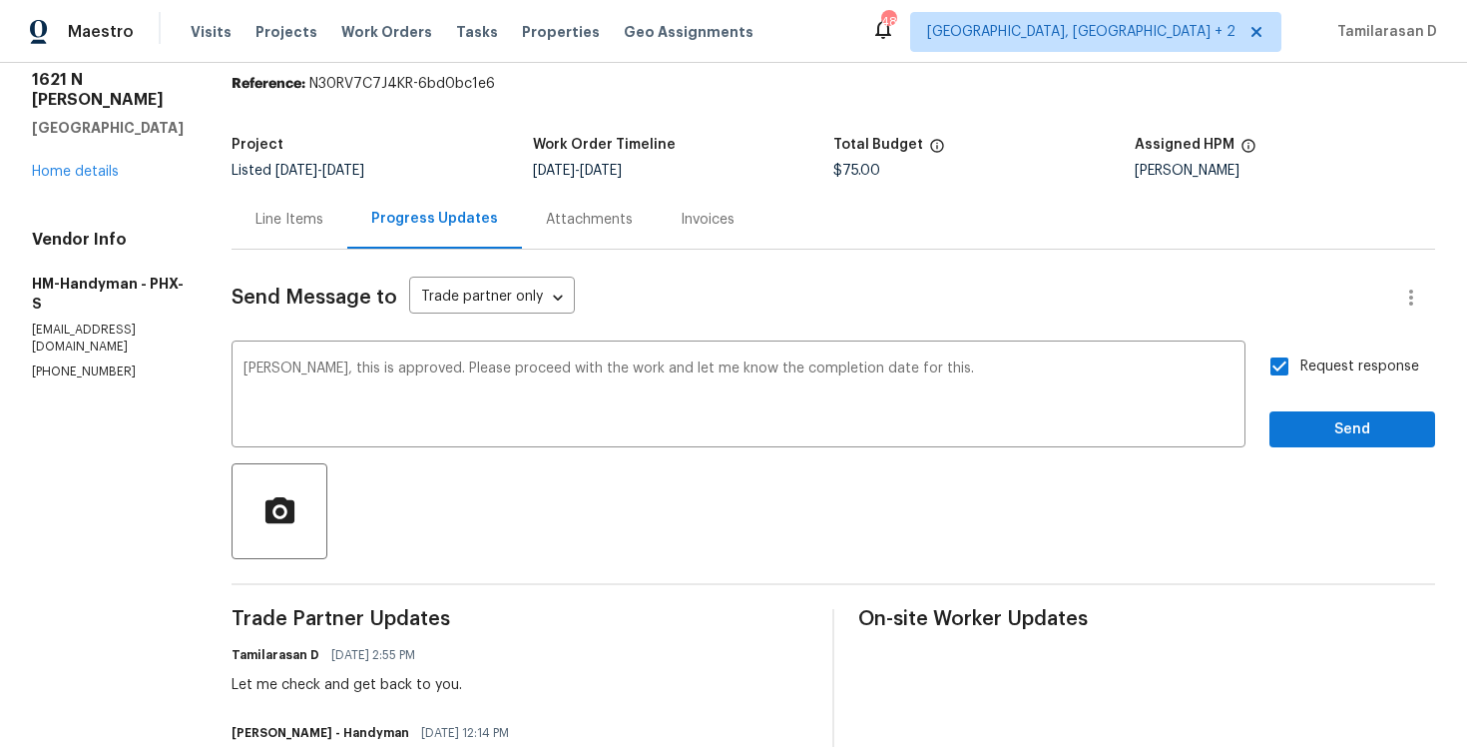
scroll to position [74, 0]
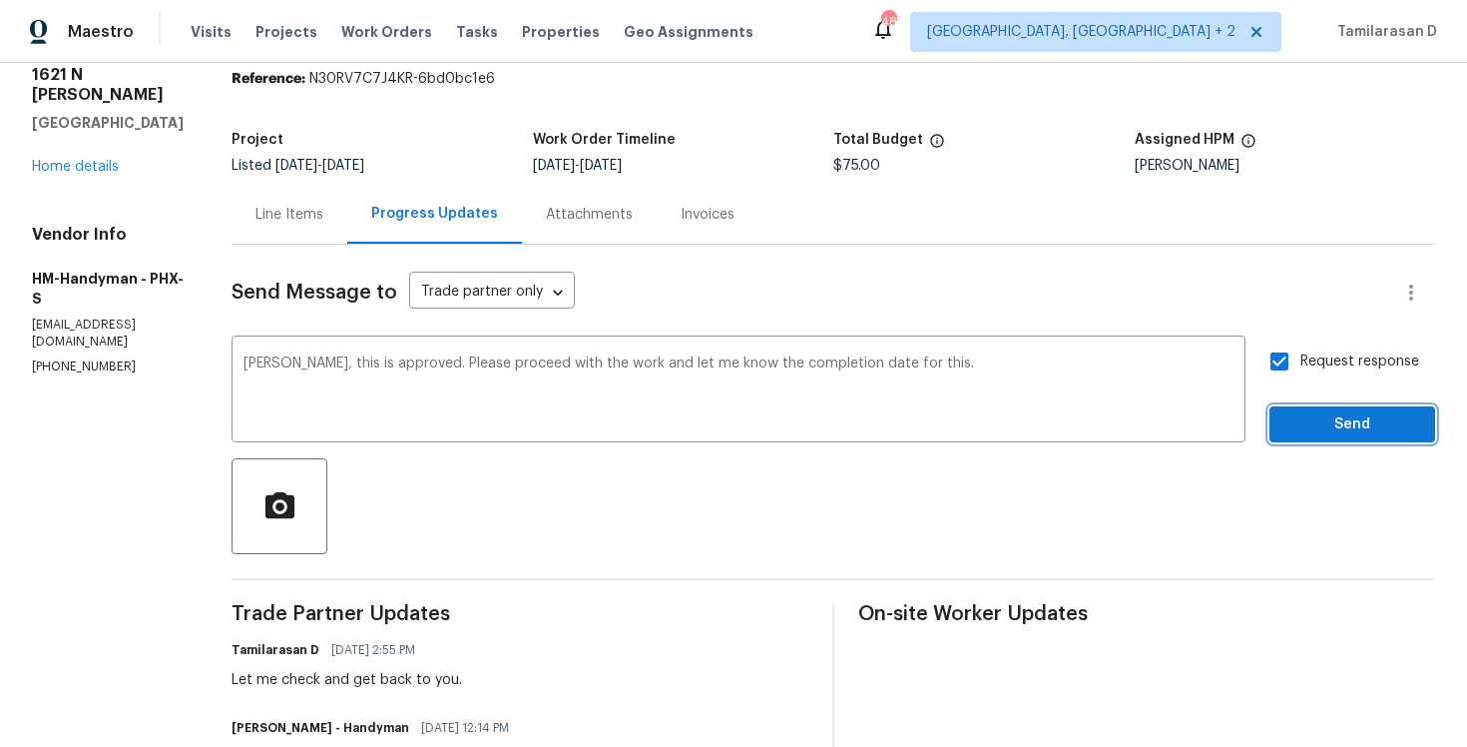
click at [1318, 424] on span "Send" at bounding box center [1353, 424] width 134 height 25
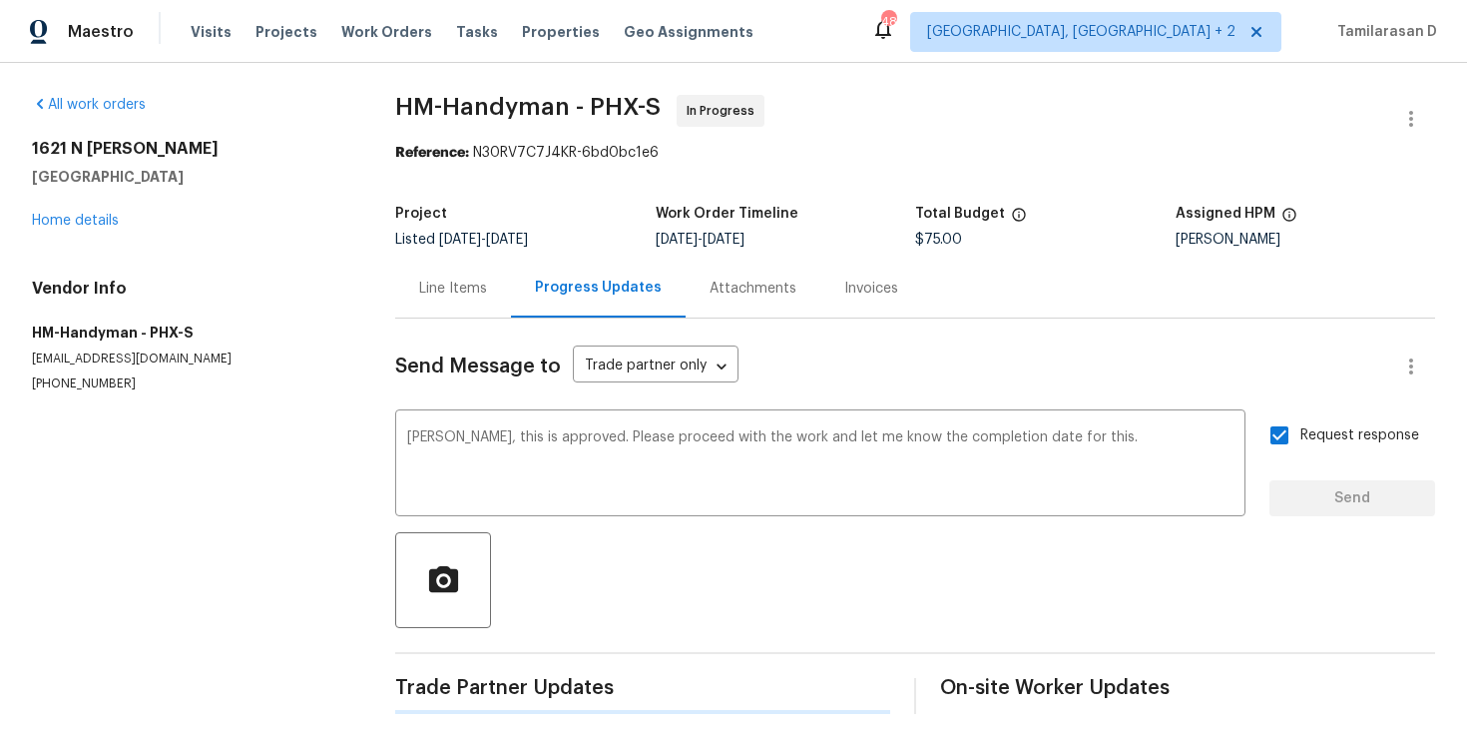
scroll to position [0, 0]
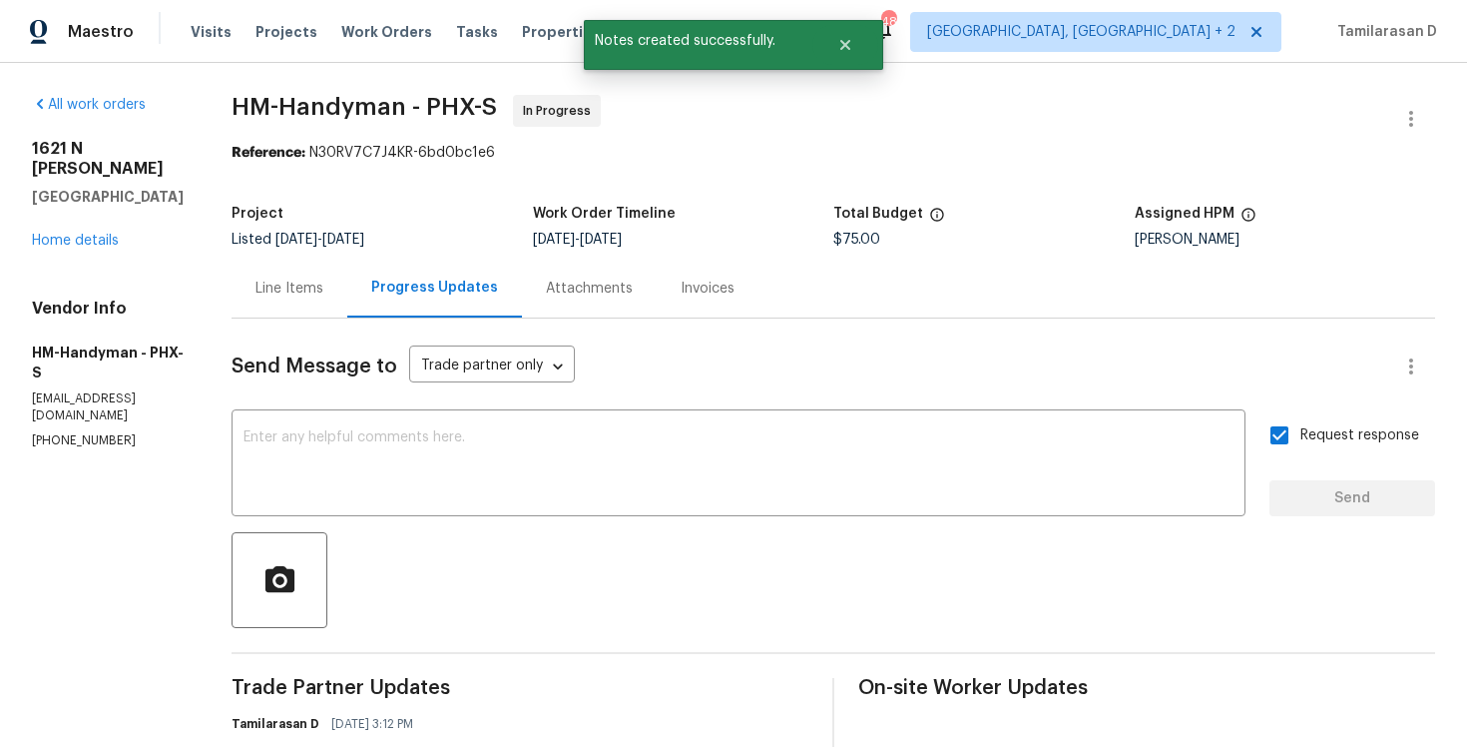
click at [291, 284] on div "Line Items" at bounding box center [290, 288] width 68 height 20
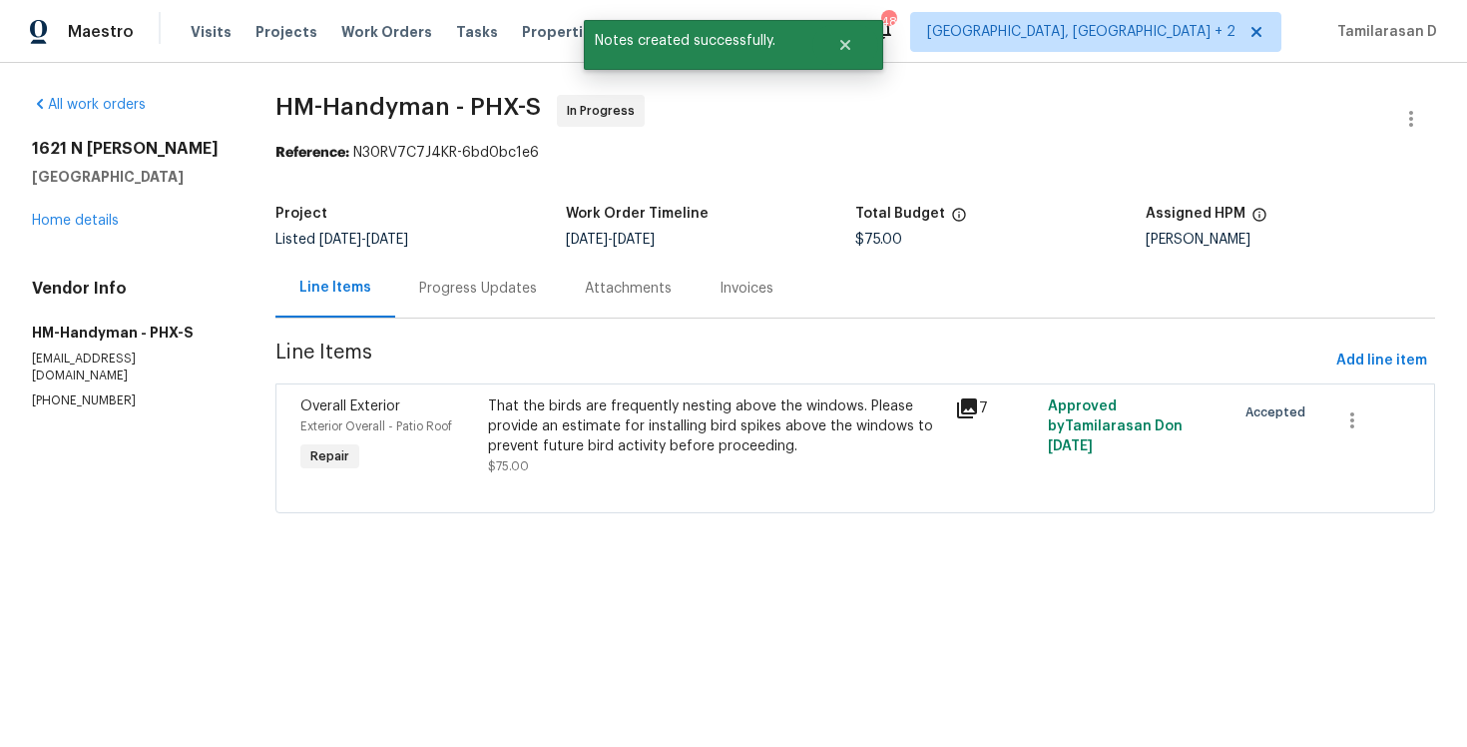
click at [478, 295] on div "Progress Updates" at bounding box center [478, 288] width 118 height 20
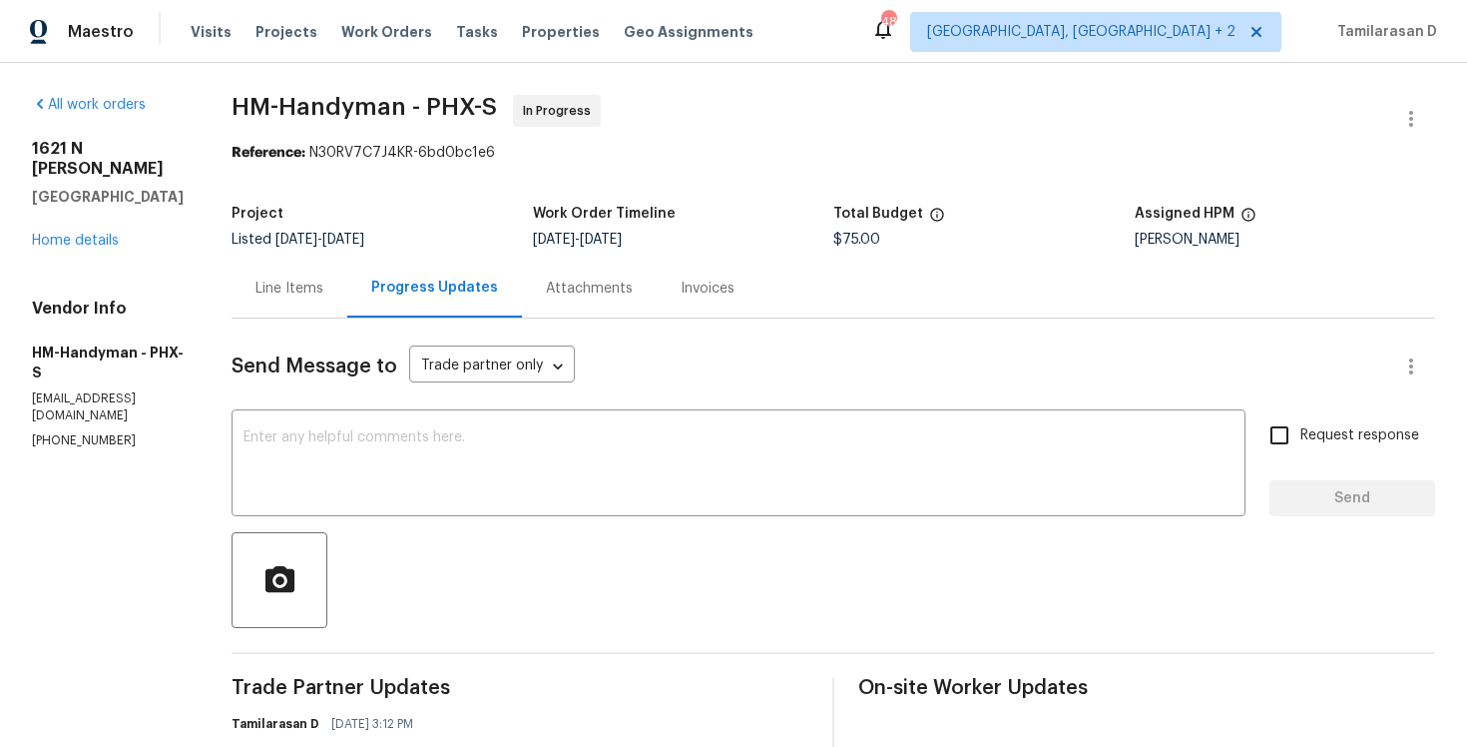
click at [299, 287] on div "Line Items" at bounding box center [290, 288] width 68 height 20
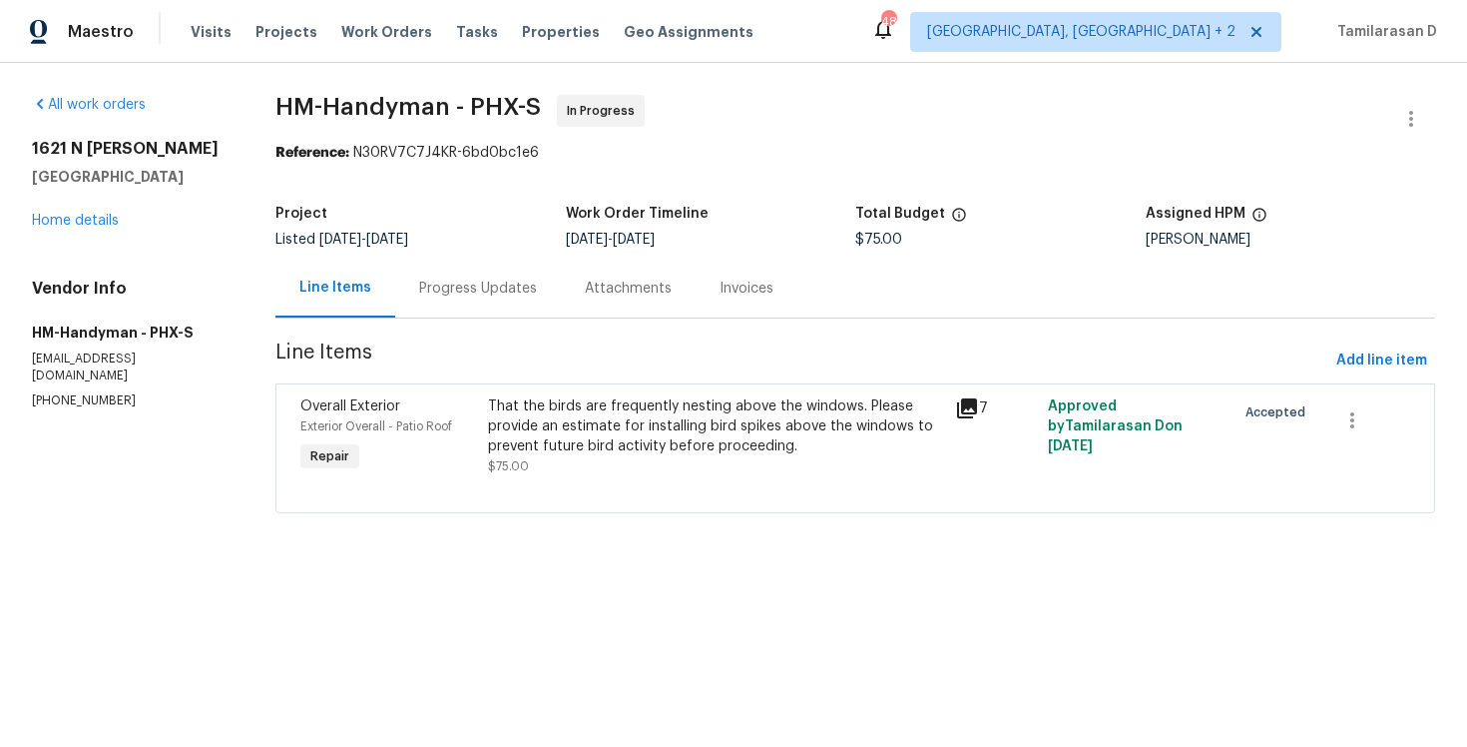
click at [583, 479] on div at bounding box center [855, 488] width 1110 height 24
click at [594, 421] on div "That the birds are frequently nesting above the windows. Please provide an esti…" at bounding box center [715, 426] width 455 height 60
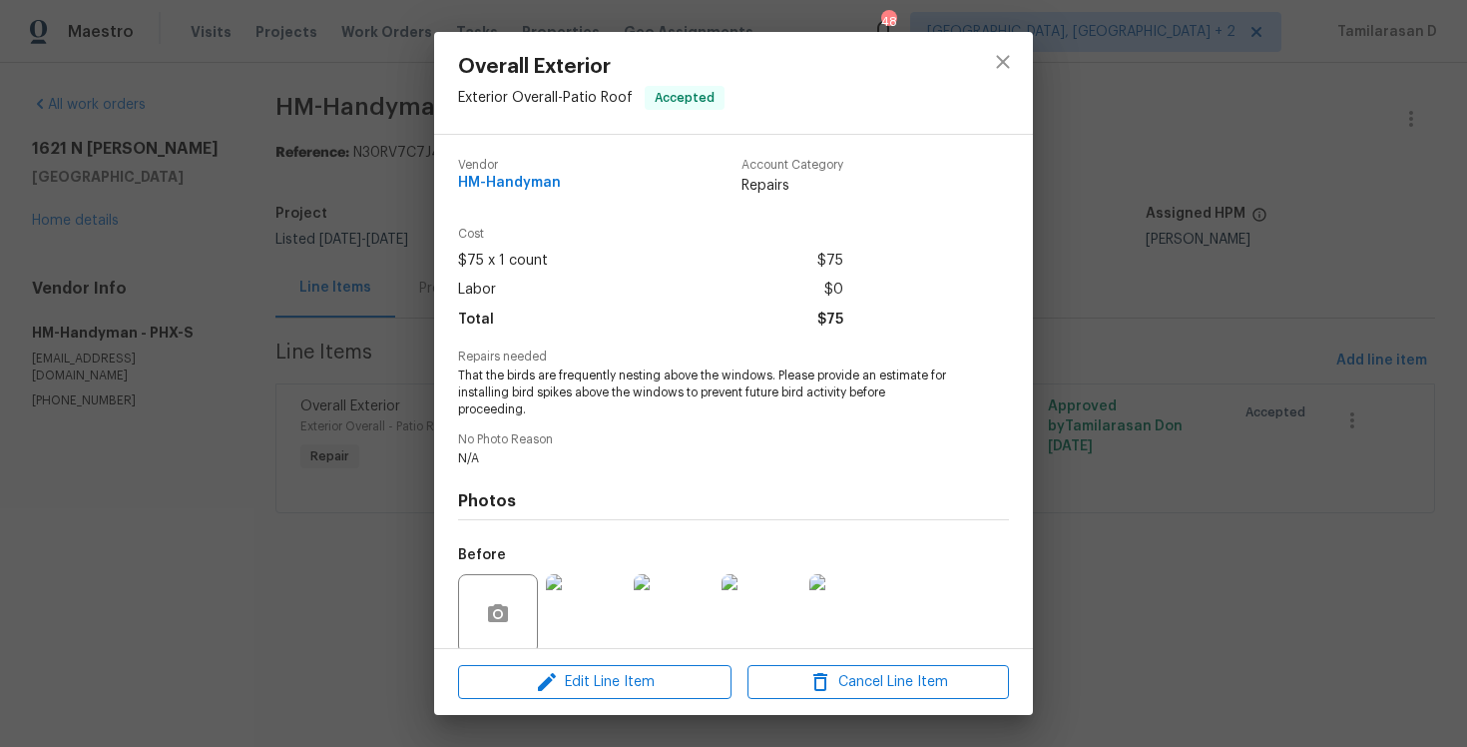
scroll to position [156, 0]
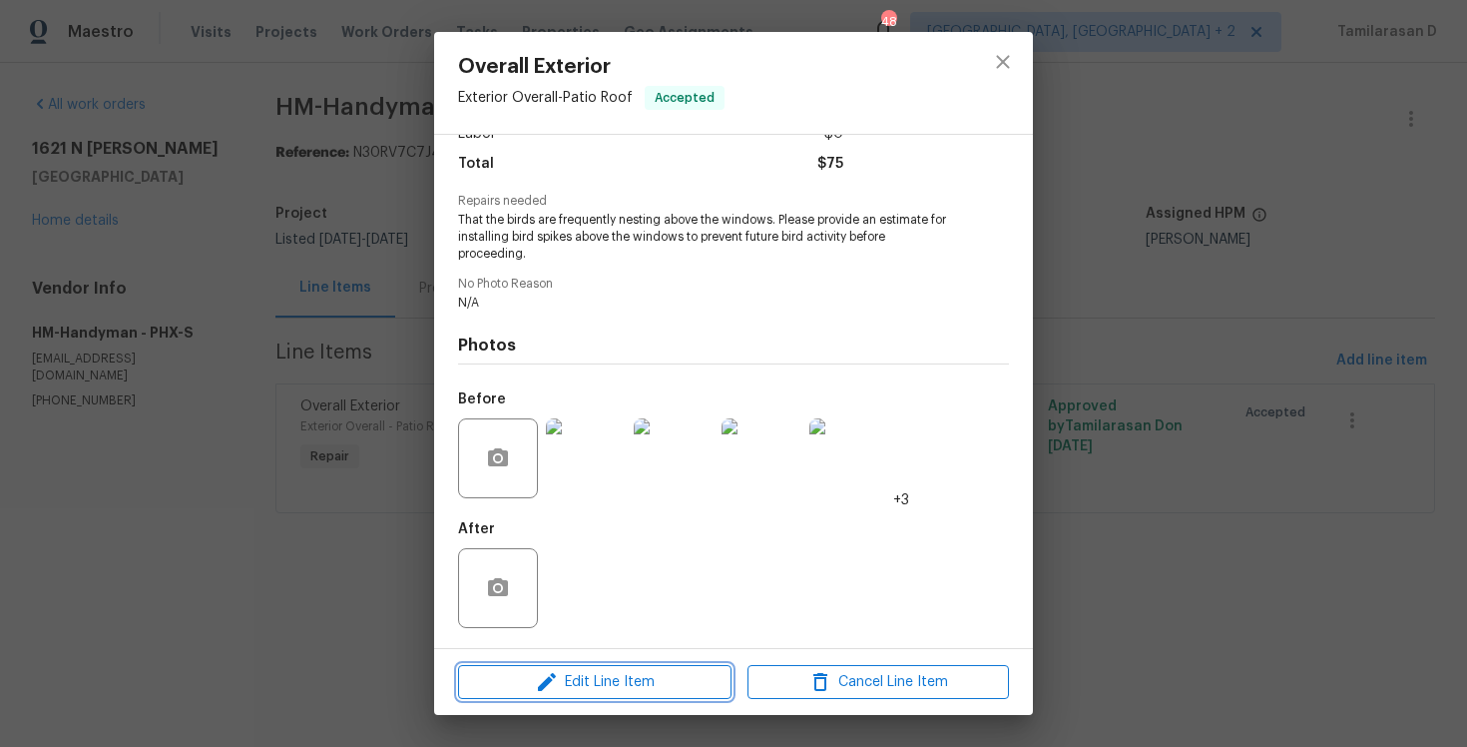
click at [583, 665] on button "Edit Line Item" at bounding box center [594, 682] width 273 height 35
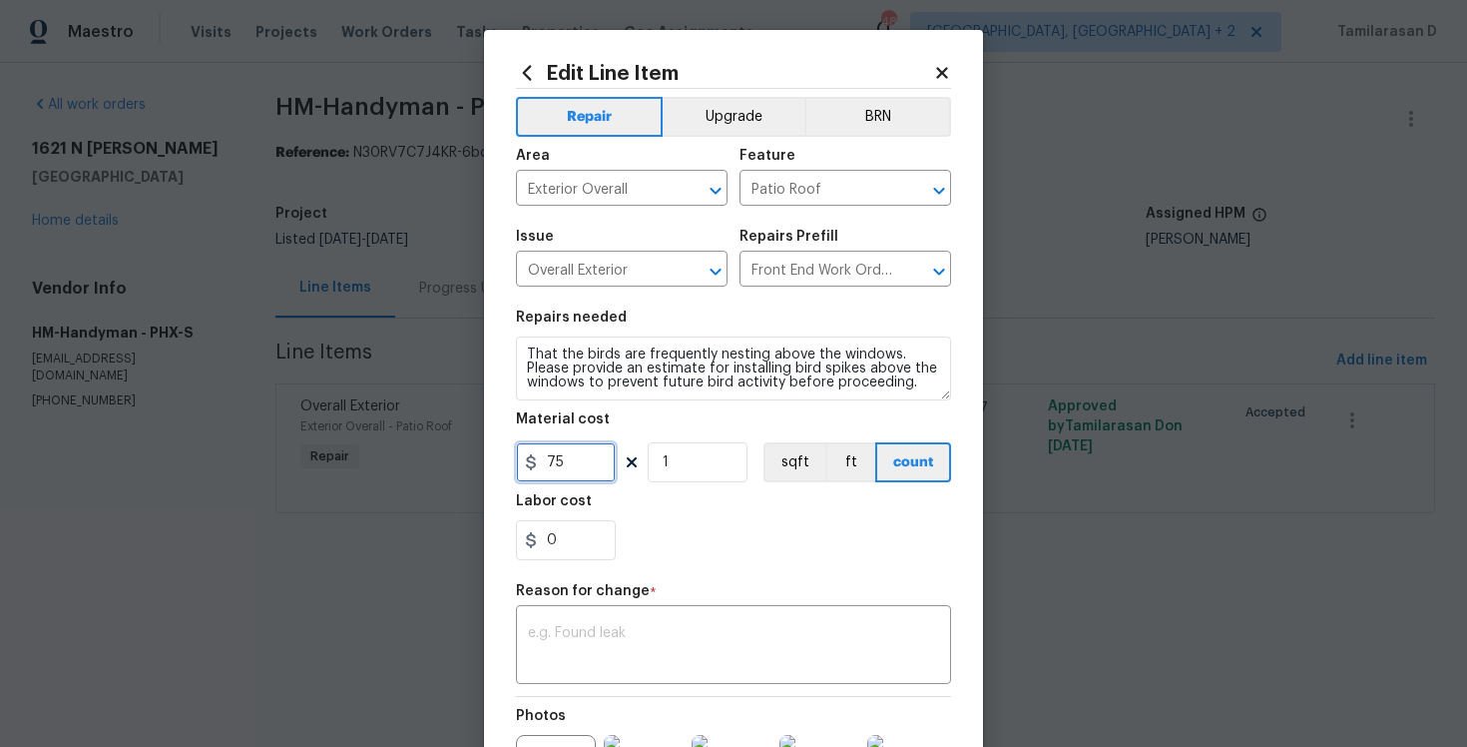
click at [552, 463] on input "75" at bounding box center [566, 462] width 100 height 40
click at [547, 465] on input "75" at bounding box center [566, 462] width 100 height 40
click at [559, 463] on input "1751" at bounding box center [566, 462] width 100 height 40
type input "1175"
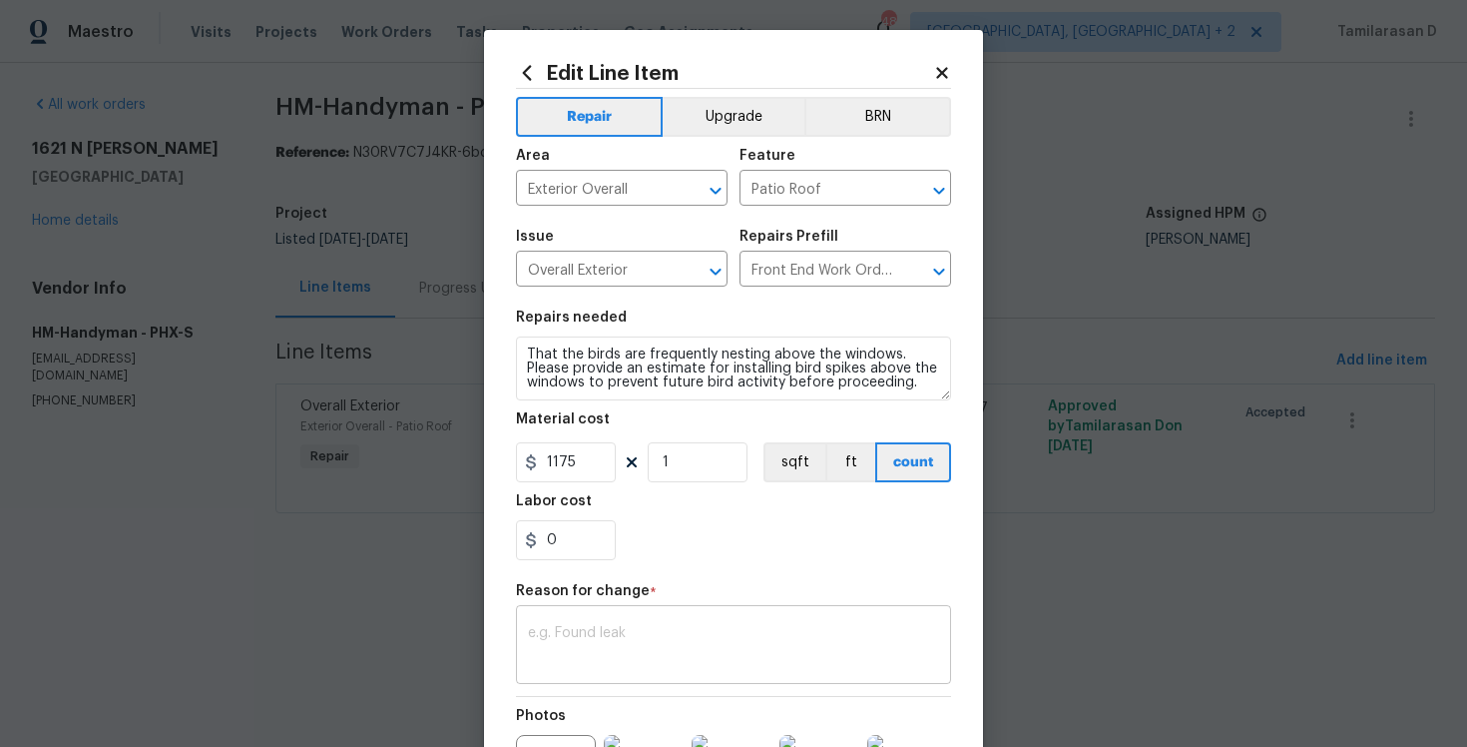
click at [597, 642] on textarea at bounding box center [733, 647] width 411 height 42
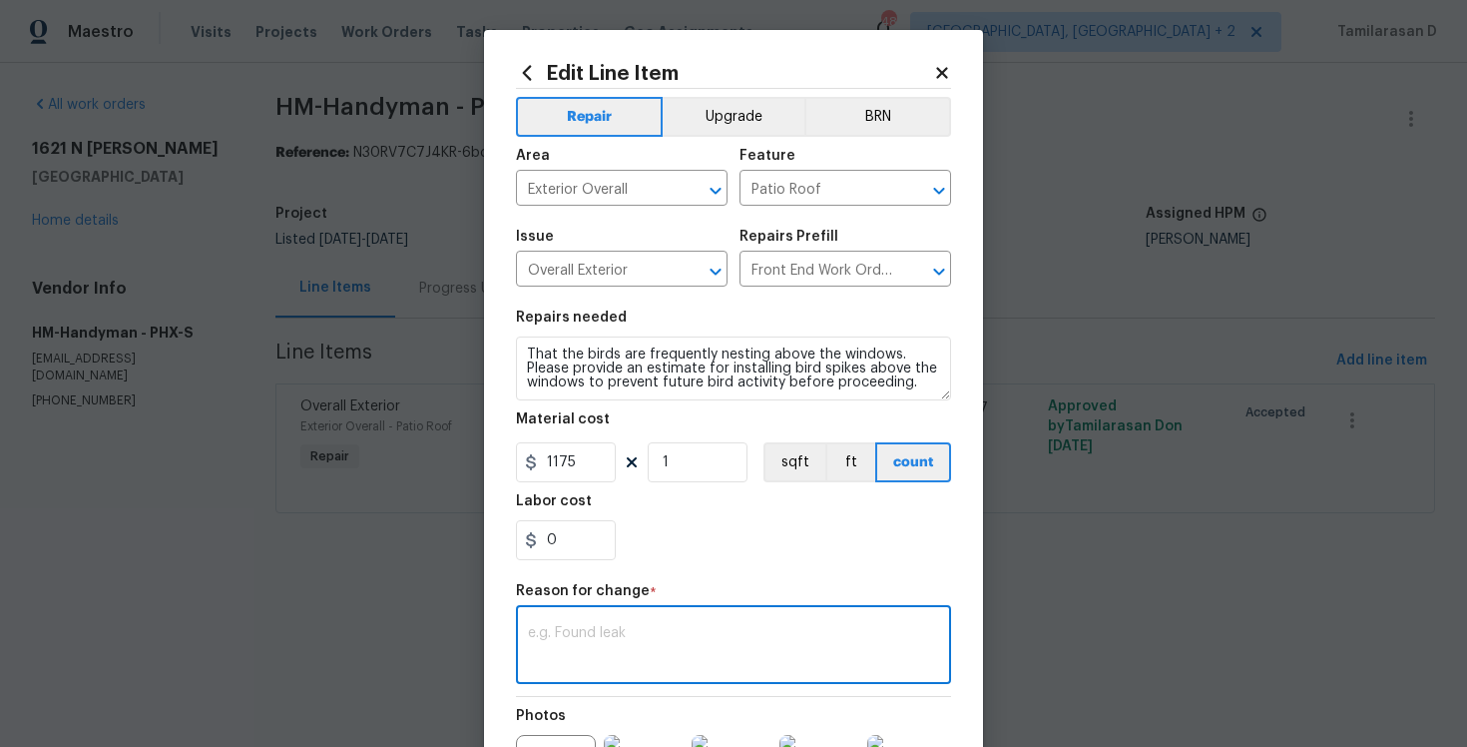
paste textarea "(TD) Updated cost per BR team approval."
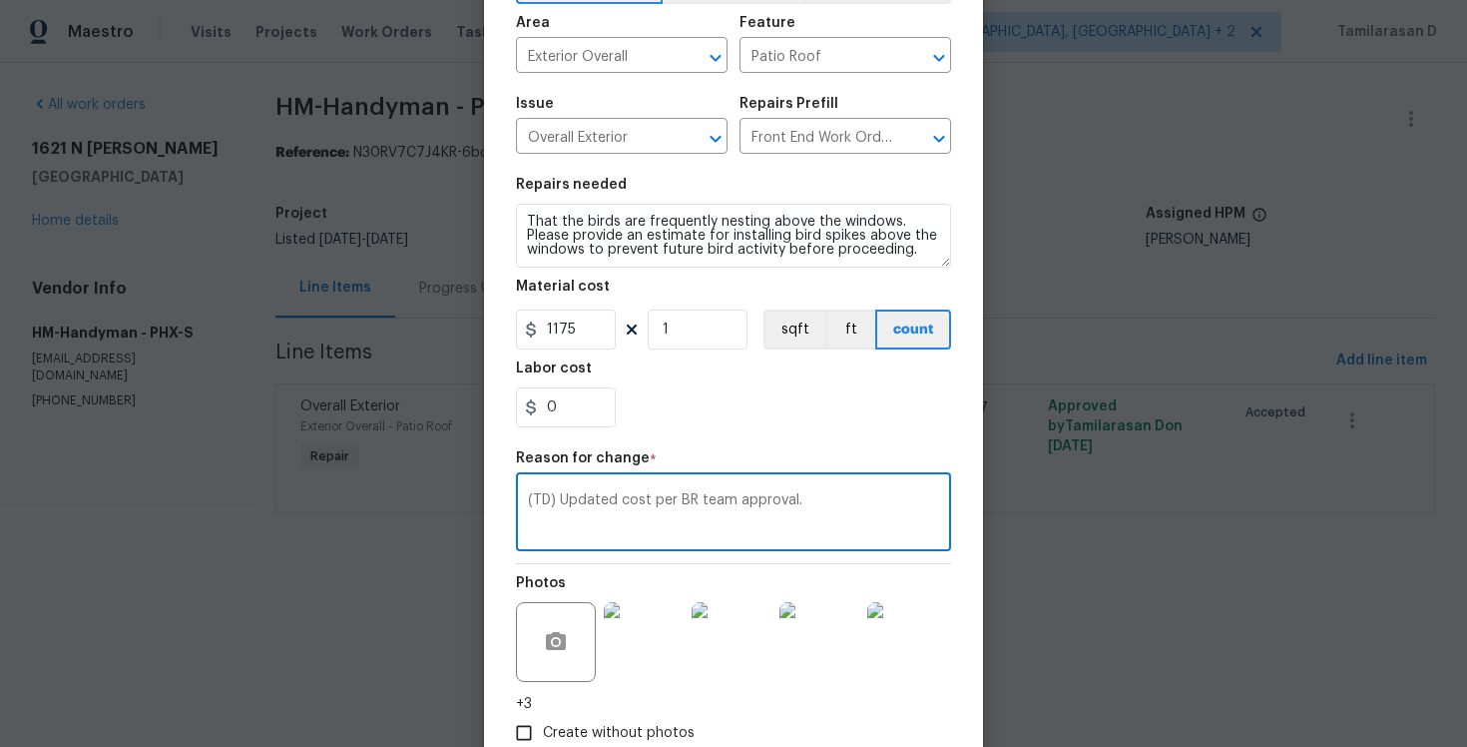
scroll to position [258, 0]
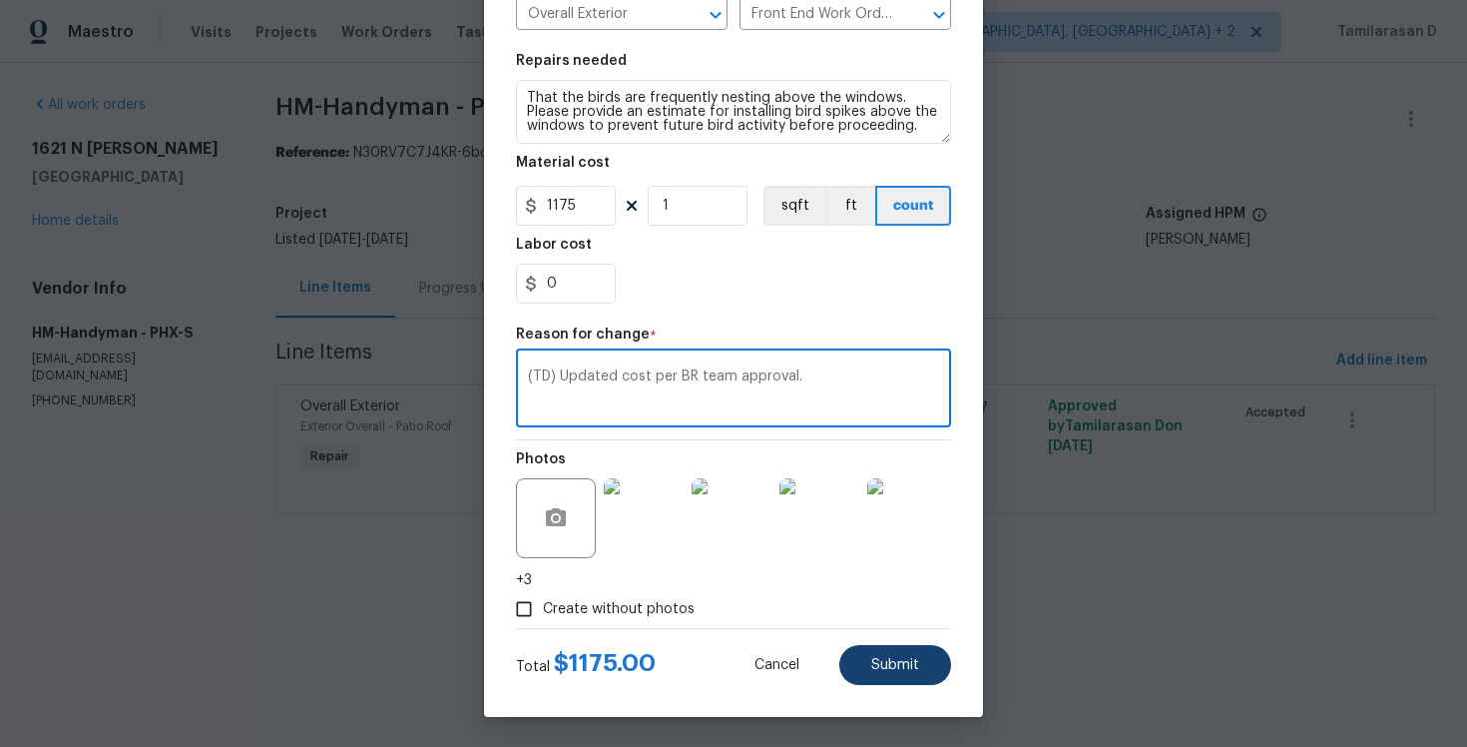
type textarea "(TD) Updated cost per BR team approval."
click at [882, 665] on span "Submit" at bounding box center [895, 665] width 48 height 15
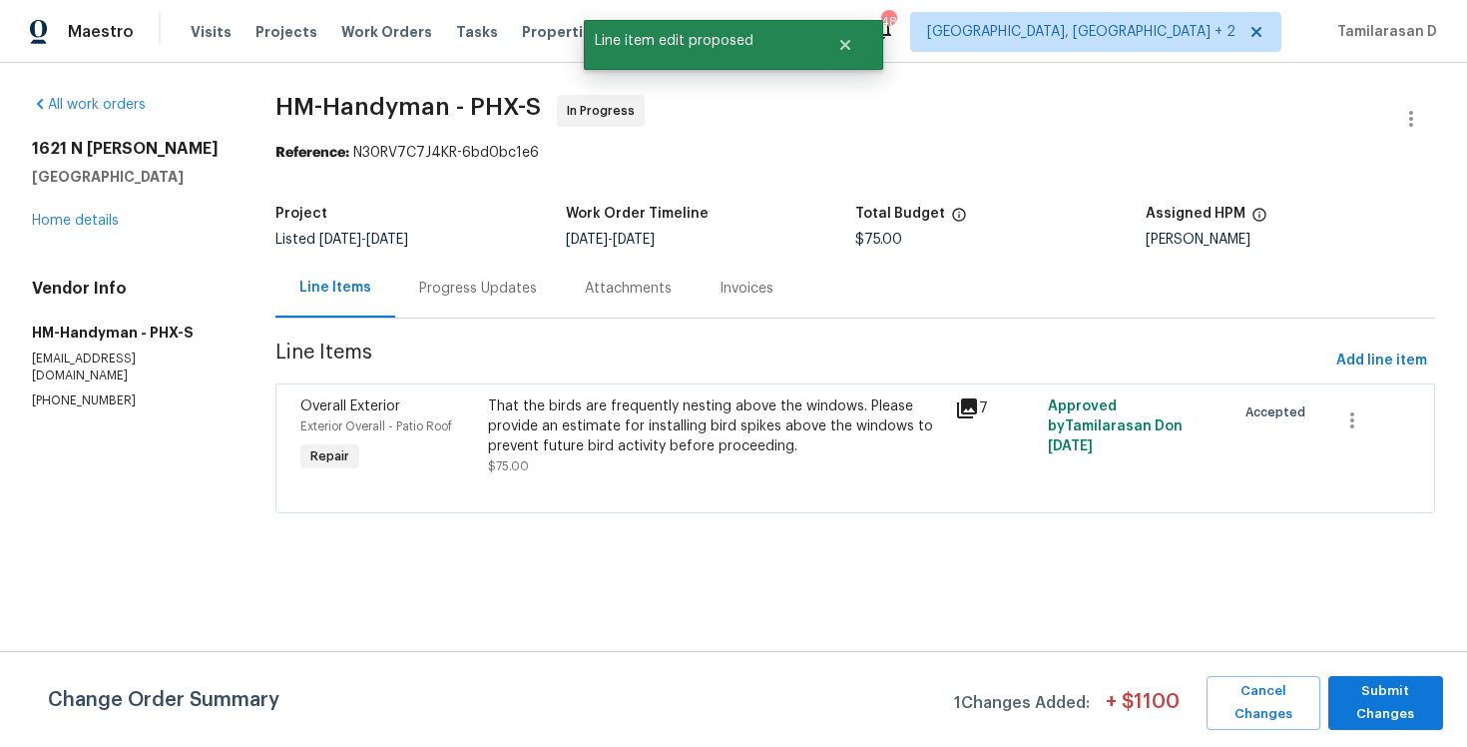
scroll to position [0, 0]
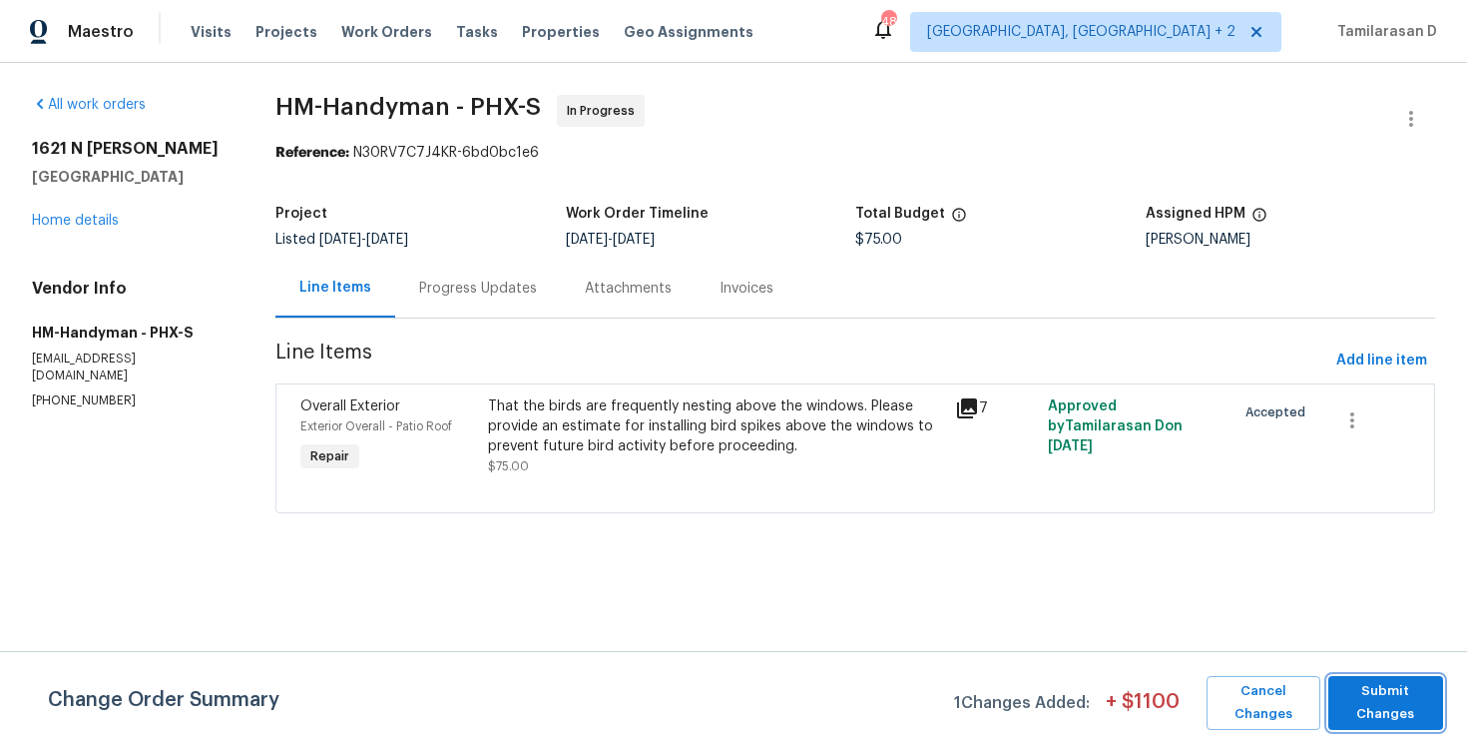
click at [1375, 680] on span "Submit Changes" at bounding box center [1386, 703] width 95 height 46
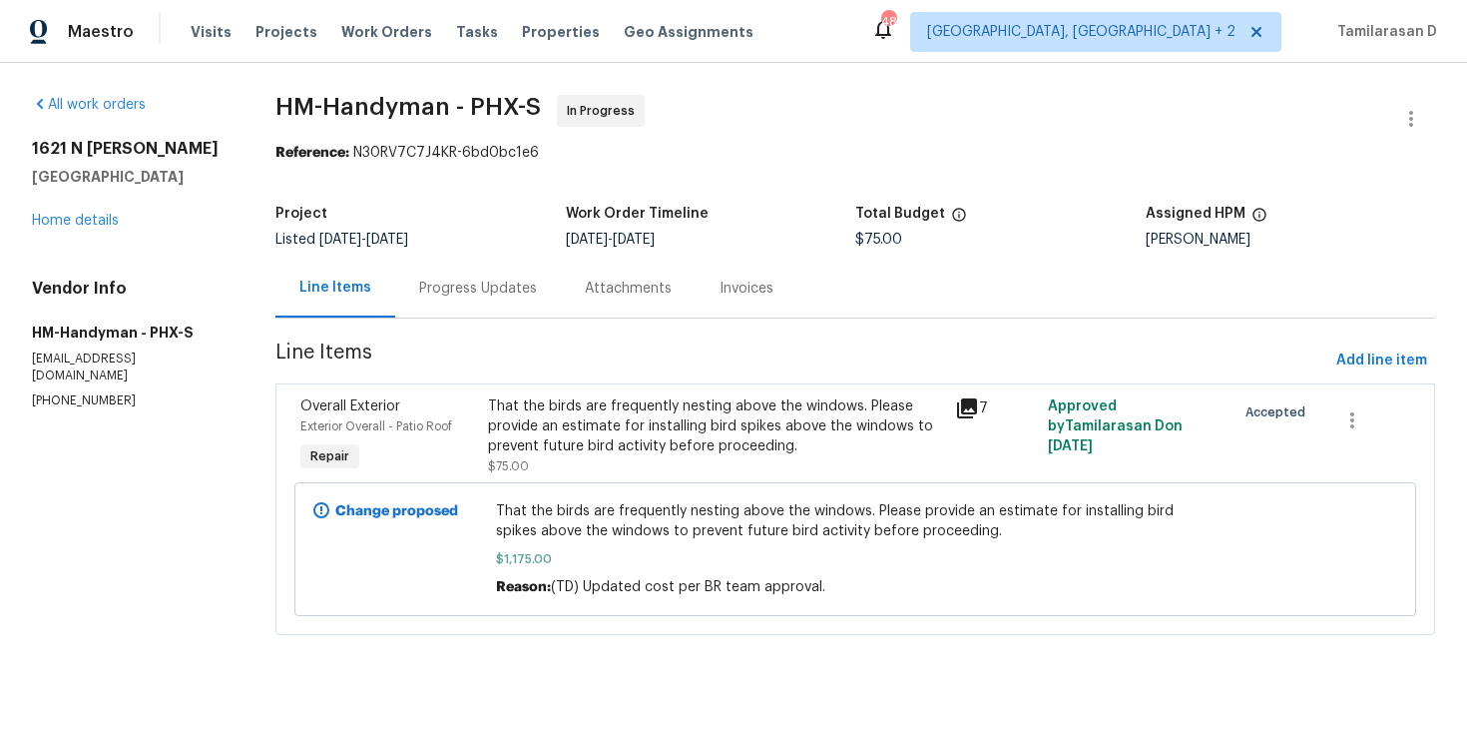
click at [449, 291] on div "Progress Updates" at bounding box center [478, 288] width 118 height 20
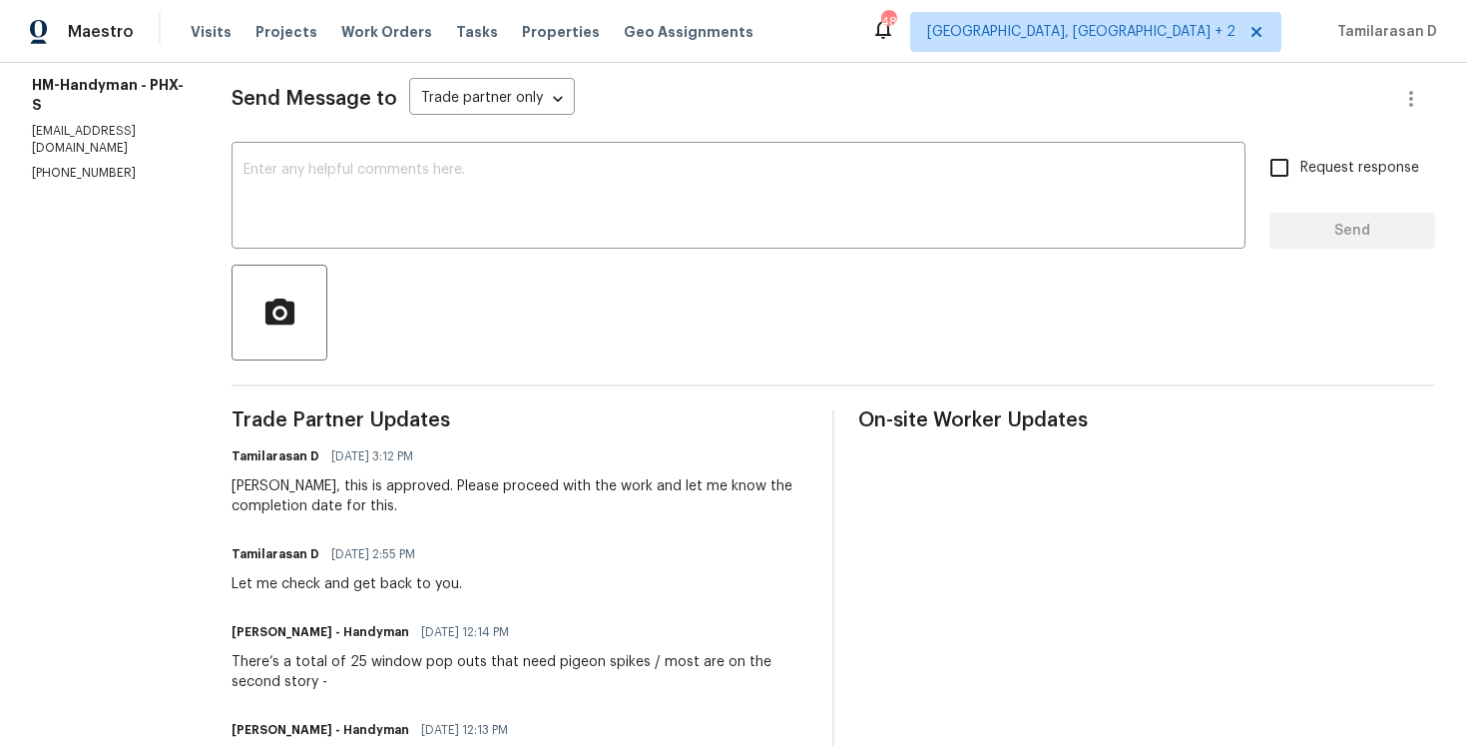
scroll to position [313, 0]
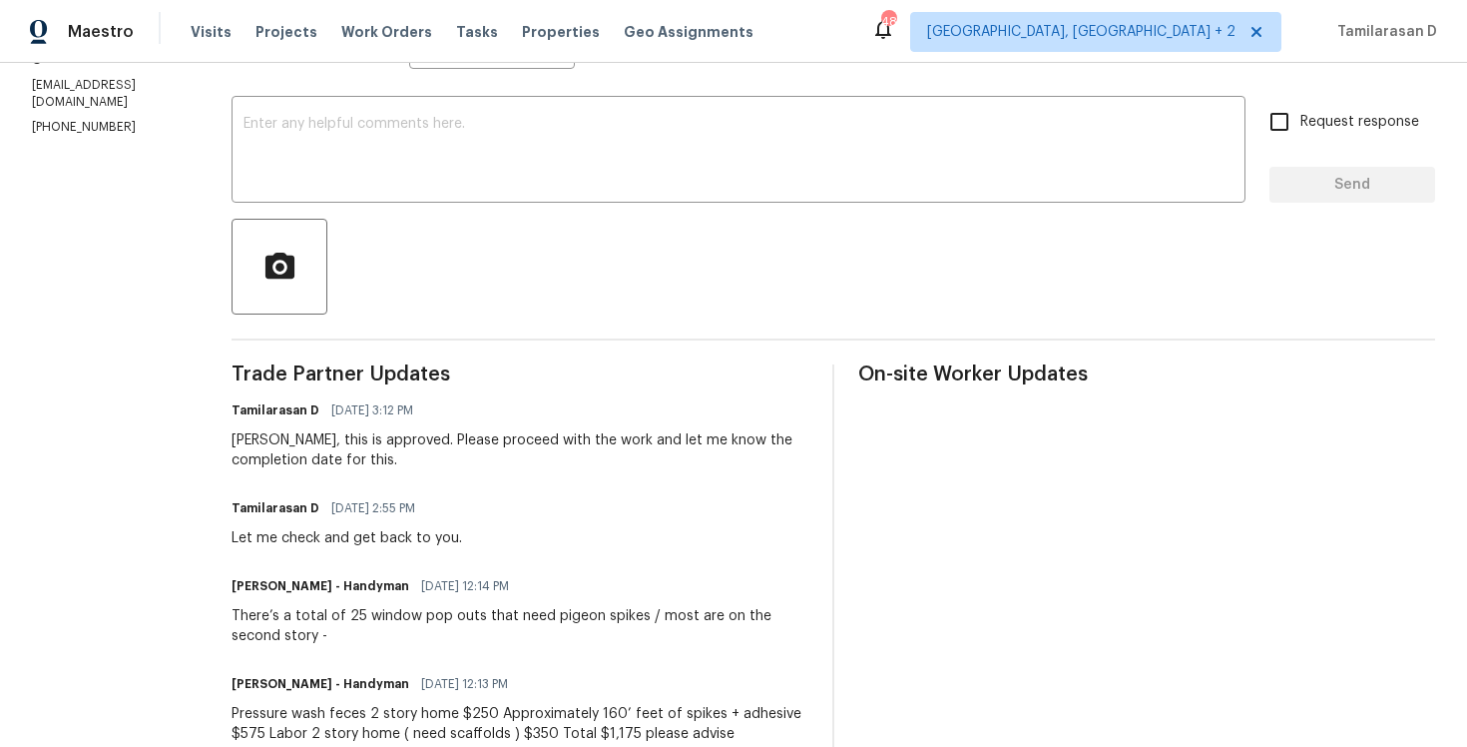
click at [303, 438] on div "[PERSON_NAME], this is approved. Please proceed with the work and let me know t…" at bounding box center [520, 450] width 577 height 40
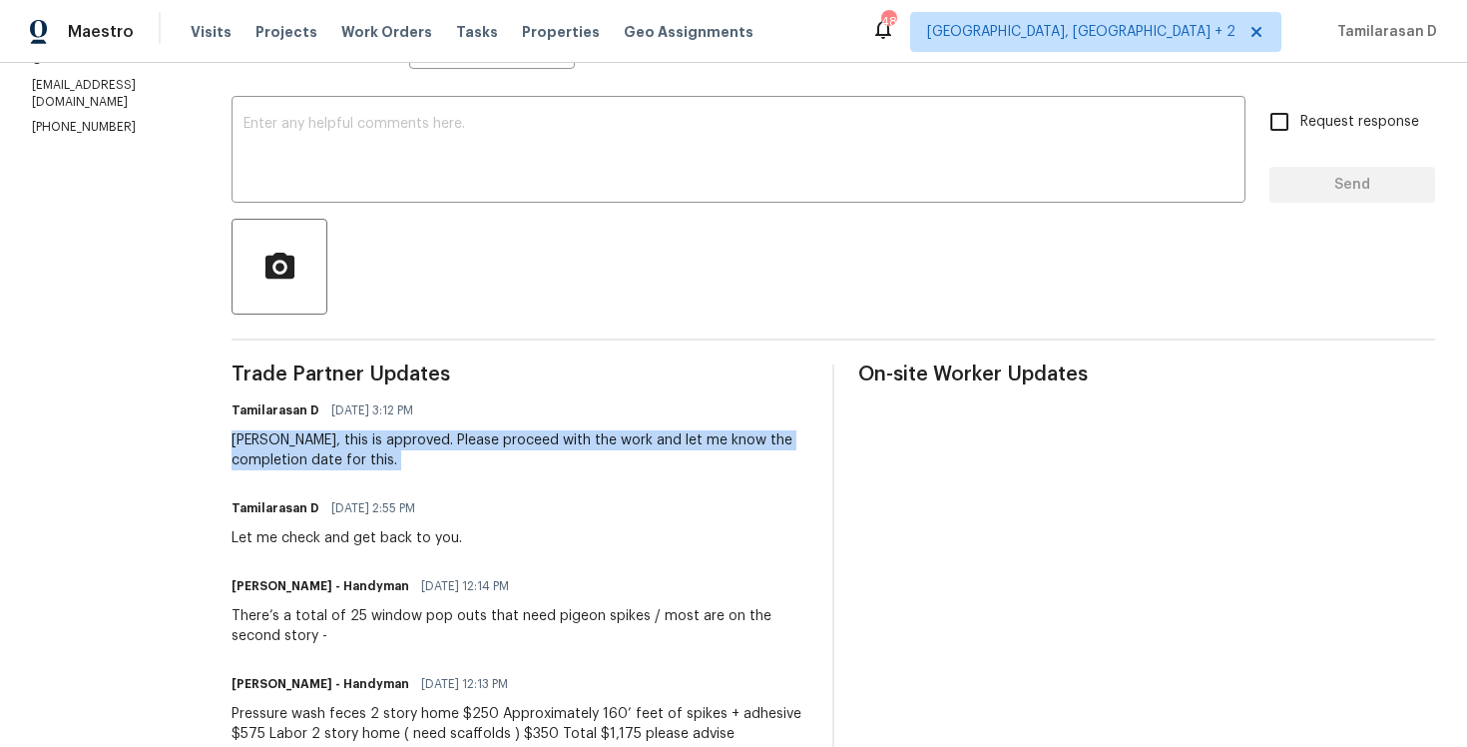
scroll to position [0, 0]
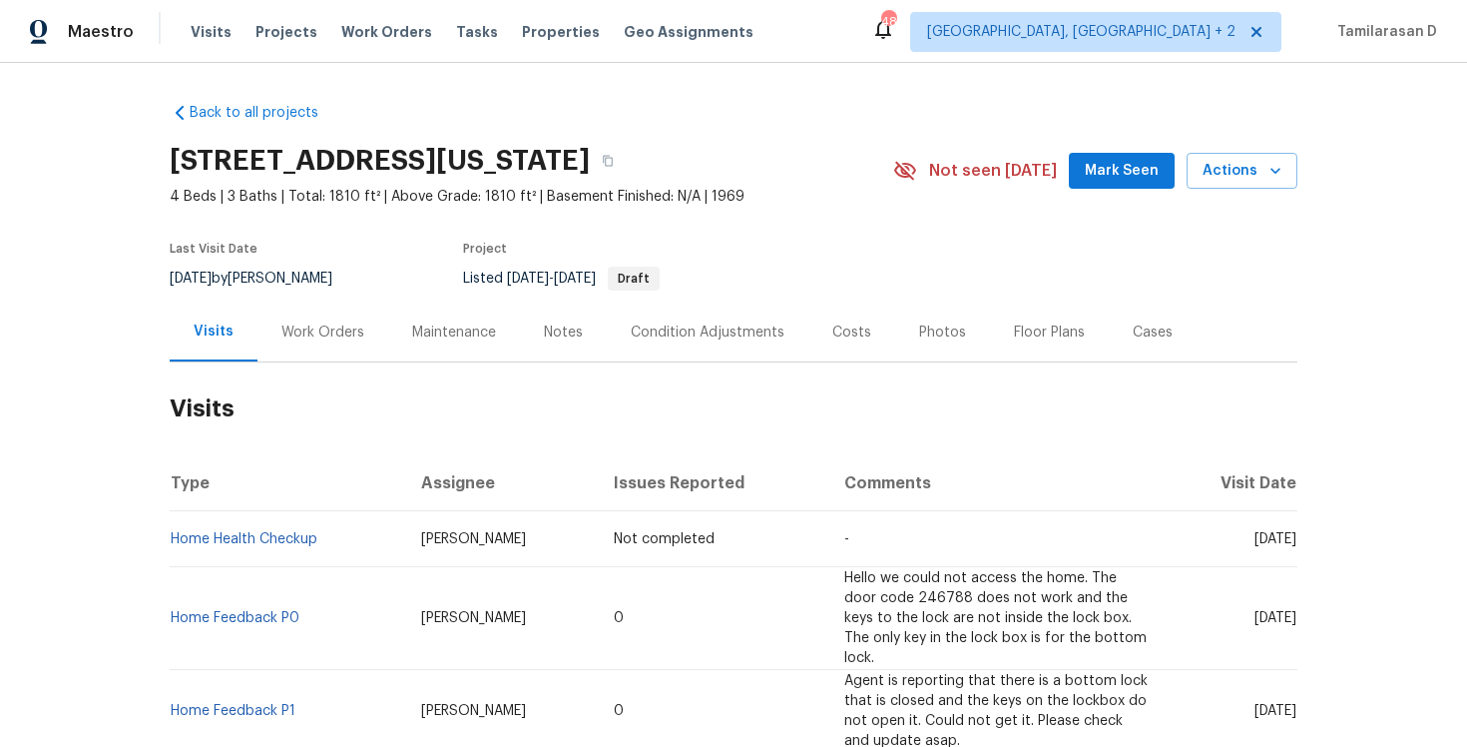
click at [325, 335] on div "Work Orders" at bounding box center [322, 332] width 83 height 20
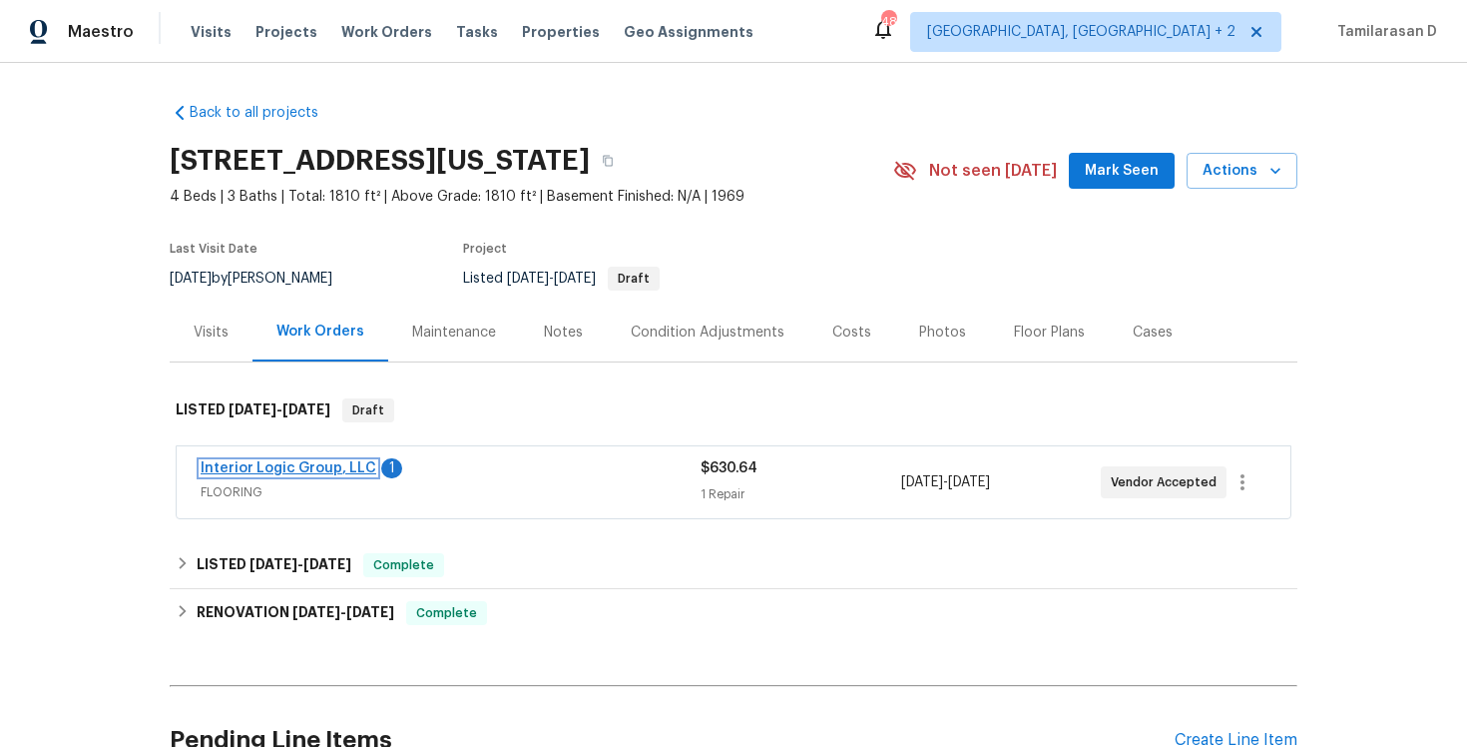
click at [287, 474] on link "Interior Logic Group, LLC" at bounding box center [289, 468] width 176 height 14
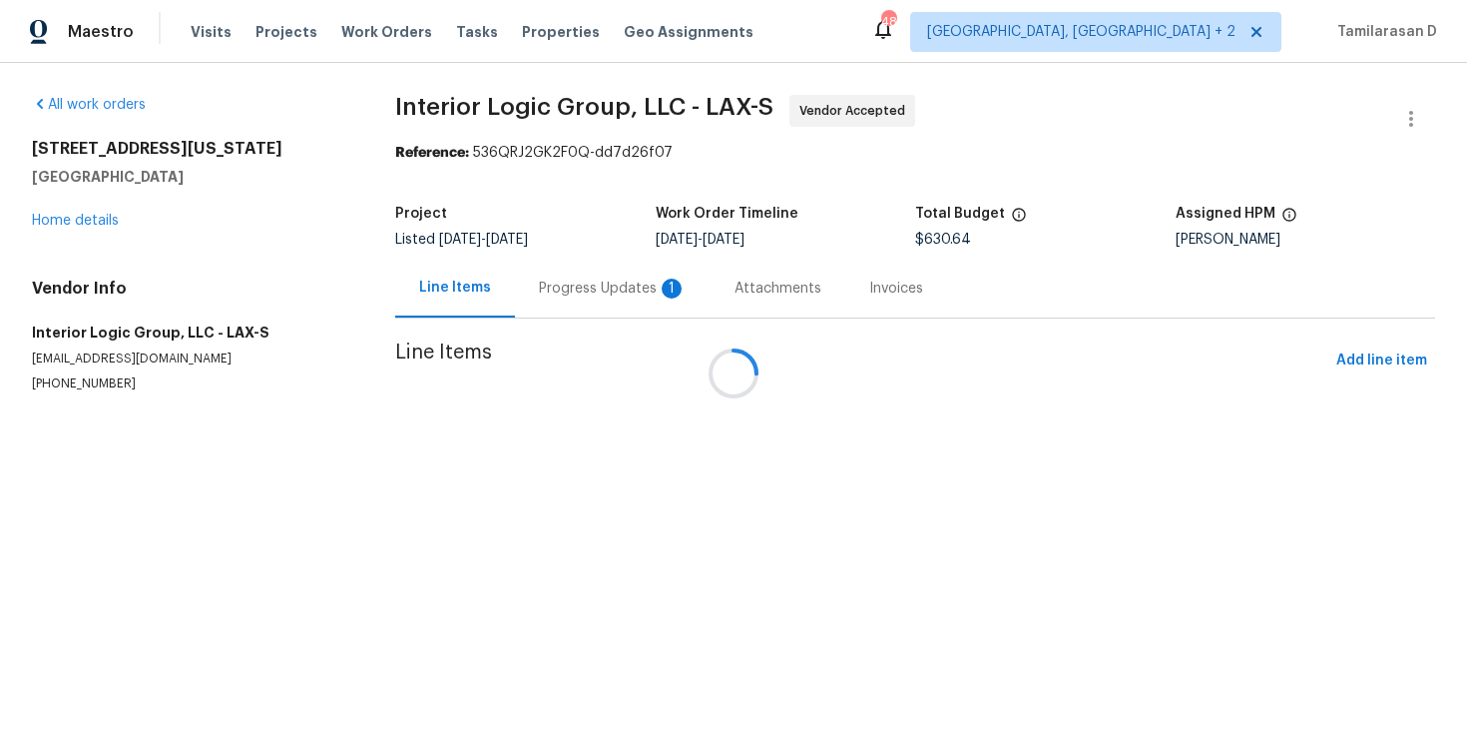
click at [533, 289] on div at bounding box center [733, 373] width 1467 height 747
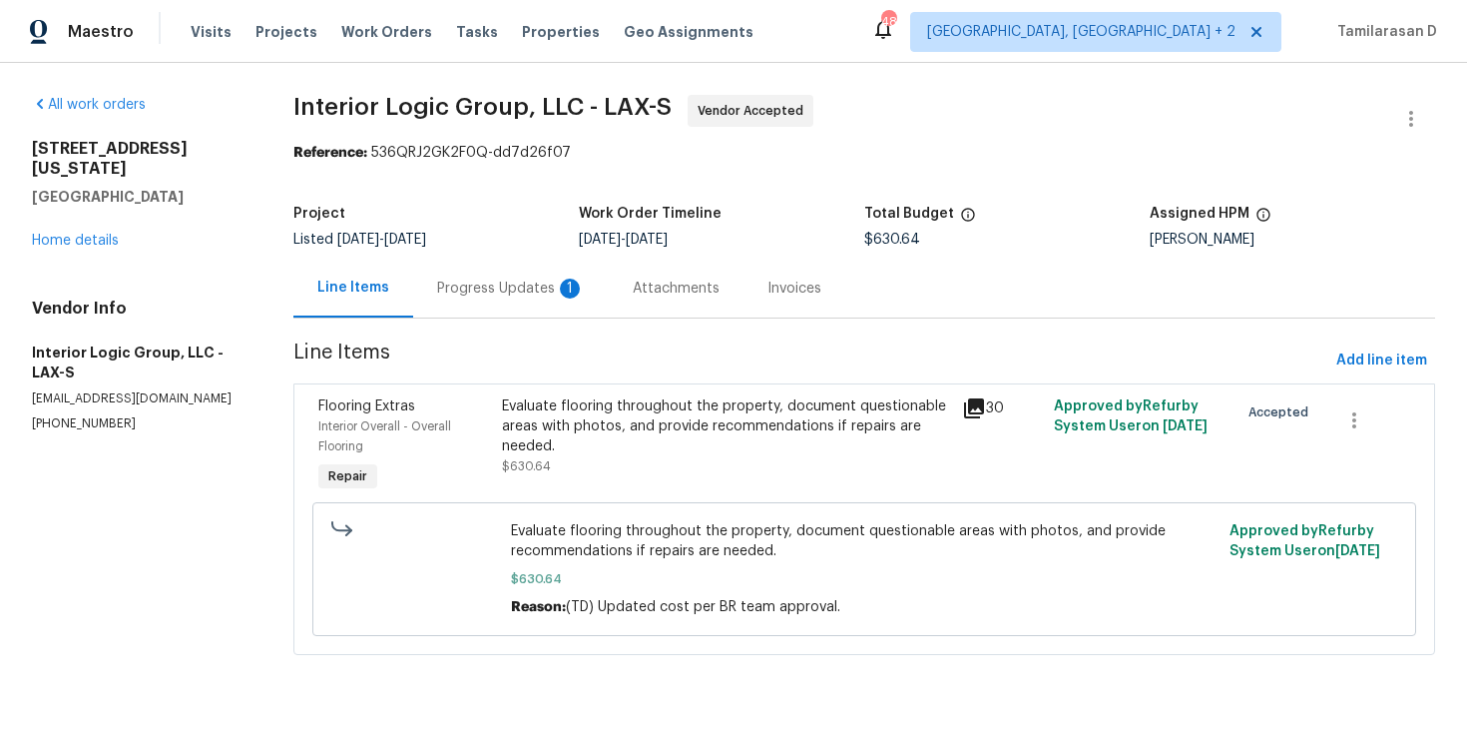
click at [490, 295] on div "Progress Updates 1" at bounding box center [511, 288] width 148 height 20
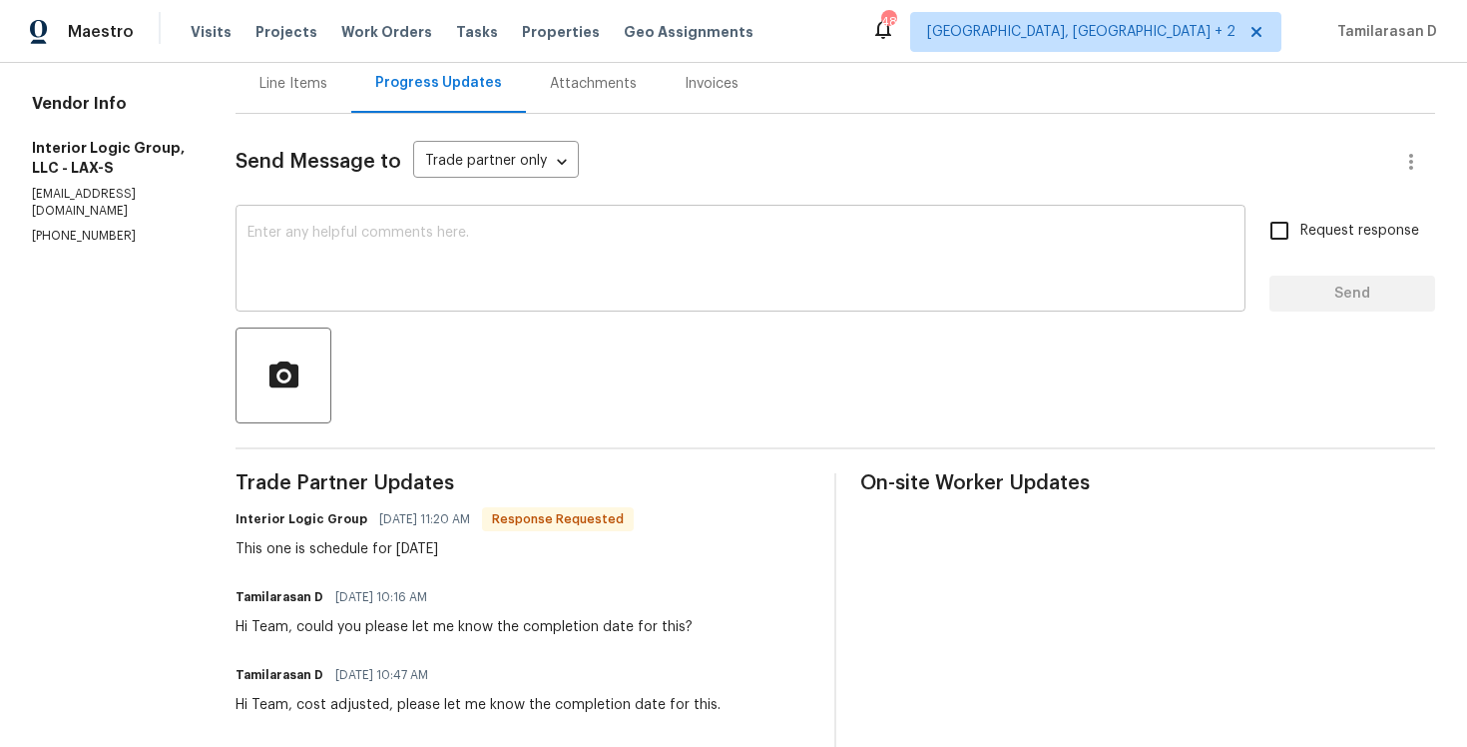
scroll to position [222, 0]
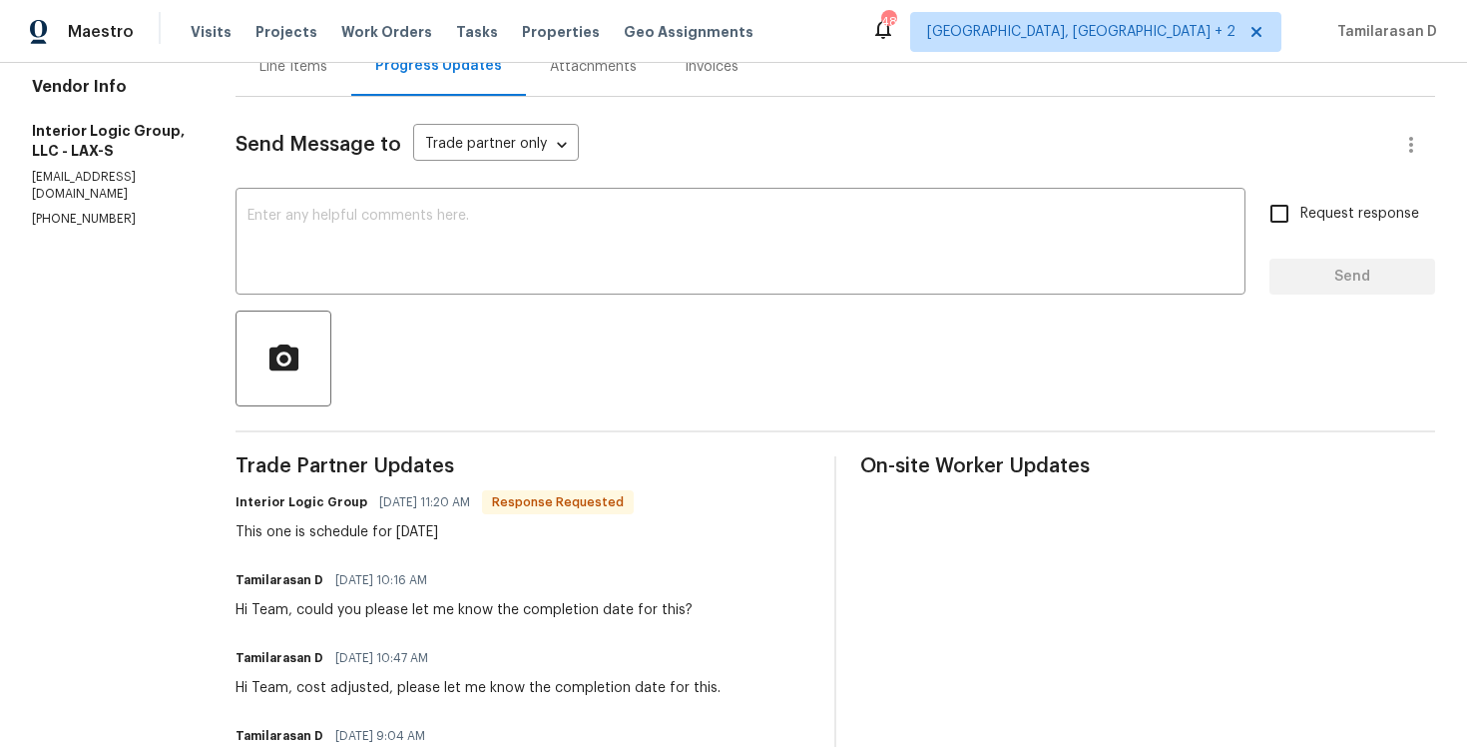
click at [390, 537] on div "This one is schedule for tomorrow 10/08" at bounding box center [435, 532] width 398 height 20
click at [375, 238] on textarea at bounding box center [741, 244] width 986 height 70
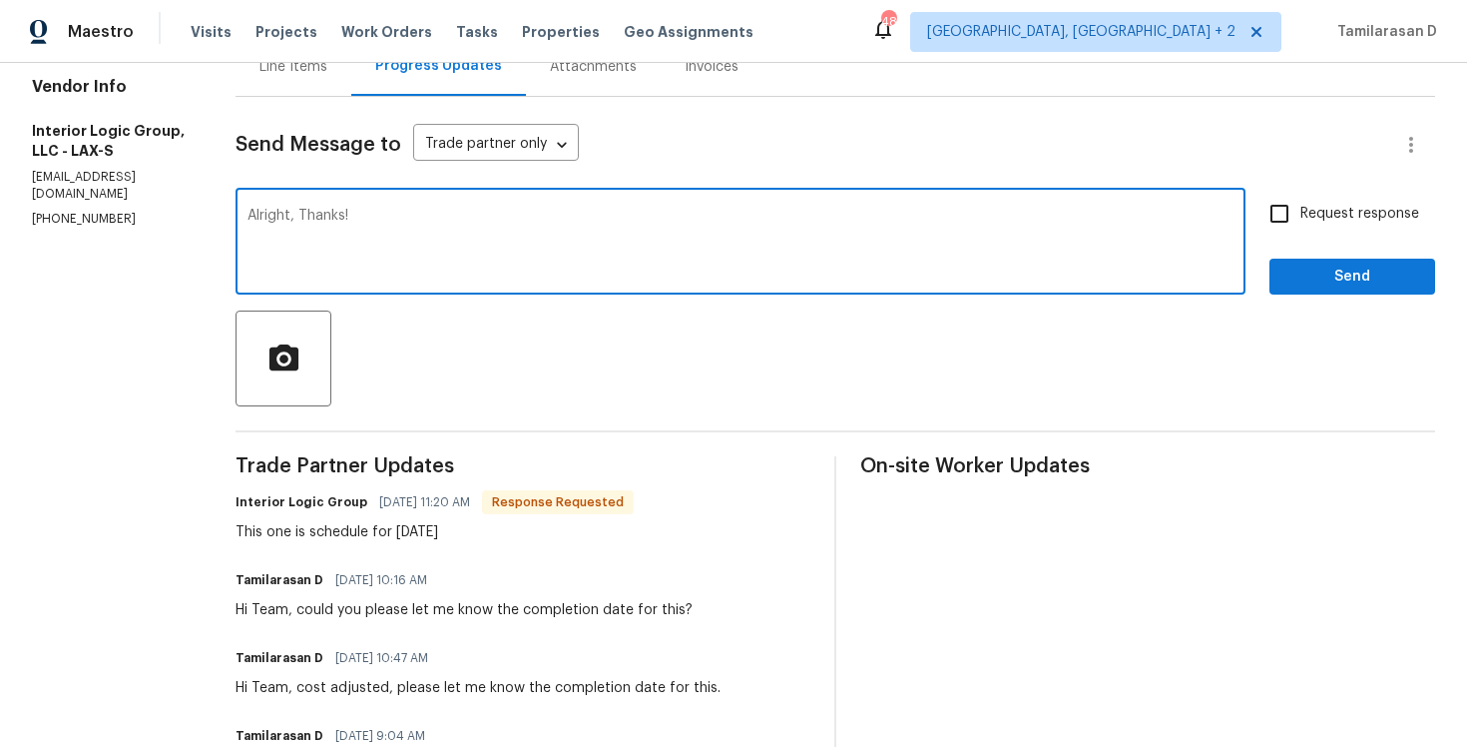
type textarea "Alright, Thanks!"
click at [1321, 263] on button "Send" at bounding box center [1353, 277] width 166 height 37
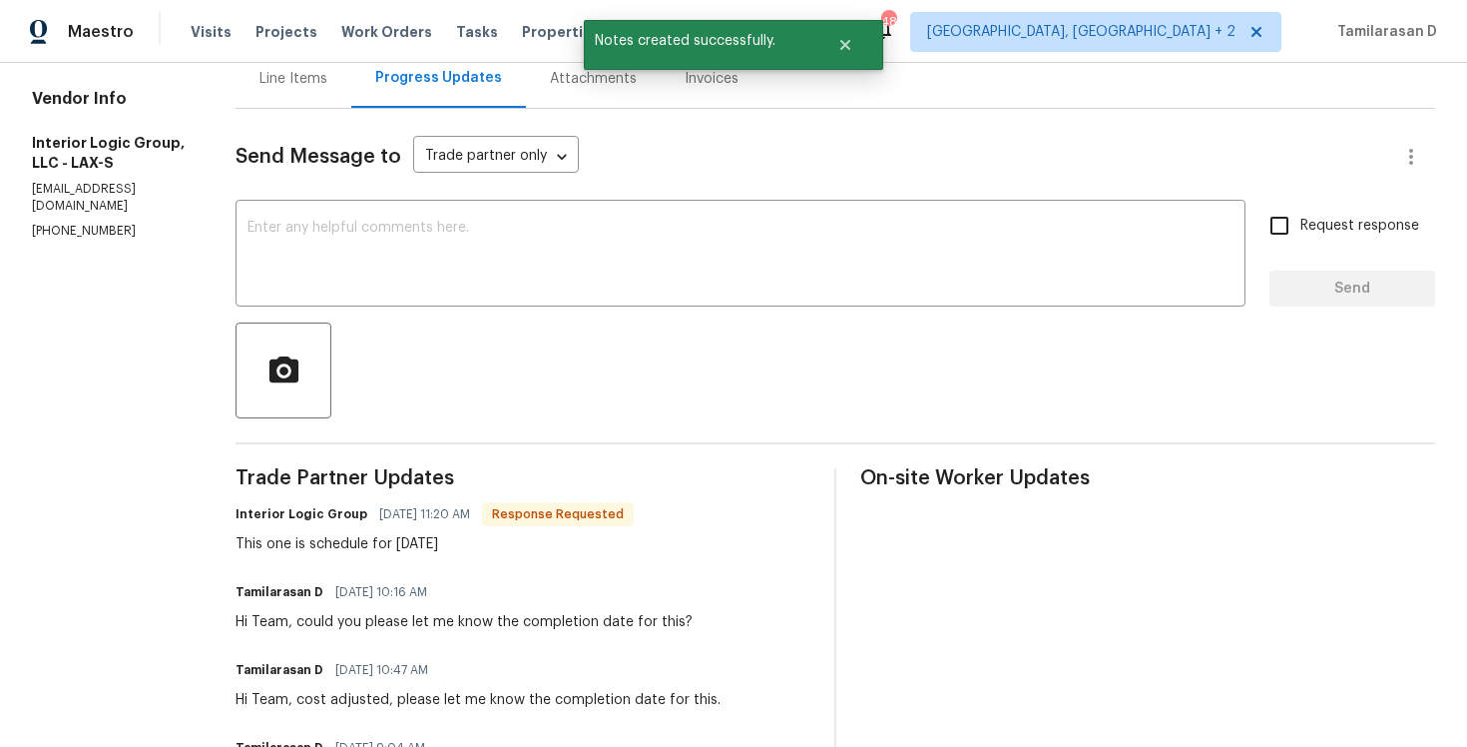
scroll to position [280, 0]
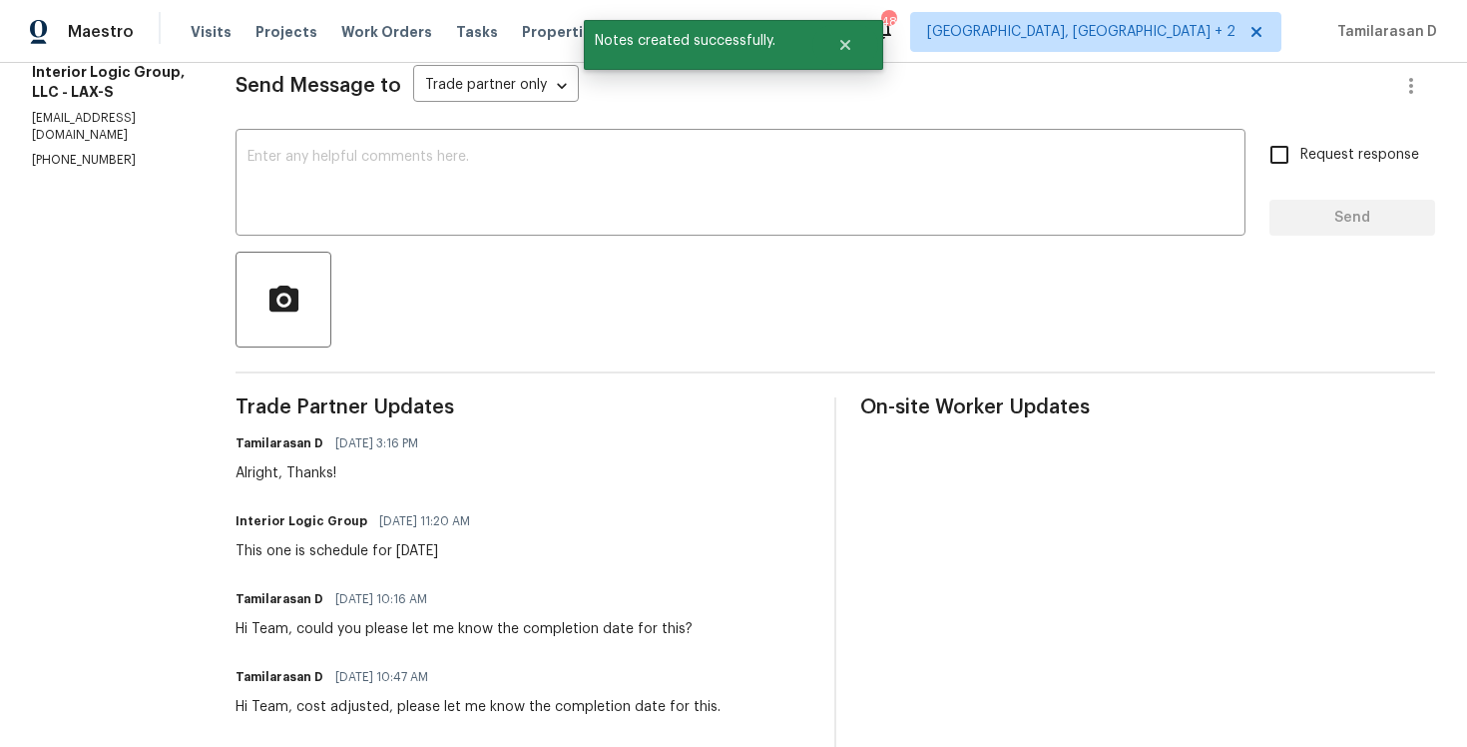
click at [326, 549] on div "This one is schedule for tomorrow 10/08" at bounding box center [359, 551] width 247 height 20
copy div "This one is schedule for tomorrow 10/08"
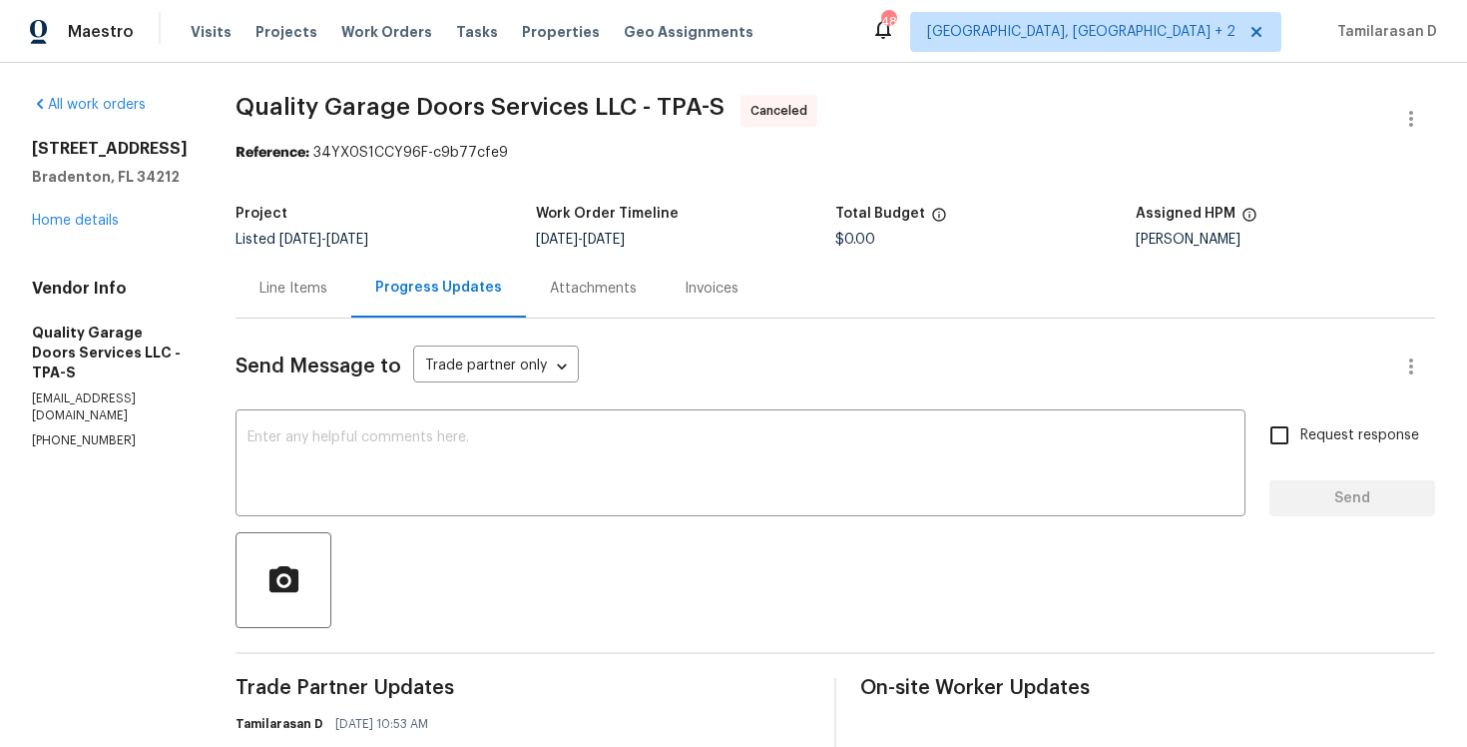
scroll to position [7, 0]
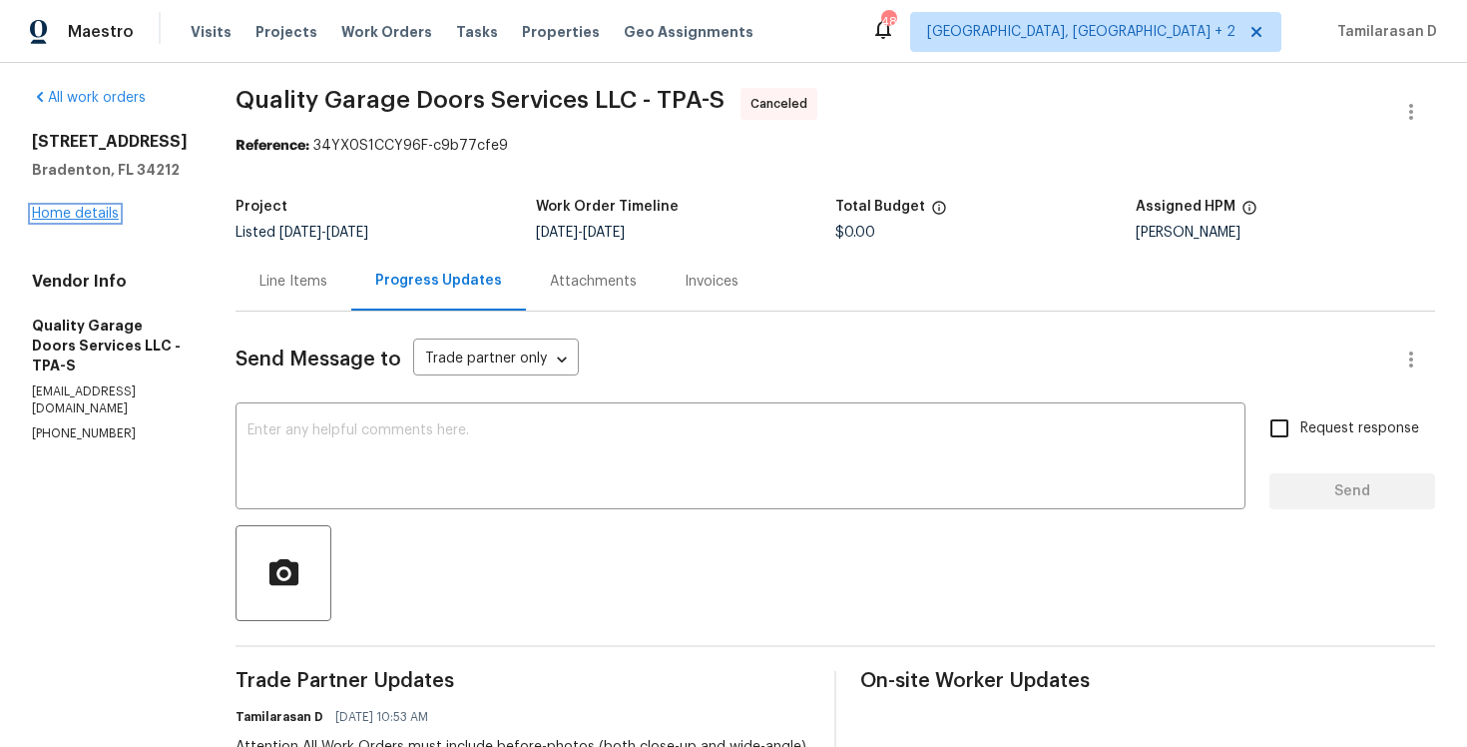
click at [81, 213] on link "Home details" at bounding box center [75, 214] width 87 height 14
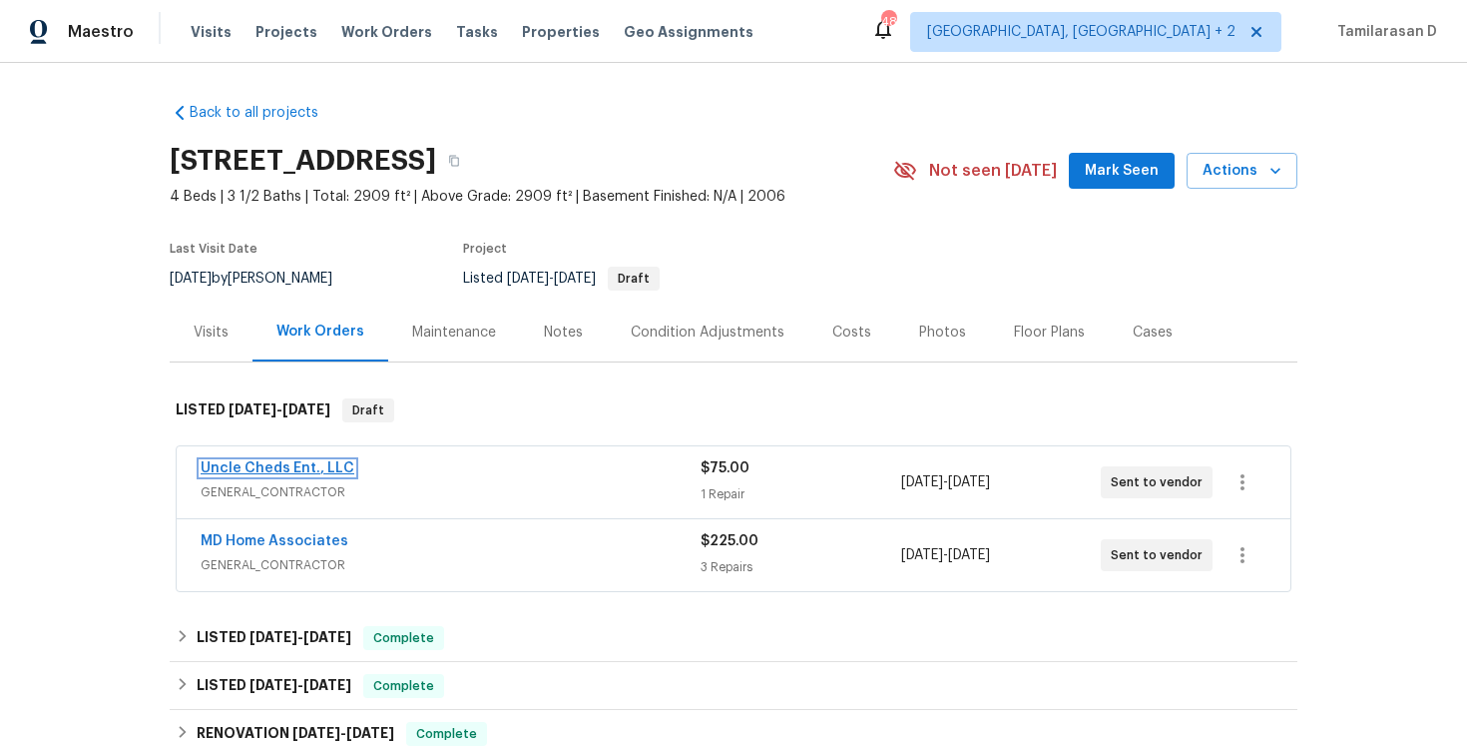
click at [265, 466] on link "Uncle Cheds Ent., LLC" at bounding box center [278, 468] width 154 height 14
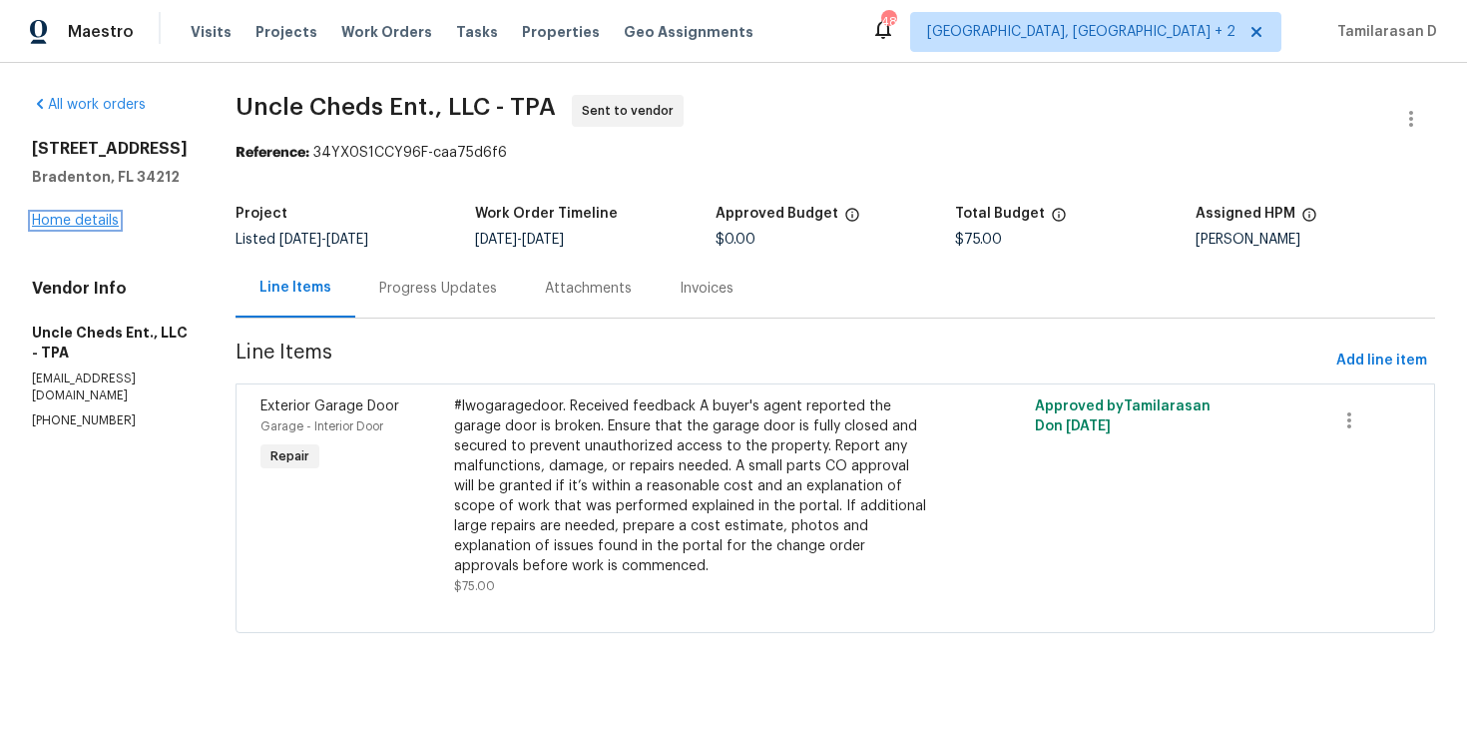
click at [99, 228] on link "Home details" at bounding box center [75, 221] width 87 height 14
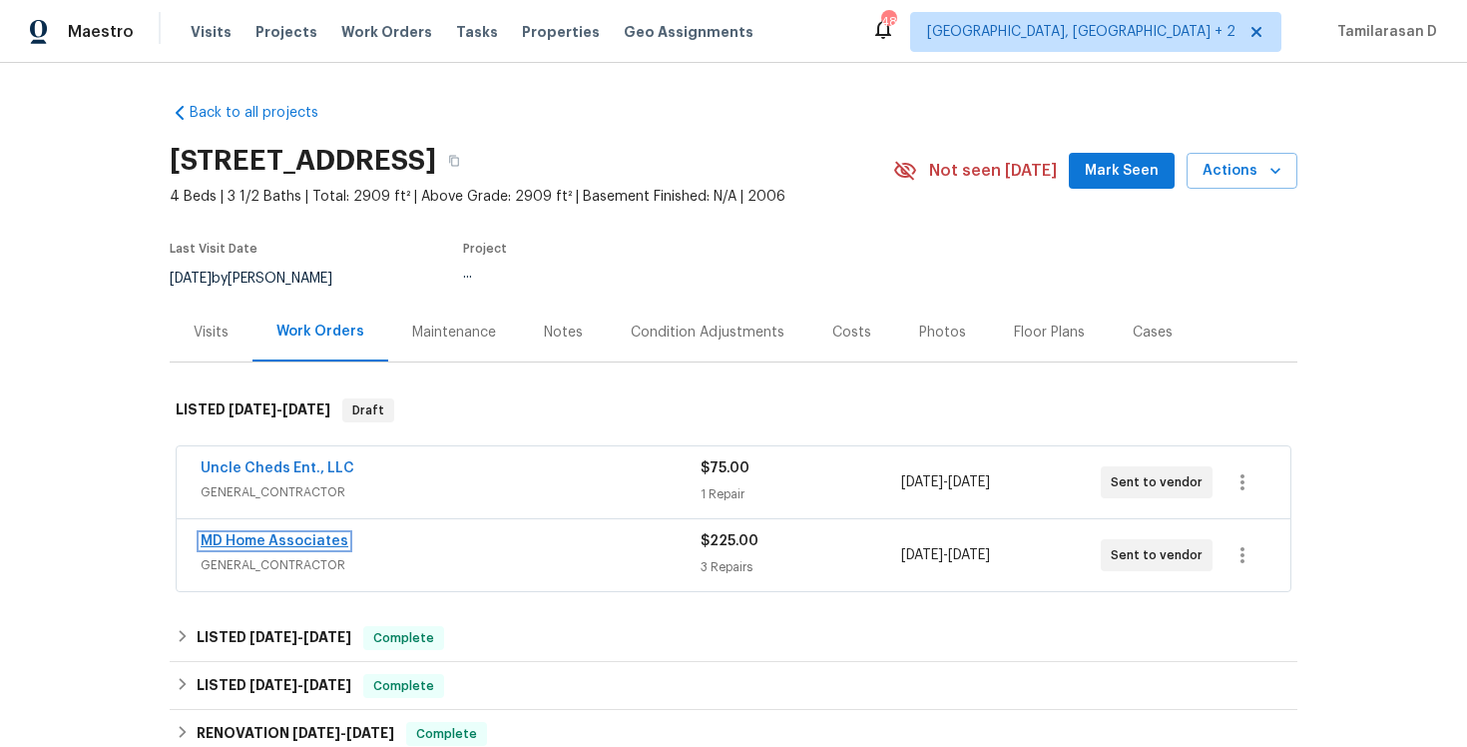
click at [273, 538] on link "MD Home Associates" at bounding box center [275, 541] width 148 height 14
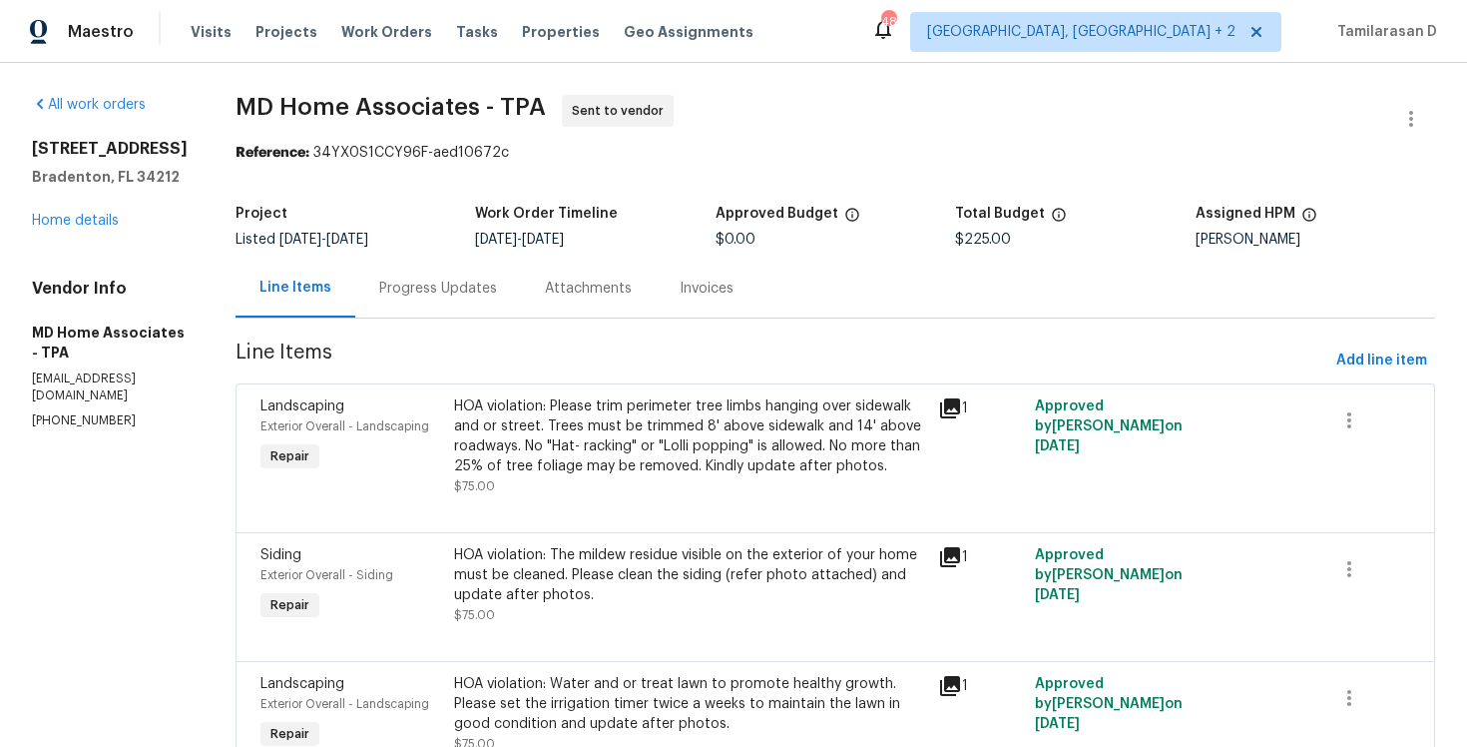
click at [465, 283] on div "Progress Updates" at bounding box center [438, 288] width 118 height 20
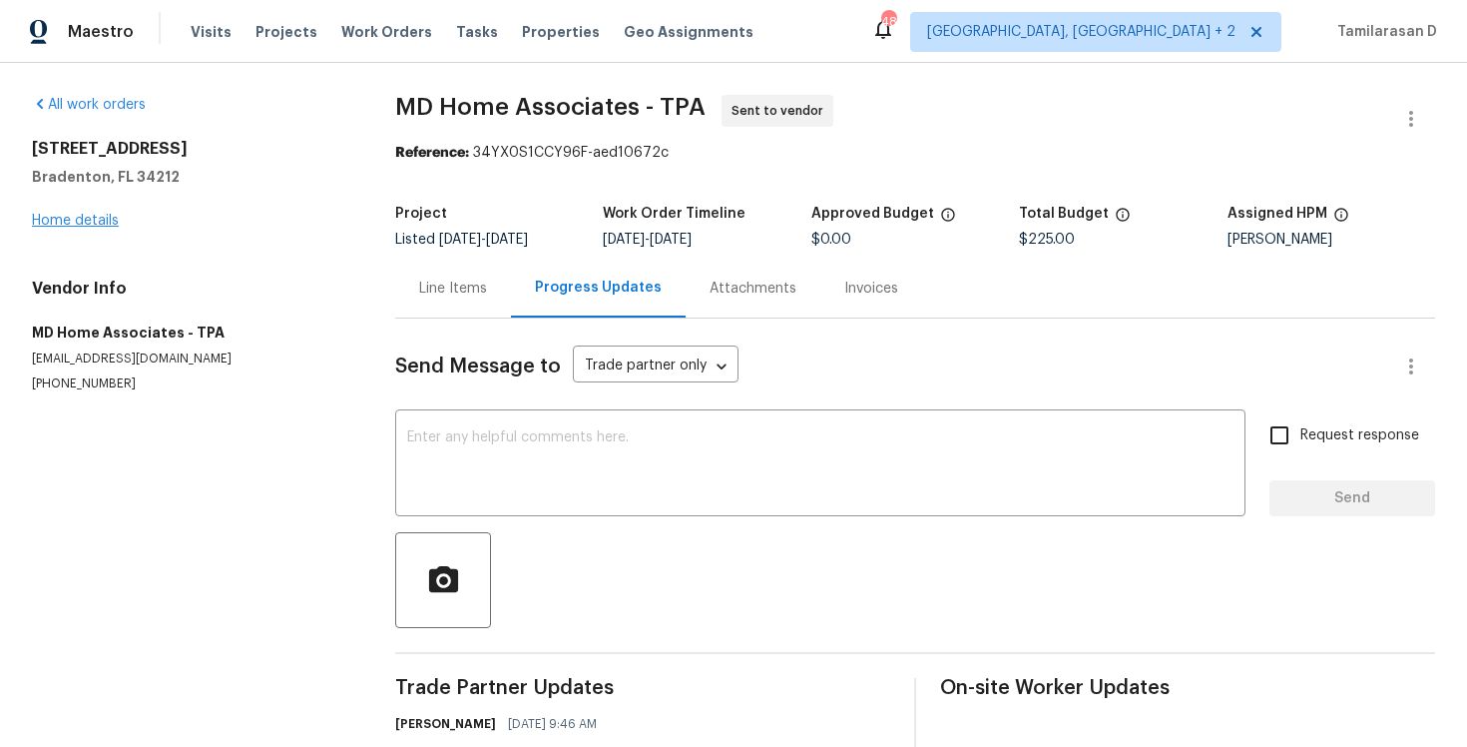
click at [84, 219] on link "Home details" at bounding box center [75, 221] width 87 height 14
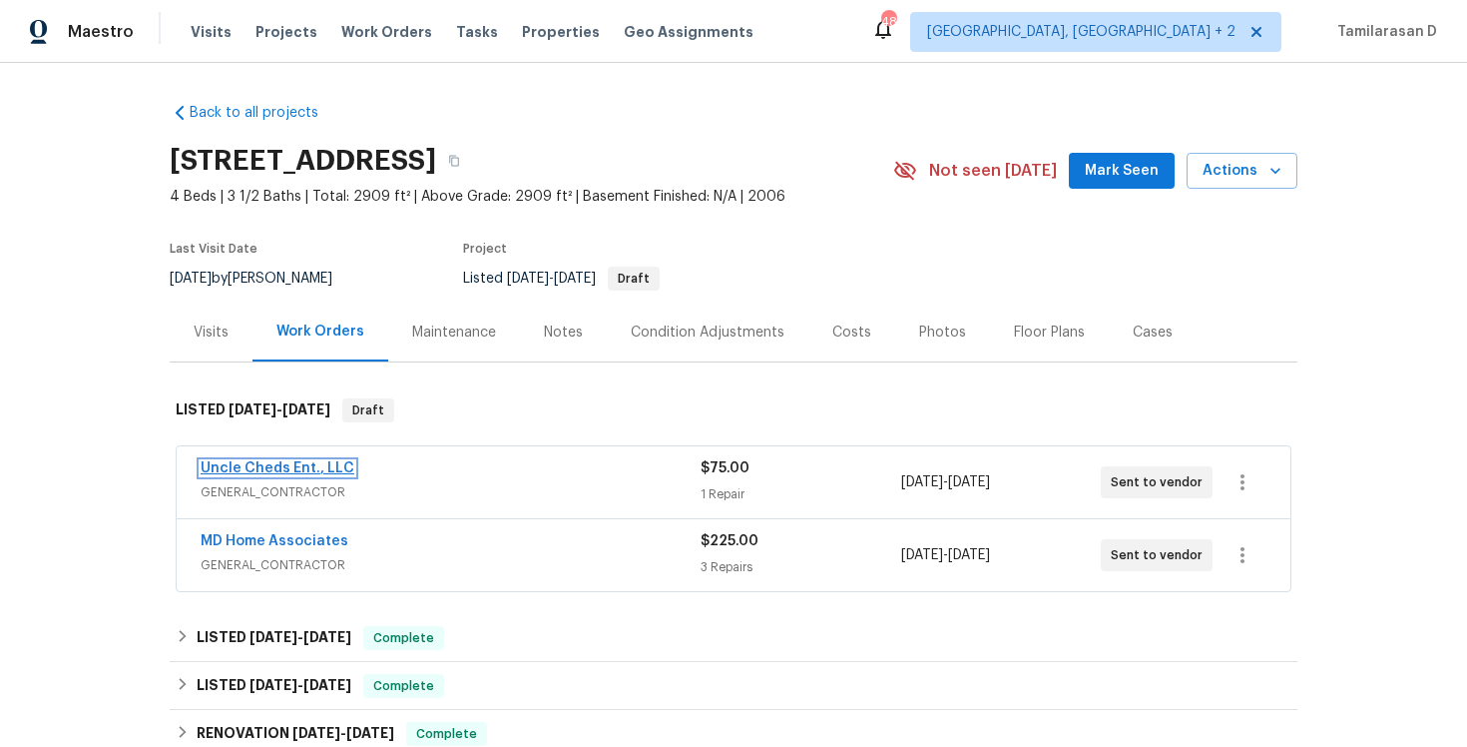
click at [242, 466] on link "Uncle Cheds Ent., LLC" at bounding box center [278, 468] width 154 height 14
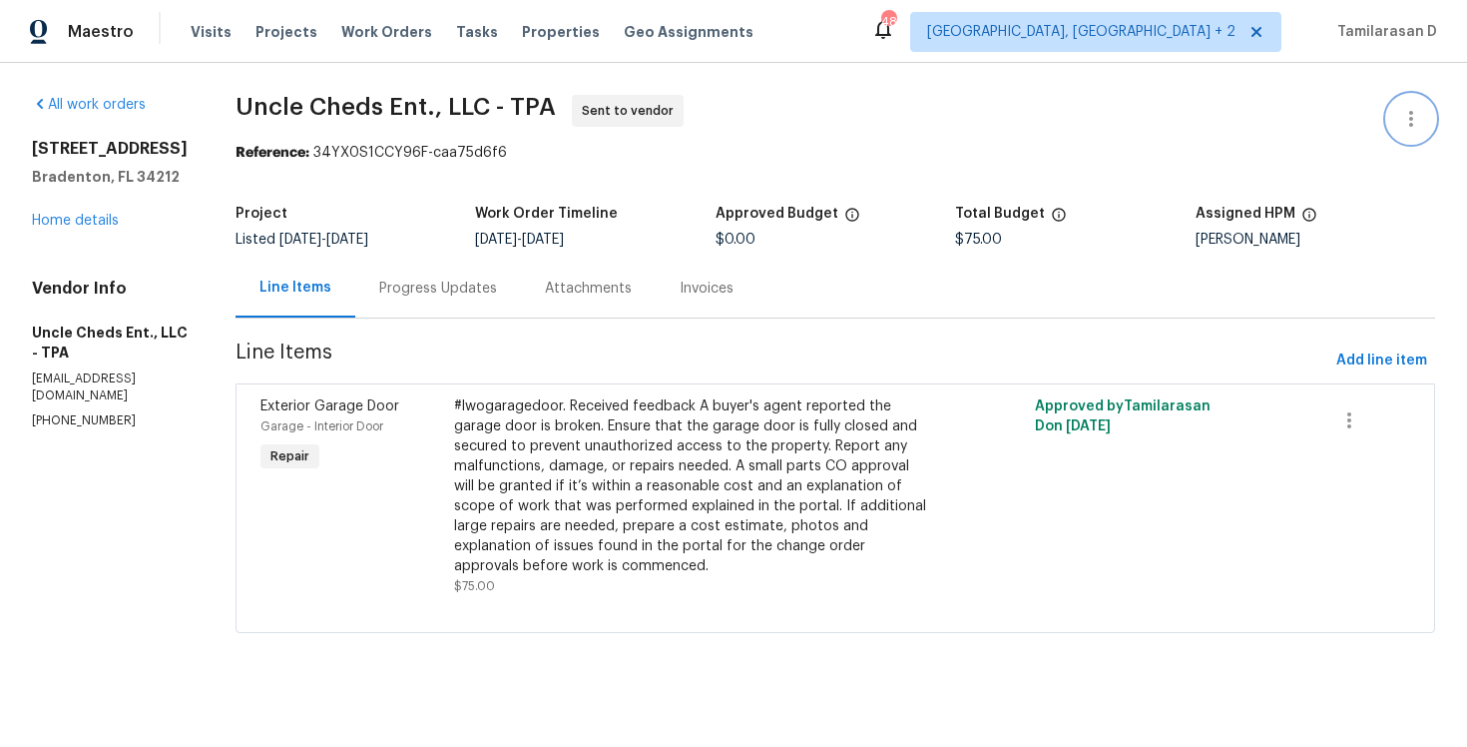
click at [1410, 110] on icon "button" at bounding box center [1411, 119] width 24 height 24
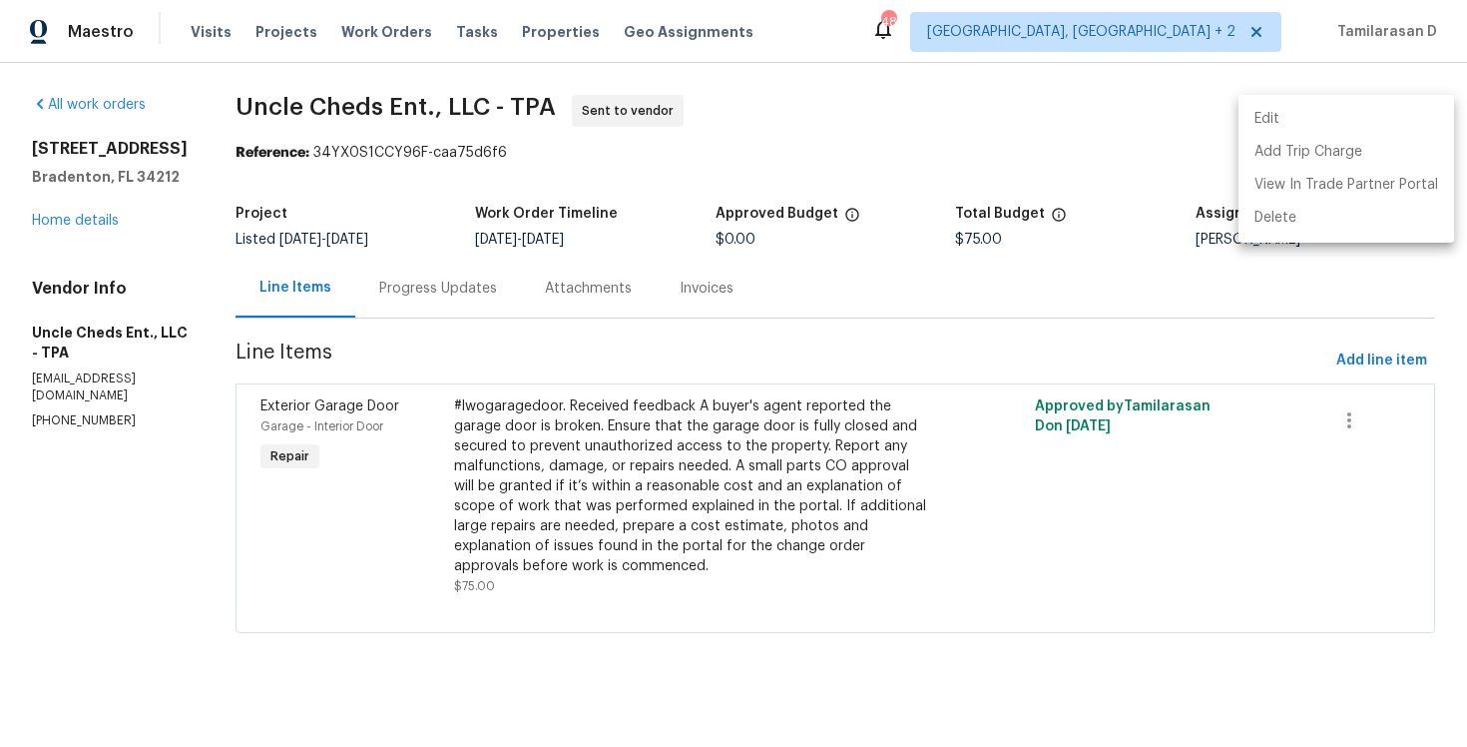
click at [1316, 121] on li "Edit" at bounding box center [1347, 119] width 216 height 33
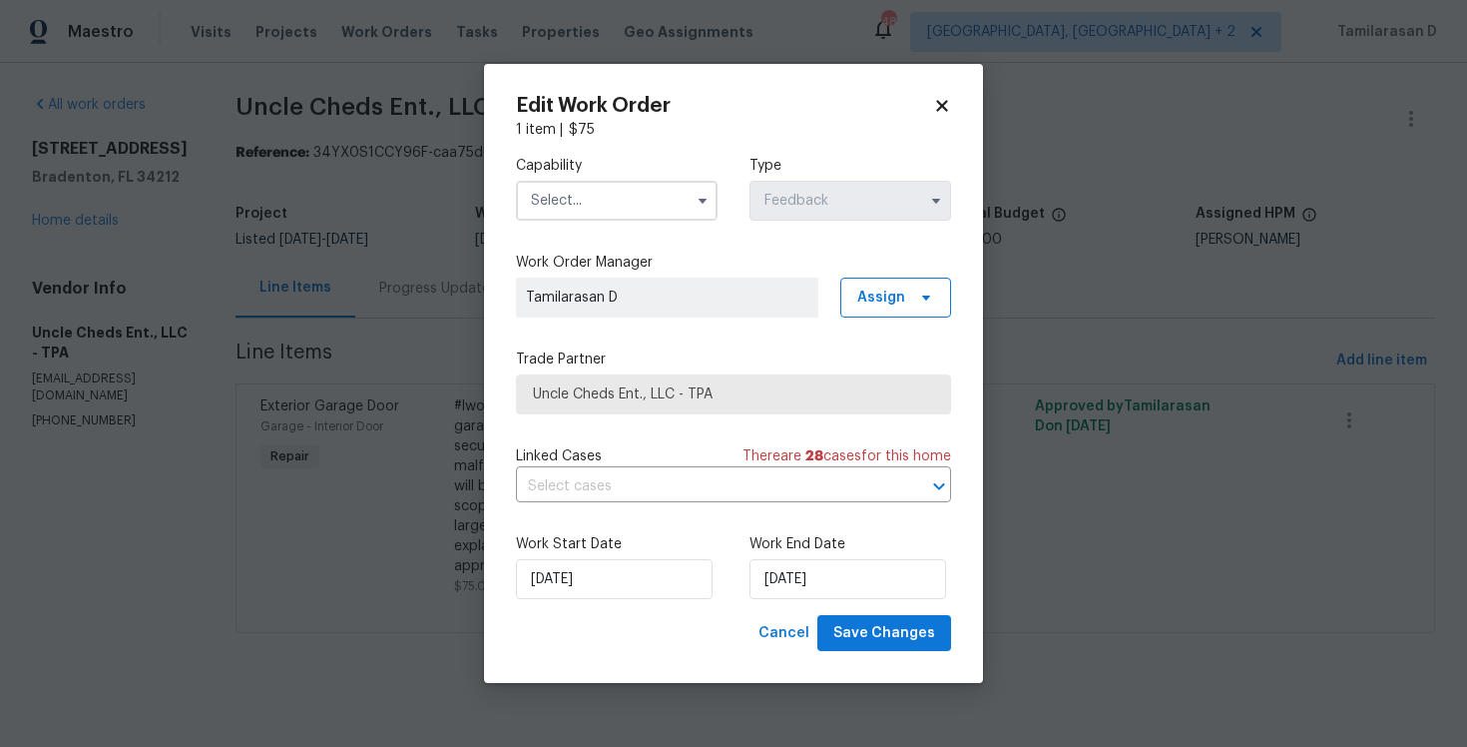
click at [627, 197] on input "text" at bounding box center [617, 201] width 202 height 40
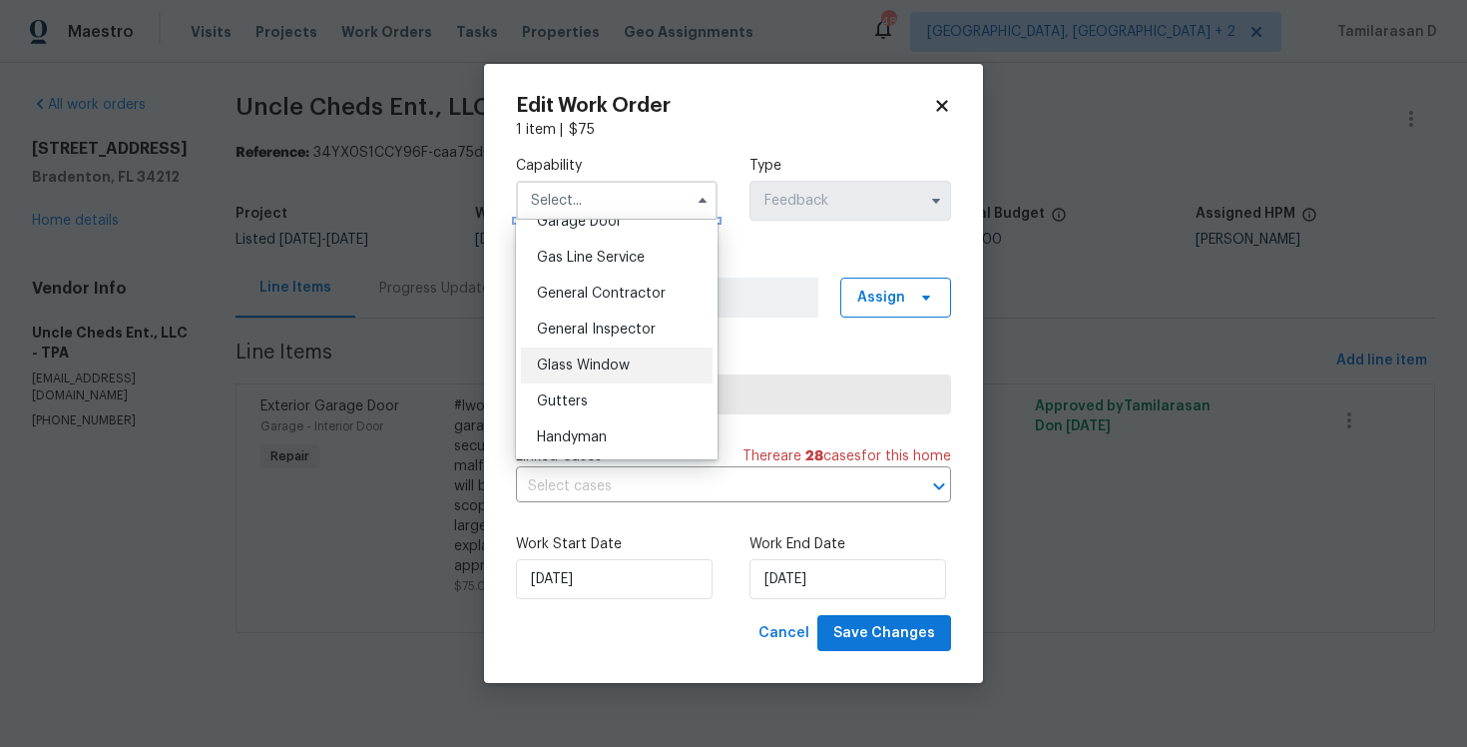
scroll to position [871, 0]
click at [570, 252] on span "Garage Door" at bounding box center [579, 254] width 85 height 14
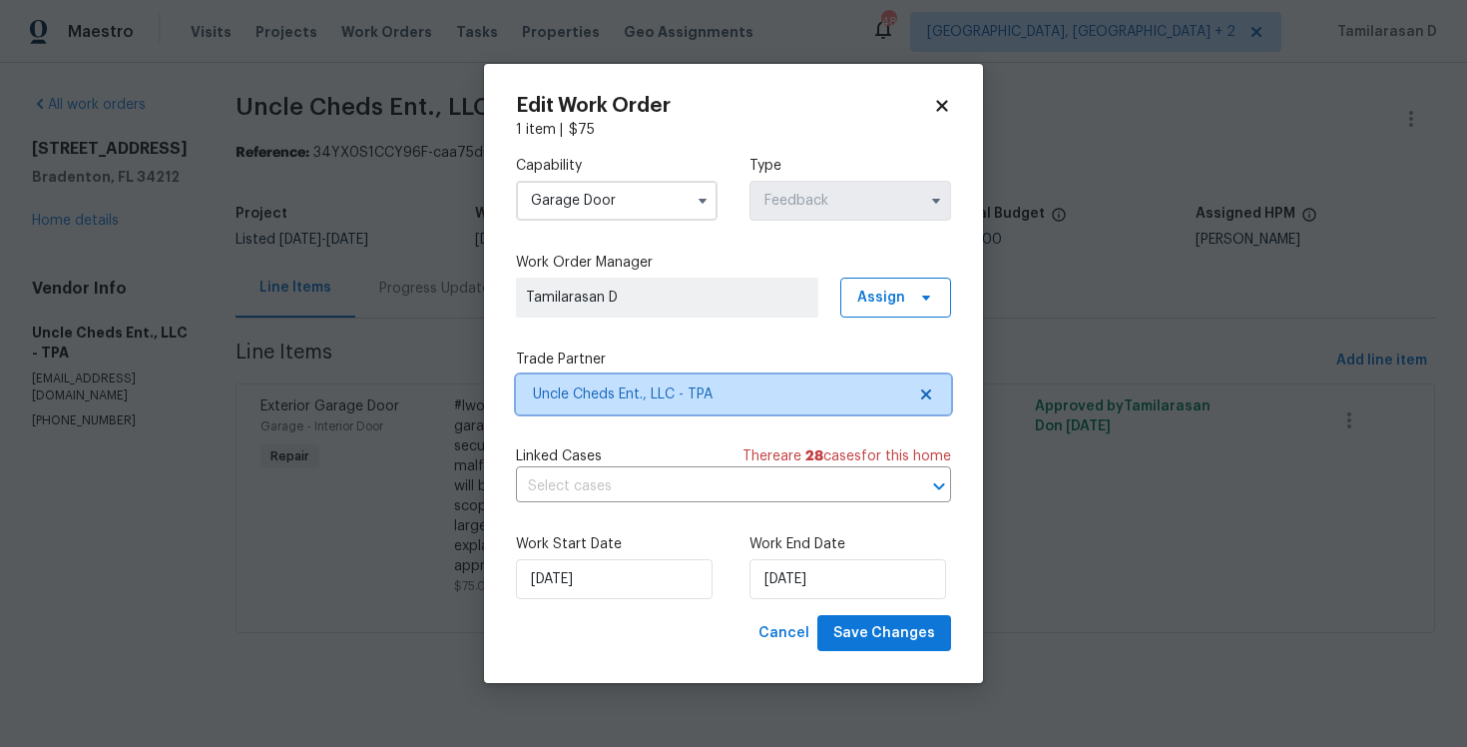
click at [608, 406] on span "Uncle Cheds Ent., LLC - TPA" at bounding box center [733, 394] width 435 height 40
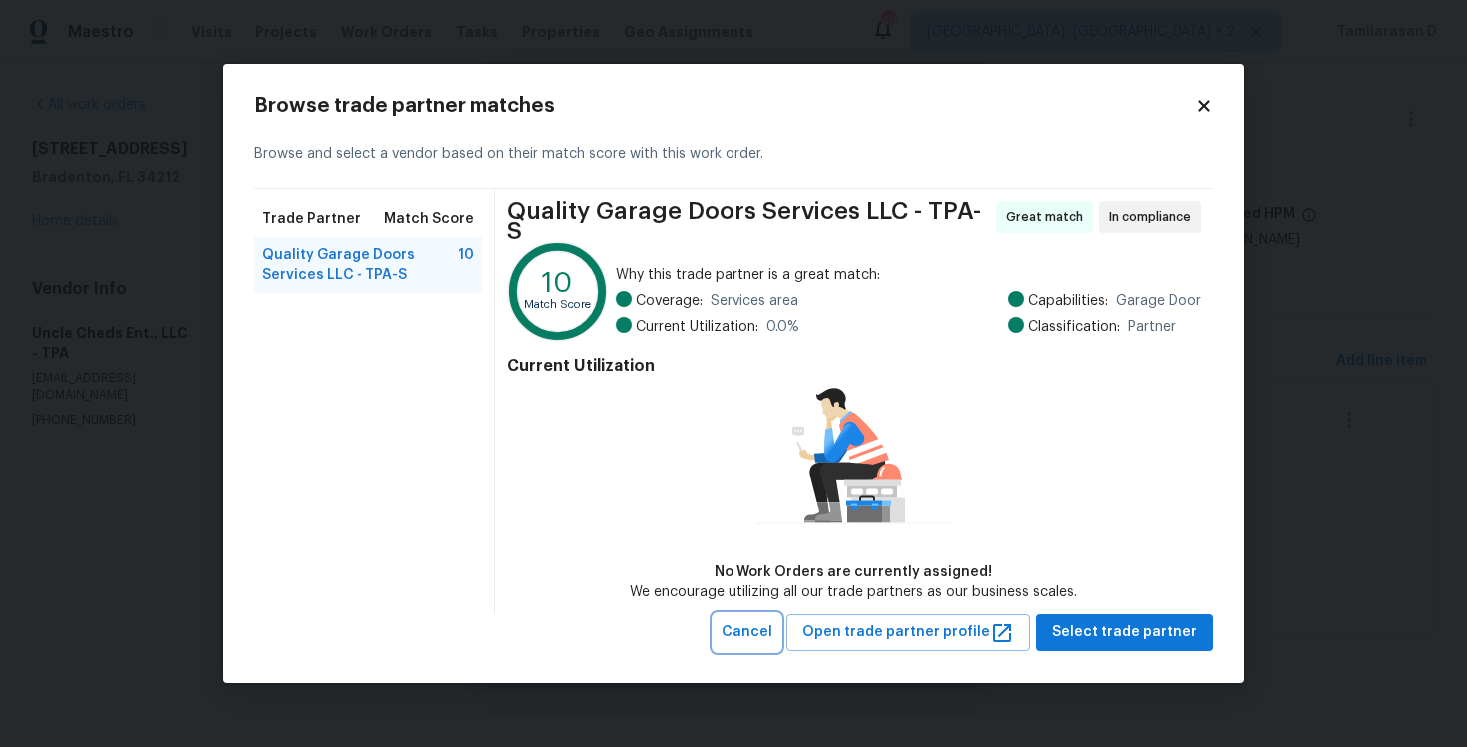
click at [773, 623] on span "Cancel" at bounding box center [747, 632] width 51 height 25
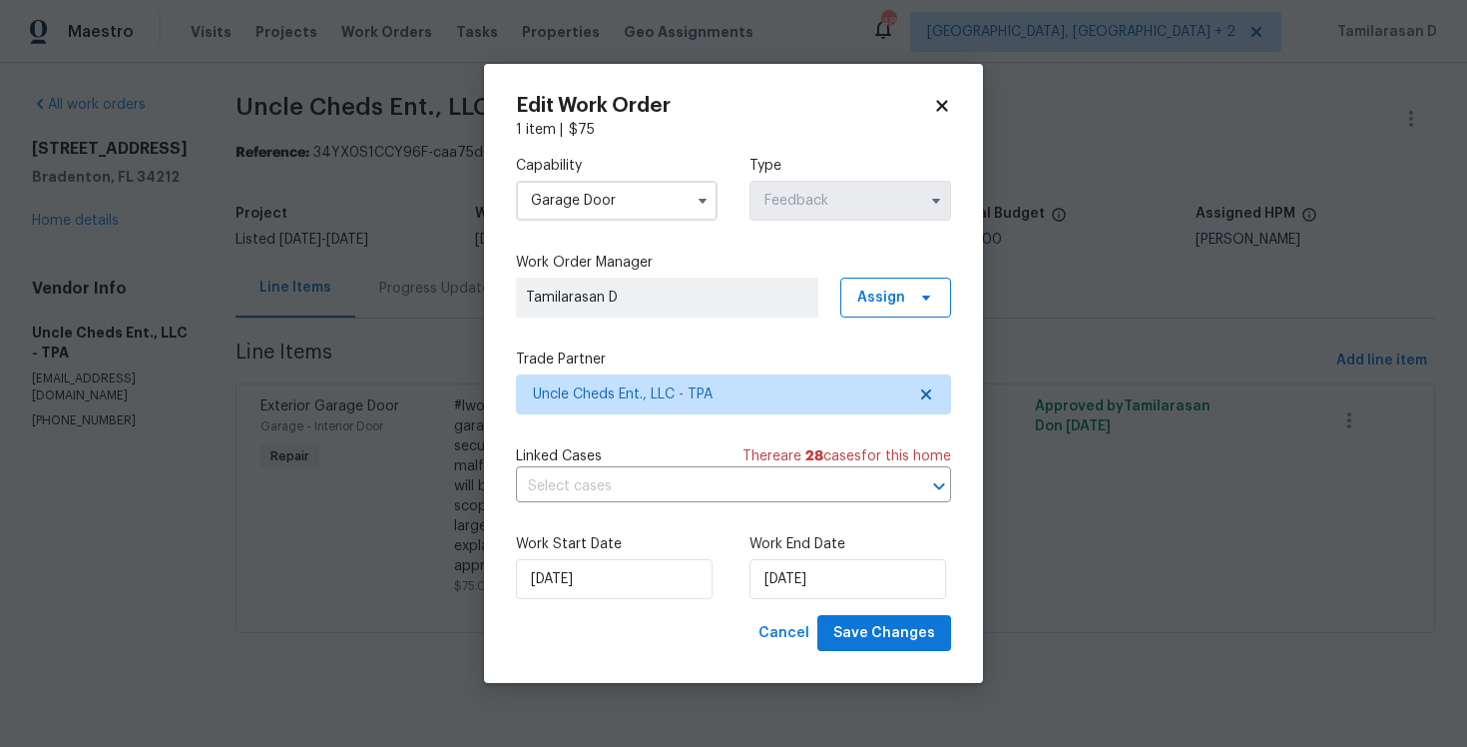
click at [521, 202] on input "Garage Door" at bounding box center [617, 201] width 202 height 40
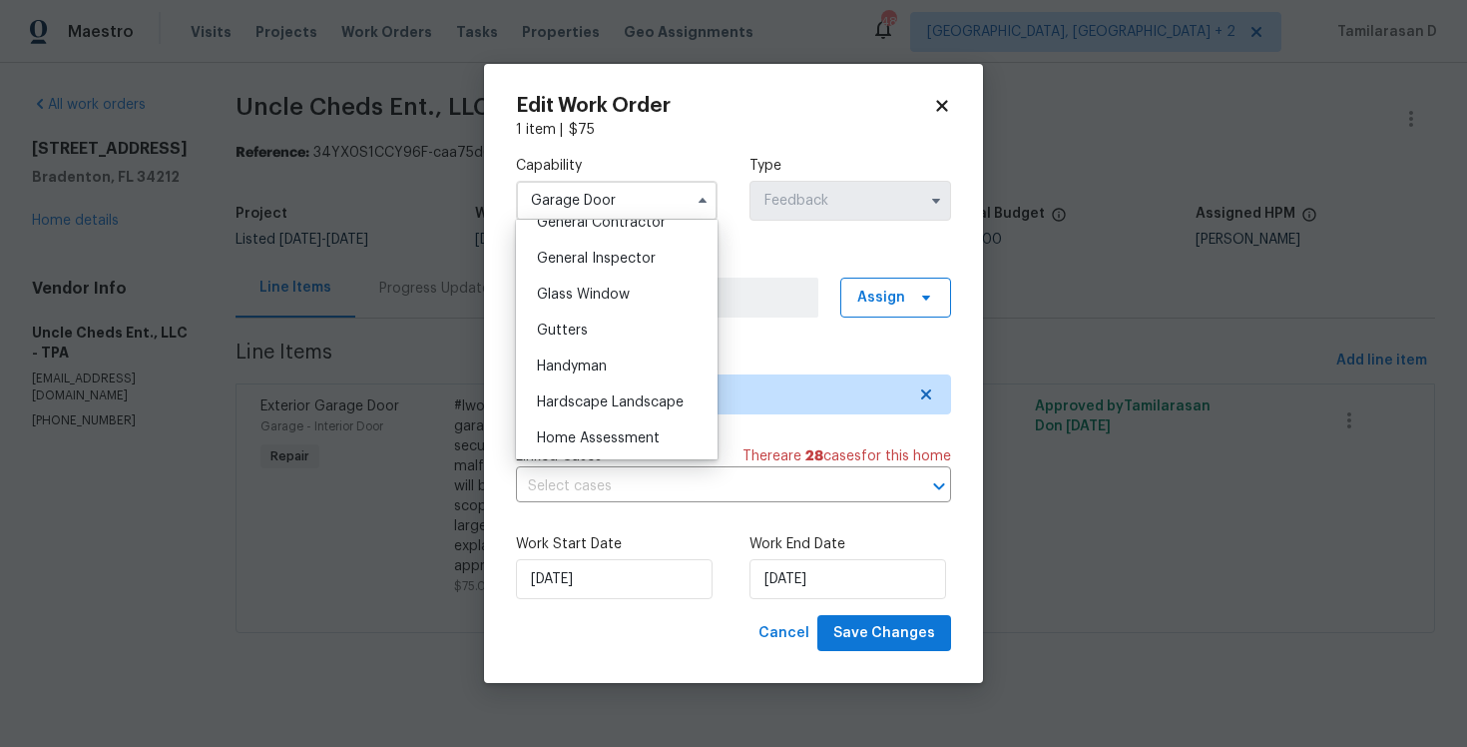
scroll to position [1018, 0]
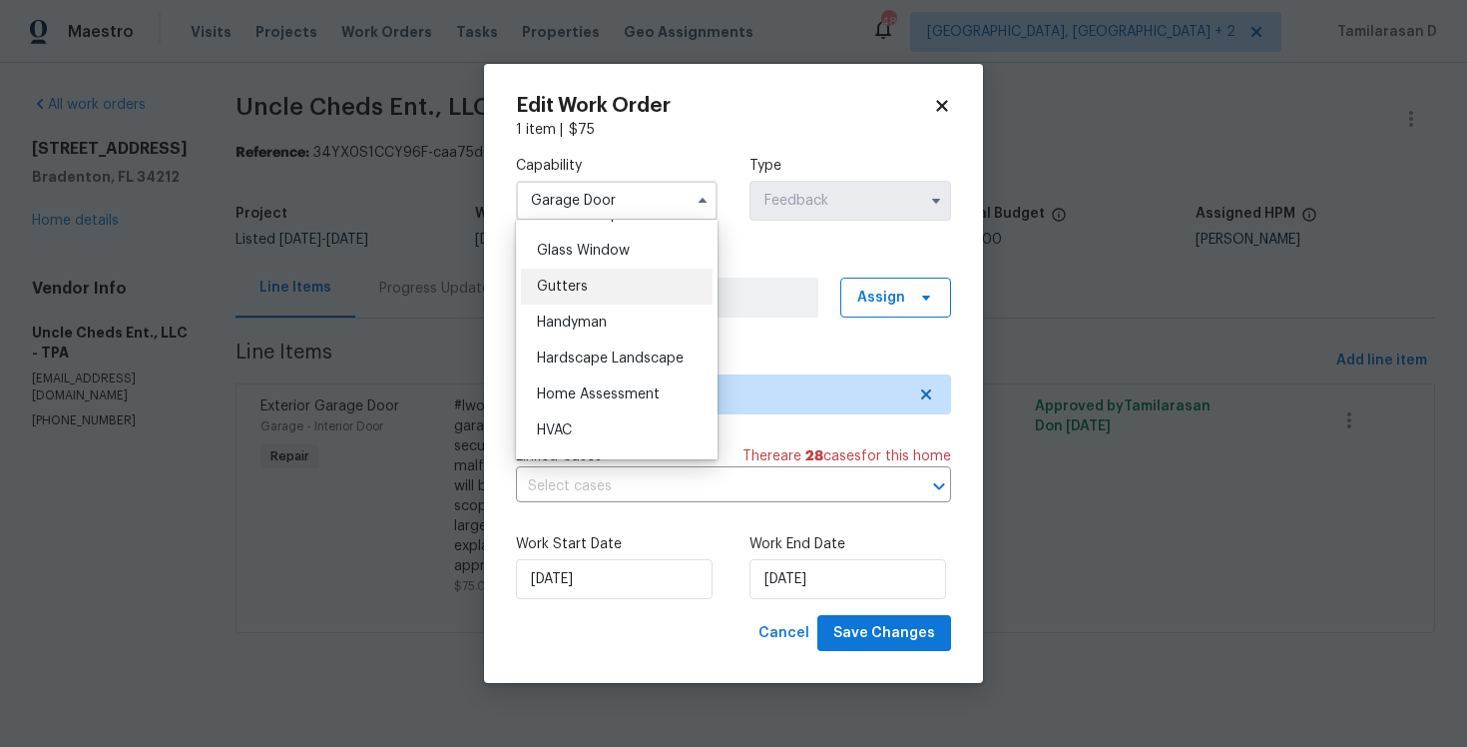
click at [601, 303] on div "Gutters" at bounding box center [617, 286] width 192 height 36
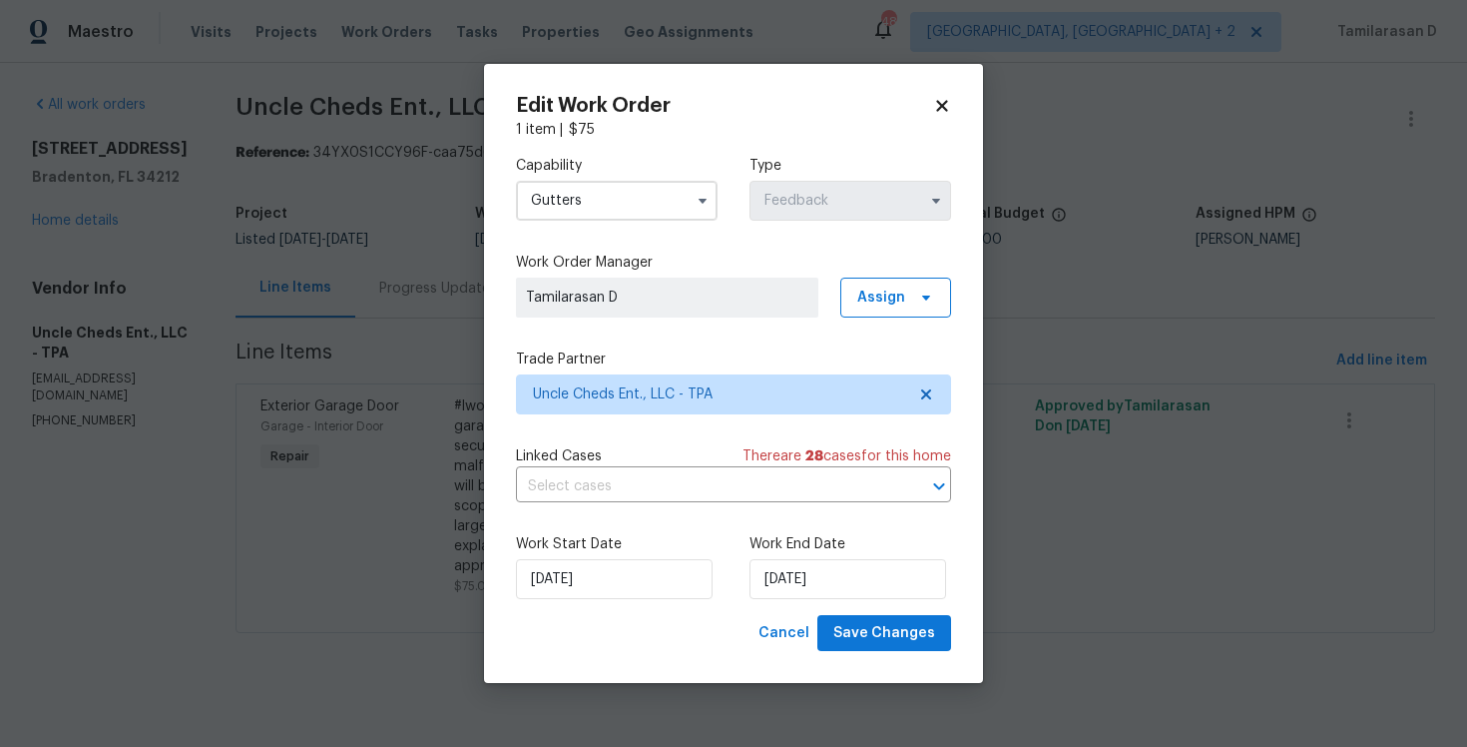
click at [568, 169] on label "Capability" at bounding box center [617, 166] width 202 height 20
click at [572, 194] on input "Gutters" at bounding box center [617, 201] width 202 height 40
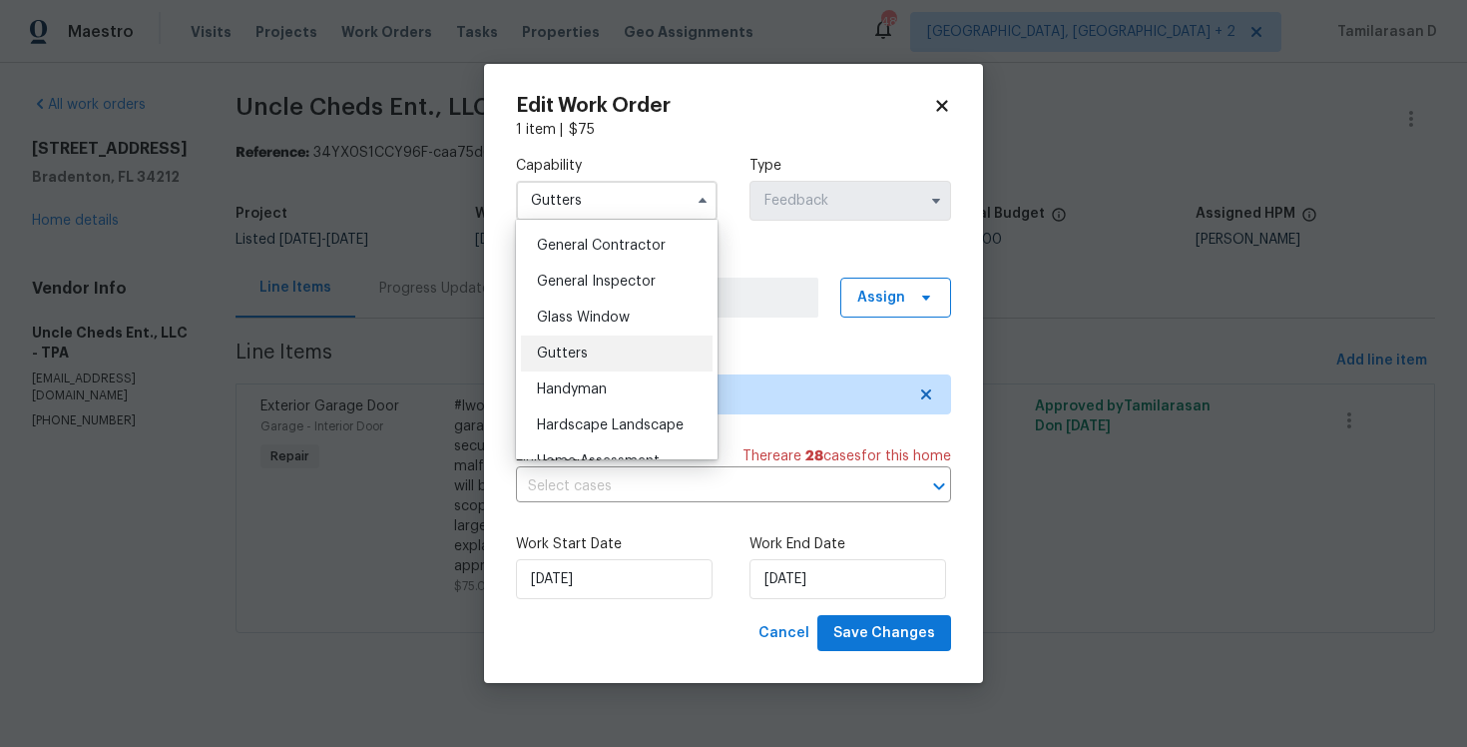
scroll to position [1104, 0]
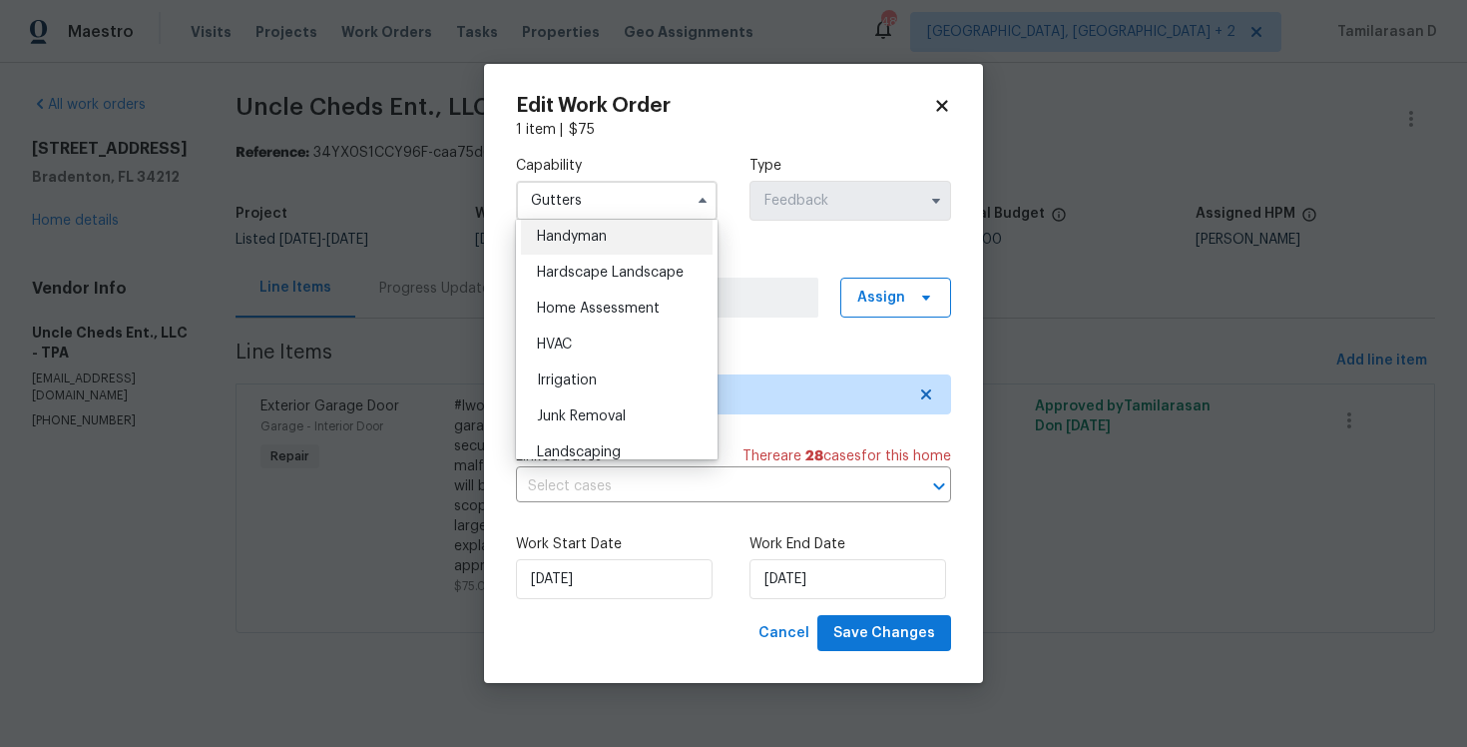
click at [566, 249] on div "Handyman" at bounding box center [617, 237] width 192 height 36
type input "Handyman"
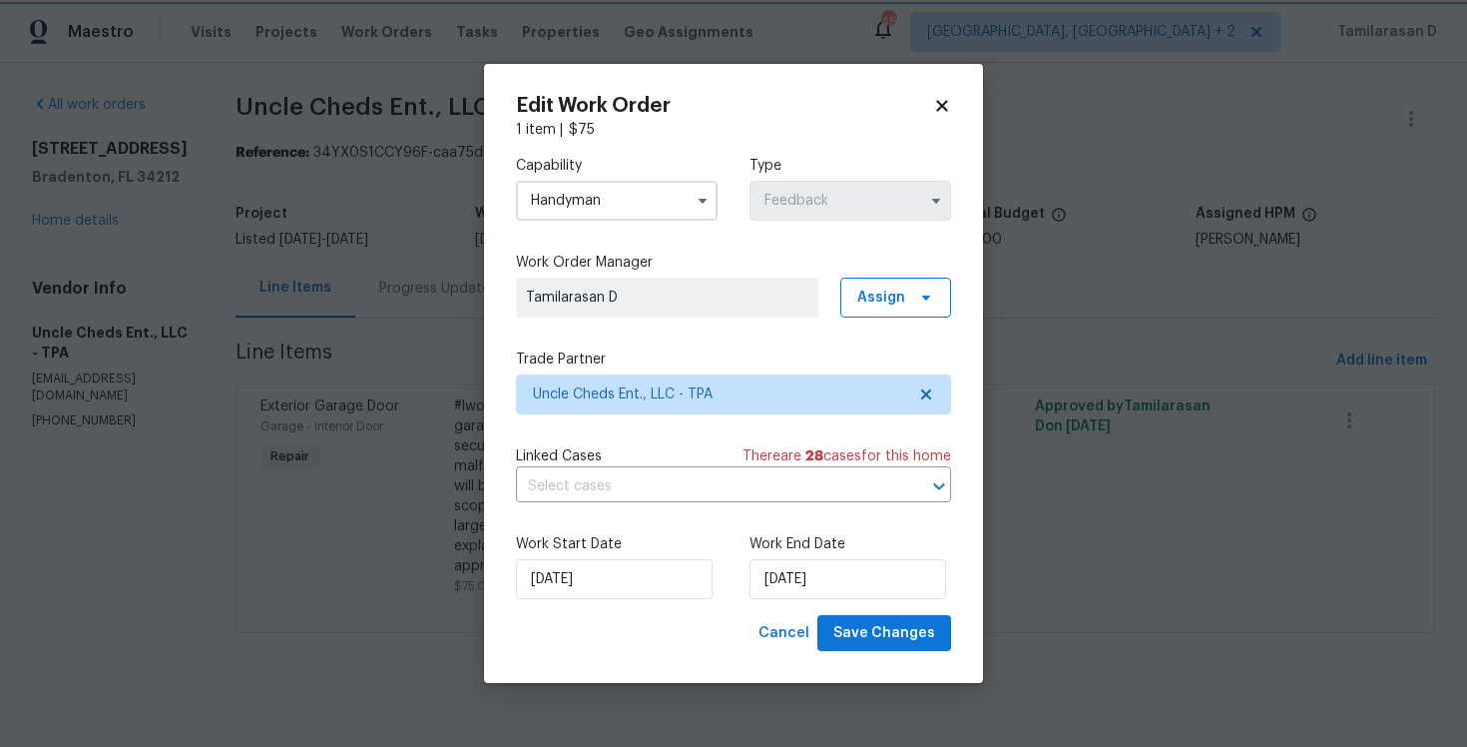
scroll to position [1062, 0]
click at [606, 409] on span "Uncle Cheds Ent., LLC - TPA" at bounding box center [733, 394] width 435 height 40
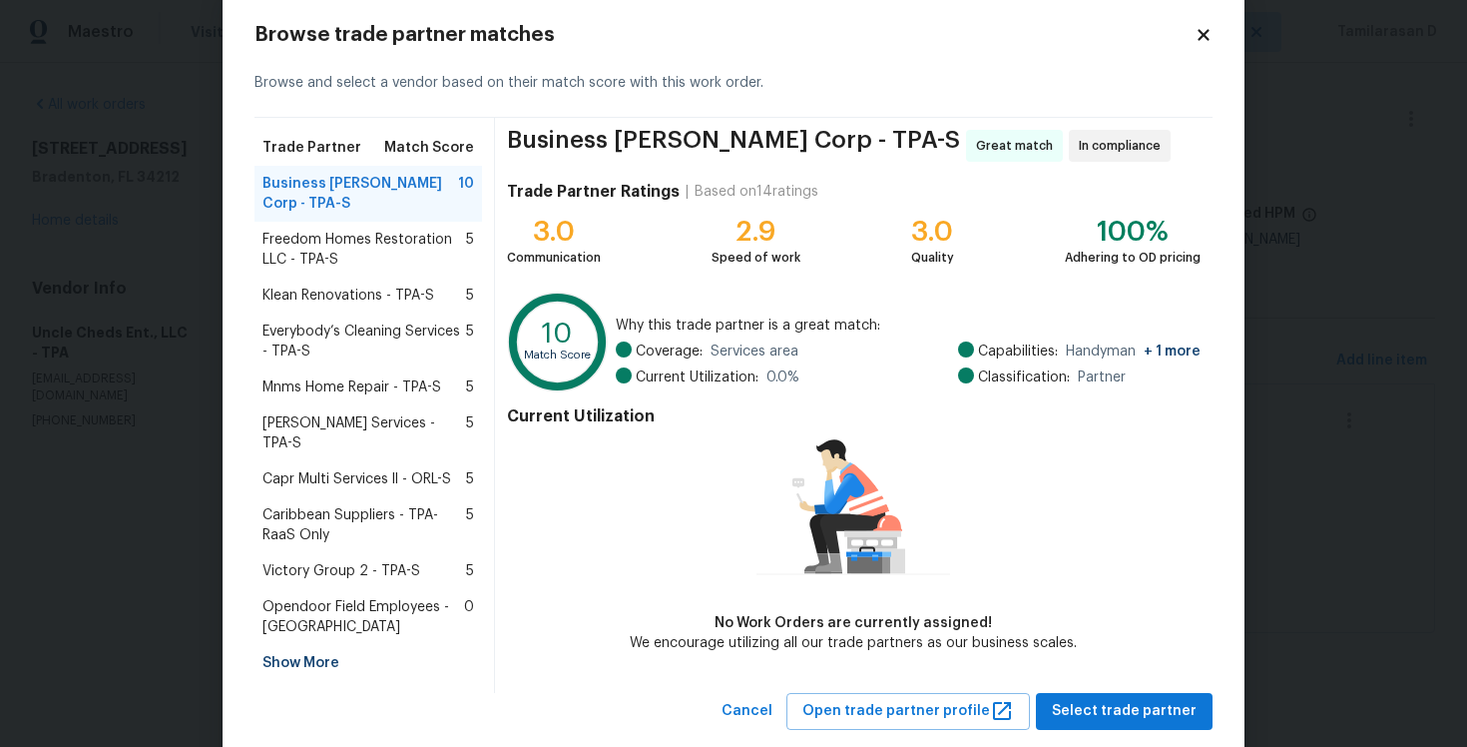
scroll to position [52, 0]
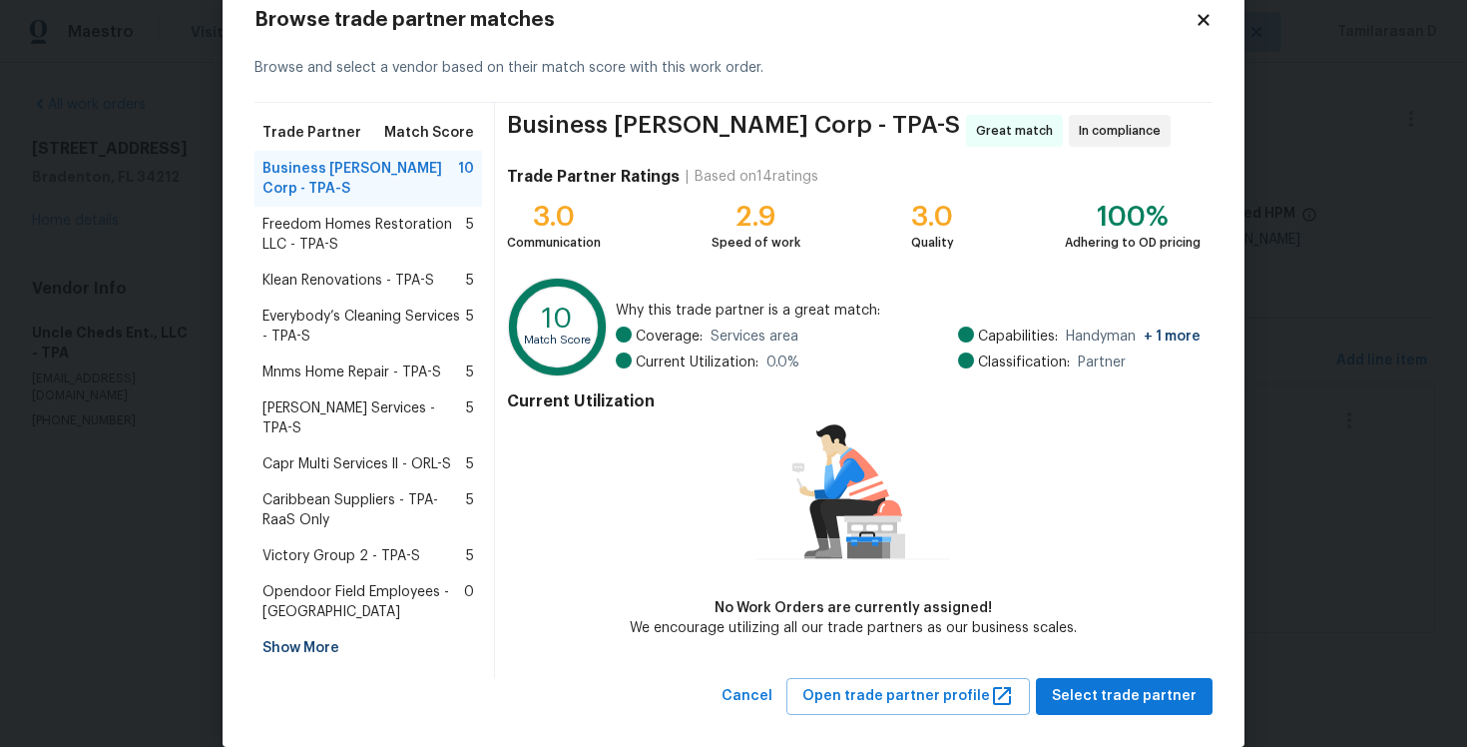
click at [1184, 348] on div "Capabilities: Handyman + 1 more Classification: Partner" at bounding box center [1079, 349] width 243 height 46
click at [1188, 338] on span "+ 1 more" at bounding box center [1172, 336] width 57 height 14
click at [399, 218] on span "Freedom Homes Restoration LLC - TPA-S" at bounding box center [365, 235] width 204 height 40
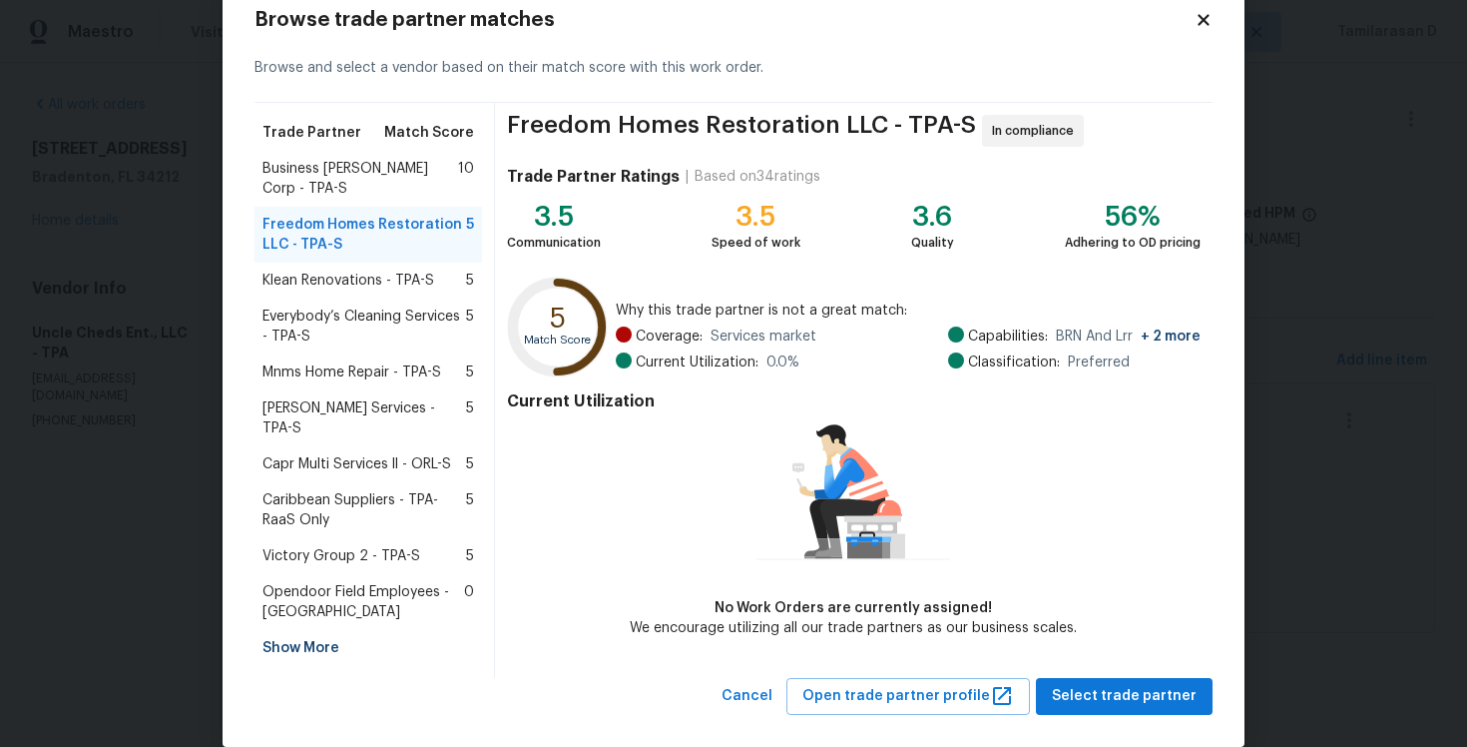
click at [334, 169] on span "Business [PERSON_NAME] Corp - TPA-S" at bounding box center [361, 179] width 196 height 40
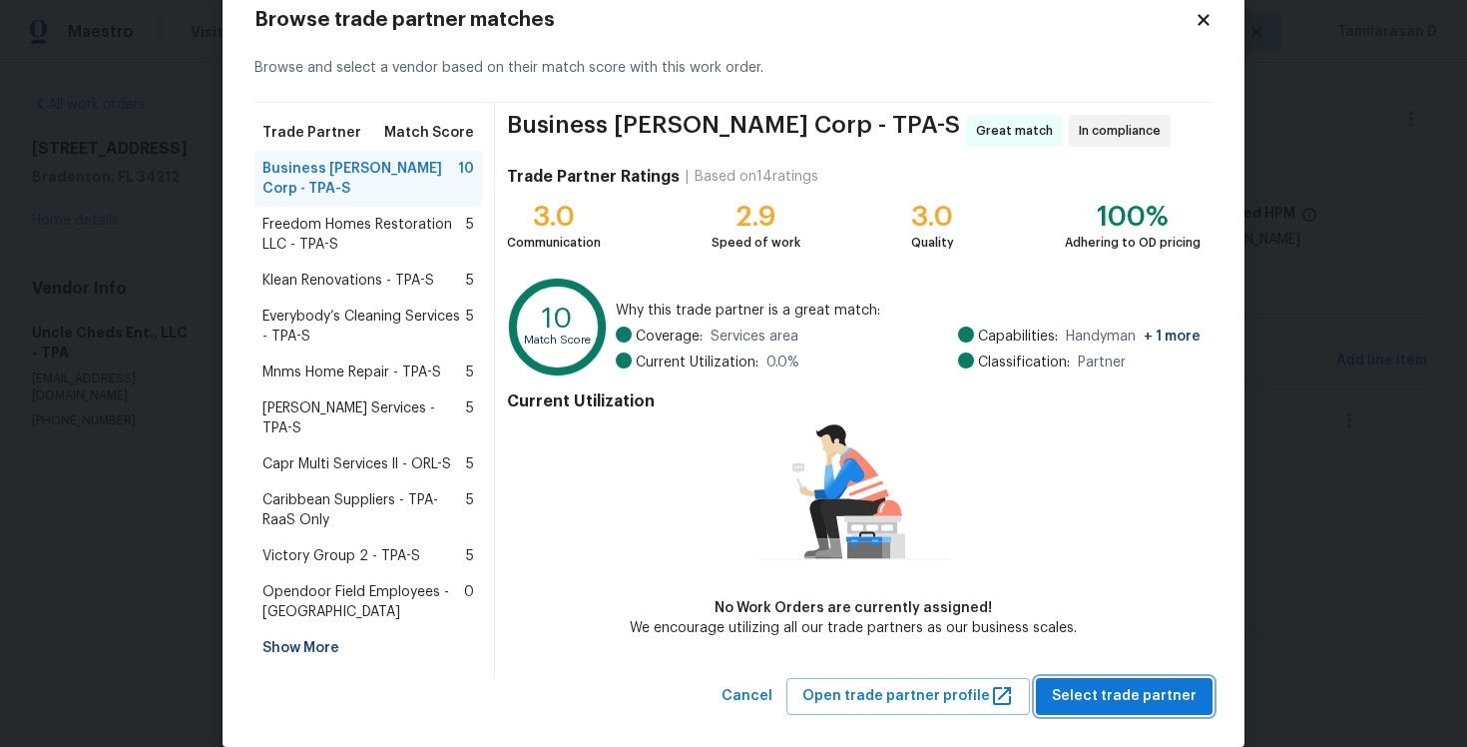
click at [1117, 684] on span "Select trade partner" at bounding box center [1124, 696] width 145 height 25
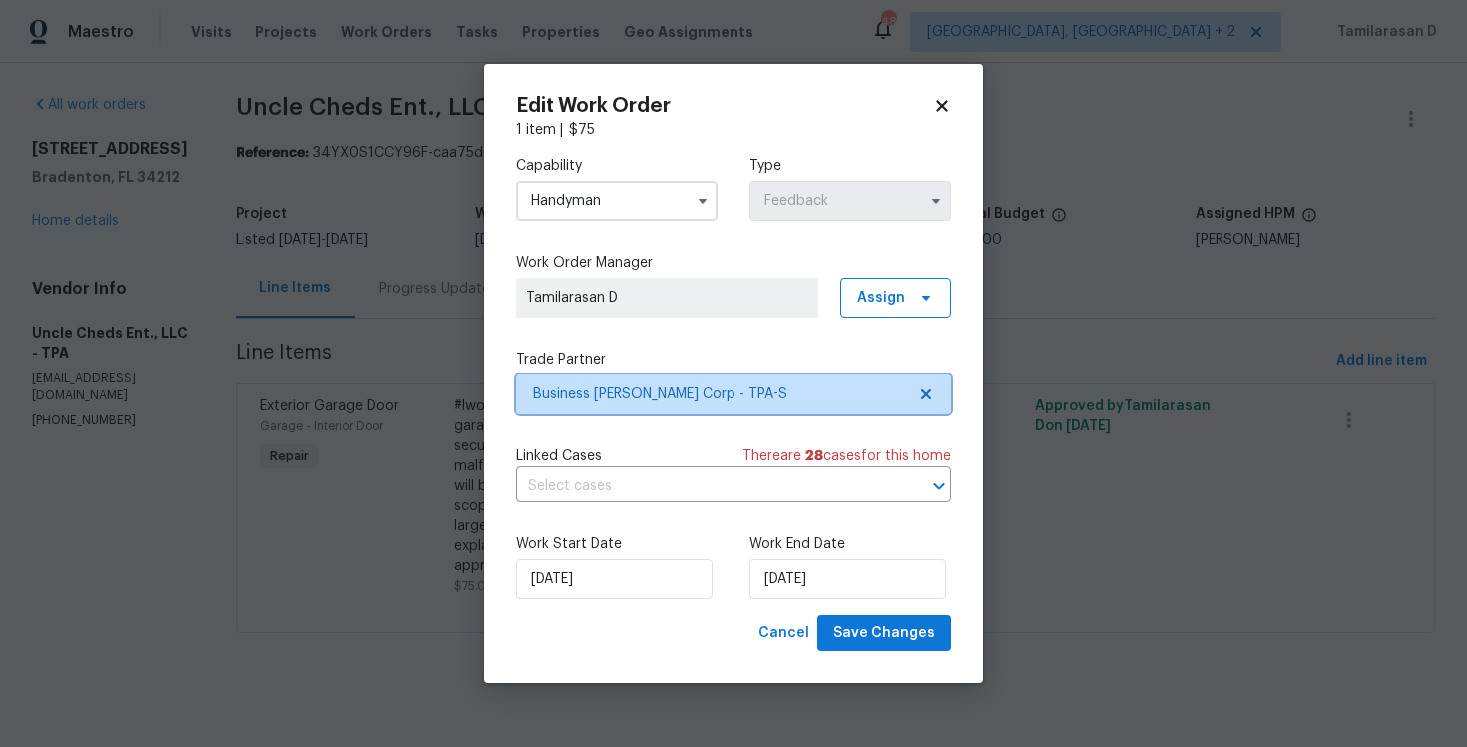
scroll to position [0, 0]
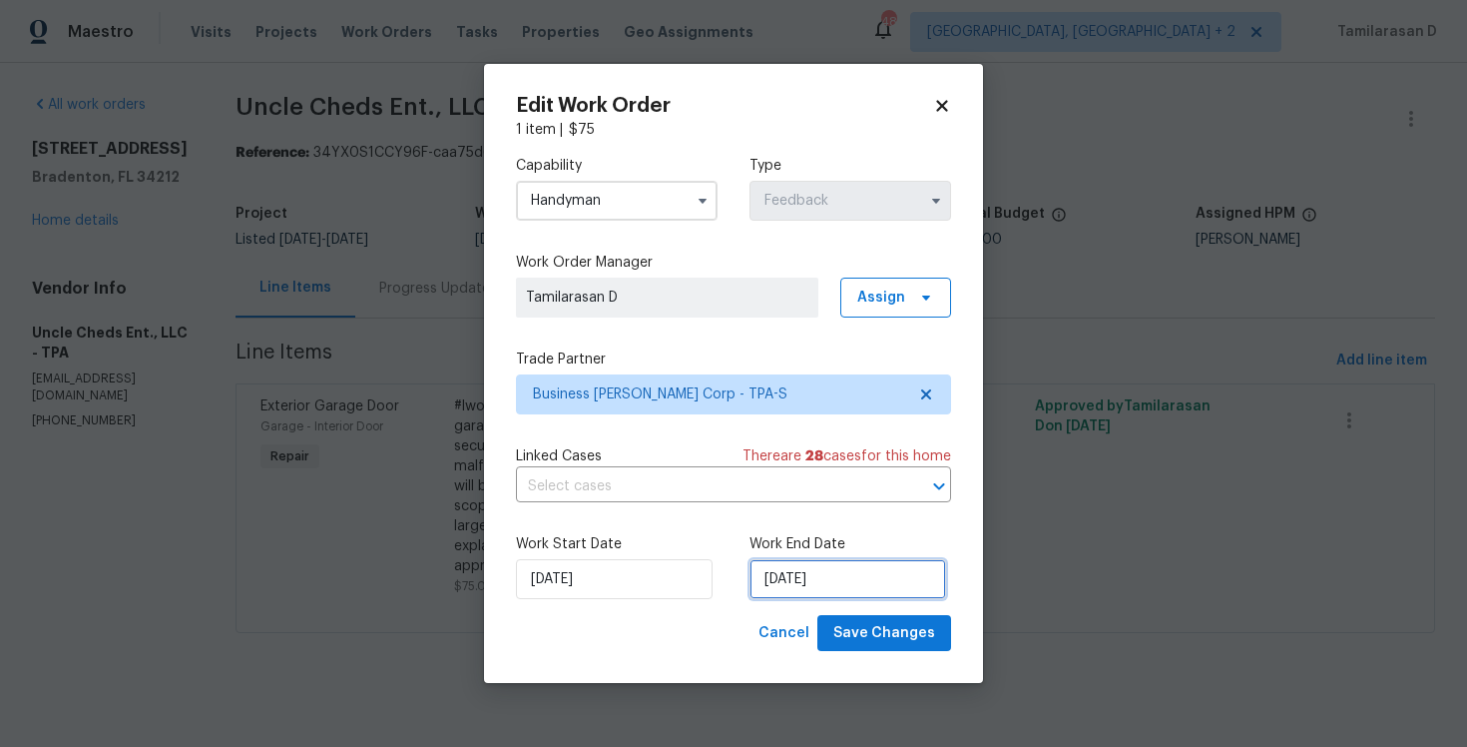
click at [806, 570] on input "08/10/2025" at bounding box center [848, 579] width 197 height 40
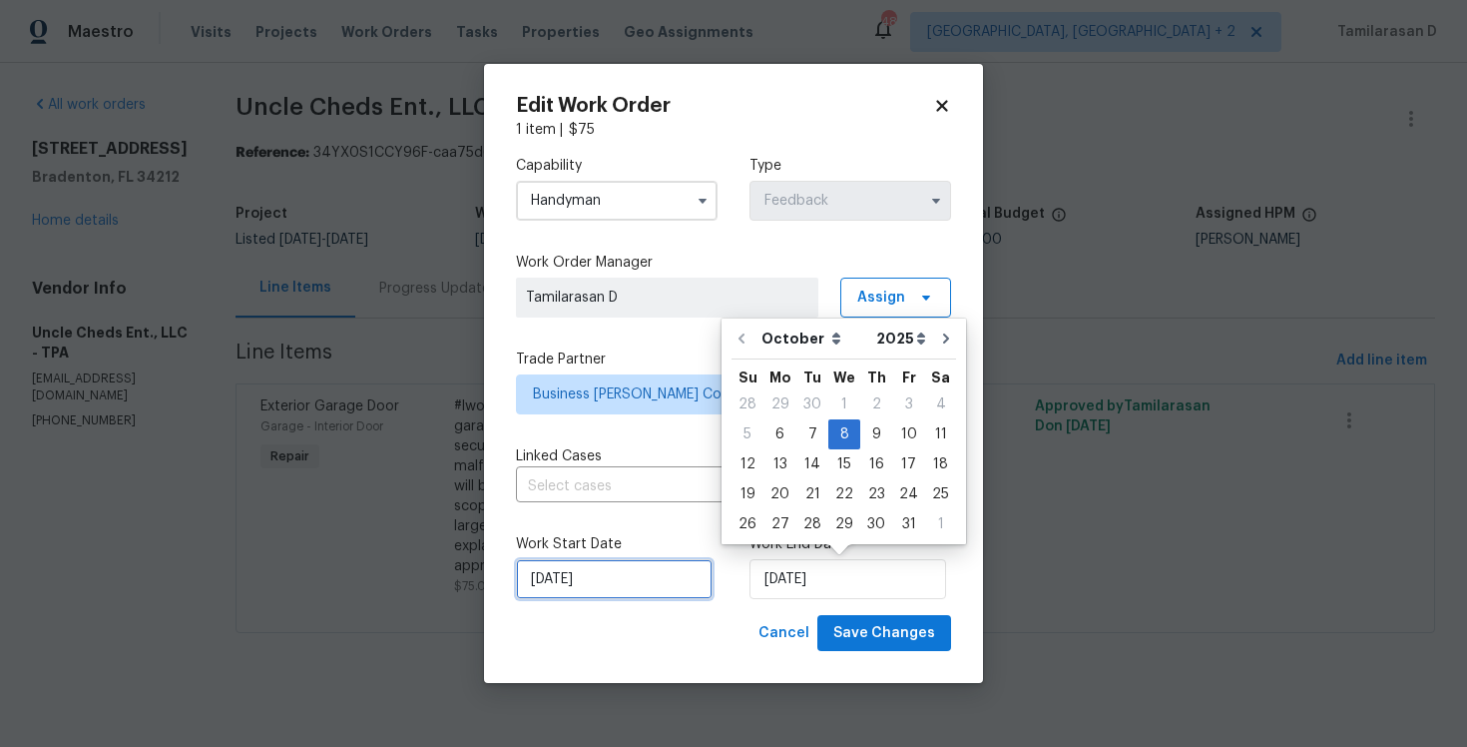
click at [582, 598] on input "06/10/2025" at bounding box center [614, 579] width 197 height 40
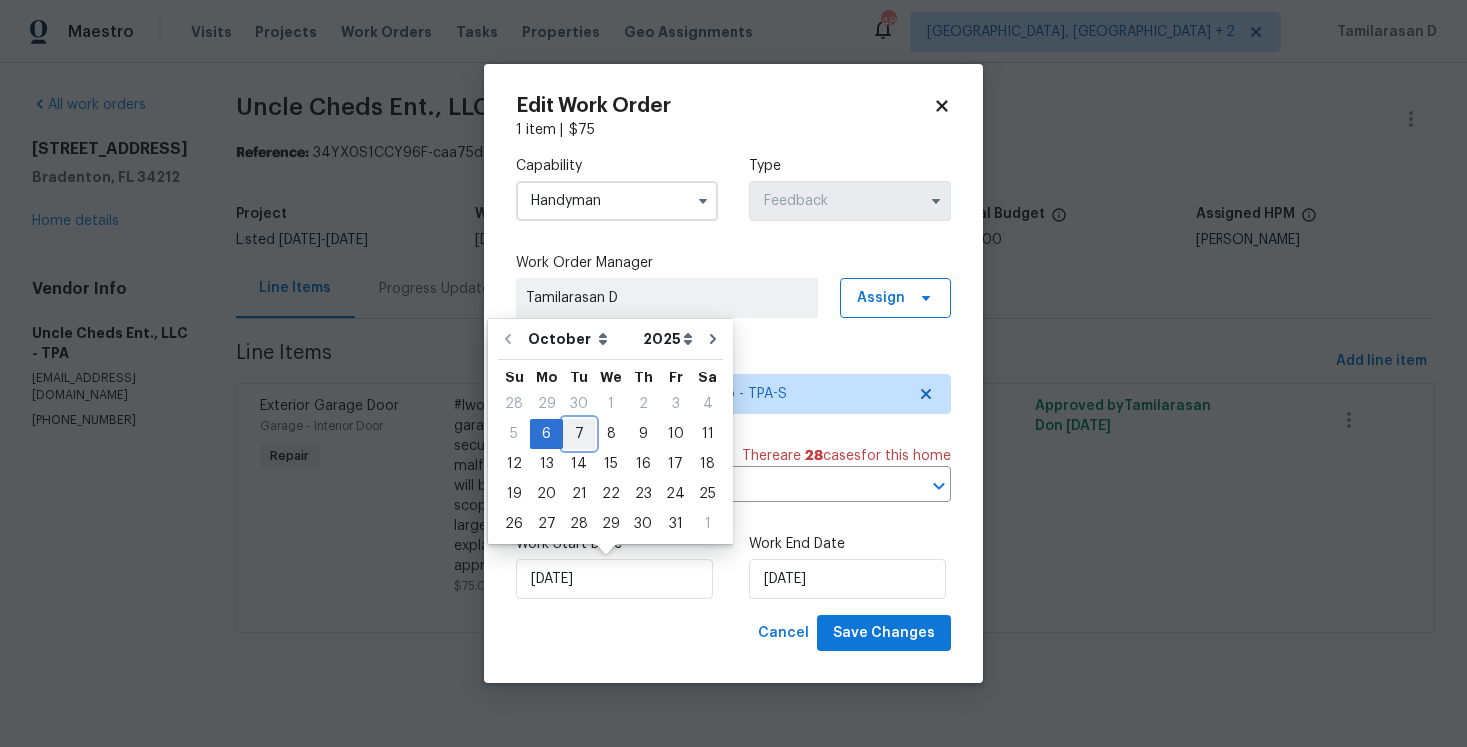
click at [574, 432] on div "7" at bounding box center [579, 434] width 32 height 28
type input "07/10/2025"
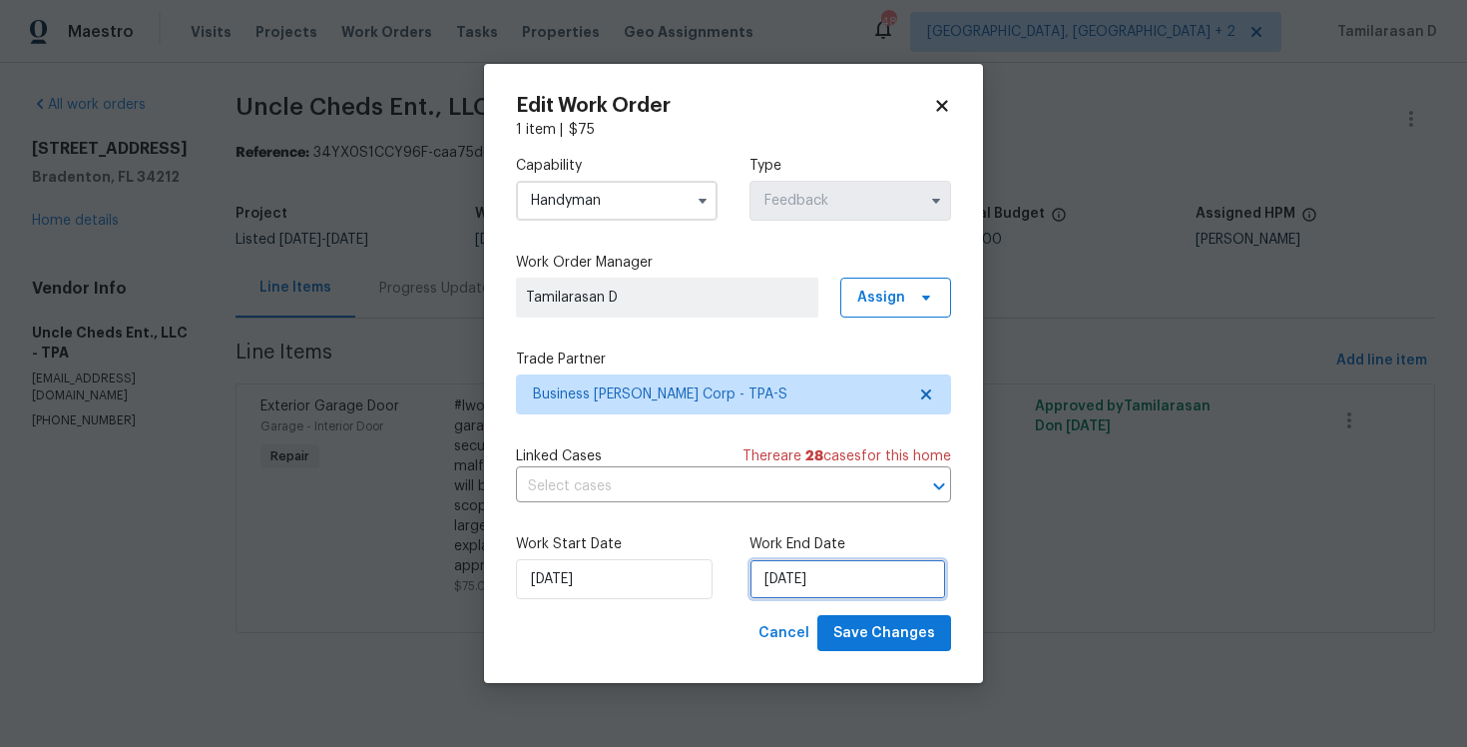
click at [800, 577] on input "08/10/2025" at bounding box center [848, 579] width 197 height 40
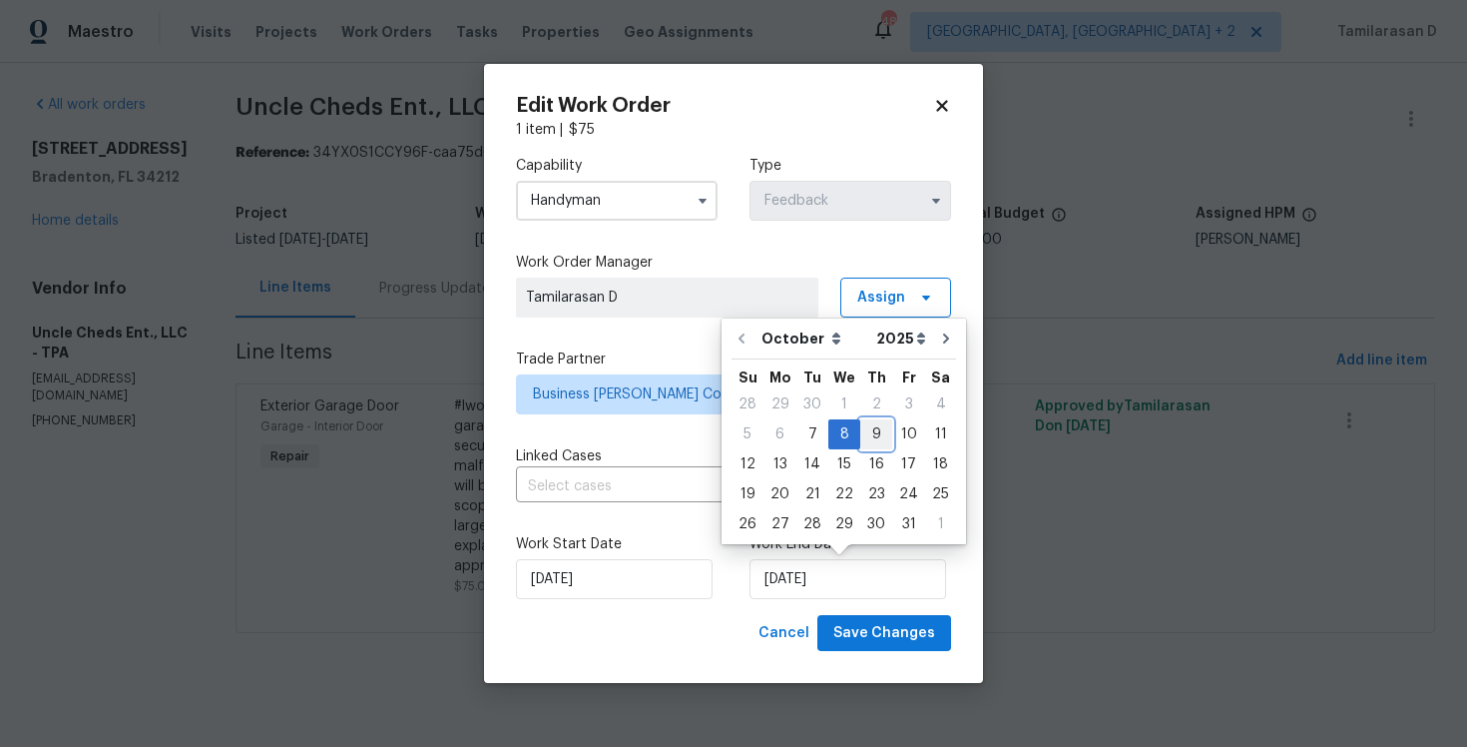
click at [873, 435] on div "9" at bounding box center [876, 434] width 32 height 28
type input "09/10/2025"
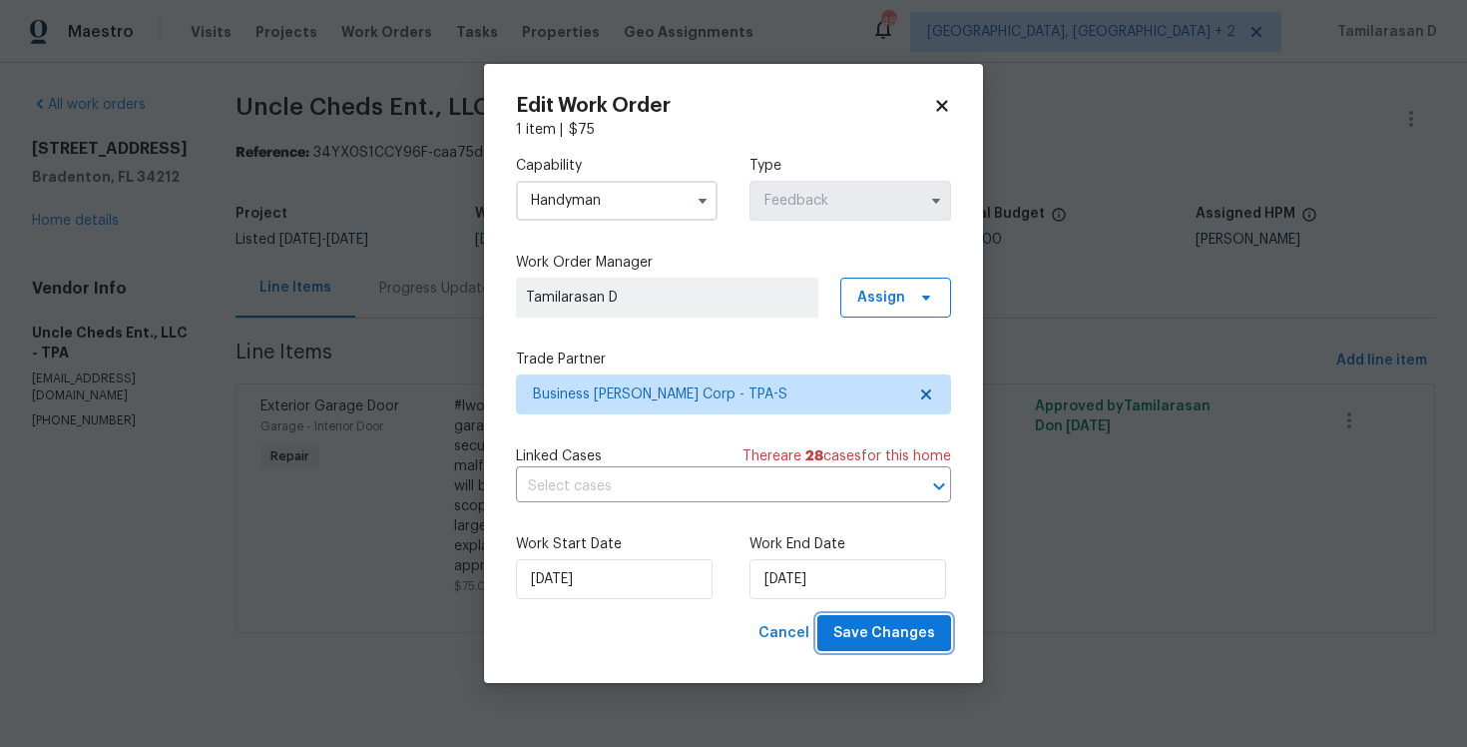
click at [891, 618] on button "Save Changes" at bounding box center [884, 633] width 134 height 37
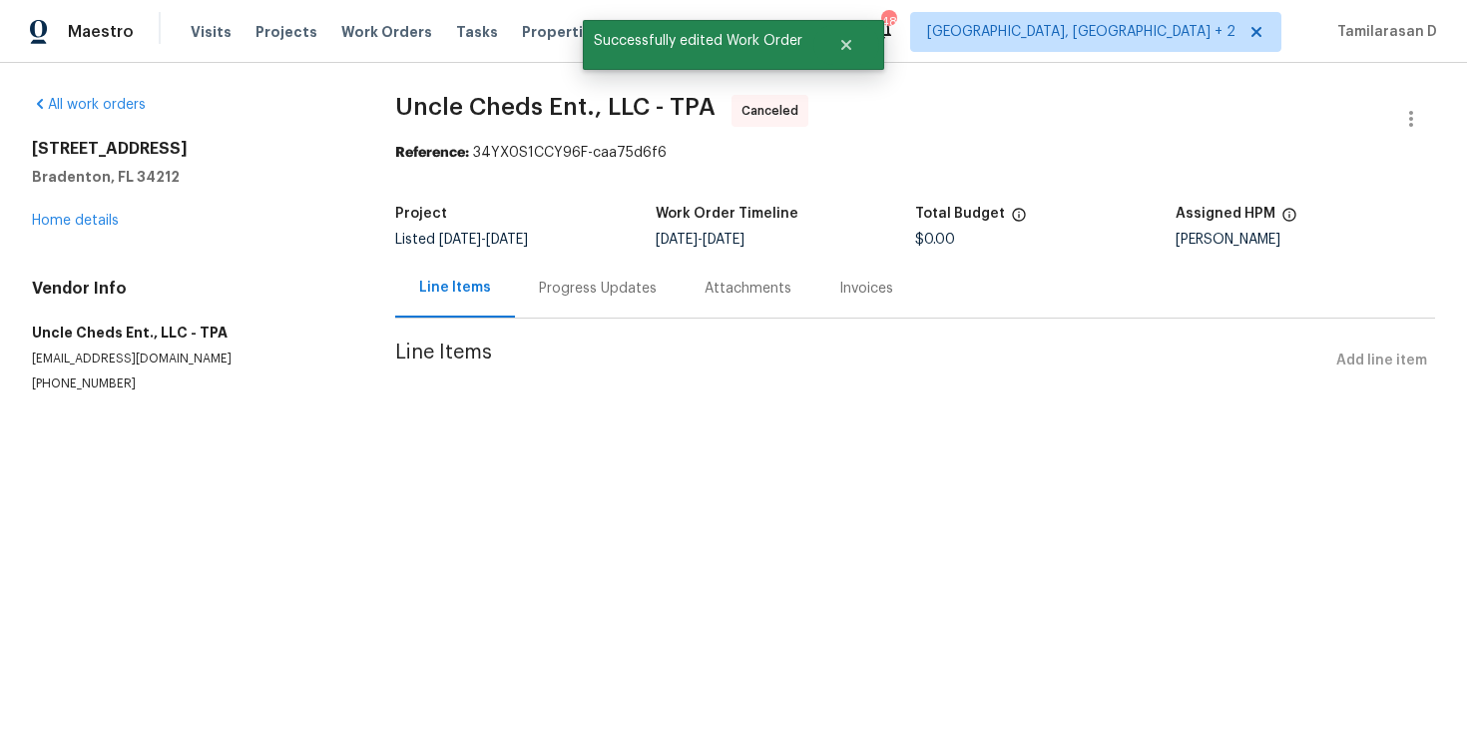
click at [550, 293] on div "Progress Updates" at bounding box center [598, 288] width 118 height 20
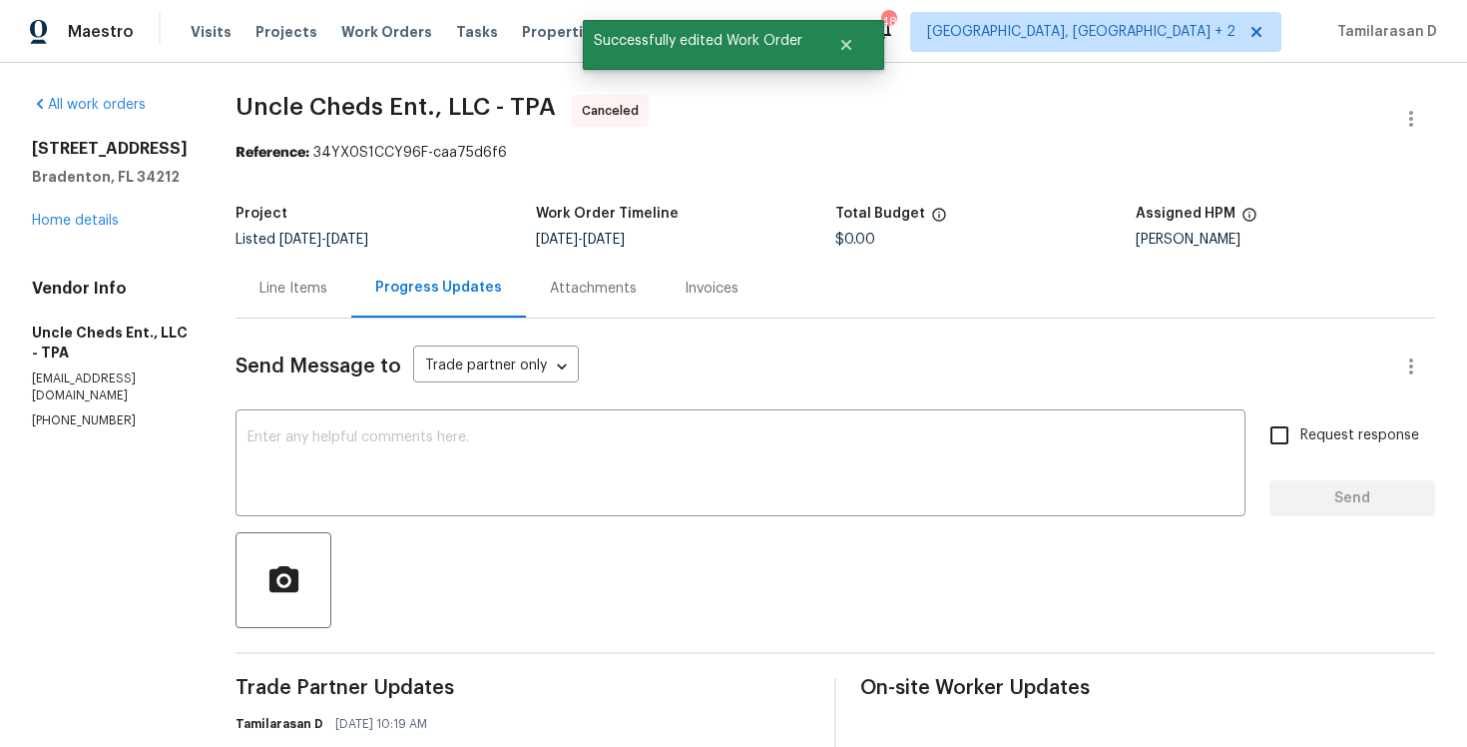
scroll to position [388, 0]
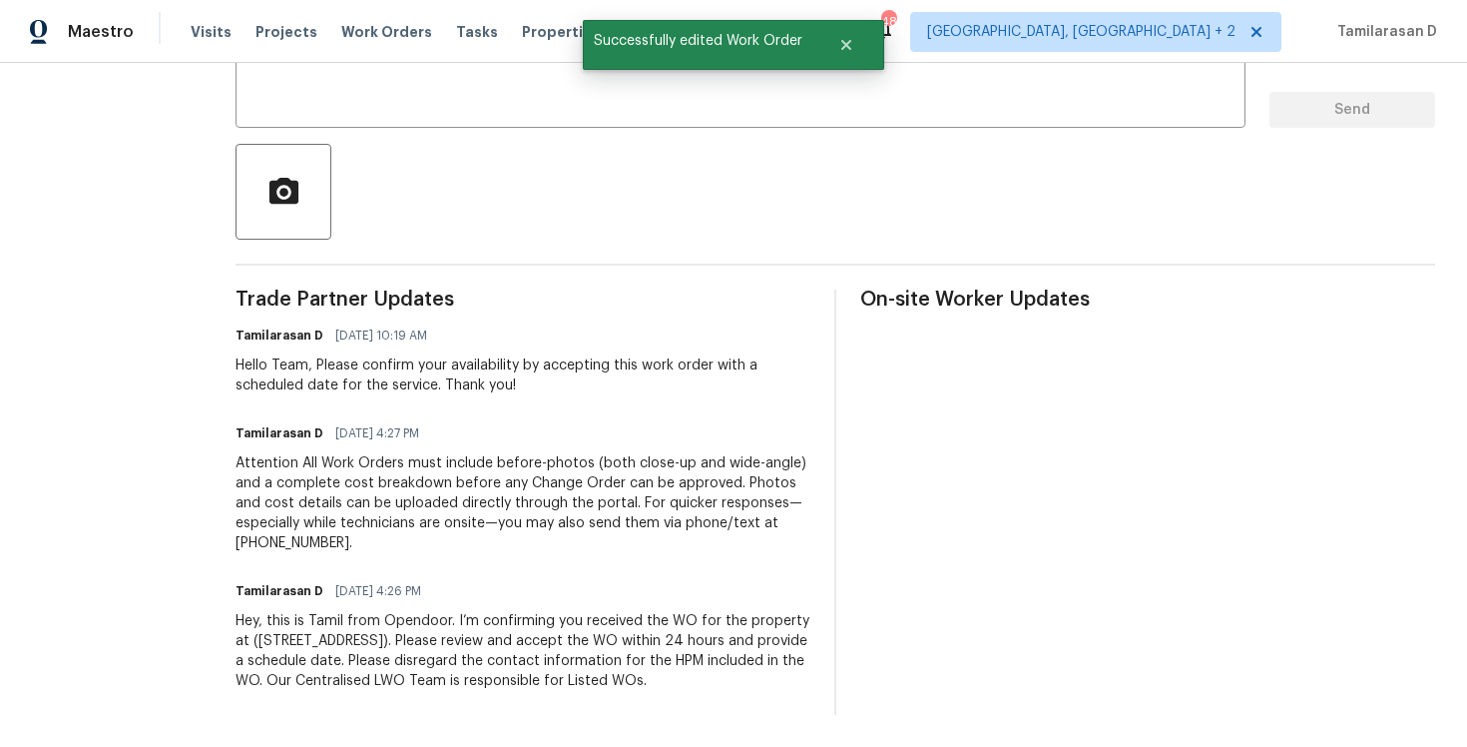
click at [387, 595] on span "10/06/2025 4:26 PM" at bounding box center [378, 591] width 86 height 20
click at [375, 622] on div "Hey, this is Tamil from Opendoor. I’m confirming you received the WO for the pr…" at bounding box center [523, 651] width 575 height 80
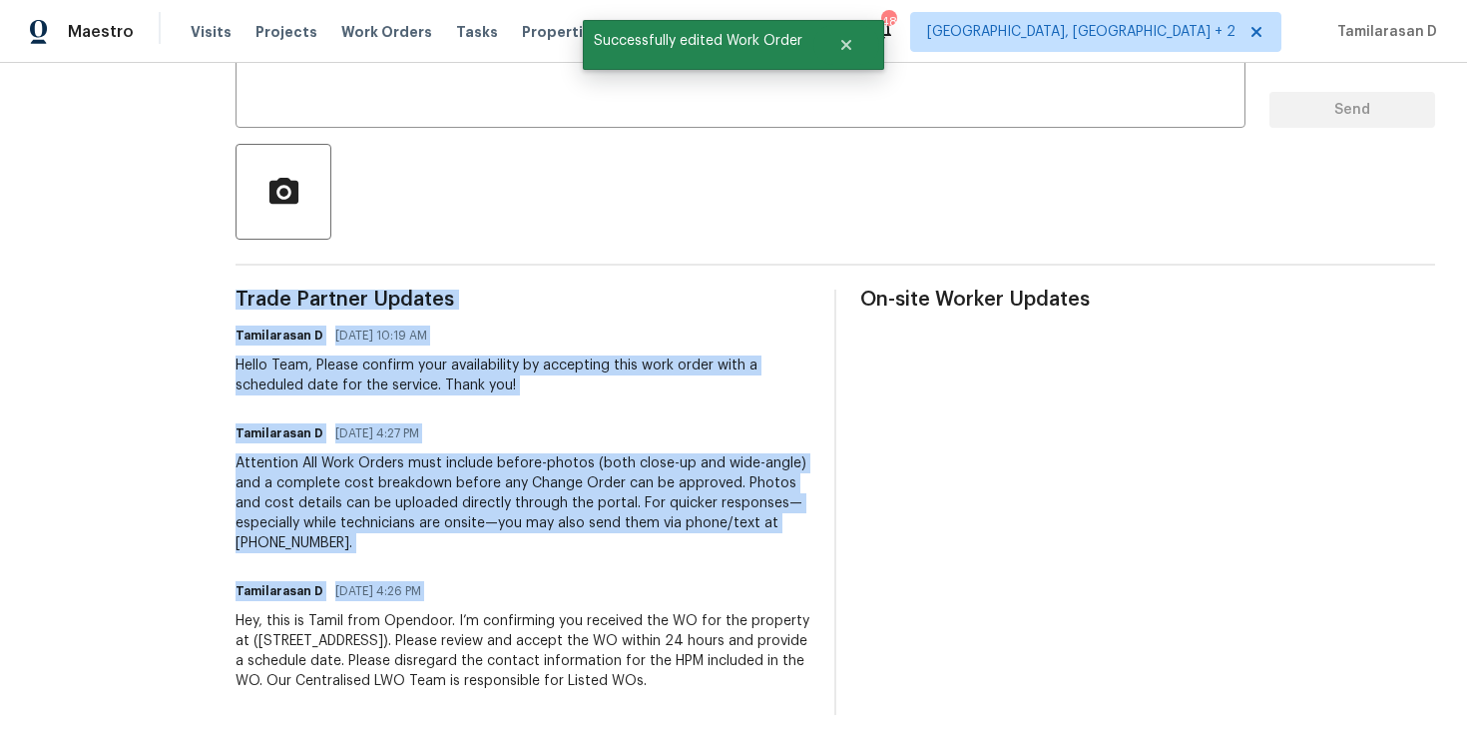
copy div "Trade Partner Updates Tamilarasan D 10/07/2025 10:19 AM Hello Team, Please conf…"
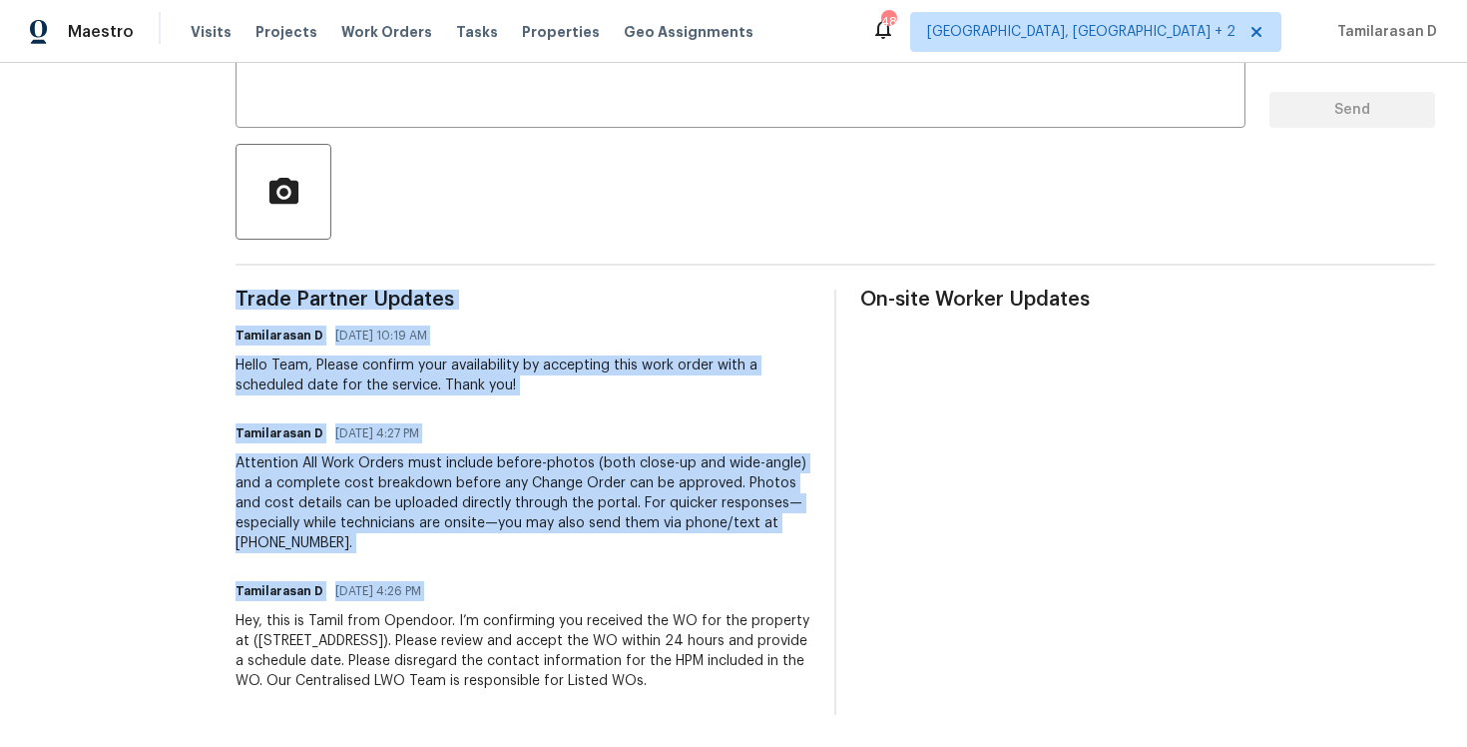
scroll to position [0, 0]
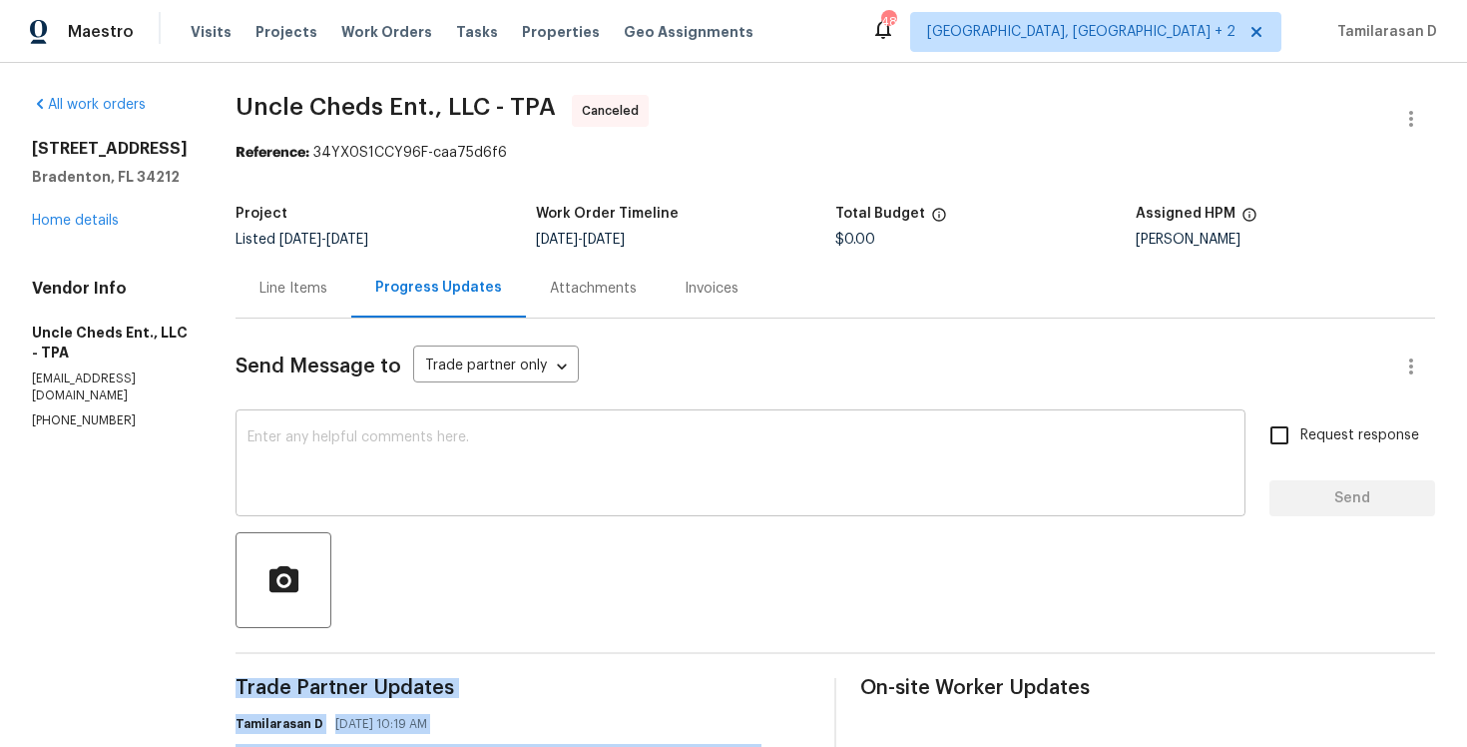
click at [362, 464] on textarea at bounding box center [741, 465] width 986 height 70
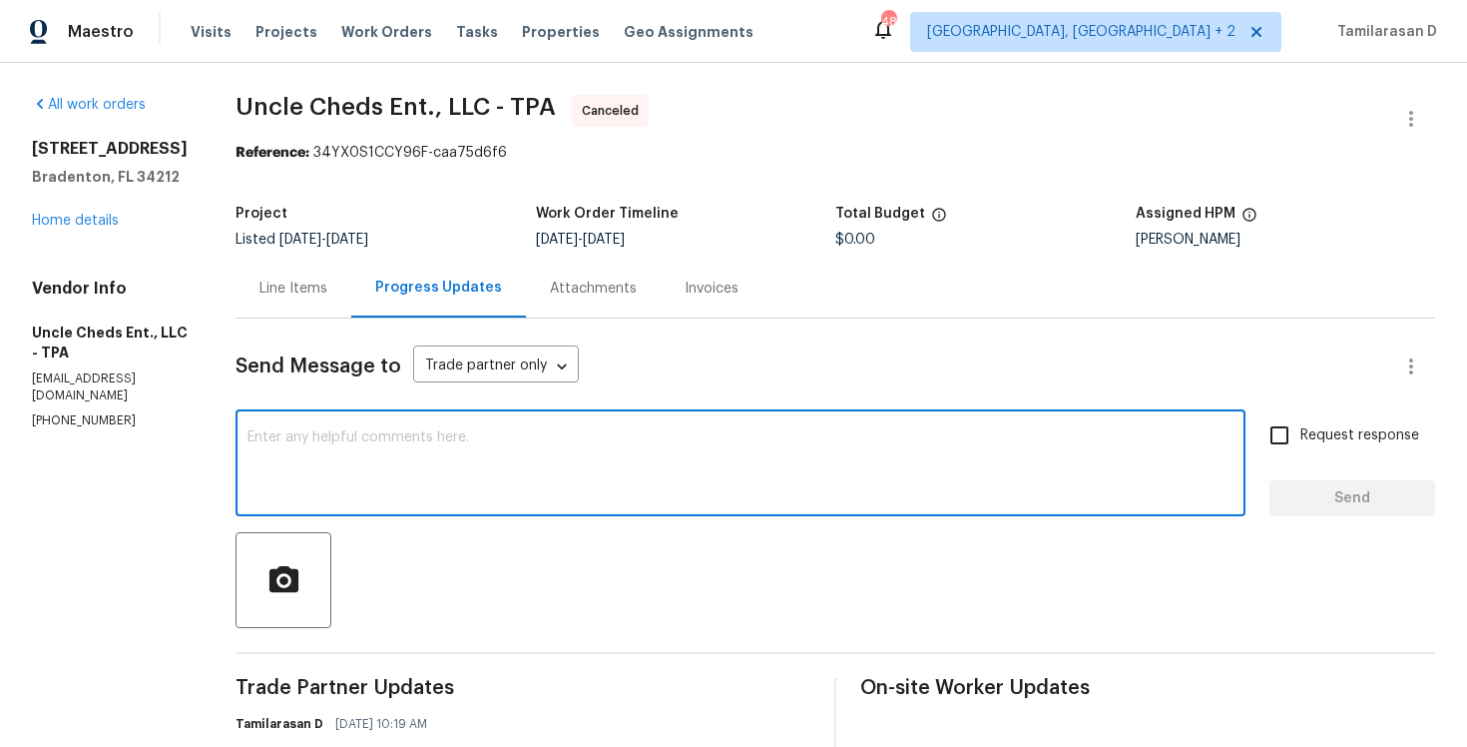
paste textarea "Hello Team, We are canceling this WO as we did not receive any response from yo…"
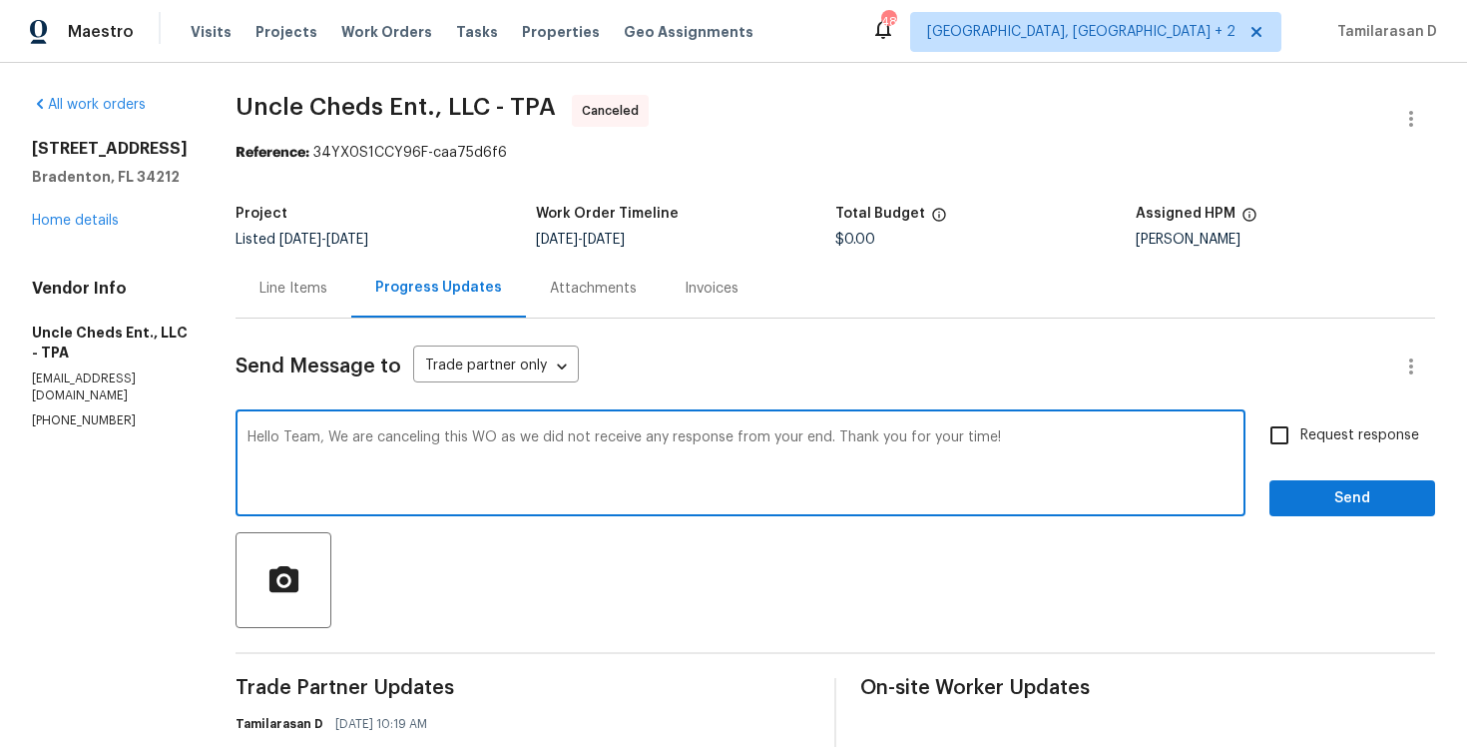
type textarea "Hello Team, We are canceling this WO as we did not receive any response from yo…"
click at [1325, 506] on span "Send" at bounding box center [1353, 498] width 134 height 25
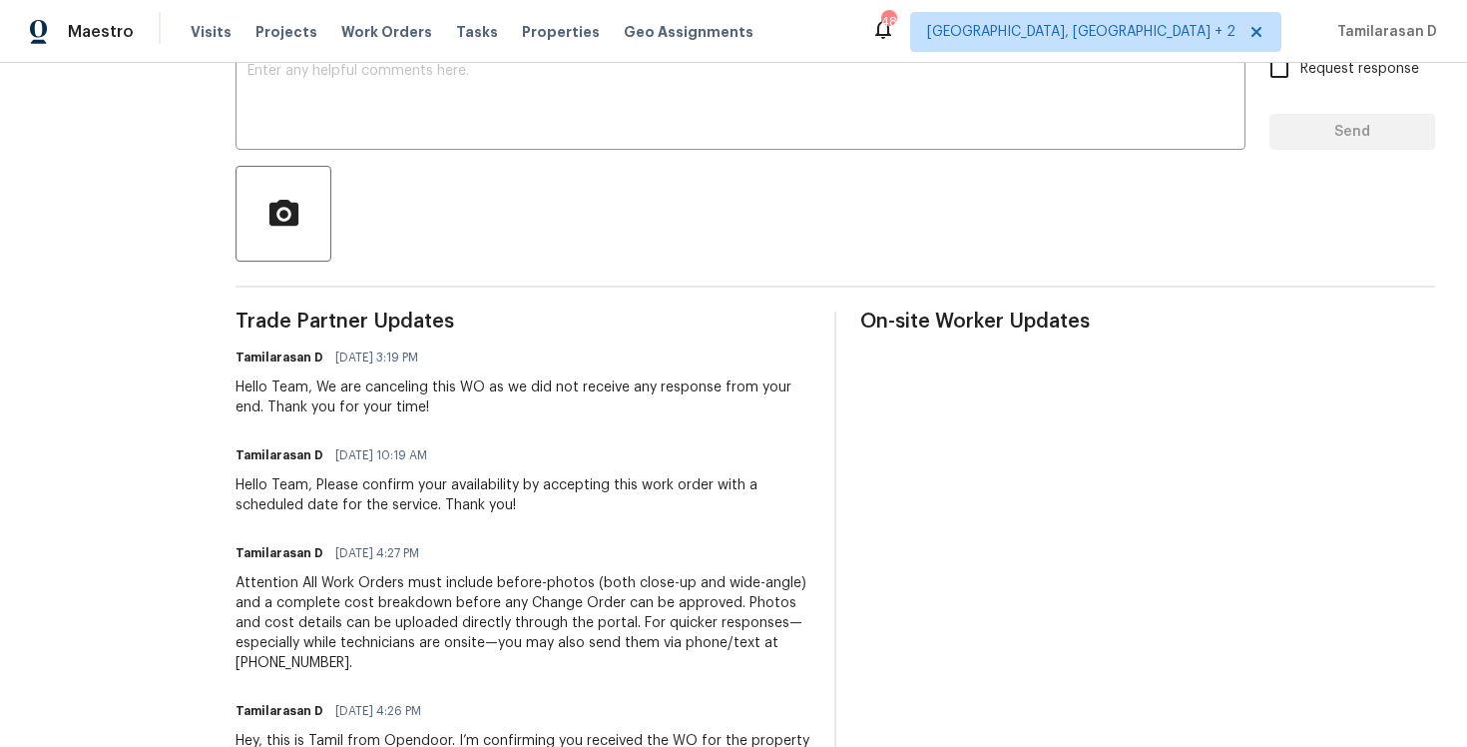
scroll to position [486, 0]
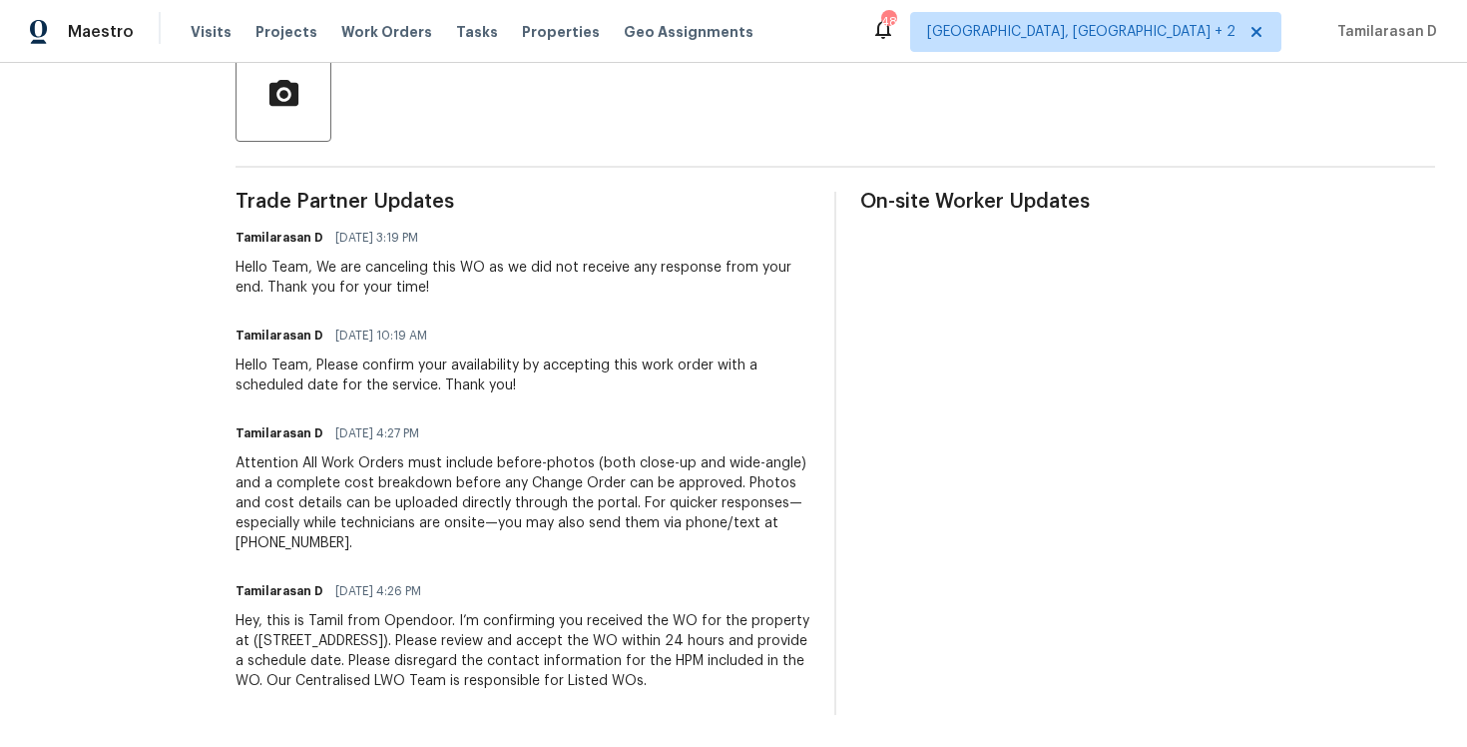
click at [312, 626] on div "Hey, this is Tamil from Opendoor. I’m confirming you received the WO for the pr…" at bounding box center [523, 651] width 575 height 80
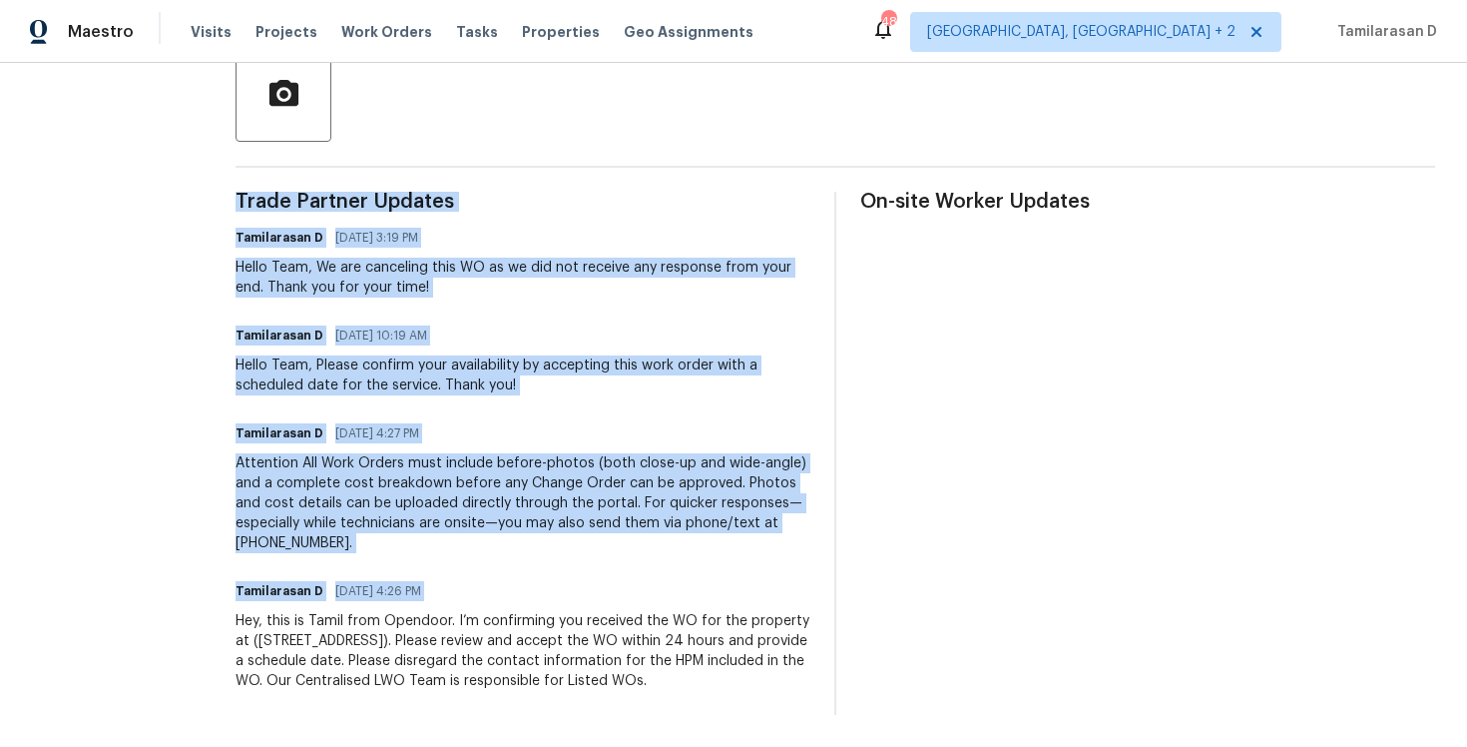
copy div "Trade Partner Updates Tamilarasan D 10/07/2025 3:19 PM Hello Team, We are cance…"
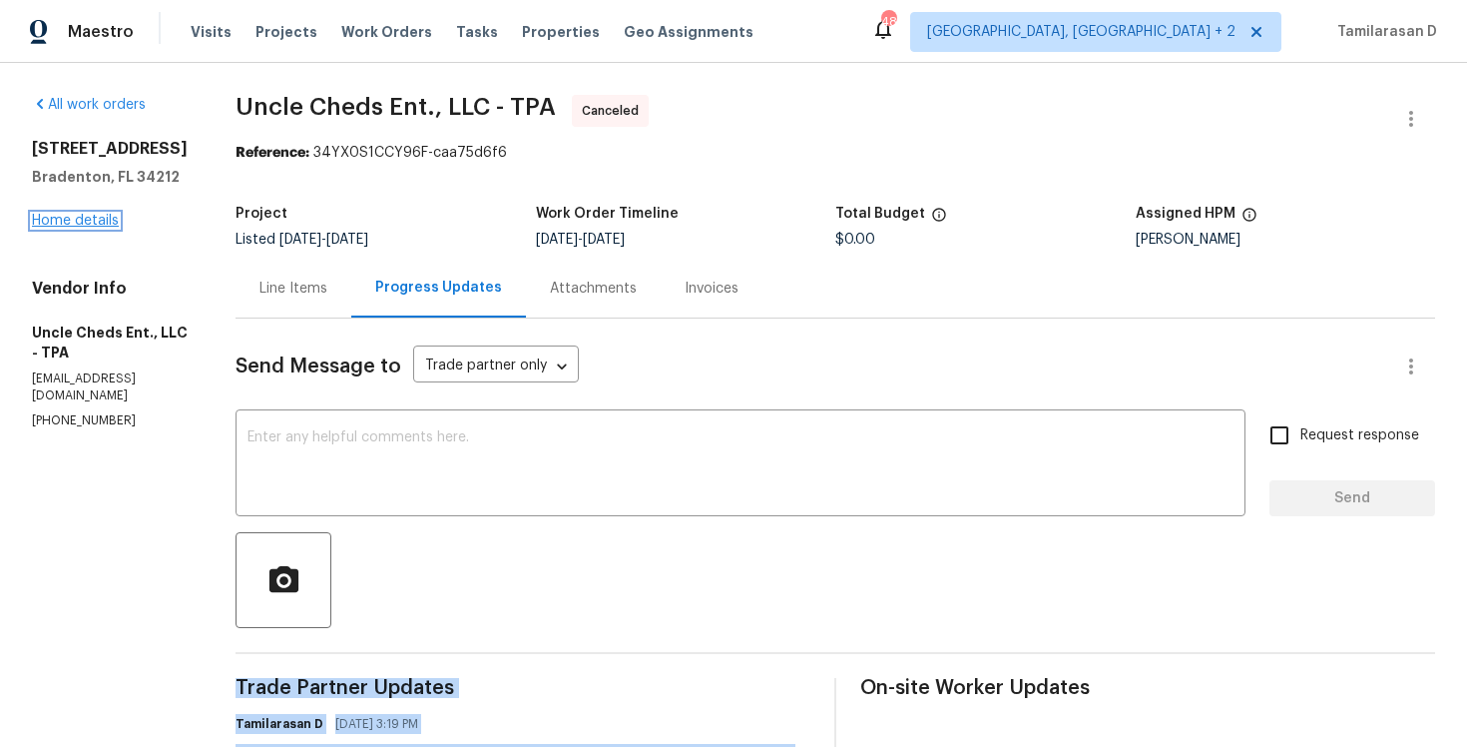
click at [69, 228] on link "Home details" at bounding box center [75, 221] width 87 height 14
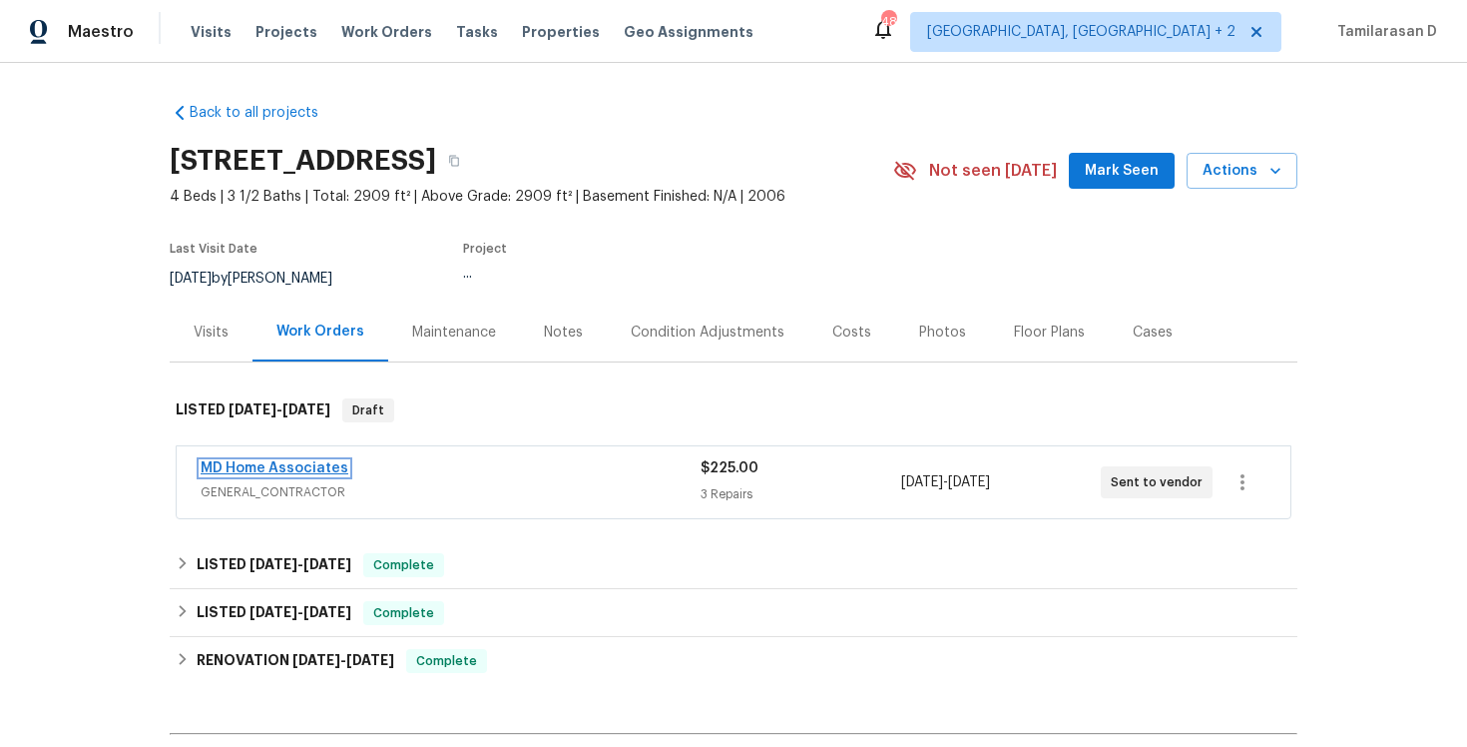
click at [276, 461] on link "MD Home Associates" at bounding box center [275, 468] width 148 height 14
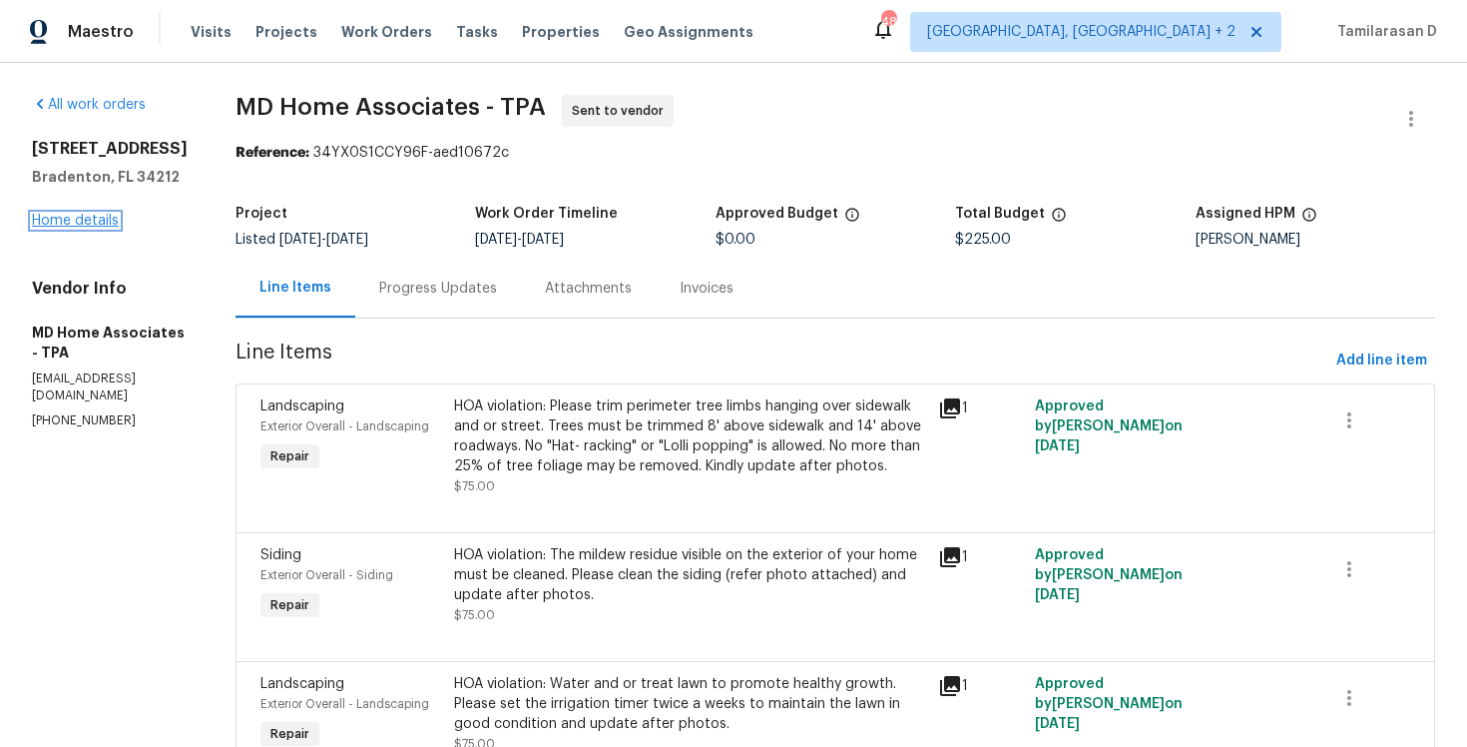
click at [96, 216] on link "Home details" at bounding box center [75, 221] width 87 height 14
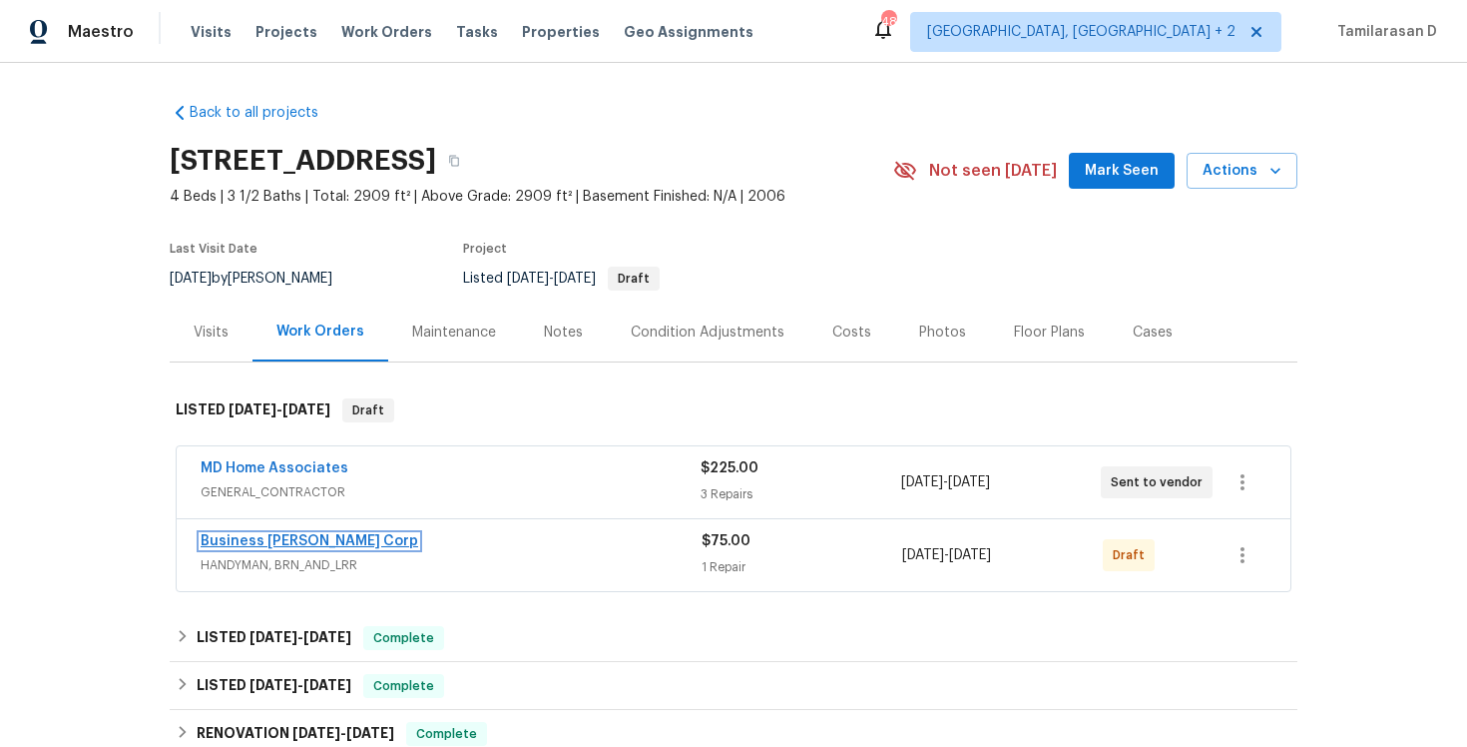
click at [249, 546] on link "Business [PERSON_NAME] Corp" at bounding box center [310, 541] width 218 height 14
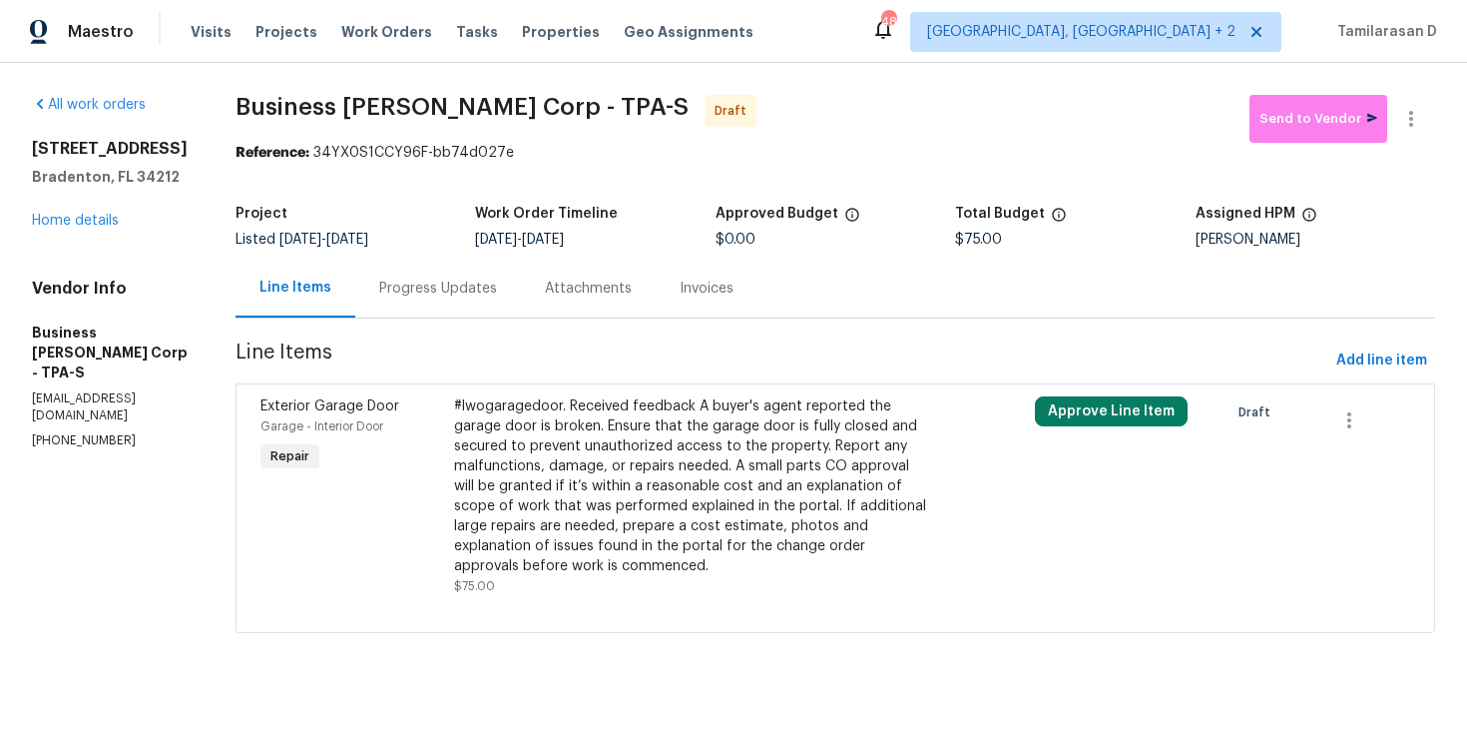
click at [475, 289] on div "Progress Updates" at bounding box center [438, 288] width 118 height 20
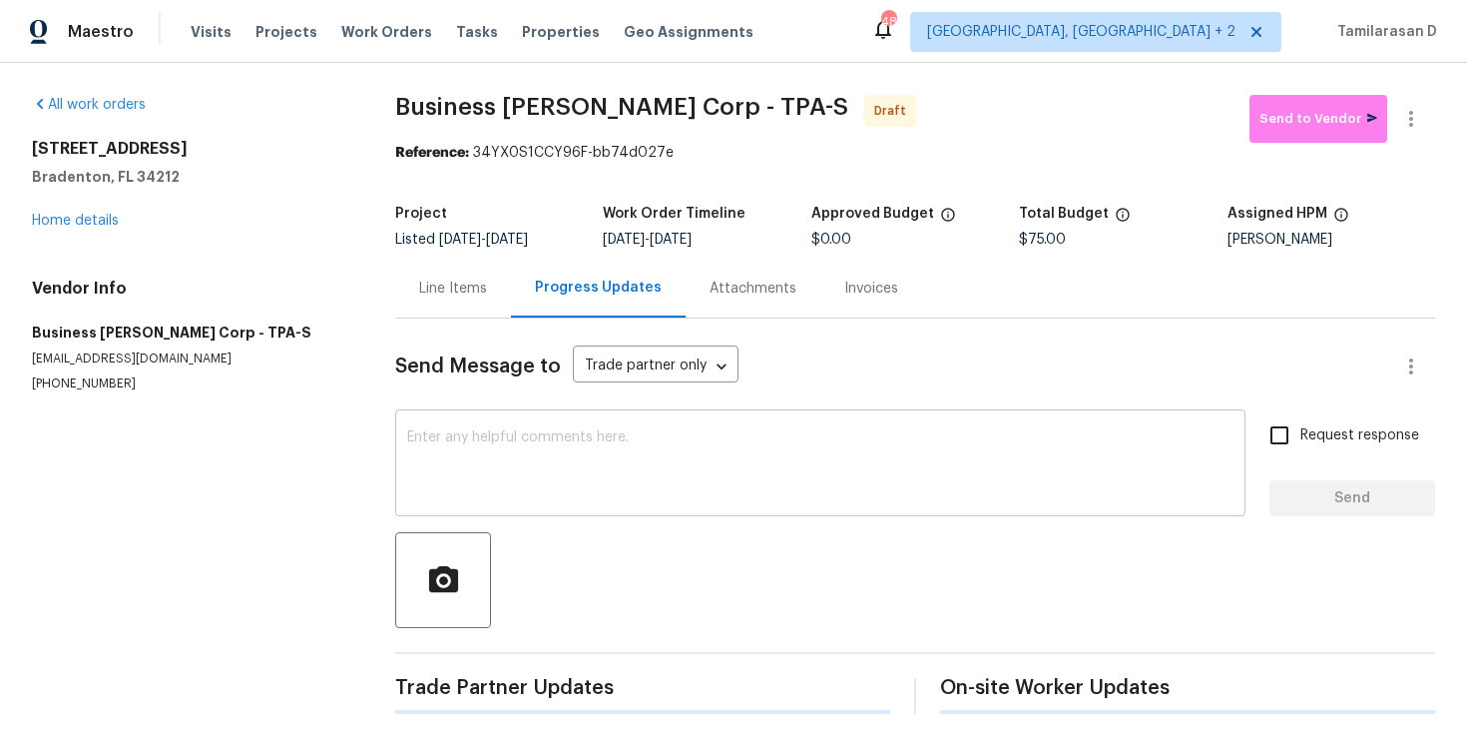
click at [405, 489] on div "x ​" at bounding box center [820, 465] width 850 height 102
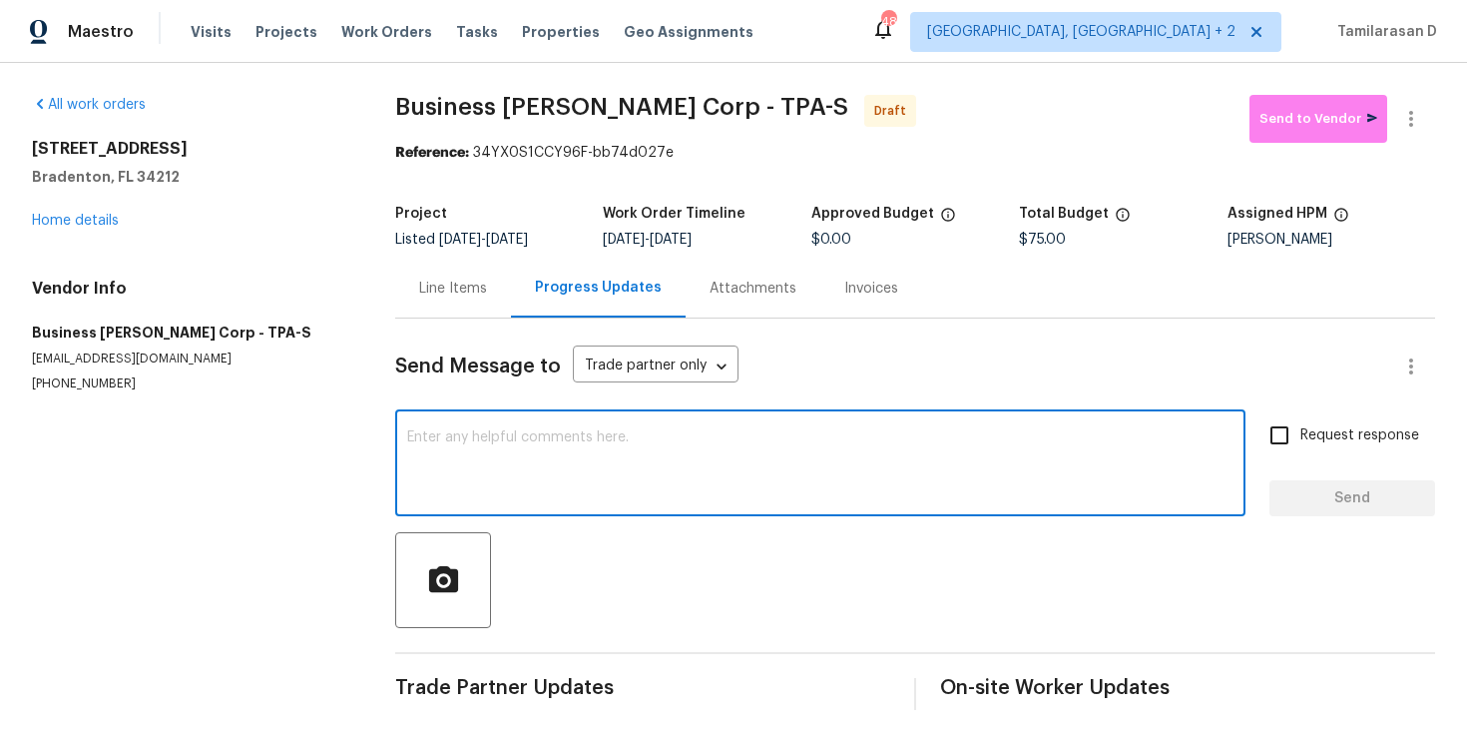
paste textarea "Hey, this is Tamil from Opendoor. I’m confirming you received the WO for the pr…"
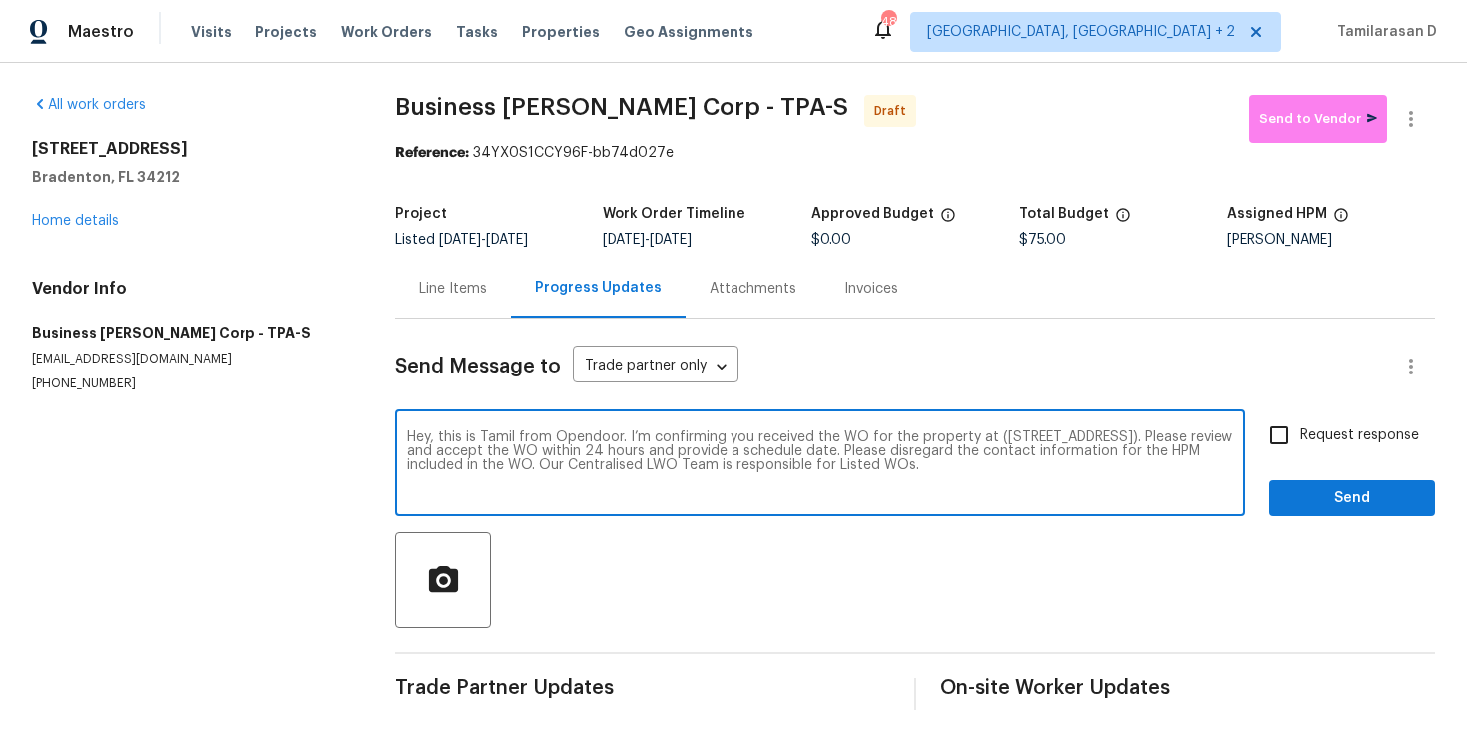
type textarea "Hey, this is Tamil from Opendoor. I’m confirming you received the WO for the pr…"
click at [1321, 501] on span "Send" at bounding box center [1353, 498] width 134 height 25
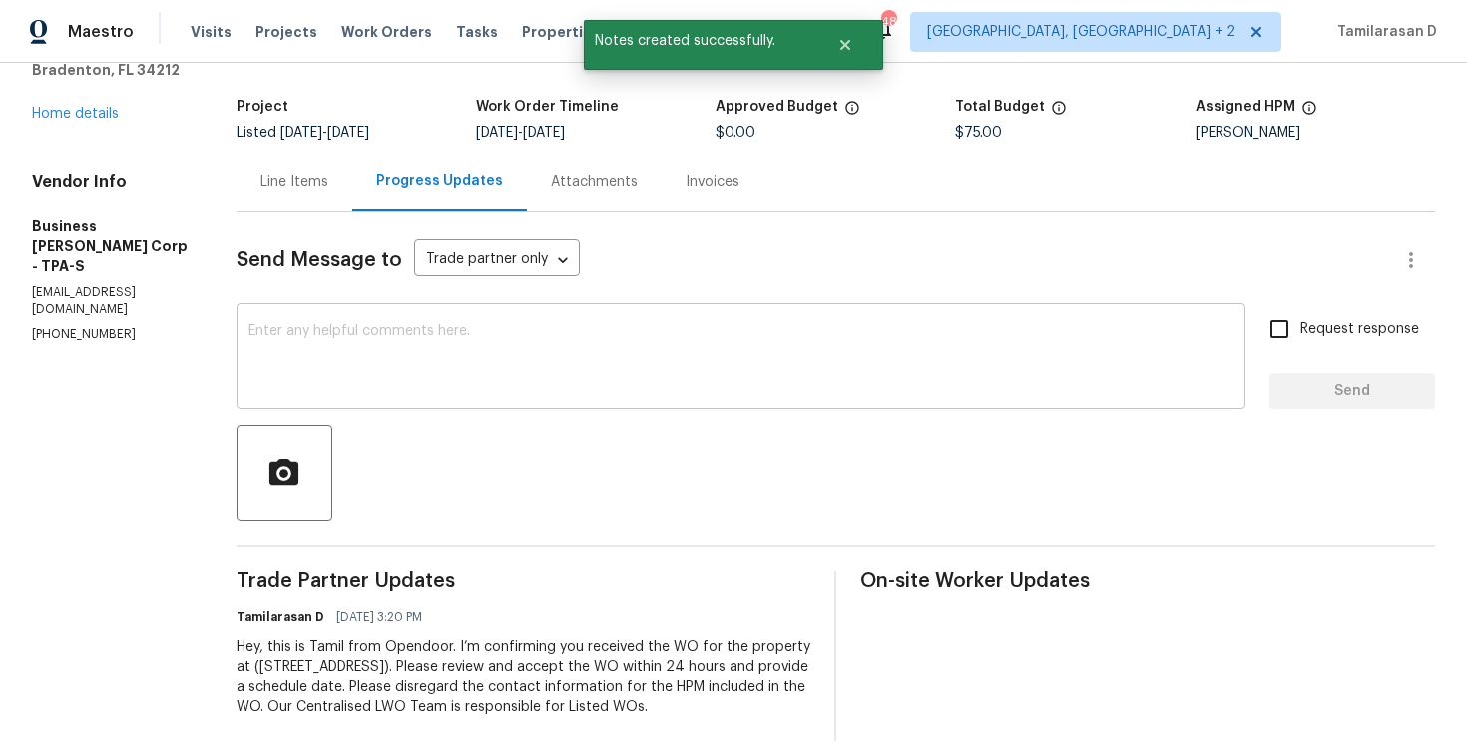
scroll to position [153, 0]
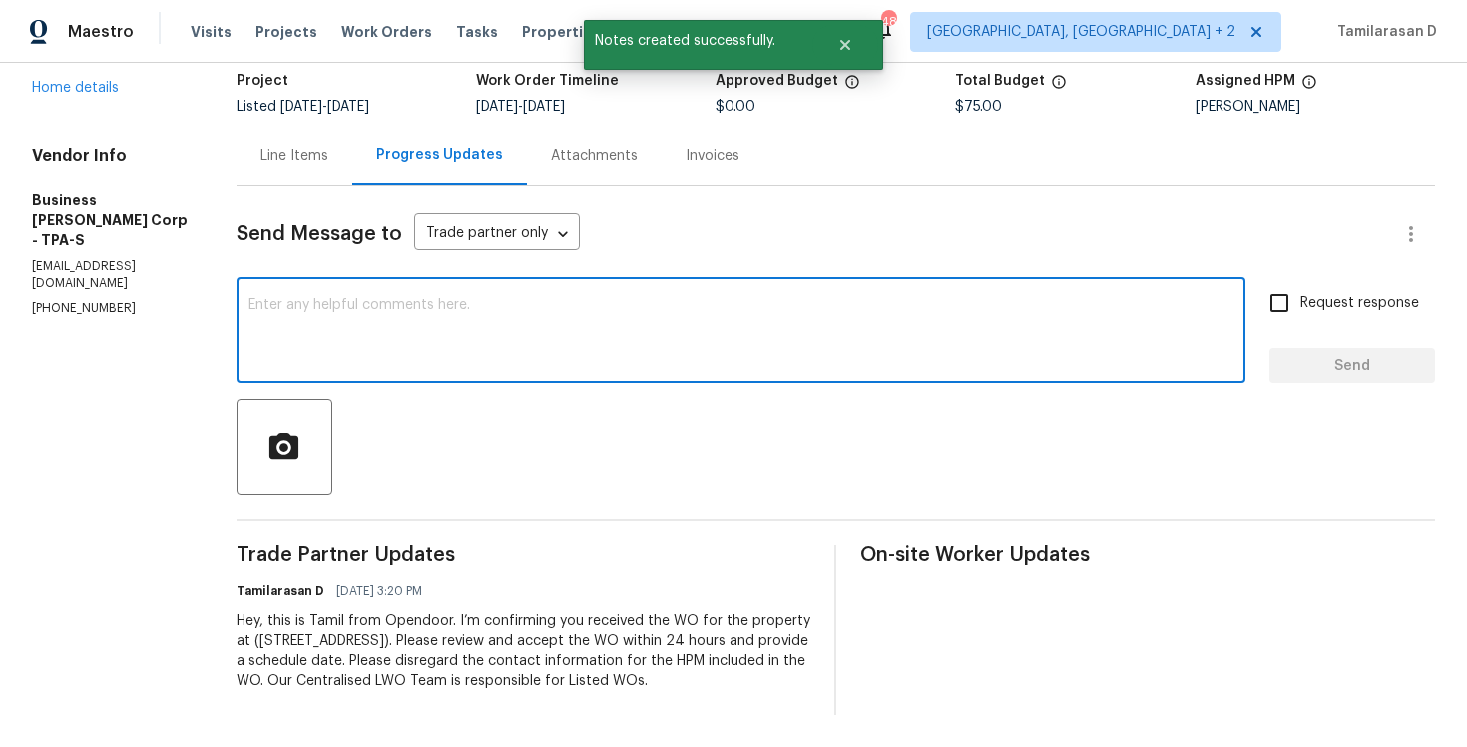
click at [416, 297] on textarea at bounding box center [741, 332] width 985 height 70
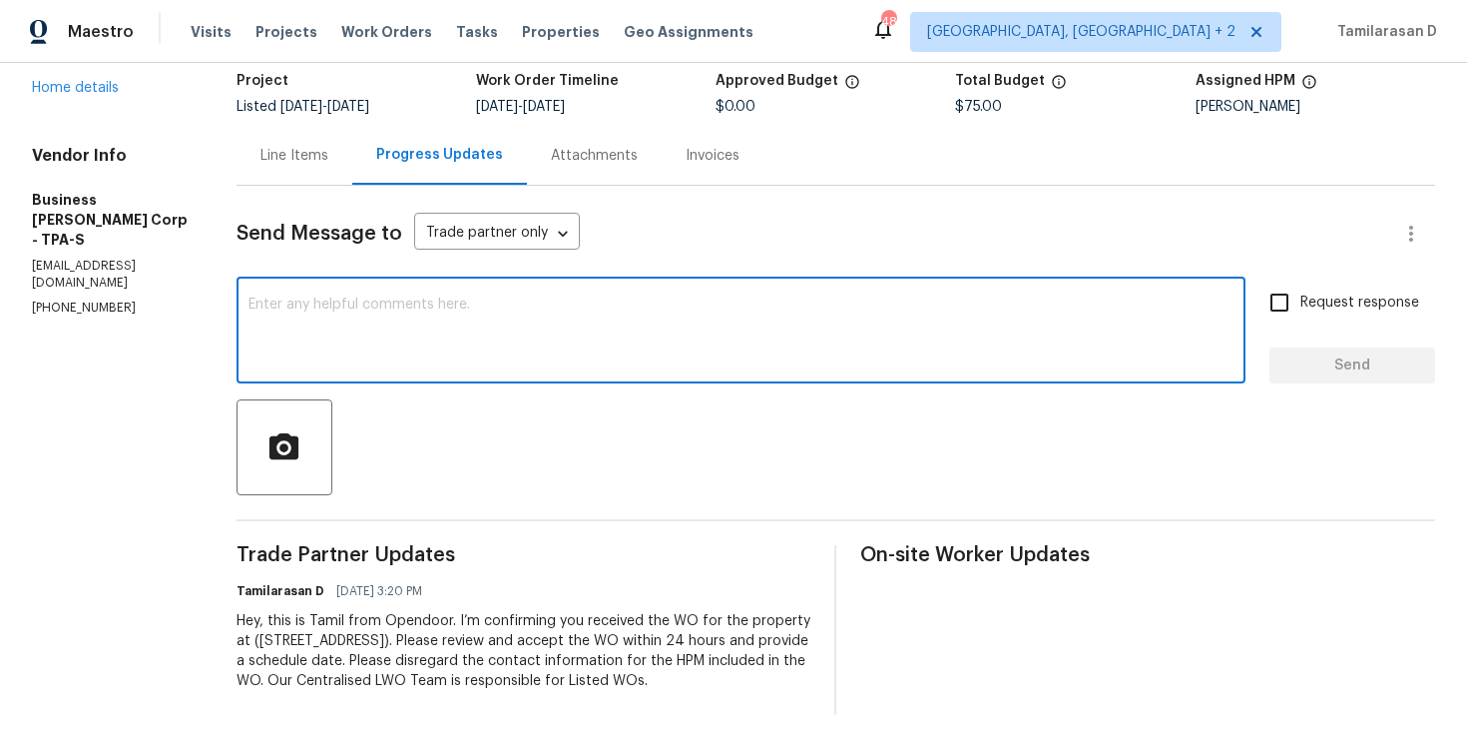
paste textarea "Attention All Work Orders must include before-photos (both close-up and wide-an…"
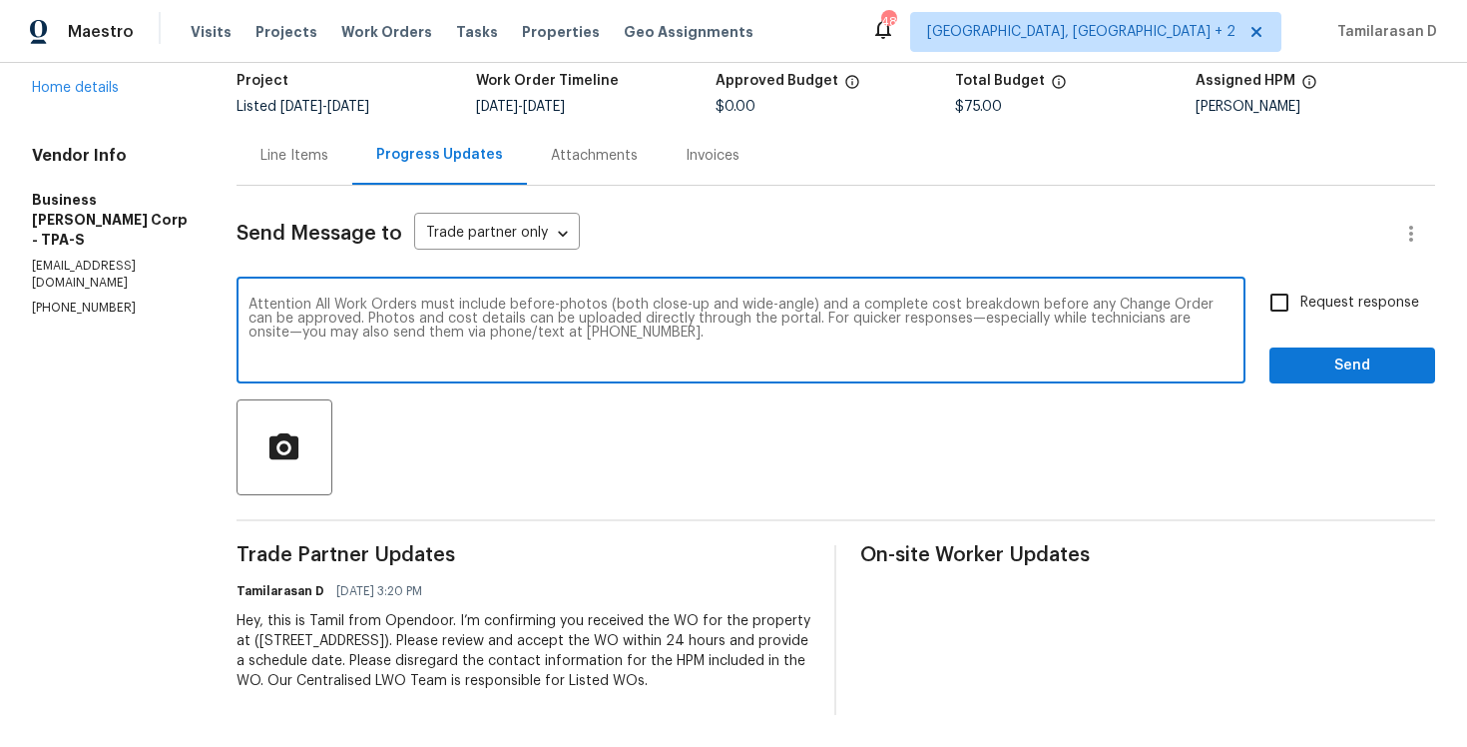
type textarea "Attention All Work Orders must include before-photos (both close-up and wide-an…"
click at [1327, 353] on span "Send" at bounding box center [1353, 365] width 134 height 25
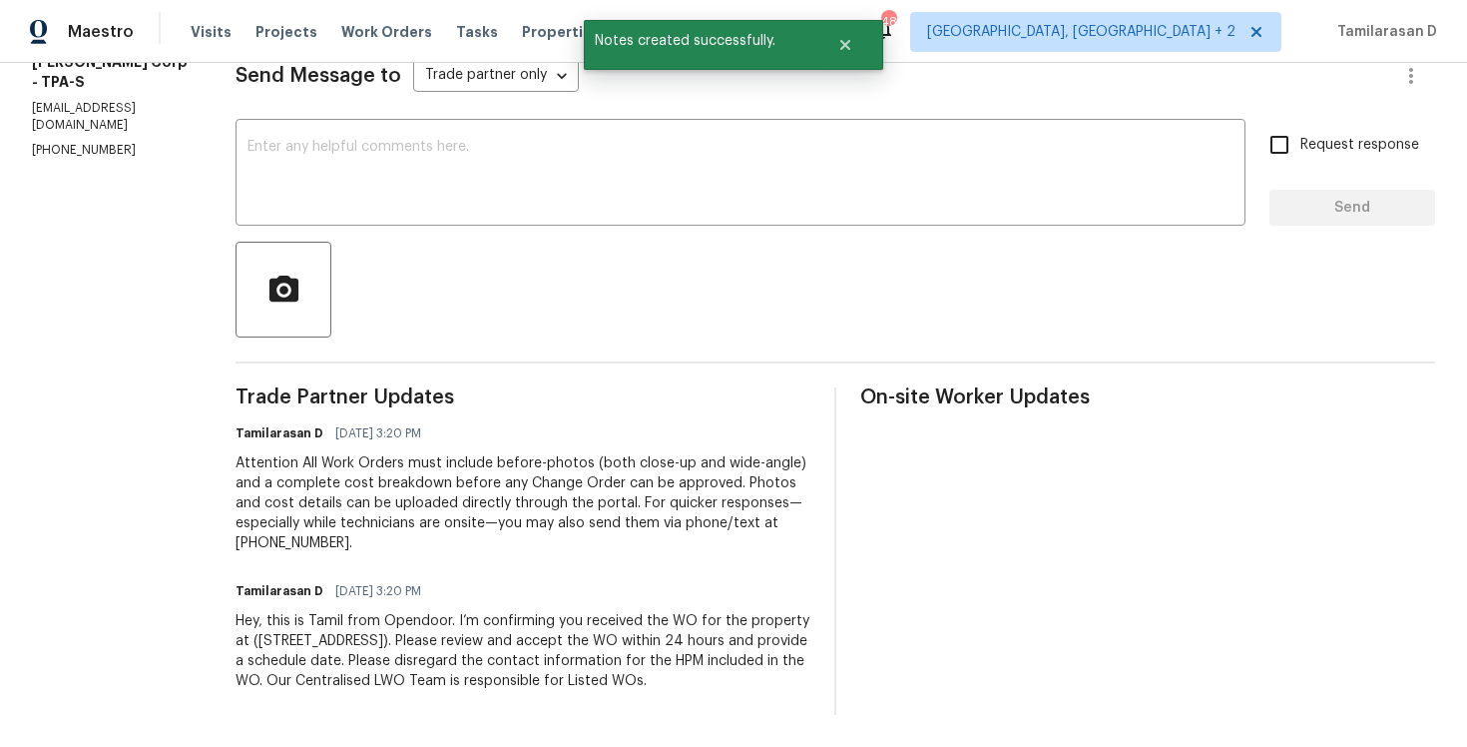
scroll to position [0, 0]
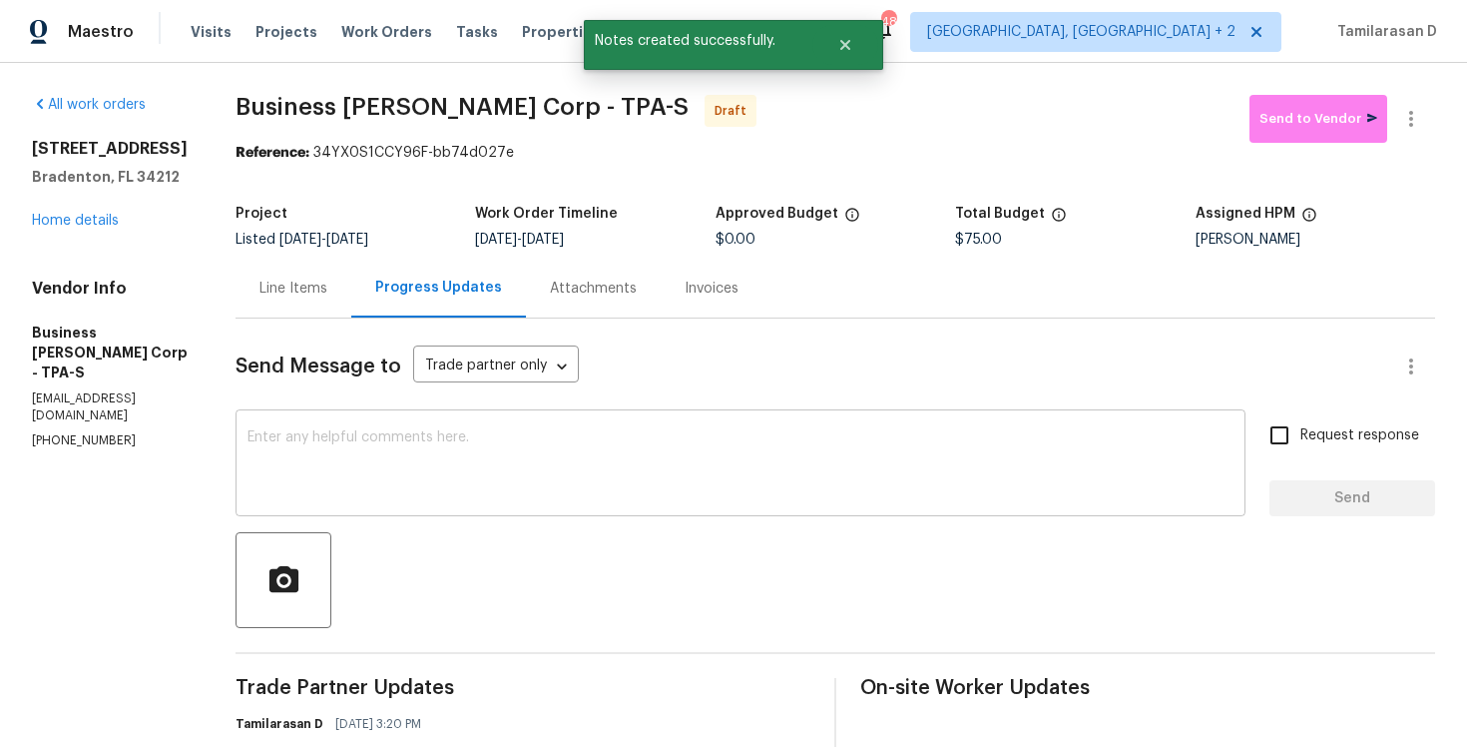
click at [370, 442] on textarea at bounding box center [741, 465] width 986 height 70
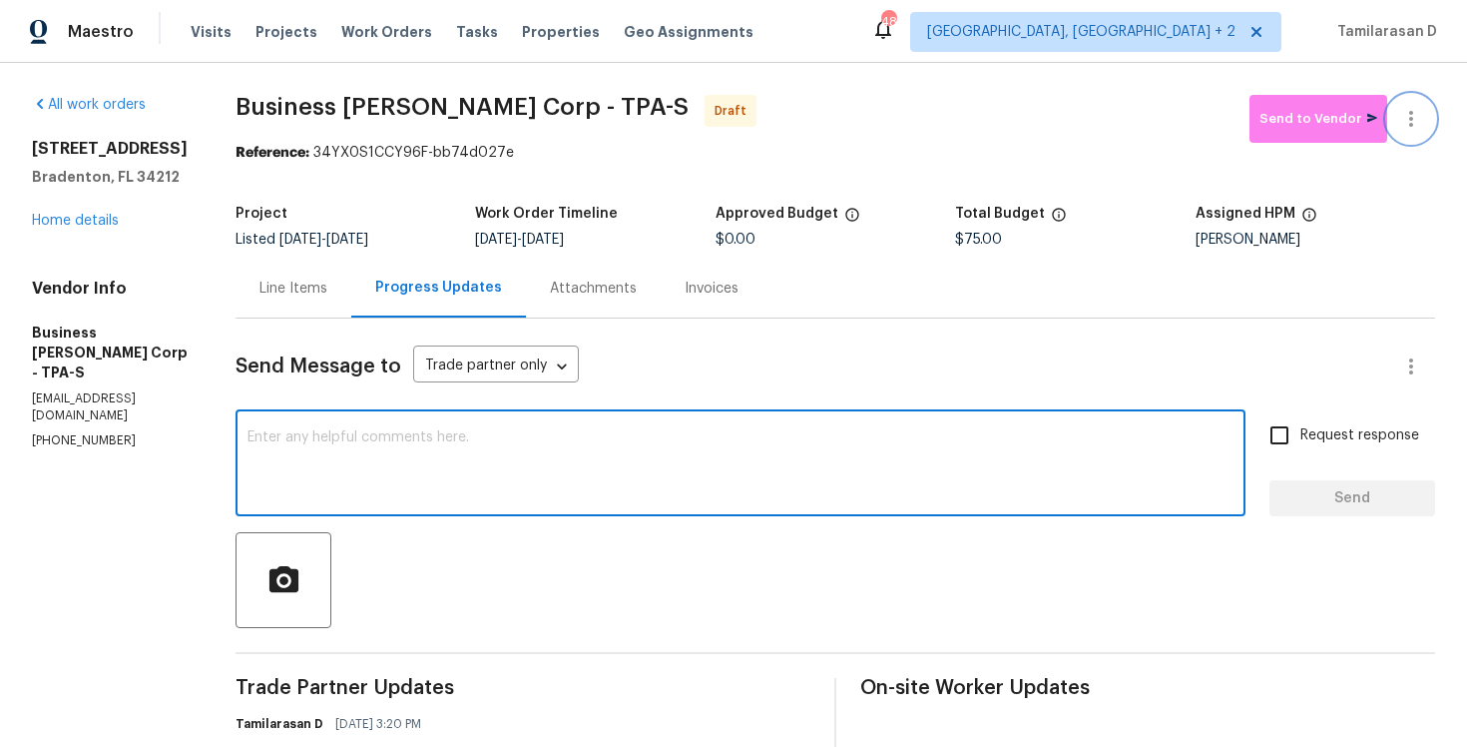
click at [1415, 120] on icon "button" at bounding box center [1411, 119] width 24 height 24
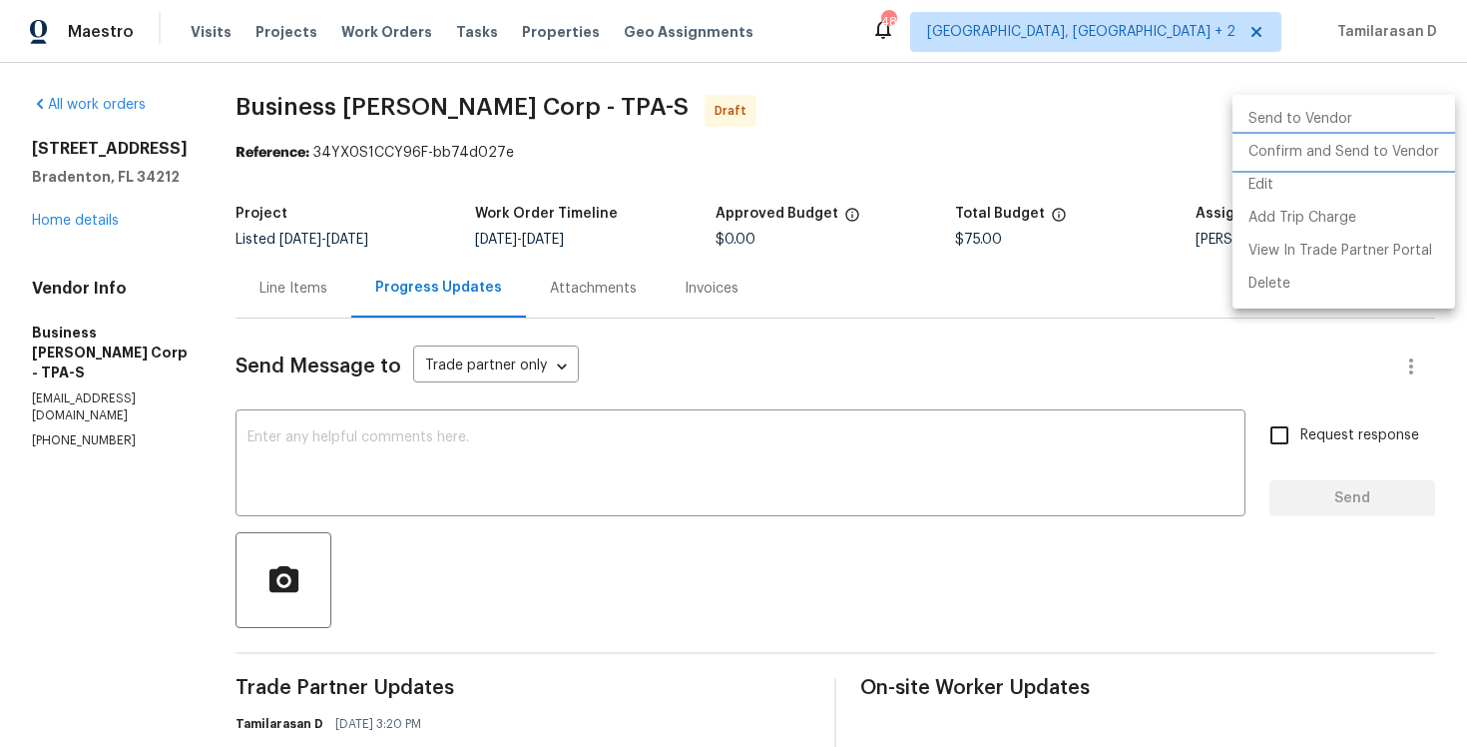
click at [1273, 150] on li "Confirm and Send to Vendor" at bounding box center [1344, 152] width 223 height 33
click at [917, 85] on div at bounding box center [733, 373] width 1467 height 747
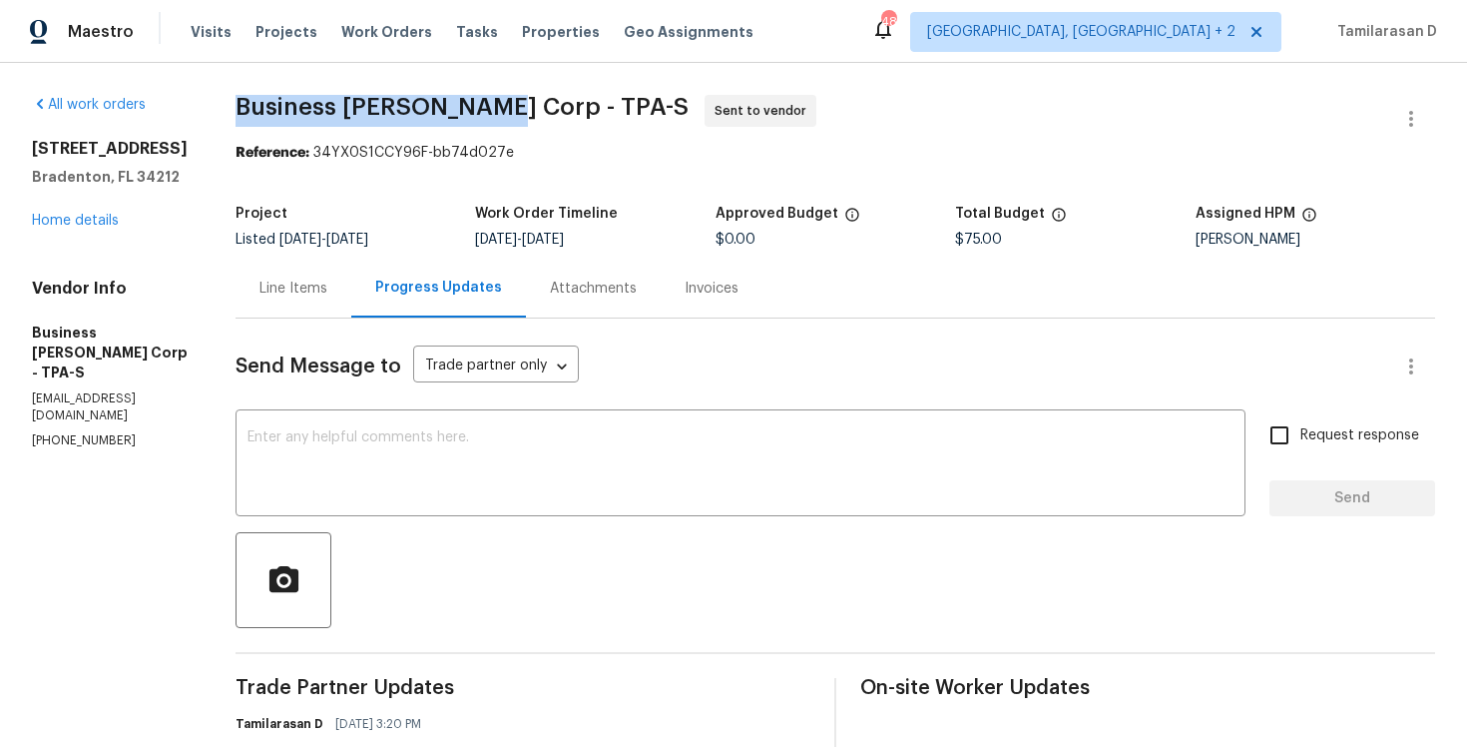
drag, startPoint x: 251, startPoint y: 102, endPoint x: 501, endPoint y: 114, distance: 250.8
click at [501, 114] on span "Business [PERSON_NAME] Corp - TPA-S" at bounding box center [462, 107] width 453 height 24
copy span "Business [PERSON_NAME] Corp -"
click at [377, 192] on section "Business [PERSON_NAME] Corp - TPA-S Sent to vendor Reference: 34YX0S1CCY96F-bb7…" at bounding box center [836, 550] width 1200 height 910
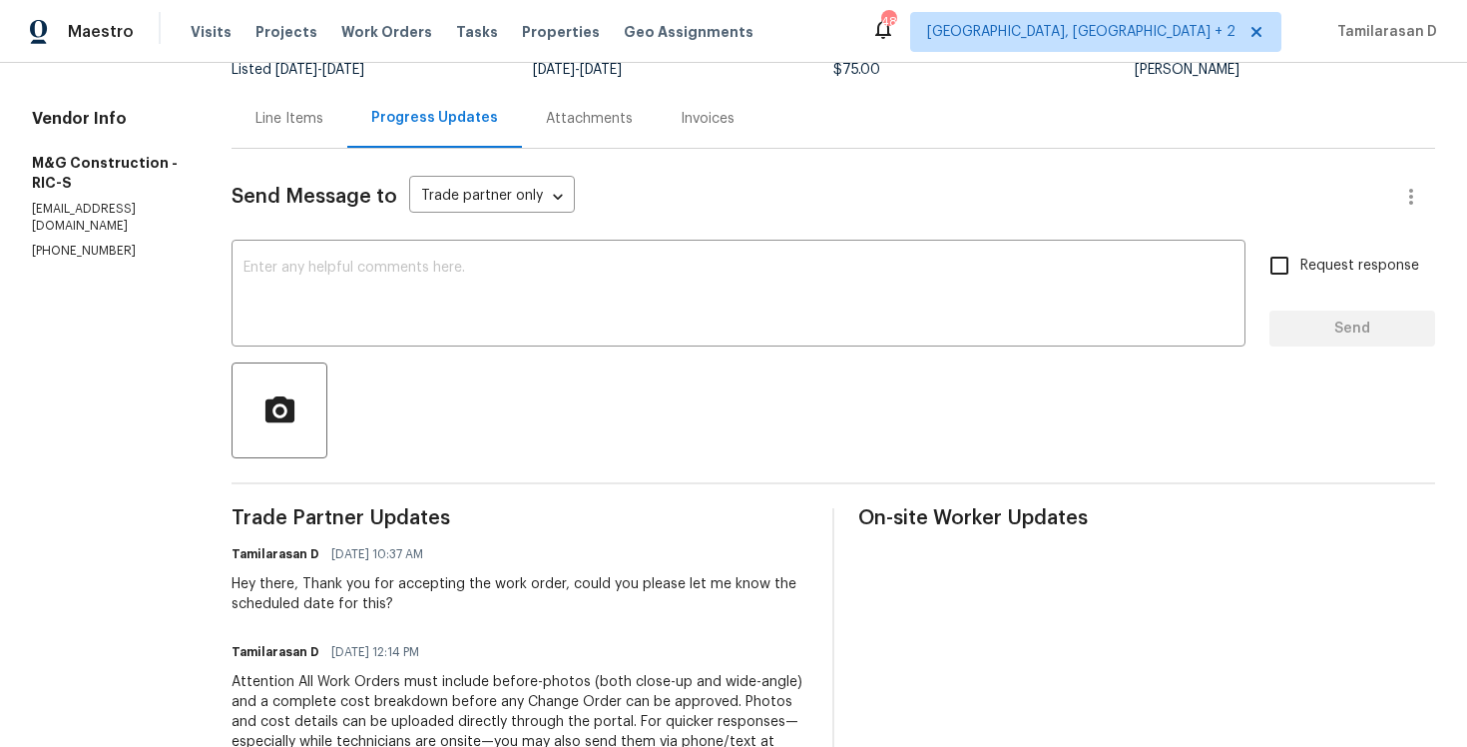
scroll to position [388, 0]
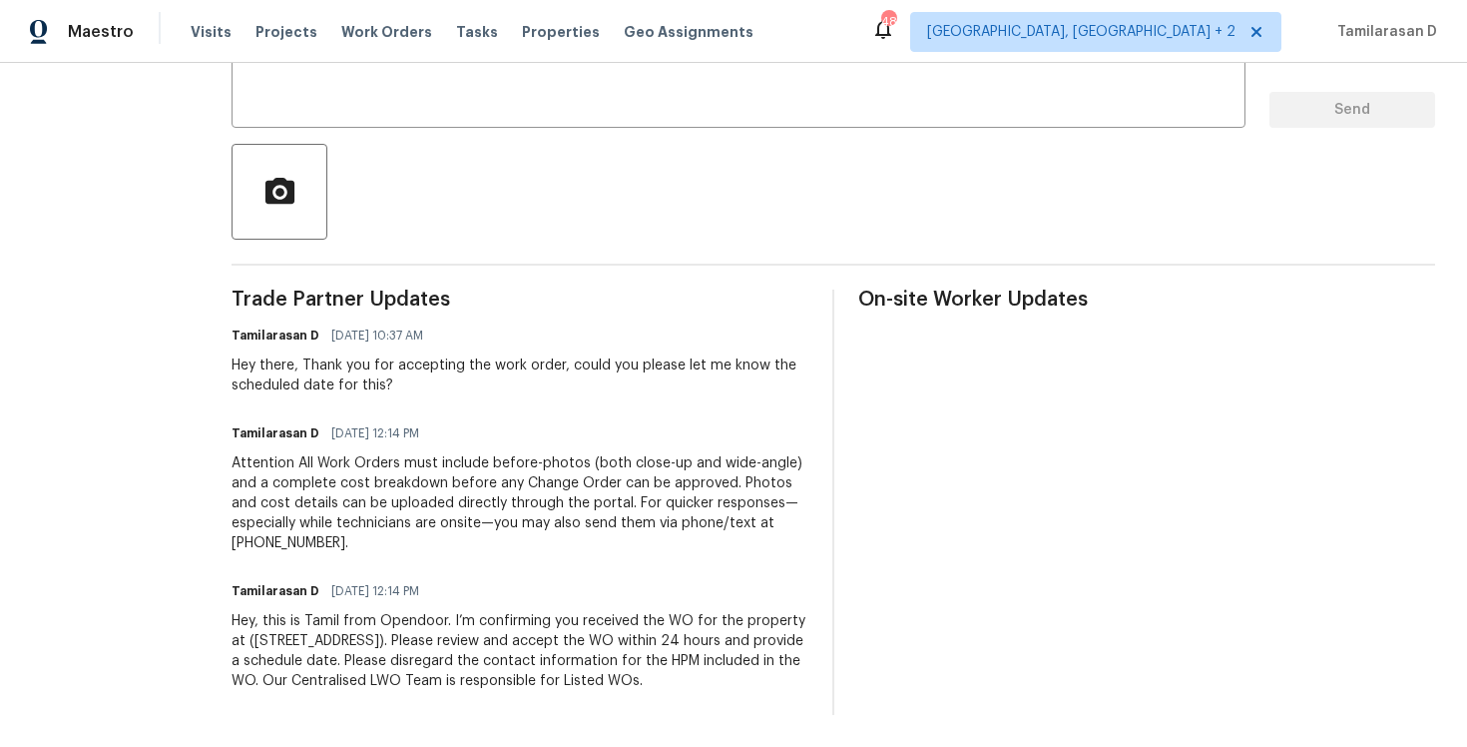
click at [331, 385] on div "Hey there, Thank you for accepting the work order, could you please let me know…" at bounding box center [520, 375] width 577 height 40
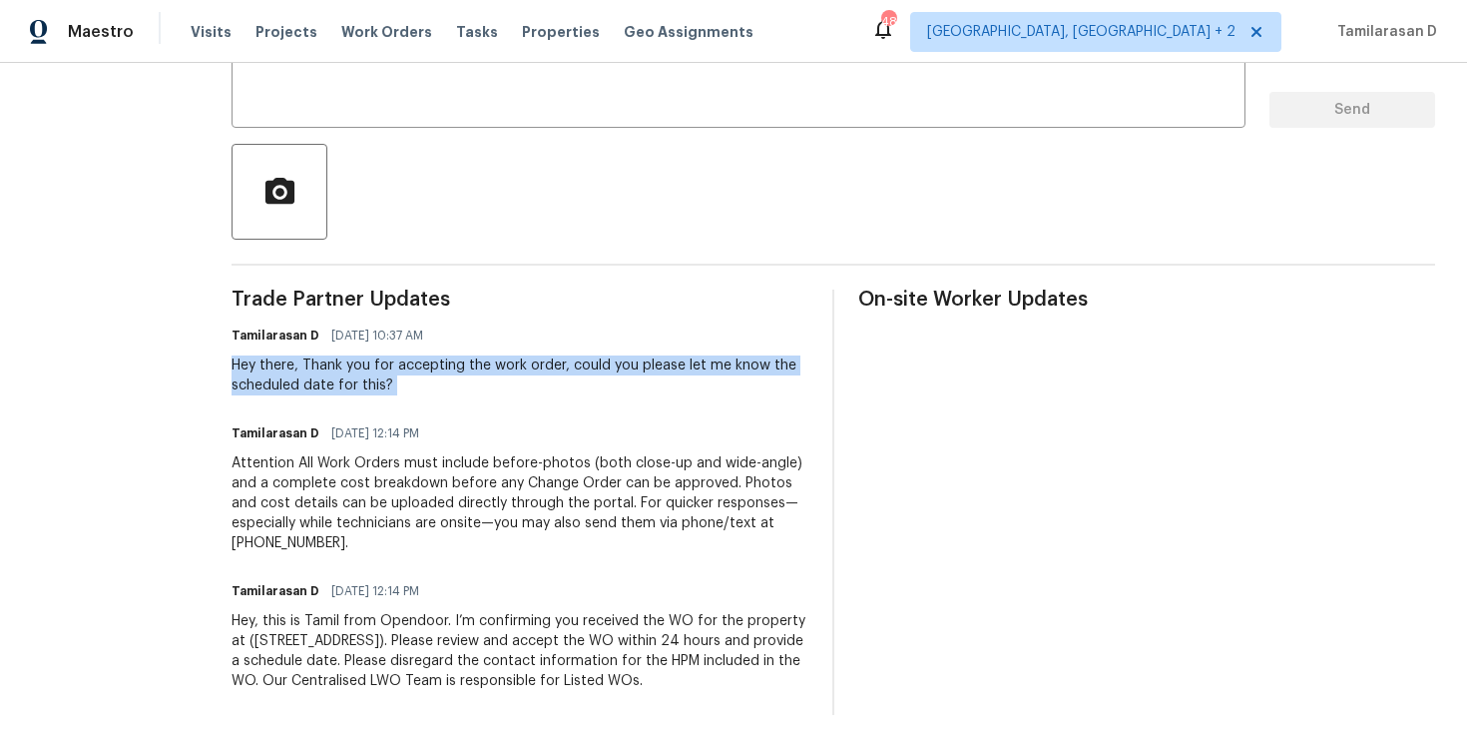
click at [336, 459] on div "Attention All Work Orders must include before-photos (both close-up and wide-an…" at bounding box center [520, 503] width 577 height 100
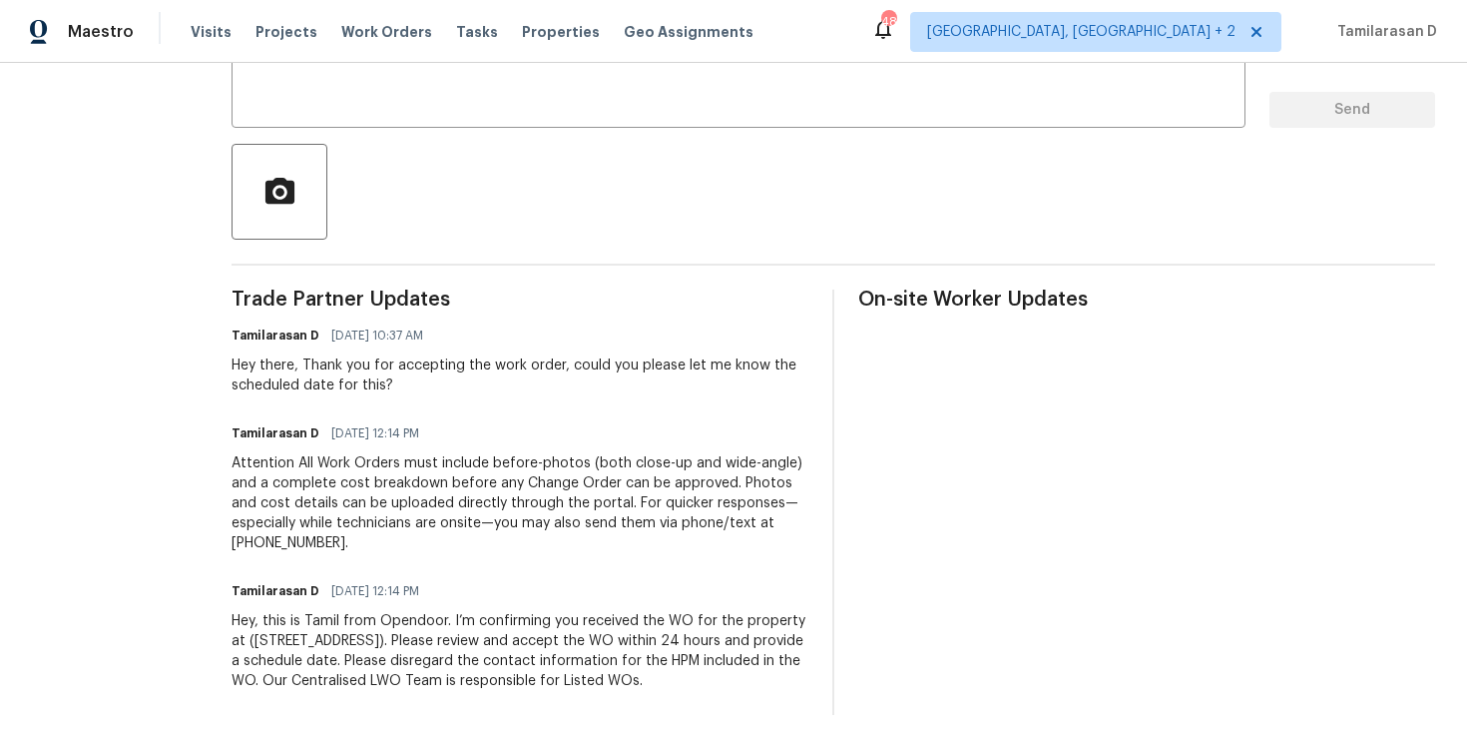
click at [336, 459] on div "Attention All Work Orders must include before-photos (both close-up and wide-an…" at bounding box center [520, 503] width 577 height 100
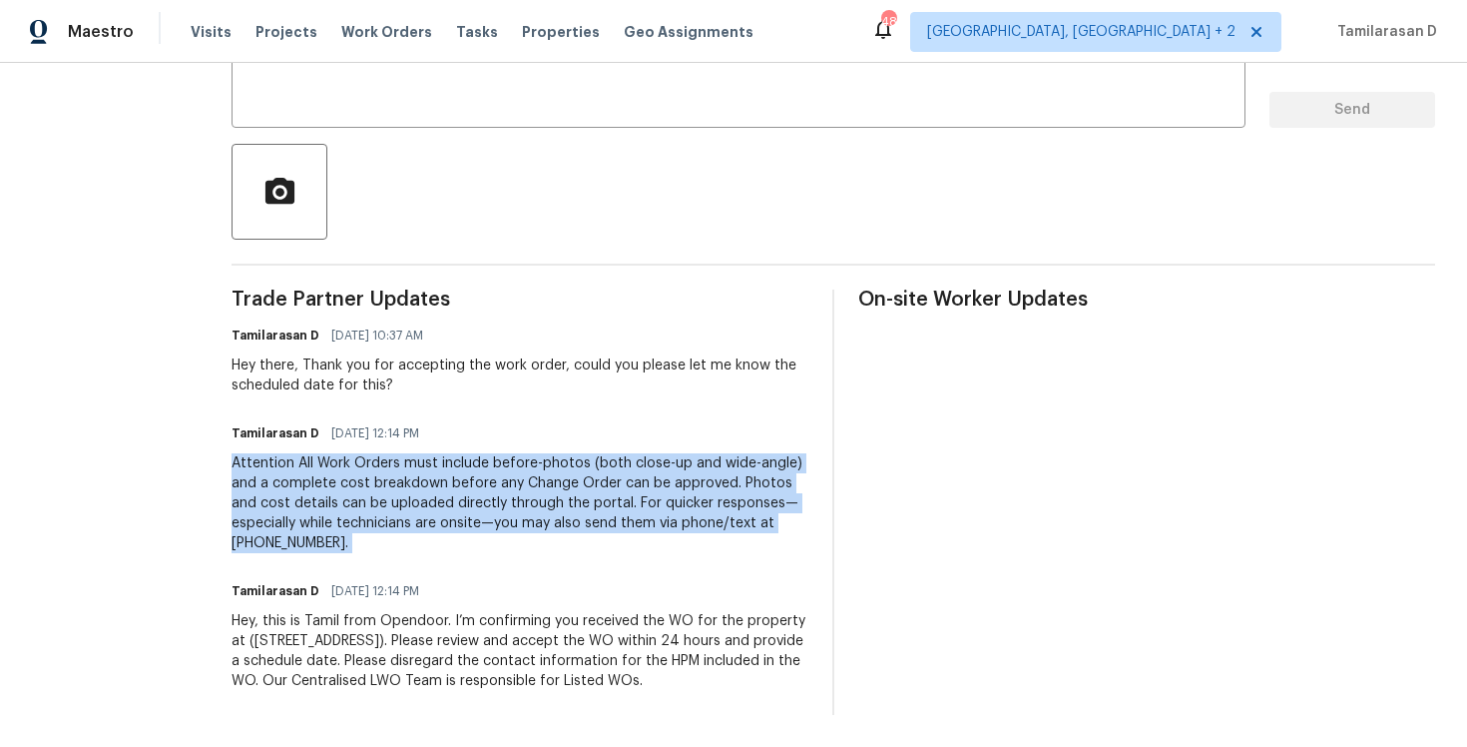
scroll to position [0, 0]
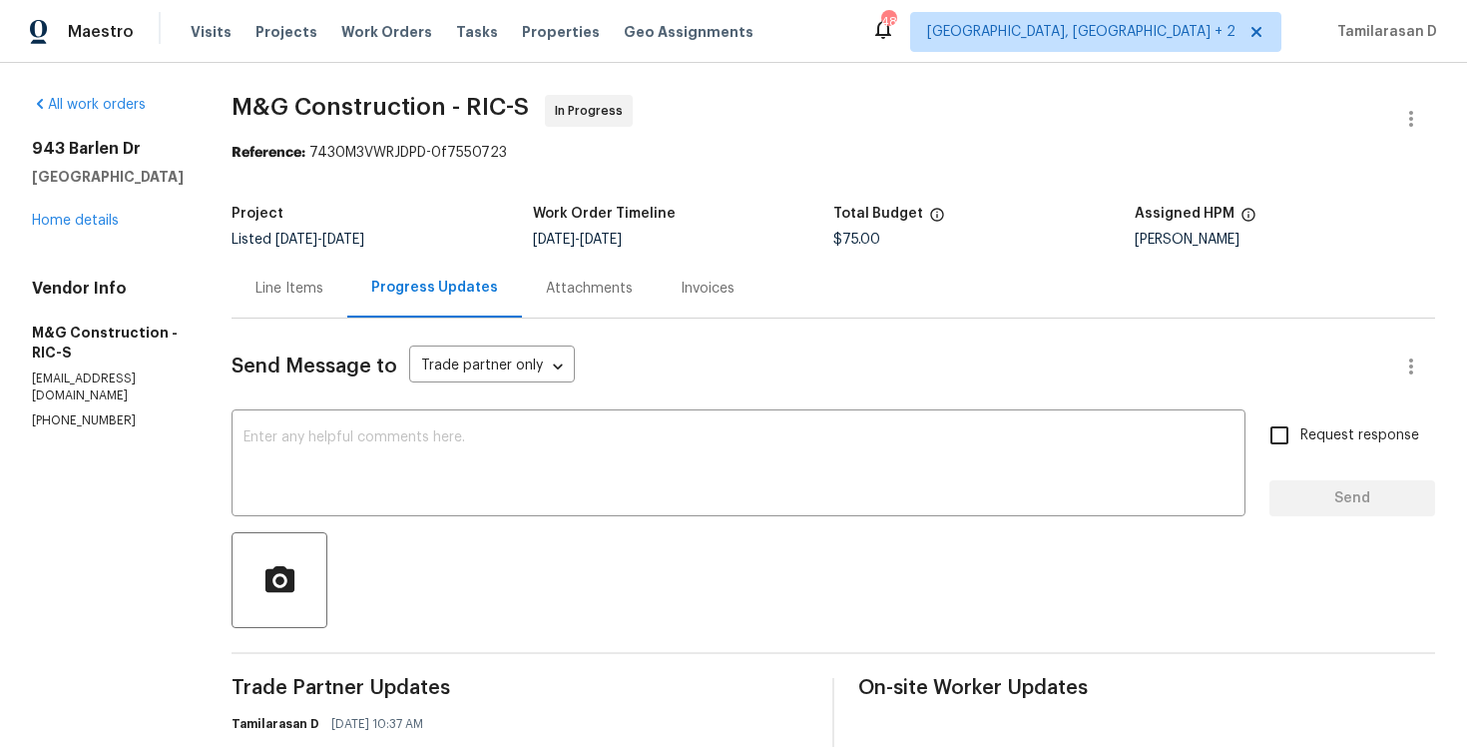
click at [457, 188] on section "M&G Construction - RIC-S In Progress Reference: 7430M3VWRJDPD-0f7550723 Project…" at bounding box center [834, 599] width 1204 height 1008
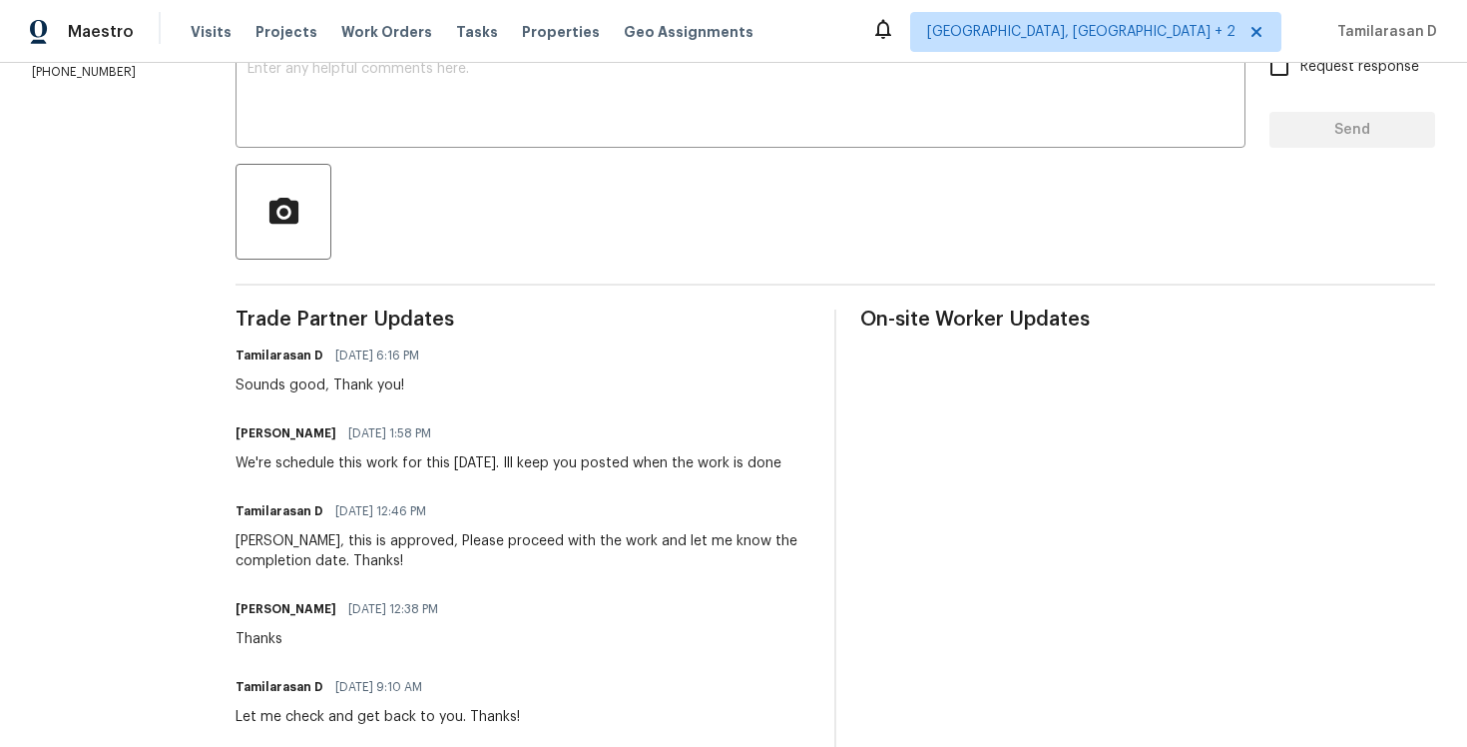
scroll to position [378, 0]
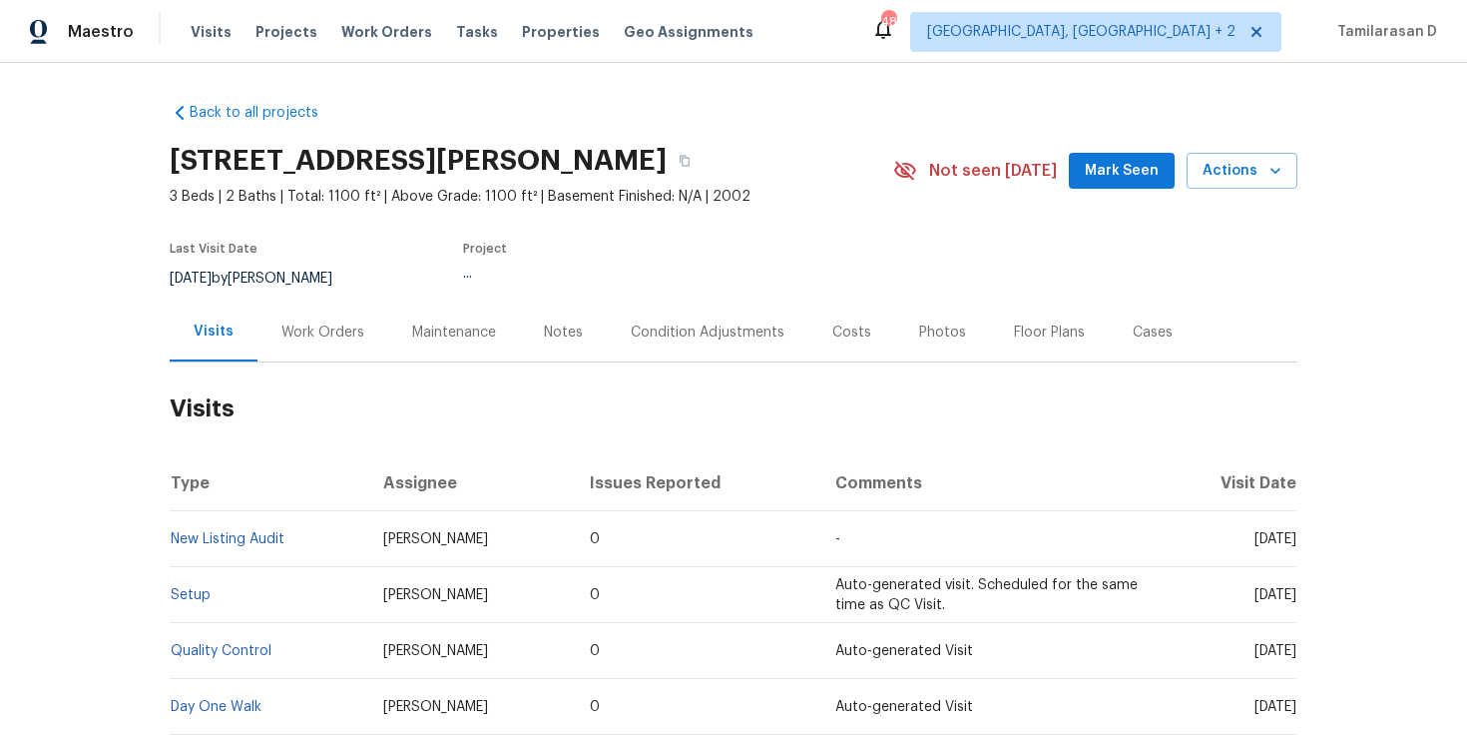
click at [313, 339] on div "Work Orders" at bounding box center [322, 332] width 83 height 20
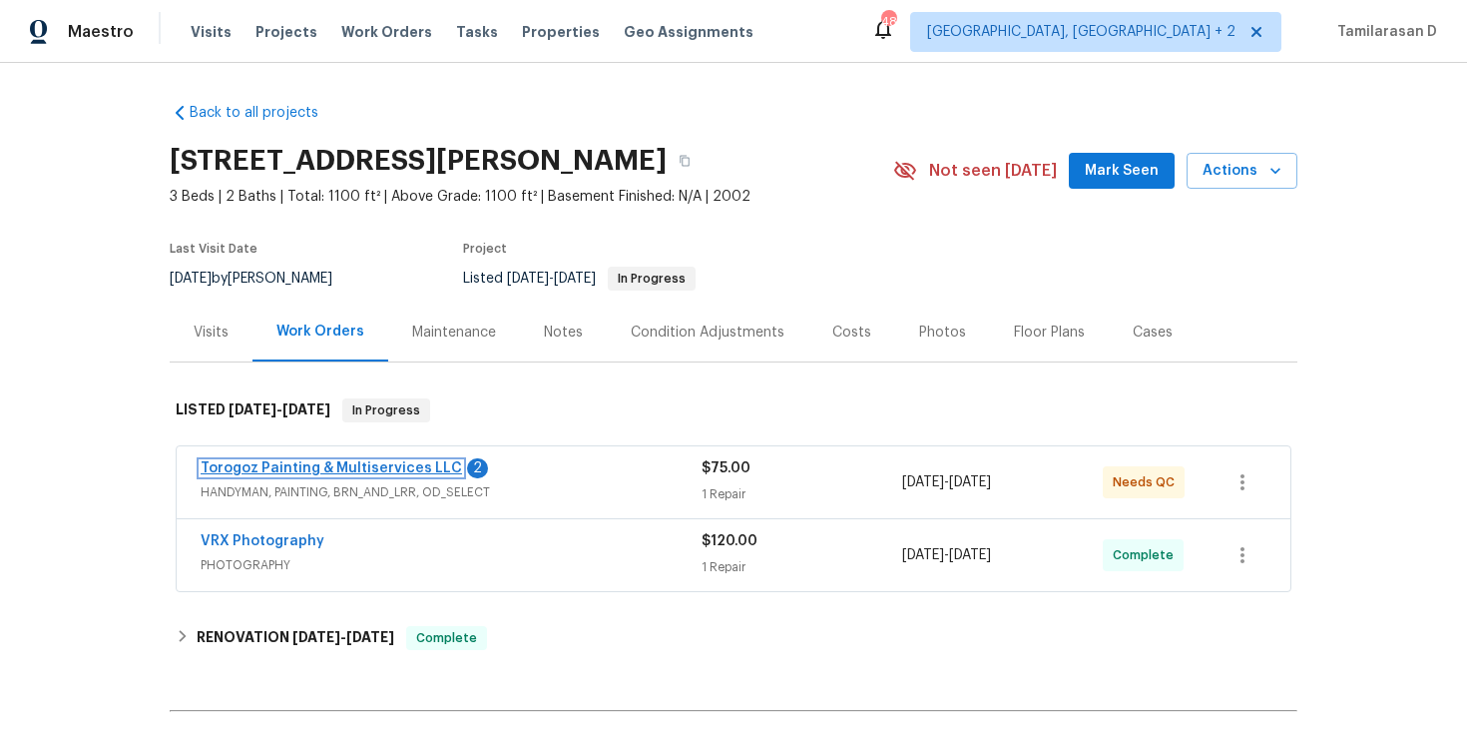
click at [264, 461] on link "Torogoz Painting & Multiservices LLC" at bounding box center [332, 468] width 262 height 14
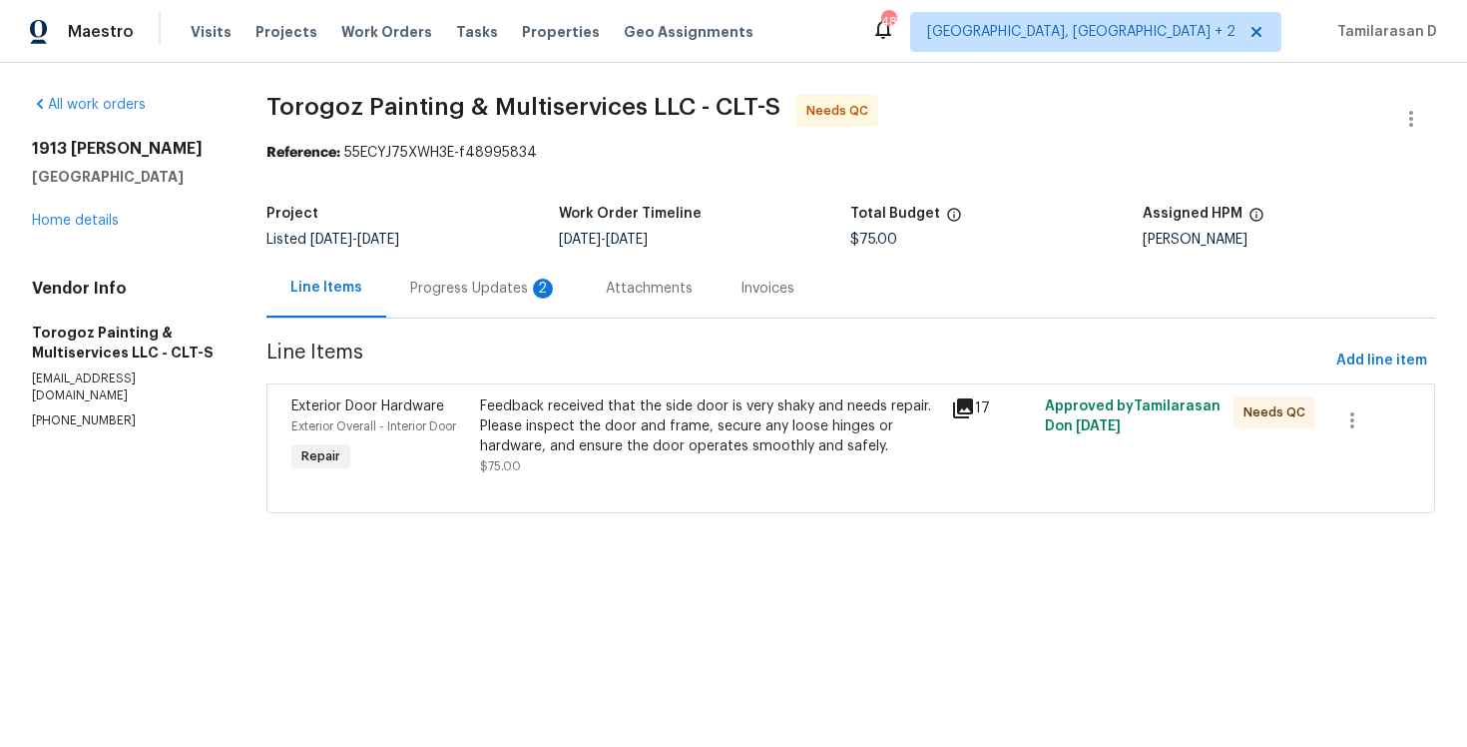
click at [529, 285] on div "Progress Updates 2" at bounding box center [484, 288] width 148 height 20
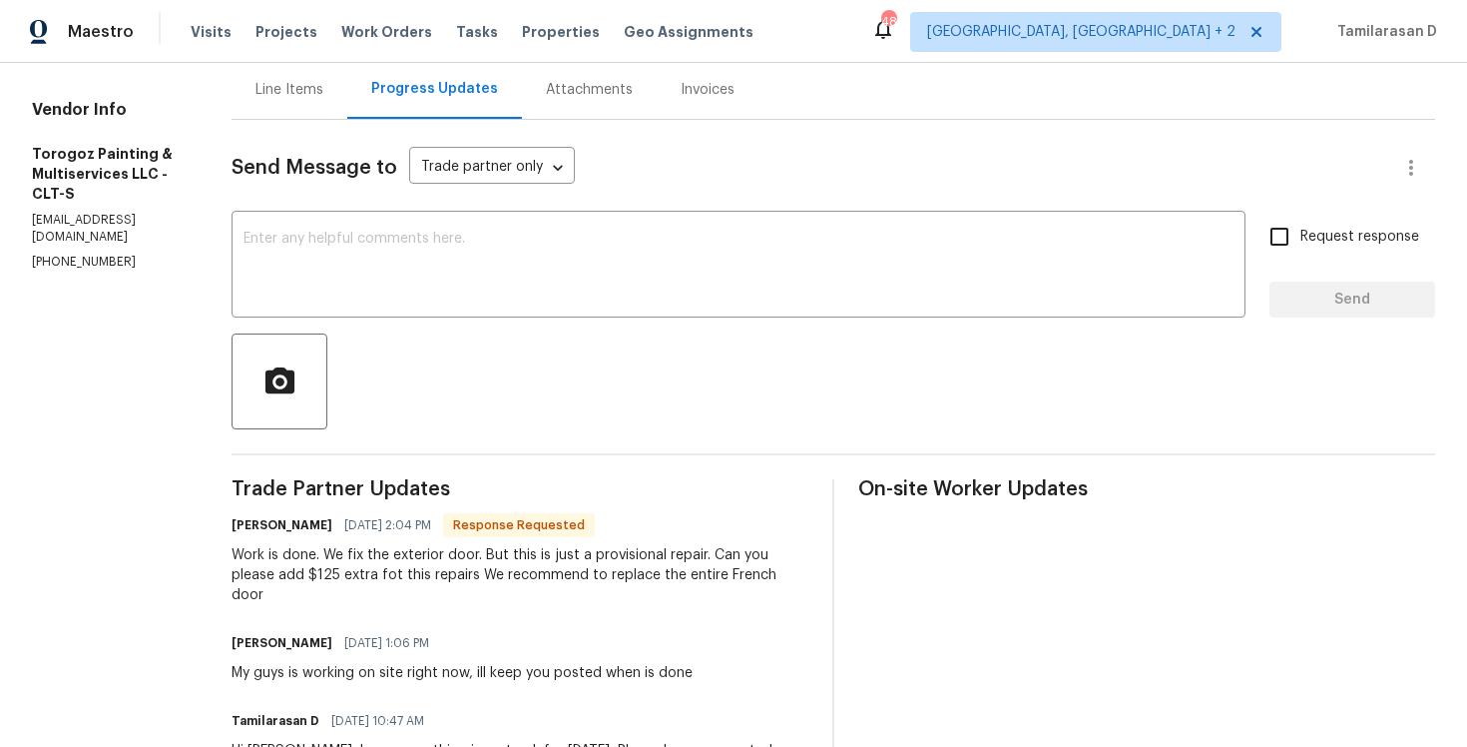
scroll to position [240, 0]
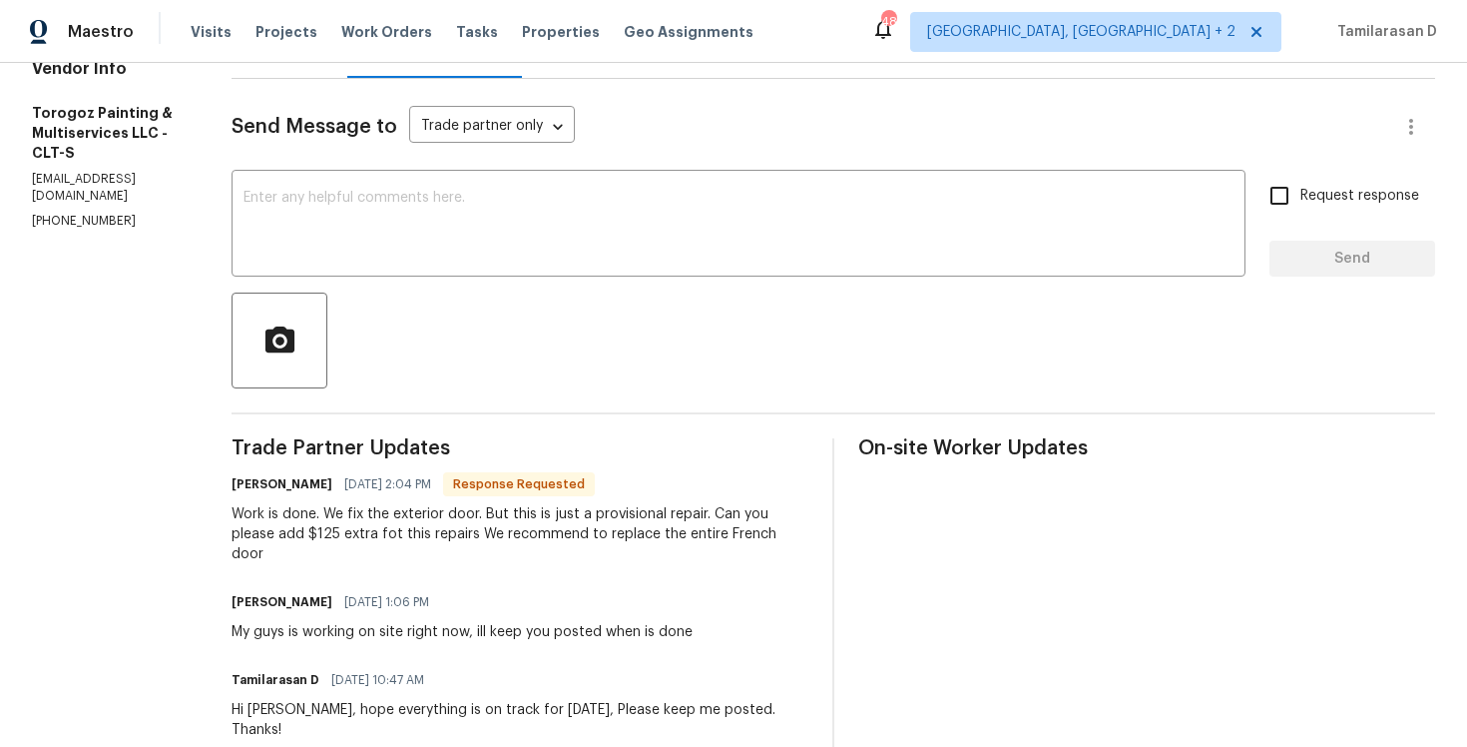
click at [382, 538] on div "Work is done. We fix the exterior door. But this is just a provisional repair. …" at bounding box center [520, 534] width 577 height 60
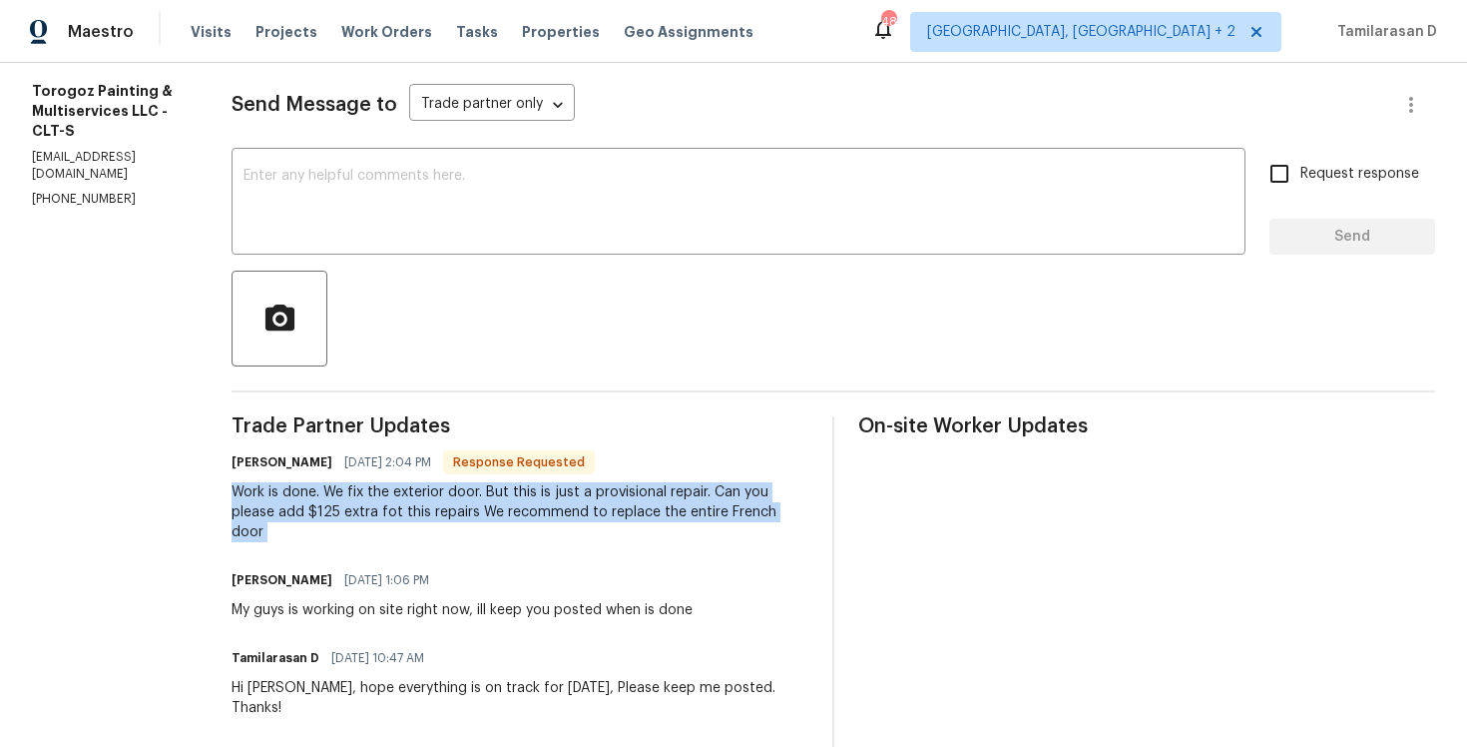
scroll to position [265, 0]
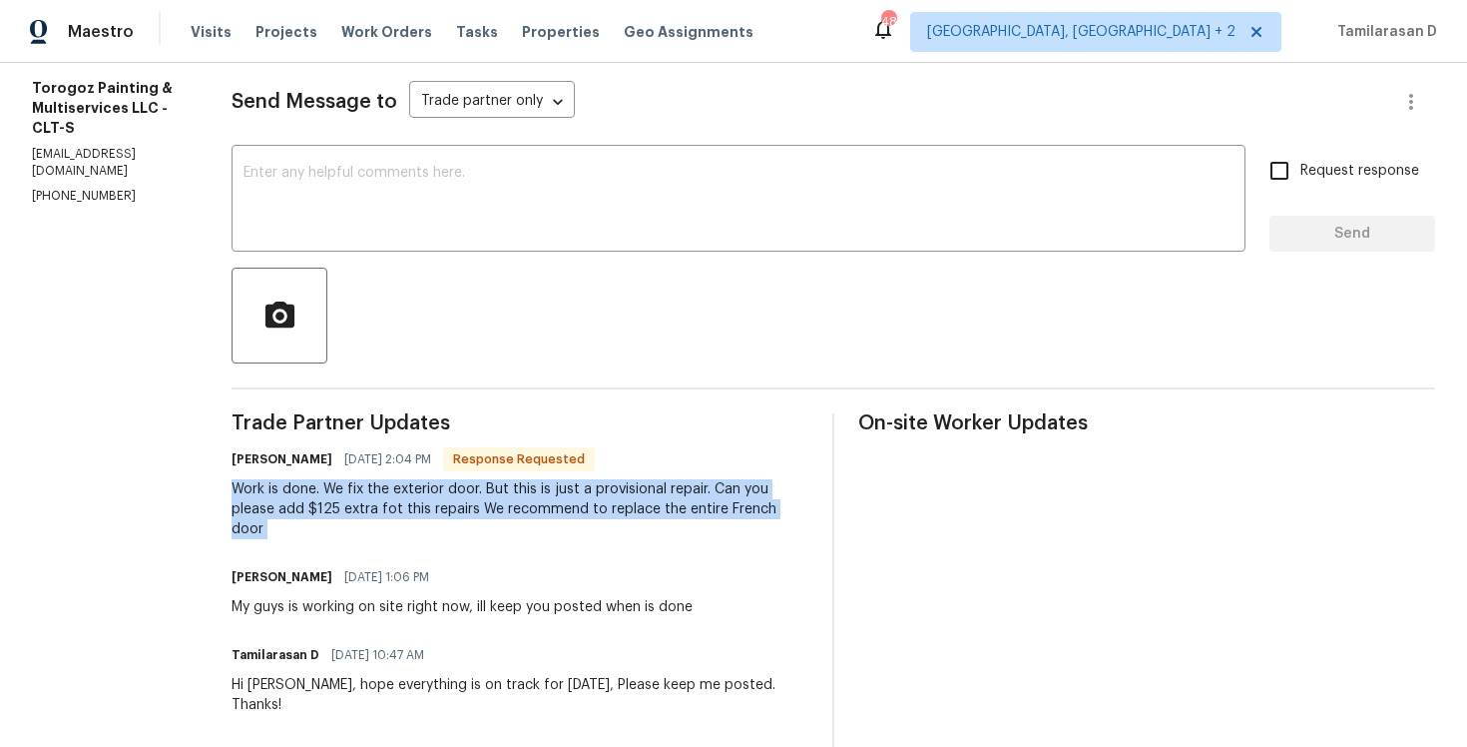
click at [384, 505] on div "Work is done. We fix the exterior door. But this is just a provisional repair. …" at bounding box center [520, 509] width 577 height 60
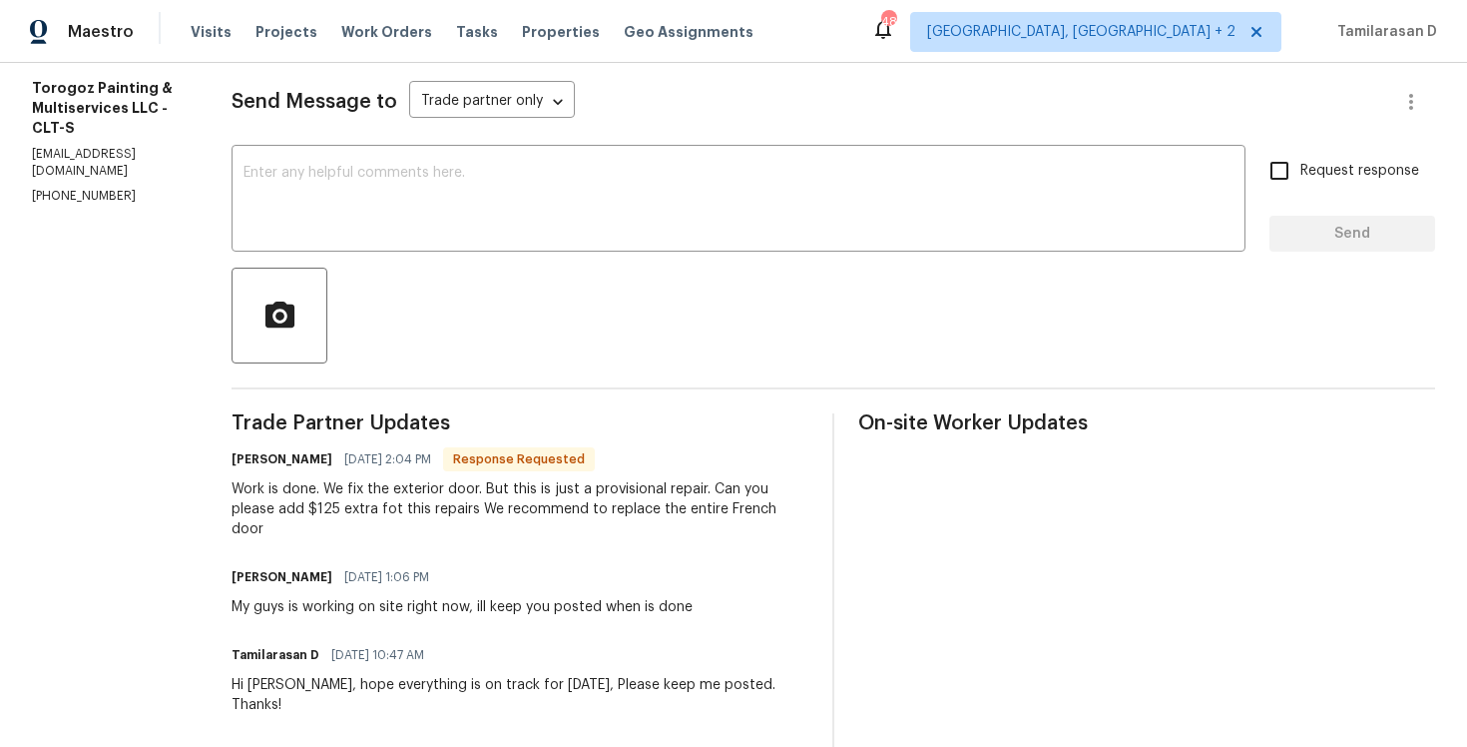
click at [384, 505] on div "Work is done. We fix the exterior door. But this is just a provisional repair. …" at bounding box center [520, 509] width 577 height 60
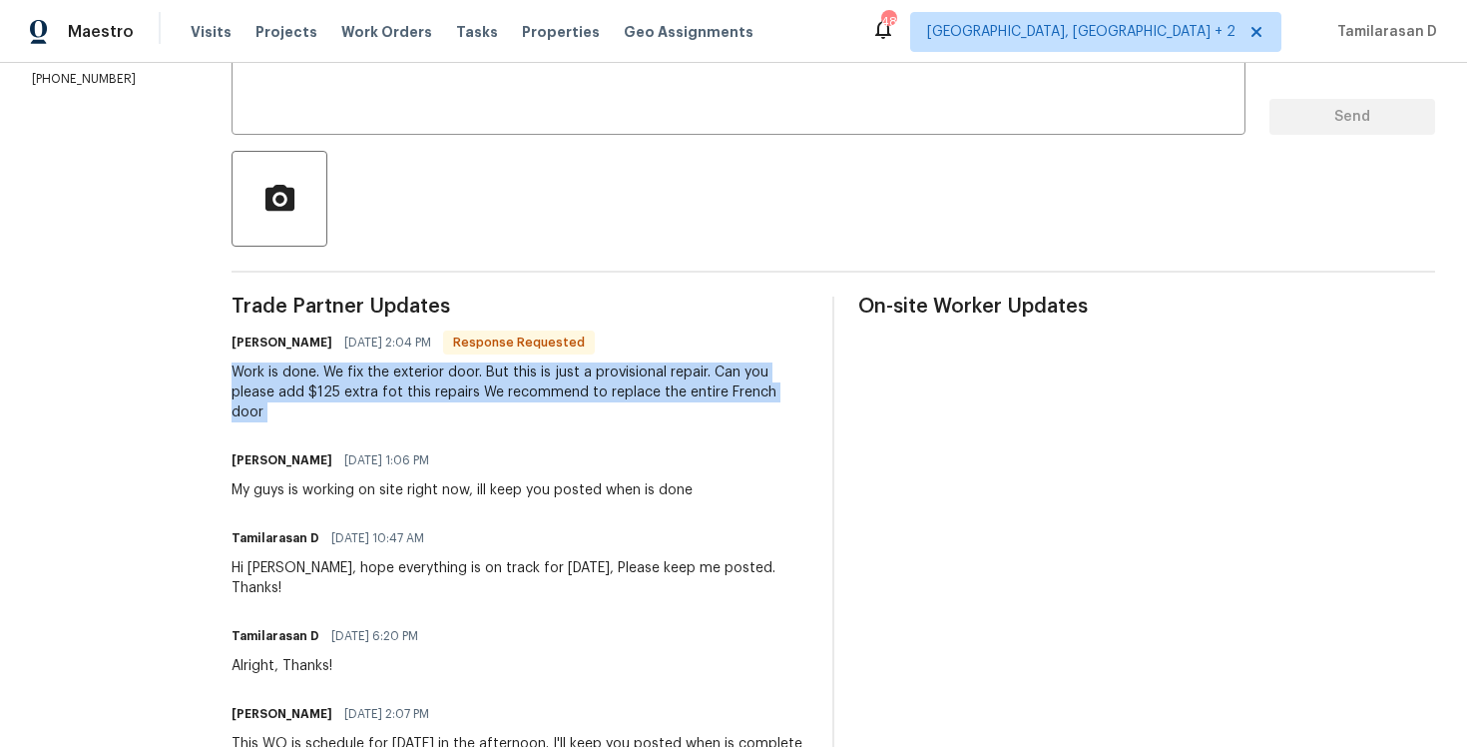
scroll to position [399, 0]
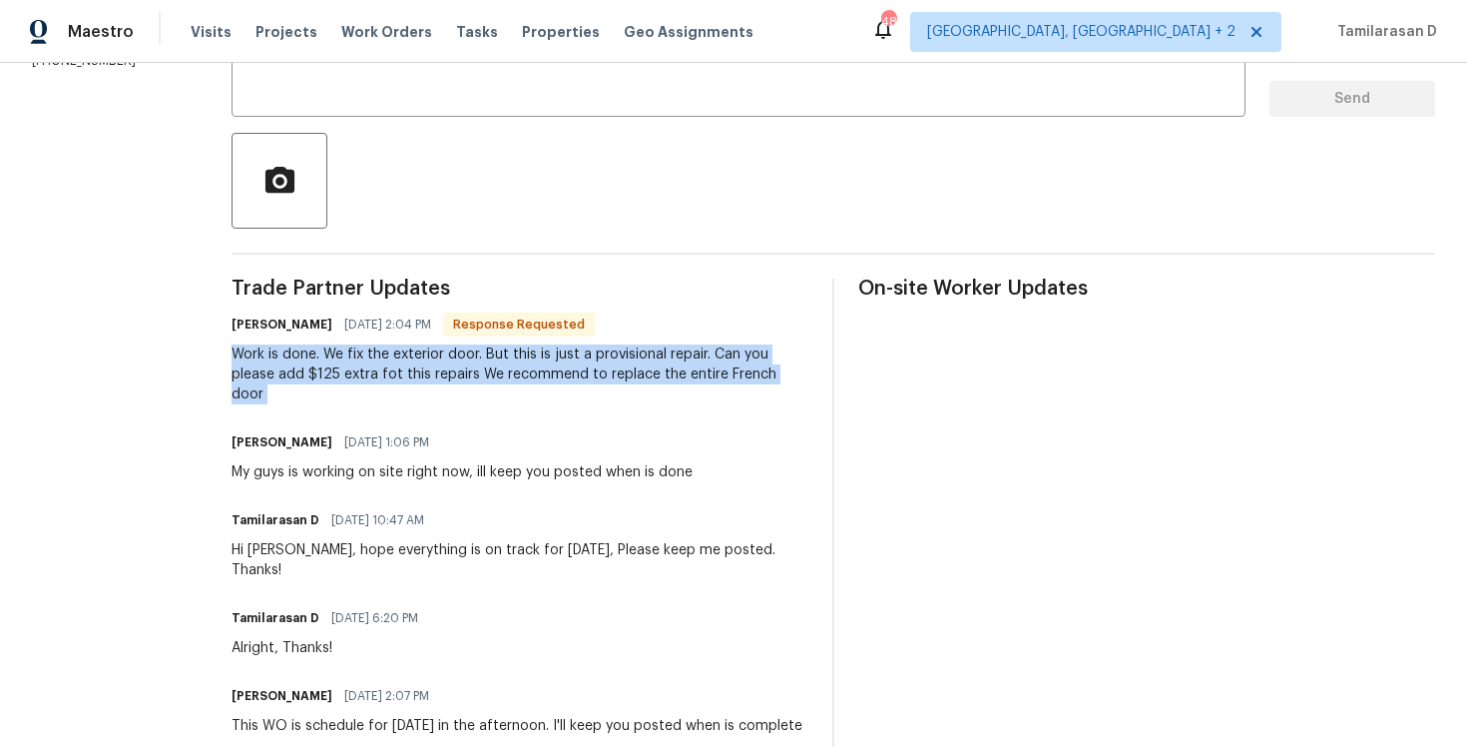
click at [374, 473] on div "My guys is working on site right now, ill keep you posted when is done" at bounding box center [462, 472] width 461 height 20
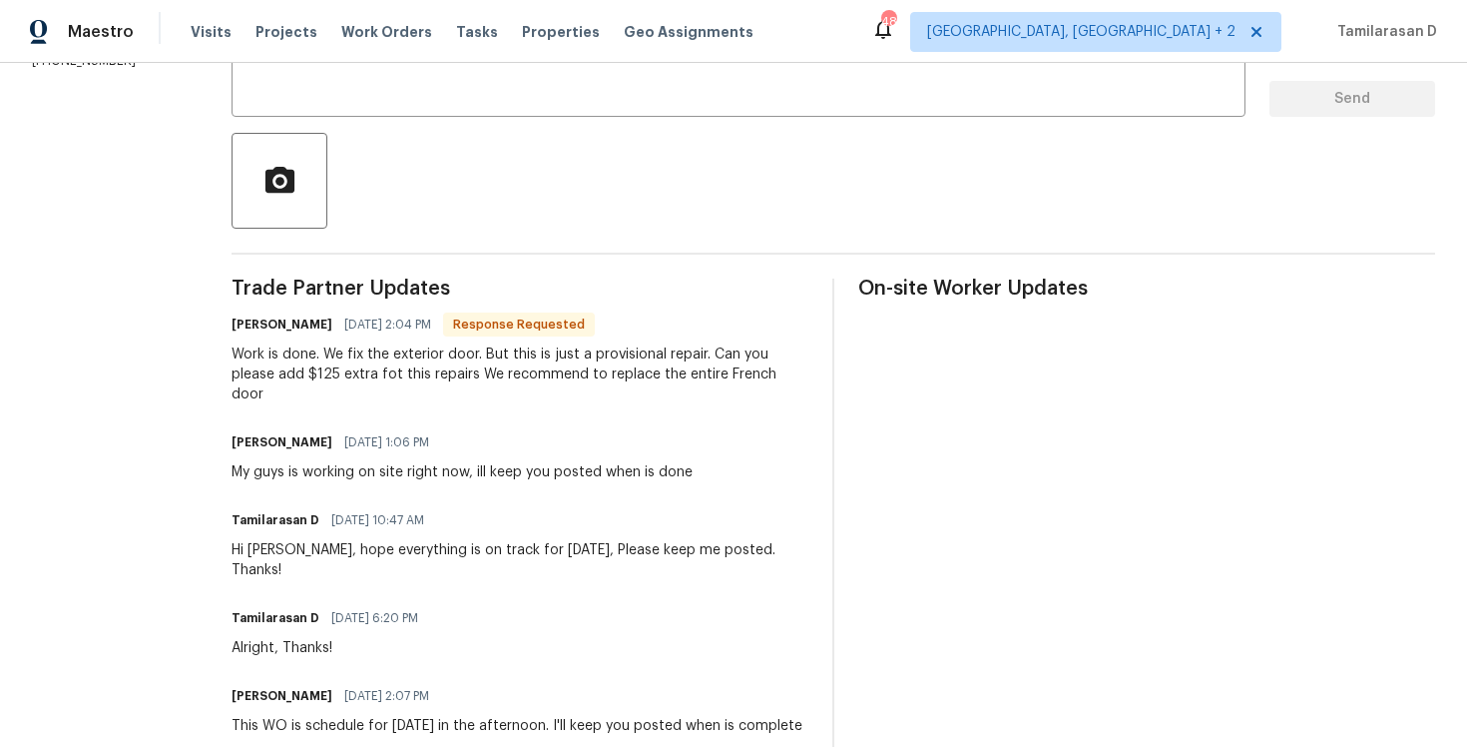
click at [374, 473] on div "My guys is working on site right now, ill keep you posted when is done" at bounding box center [462, 472] width 461 height 20
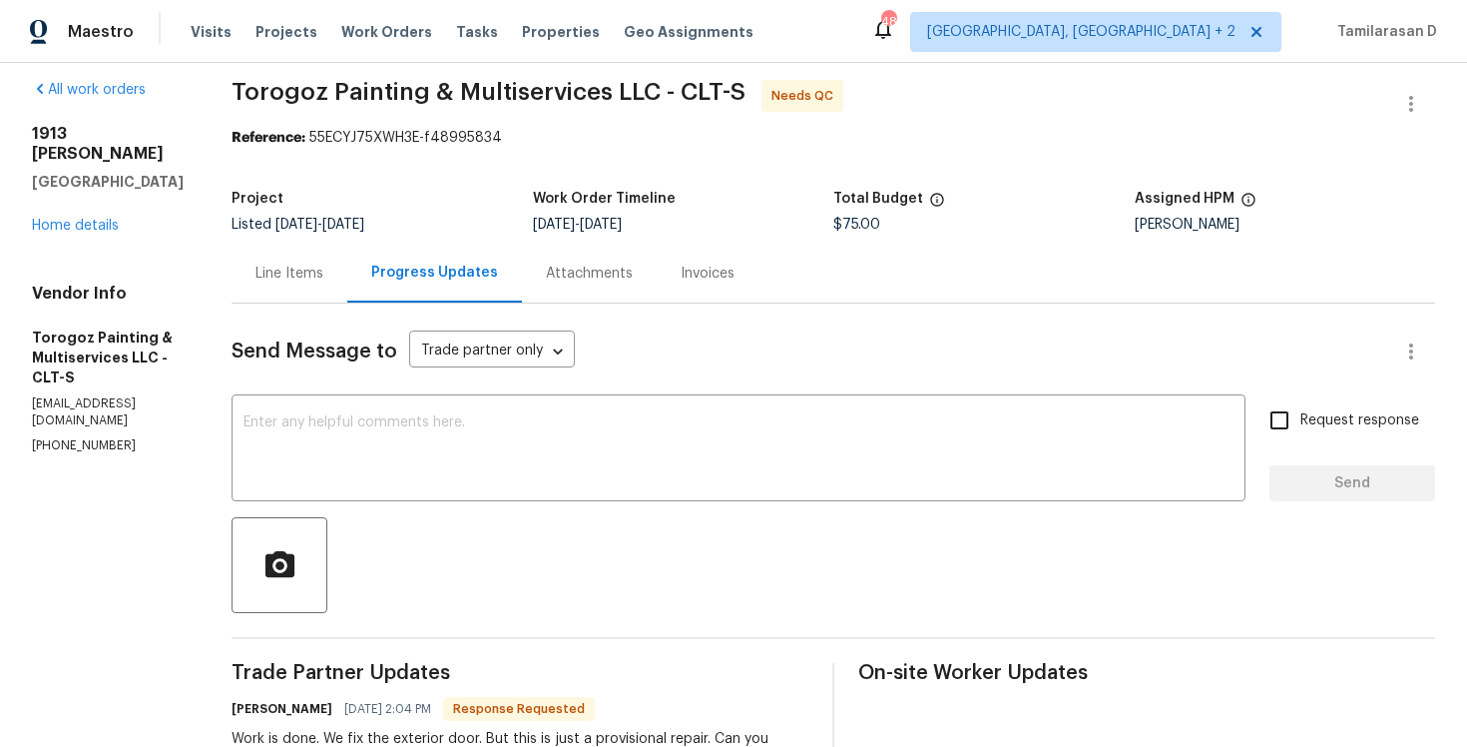
scroll to position [0, 0]
